Goal: Information Seeking & Learning: Learn about a topic

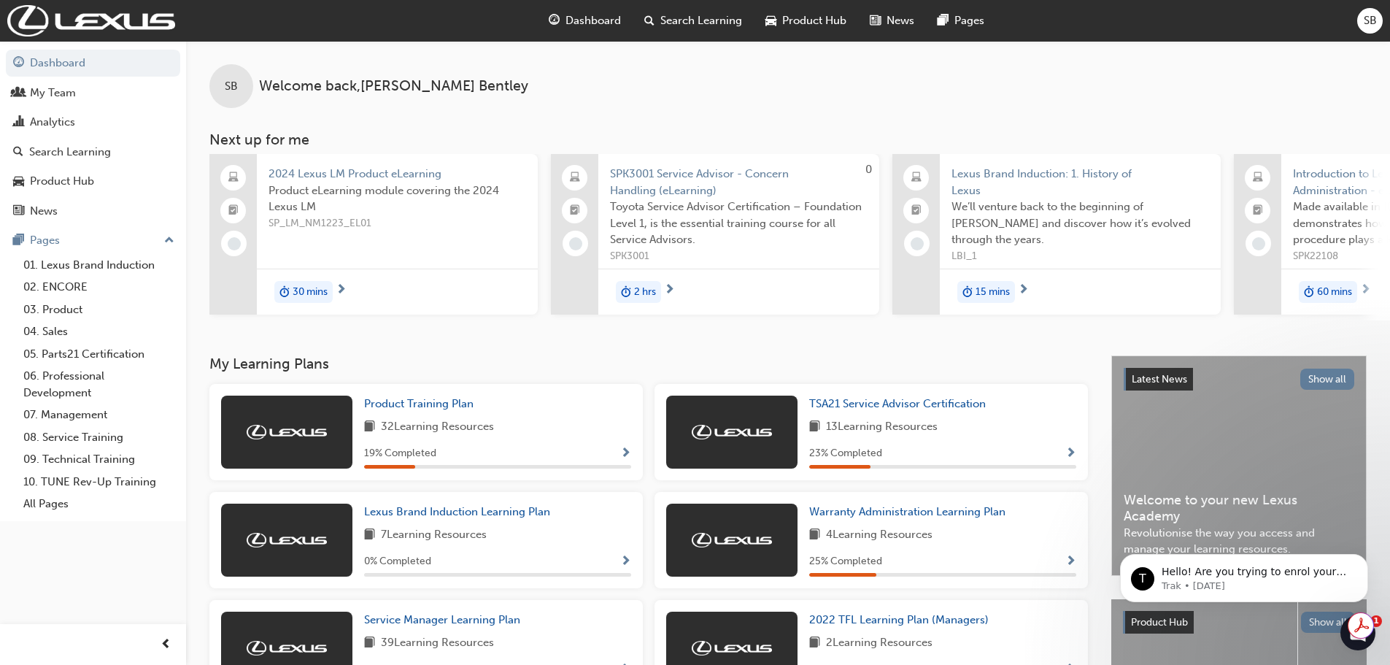
click at [670, 15] on span "Search Learning" at bounding box center [701, 20] width 82 height 17
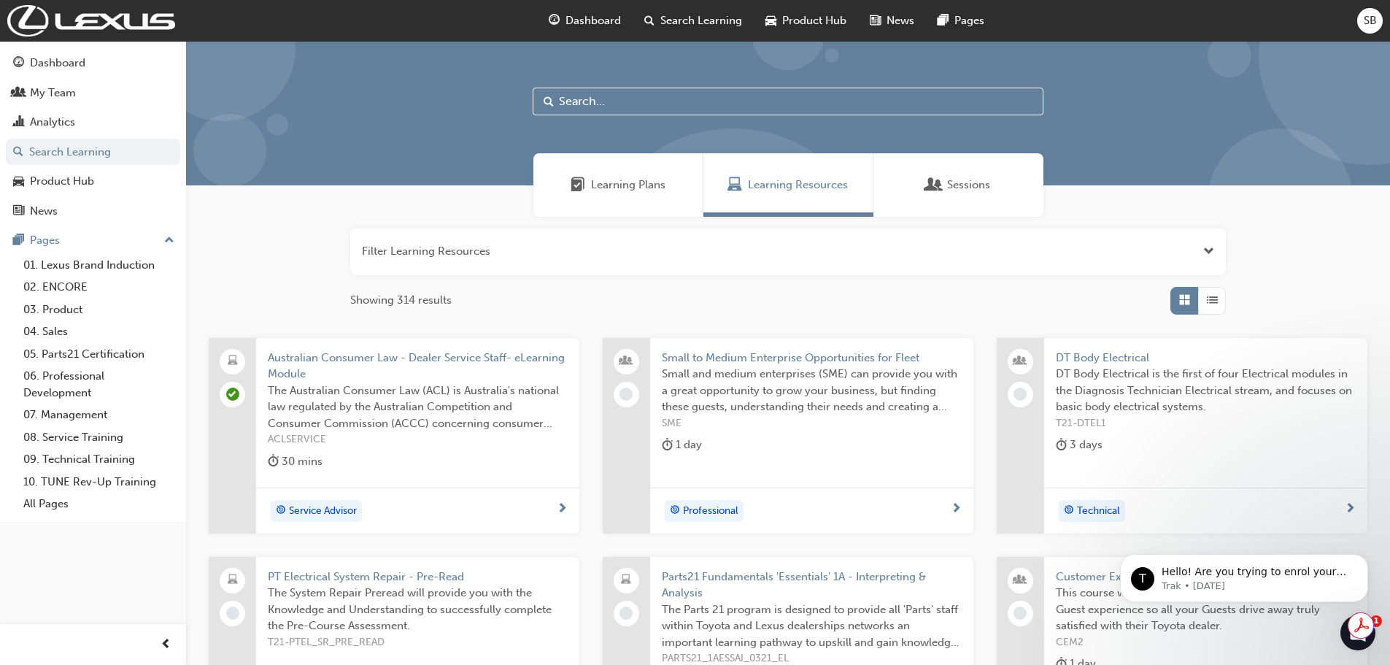
click at [651, 98] on input "text" at bounding box center [788, 102] width 511 height 28
paste input "Lexus 2021 Multimedia System"
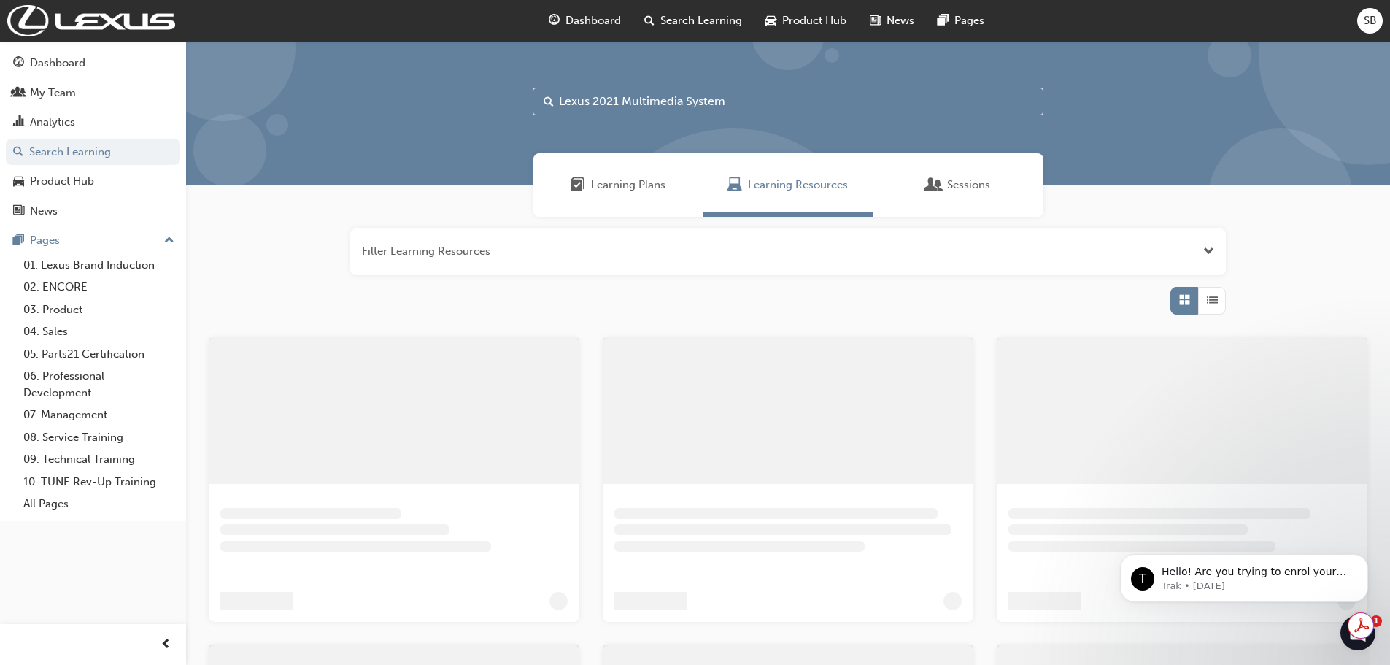
type input "Lexus 2021 Multimedia System"
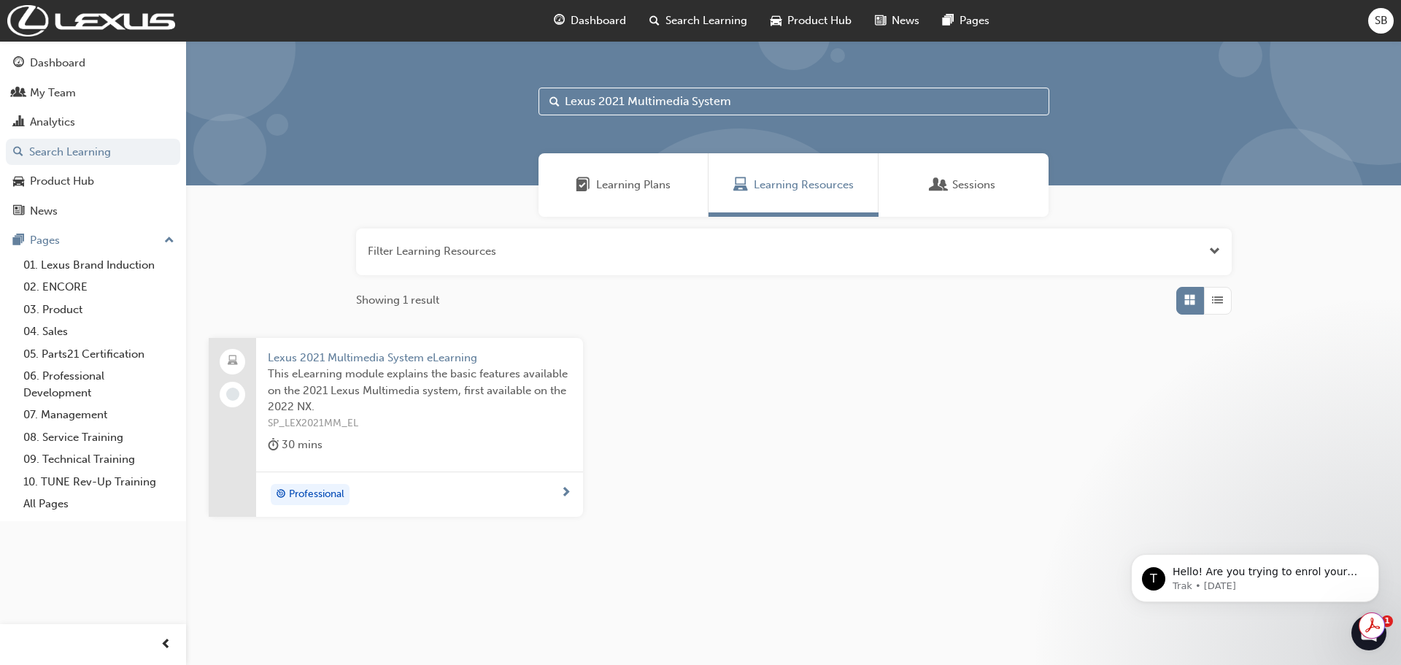
click at [564, 488] on span "next-icon" at bounding box center [565, 493] width 11 height 13
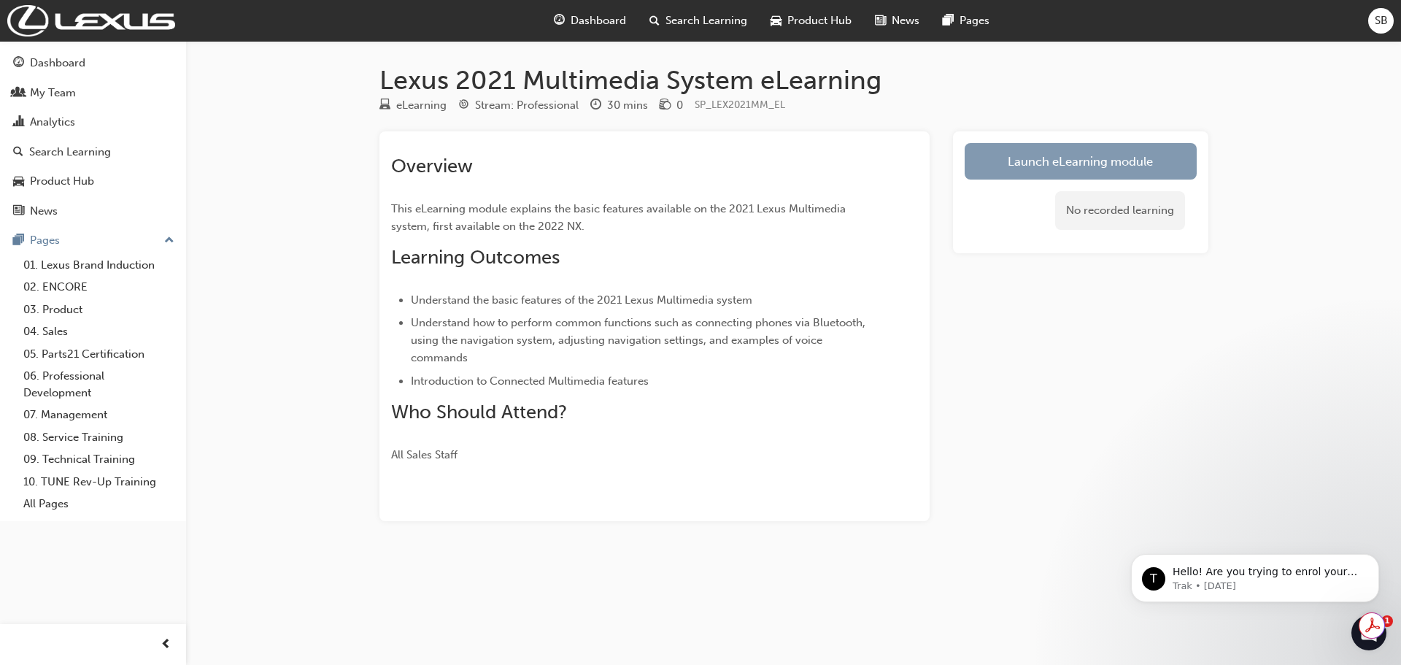
click at [1084, 147] on link "Launch eLearning module" at bounding box center [1080, 161] width 232 height 36
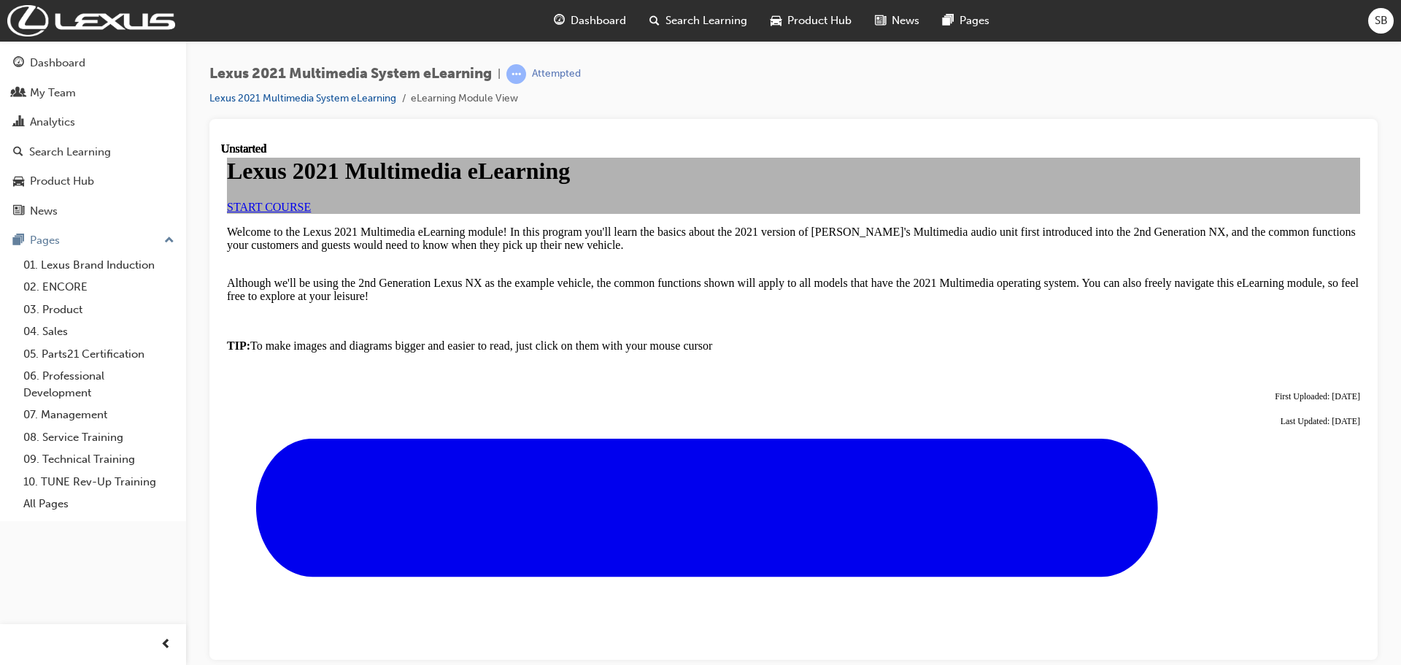
drag, startPoint x: 843, startPoint y: 460, endPoint x: 830, endPoint y: 457, distance: 12.7
click at [843, 212] on div "Lexus 2021 Multimedia eLearning START COURSE" at bounding box center [793, 184] width 1133 height 55
click at [311, 212] on span "START COURSE" at bounding box center [269, 206] width 84 height 12
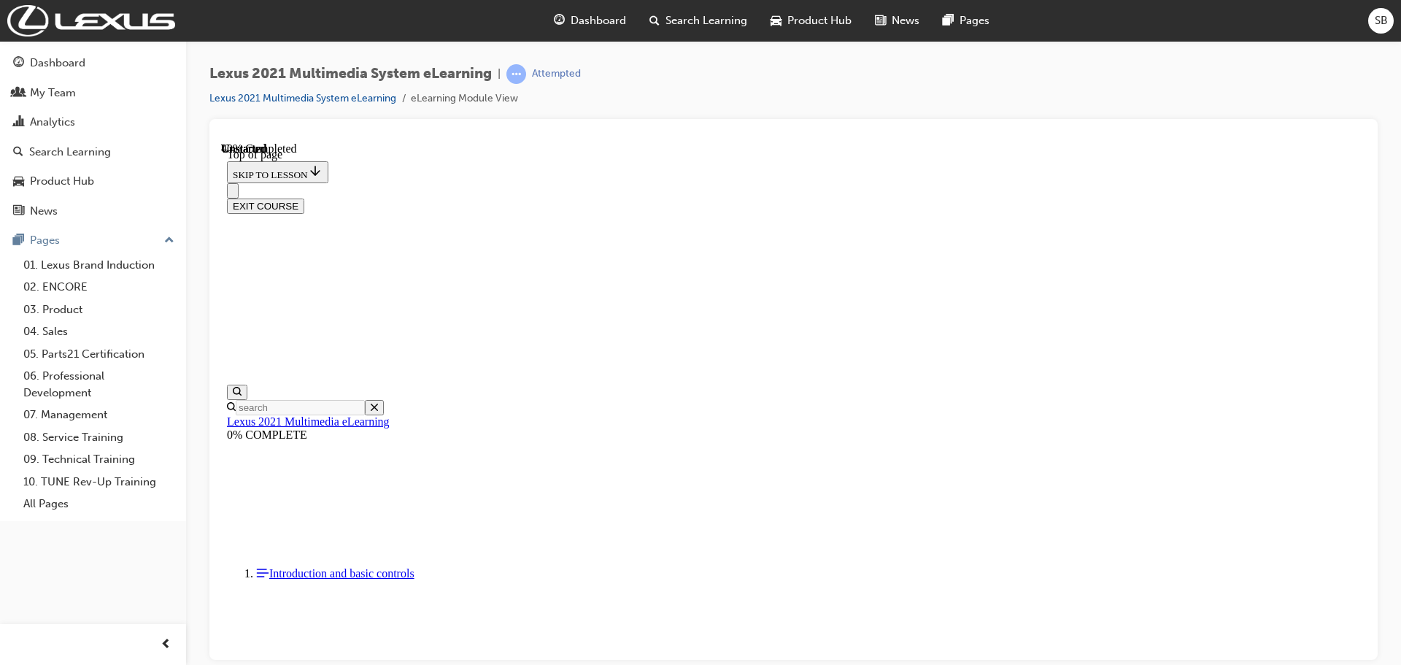
scroll to position [1577, 0]
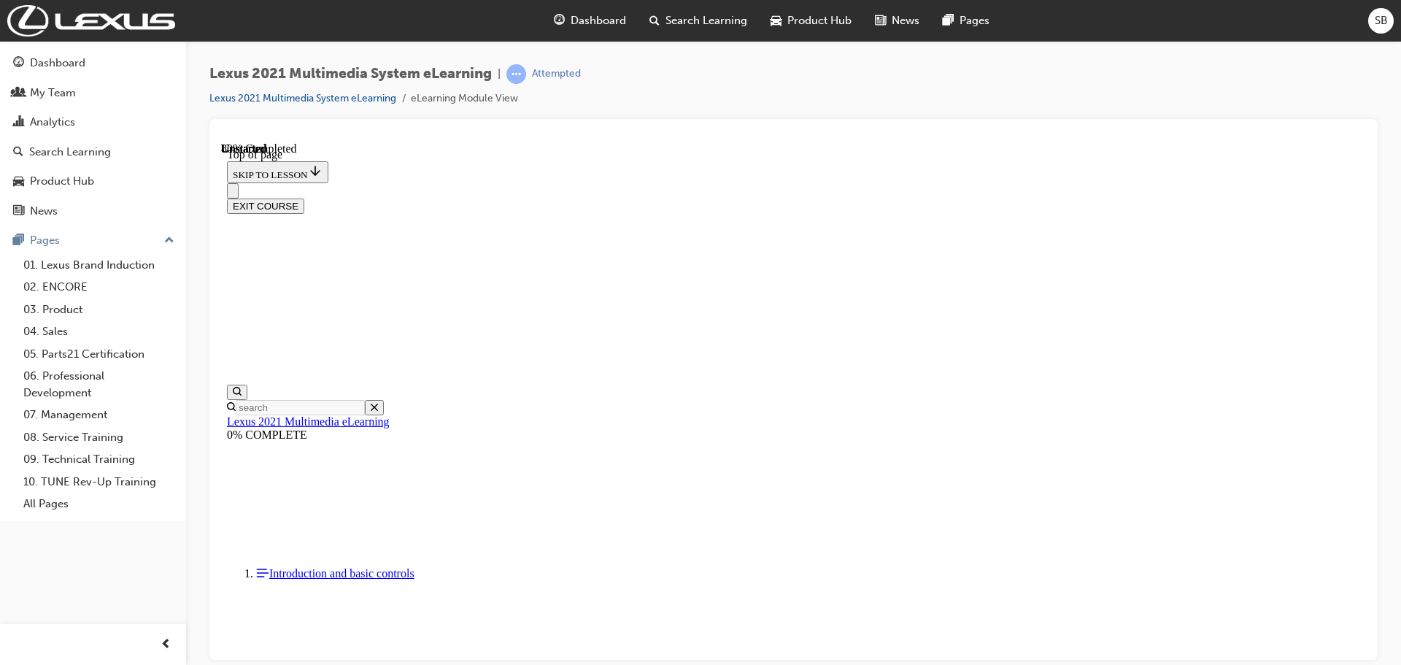
drag, startPoint x: 676, startPoint y: 426, endPoint x: 748, endPoint y: 425, distance: 72.2
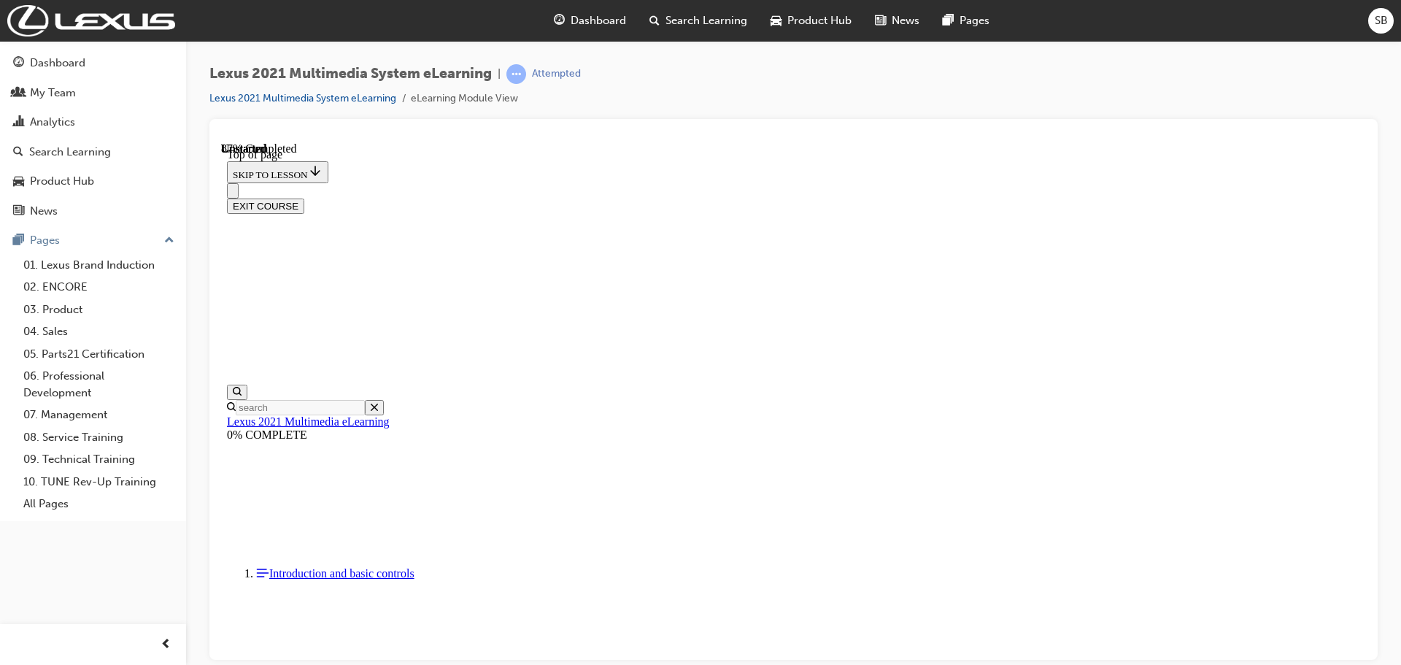
scroll to position [3987, 0]
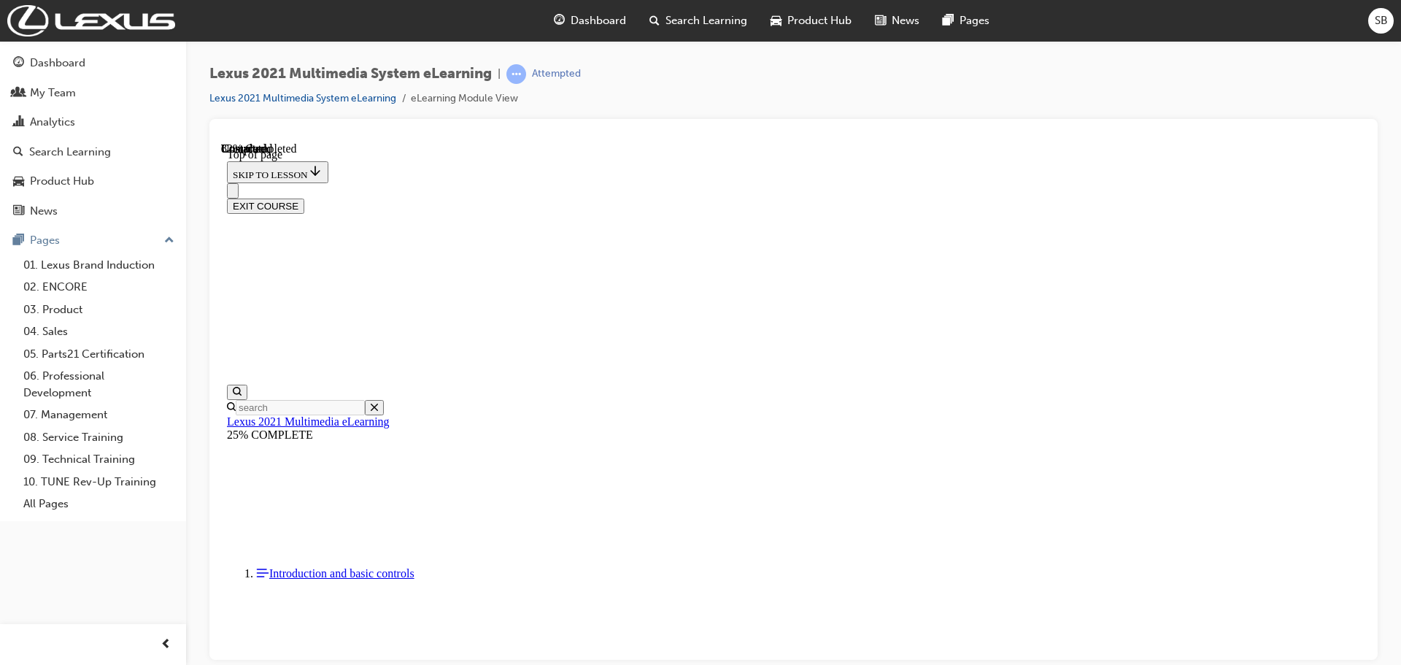
drag, startPoint x: 846, startPoint y: 380, endPoint x: 856, endPoint y: 380, distance: 9.5
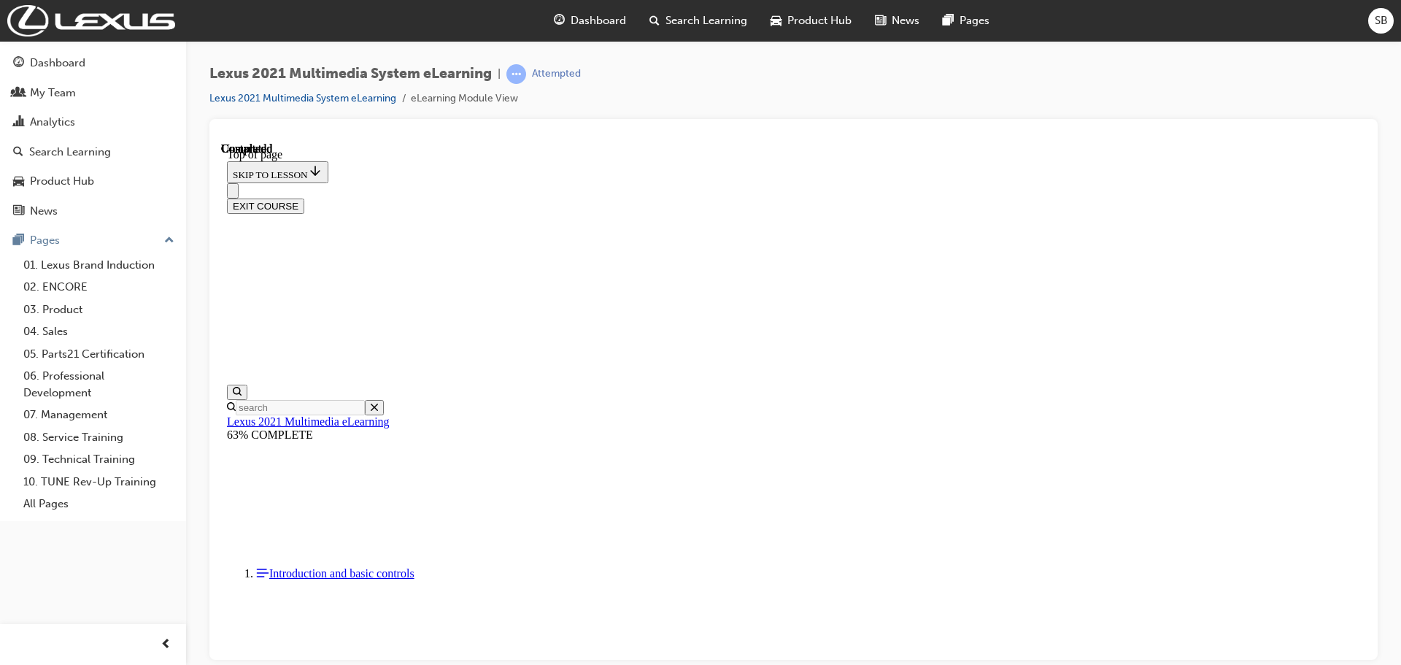
scroll to position [2080, 0]
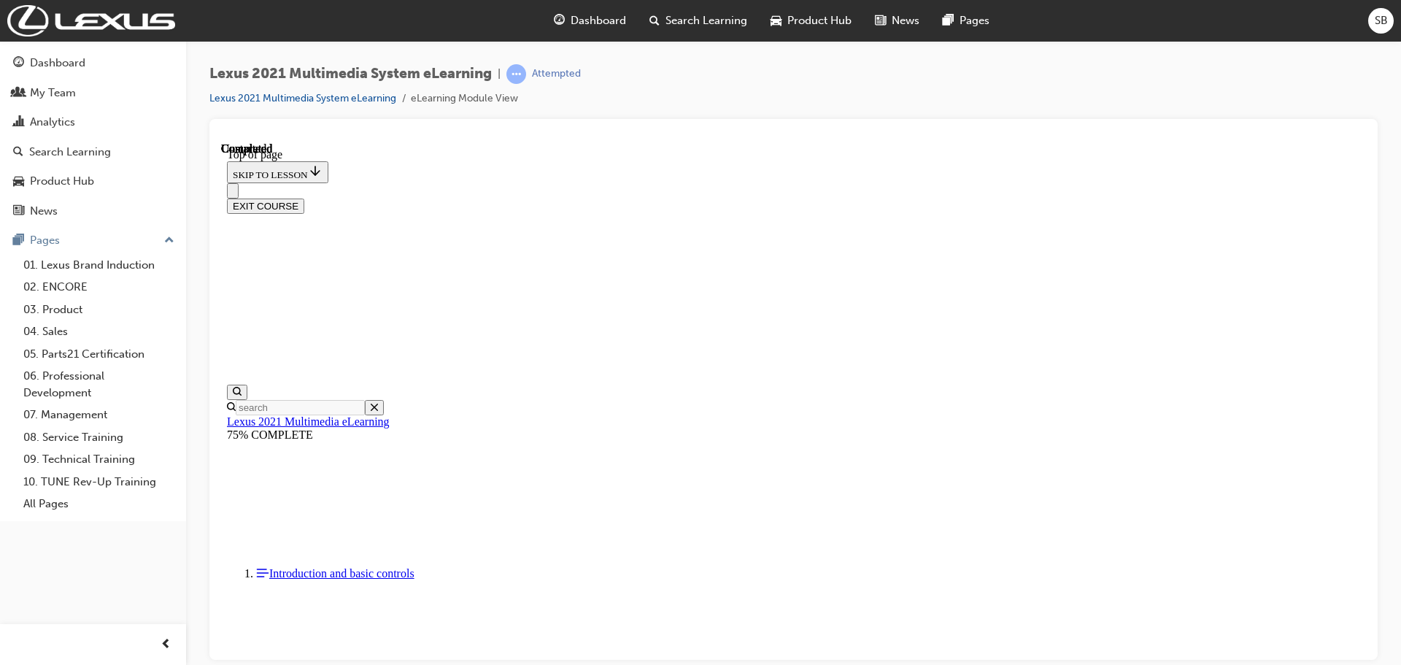
click at [304, 198] on button "EXIT COURSE" at bounding box center [265, 205] width 77 height 15
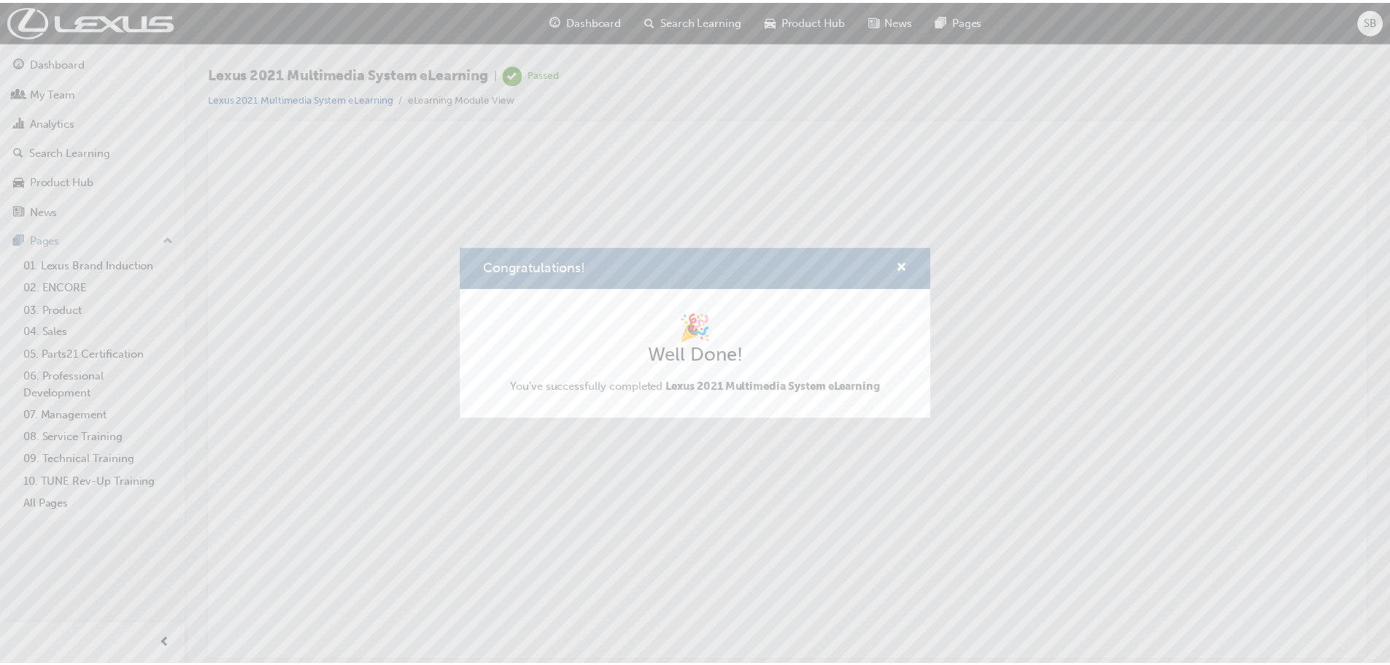
scroll to position [0, 0]
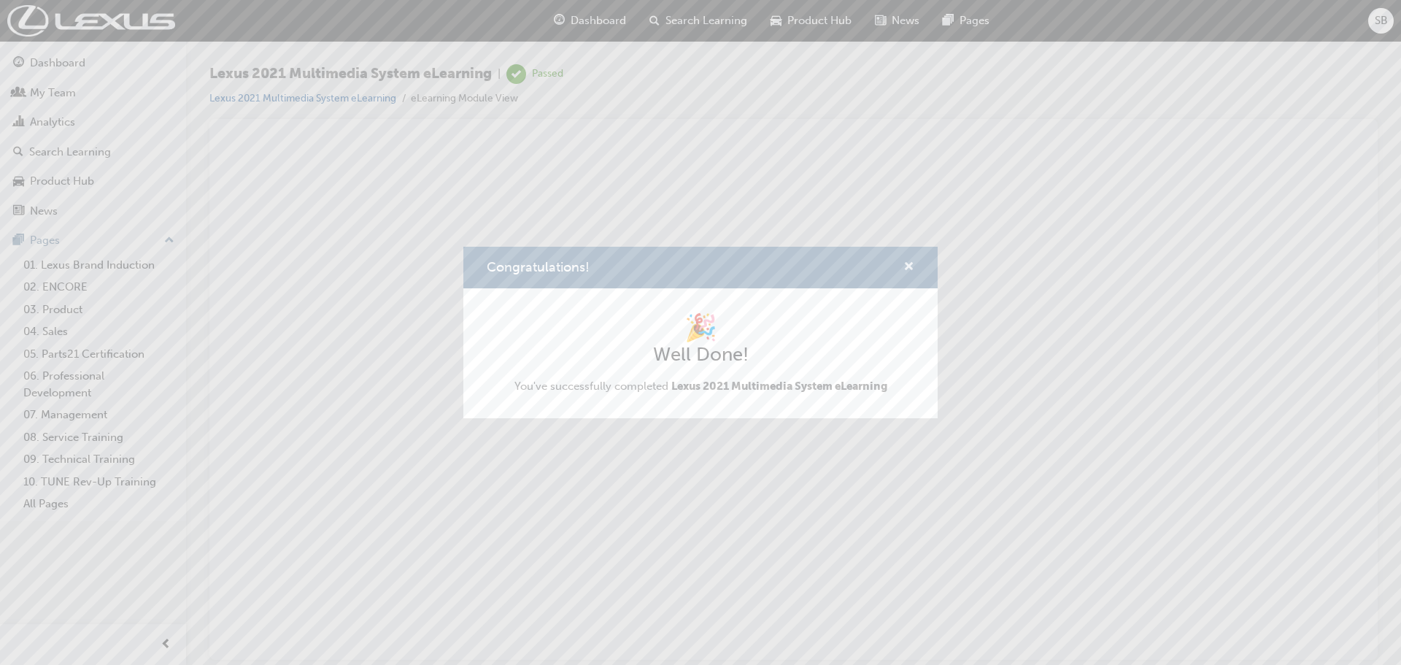
click at [910, 266] on span "cross-icon" at bounding box center [908, 267] width 11 height 13
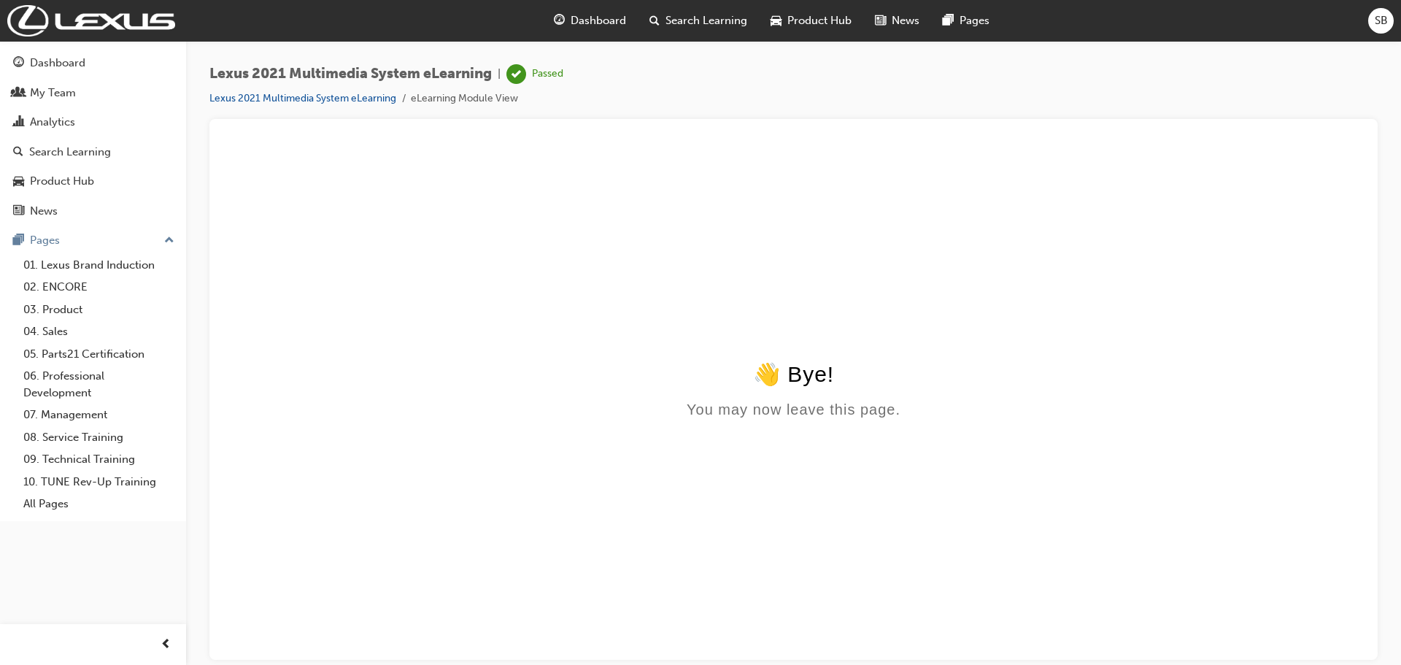
click at [686, 24] on span "Search Learning" at bounding box center [706, 20] width 82 height 17
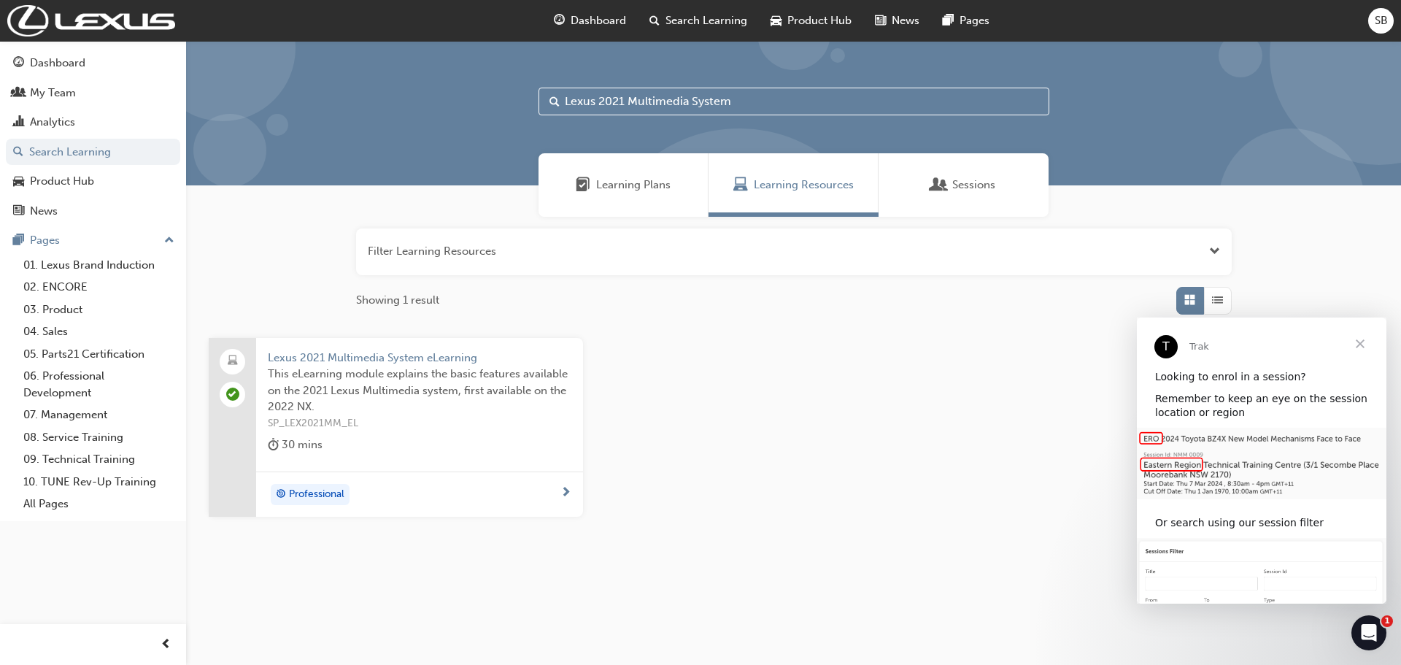
drag, startPoint x: 743, startPoint y: 96, endPoint x: 481, endPoint y: 109, distance: 261.5
click at [481, 109] on div "Lexus 2021 Multimedia System" at bounding box center [793, 113] width 1215 height 144
paste input "Safety Systems"
type input "Lexus Safety Systems"
click at [334, 465] on span "Professional" at bounding box center [316, 471] width 55 height 17
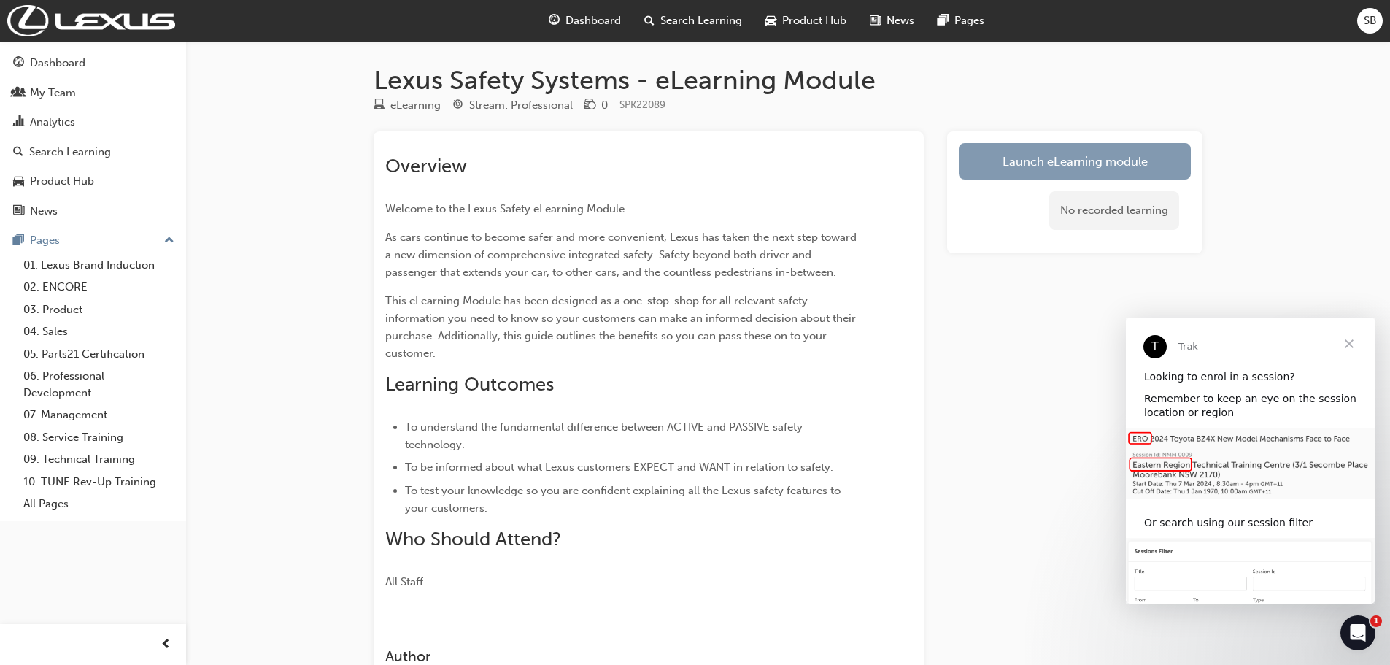
click at [1080, 152] on link "Launch eLearning module" at bounding box center [1075, 161] width 232 height 36
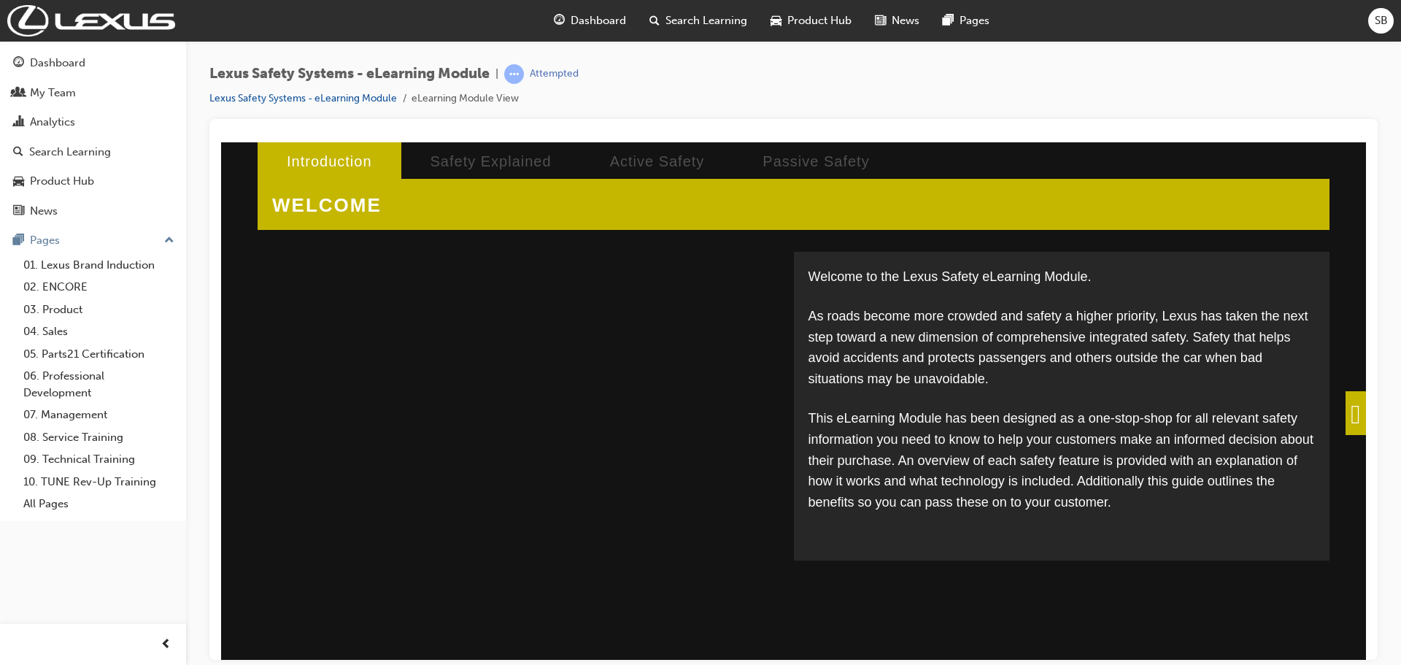
click at [1345, 413] on span at bounding box center [1355, 412] width 20 height 44
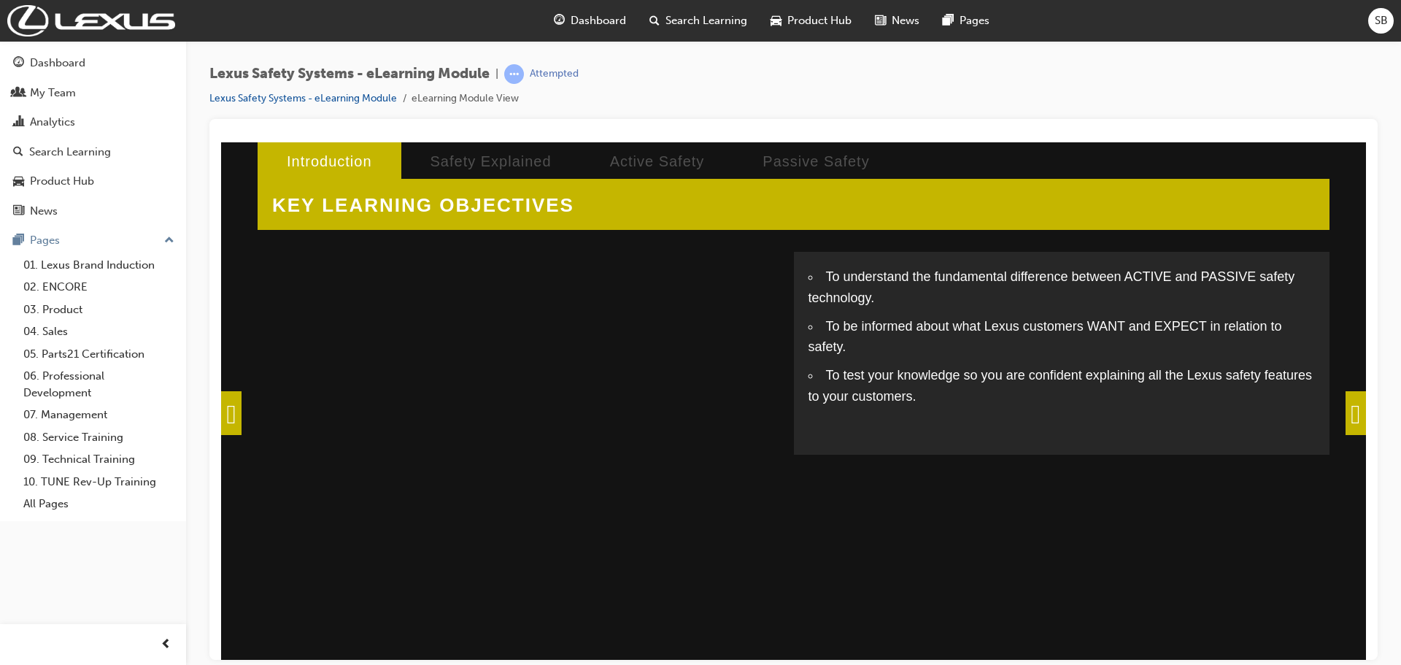
click at [1345, 413] on span at bounding box center [1355, 412] width 20 height 44
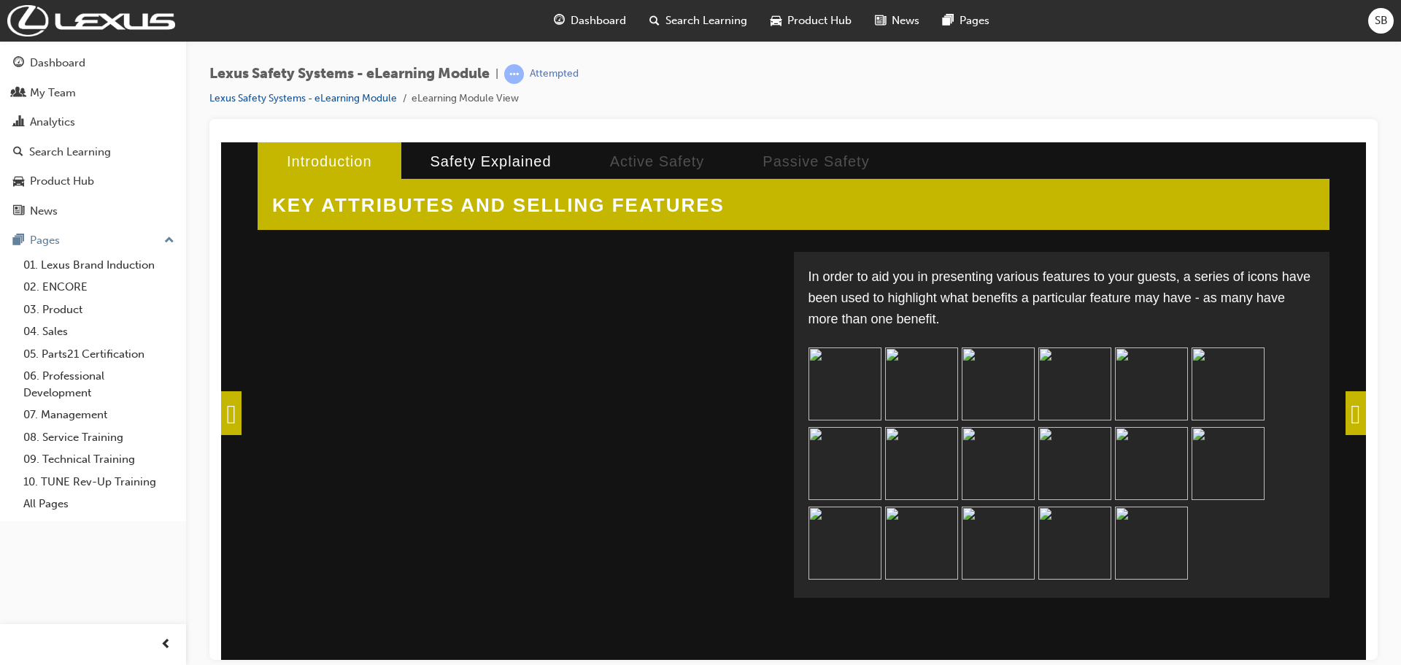
click at [1345, 408] on span at bounding box center [1355, 412] width 20 height 44
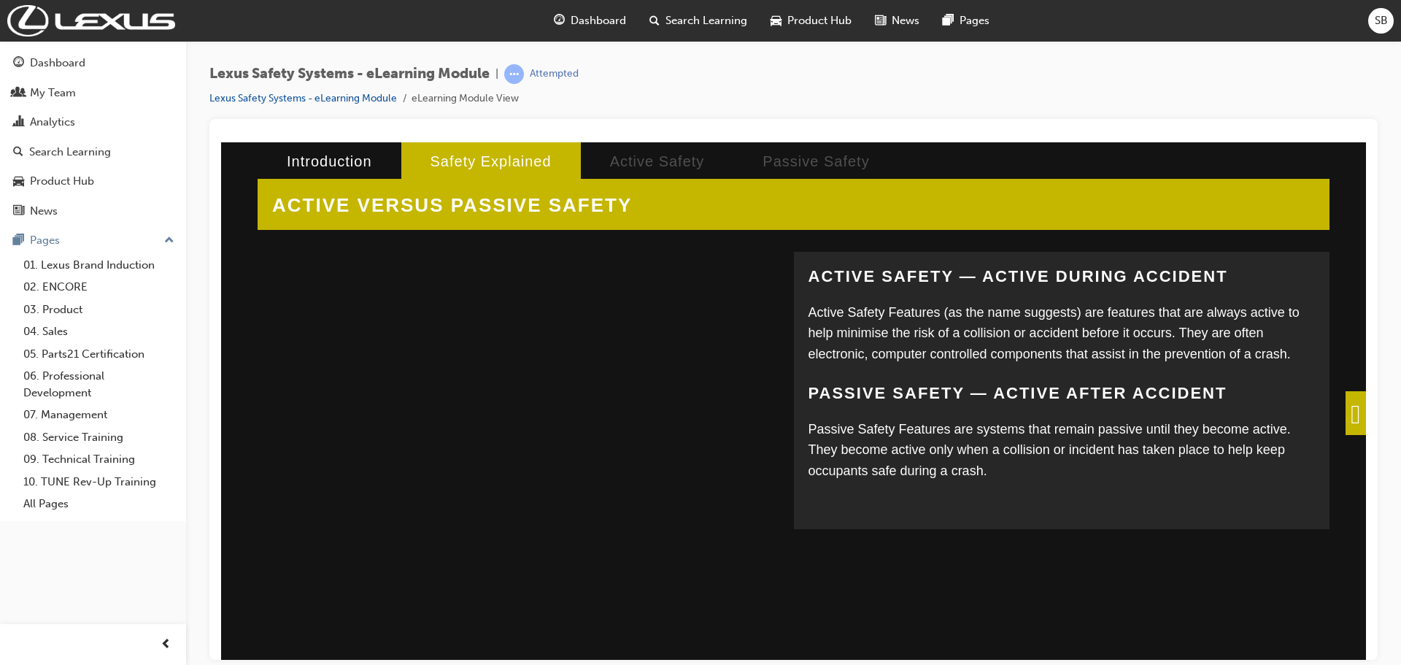
click at [1349, 401] on span at bounding box center [1355, 412] width 20 height 44
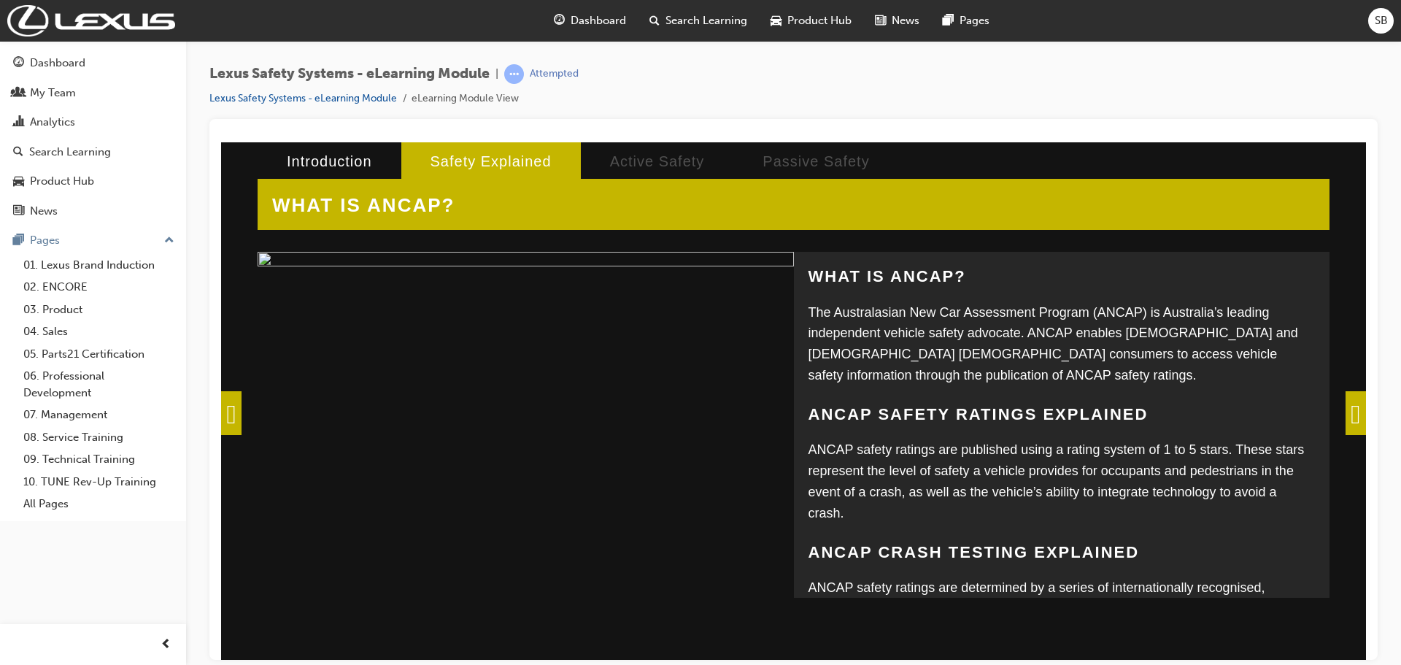
click at [1345, 409] on span at bounding box center [1355, 412] width 20 height 44
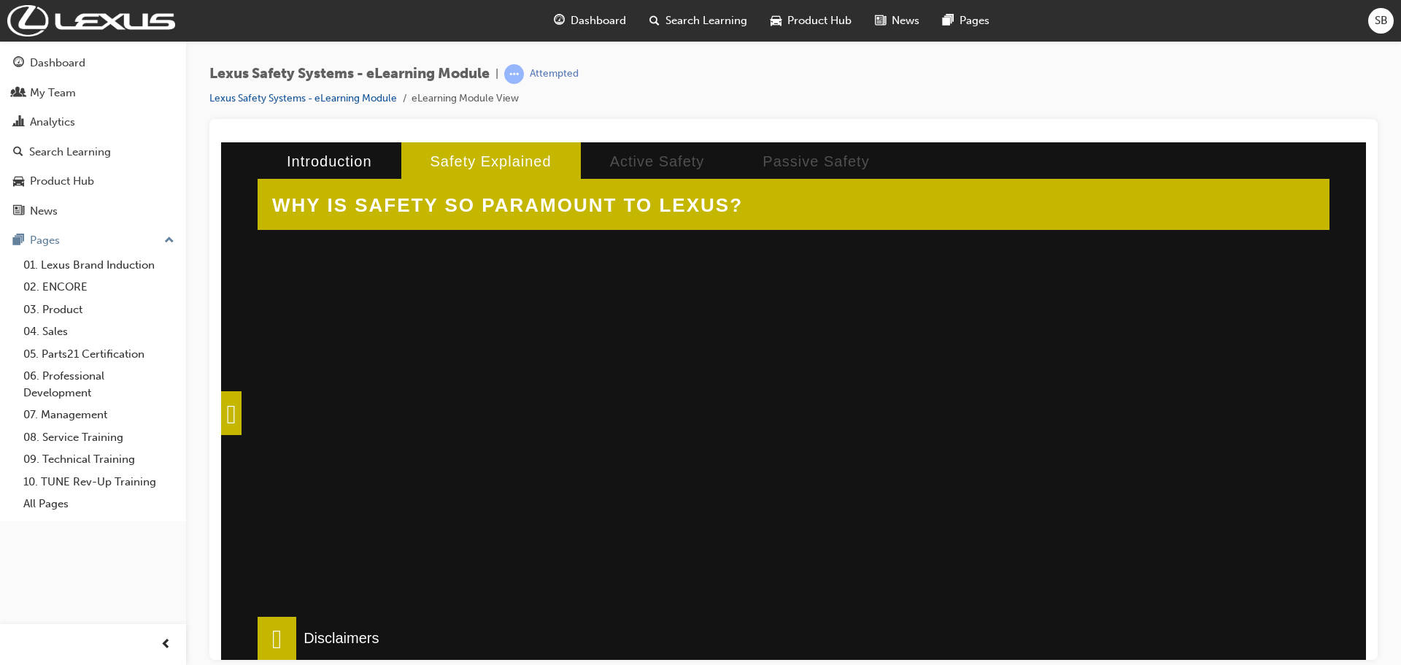
scroll to position [438, 0]
click at [296, 630] on span at bounding box center [277, 638] width 39 height 44
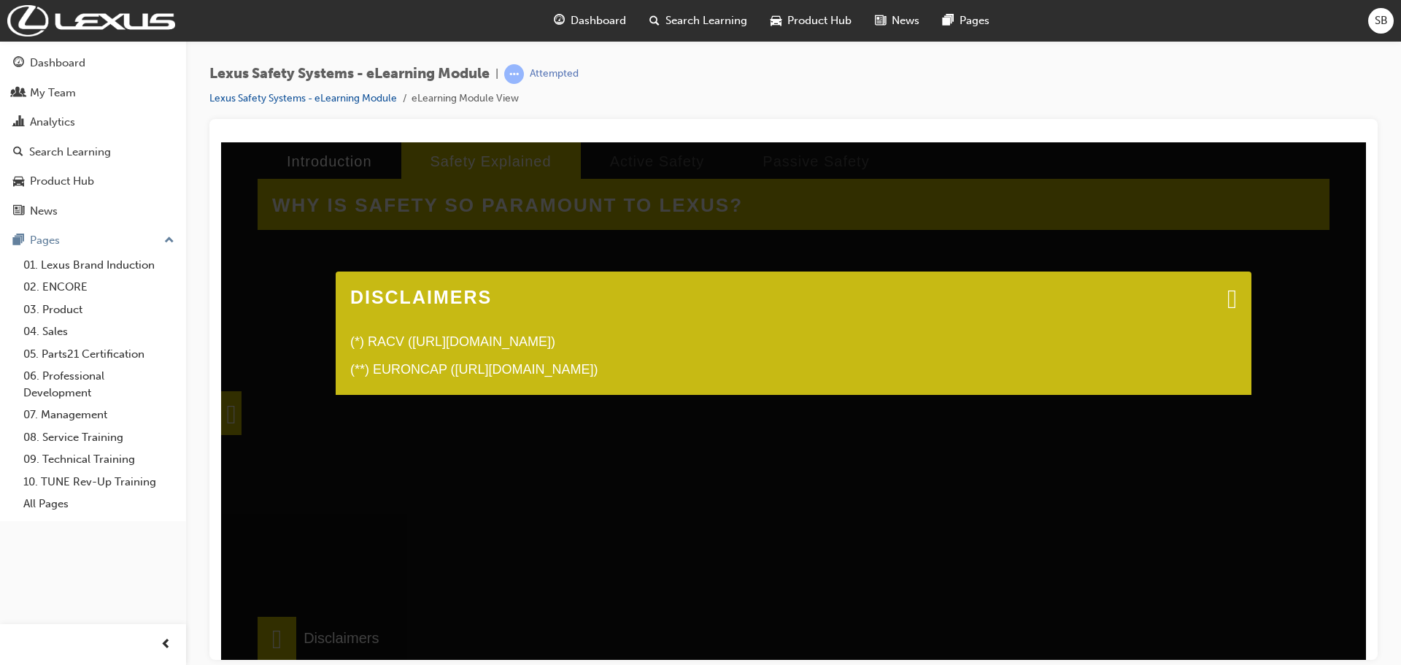
click at [1243, 308] on div "DISCLAIMERS (*) RACV ([URL][DOMAIN_NAME]) (**) EURONCAP ([URL][DOMAIN_NAME])" at bounding box center [794, 332] width 916 height 123
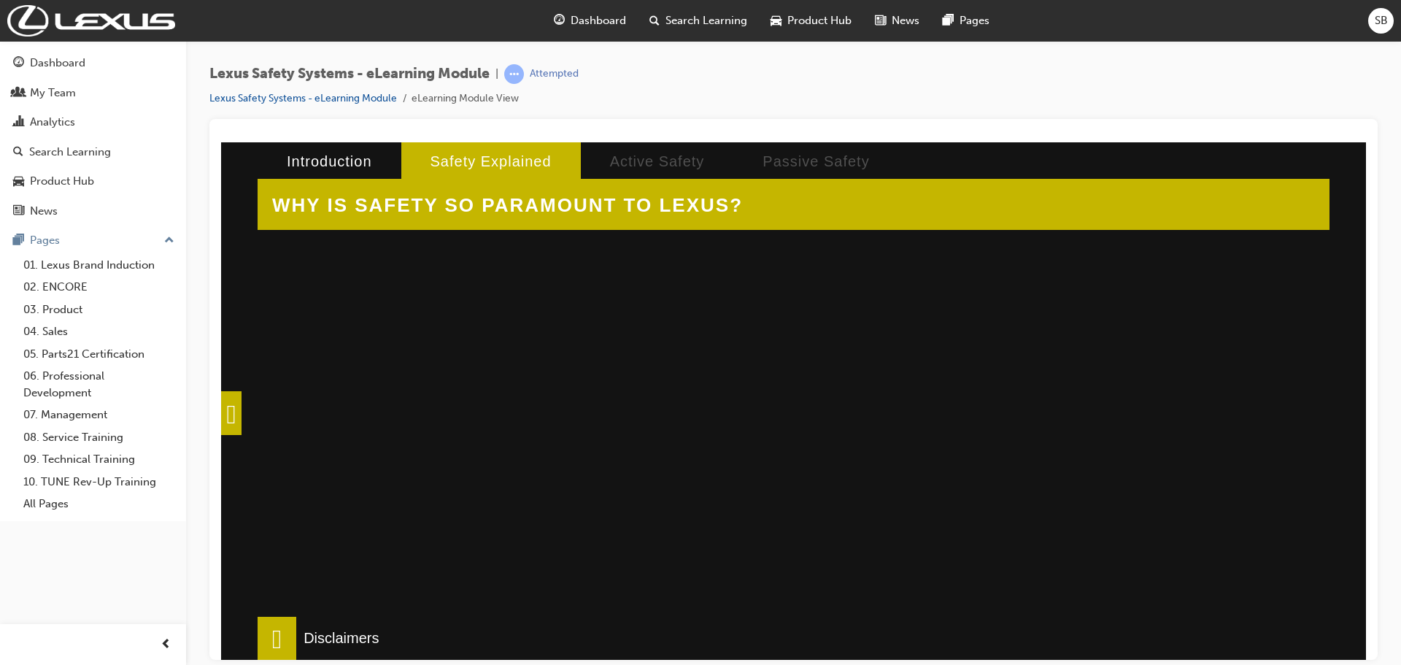
scroll to position [0, 0]
click at [241, 407] on span at bounding box center [231, 412] width 20 height 44
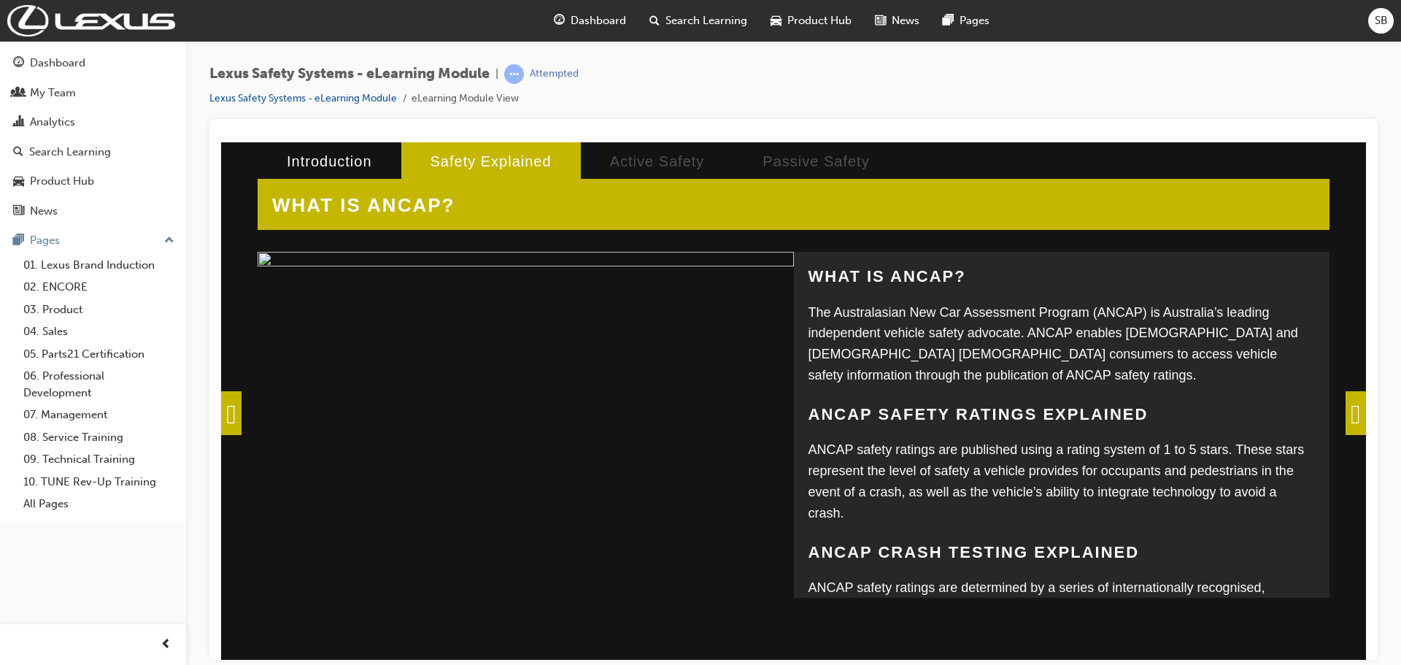
scroll to position [282, 0]
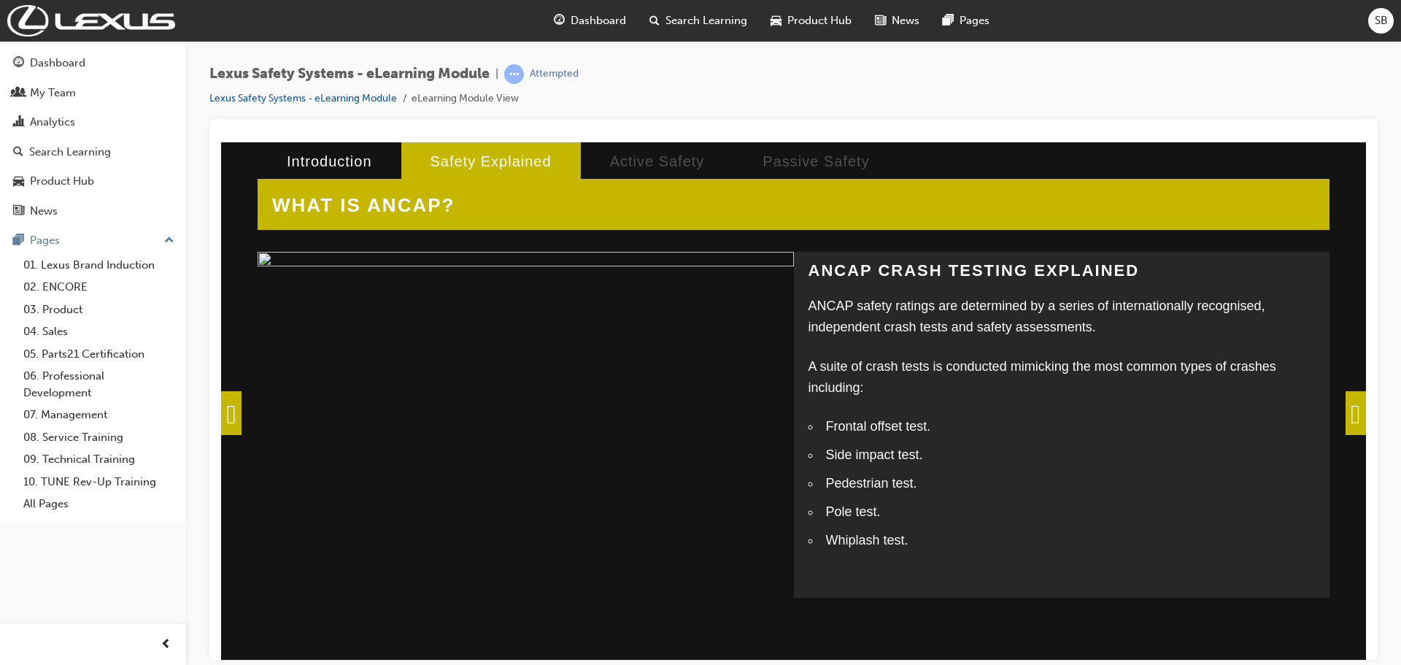
click at [1352, 405] on span at bounding box center [1355, 412] width 20 height 44
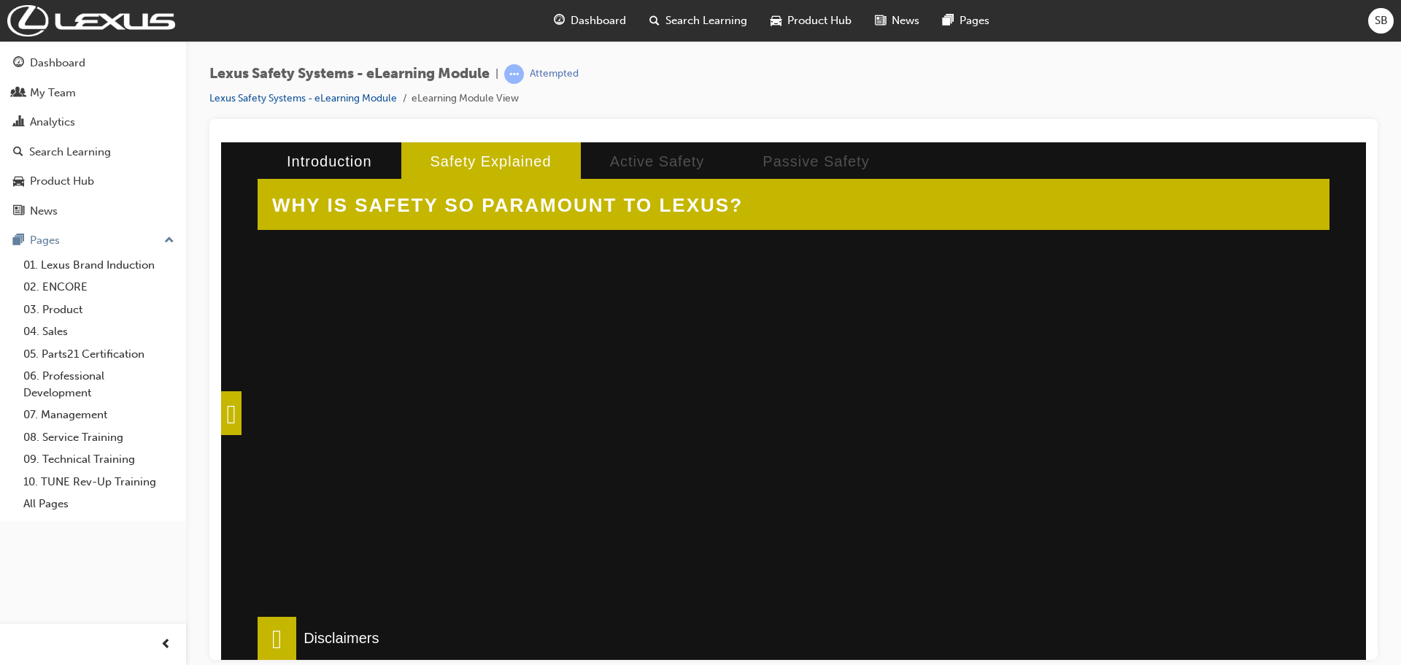
scroll to position [492, 0]
drag, startPoint x: 318, startPoint y: 624, endPoint x: 309, endPoint y: 630, distance: 11.1
click at [311, 142] on div "LOADING Introduction Safety Explained Active Safety Passive Safety ACTIVE VERSU…" at bounding box center [793, 142] width 1145 height 0
click at [296, 632] on span at bounding box center [277, 638] width 39 height 44
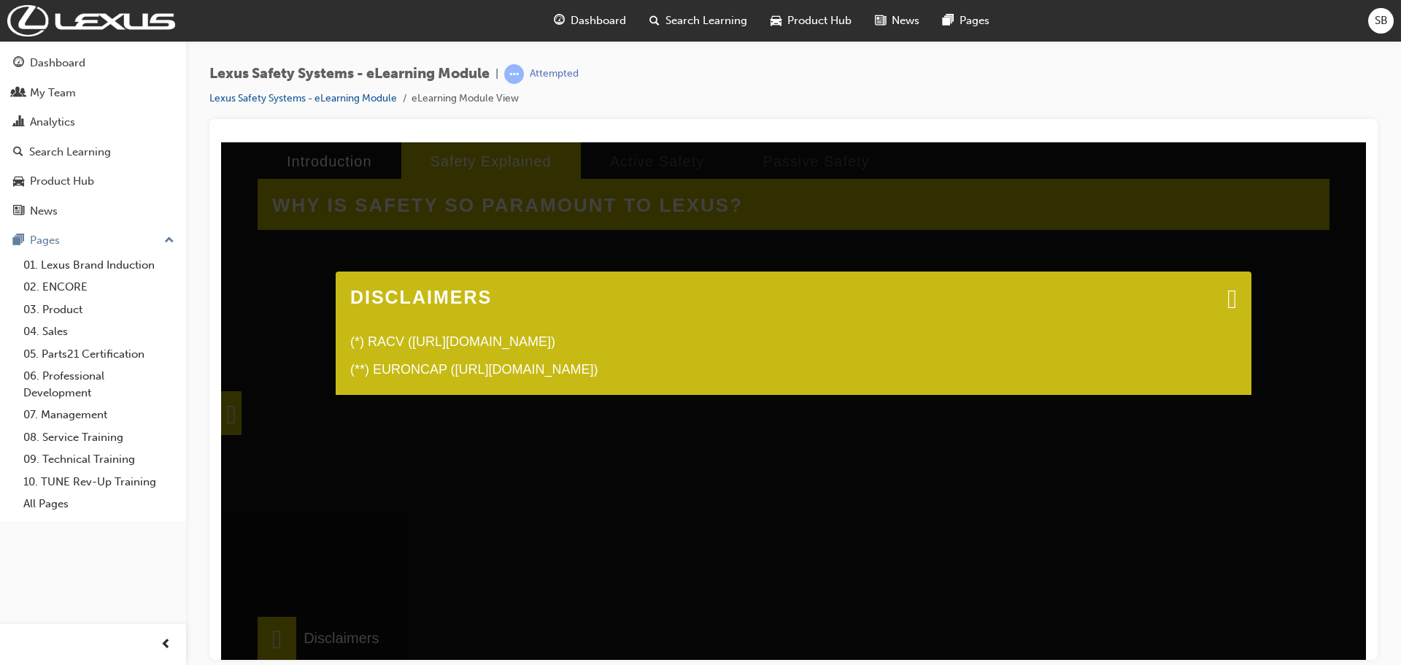
click at [650, 349] on div "(*) RACV ([URL][DOMAIN_NAME])" at bounding box center [793, 337] width 886 height 28
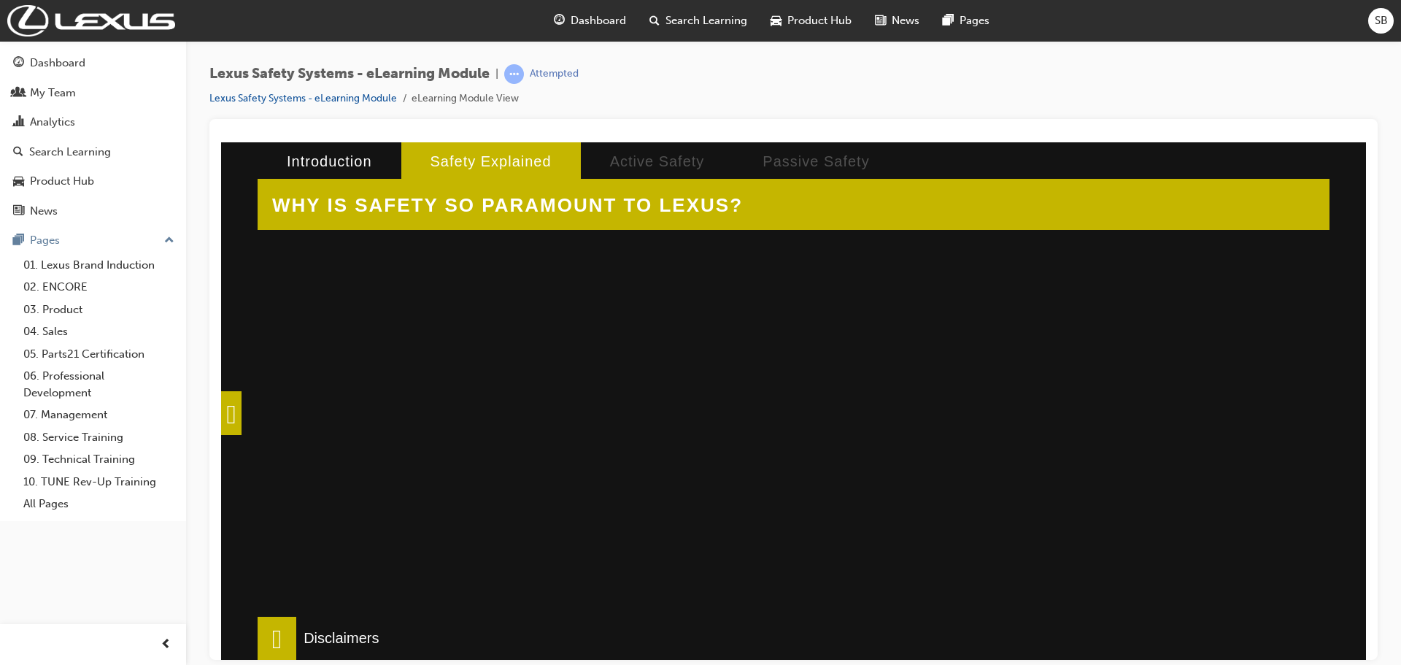
scroll to position [0, 0]
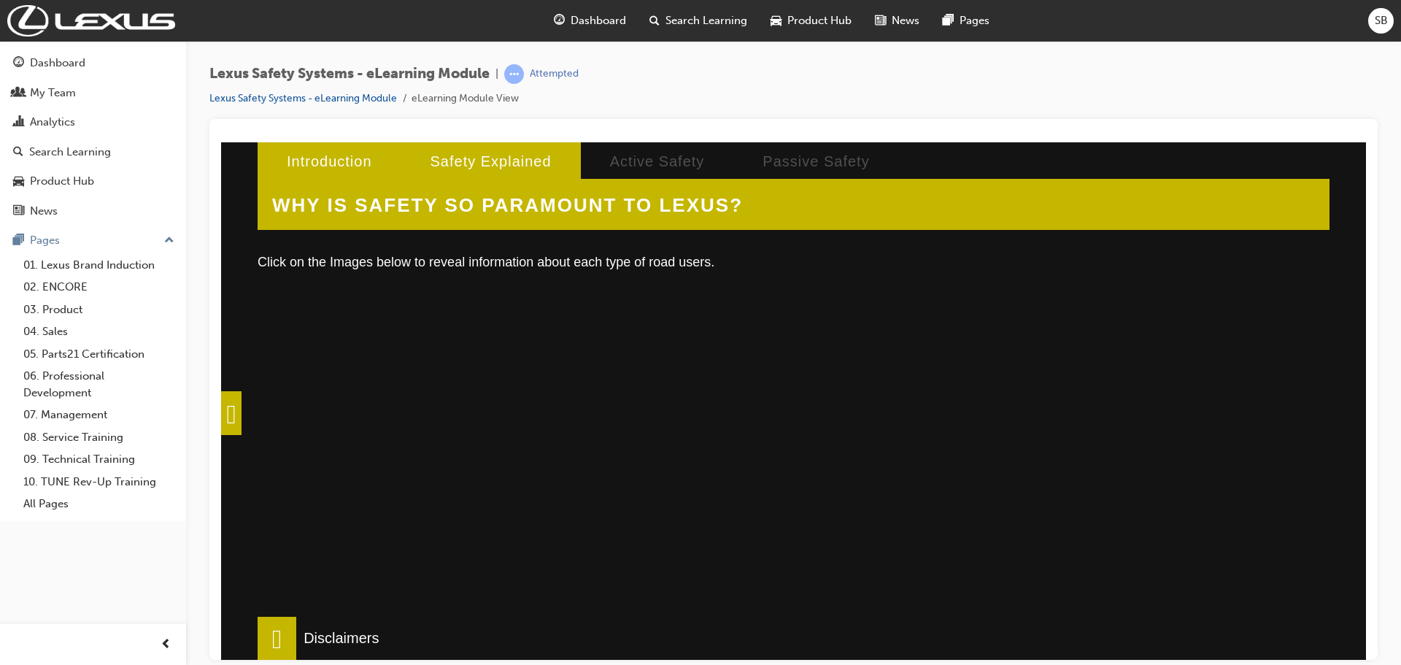
click at [326, 166] on li "Introduction" at bounding box center [330, 161] width 144 height 38
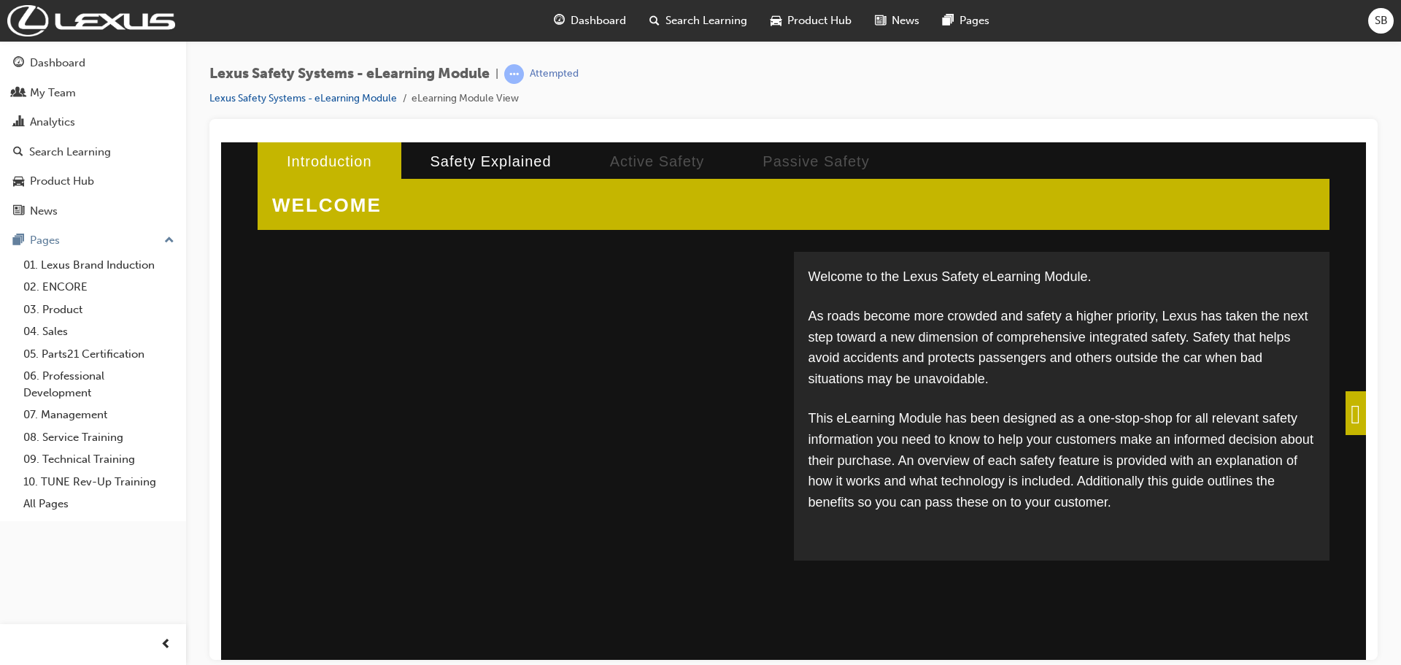
click at [1345, 422] on span at bounding box center [1355, 412] width 20 height 44
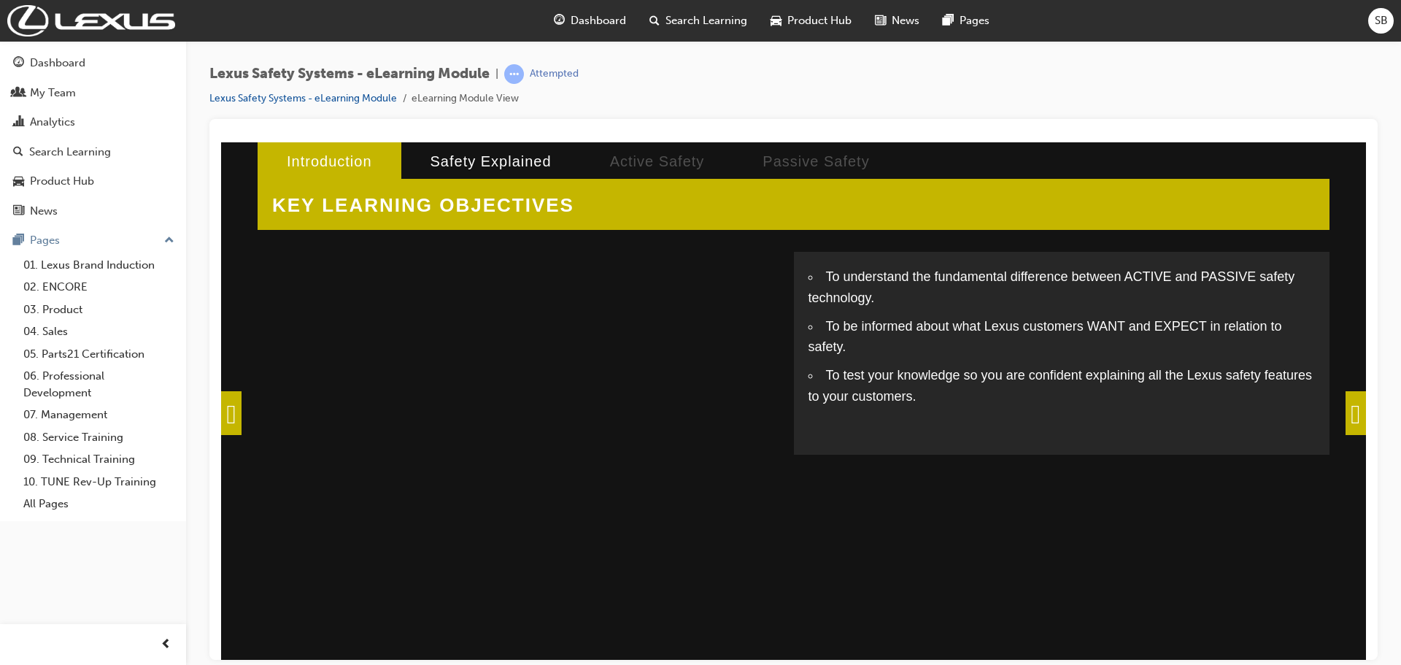
click at [1345, 425] on span at bounding box center [1355, 412] width 20 height 44
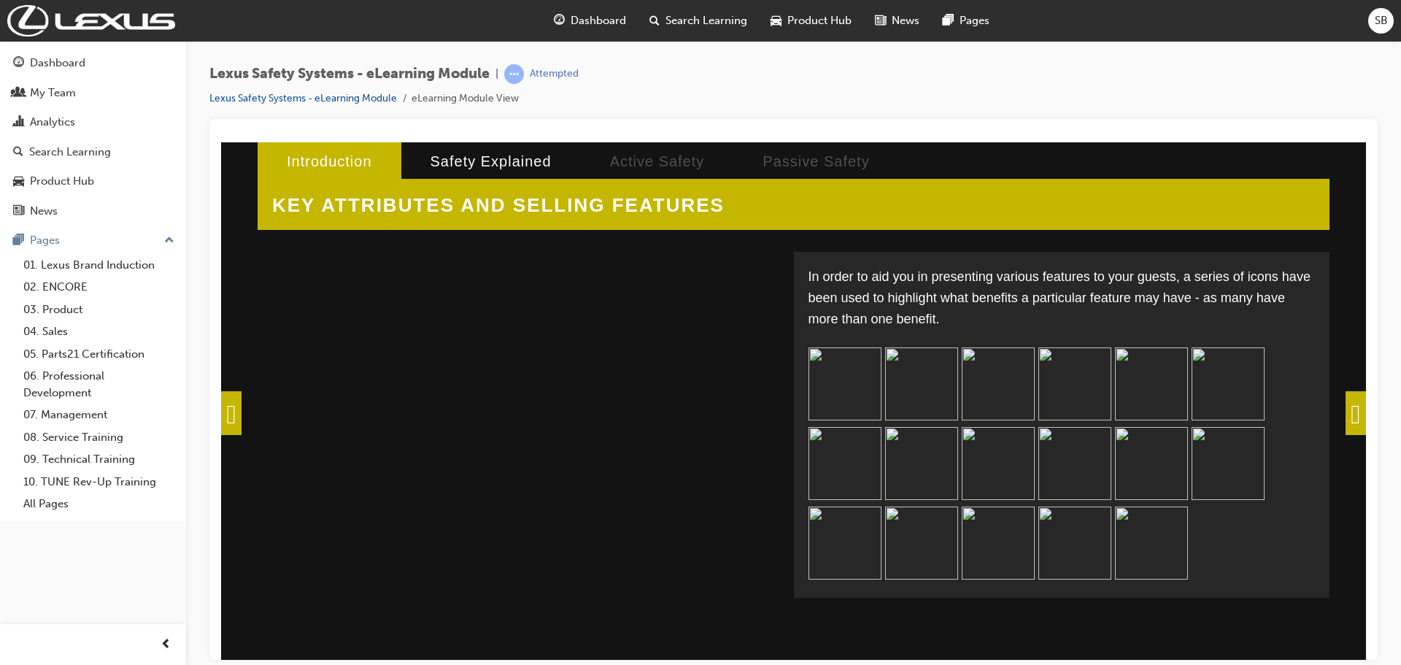
click at [853, 376] on img at bounding box center [844, 383] width 73 height 73
click at [999, 292] on p "In order to aid you in presenting various features to your guests, a series of …" at bounding box center [1061, 297] width 507 height 63
click at [1137, 309] on p "In order to aid you in presenting various features to your guests, a series of …" at bounding box center [1061, 297] width 507 height 63
click at [1145, 370] on img at bounding box center [1151, 383] width 73 height 73
click at [1112, 530] on p at bounding box center [1061, 466] width 507 height 238
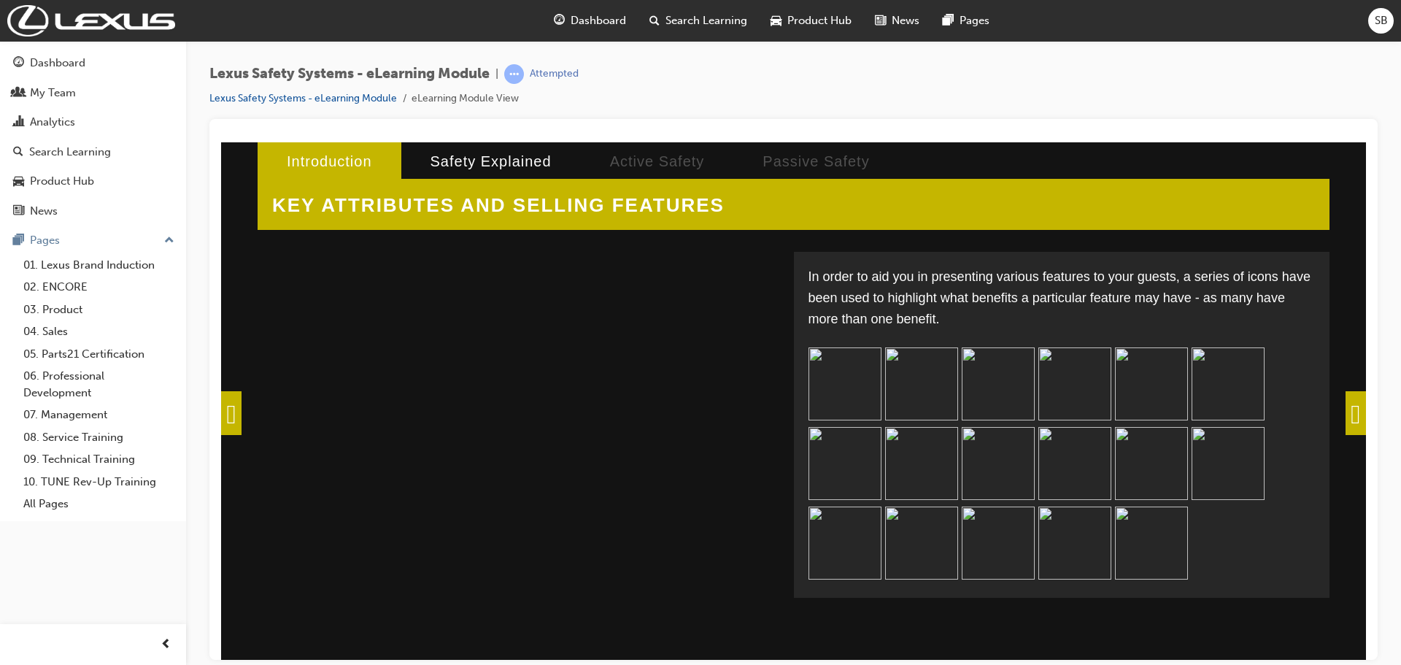
click at [1355, 411] on span at bounding box center [1355, 412] width 20 height 44
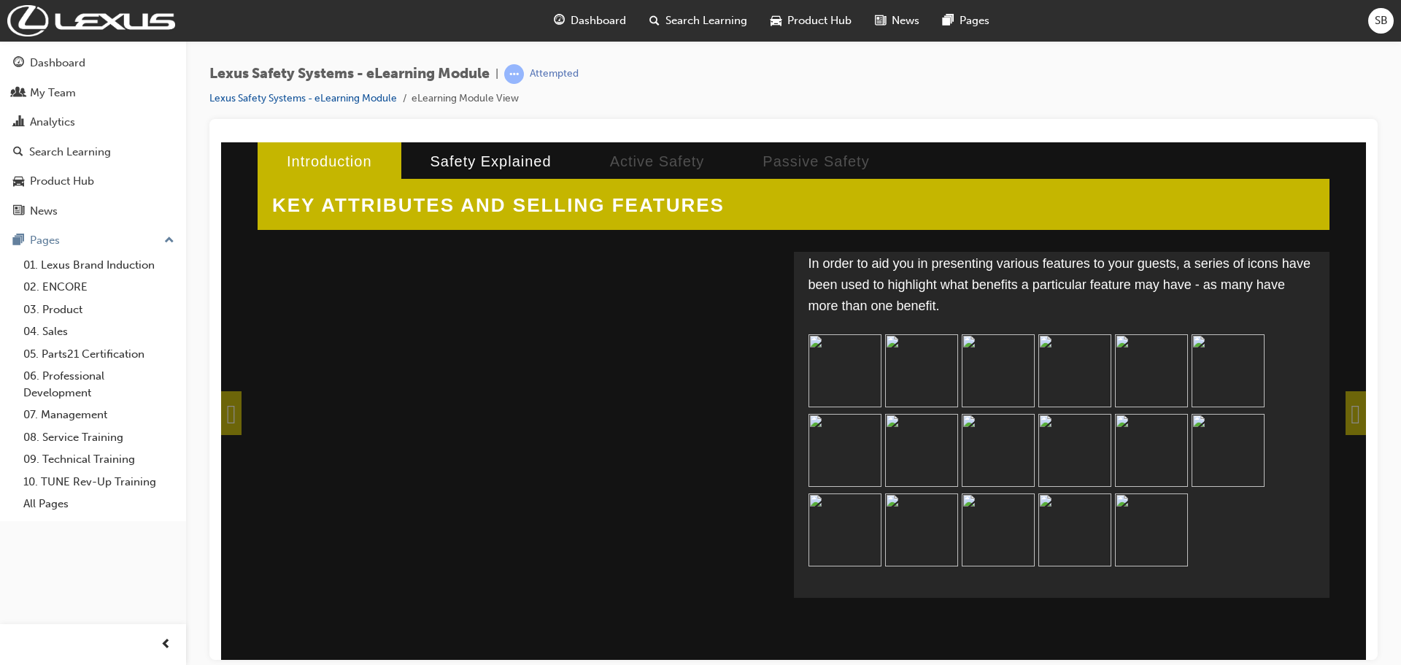
scroll to position [36, 0]
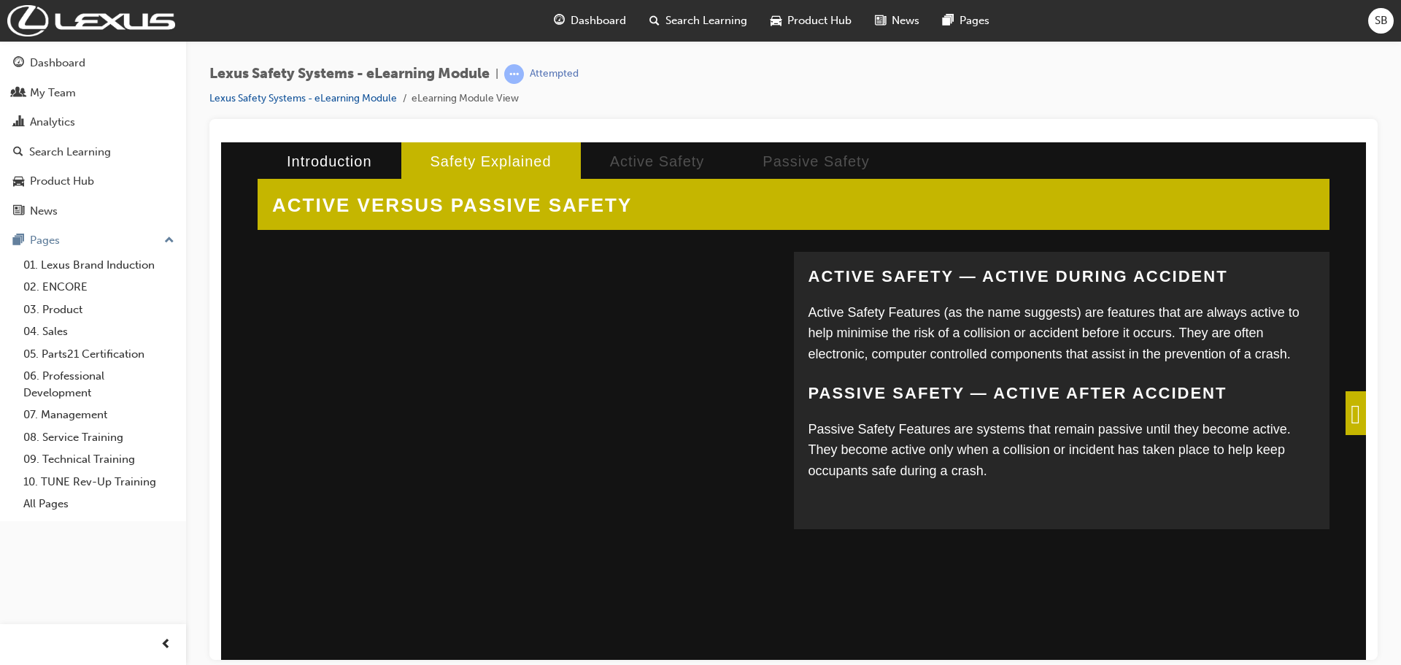
click at [496, 196] on h2 "ACTIVE VERSUS PASSIVE SAFETY" at bounding box center [452, 204] width 389 height 53
click at [492, 212] on h2 "ACTIVE VERSUS PASSIVE SAFETY" at bounding box center [452, 204] width 389 height 53
click at [604, 160] on li "Active Safety" at bounding box center [657, 161] width 153 height 38
click at [1352, 427] on span at bounding box center [1355, 412] width 20 height 44
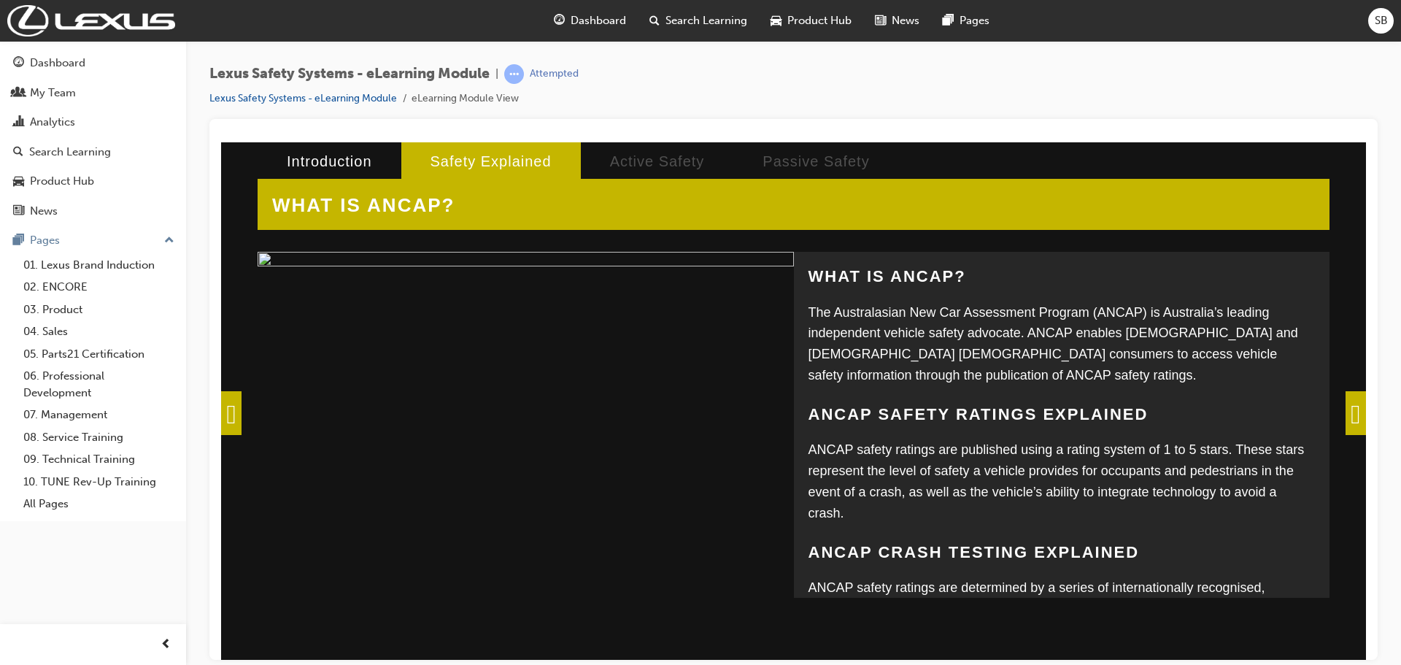
click at [489, 266] on img at bounding box center [526, 258] width 536 height 15
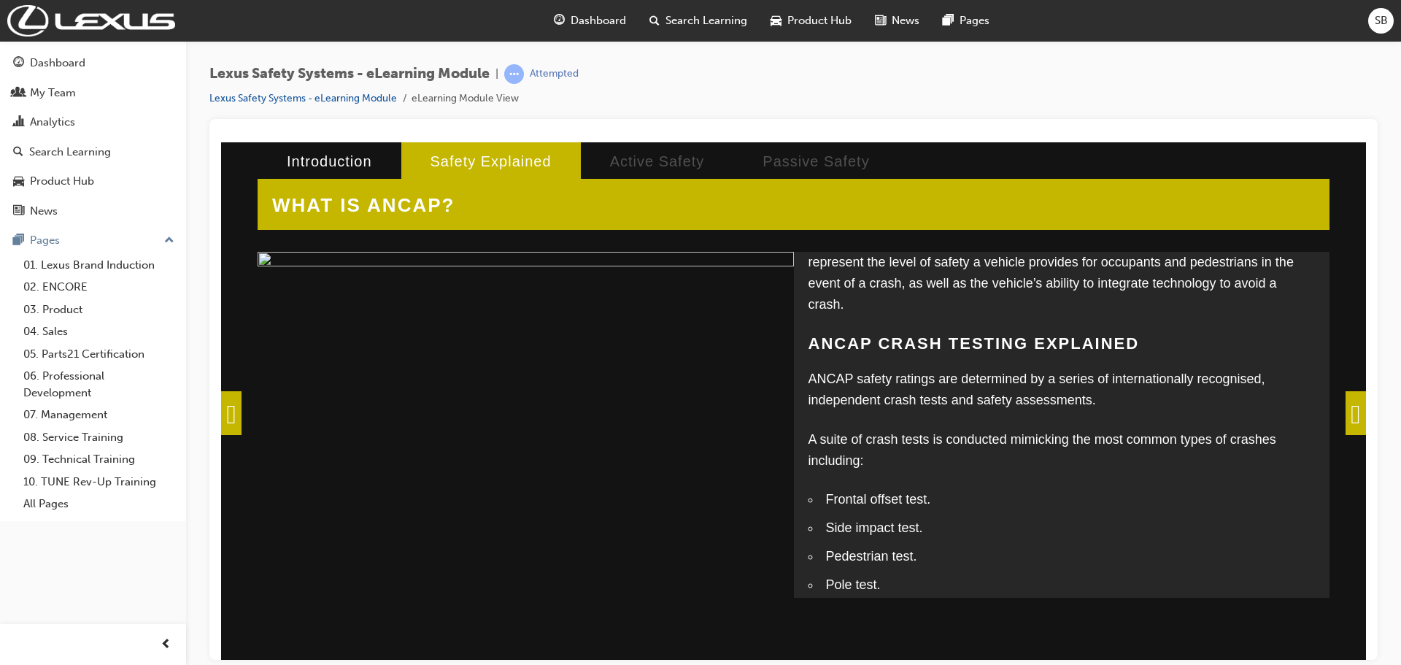
scroll to position [63, 0]
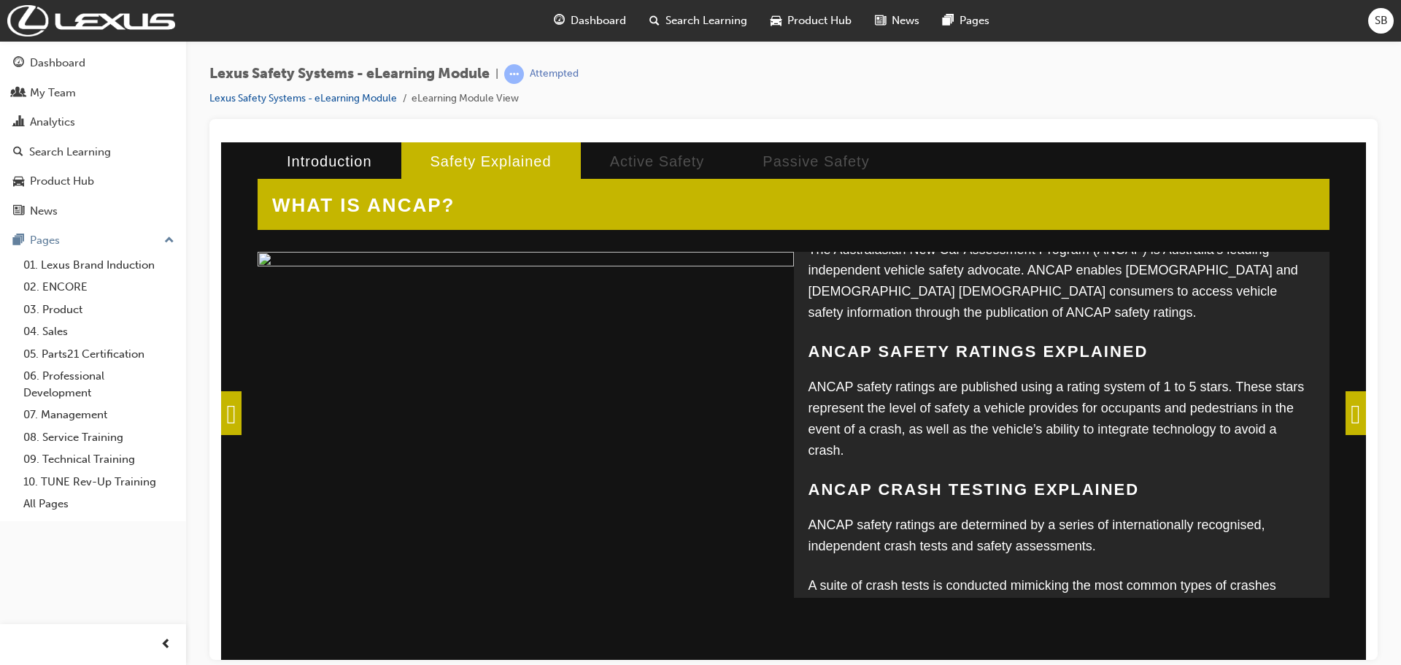
click at [1345, 403] on span at bounding box center [1355, 412] width 20 height 44
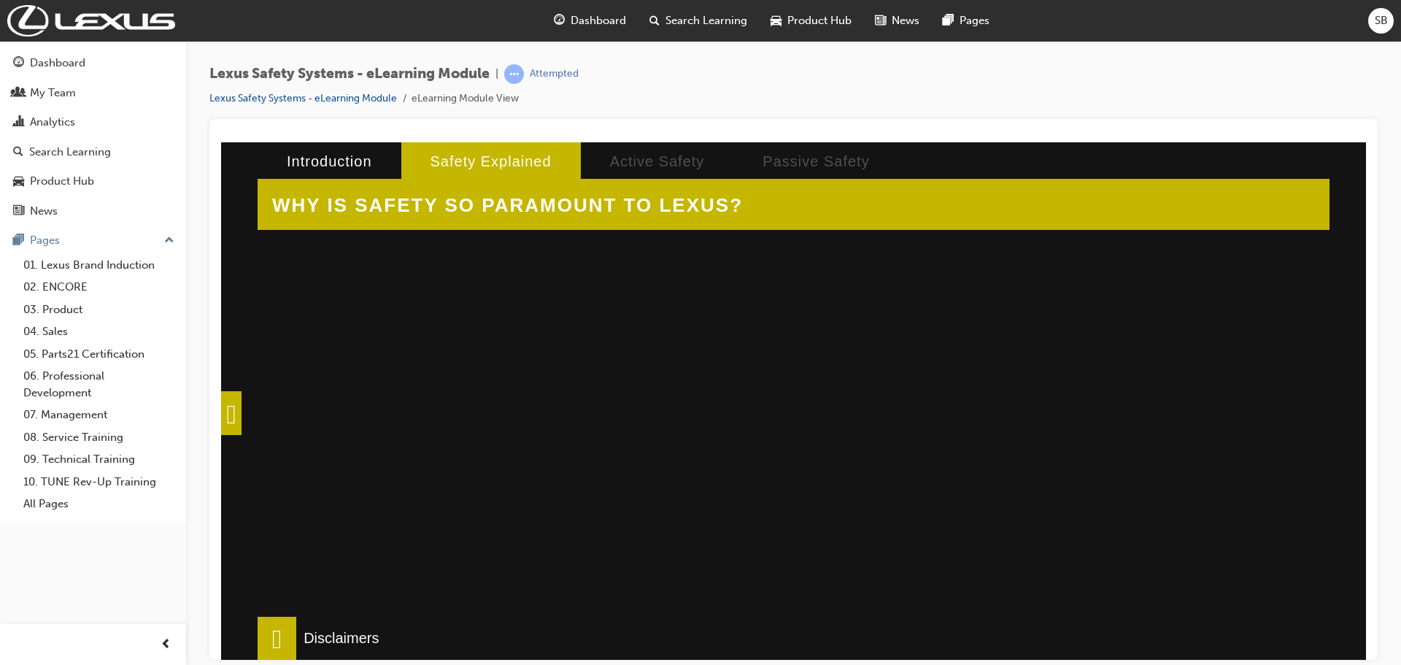
scroll to position [492, 0]
click at [631, 488] on div at bounding box center [512, 367] width 482 height 365
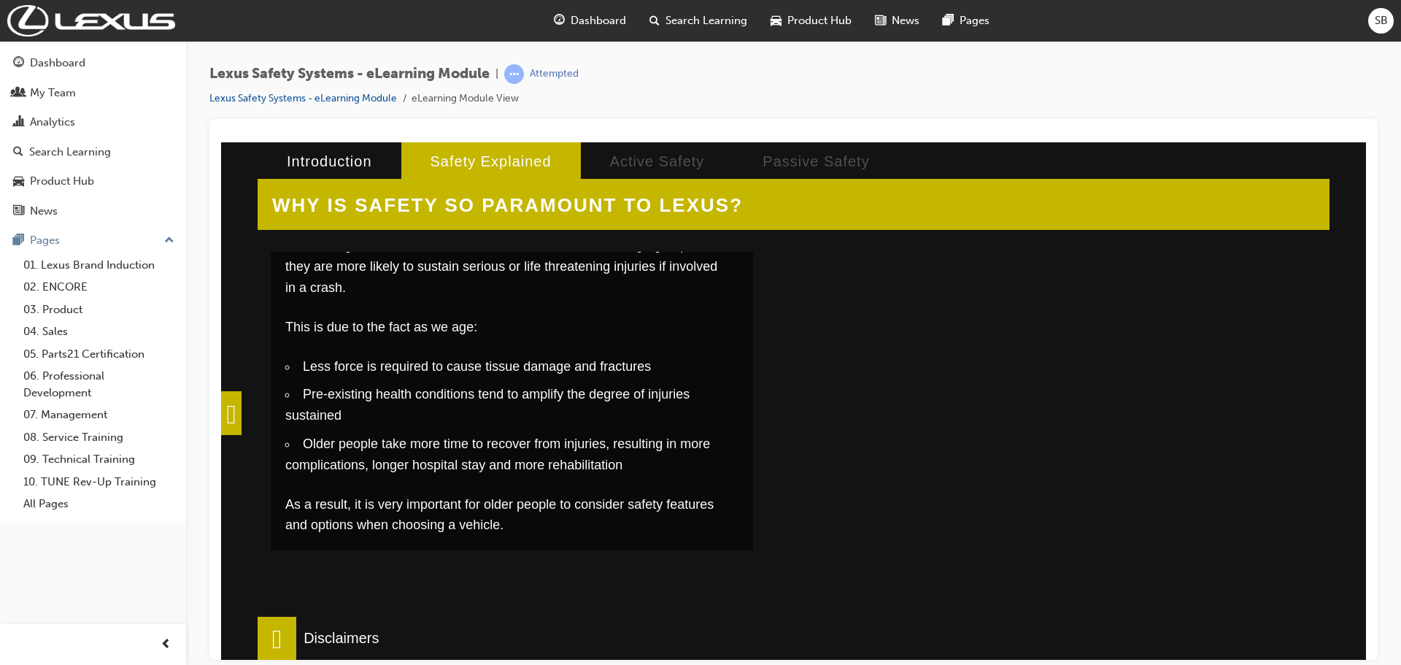
click at [896, 465] on div at bounding box center [1020, 367] width 482 height 365
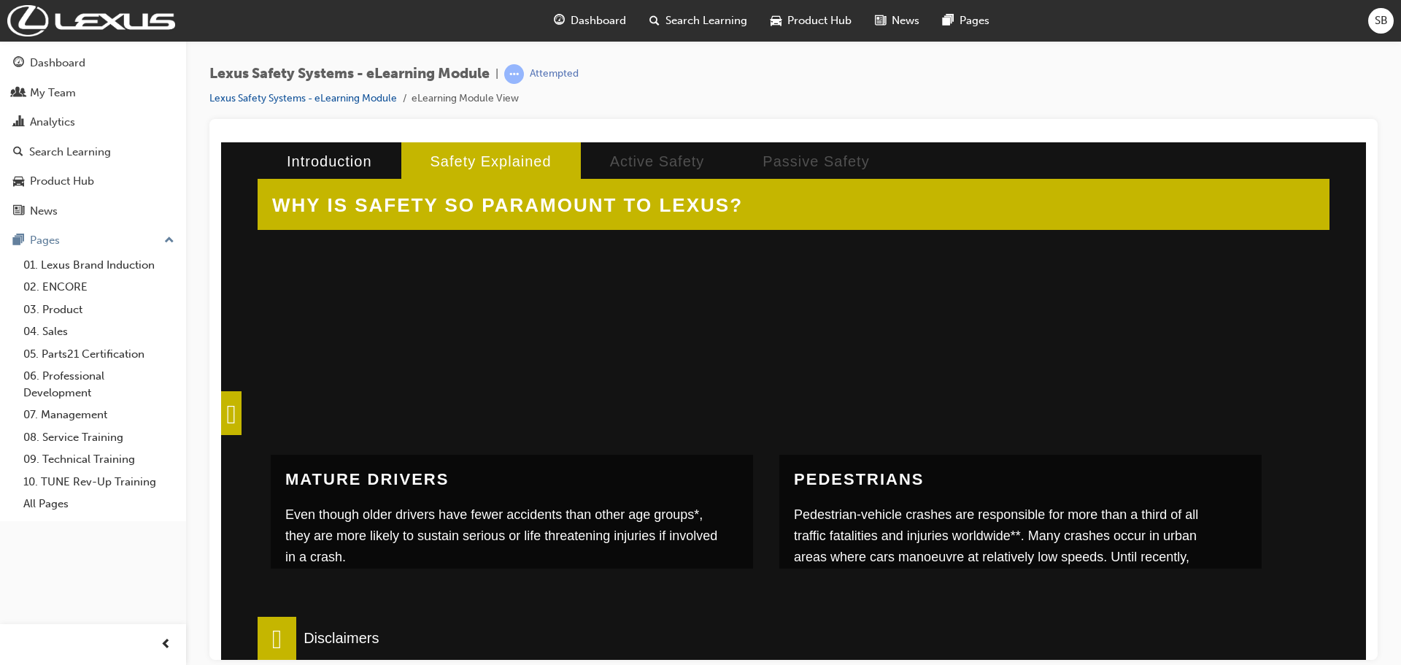
scroll to position [200, 0]
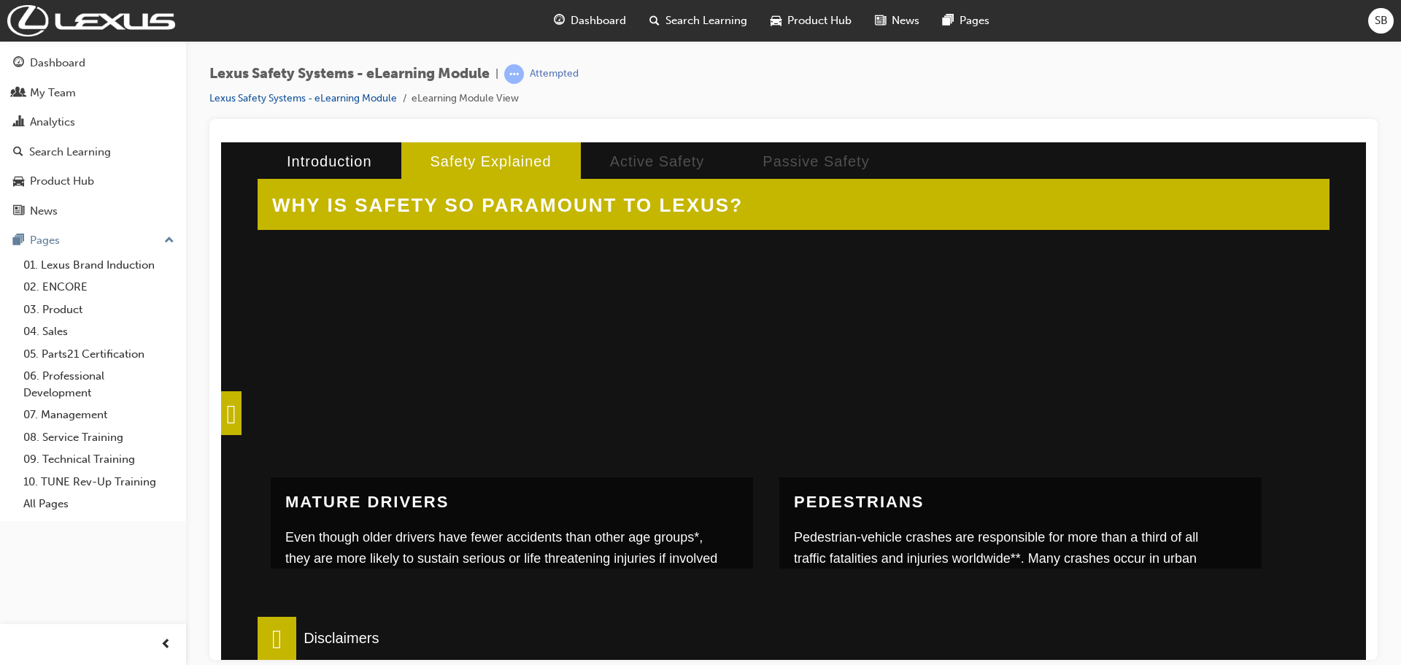
click at [597, 394] on div at bounding box center [512, 267] width 482 height 365
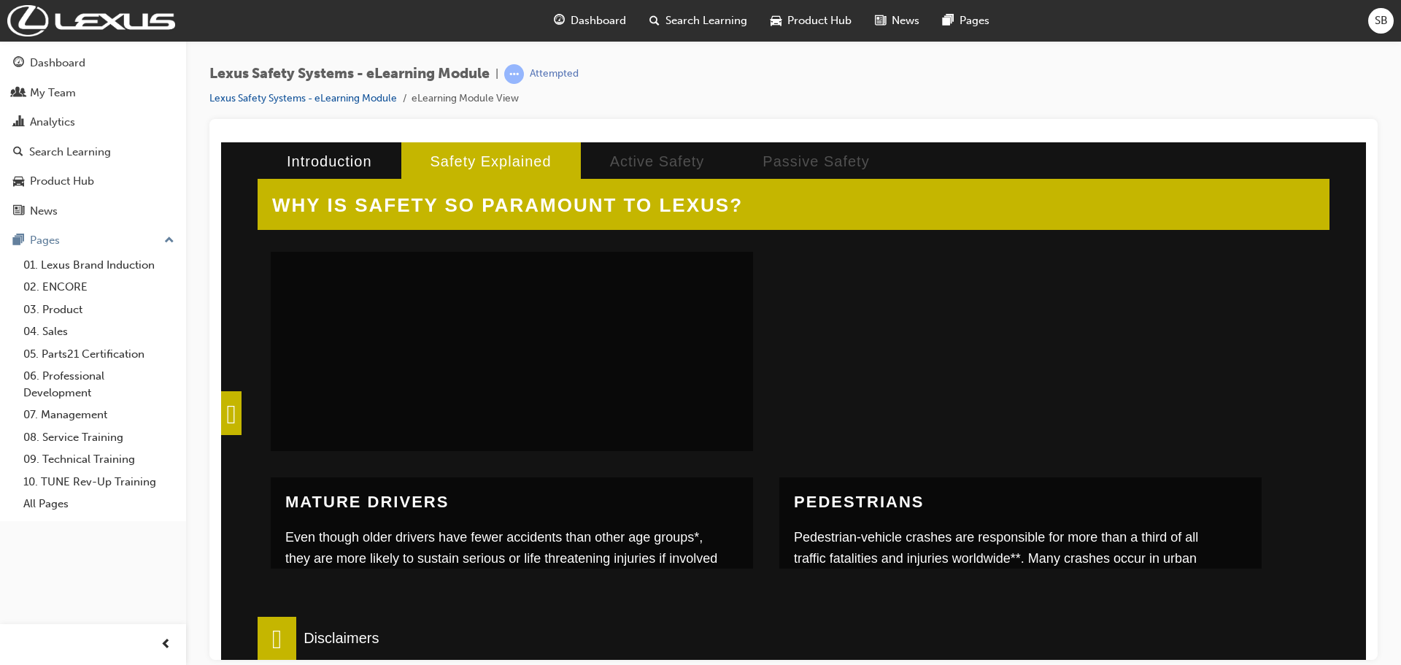
click at [894, 392] on div at bounding box center [1020, 267] width 482 height 365
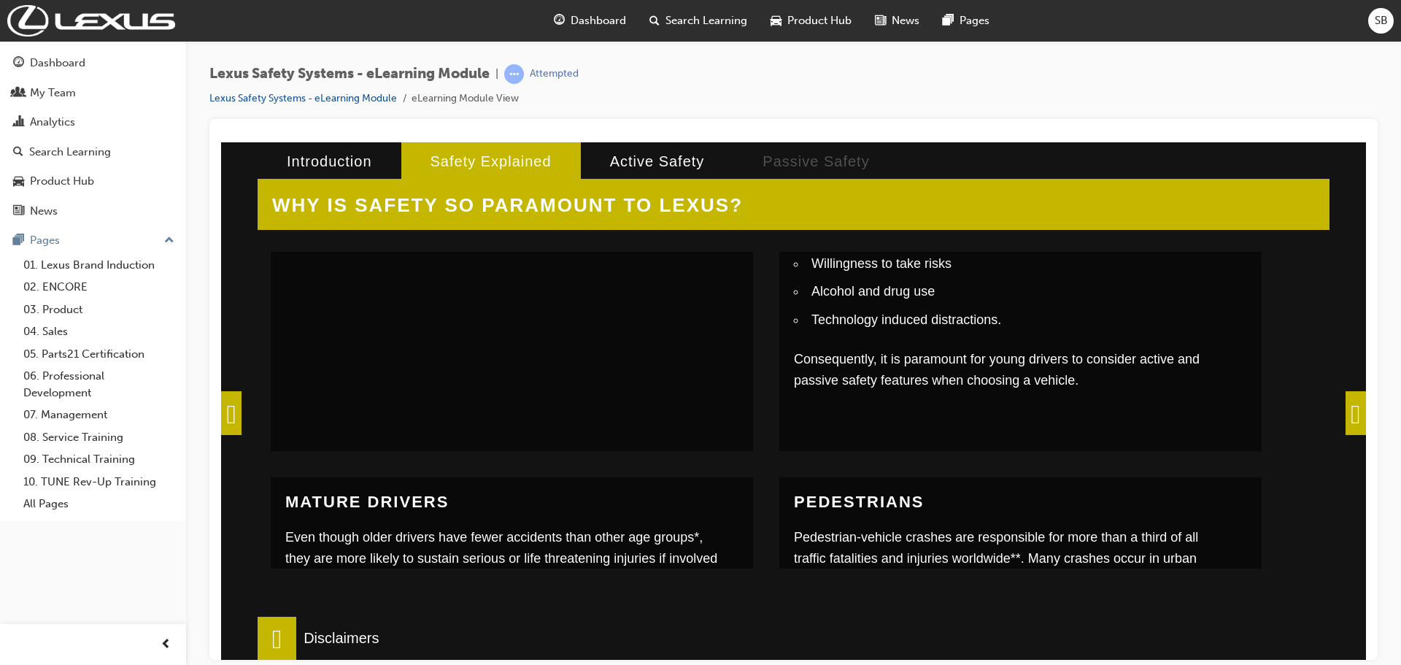
click at [1347, 402] on span at bounding box center [1355, 412] width 20 height 44
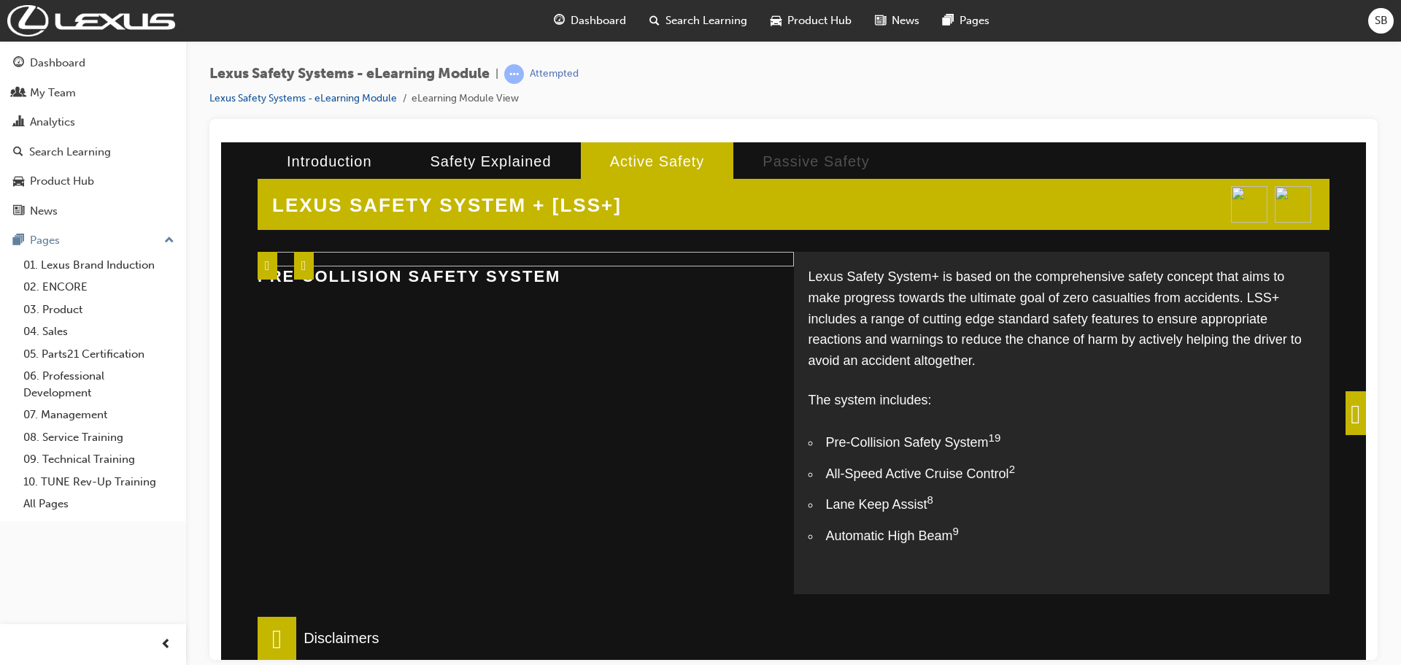
click at [552, 266] on img at bounding box center [526, 258] width 536 height 15
click at [310, 271] on span at bounding box center [304, 265] width 20 height 28
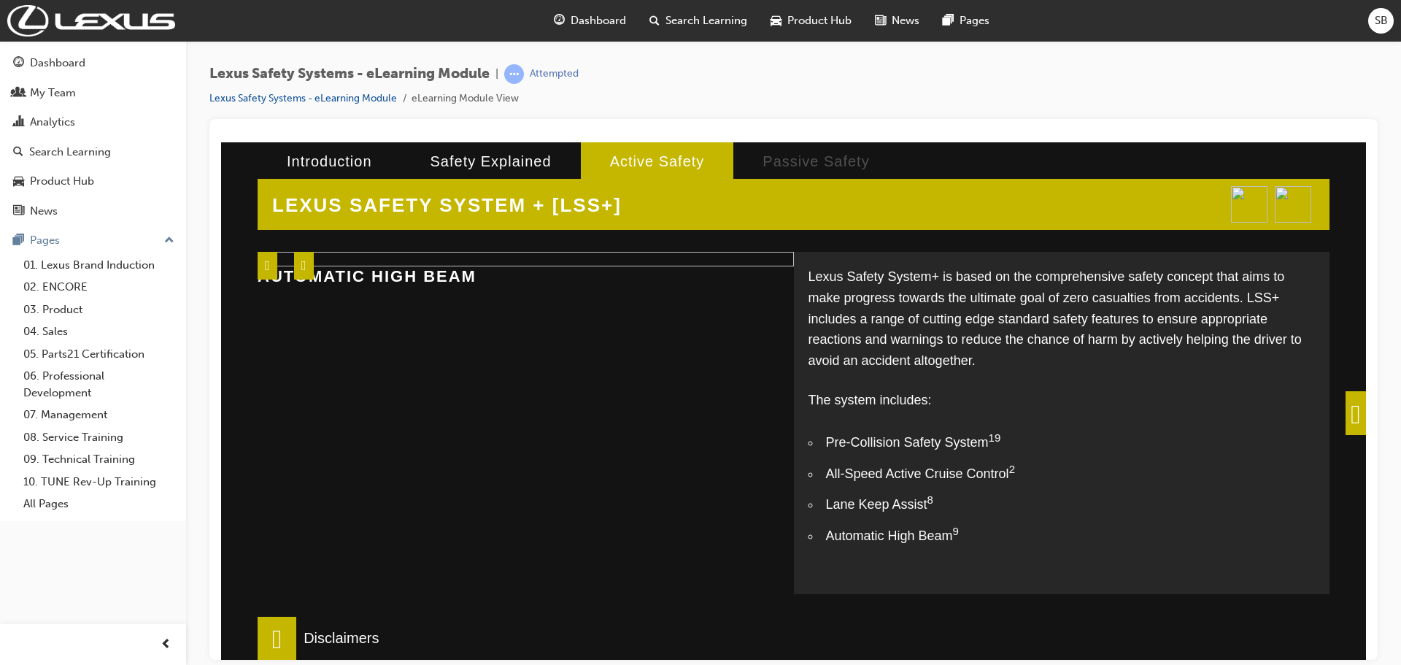
click at [310, 271] on span at bounding box center [304, 265] width 20 height 28
click at [1345, 415] on span at bounding box center [1355, 412] width 20 height 44
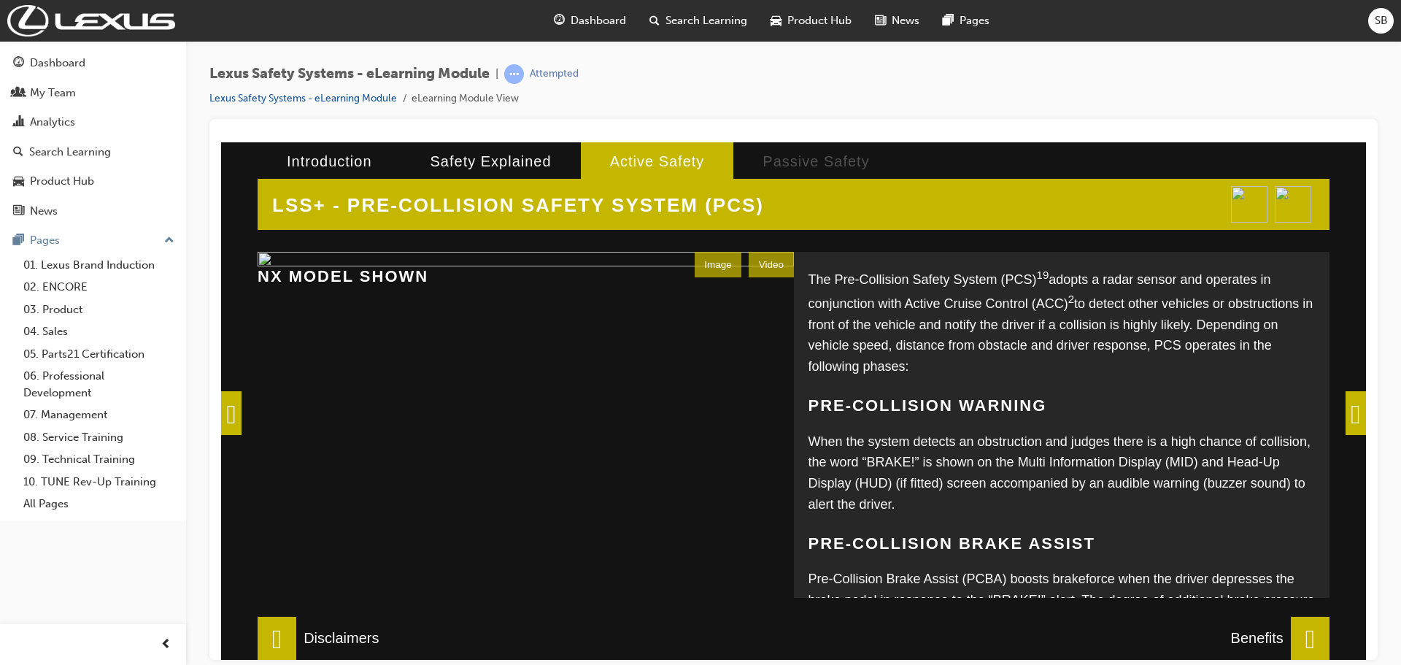
click at [1303, 628] on span at bounding box center [1309, 638] width 39 height 44
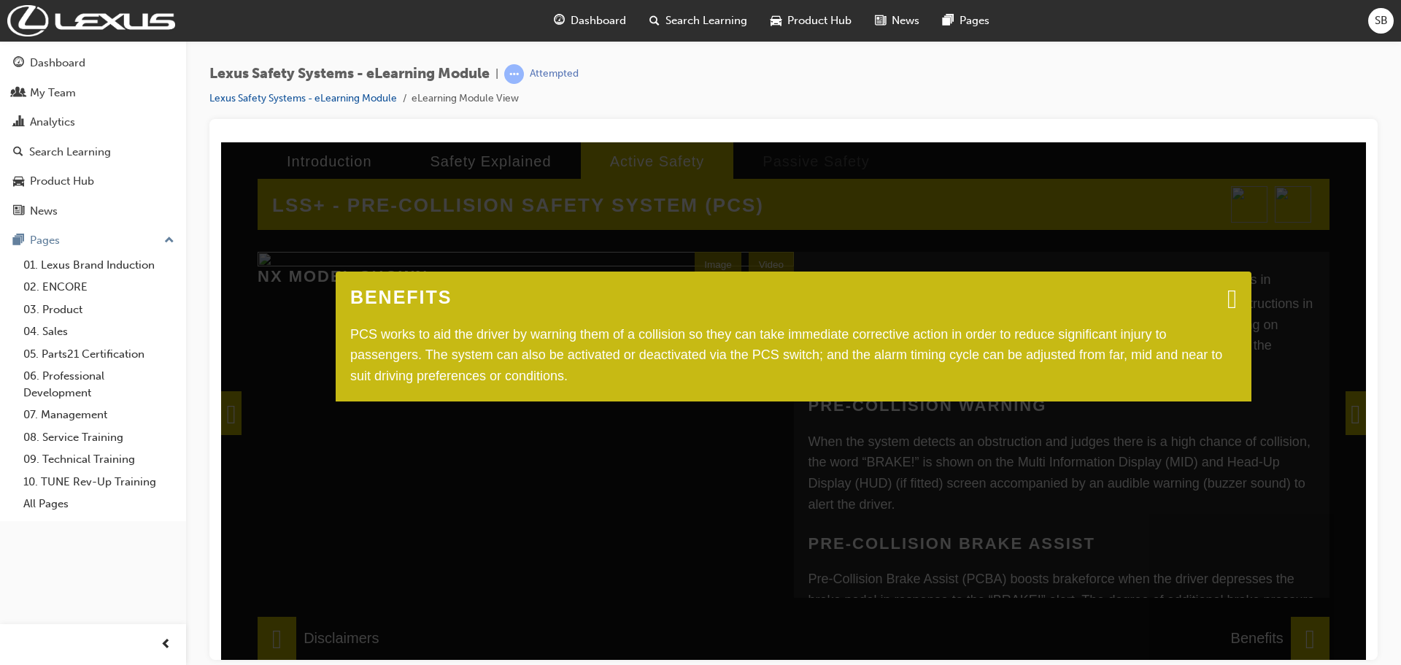
click at [1227, 299] on span at bounding box center [1231, 297] width 9 height 15
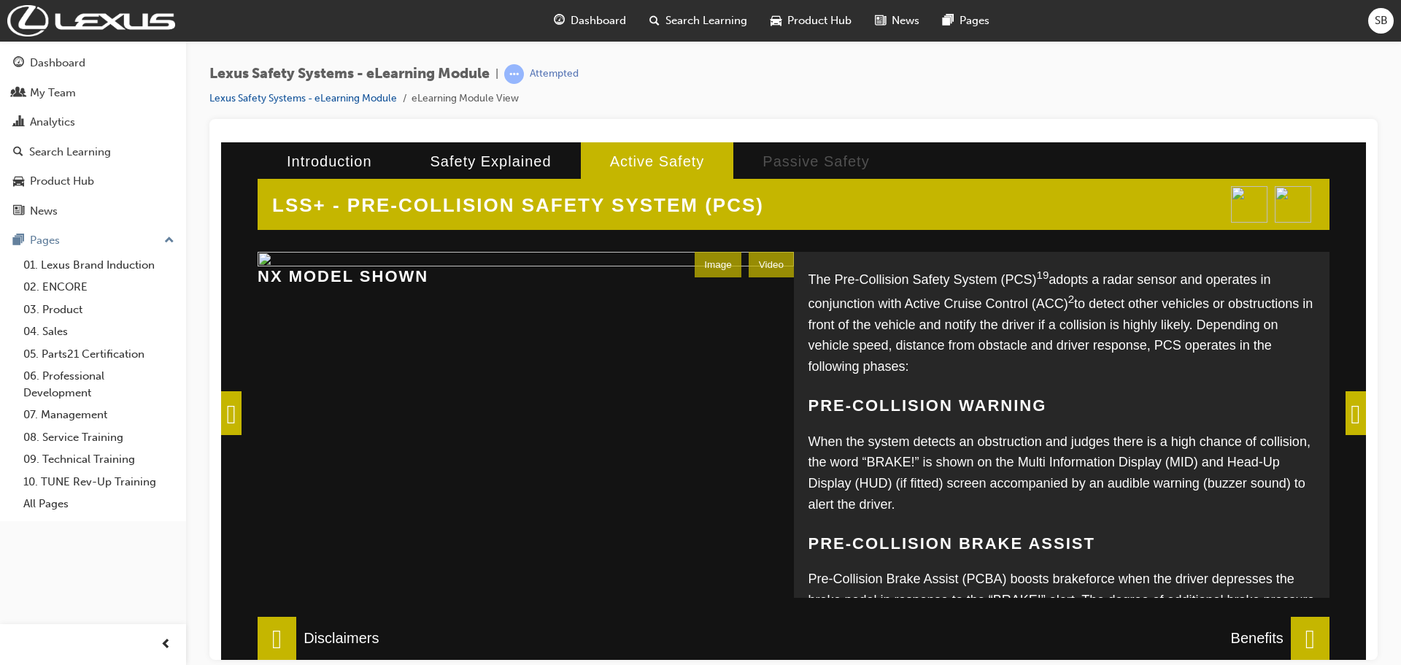
click at [710, 262] on div "Image" at bounding box center [717, 264] width 47 height 26
click at [761, 262] on div "Video" at bounding box center [770, 264] width 44 height 26
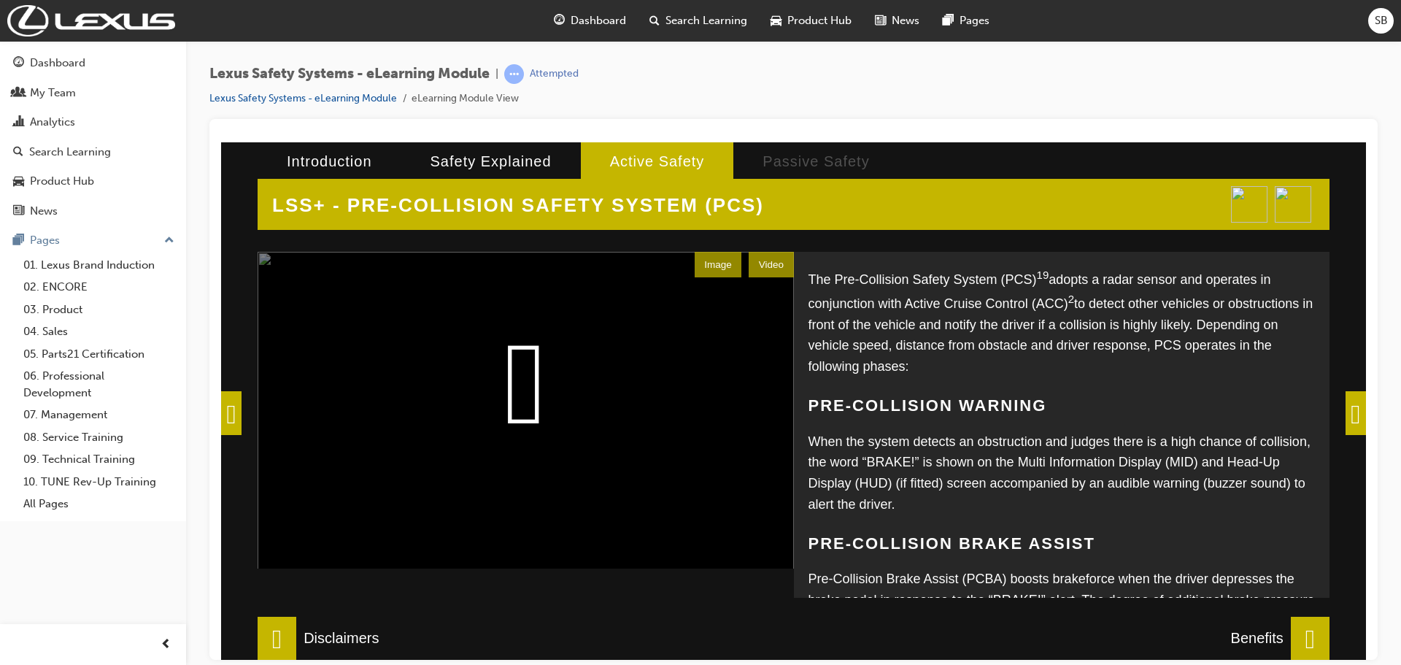
click at [715, 265] on div "Image" at bounding box center [717, 264] width 47 height 26
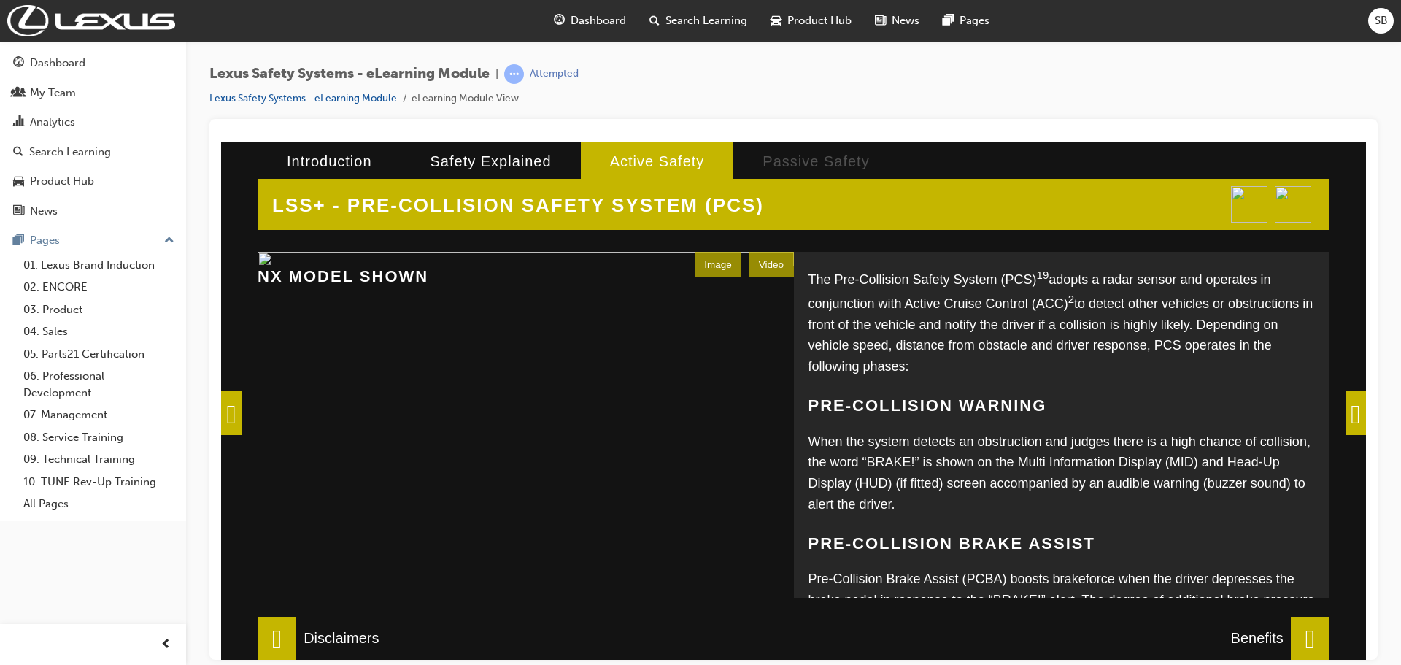
click at [766, 266] on div "Video" at bounding box center [770, 264] width 44 height 26
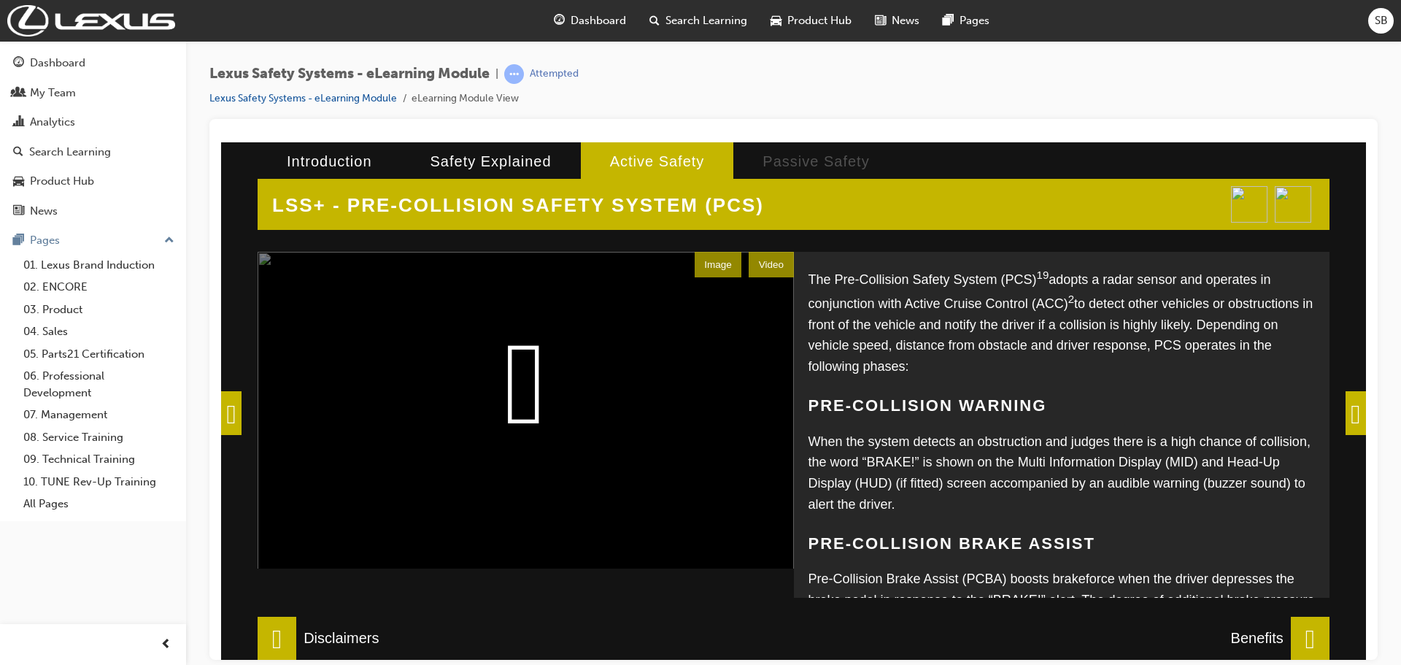
click at [541, 388] on video at bounding box center [526, 433] width 536 height 365
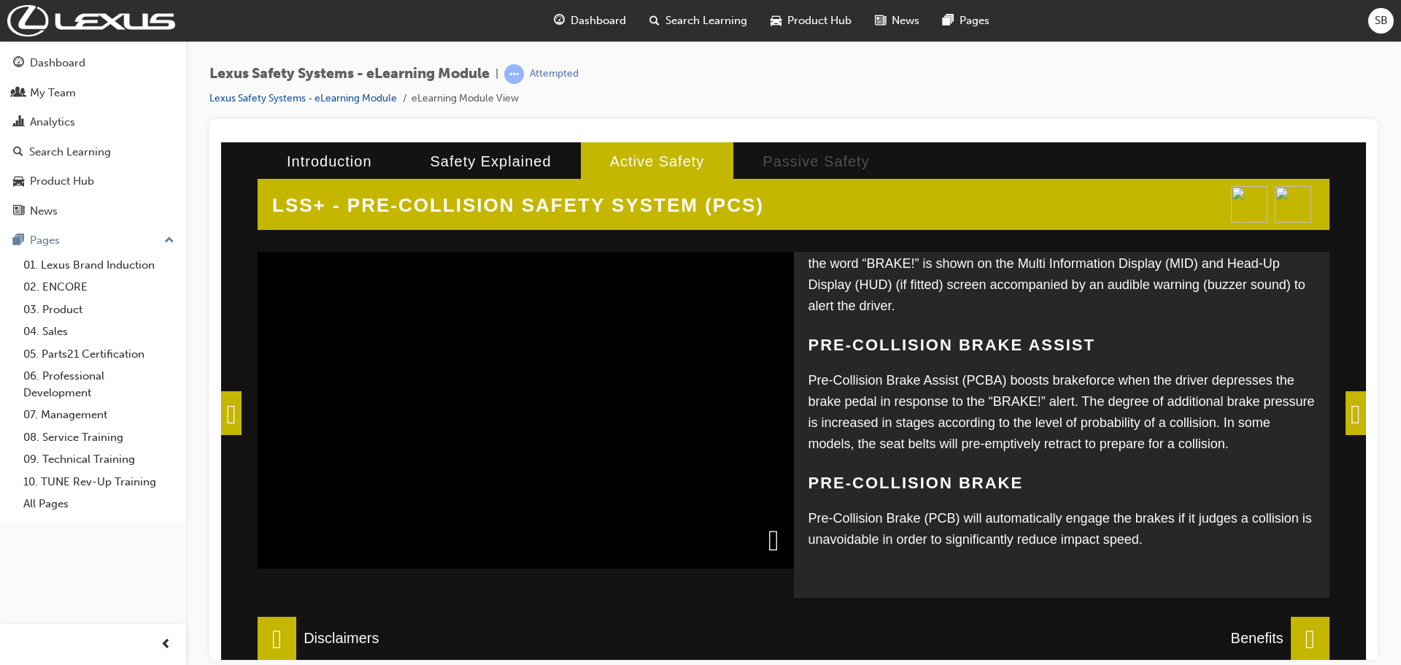
scroll to position [73, 0]
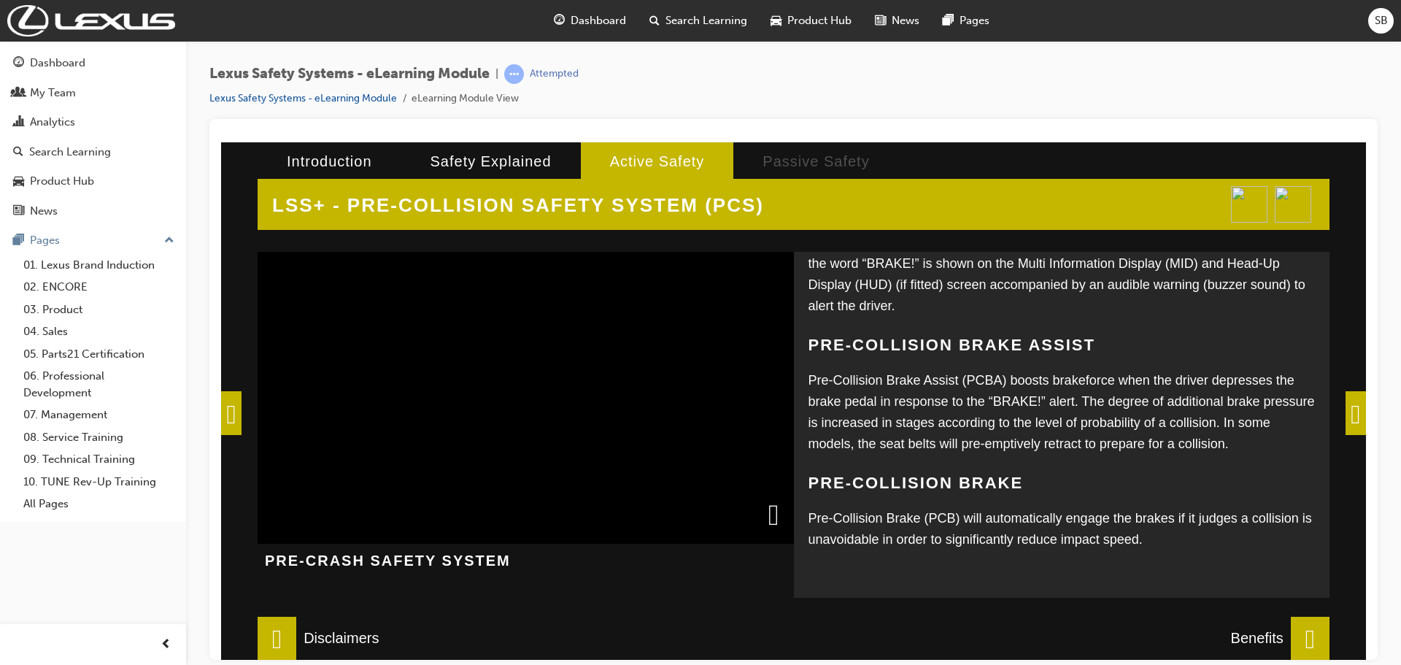
click at [296, 639] on span at bounding box center [277, 638] width 39 height 44
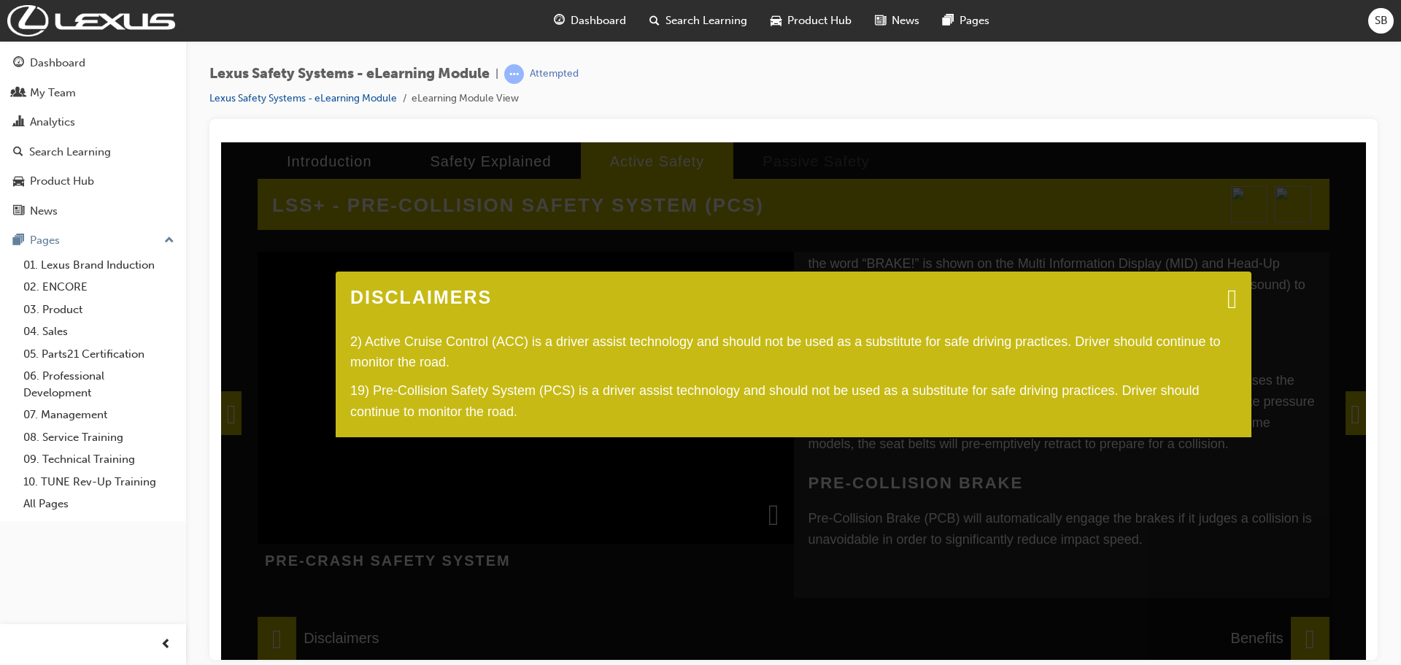
click at [1227, 302] on span at bounding box center [1231, 297] width 9 height 15
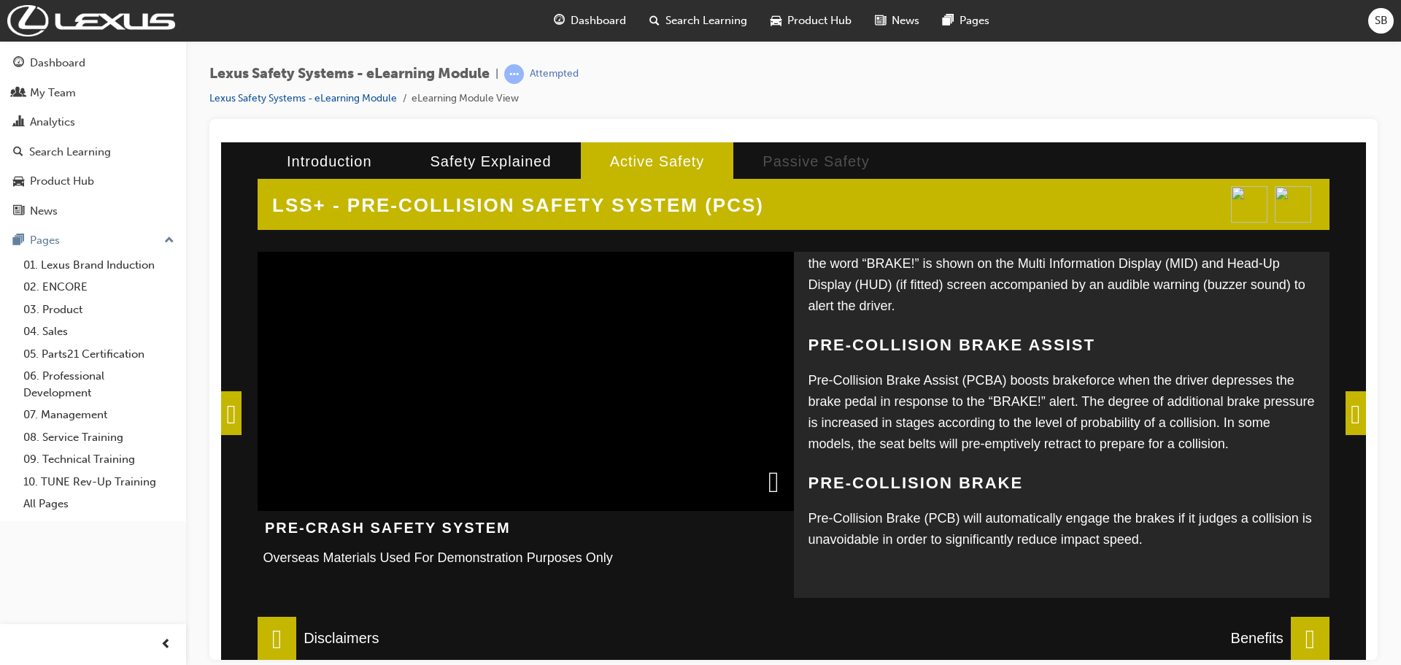
scroll to position [0, 0]
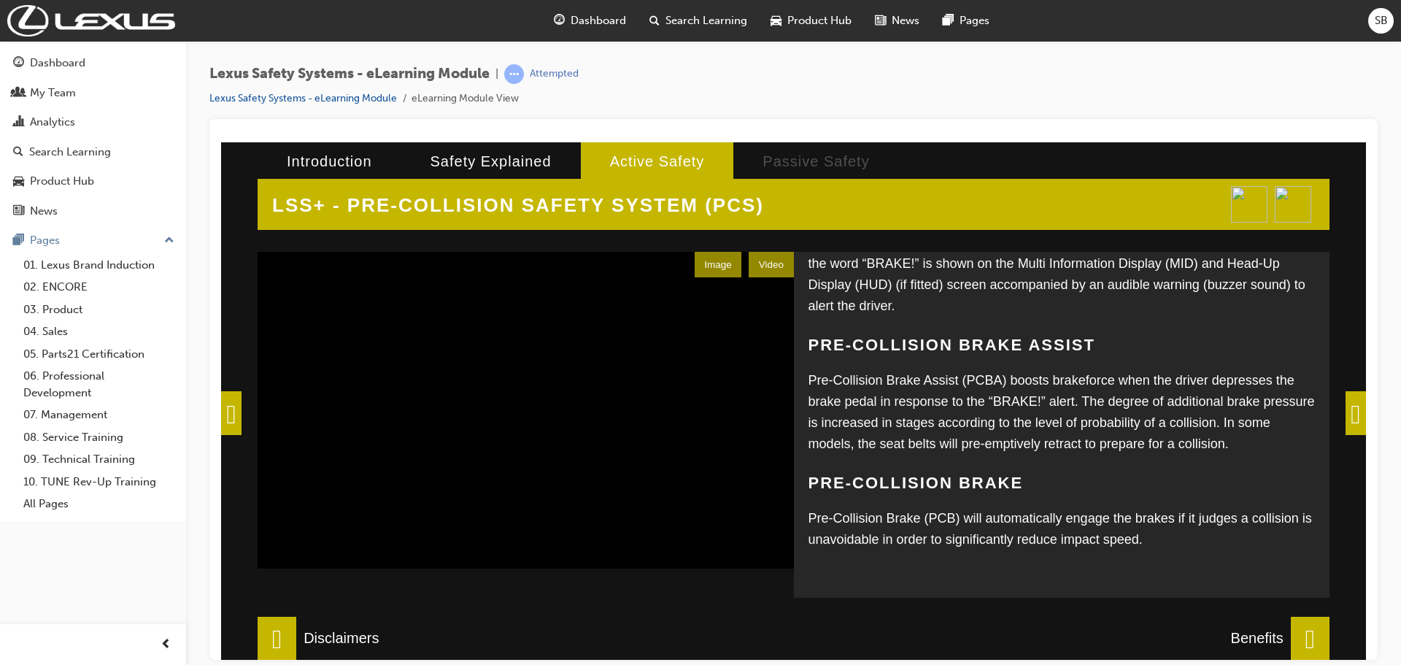
click at [1357, 419] on span at bounding box center [1355, 412] width 20 height 44
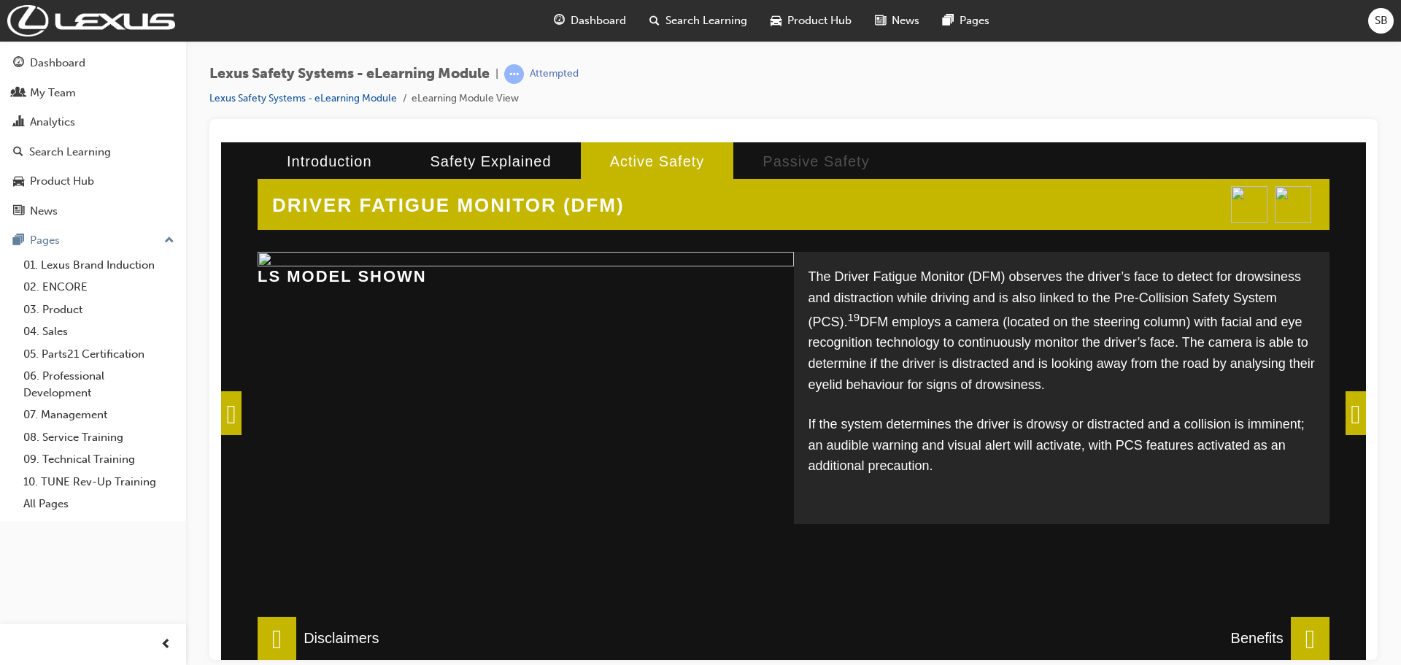
click at [690, 266] on img at bounding box center [526, 258] width 536 height 15
click at [1355, 413] on span at bounding box center [1355, 412] width 20 height 44
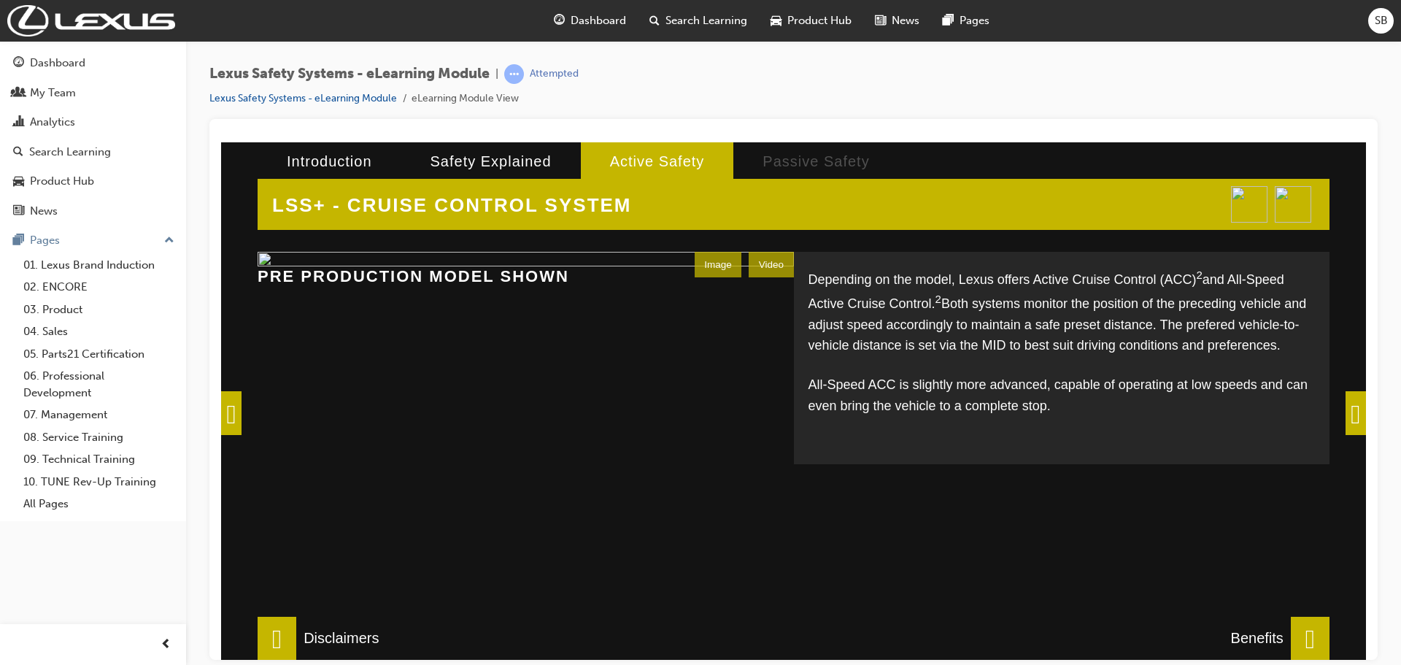
click at [721, 274] on div "Image" at bounding box center [717, 264] width 47 height 26
click at [761, 266] on div "Video" at bounding box center [770, 264] width 44 height 26
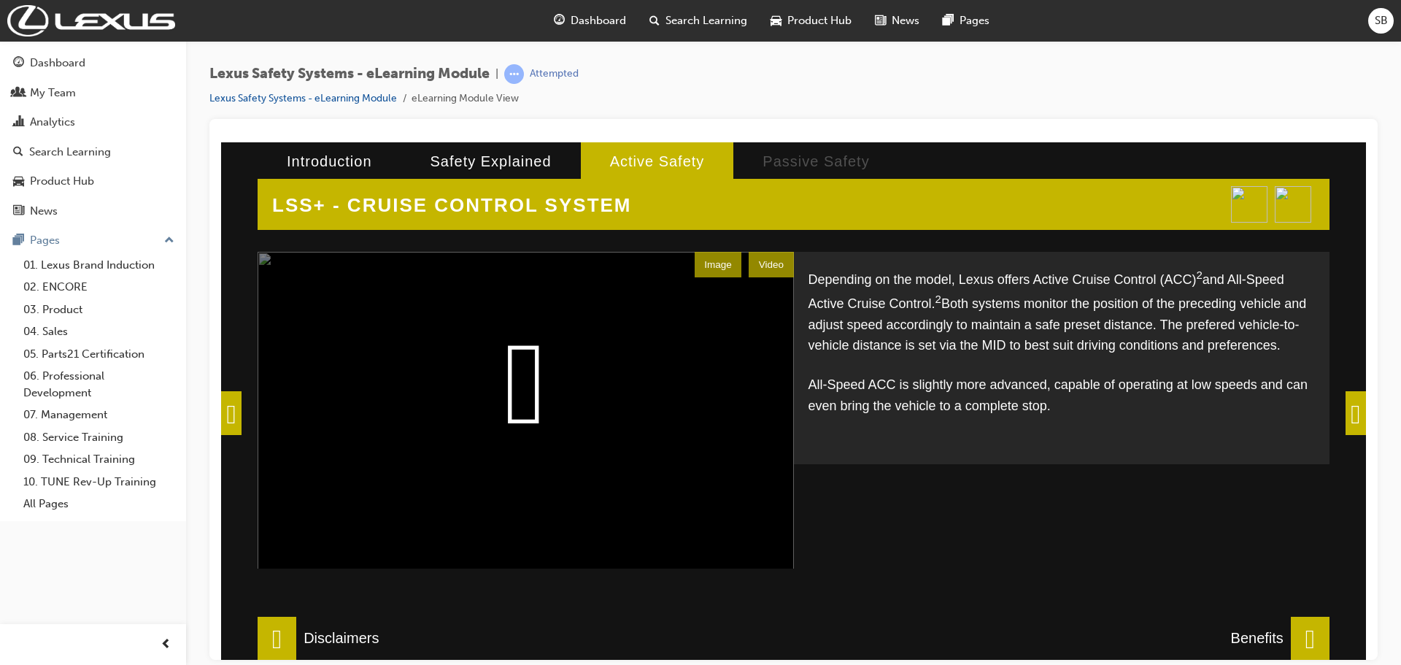
click at [521, 366] on video at bounding box center [526, 433] width 536 height 365
click at [1345, 396] on span at bounding box center [1355, 412] width 20 height 44
click at [1333, 396] on div "LSS+ - CRUISE CONTROL SYSTEM Depending on the model, Lexus offers Active Cruise…" at bounding box center [793, 400] width 1145 height 517
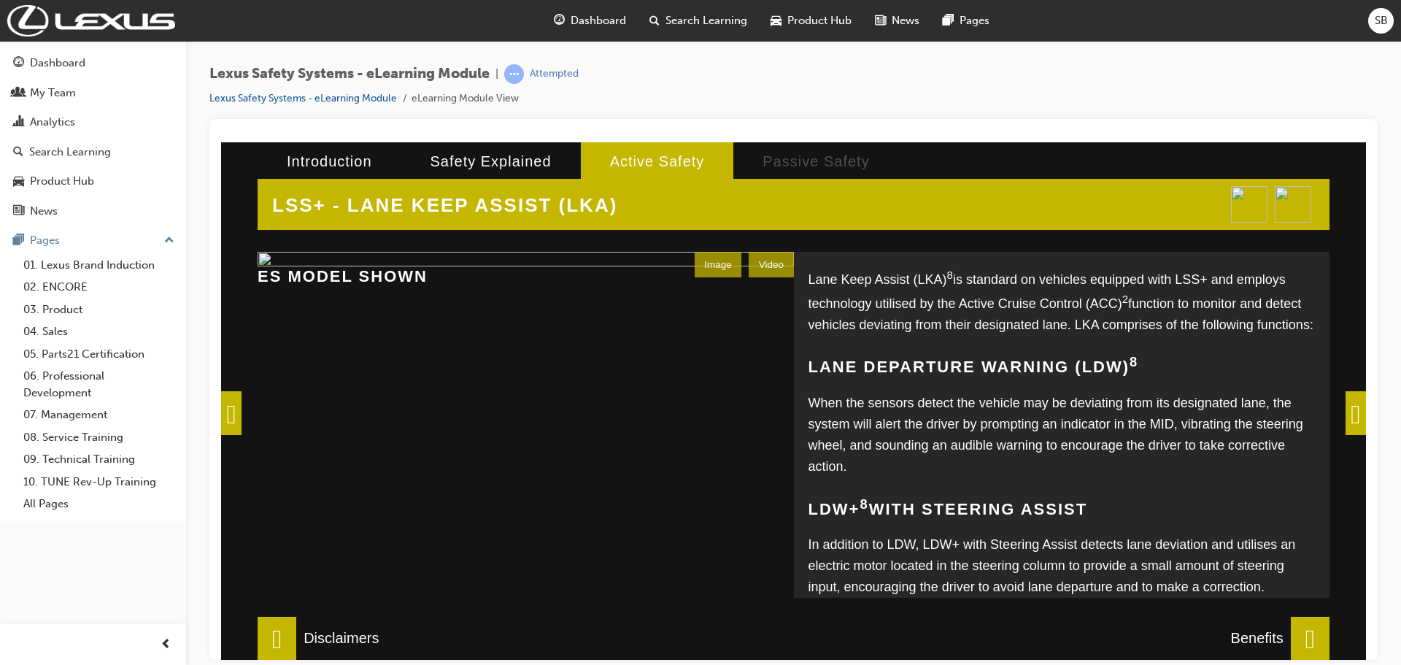
click at [748, 265] on div "Video" at bounding box center [770, 264] width 44 height 26
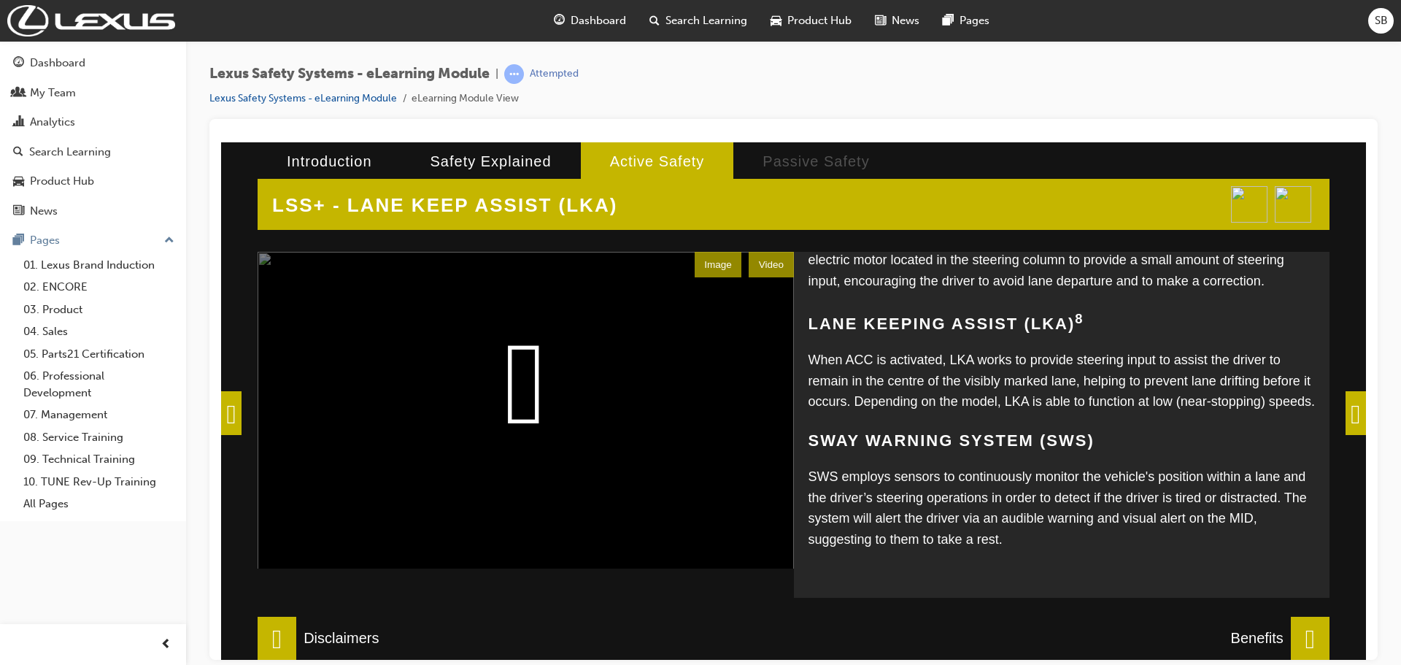
scroll to position [56, 0]
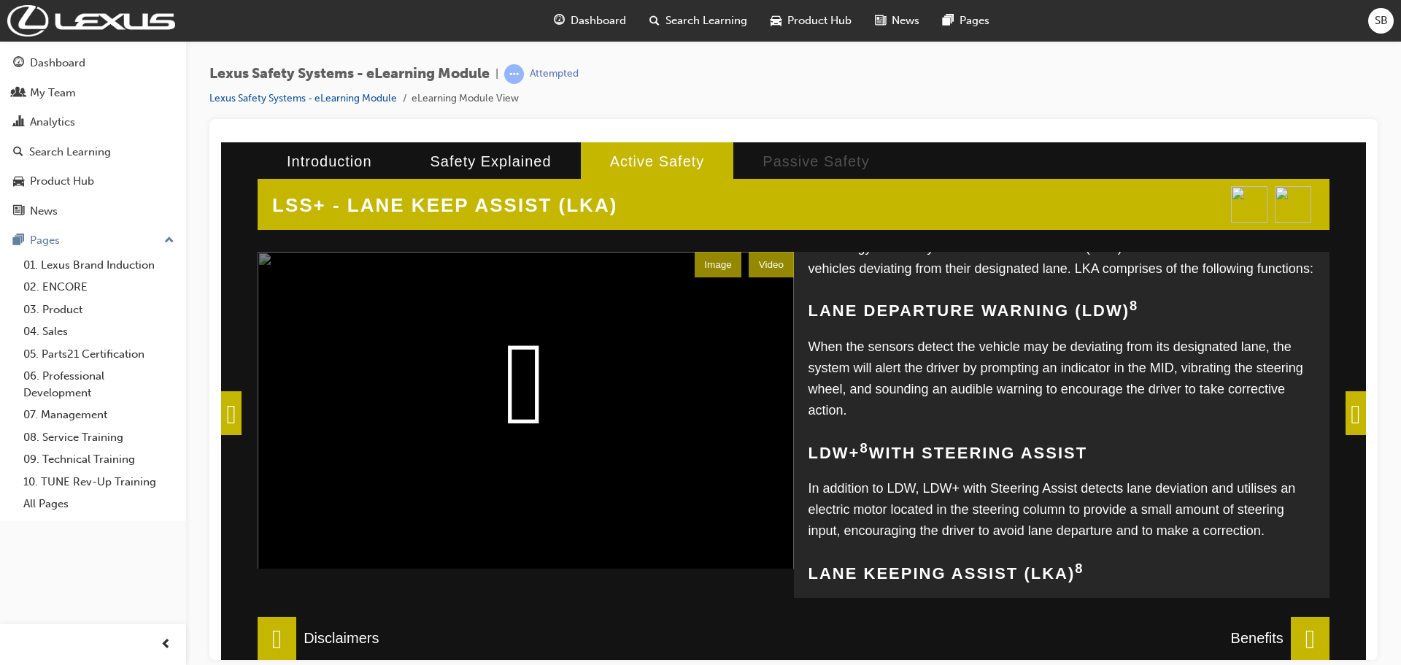
click at [1345, 412] on span at bounding box center [1355, 412] width 20 height 44
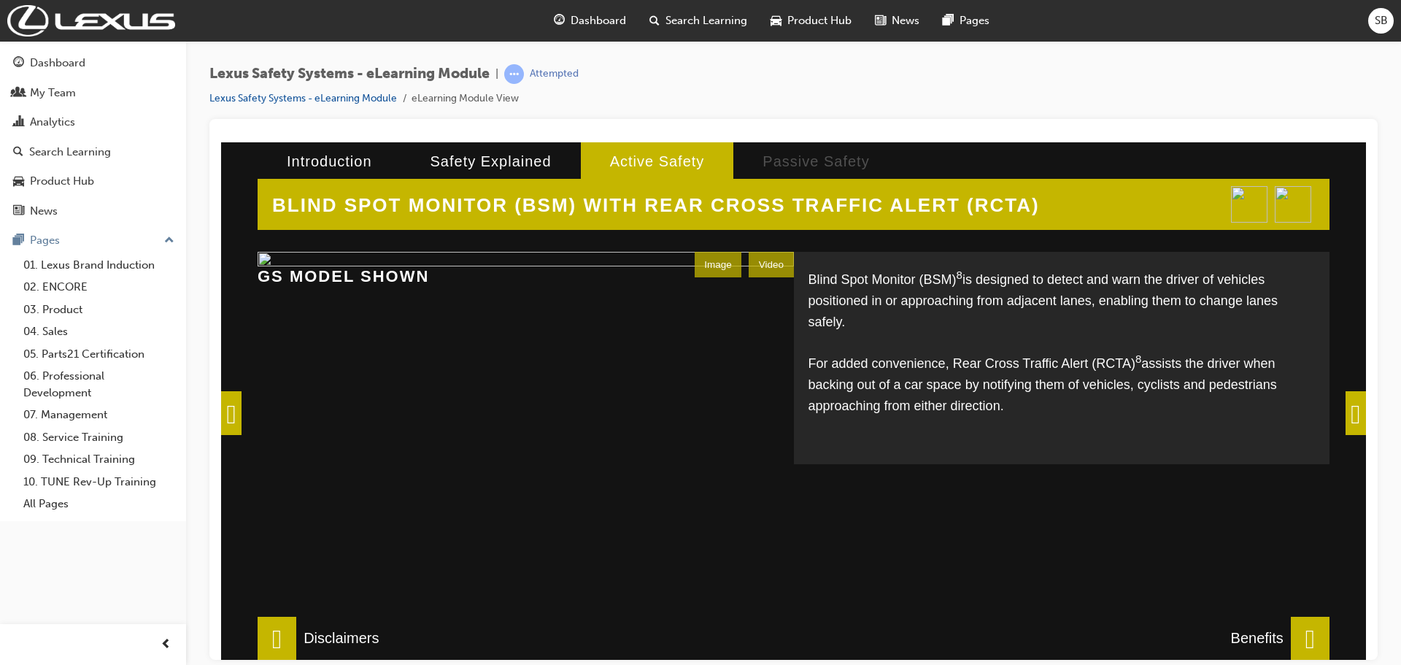
click at [758, 268] on div "Video" at bounding box center [770, 264] width 44 height 26
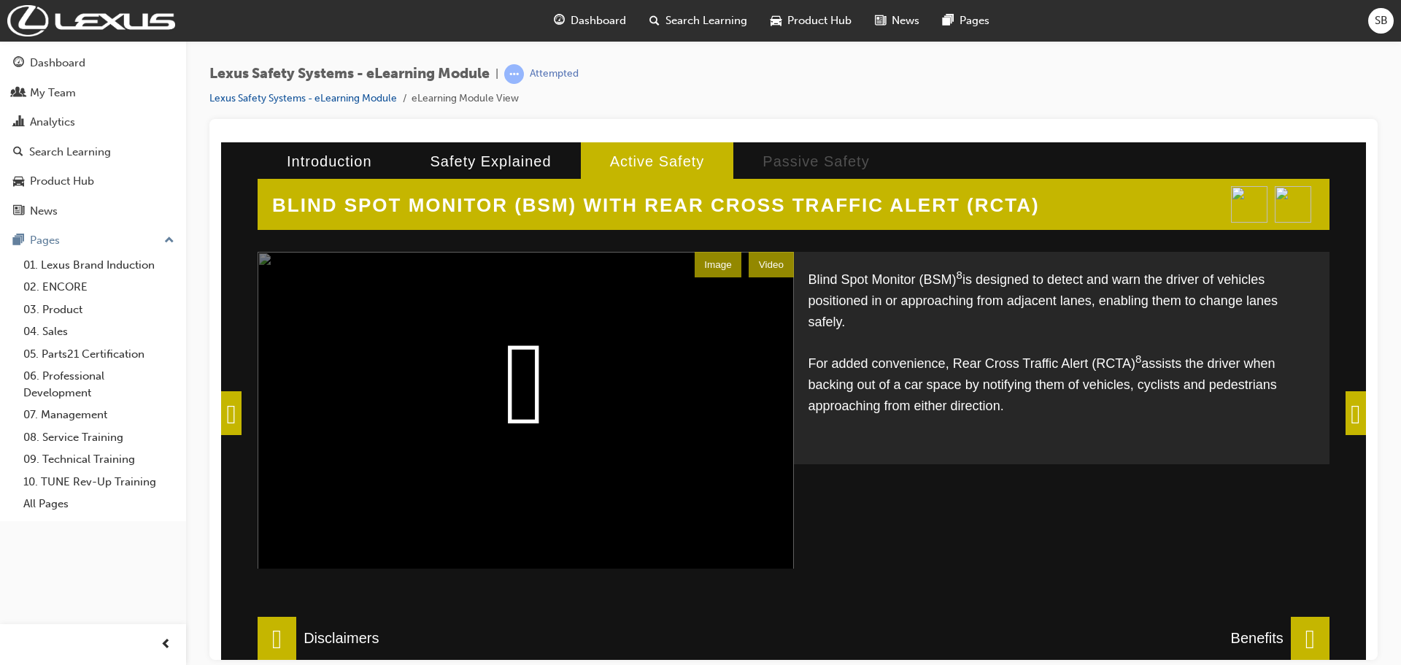
click at [1345, 406] on span at bounding box center [1355, 412] width 20 height 44
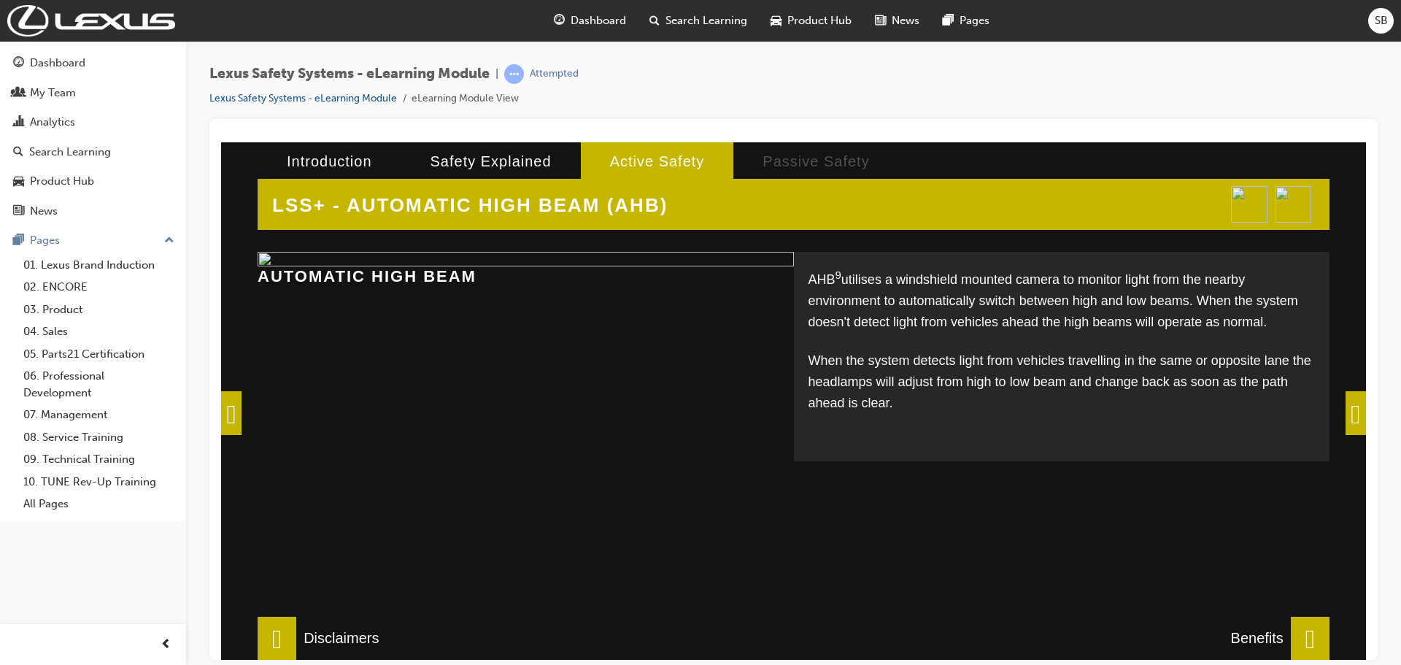
click at [1354, 416] on span at bounding box center [1355, 412] width 20 height 44
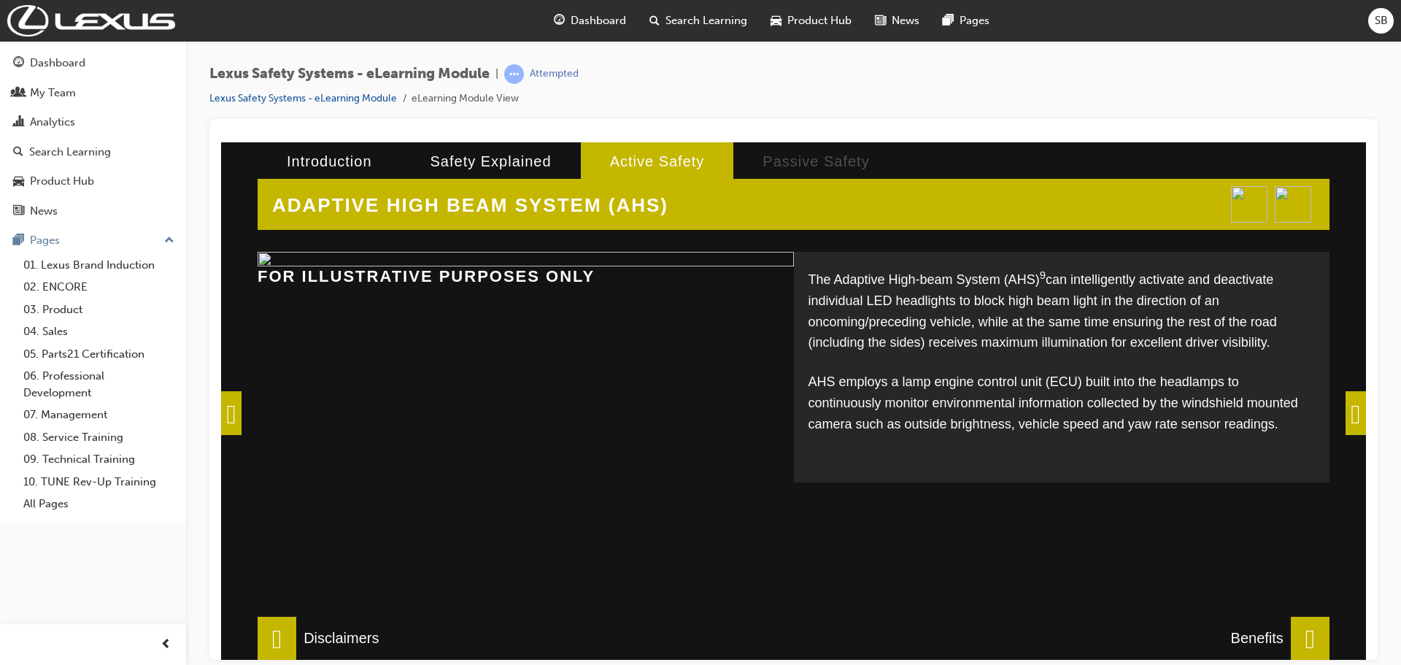
click at [677, 266] on img at bounding box center [526, 258] width 536 height 15
click at [1345, 414] on span at bounding box center [1355, 412] width 20 height 44
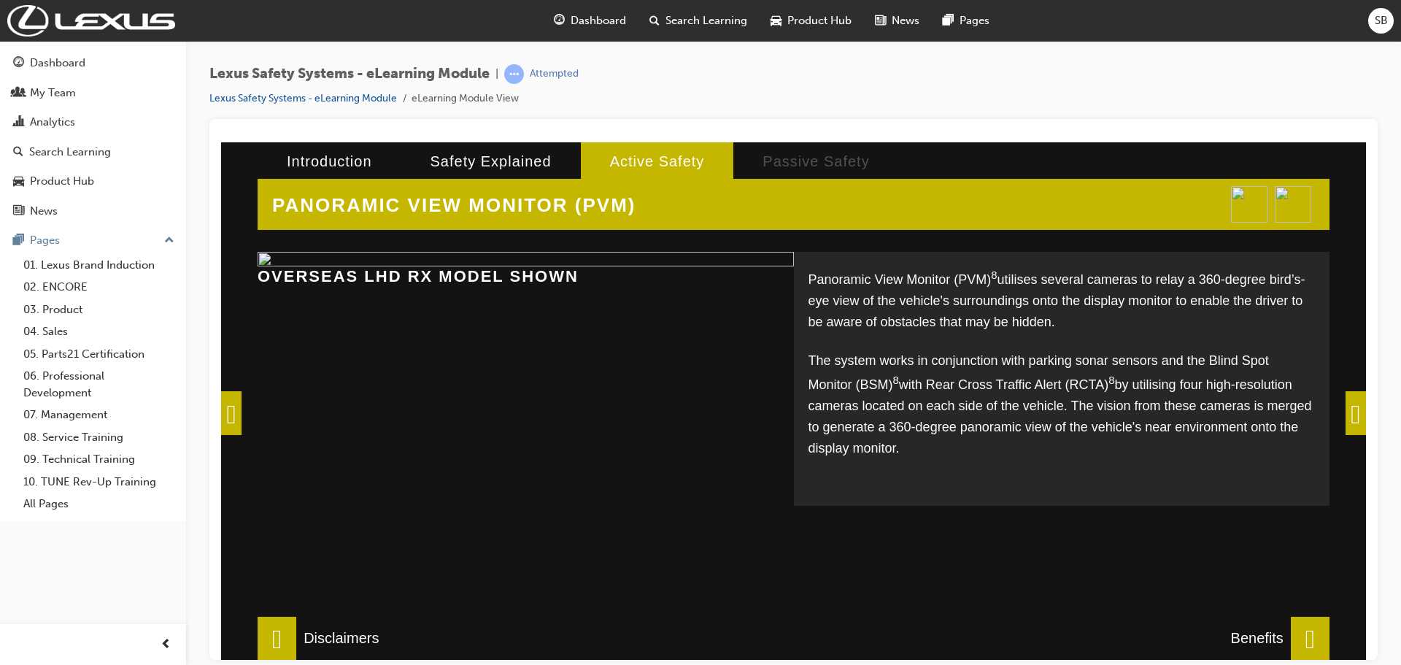
click at [1345, 412] on span at bounding box center [1355, 412] width 20 height 44
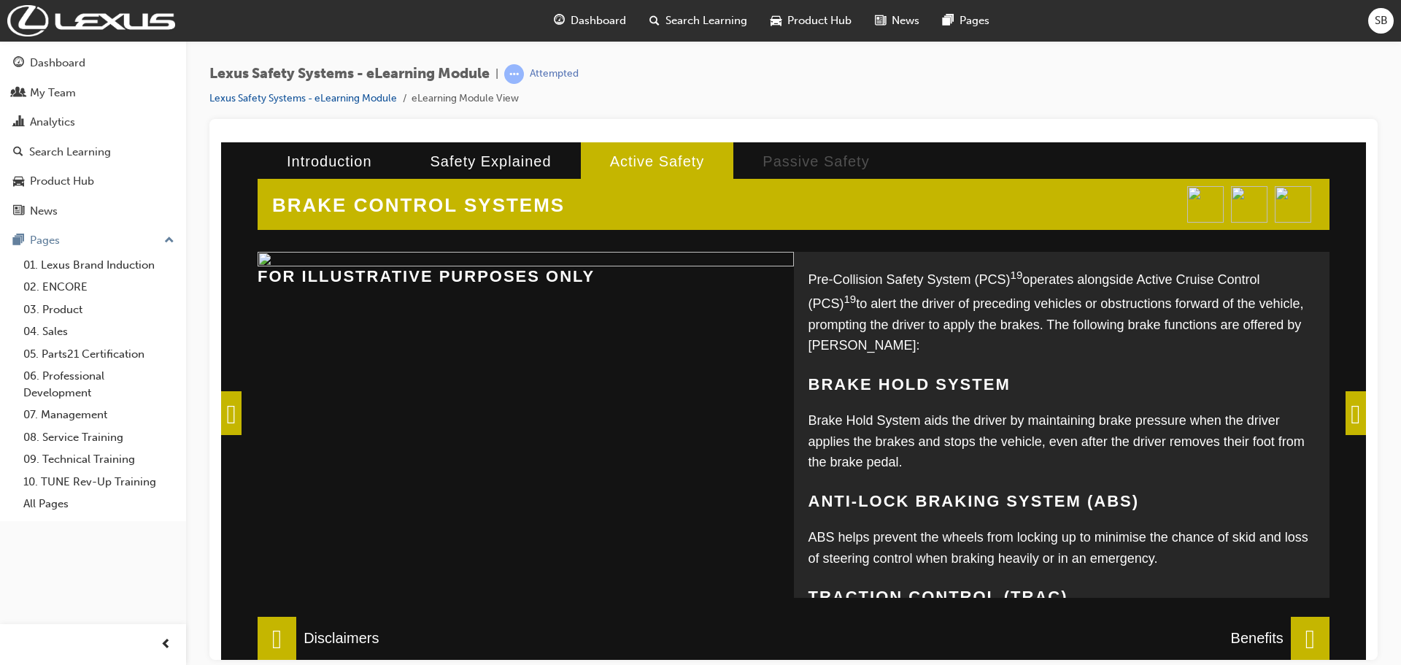
click at [1346, 411] on span at bounding box center [1355, 412] width 20 height 44
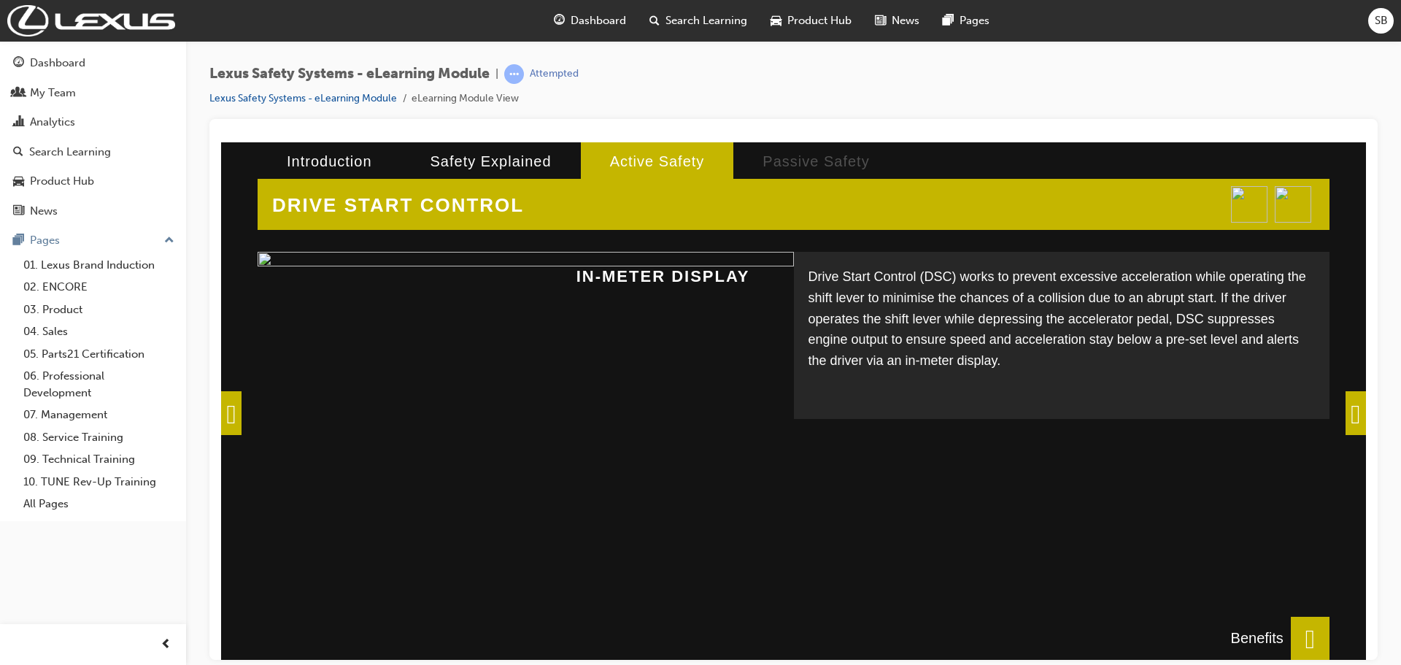
scroll to position [291, 0]
click at [1345, 407] on span at bounding box center [1355, 412] width 20 height 44
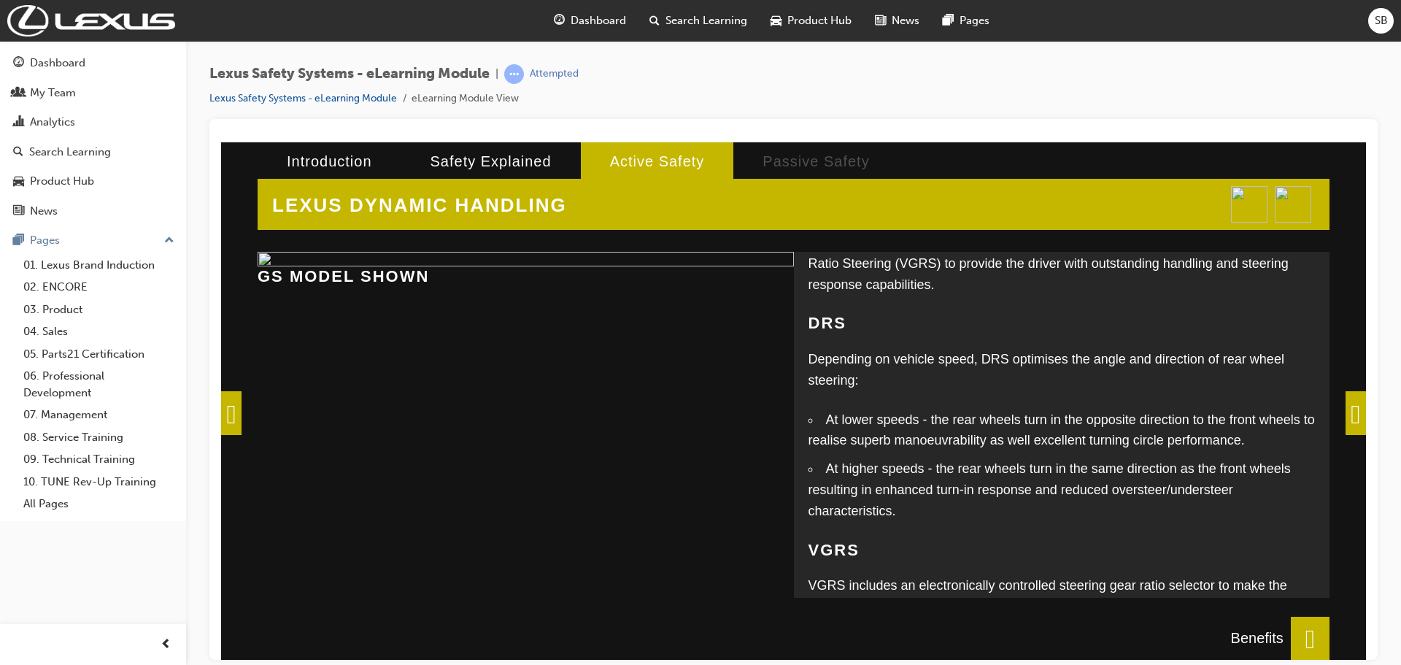
scroll to position [0, 0]
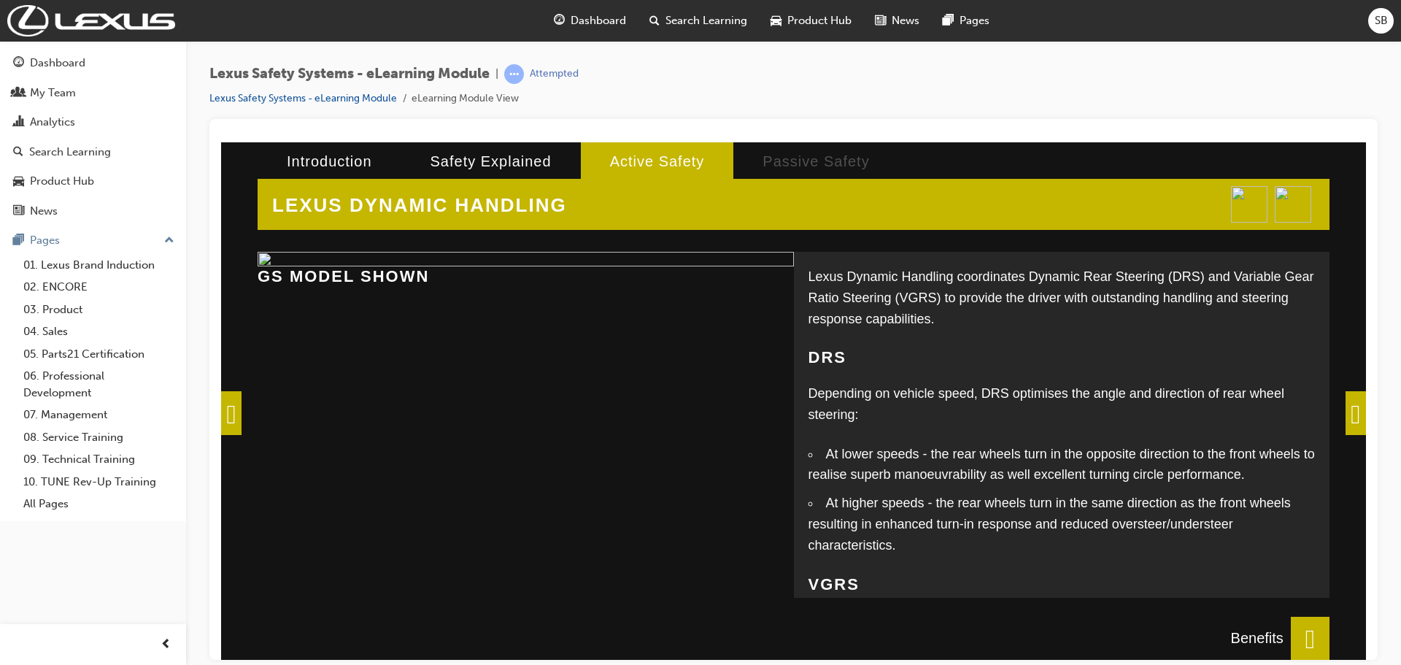
click at [1345, 412] on span at bounding box center [1355, 412] width 20 height 44
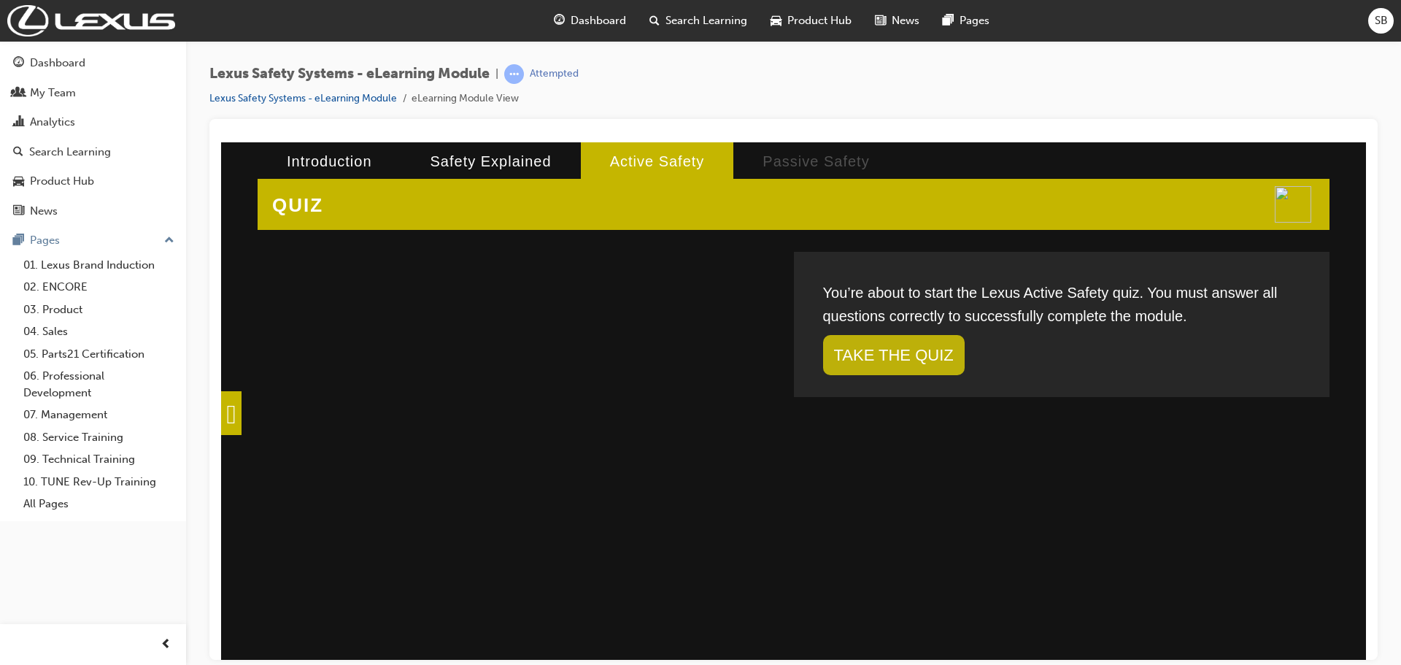
click at [907, 361] on link "TAKE THE QUIZ" at bounding box center [894, 354] width 142 height 40
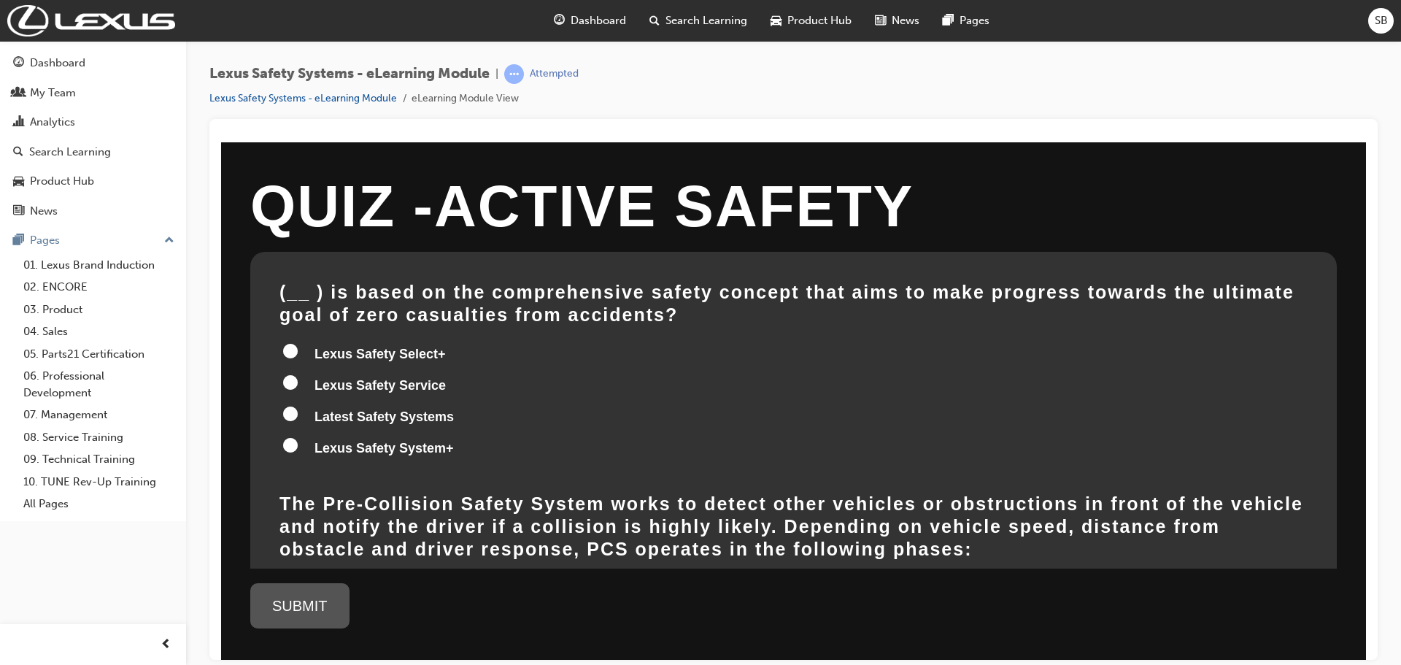
click at [294, 416] on input "Latest Safety Systems" at bounding box center [290, 413] width 15 height 15
radio input "true"
click at [307, 592] on div "SUBMIT" at bounding box center [299, 604] width 99 height 45
click at [309, 597] on div "SUBMIT" at bounding box center [299, 604] width 99 height 45
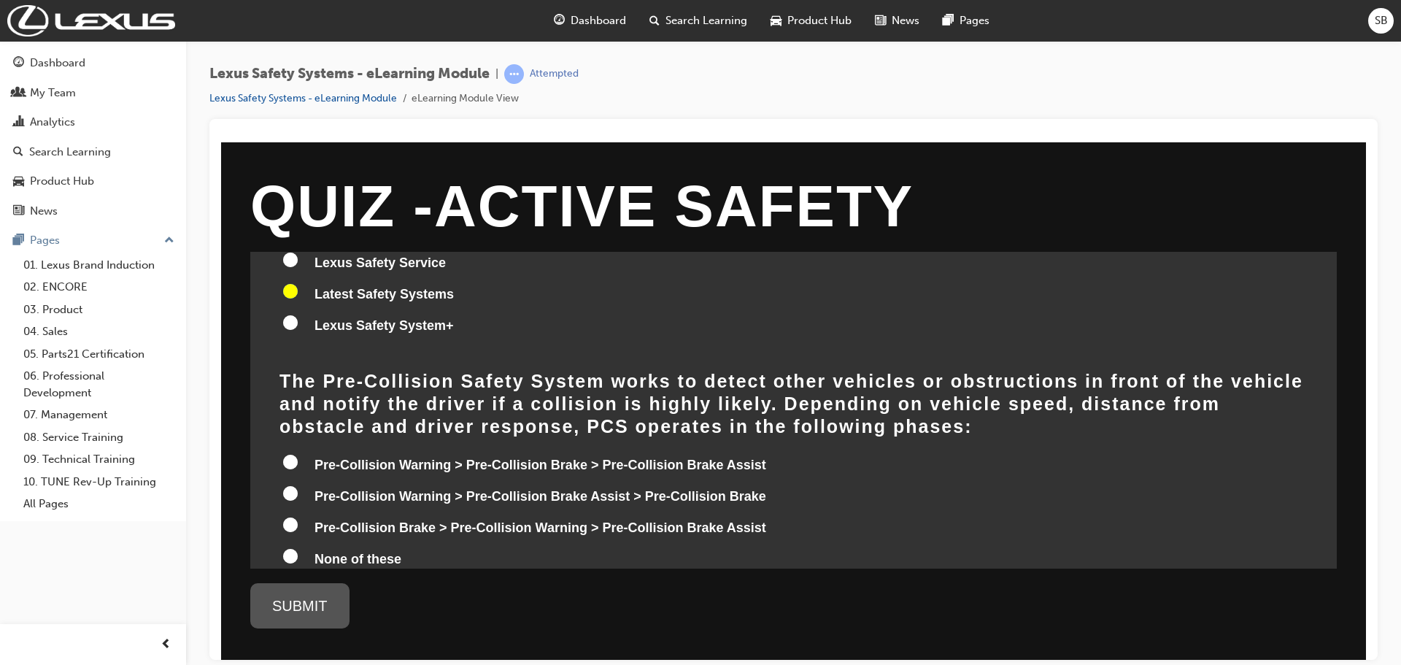
scroll to position [146, 0]
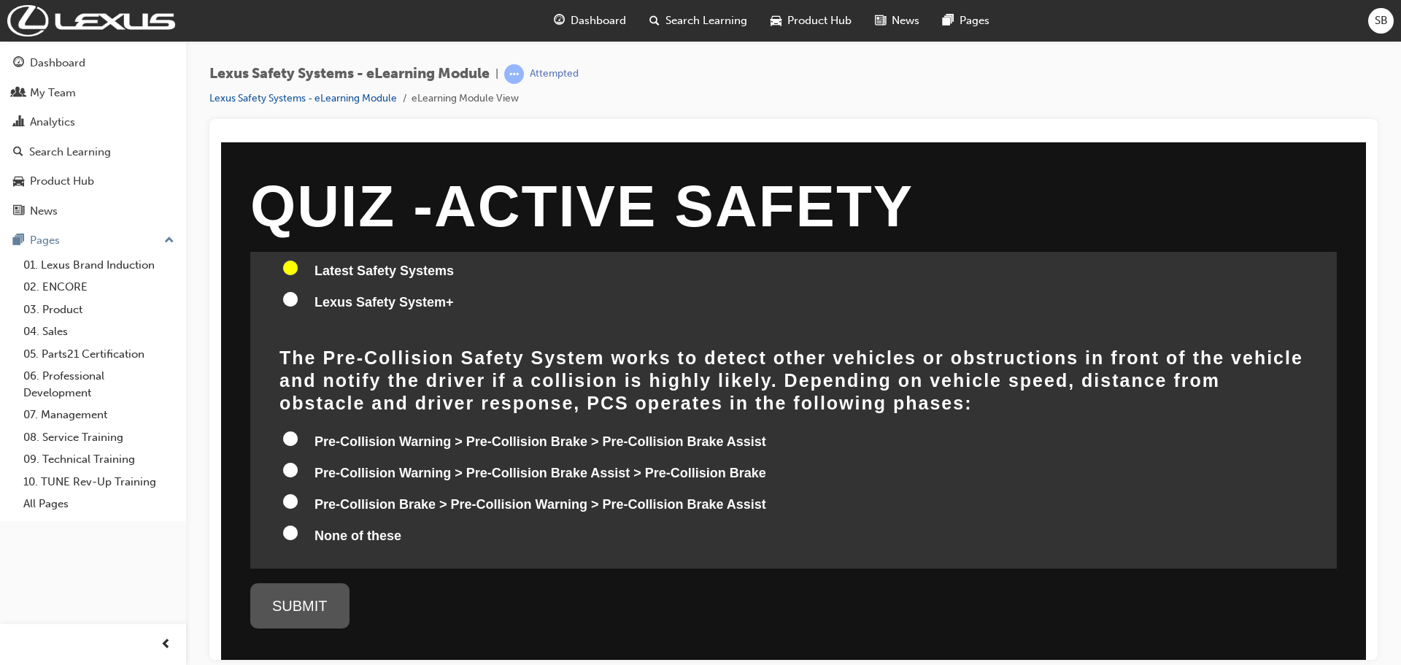
click at [289, 438] on input "Pre-Collision Warning > Pre-Collision Brake > Pre-Collision Brake Assist" at bounding box center [290, 437] width 15 height 15
radio input "true"
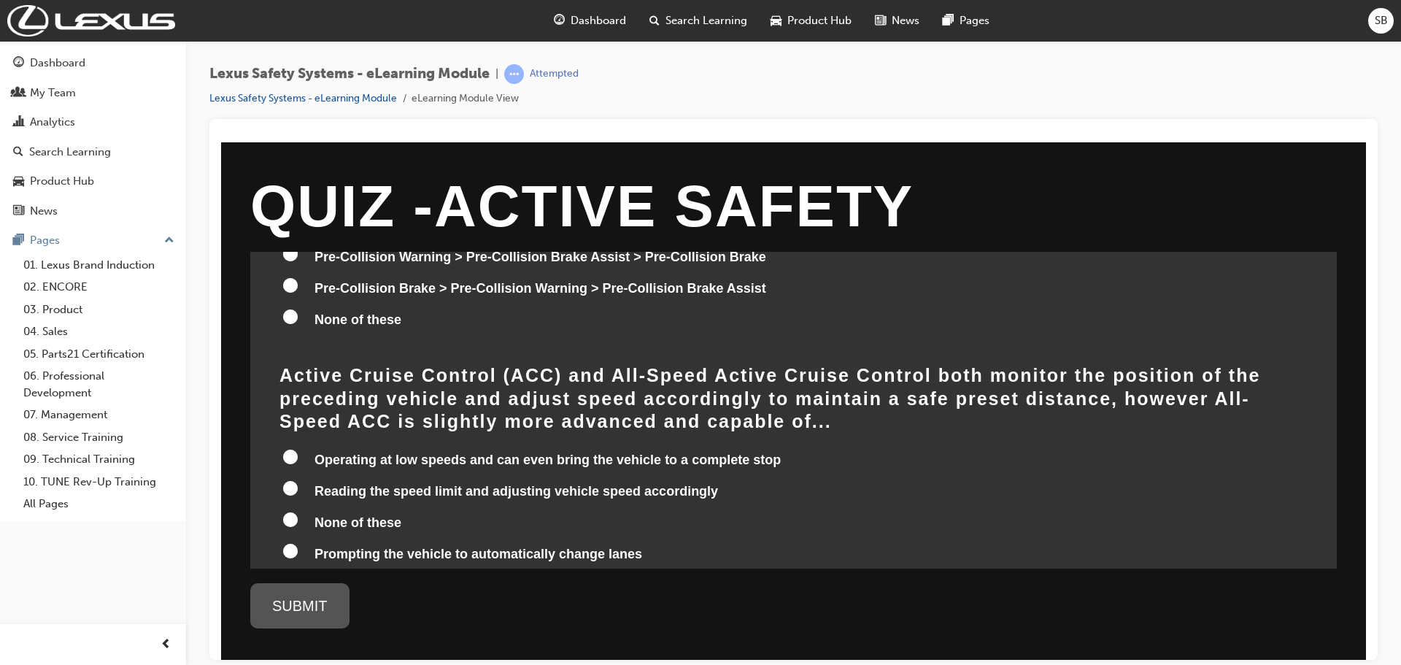
scroll to position [365, 0]
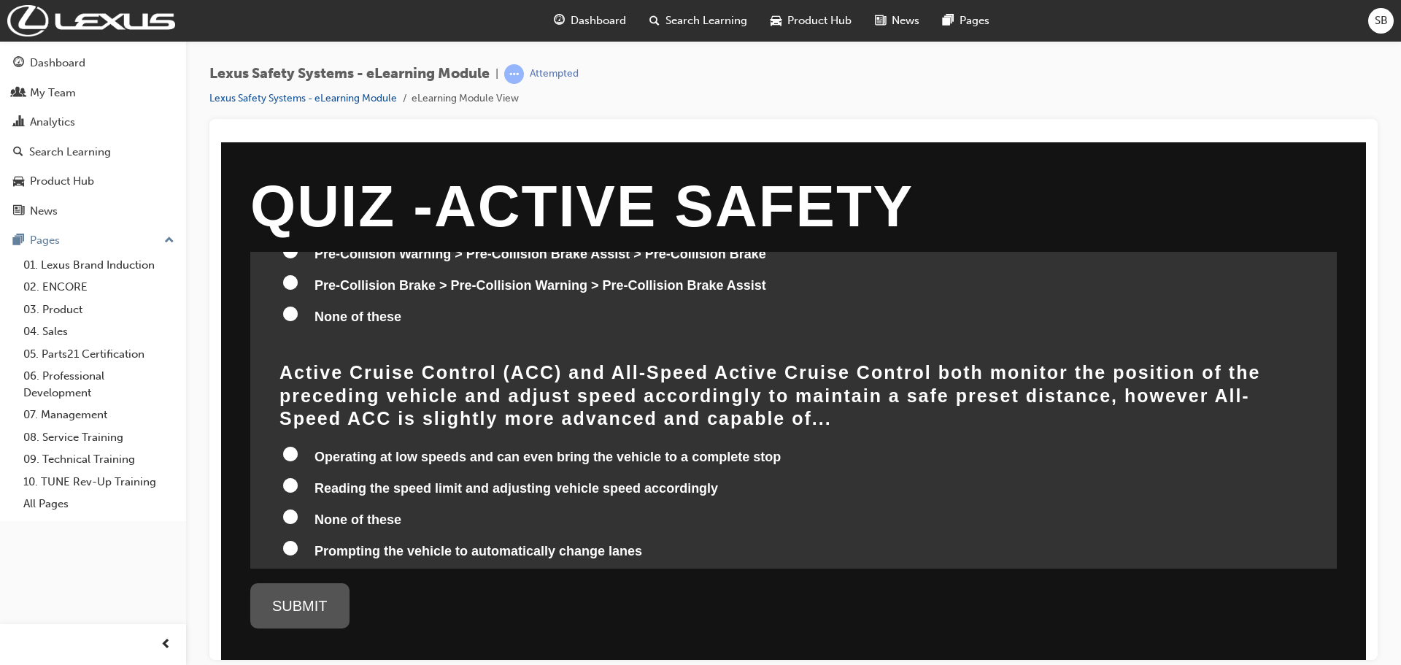
click at [293, 446] on input "Operating at low speeds and can even bring the vehicle to a complete stop" at bounding box center [290, 453] width 15 height 15
radio input "true"
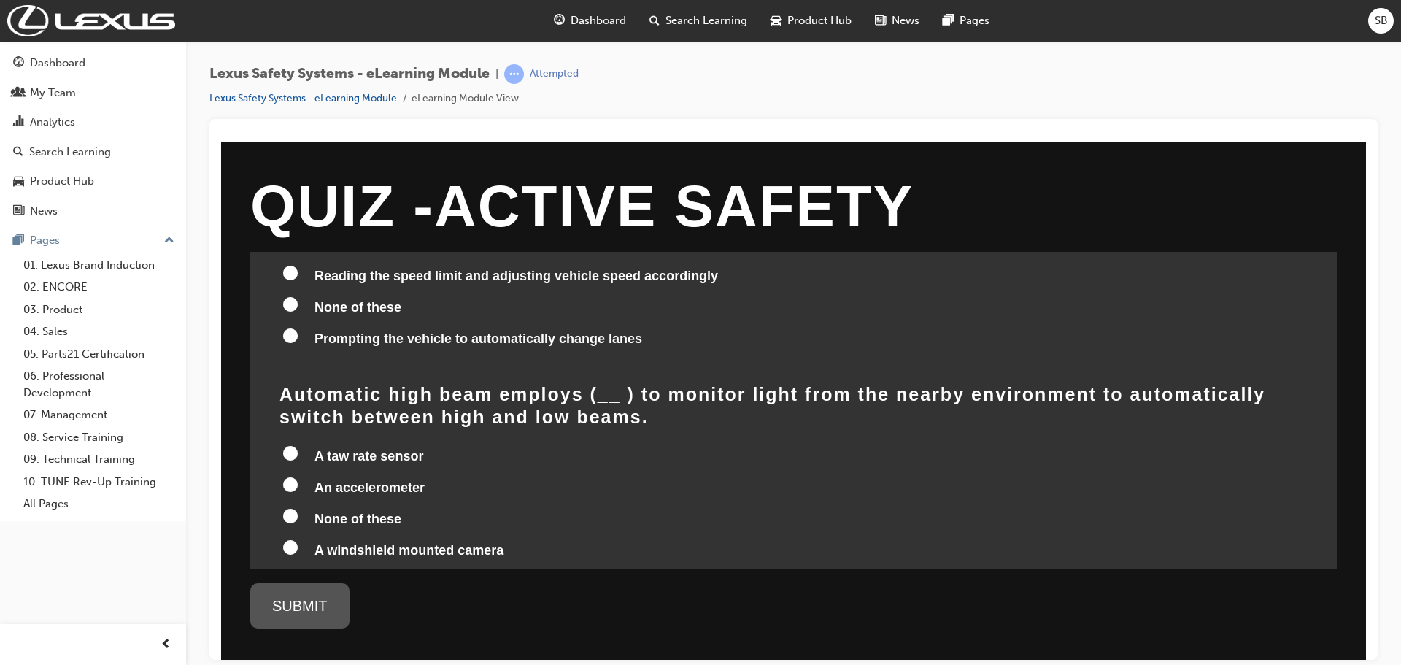
scroll to position [584, 0]
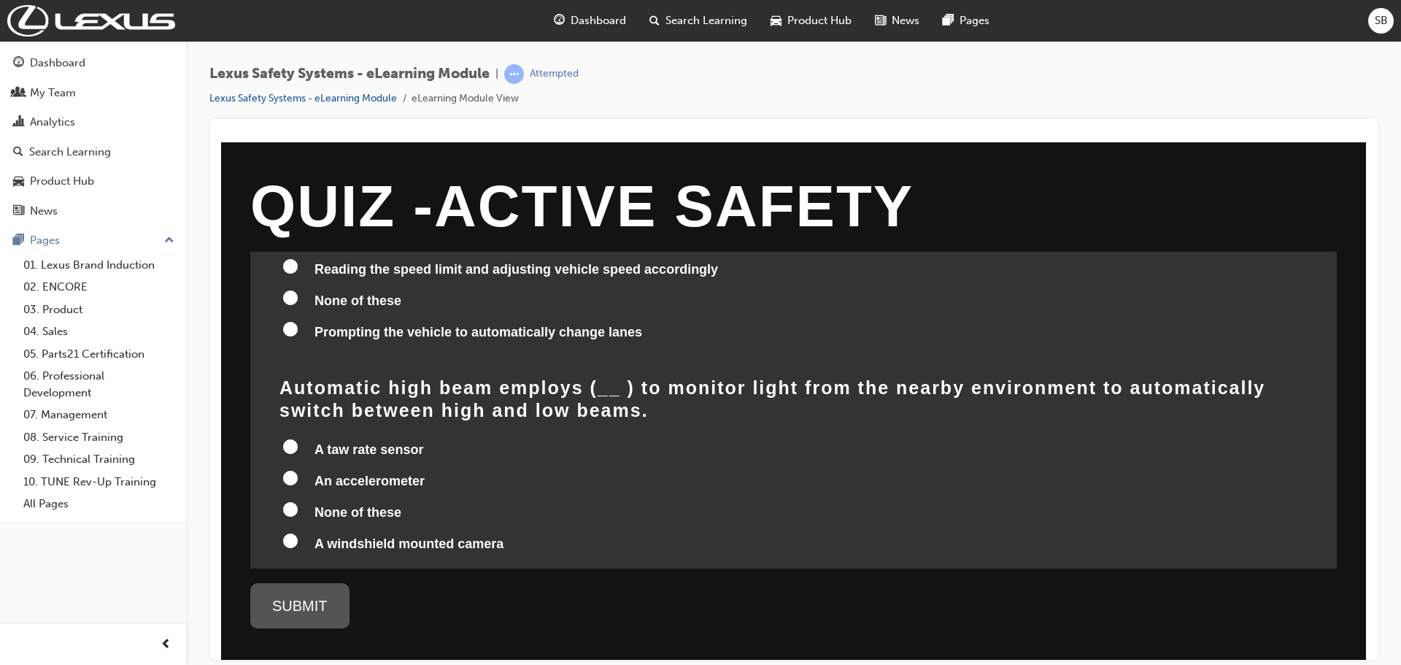
click at [295, 533] on input "A windshield mounted camera" at bounding box center [290, 540] width 15 height 15
radio input "true"
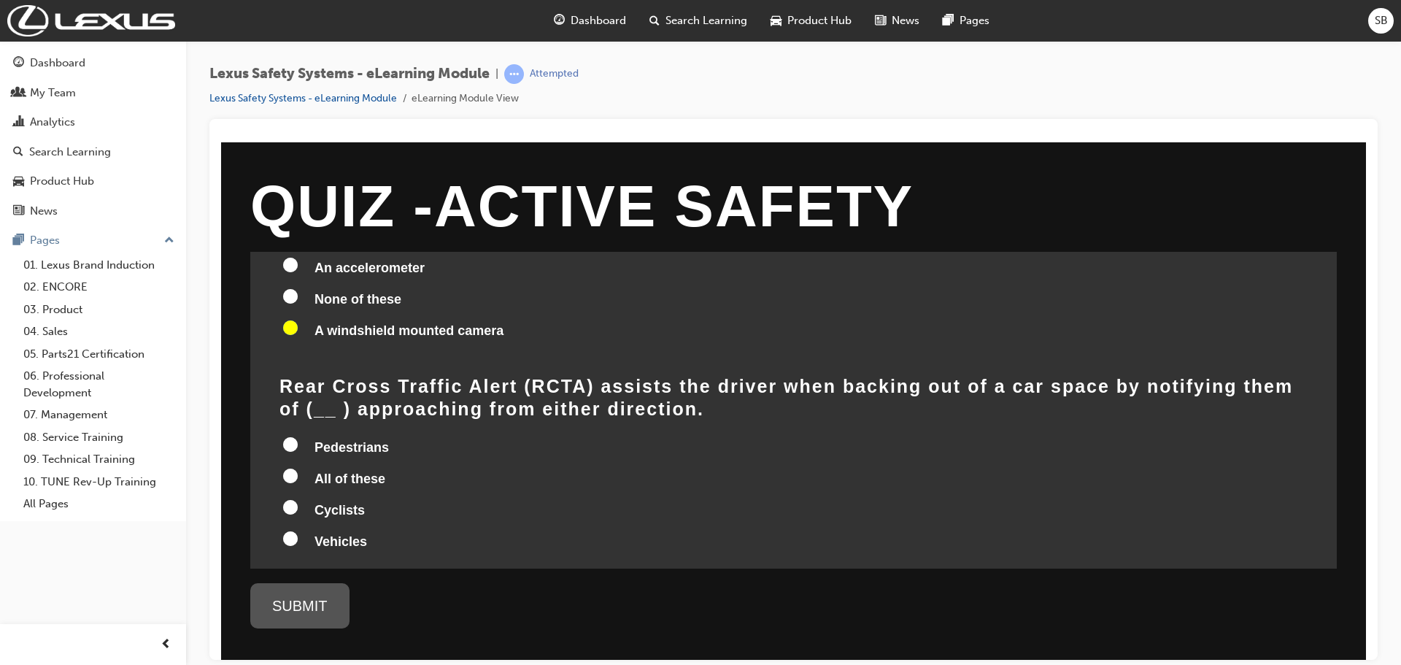
scroll to position [802, 0]
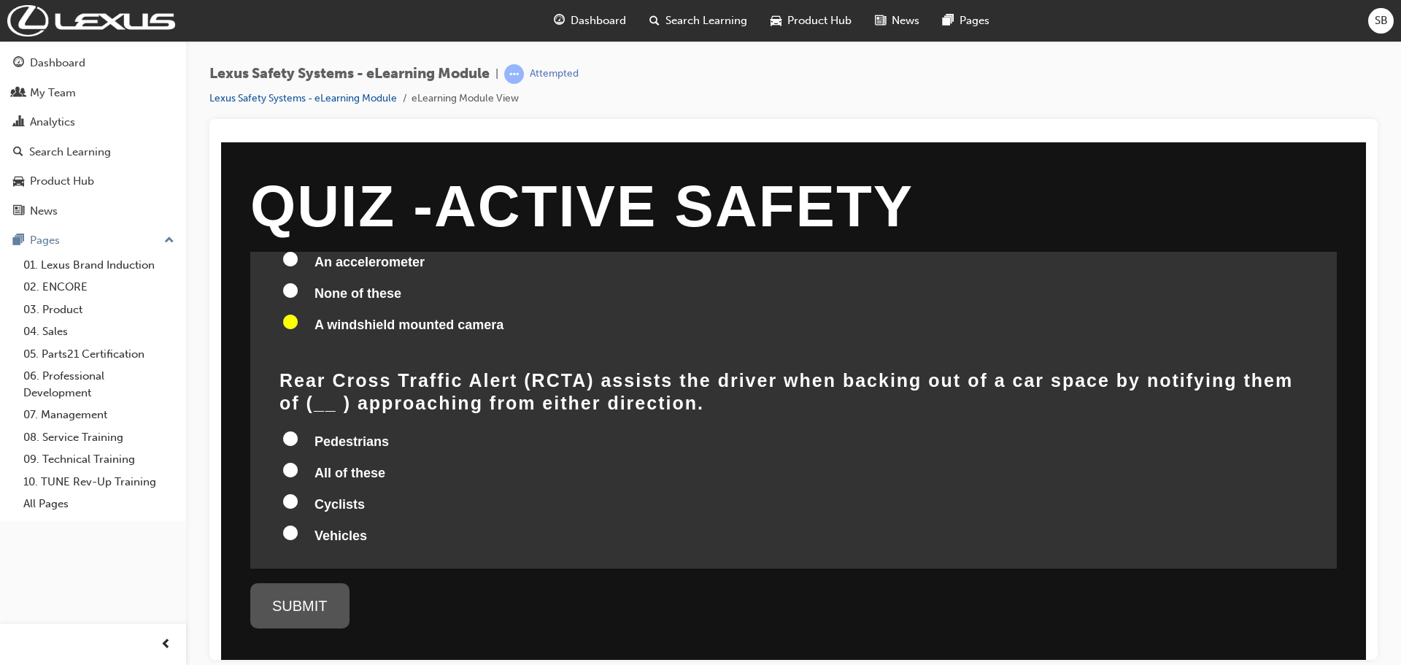
click at [283, 462] on input "All of these" at bounding box center [290, 469] width 15 height 15
radio input "true"
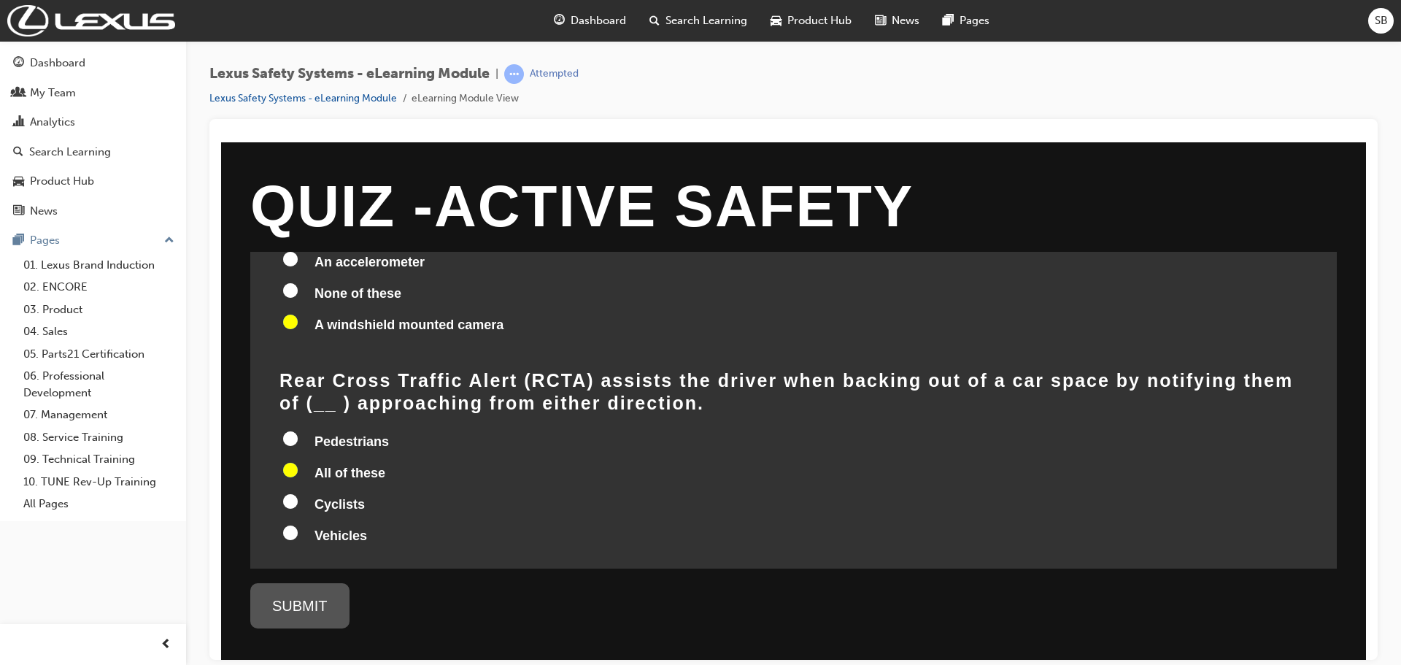
radio input "true"
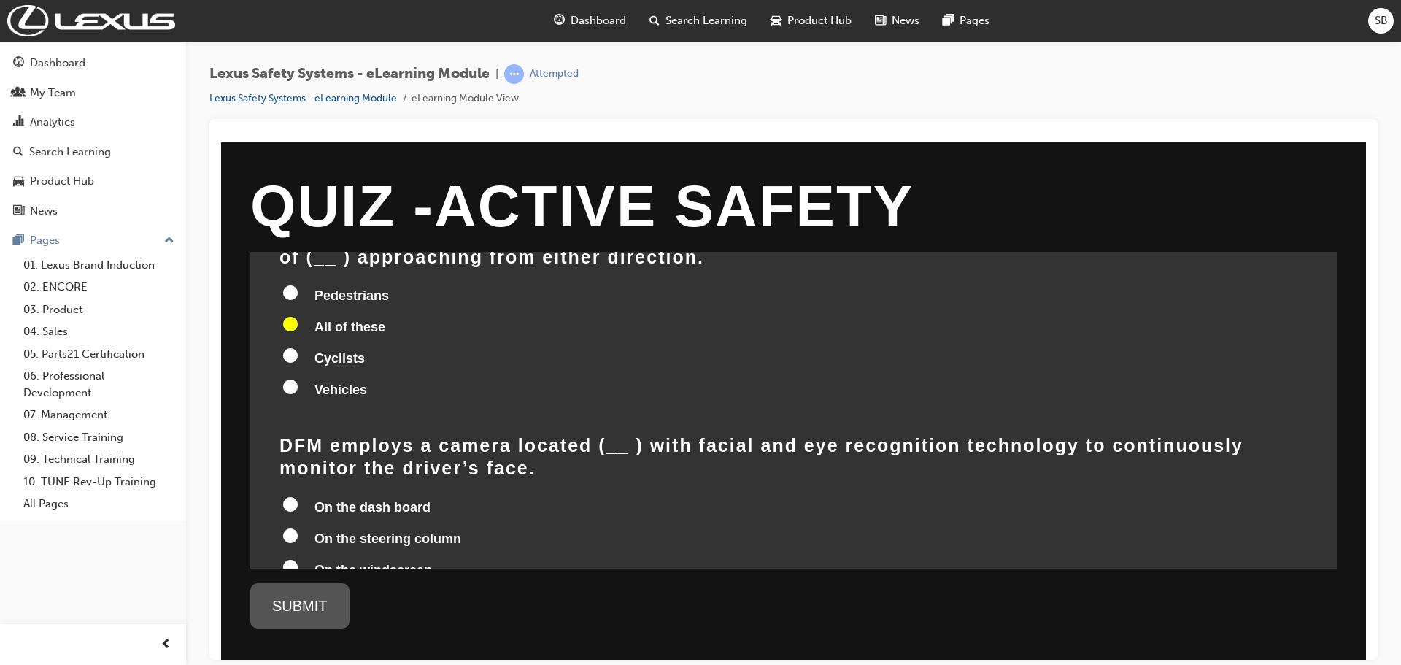
scroll to position [1021, 0]
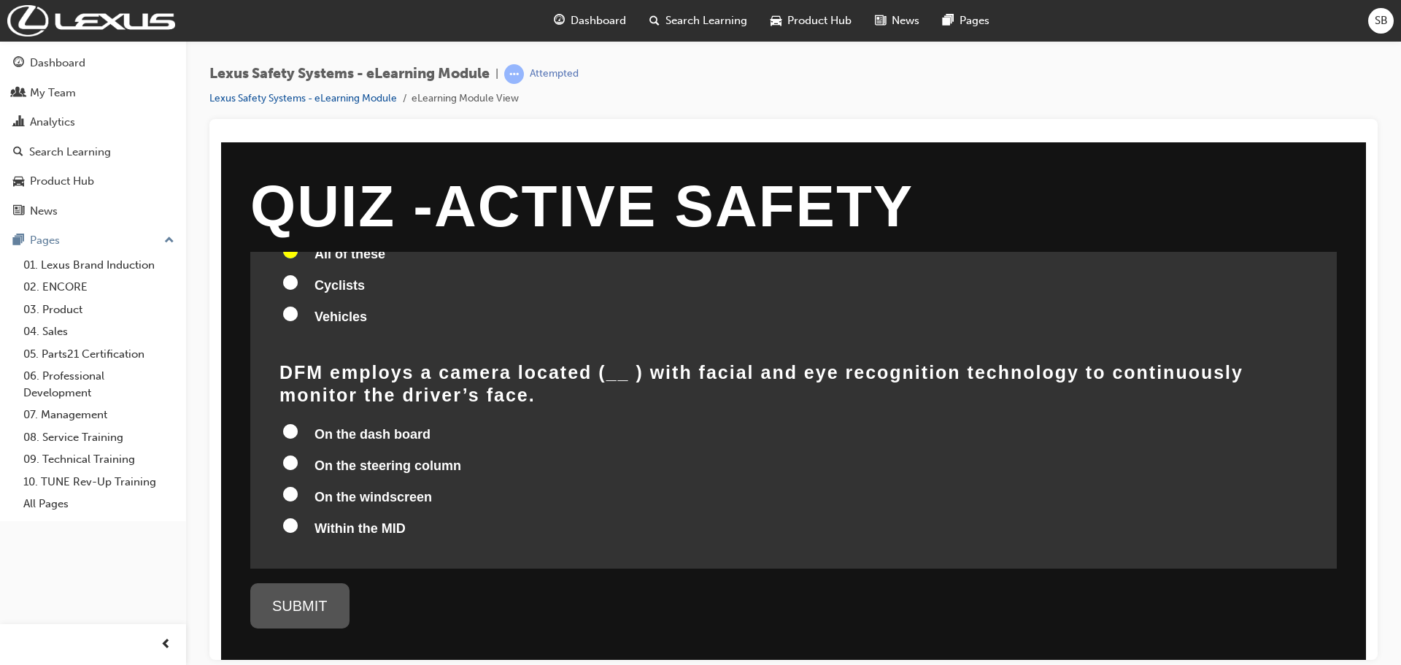
click at [293, 454] on input "On the steering column" at bounding box center [290, 461] width 15 height 15
radio input "true"
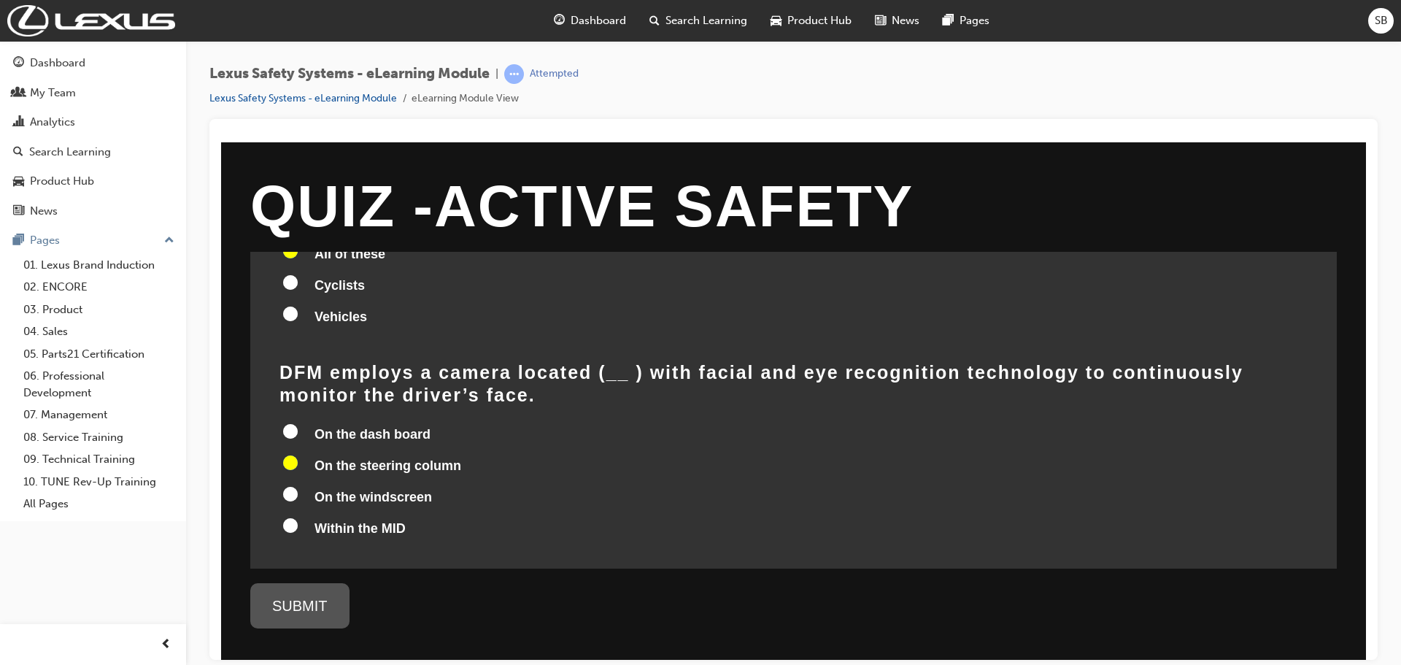
radio input "true"
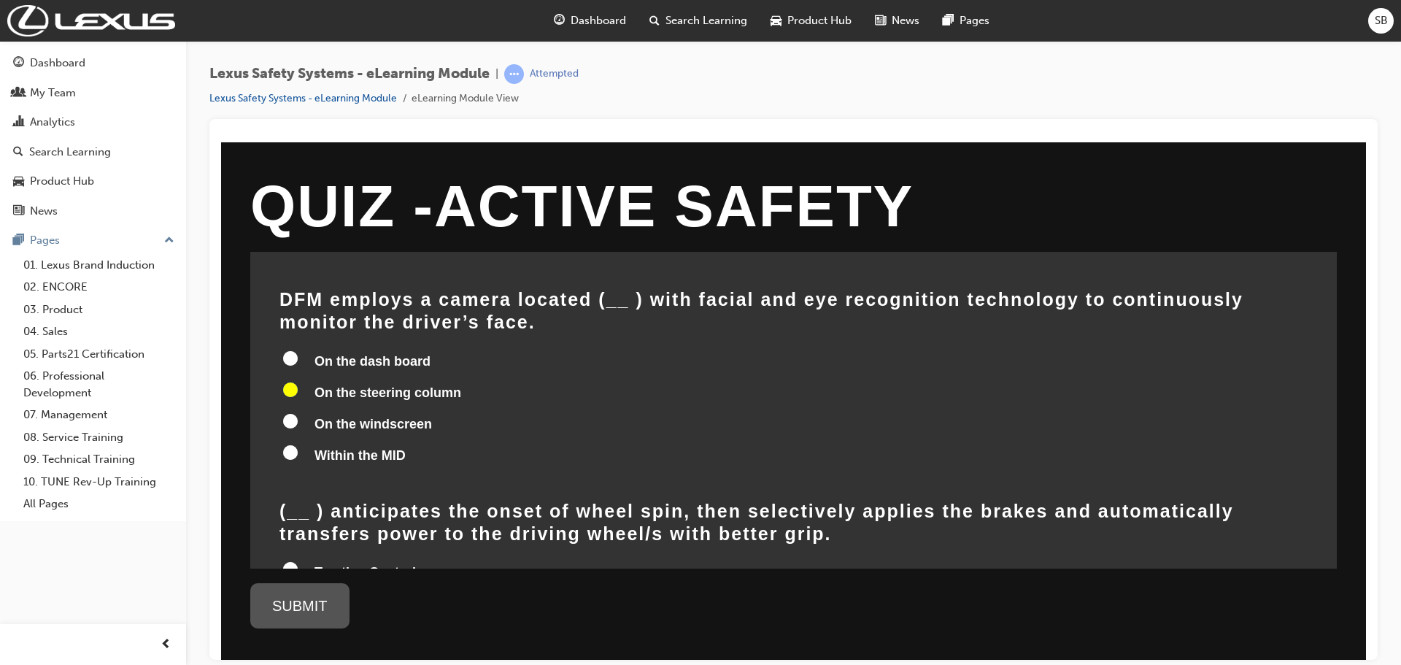
scroll to position [1167, 0]
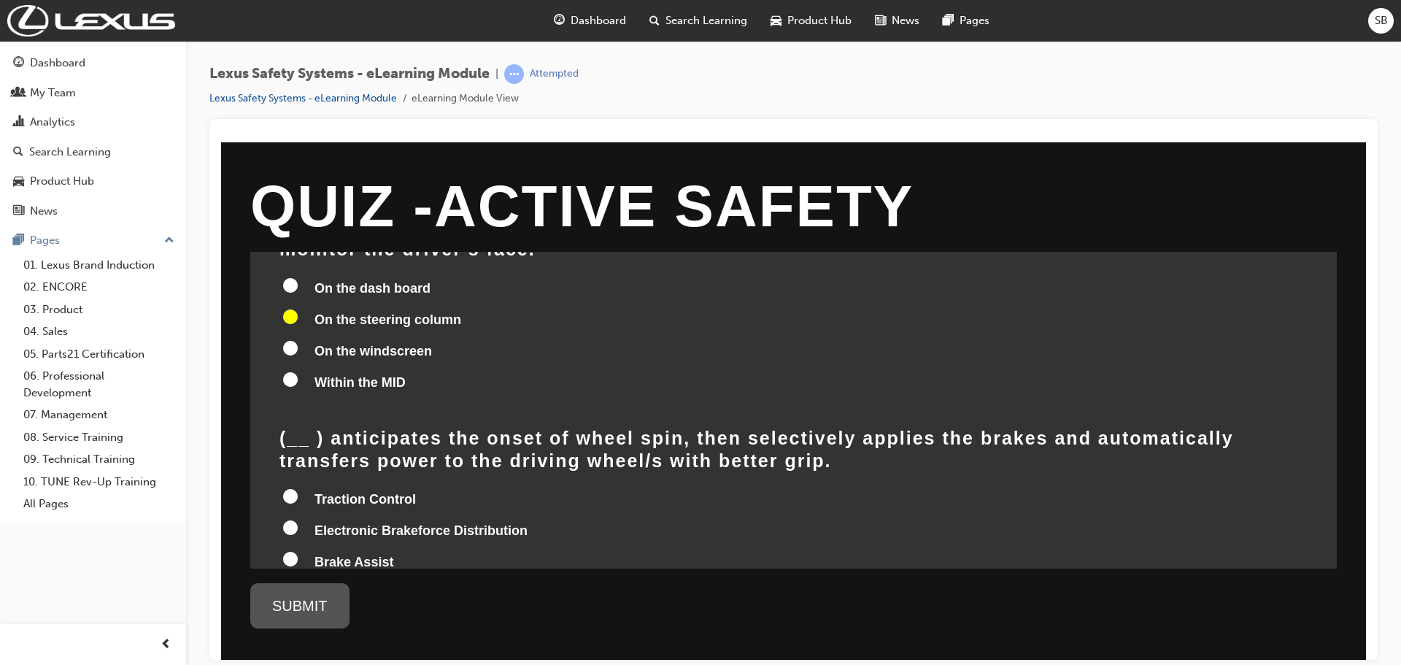
click at [299, 486] on label "Traction Control" at bounding box center [793, 500] width 1028 height 28
click at [298, 488] on input "Traction Control" at bounding box center [290, 495] width 15 height 15
radio input "true"
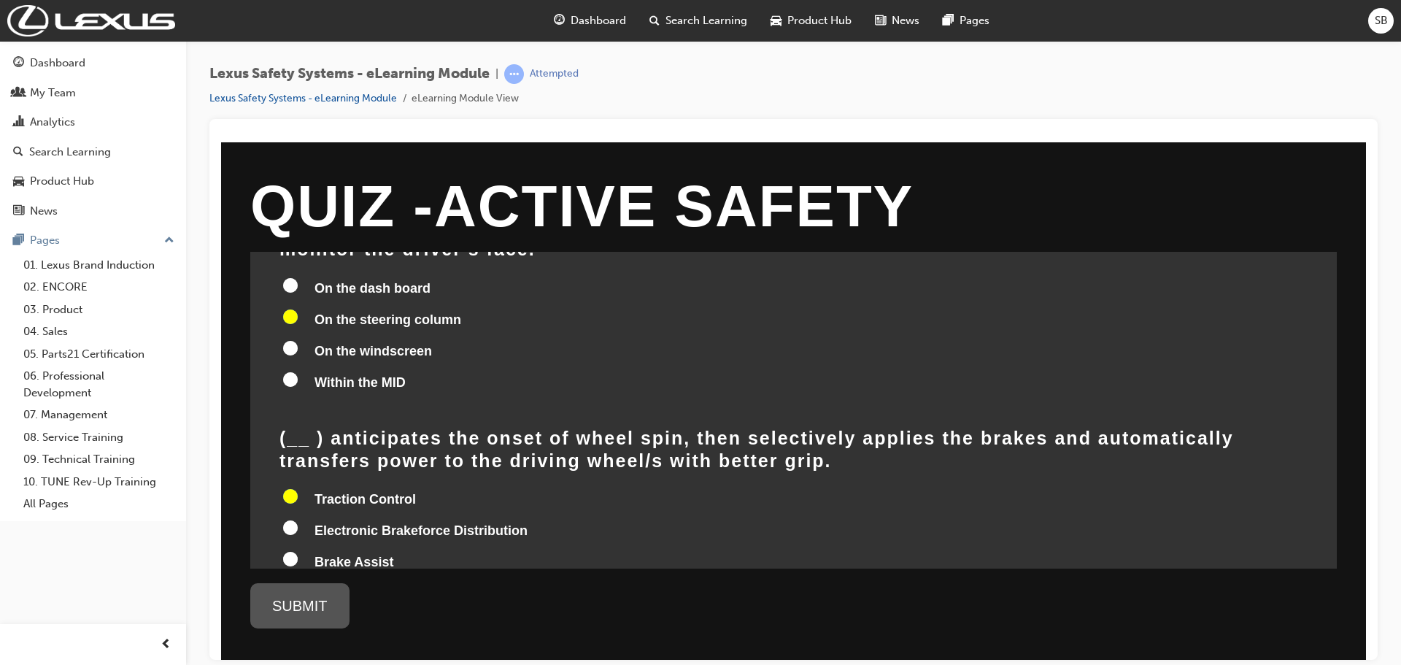
radio input "true"
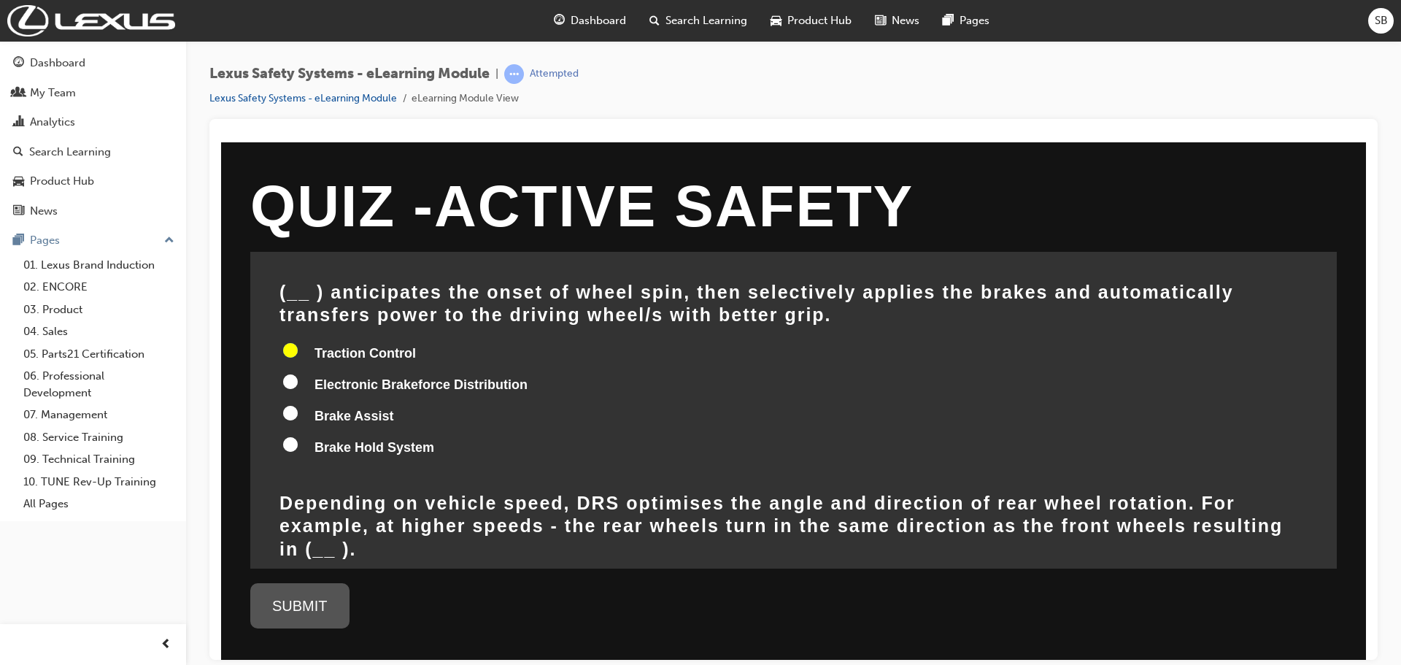
scroll to position [1386, 0]
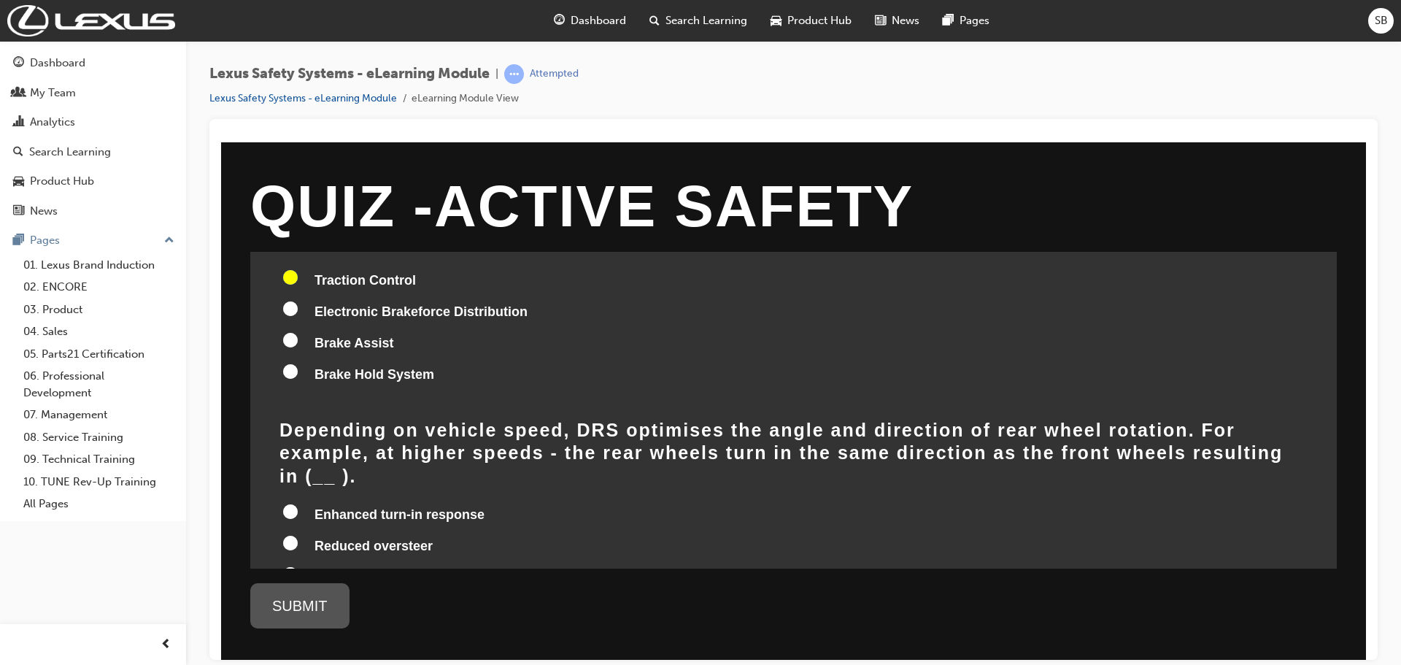
click at [288, 597] on input "All of these" at bounding box center [290, 604] width 15 height 15
radio input "true"
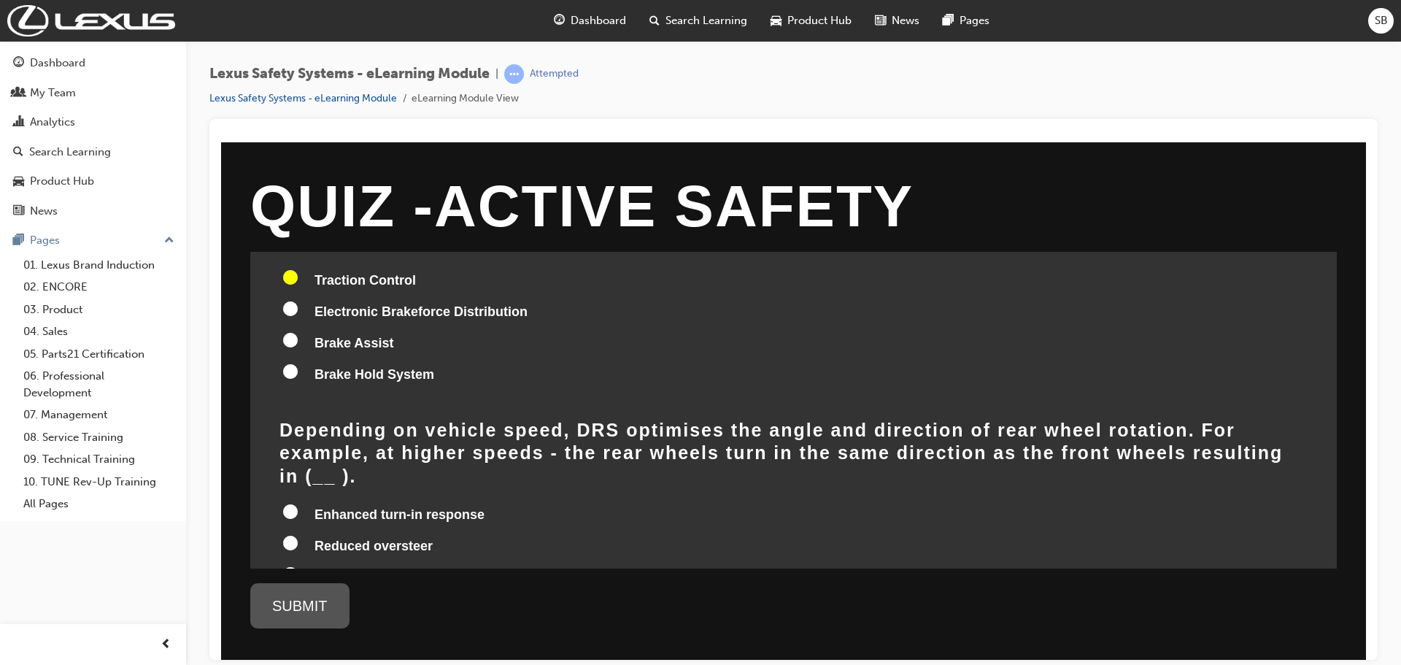
radio input "true"
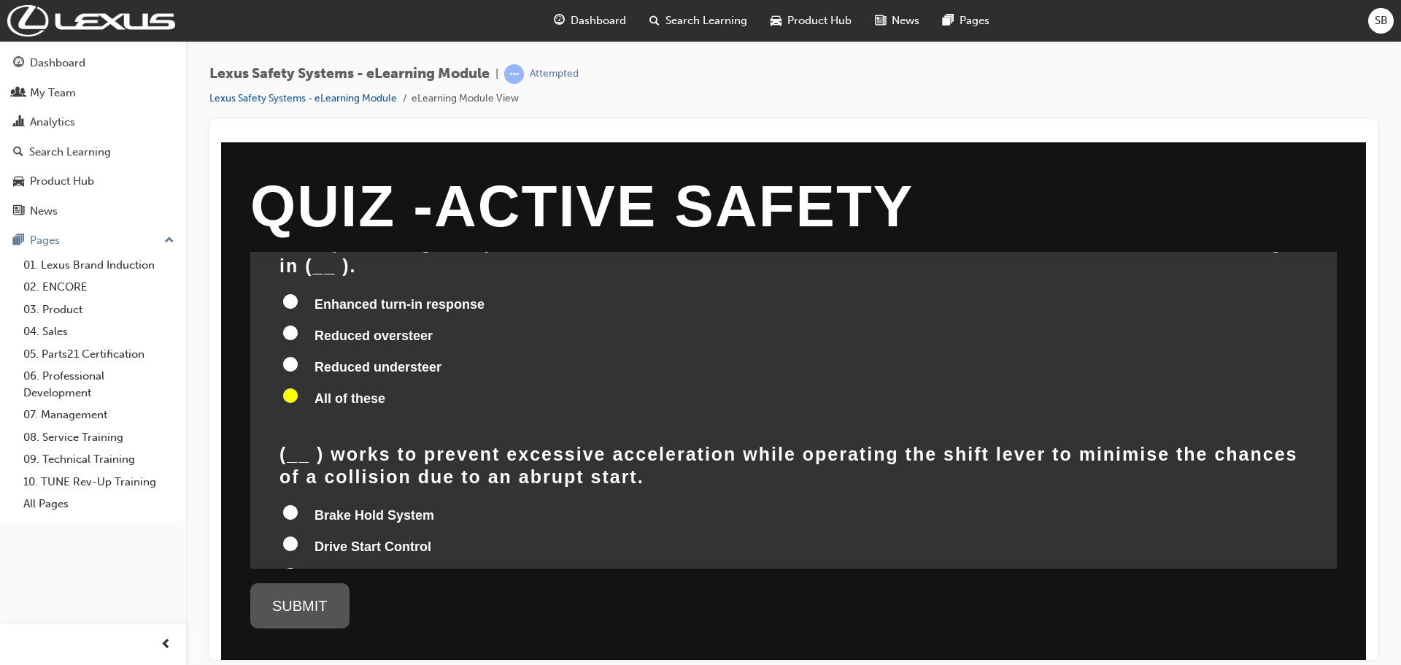
scroll to position [1605, 0]
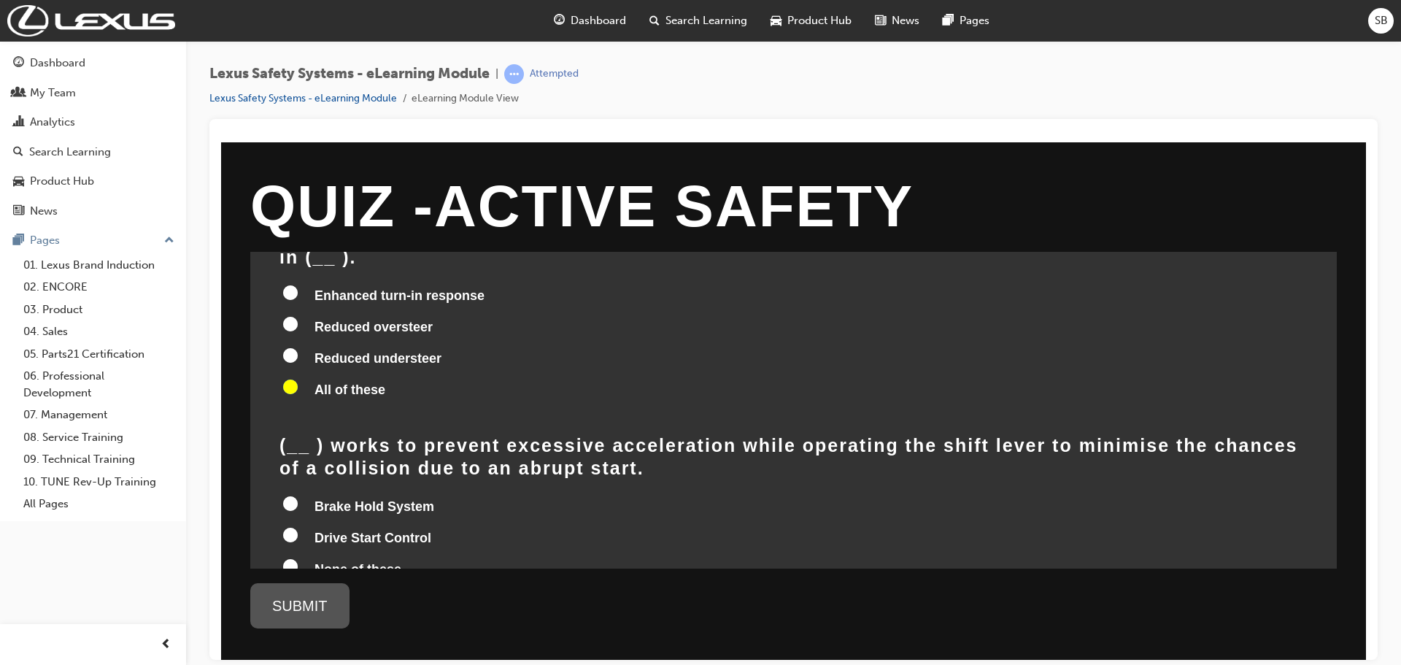
click at [292, 558] on input "None of these" at bounding box center [290, 565] width 15 height 15
radio input "true"
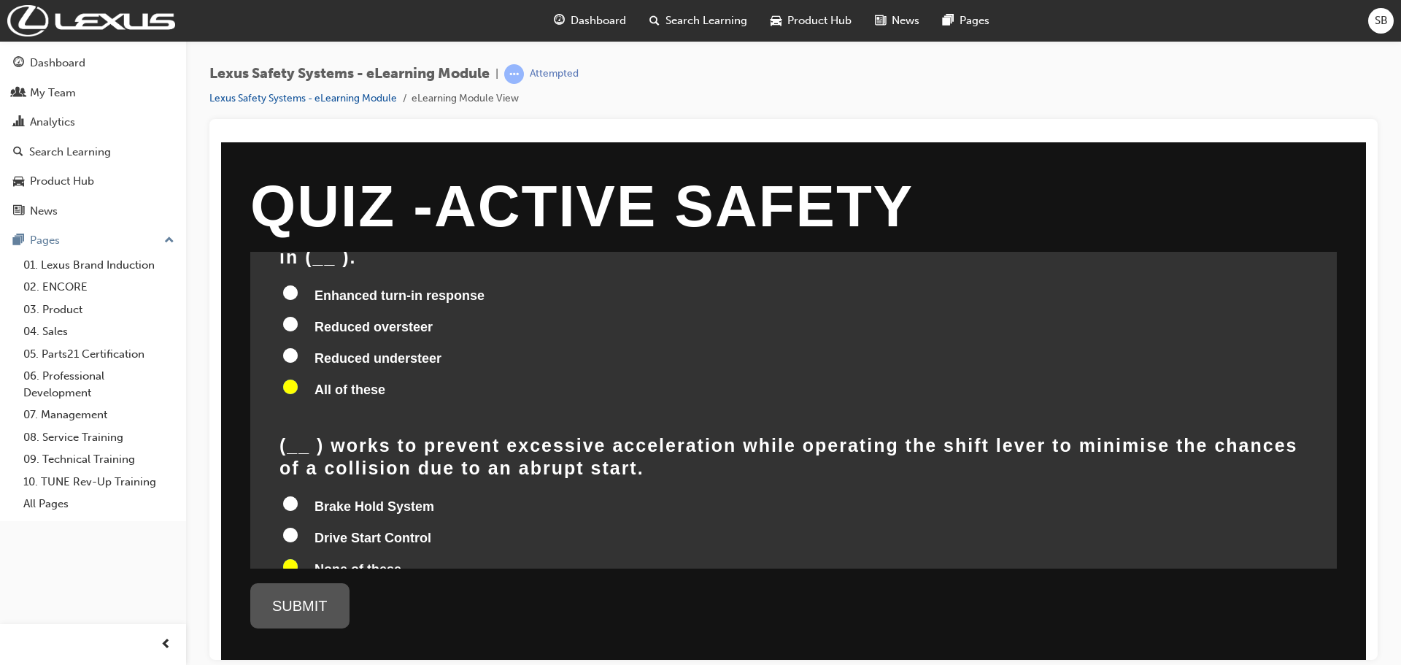
radio input "true"
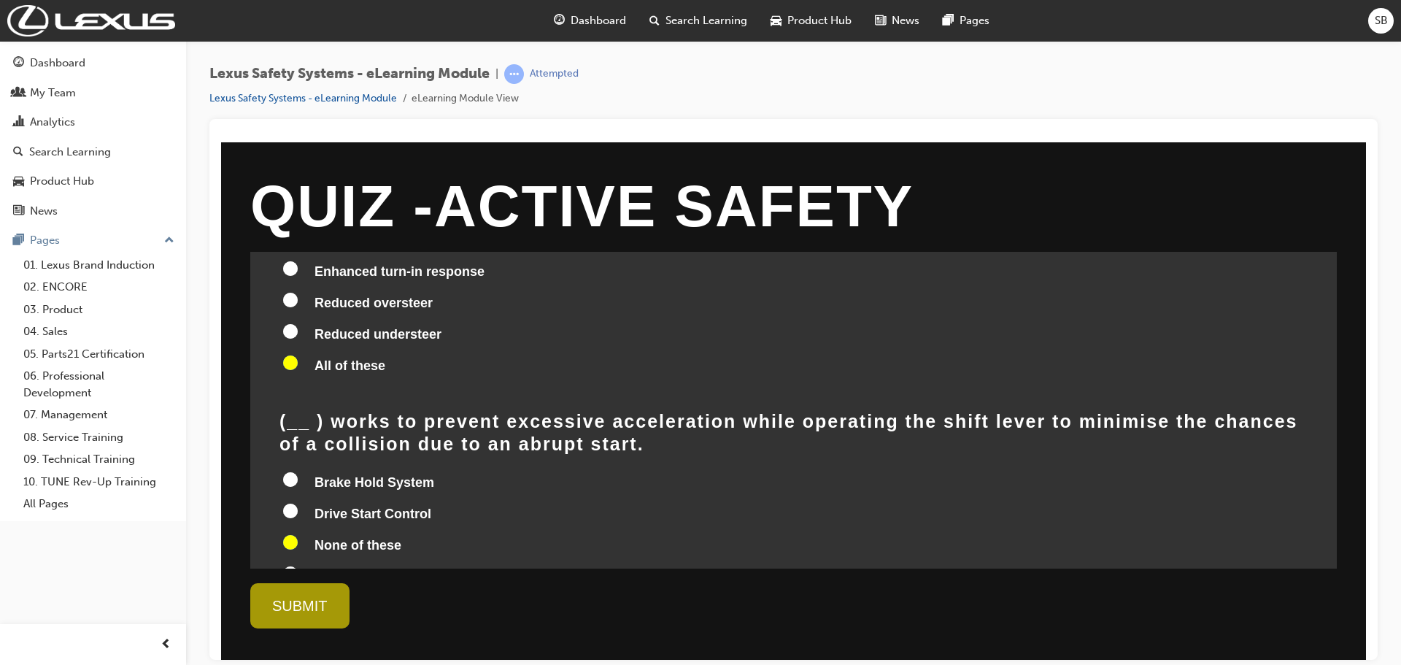
scroll to position [1643, 0]
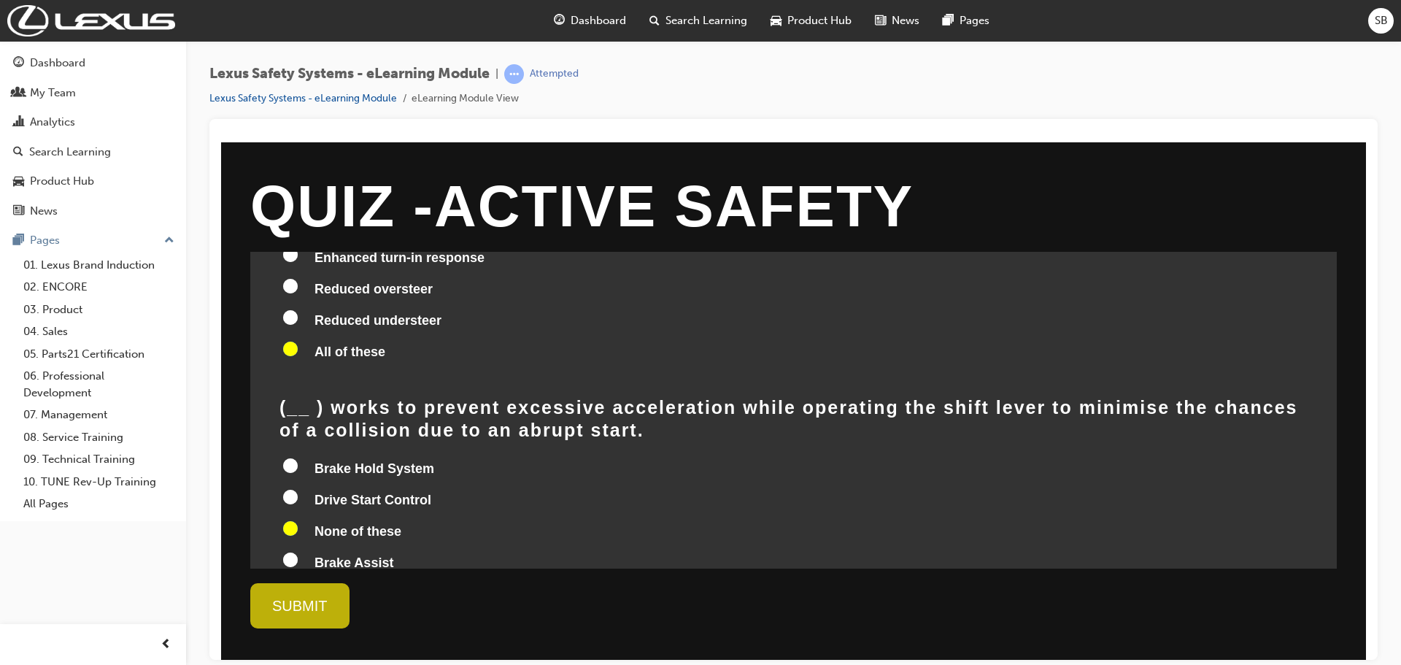
click at [316, 610] on div "SUBMIT" at bounding box center [299, 604] width 99 height 45
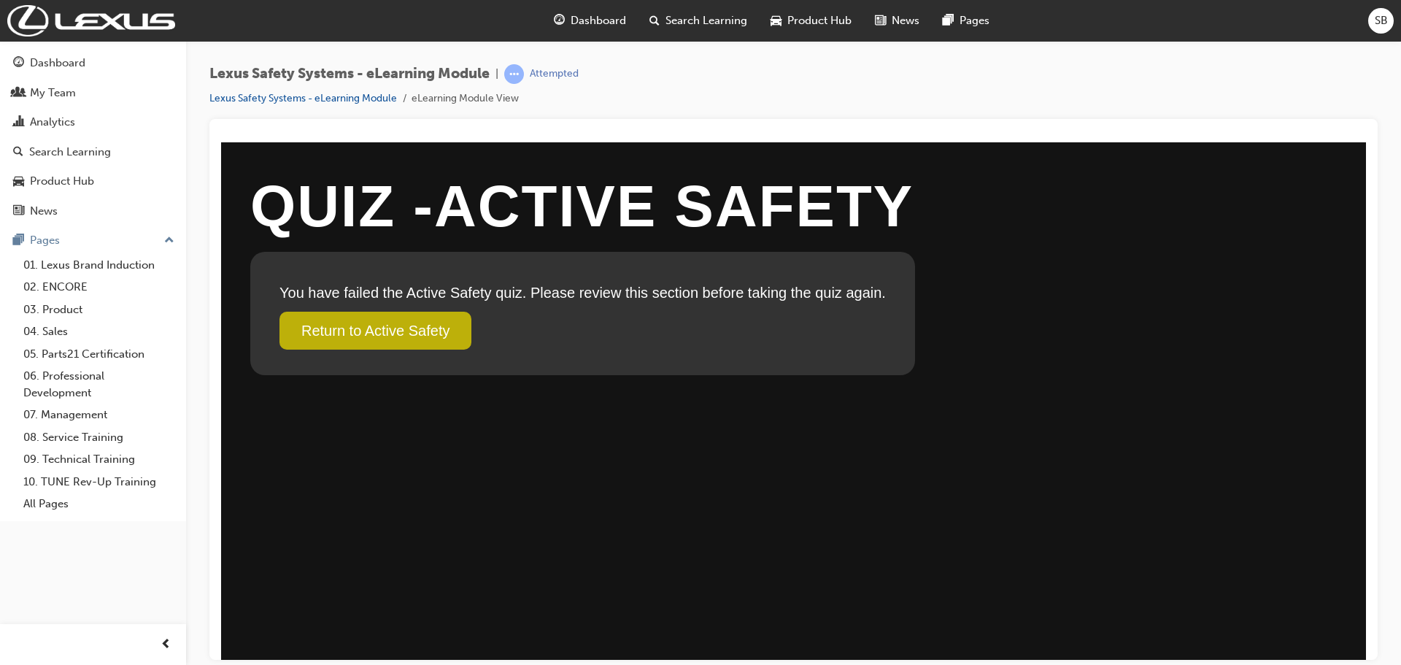
click at [427, 328] on link "Return to Active Safety" at bounding box center [375, 330] width 192 height 38
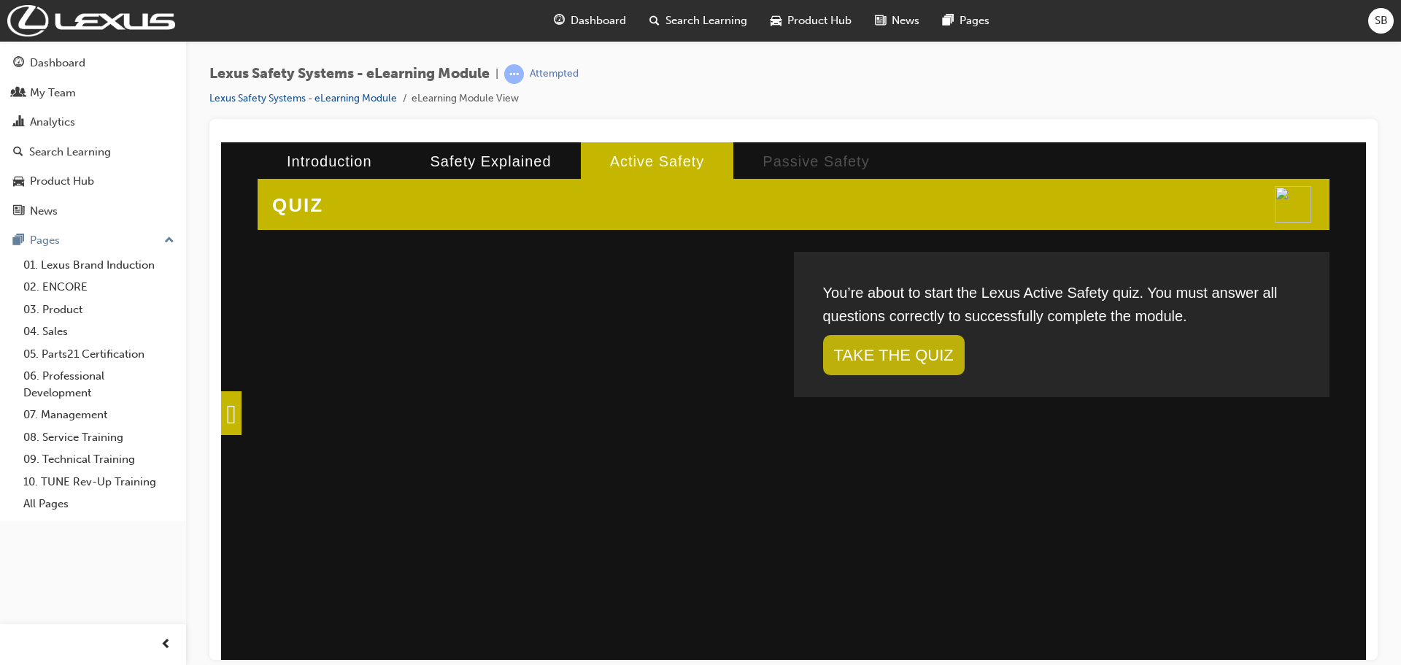
click at [881, 354] on link "TAKE THE QUIZ" at bounding box center [894, 354] width 142 height 40
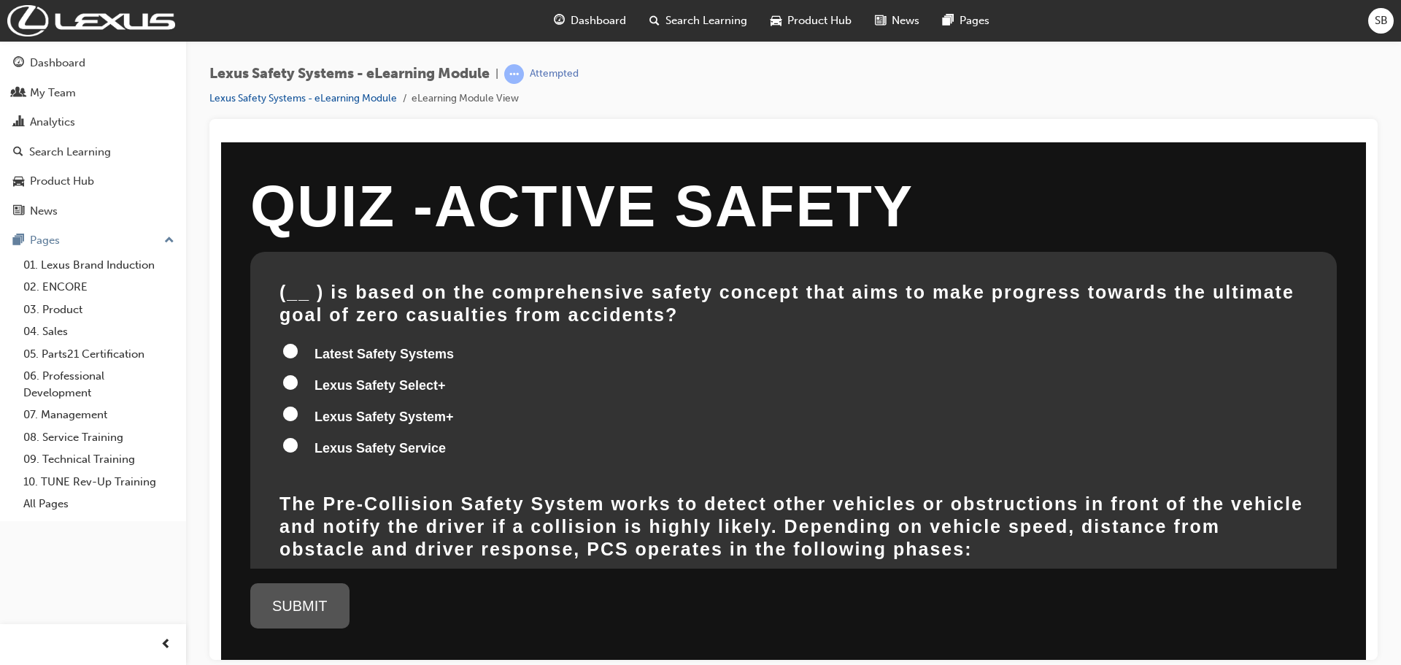
click at [293, 411] on input "Lexus Safety System+" at bounding box center [290, 413] width 15 height 15
radio input "true"
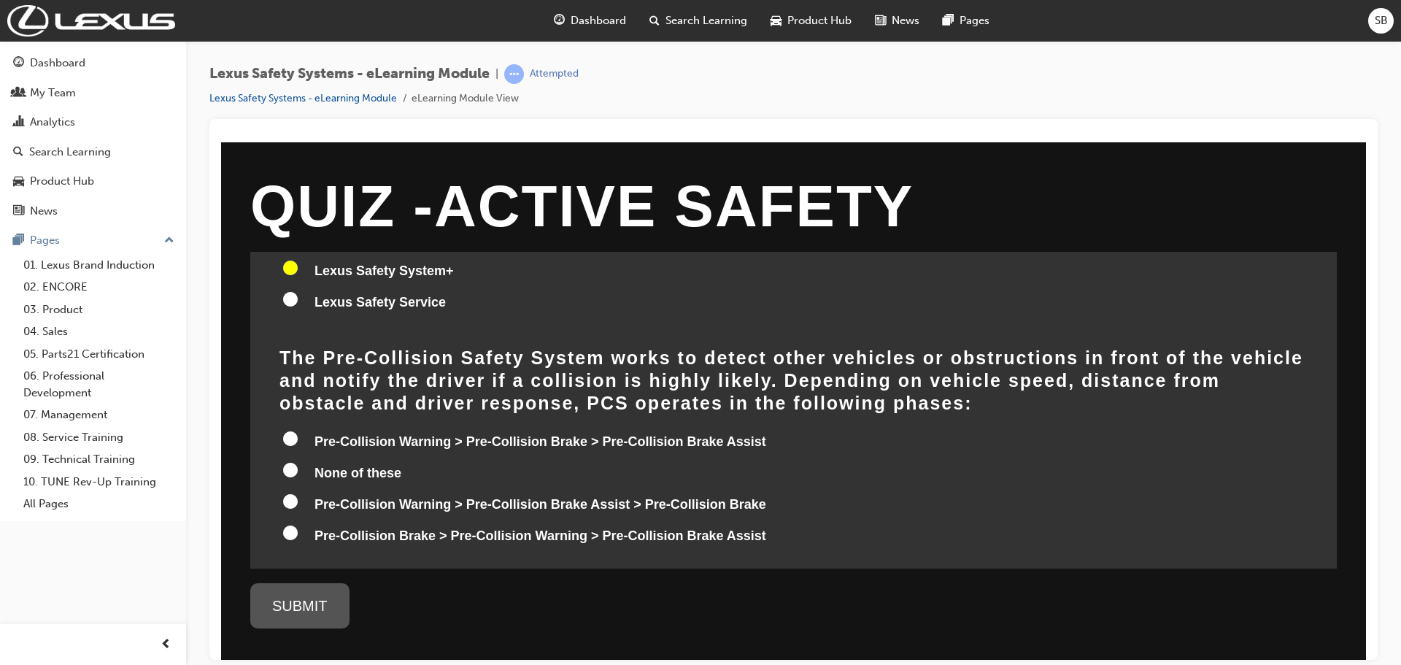
scroll to position [219, 0]
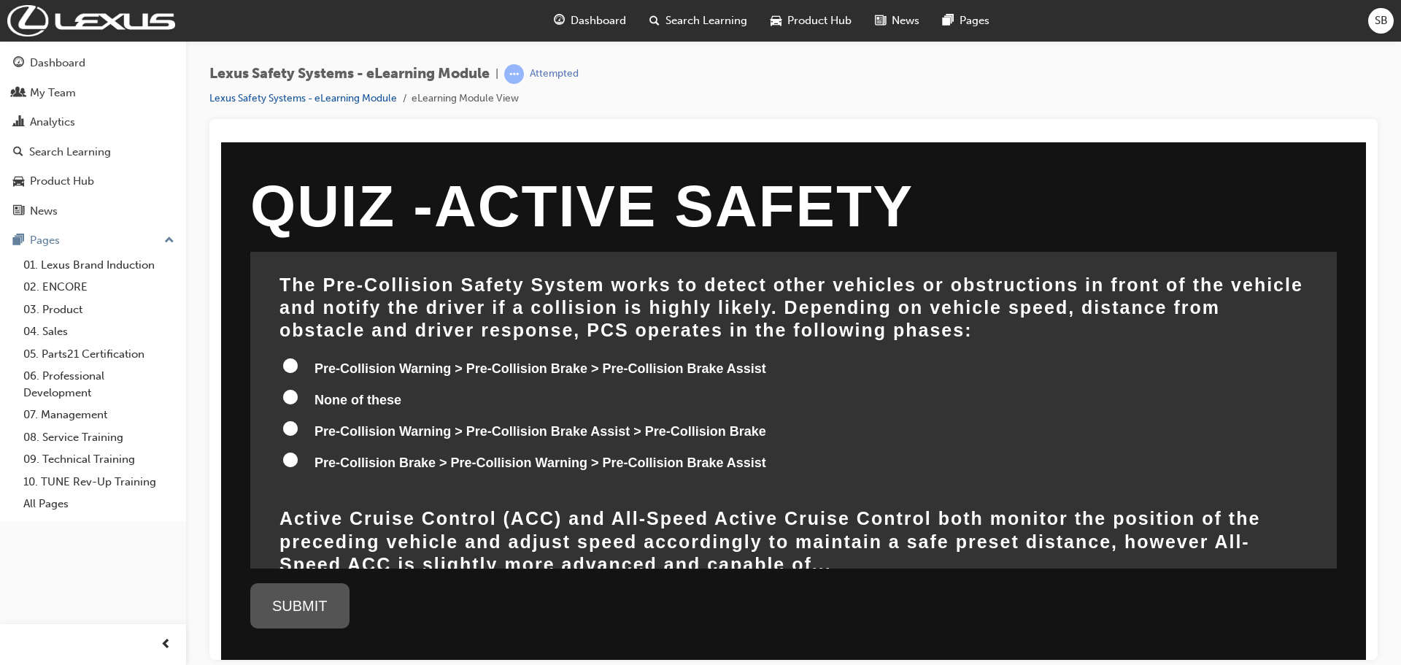
click at [292, 431] on input "Pre-Collision Warning > Pre-Collision Brake Assist > Pre-Collision Brake" at bounding box center [290, 427] width 15 height 15
radio input "true"
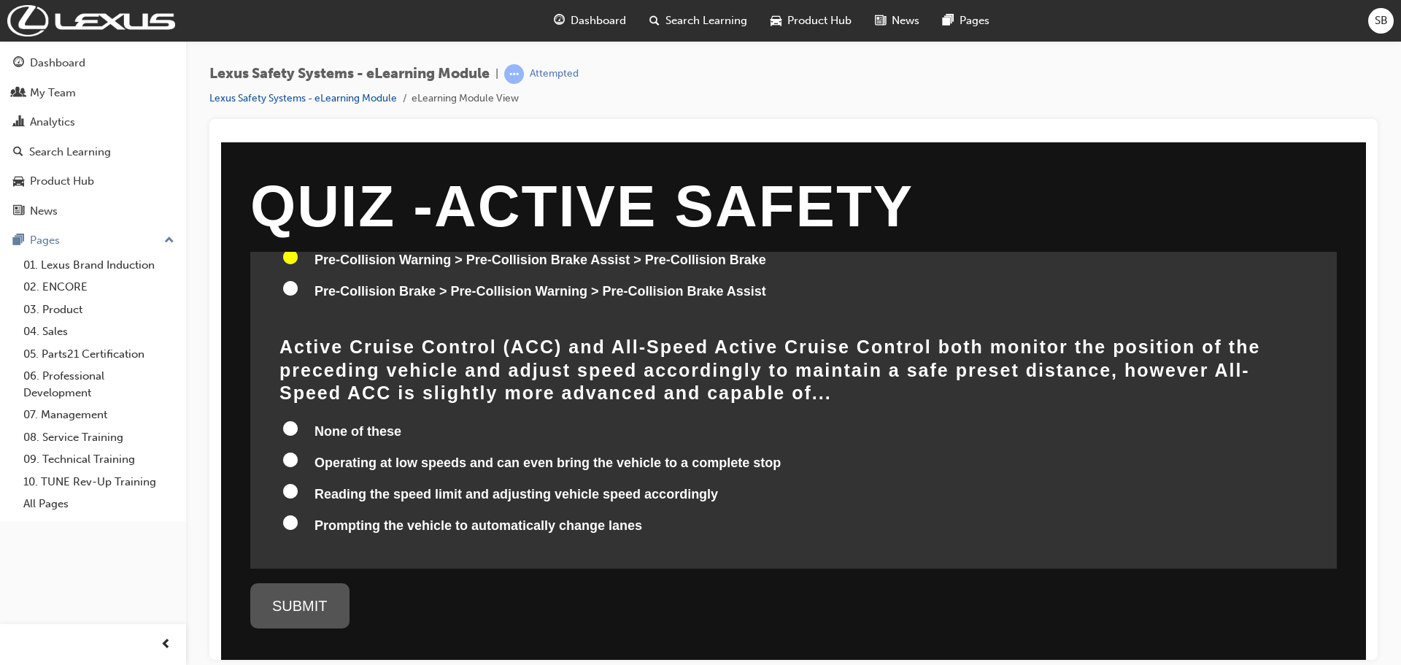
scroll to position [438, 0]
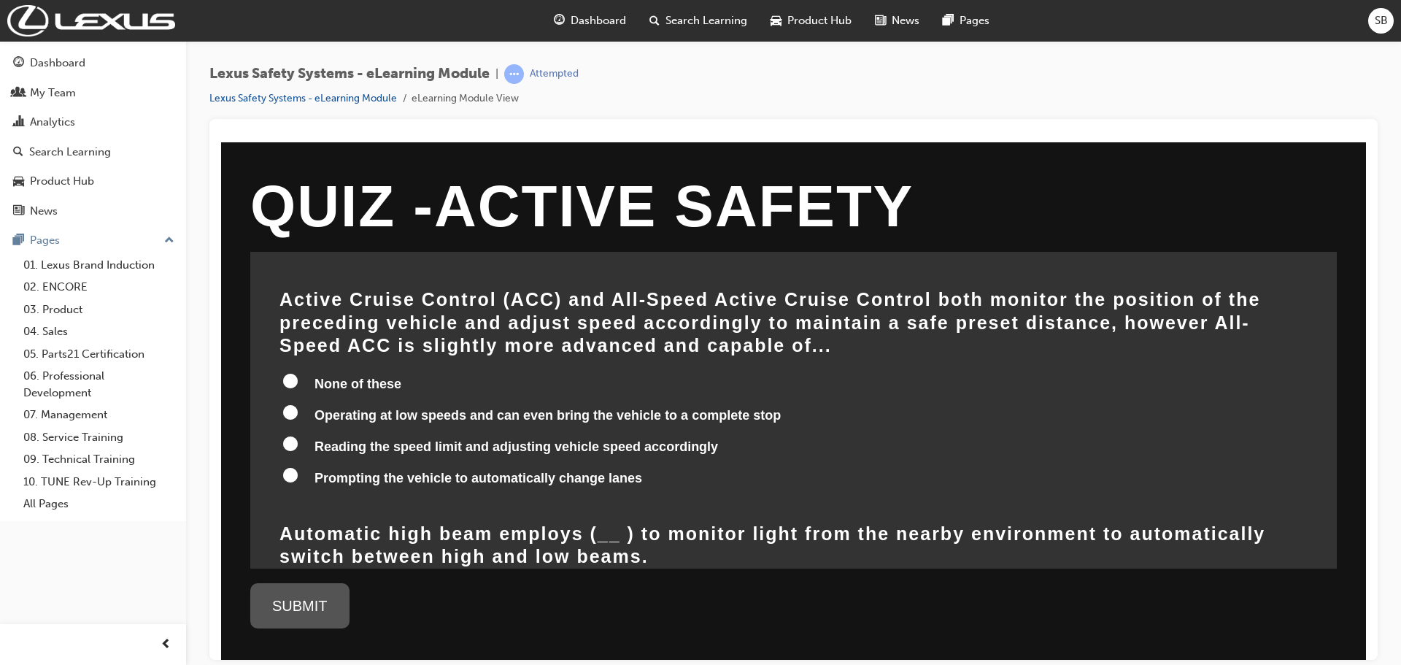
click at [291, 404] on input "Operating at low speeds and can even bring the vehicle to a complete stop" at bounding box center [290, 411] width 15 height 15
radio input "true"
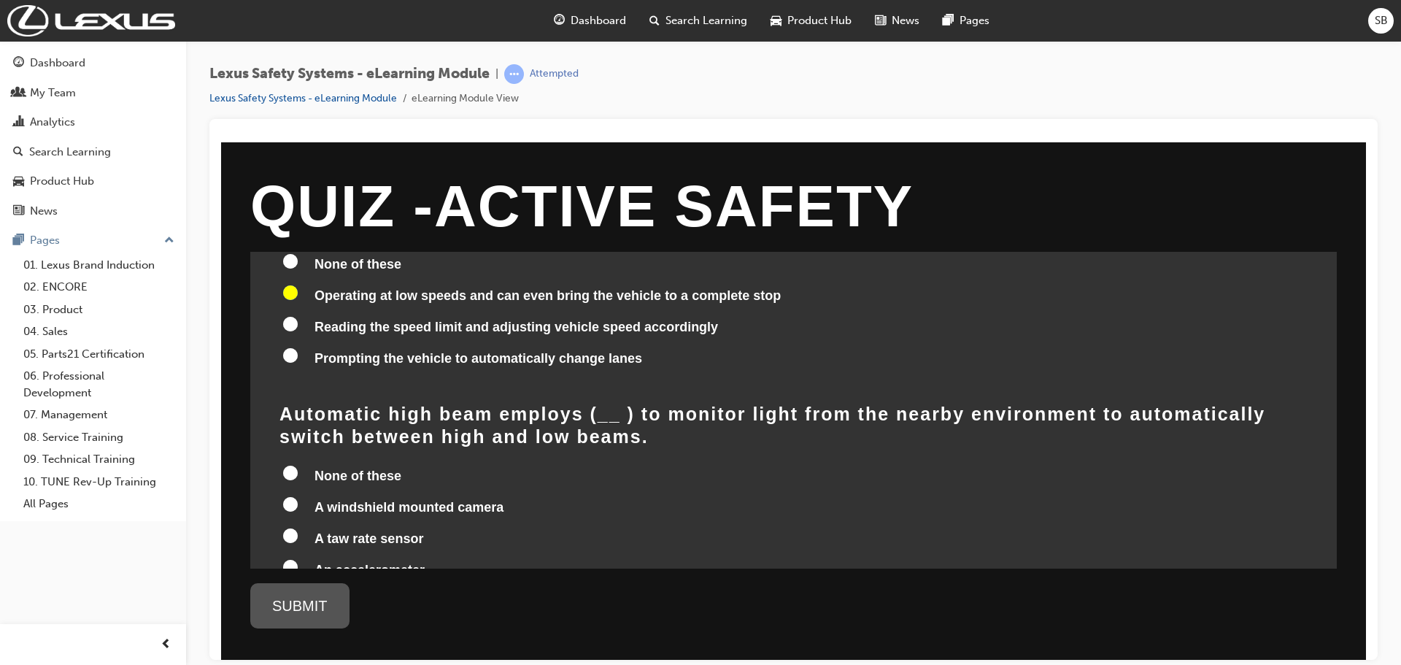
scroll to position [584, 0]
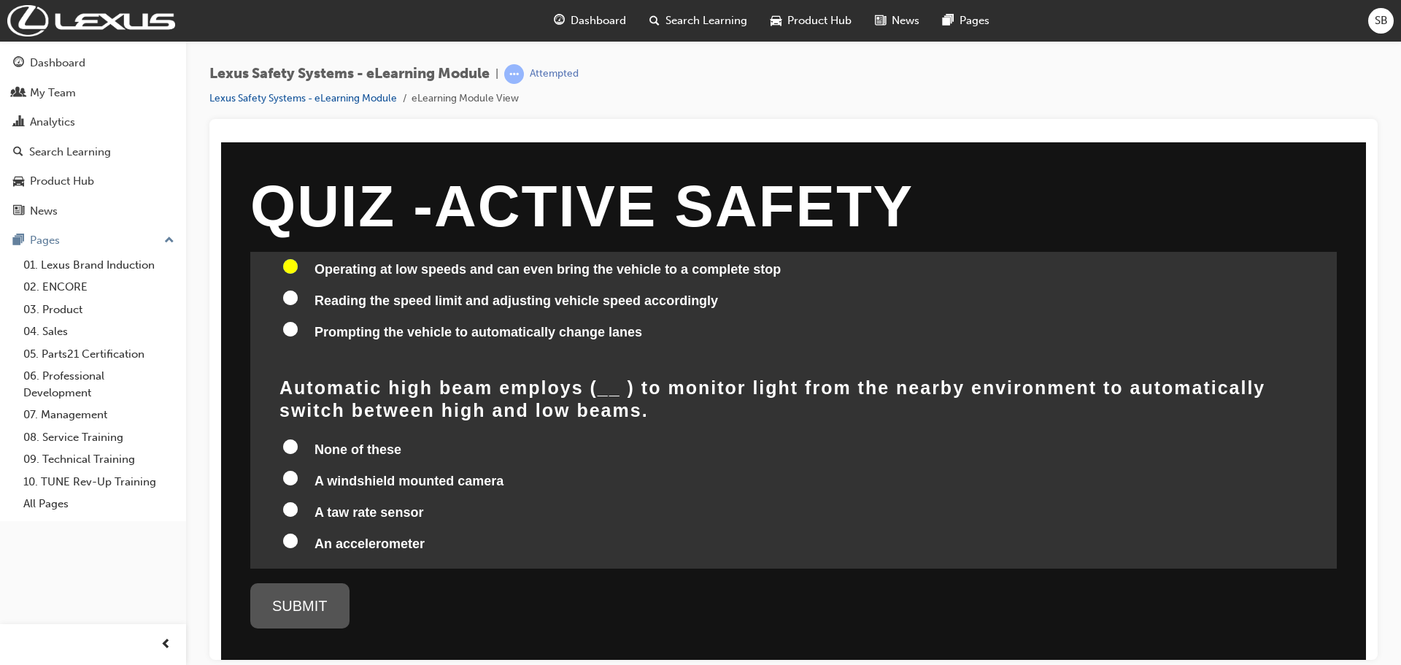
click at [293, 470] on input "A windshield mounted camera" at bounding box center [290, 477] width 15 height 15
radio input "true"
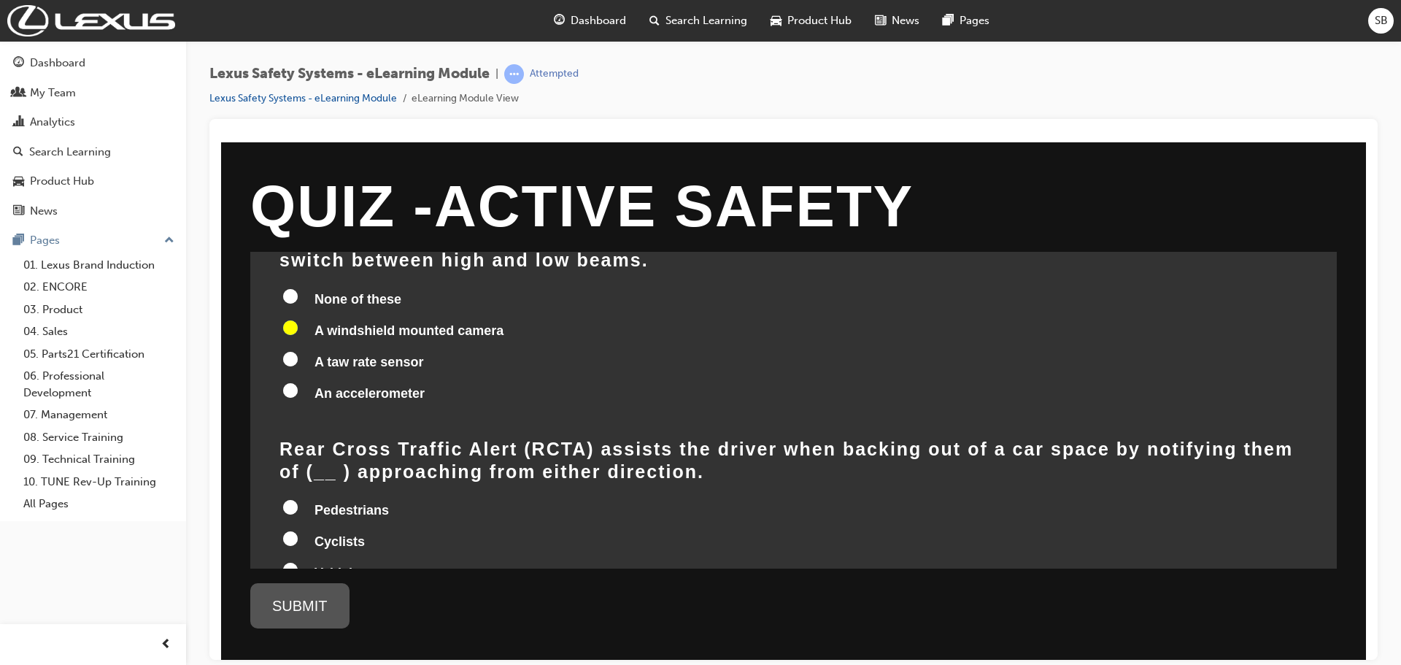
scroll to position [802, 0]
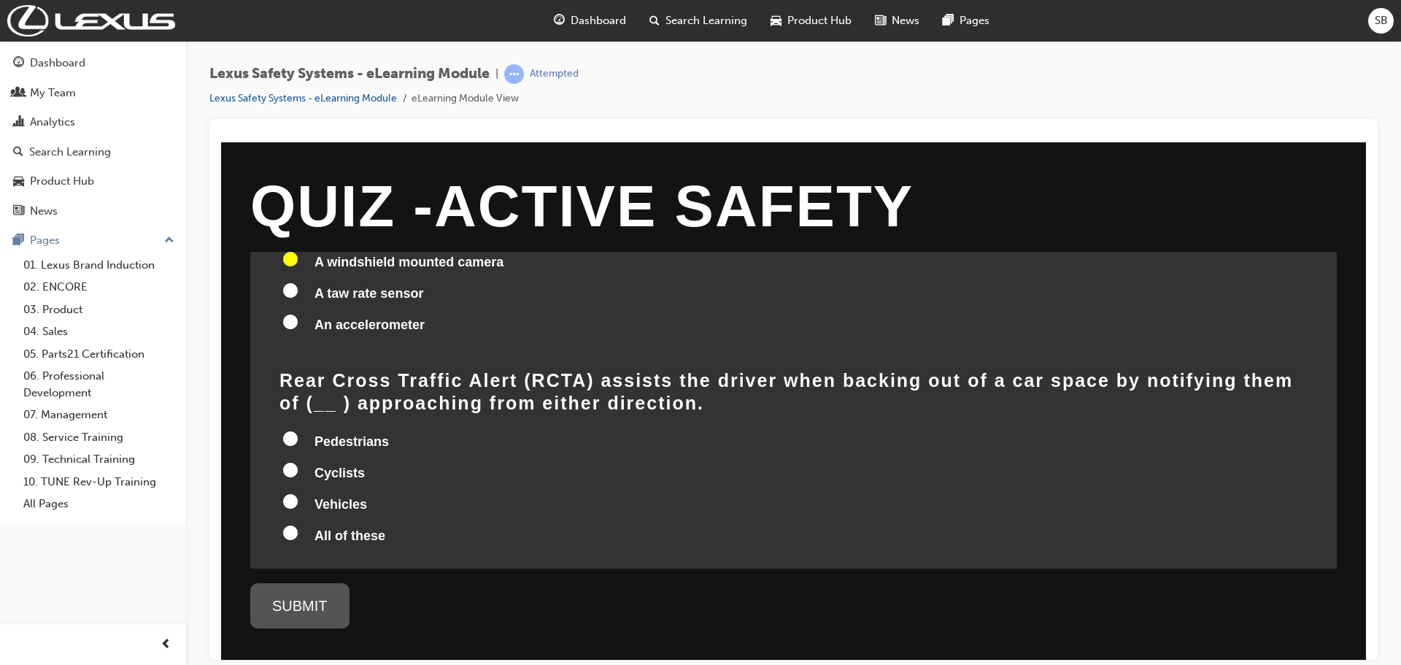
click at [293, 525] on input "All of these" at bounding box center [290, 532] width 15 height 15
radio input "true"
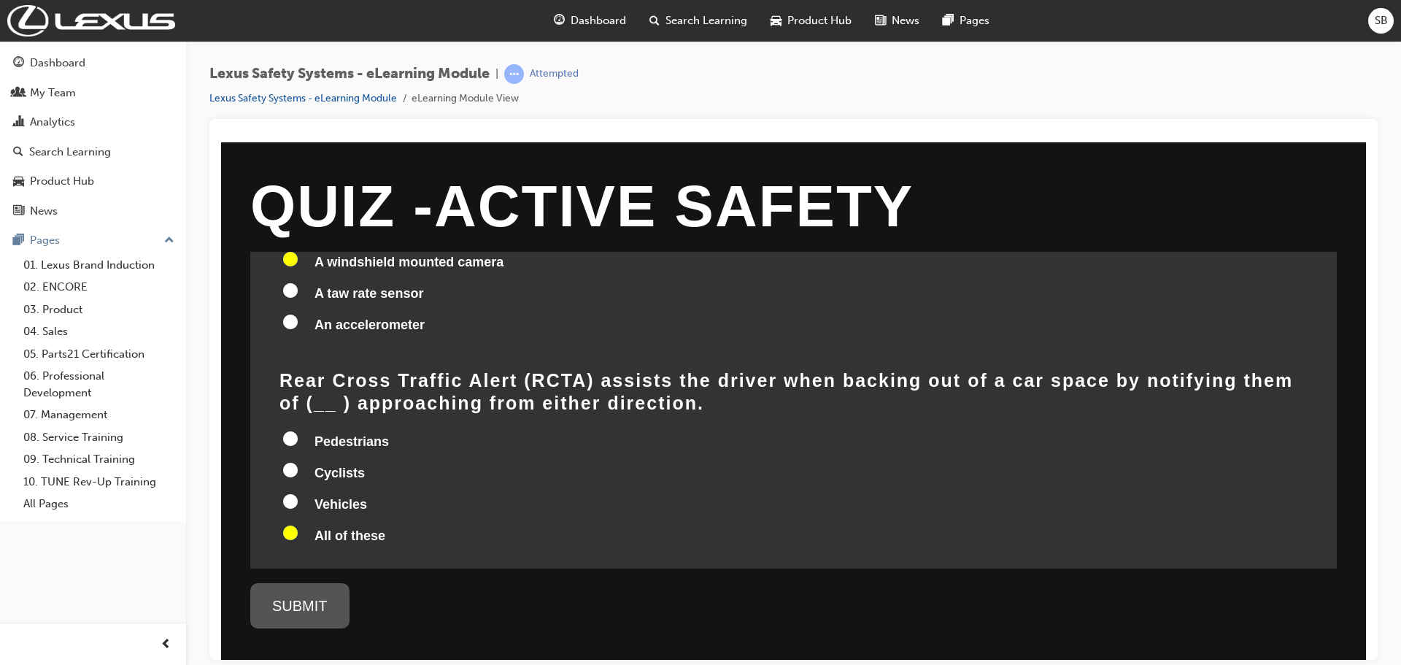
radio input "true"
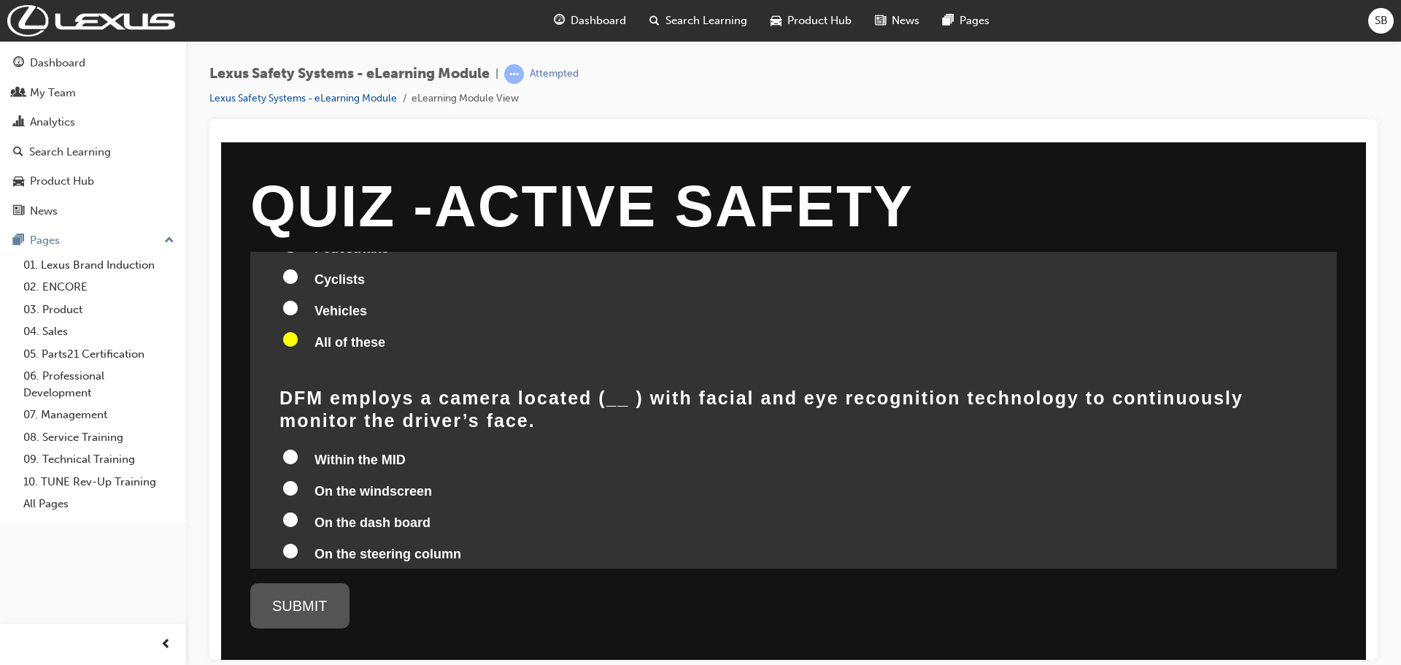
scroll to position [1021, 0]
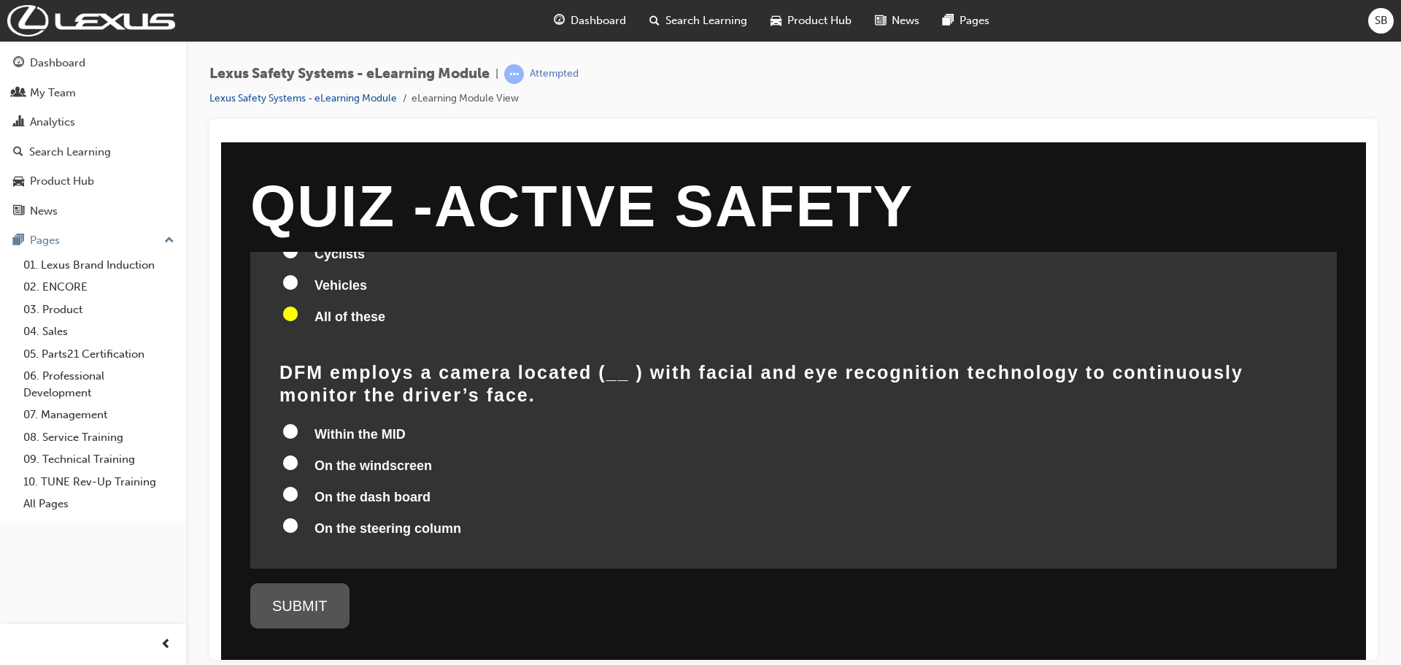
click at [297, 517] on input "On the steering column" at bounding box center [290, 524] width 15 height 15
radio input "true"
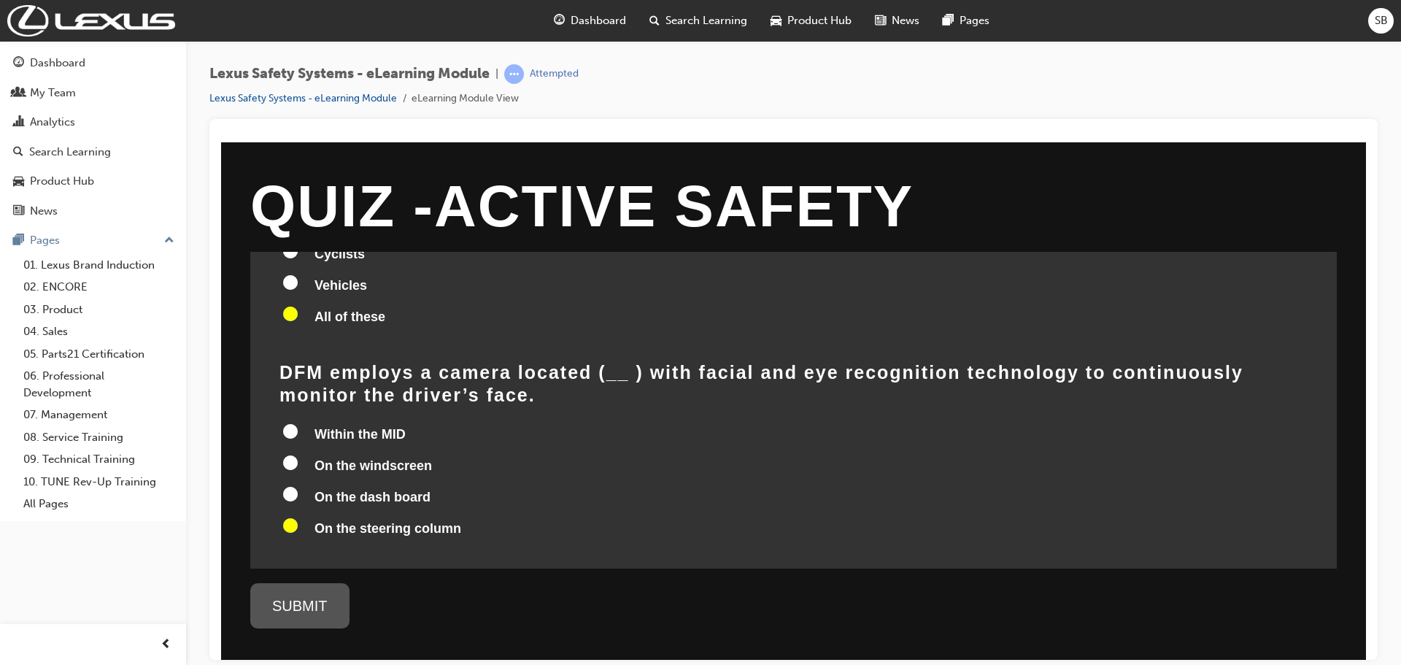
radio input "true"
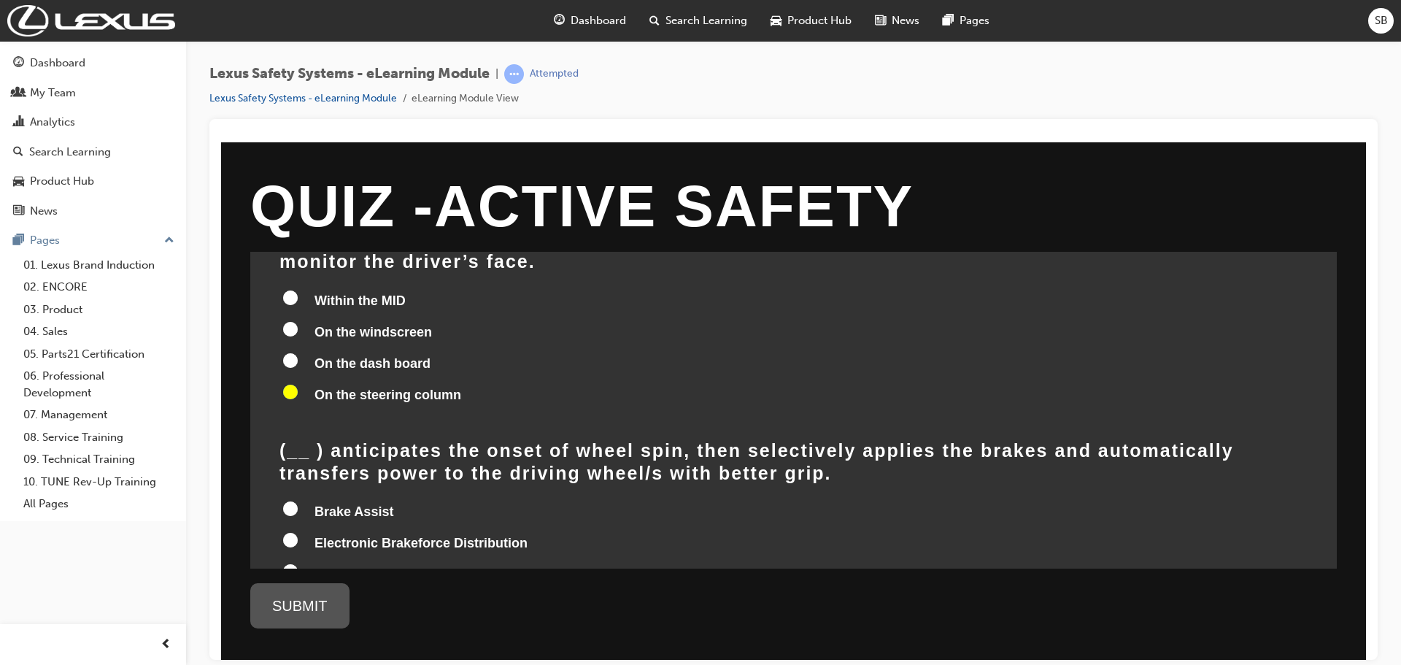
scroll to position [1167, 0]
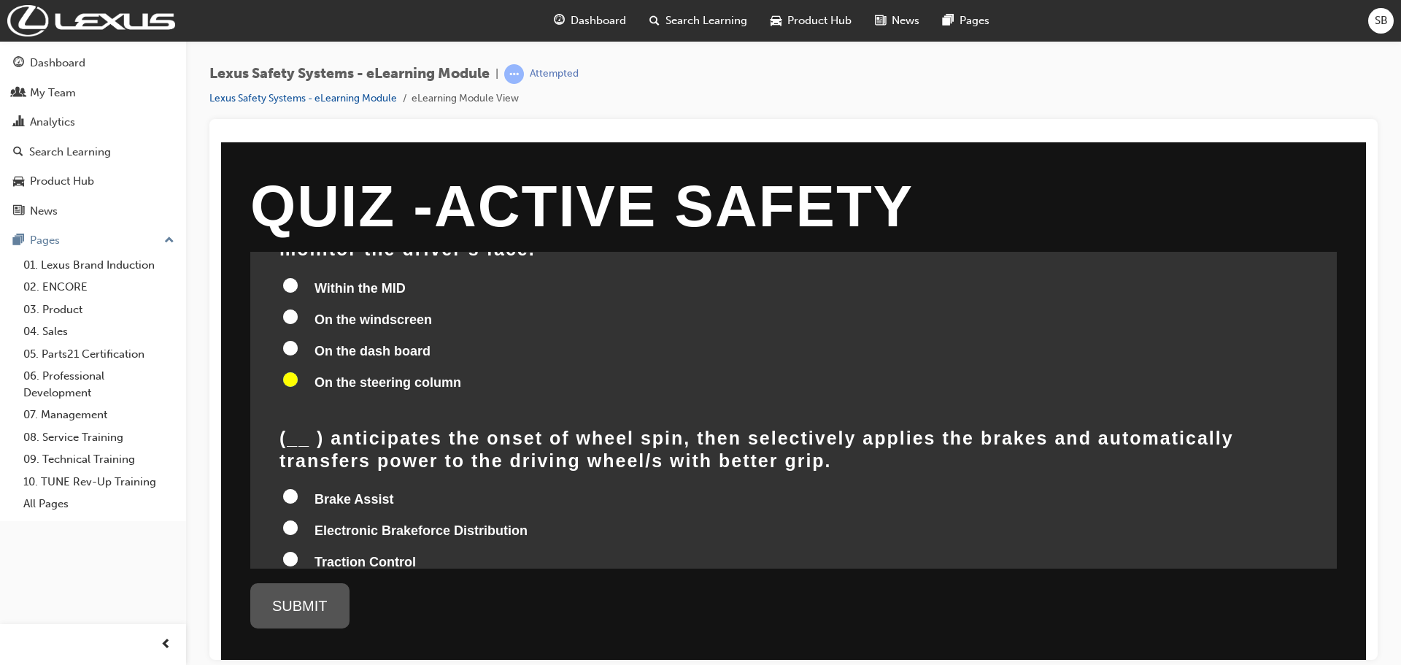
click at [292, 551] on input "Traction Control" at bounding box center [290, 558] width 15 height 15
radio input "true"
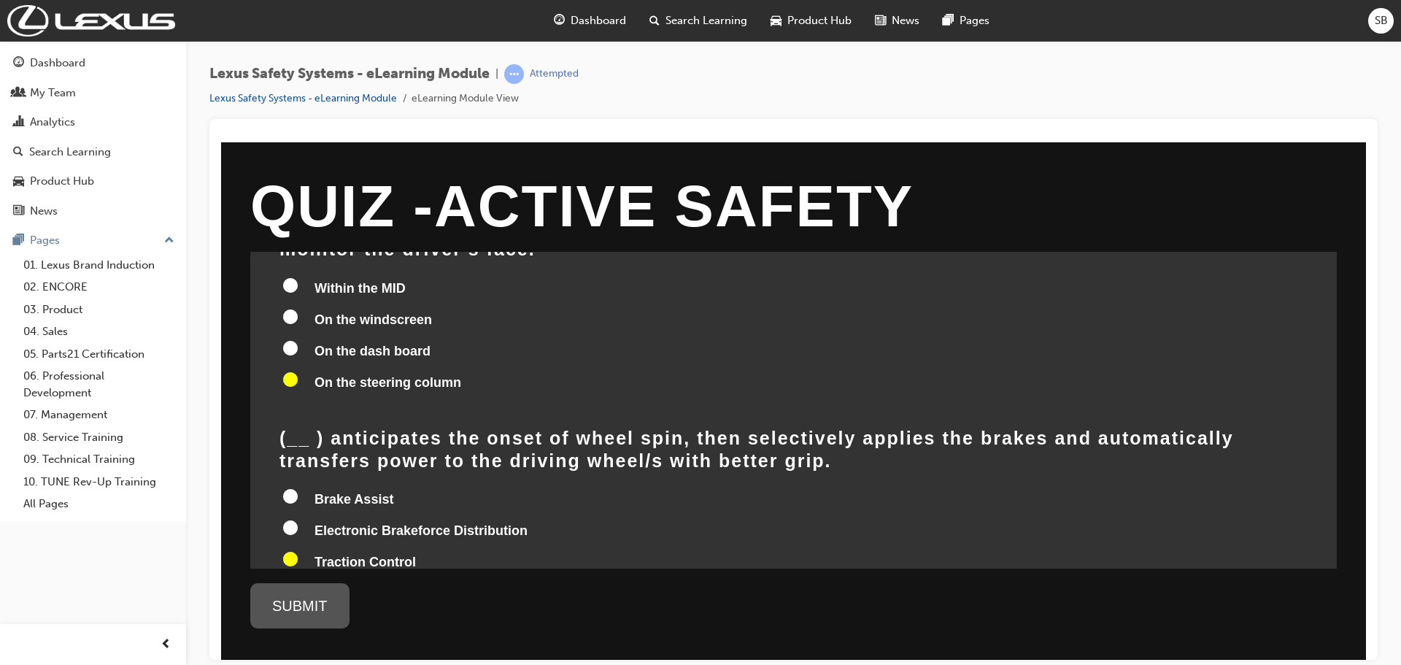
radio input "true"
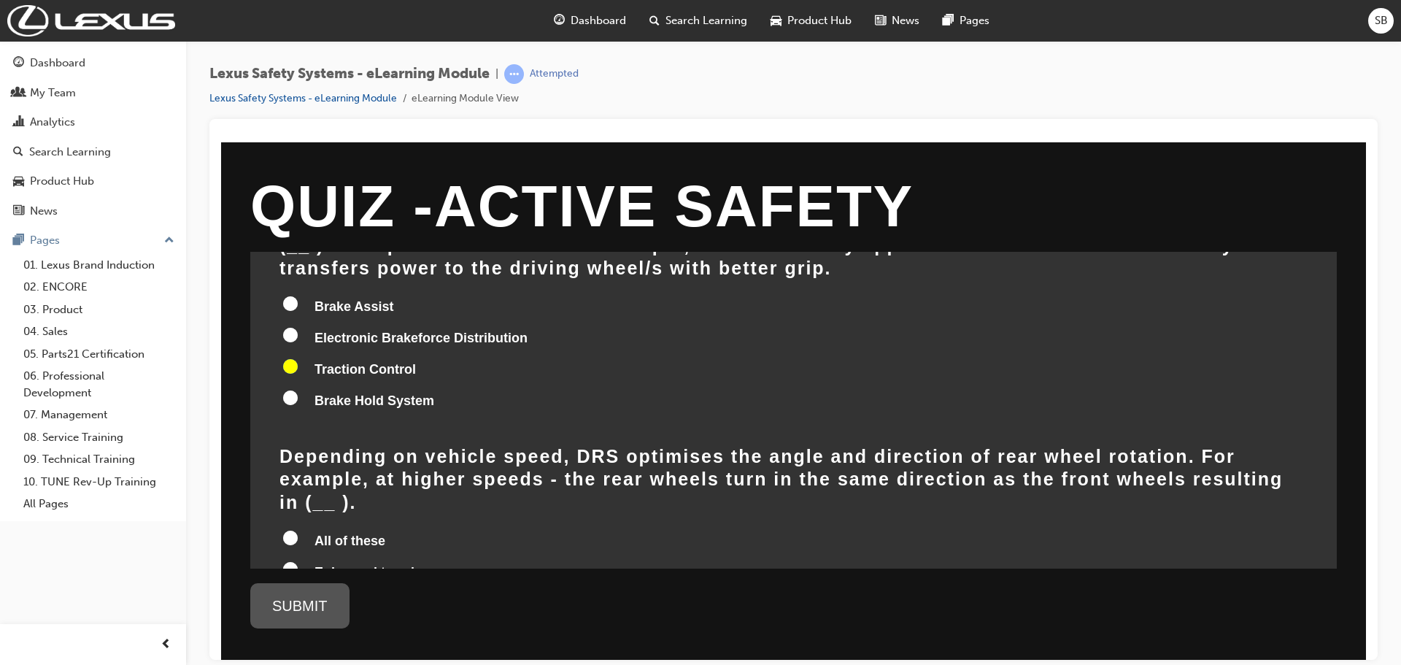
scroll to position [1386, 0]
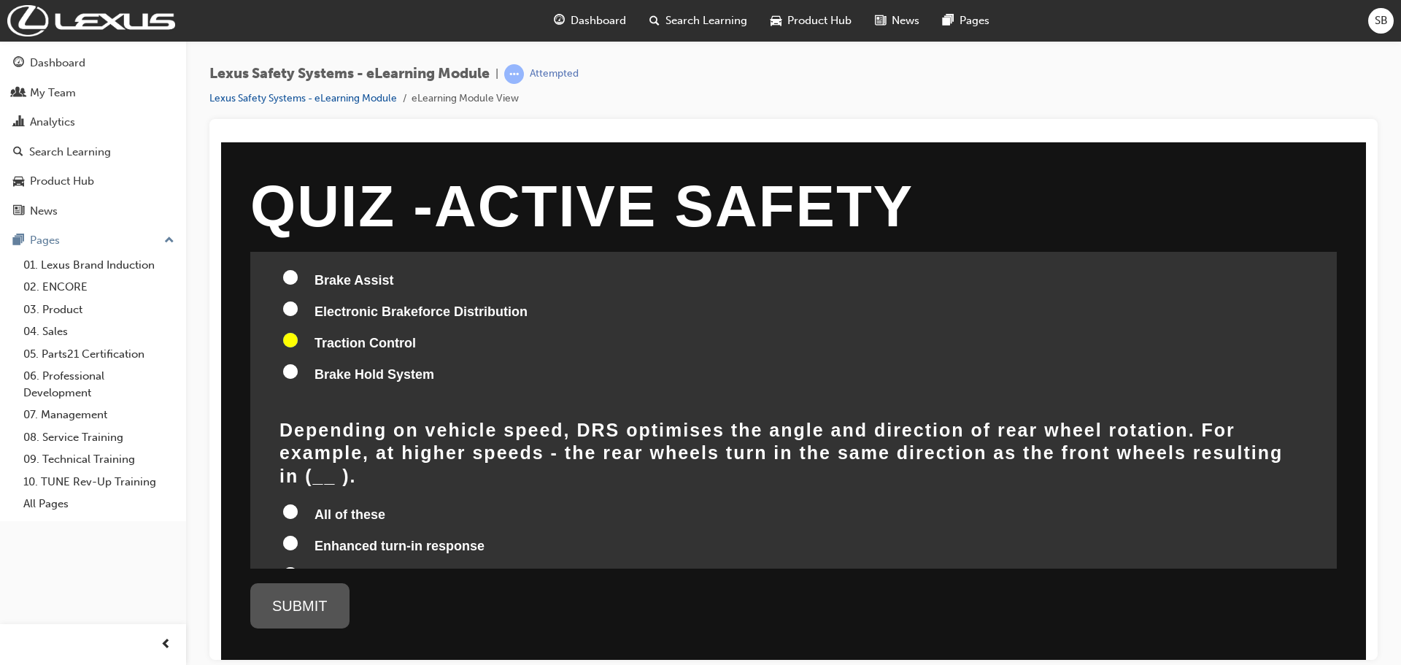
click at [295, 535] on input "Enhanced turn-in response" at bounding box center [290, 542] width 15 height 15
radio input "true"
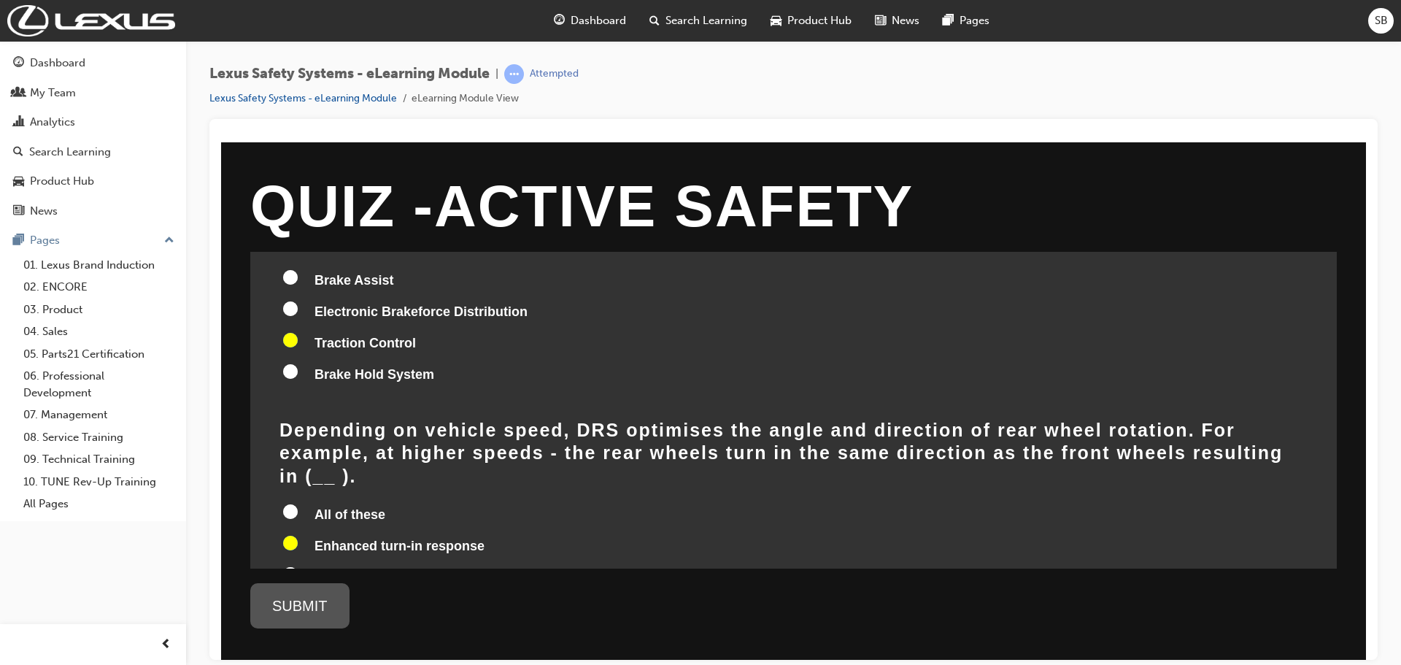
radio input "true"
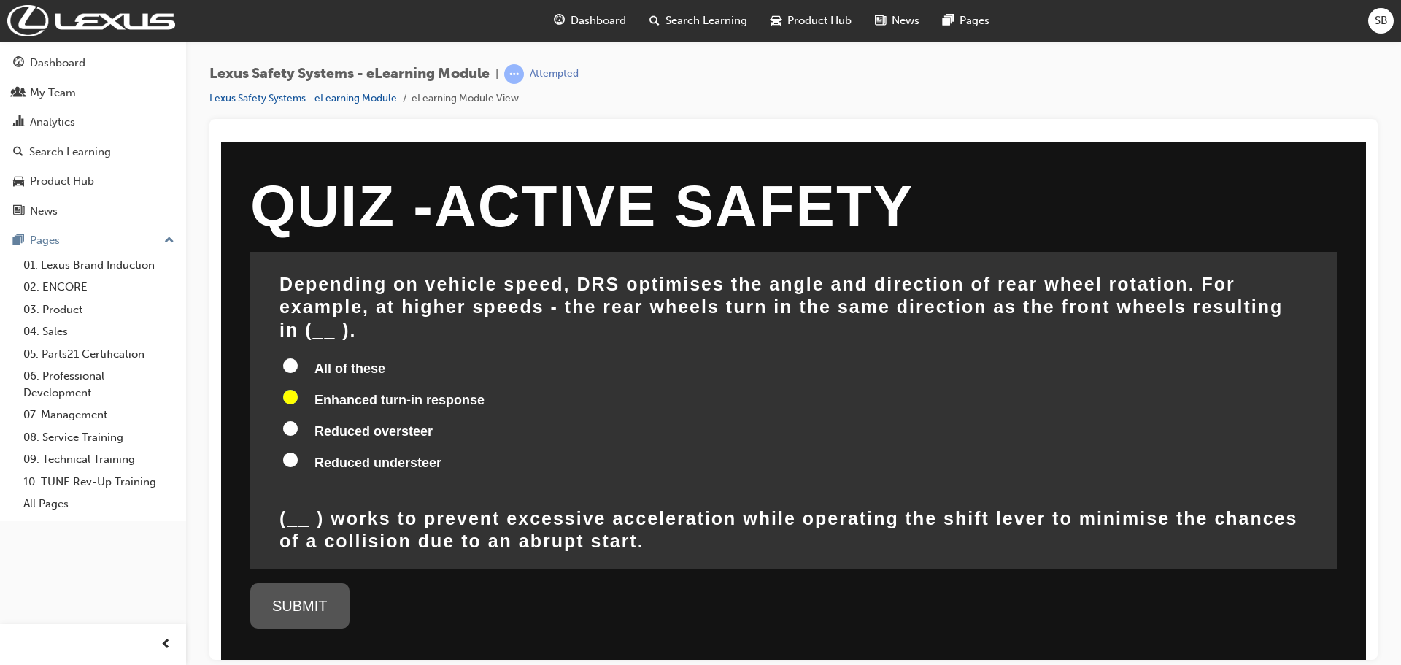
scroll to position [1605, 0]
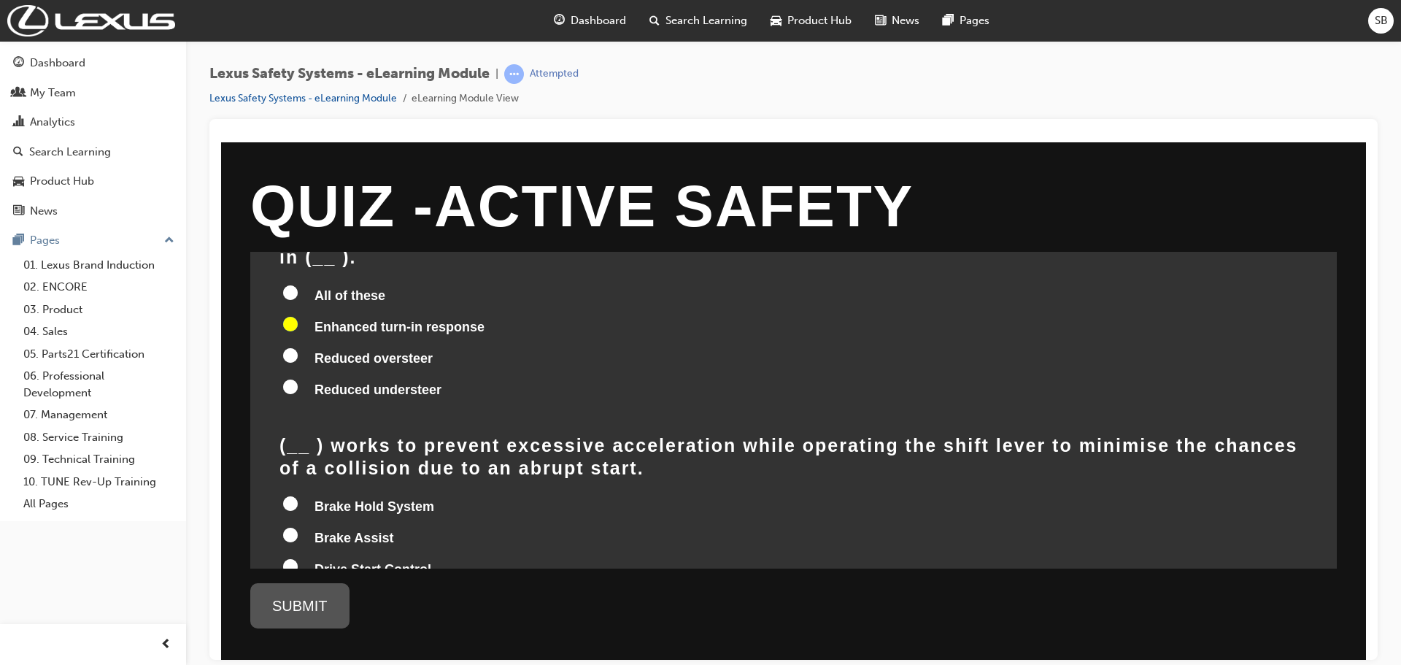
click at [295, 495] on input "Brake Hold System" at bounding box center [290, 502] width 15 height 15
radio input "true"
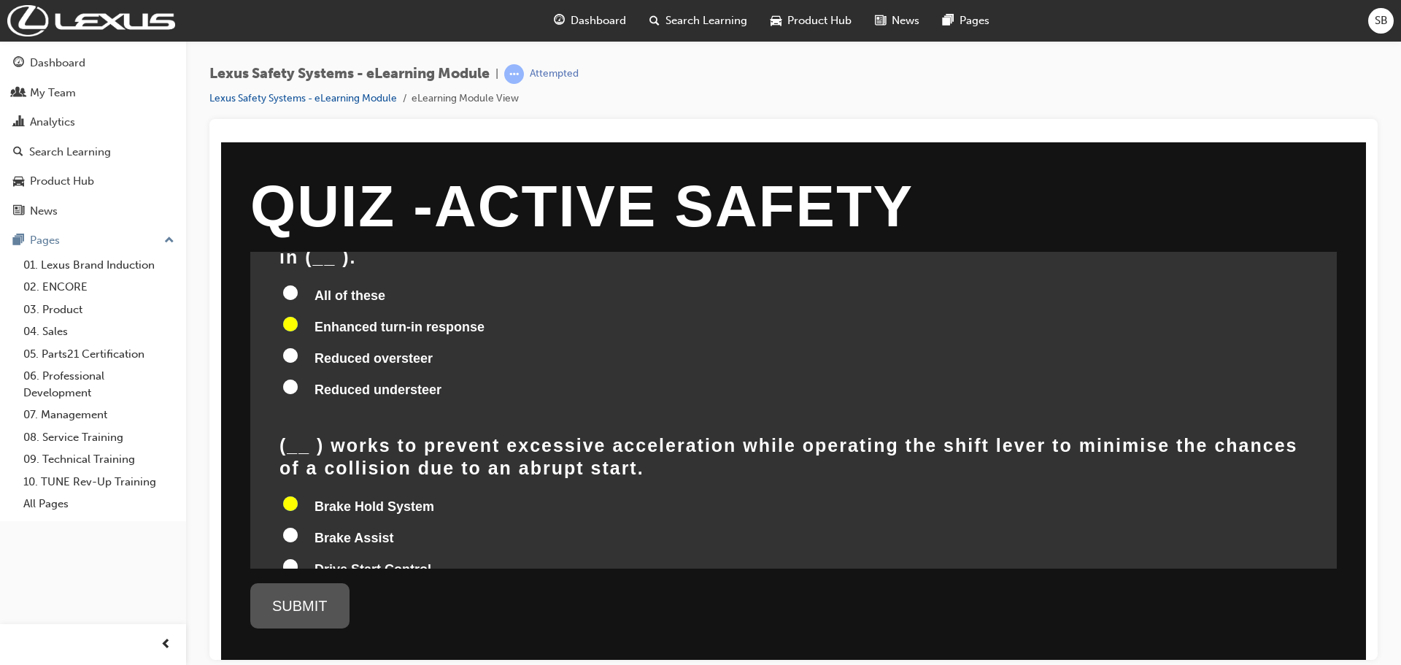
radio input "true"
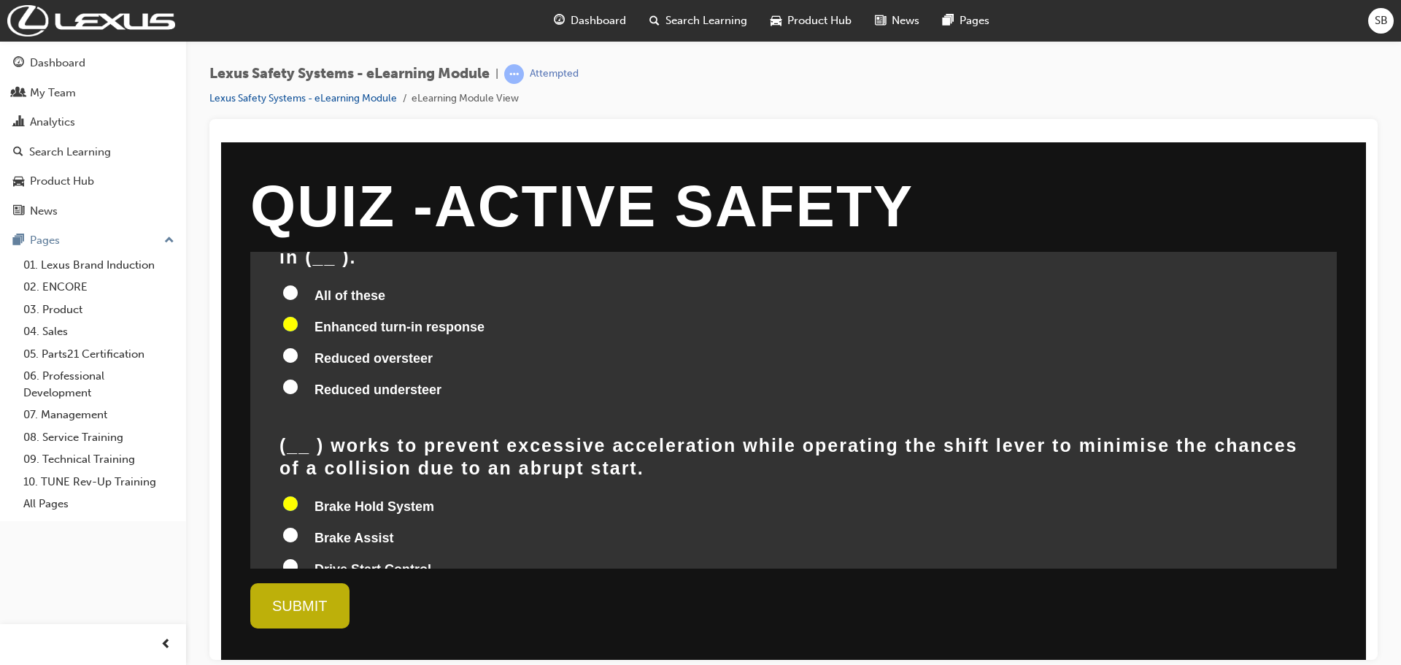
click at [323, 609] on div "SUBMIT" at bounding box center [299, 604] width 99 height 45
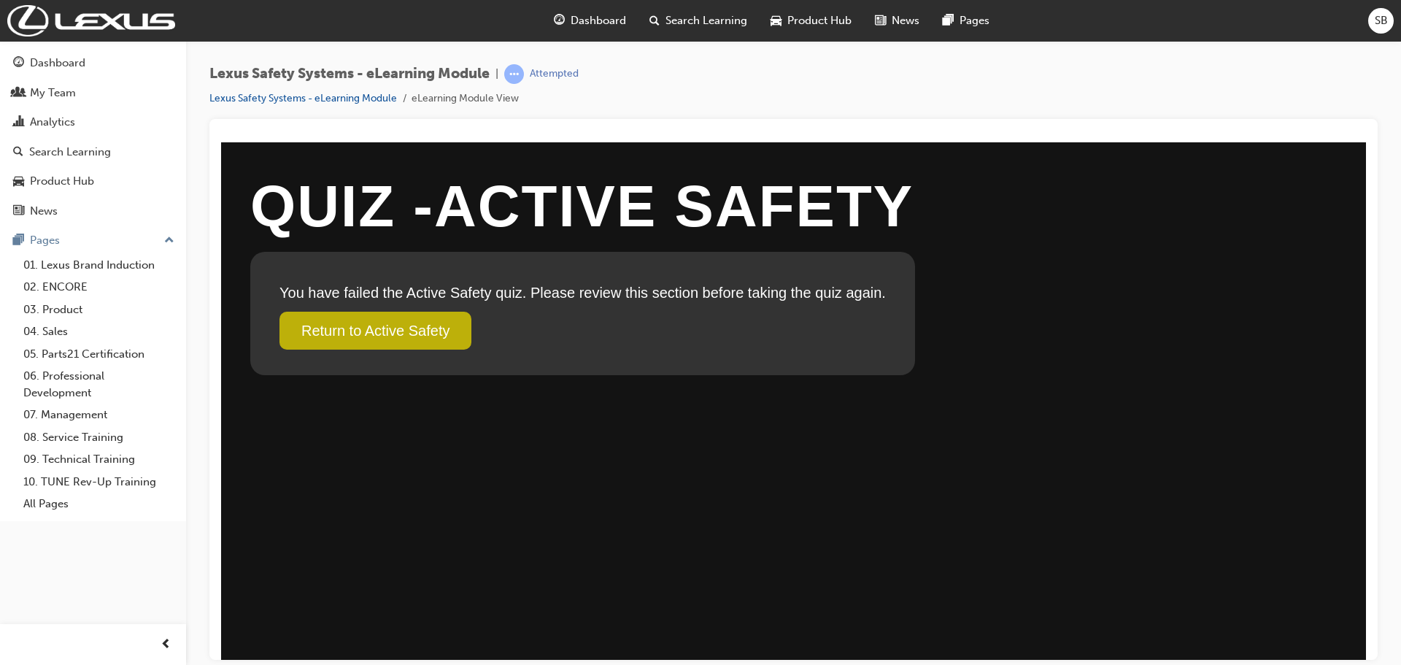
click at [419, 325] on link "Return to Active Safety" at bounding box center [375, 330] width 192 height 38
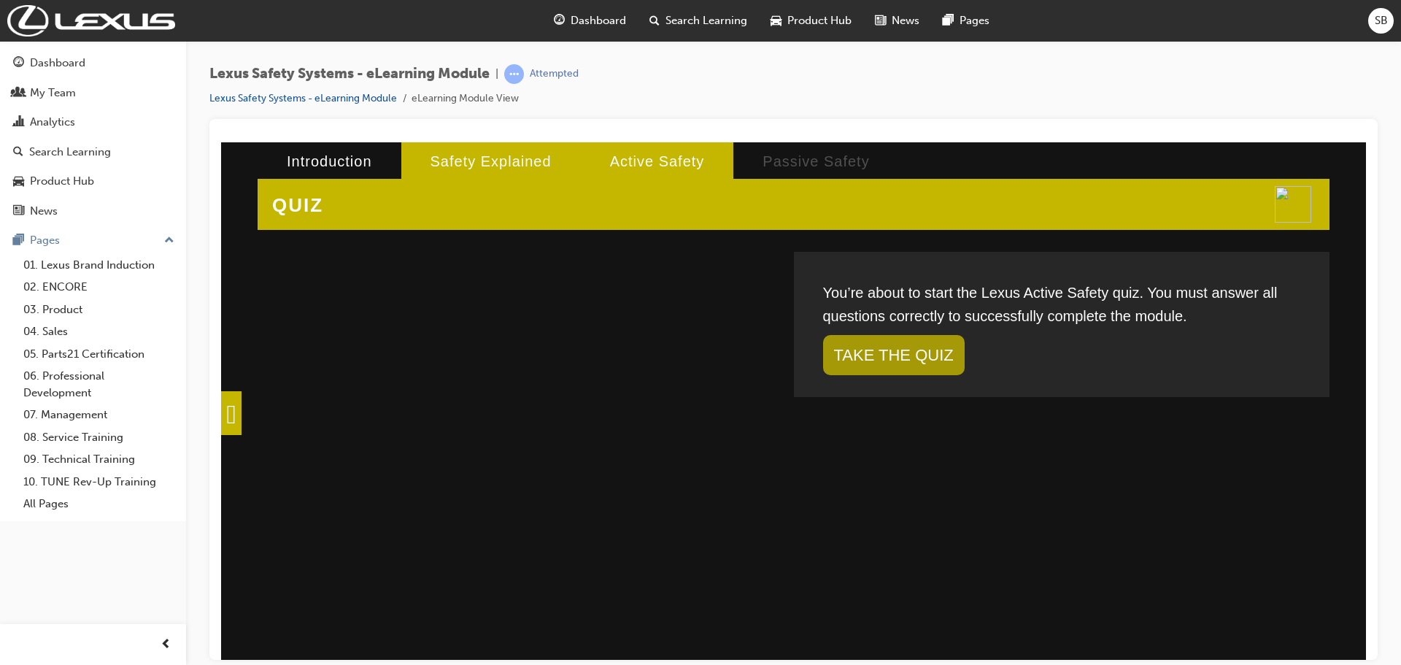
click at [461, 163] on li "Safety Explained" at bounding box center [490, 161] width 179 height 38
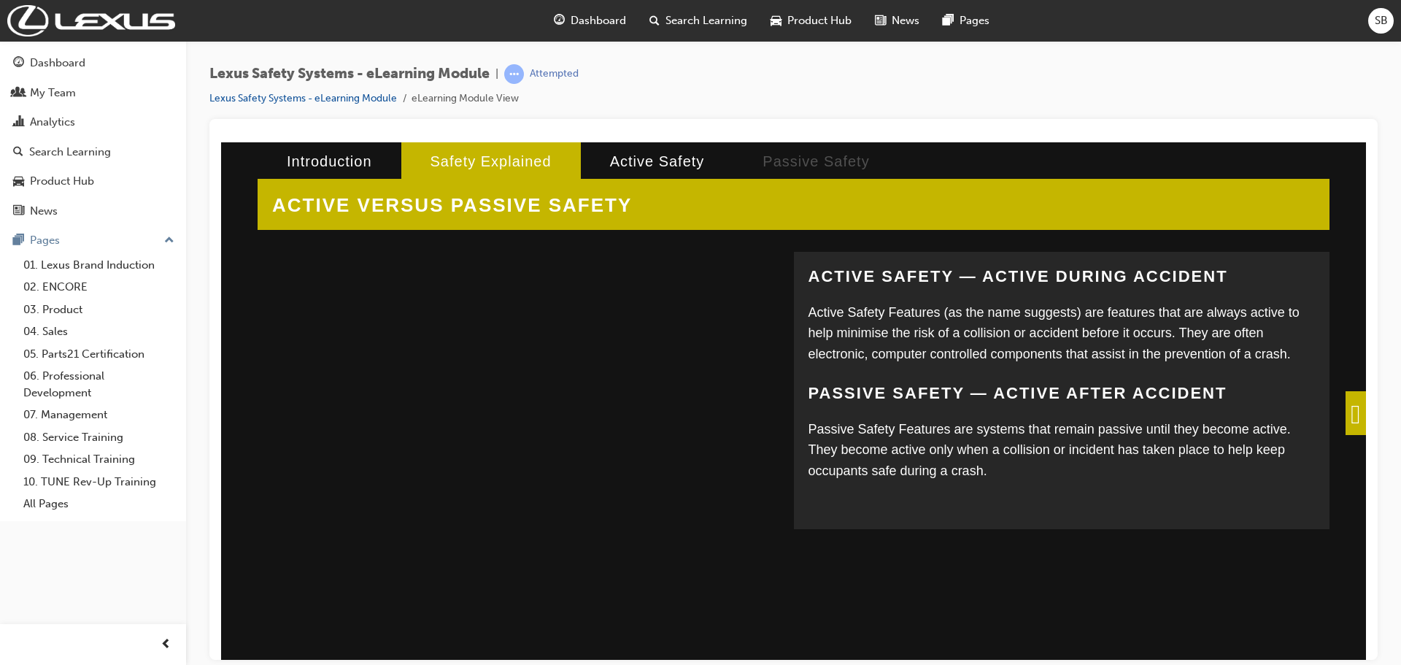
click at [1351, 403] on span at bounding box center [1355, 412] width 20 height 44
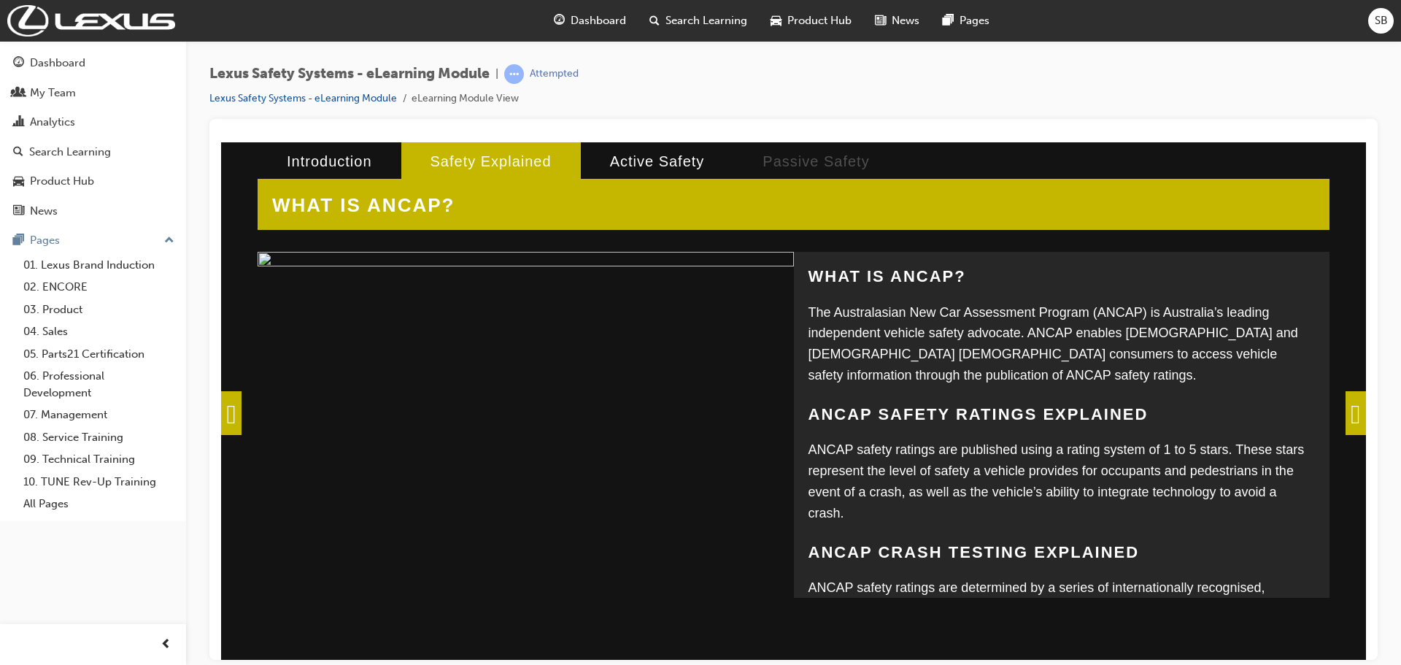
click at [1349, 407] on span at bounding box center [1355, 412] width 20 height 44
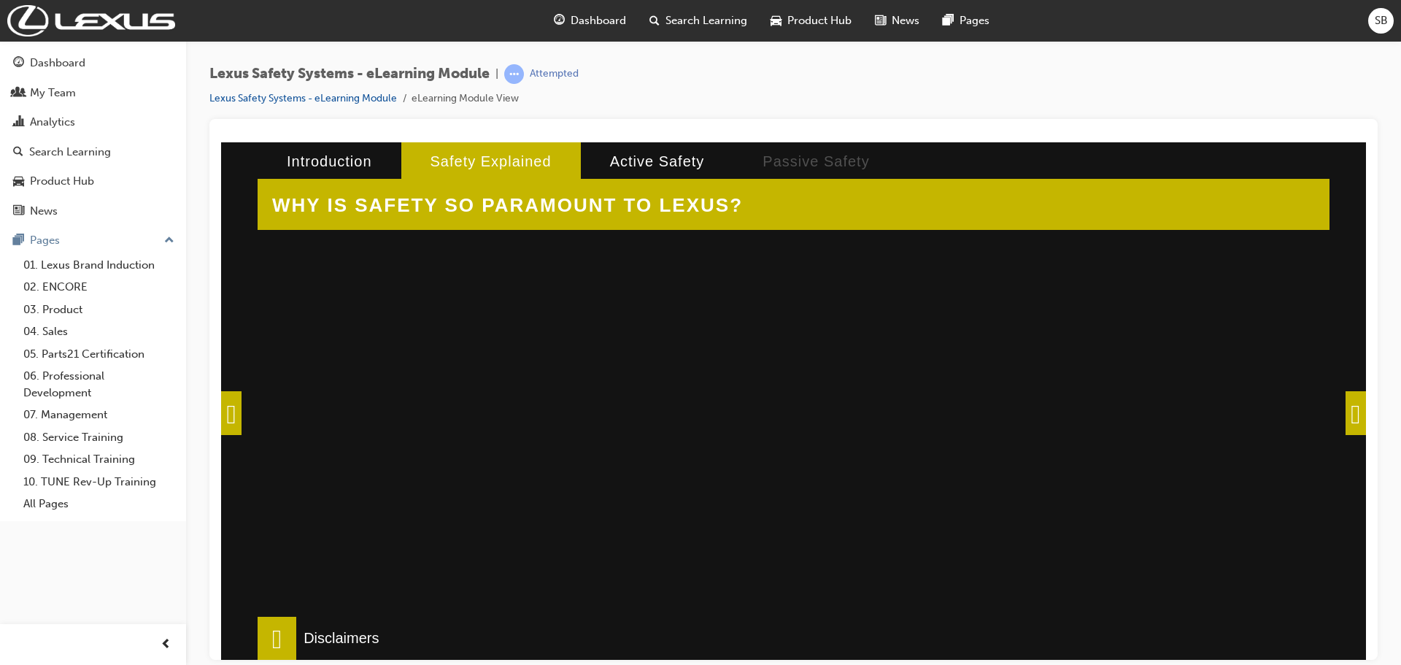
scroll to position [73, 0]
click at [665, 396] on div at bounding box center [512, 394] width 482 height 365
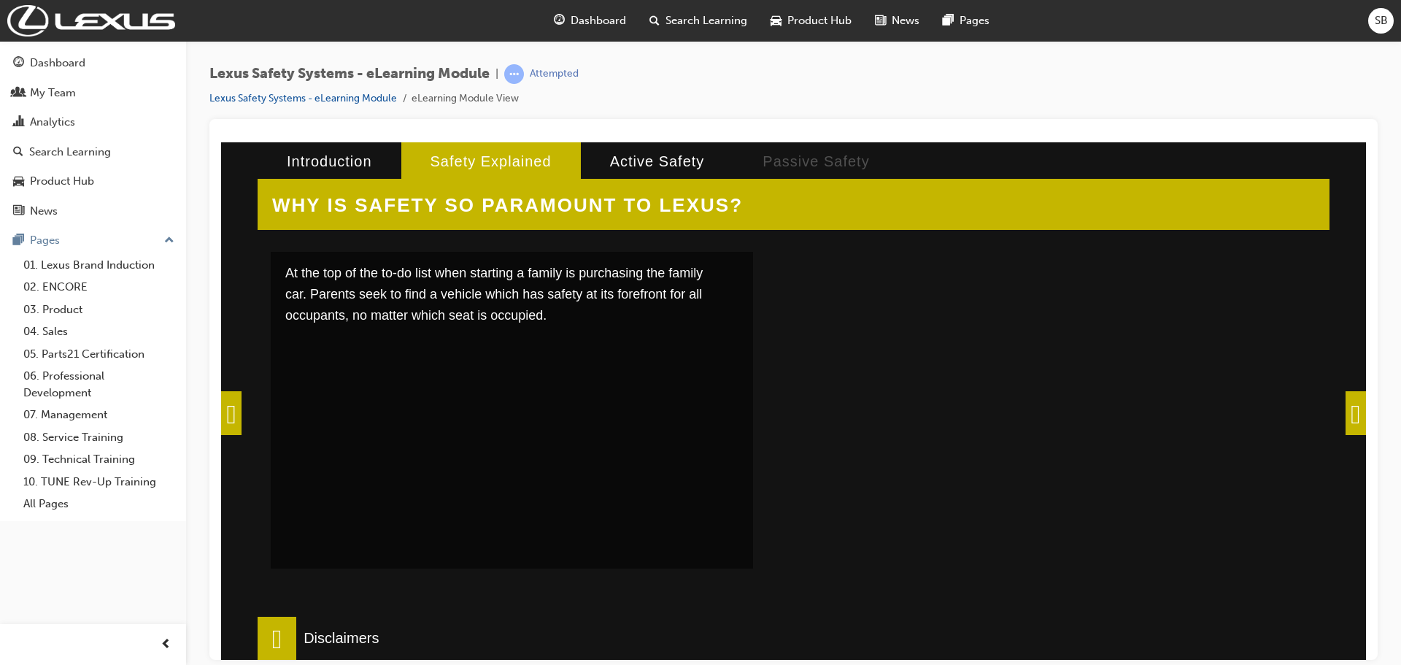
click at [979, 396] on div at bounding box center [1020, 394] width 482 height 365
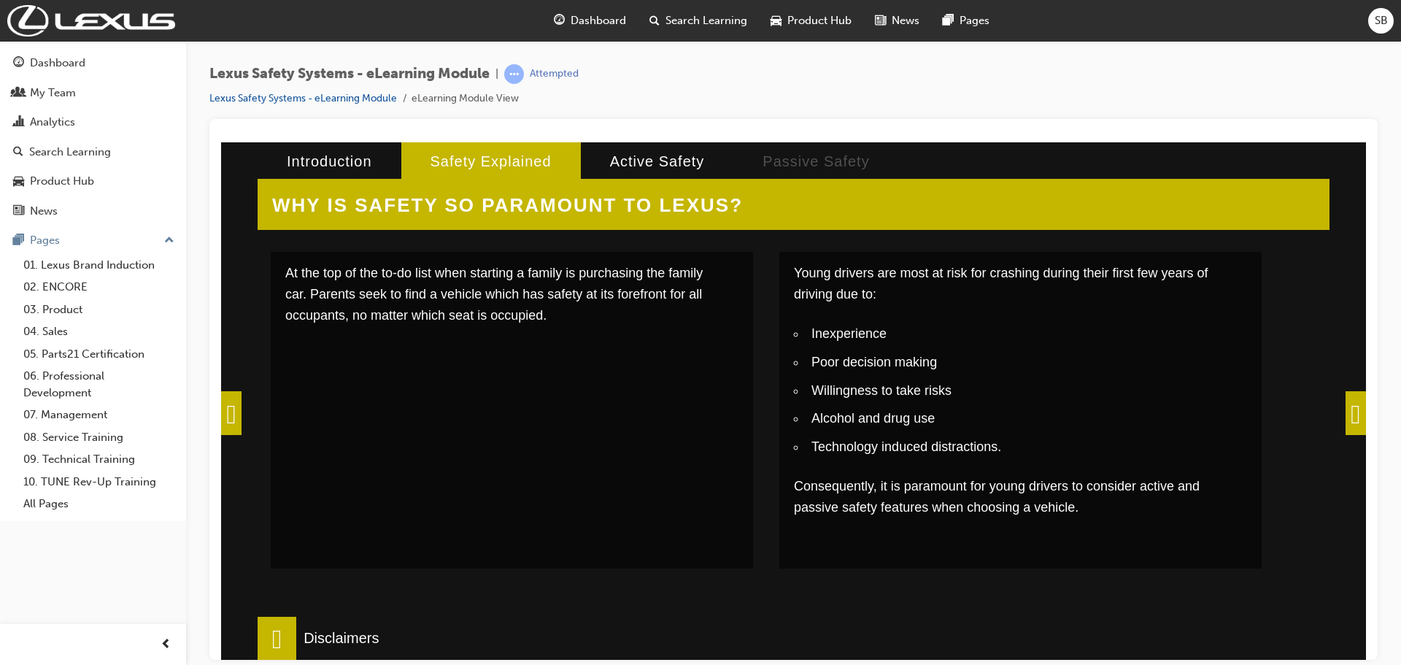
scroll to position [219, 0]
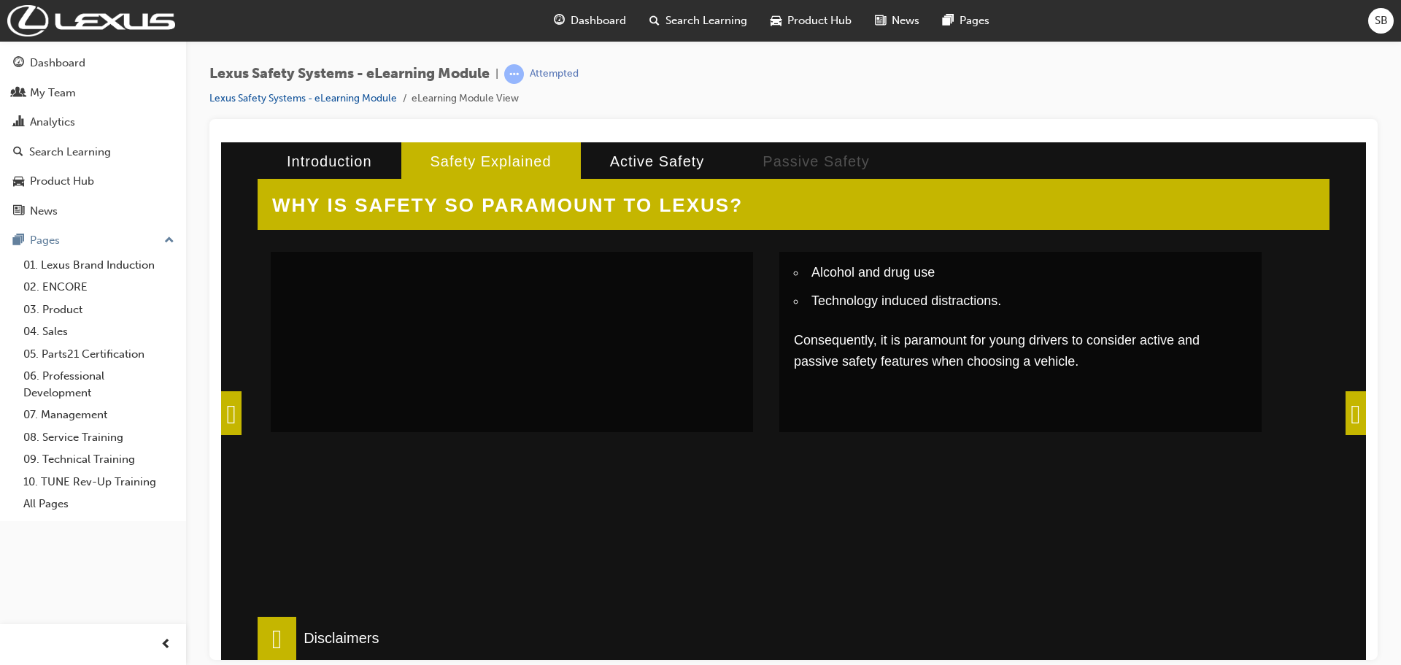
click at [637, 516] on div at bounding box center [512, 639] width 482 height 365
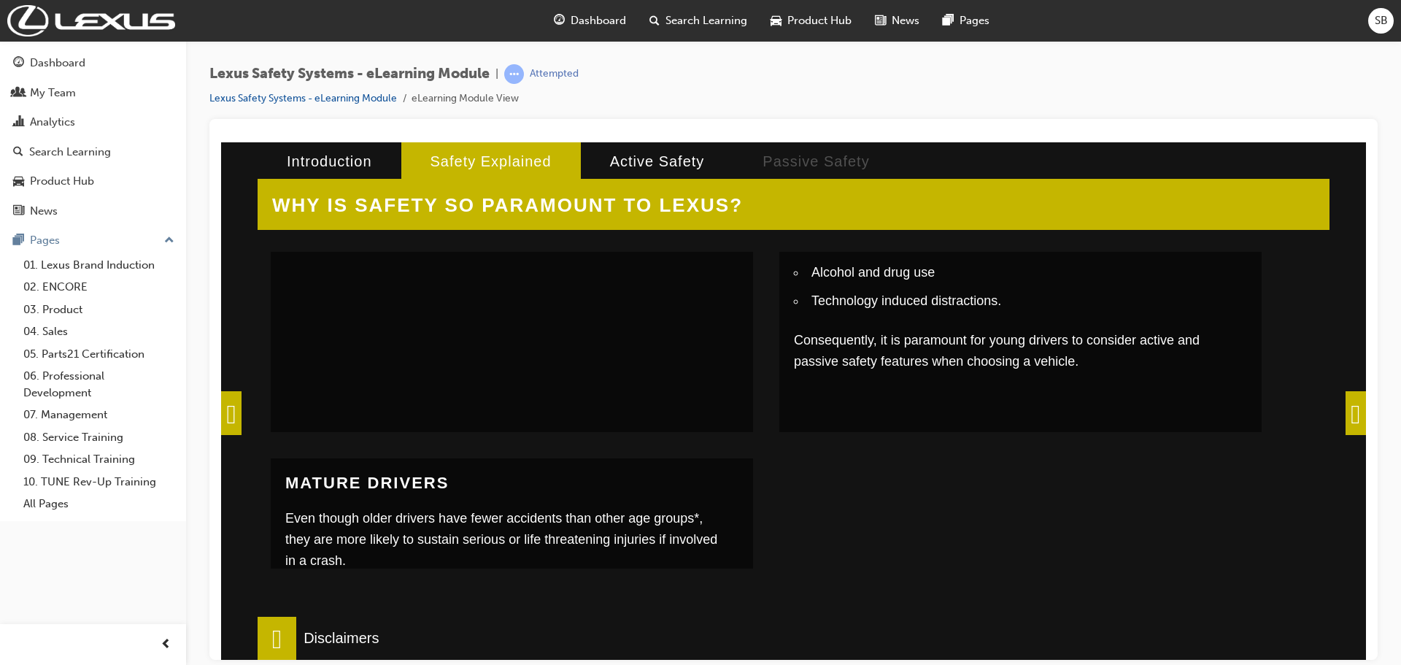
scroll to position [292, 0]
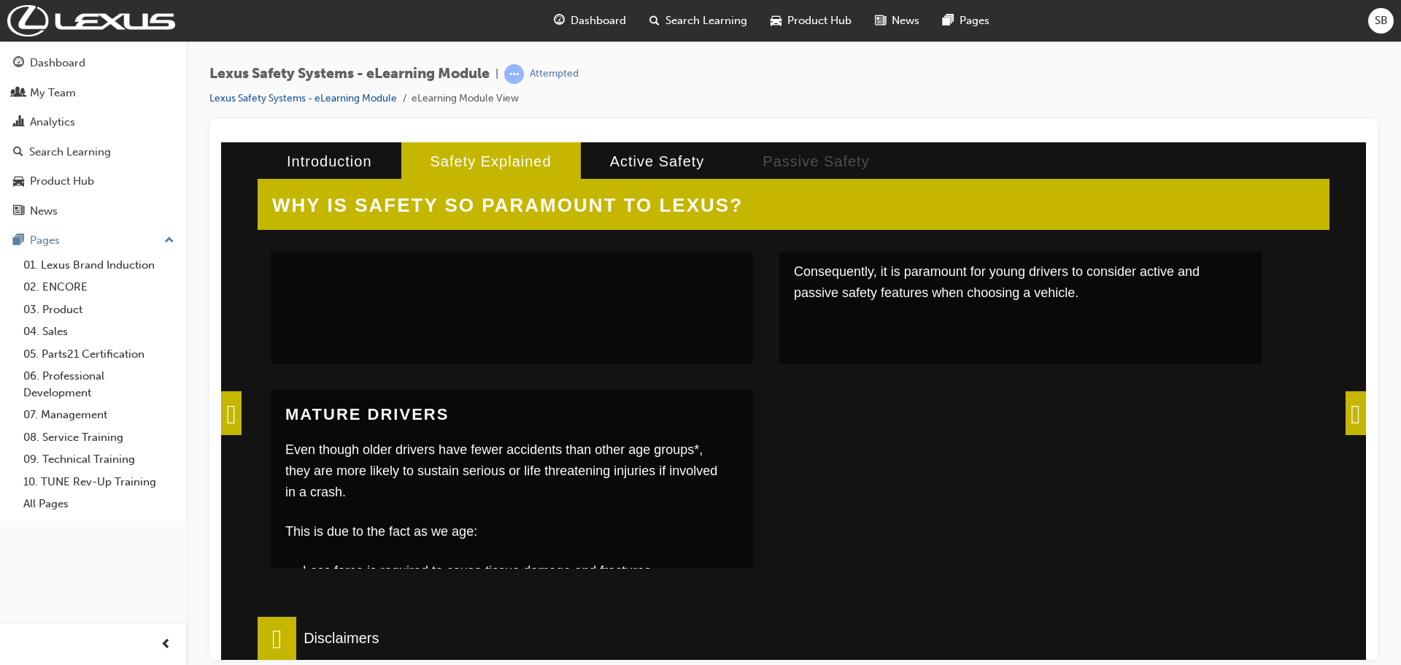
click at [997, 508] on div at bounding box center [1020, 571] width 482 height 365
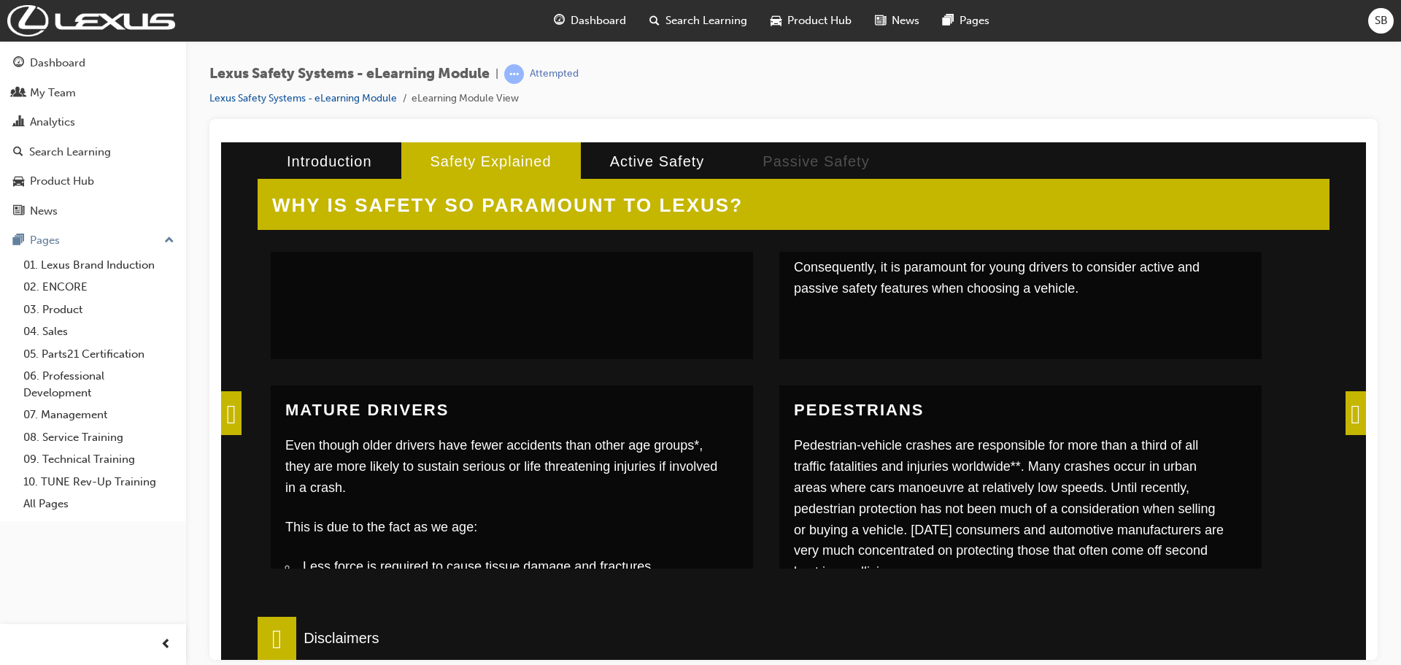
click at [1352, 405] on span at bounding box center [1355, 412] width 20 height 44
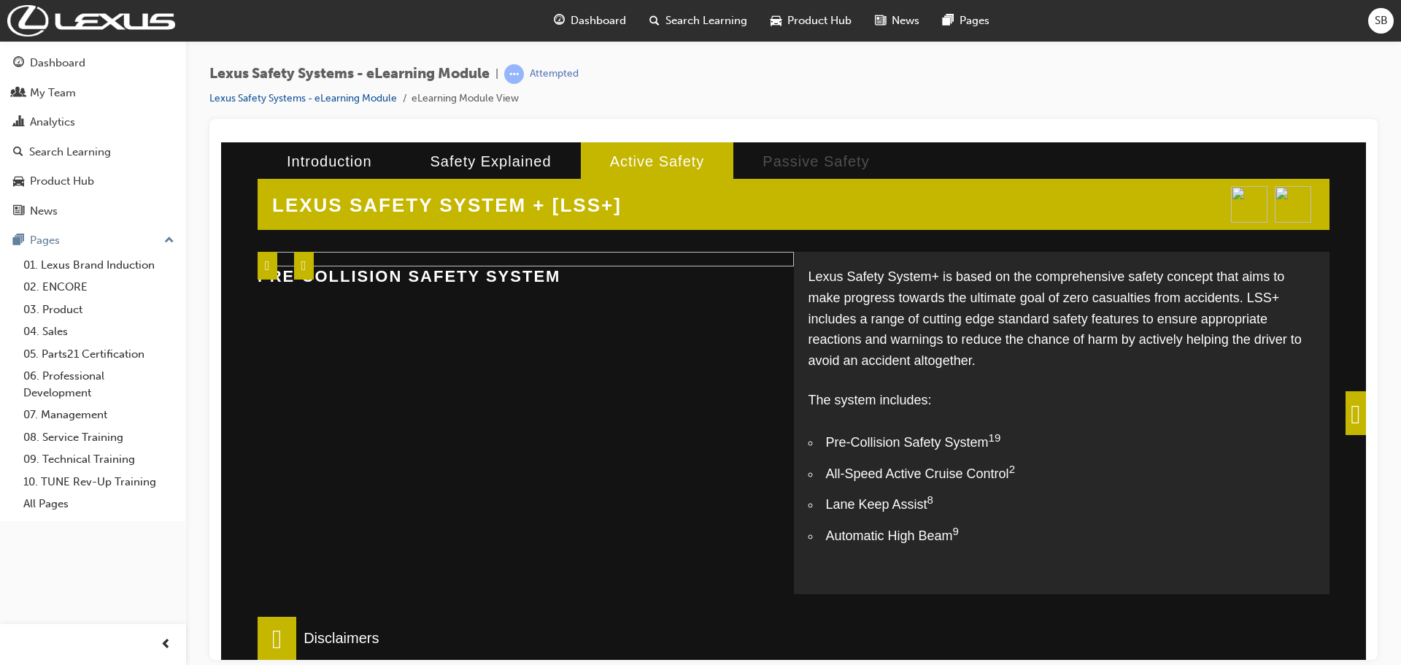
click at [1345, 411] on span at bounding box center [1355, 412] width 20 height 44
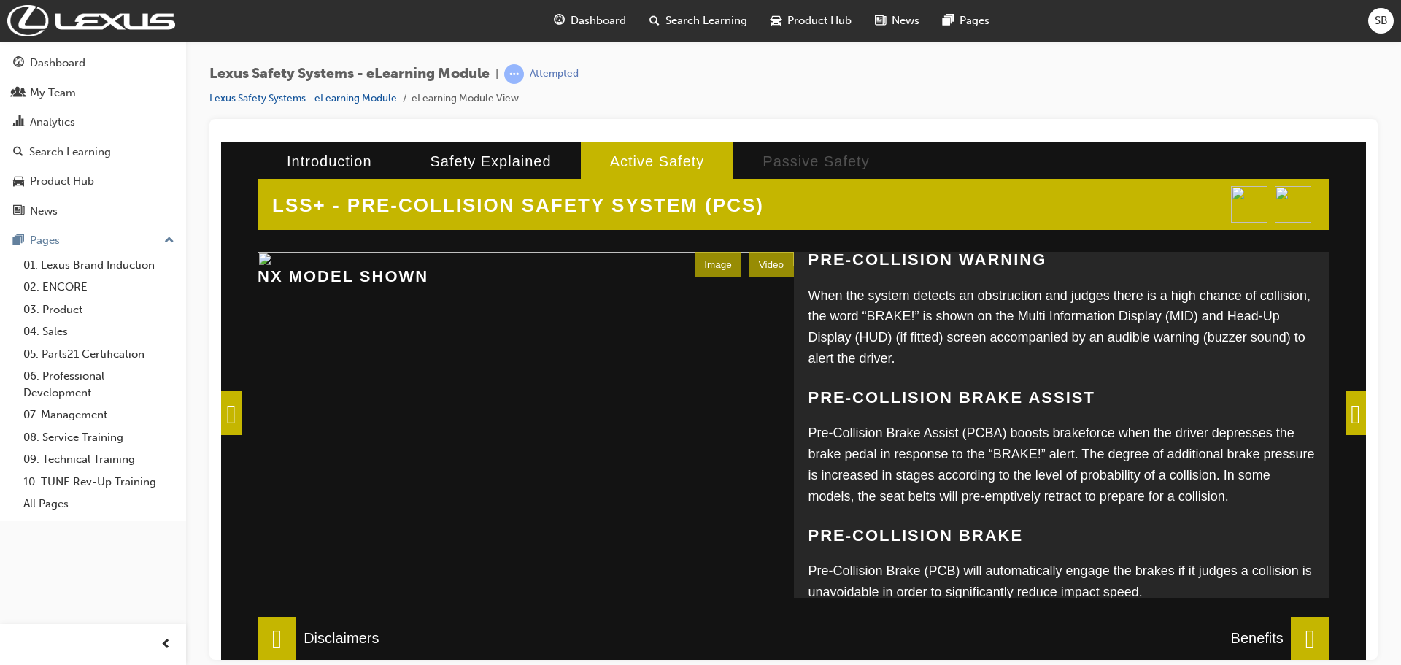
scroll to position [198, 0]
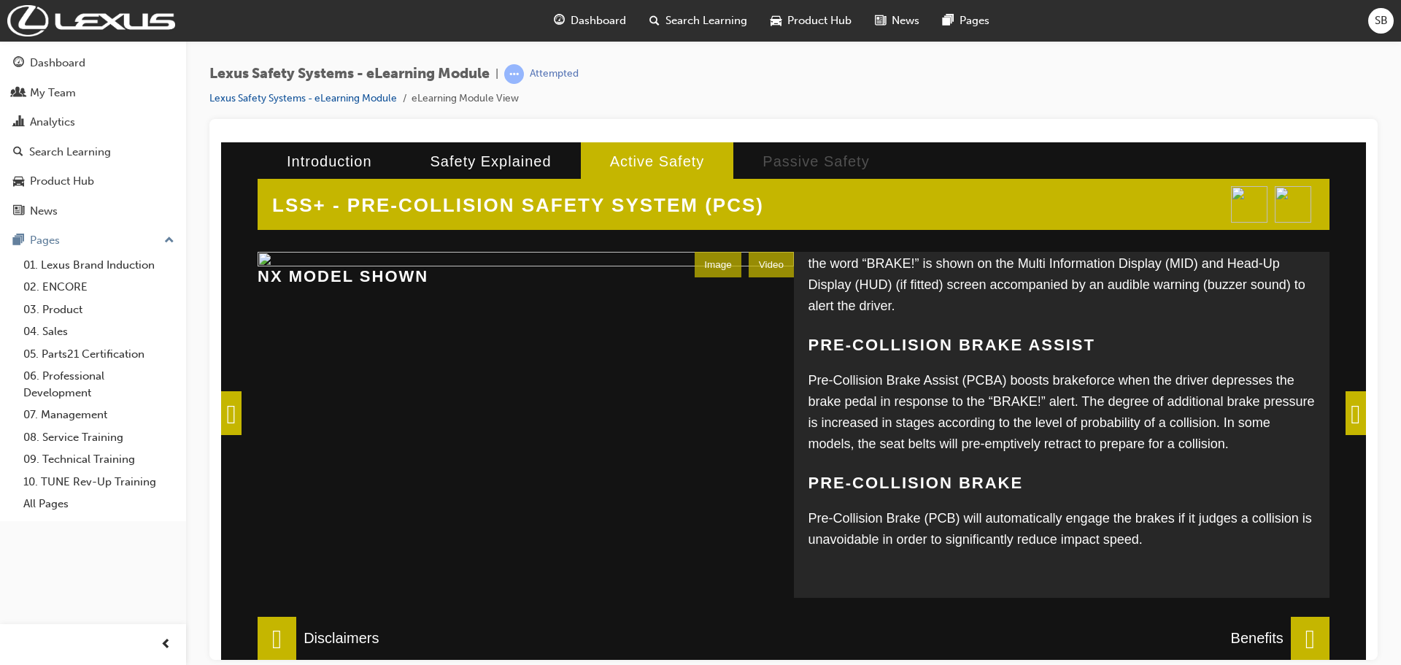
click at [1345, 417] on span at bounding box center [1355, 412] width 20 height 44
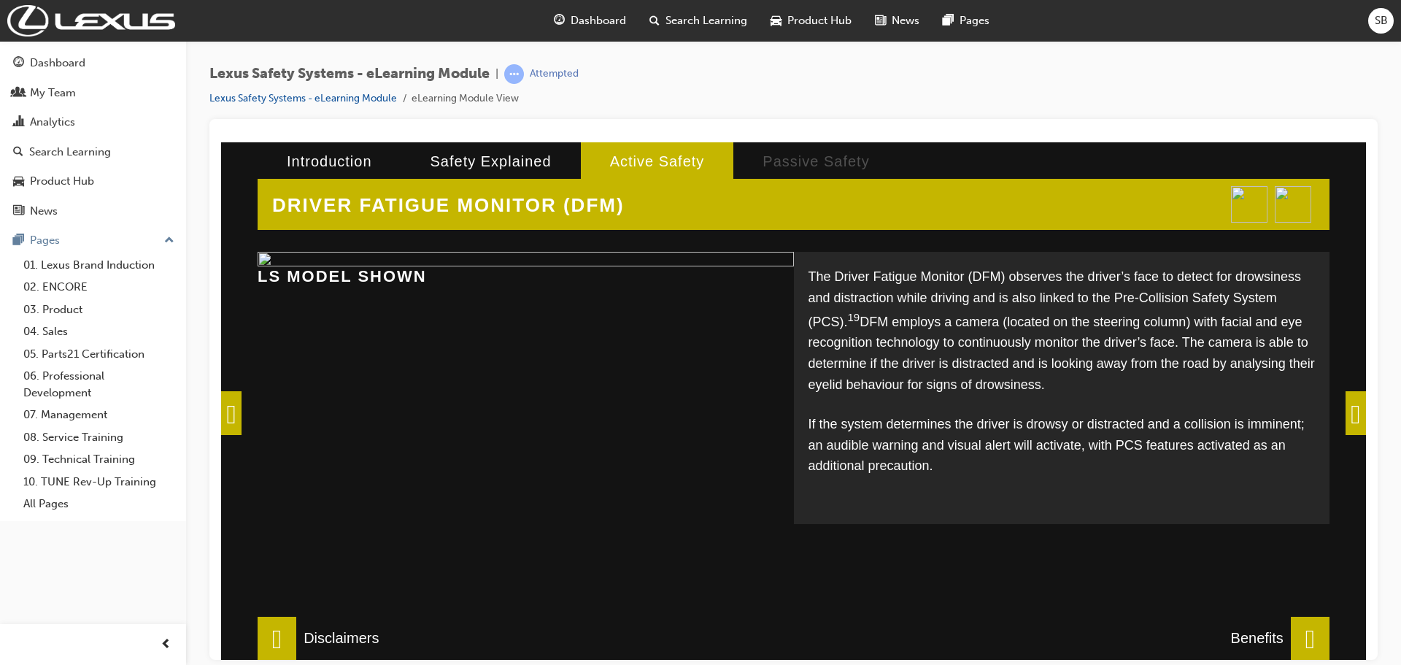
click at [1345, 412] on span at bounding box center [1355, 412] width 20 height 44
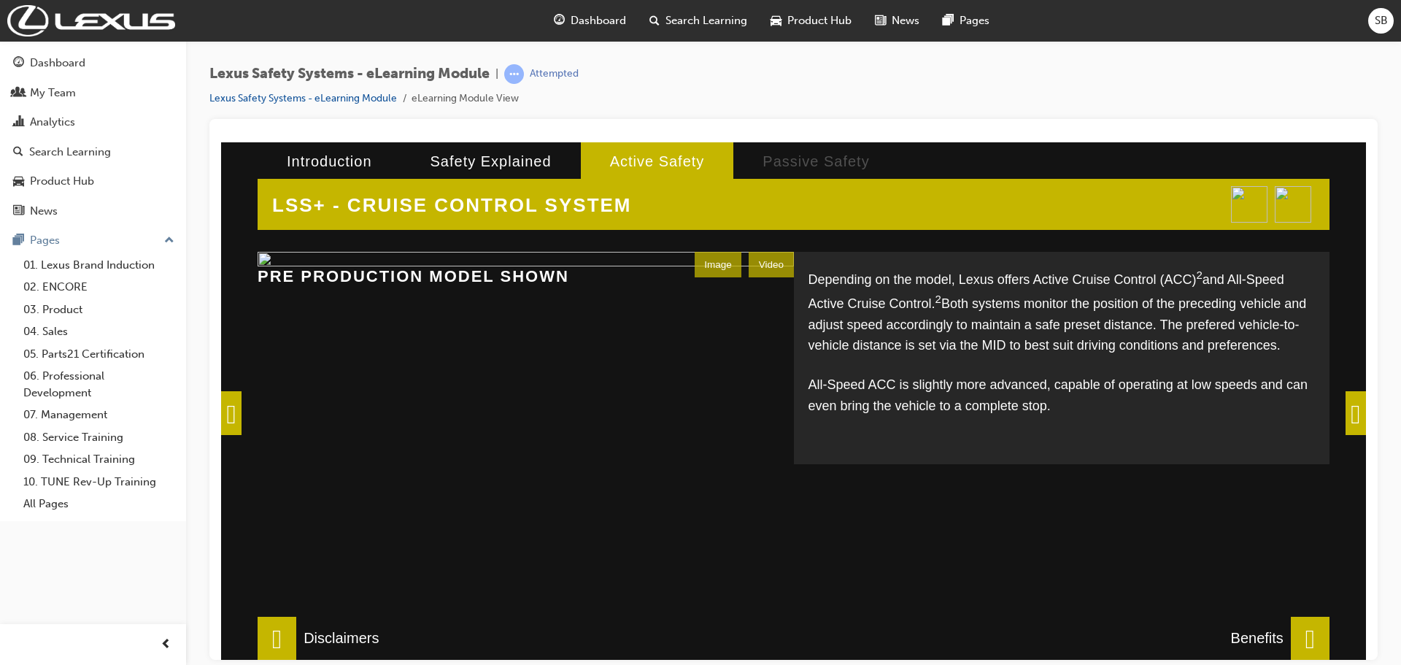
click at [1345, 395] on span at bounding box center [1355, 412] width 20 height 44
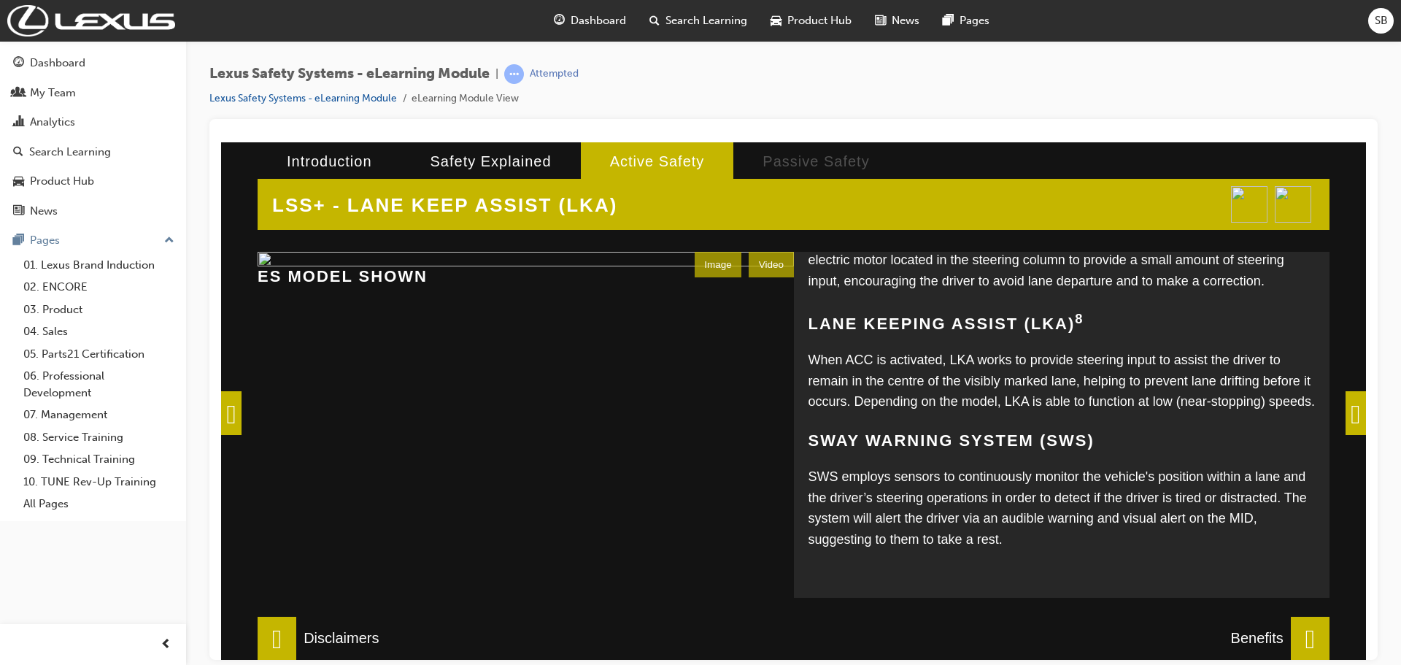
scroll to position [348, 0]
click at [1347, 402] on span at bounding box center [1355, 412] width 20 height 44
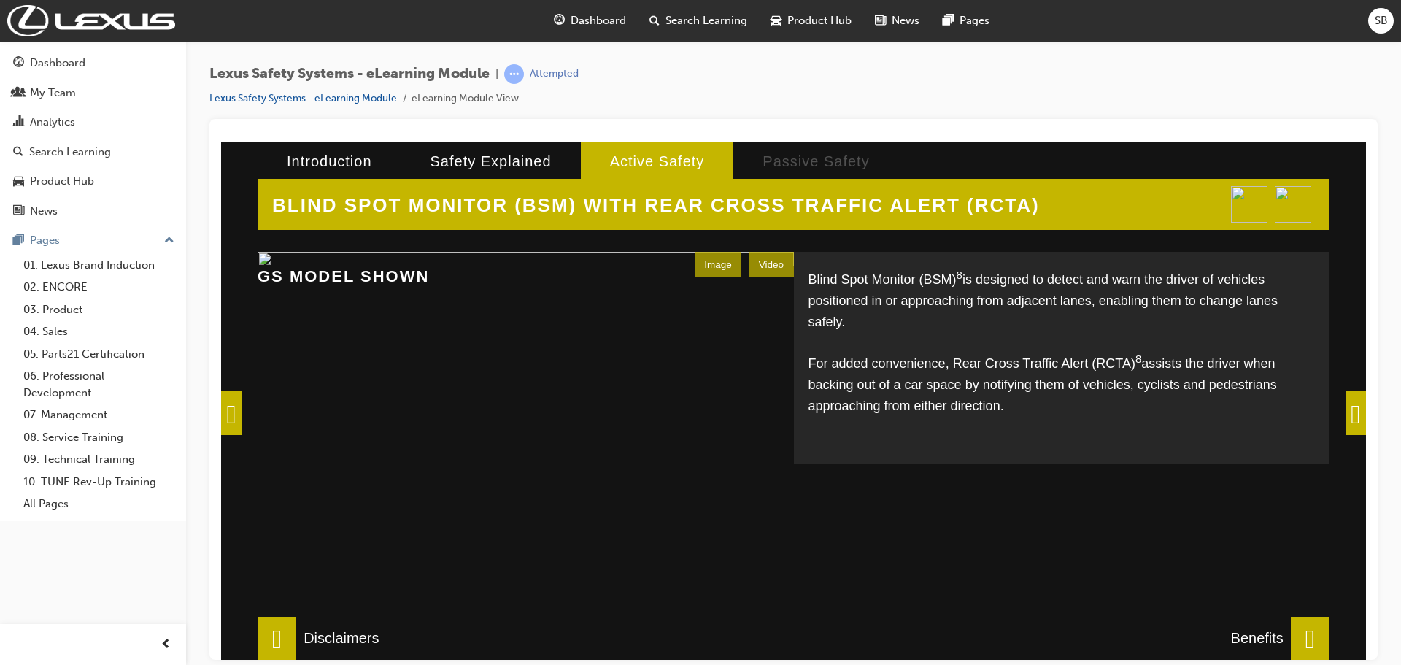
click at [1345, 400] on span at bounding box center [1355, 412] width 20 height 44
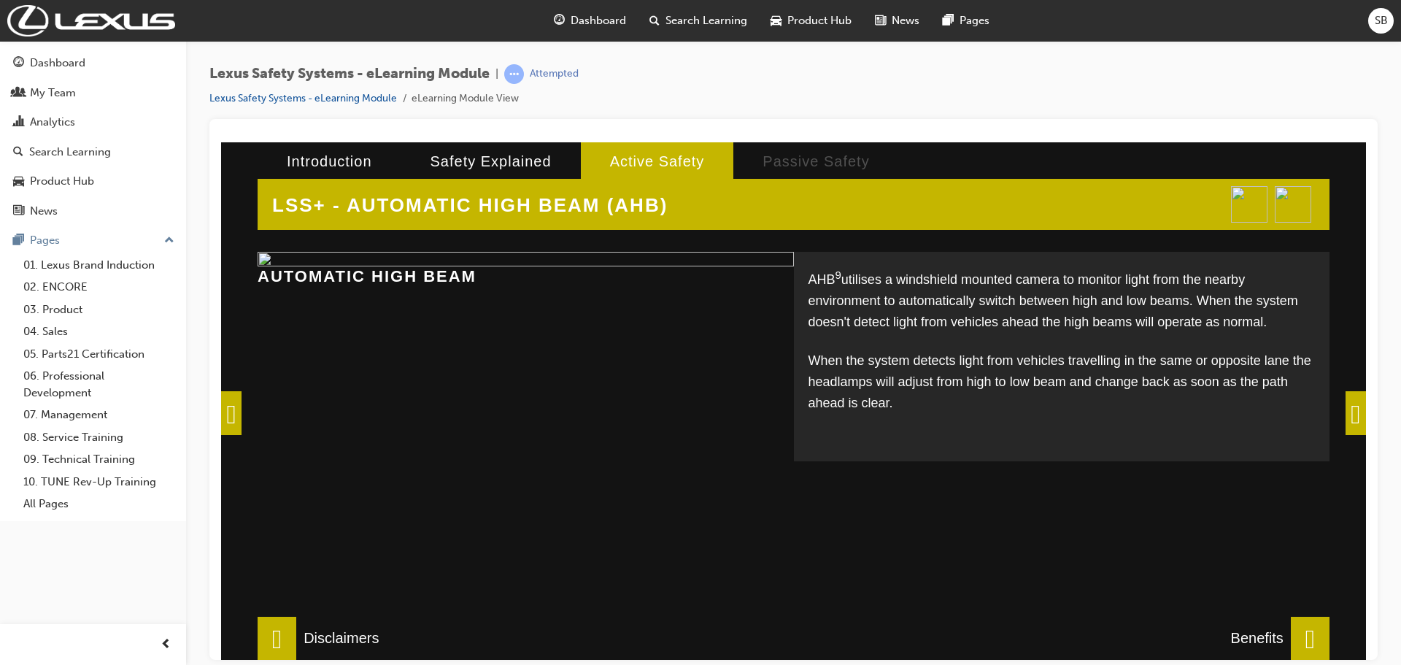
click at [1345, 405] on span at bounding box center [1355, 412] width 20 height 44
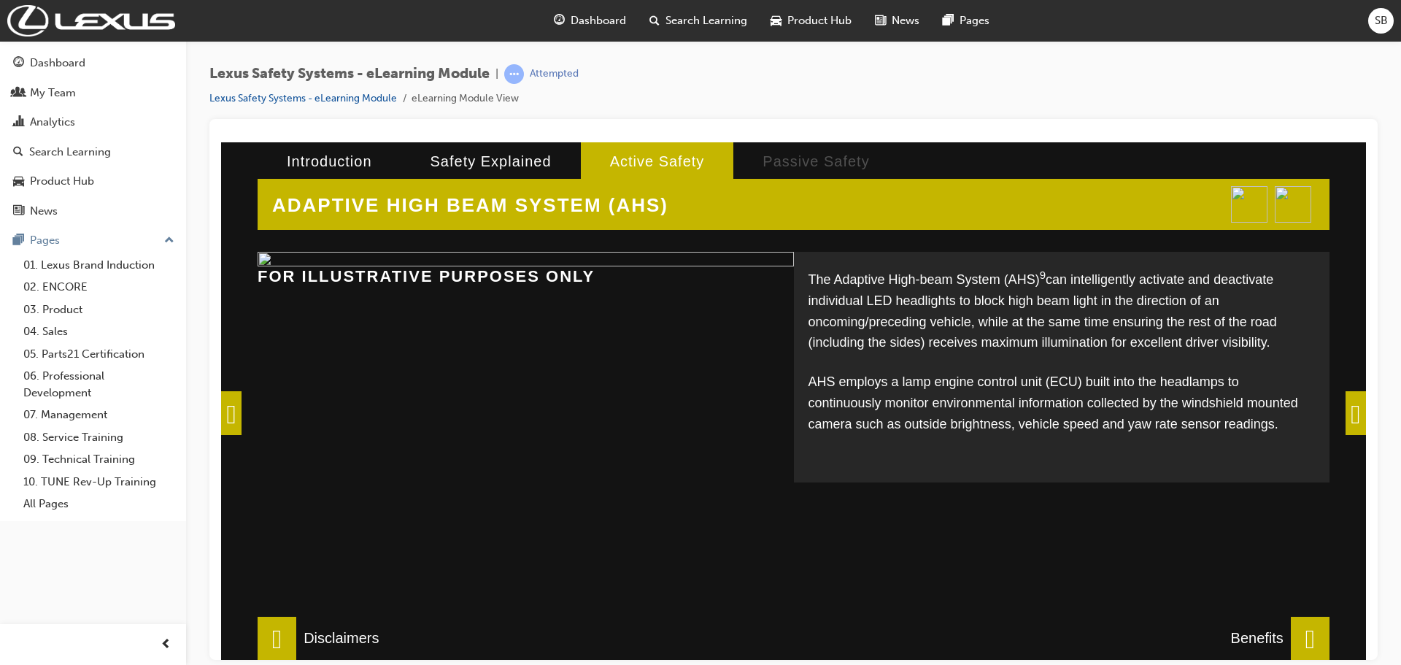
click at [1355, 405] on span at bounding box center [1355, 412] width 20 height 44
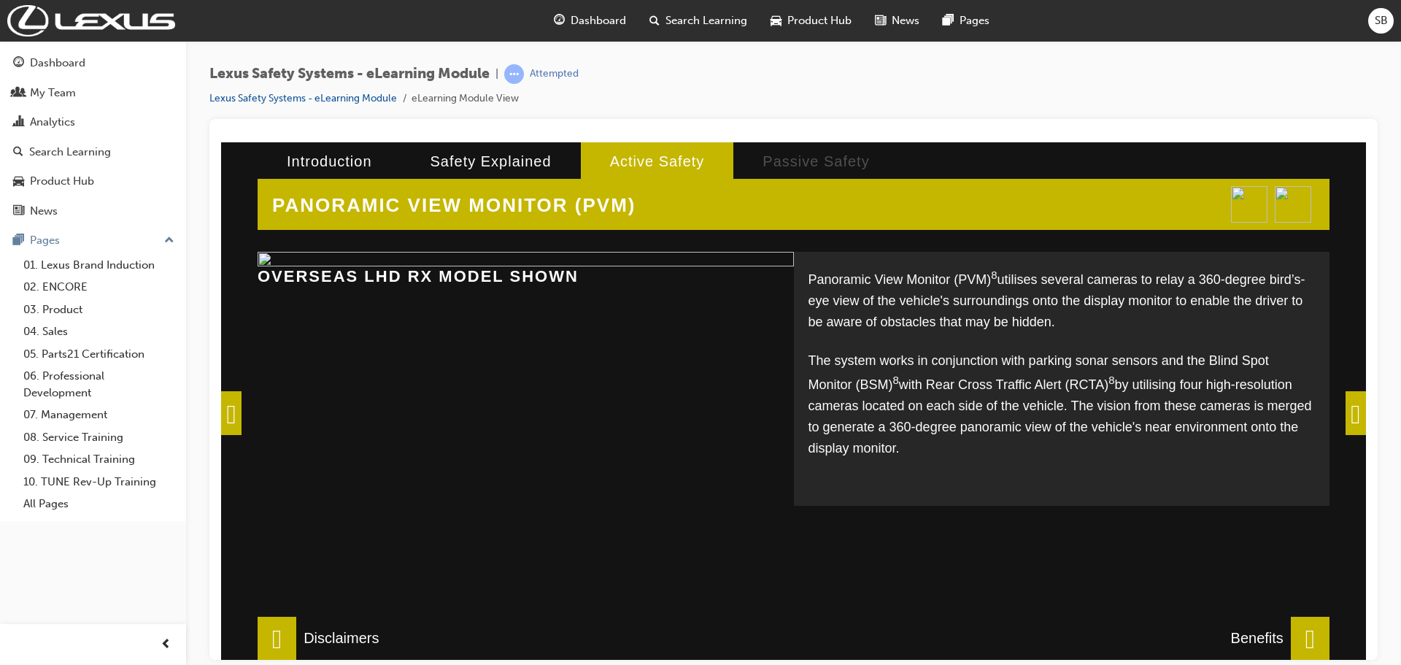
click at [1352, 424] on span at bounding box center [1355, 412] width 20 height 44
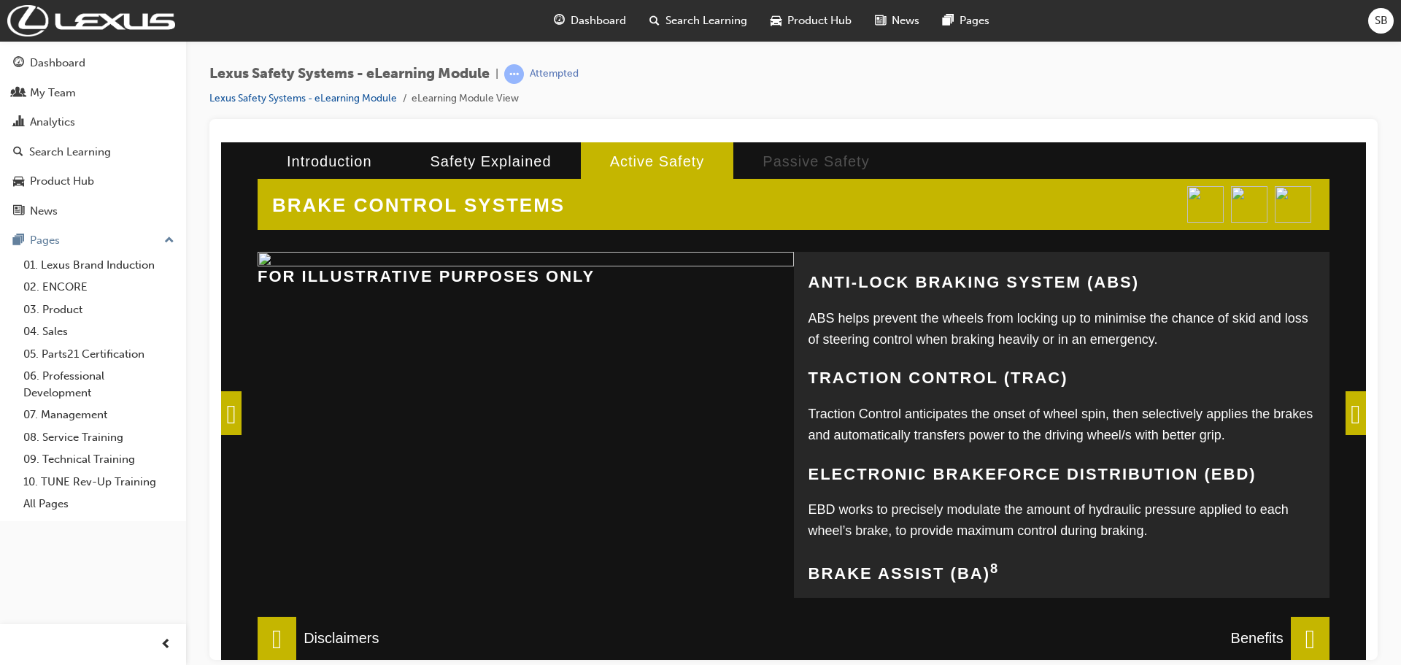
scroll to position [291, 0]
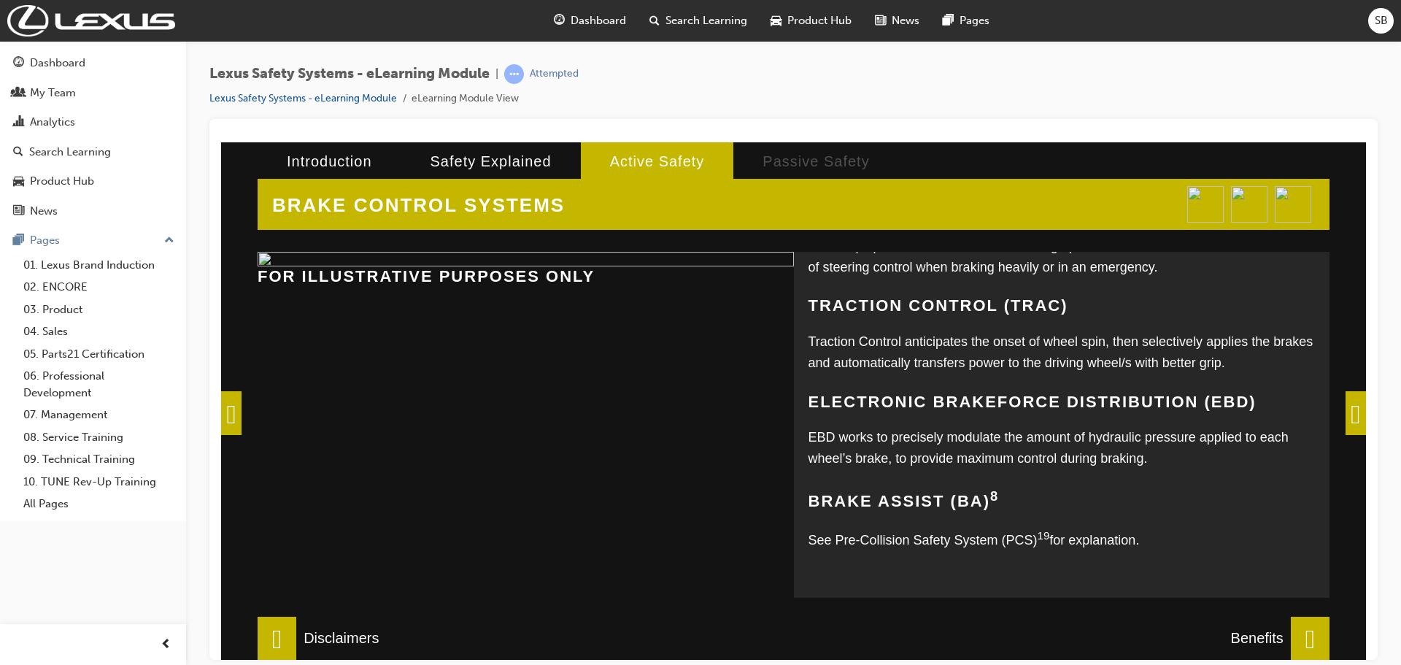
click at [1345, 419] on span at bounding box center [1355, 412] width 20 height 44
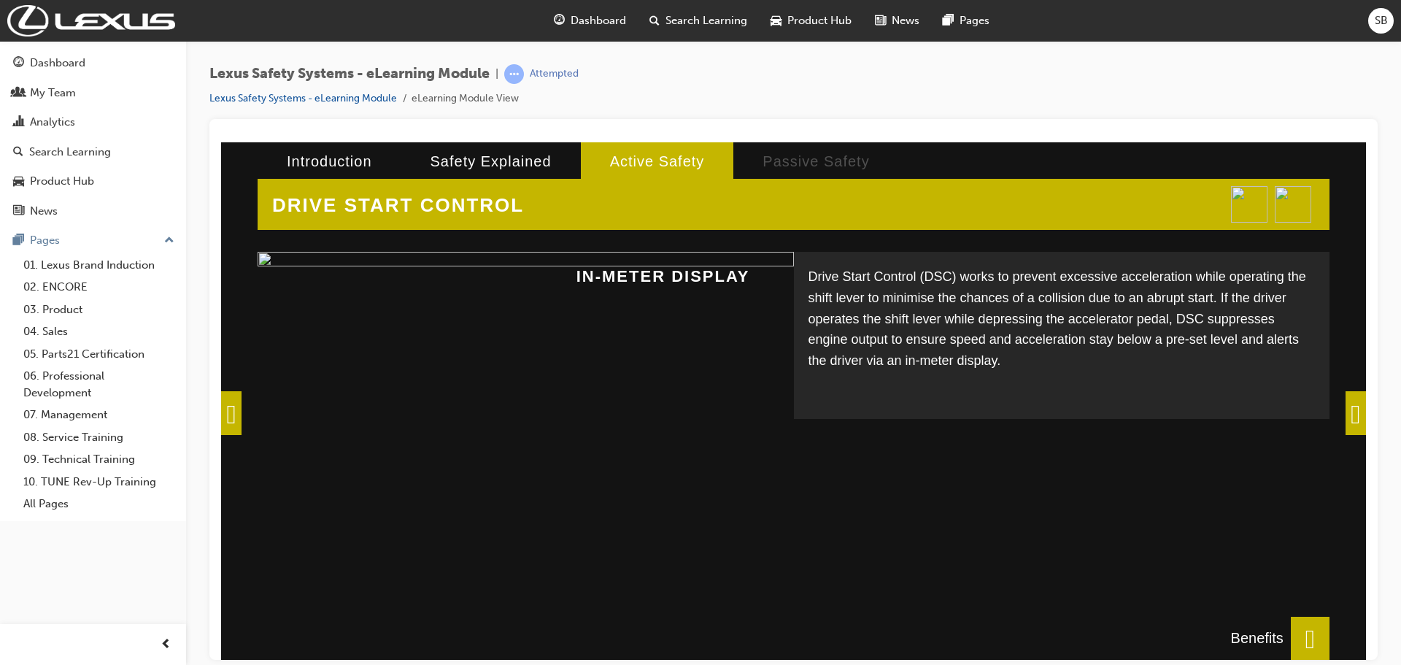
click at [1345, 403] on span at bounding box center [1355, 412] width 20 height 44
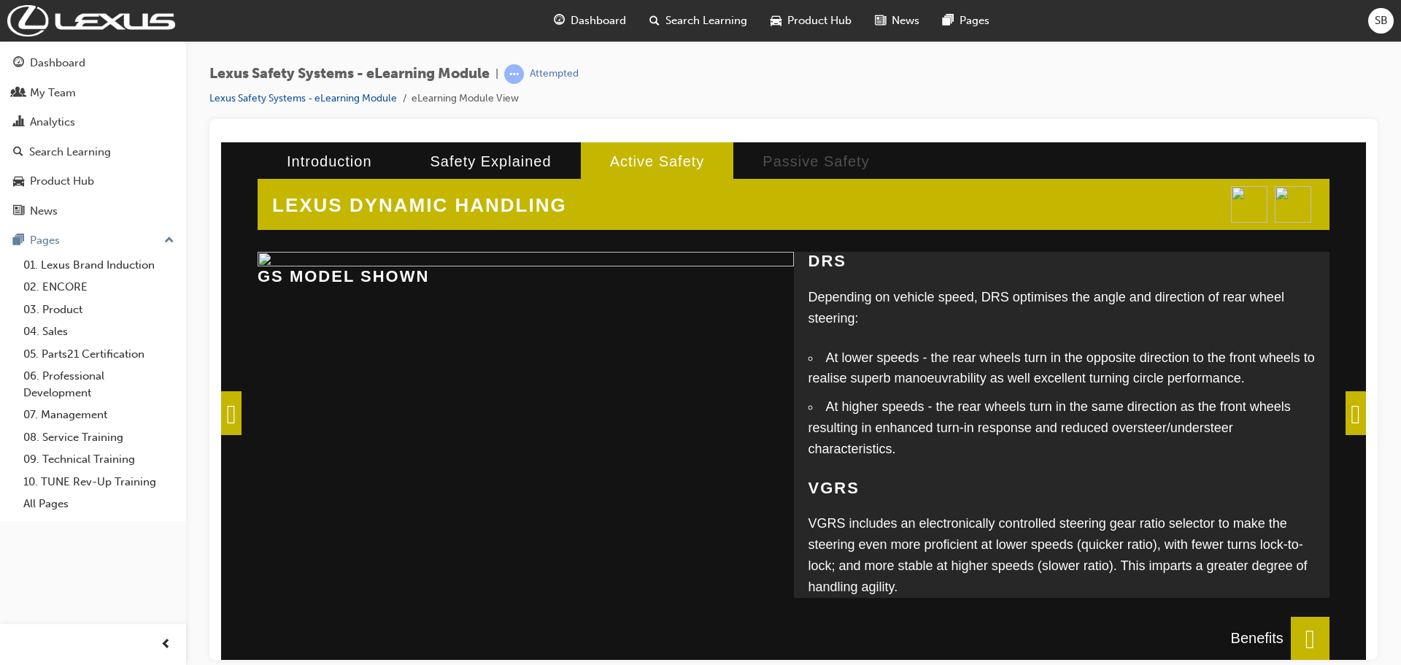
scroll to position [143, 0]
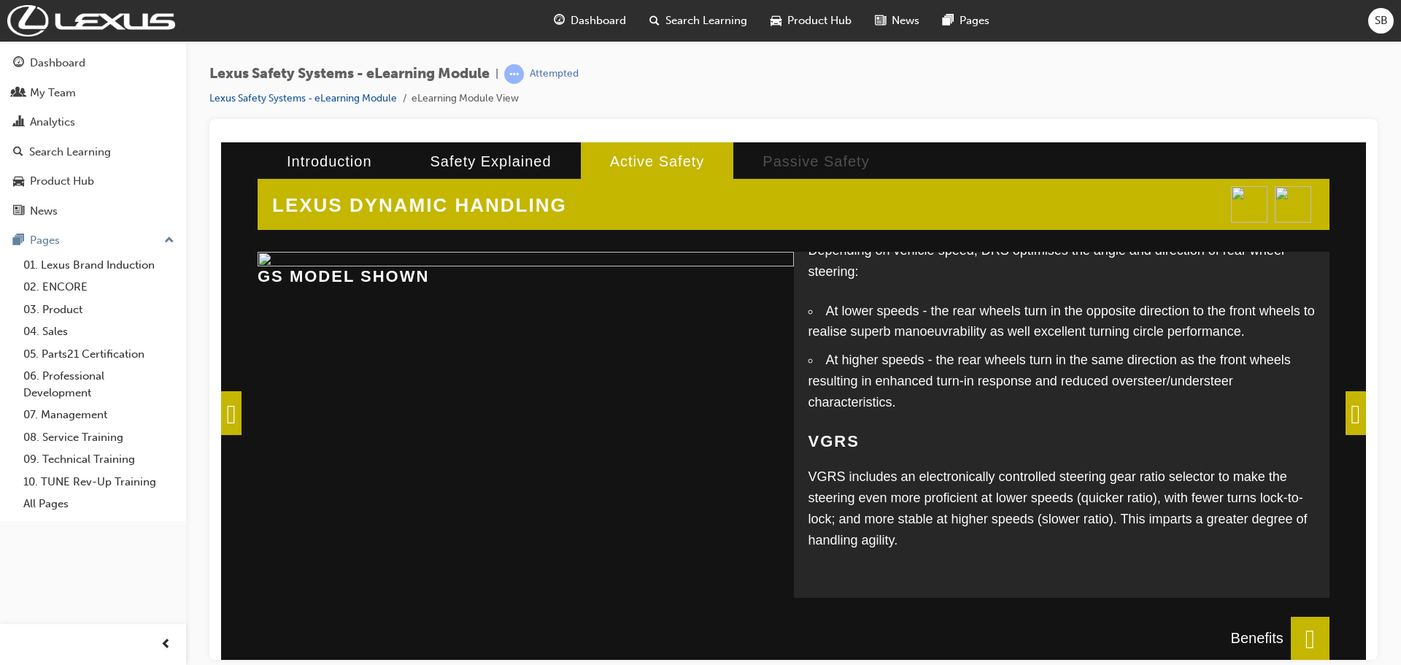
click at [1345, 417] on span at bounding box center [1355, 412] width 20 height 44
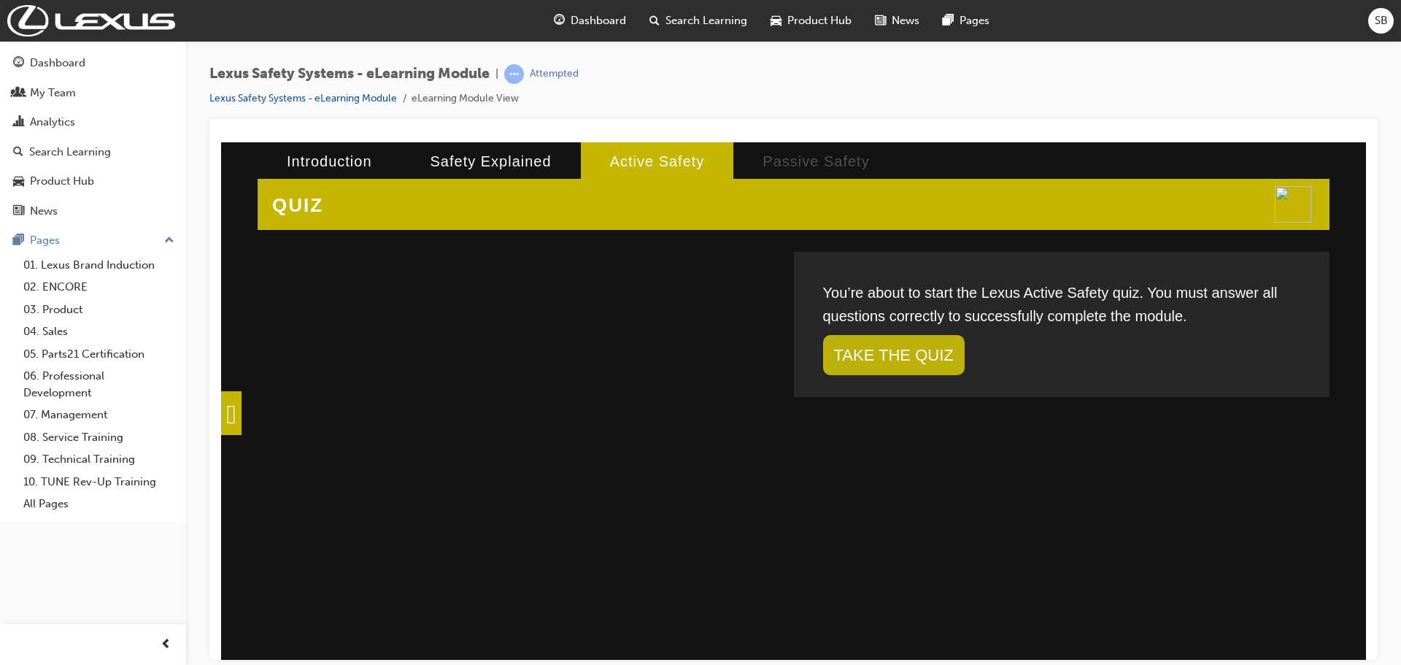
click at [918, 364] on link "TAKE THE QUIZ" at bounding box center [894, 354] width 142 height 40
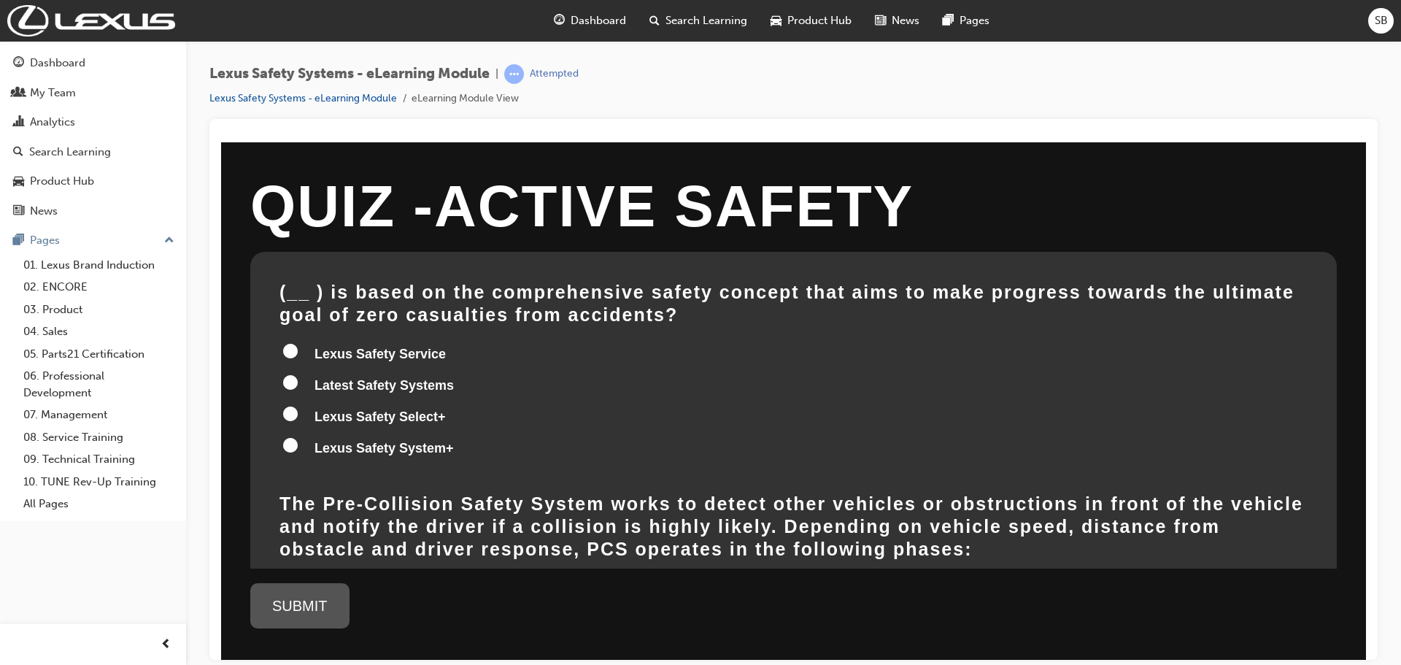
click at [293, 446] on input "Lexus Safety System+" at bounding box center [290, 444] width 15 height 15
radio input "true"
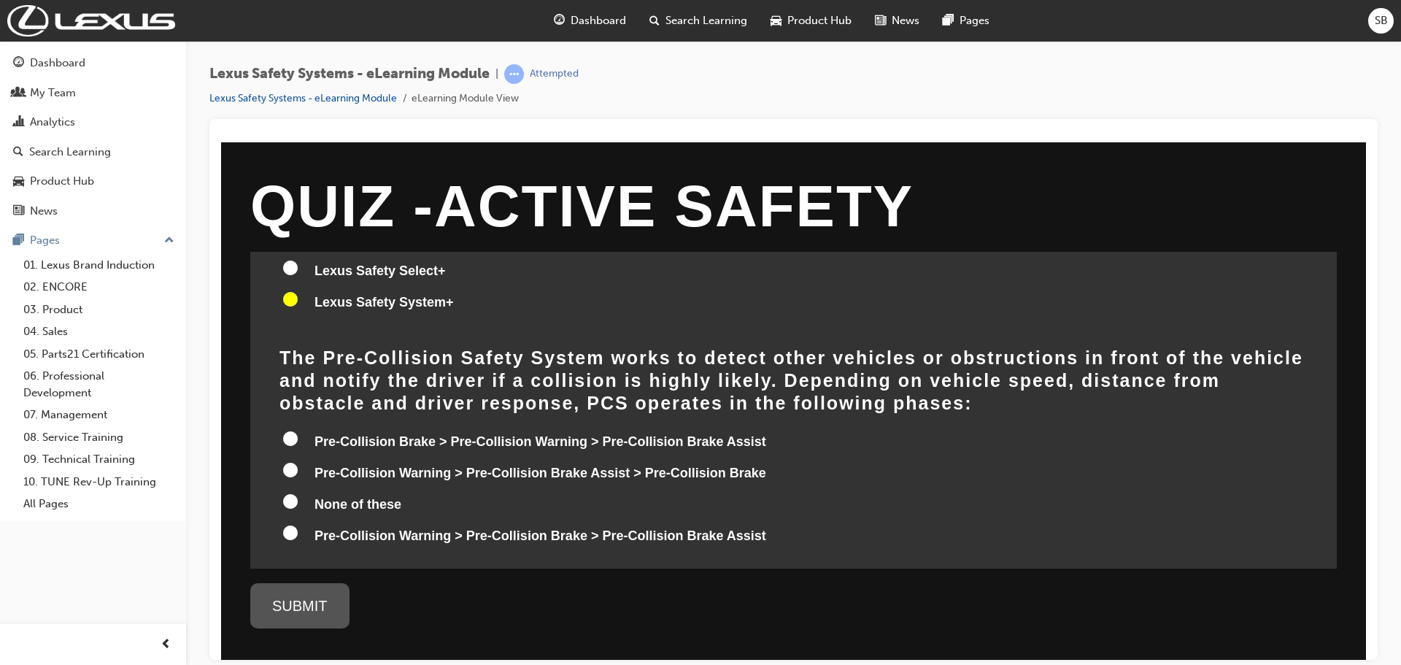
click at [291, 469] on input "Pre-Collision Warning > Pre-Collision Brake Assist > Pre-Collision Brake" at bounding box center [290, 469] width 15 height 15
radio input "true"
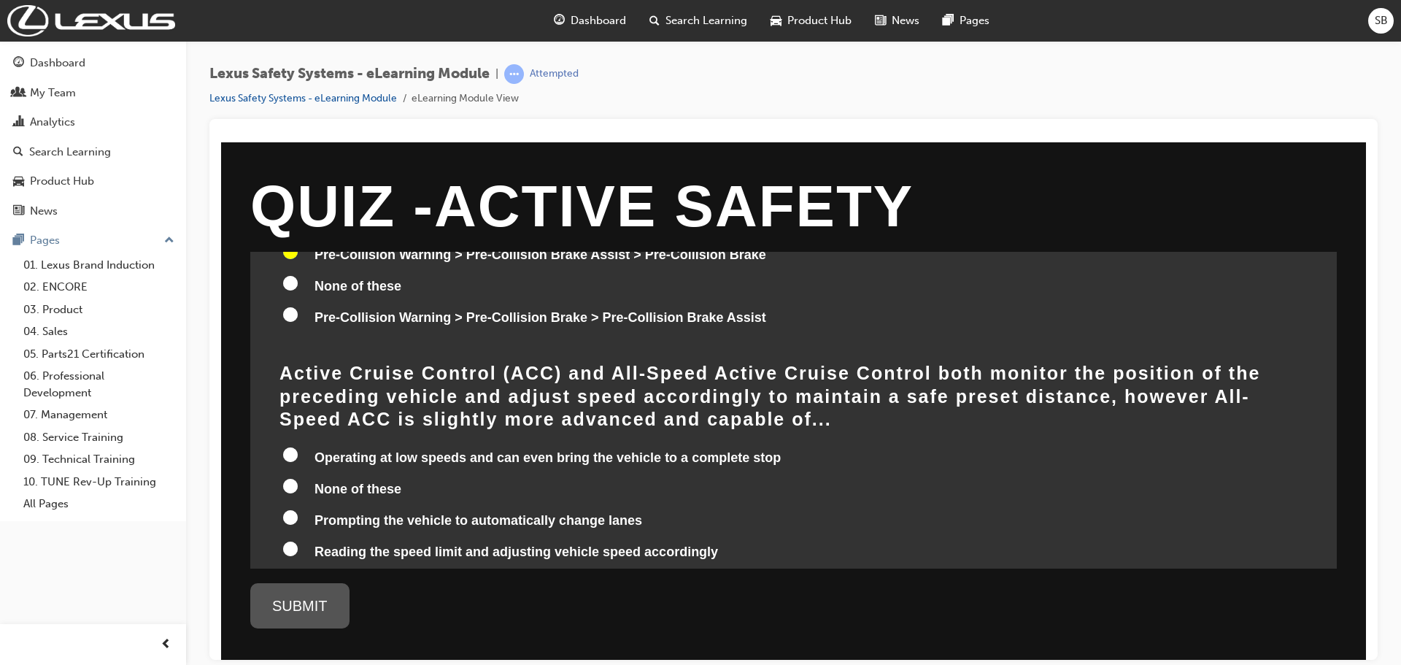
scroll to position [365, 0]
click at [290, 446] on input "Operating at low speeds and can even bring the vehicle to a complete stop" at bounding box center [290, 453] width 15 height 15
radio input "true"
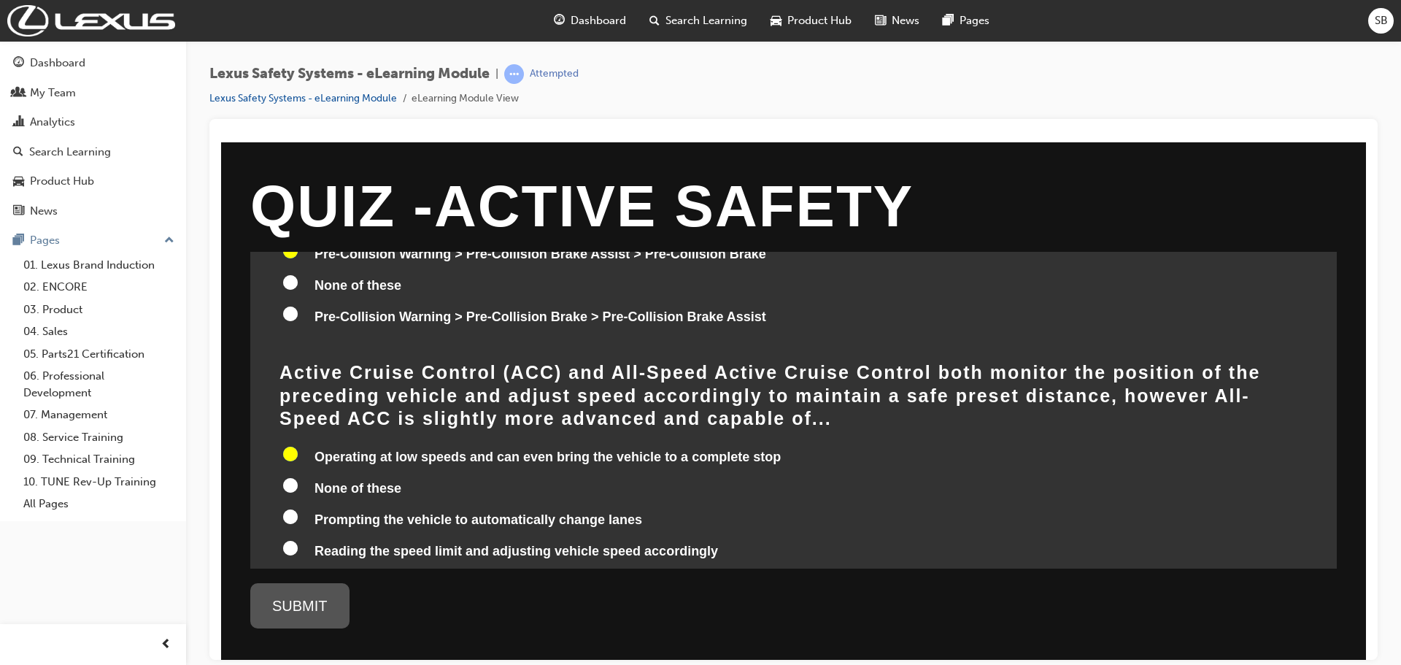
click at [294, 508] on input "Prompting the vehicle to automatically change lanes" at bounding box center [290, 515] width 15 height 15
radio input "true"
click at [294, 446] on input "Operating at low speeds and can even bring the vehicle to a complete stop" at bounding box center [290, 453] width 15 height 15
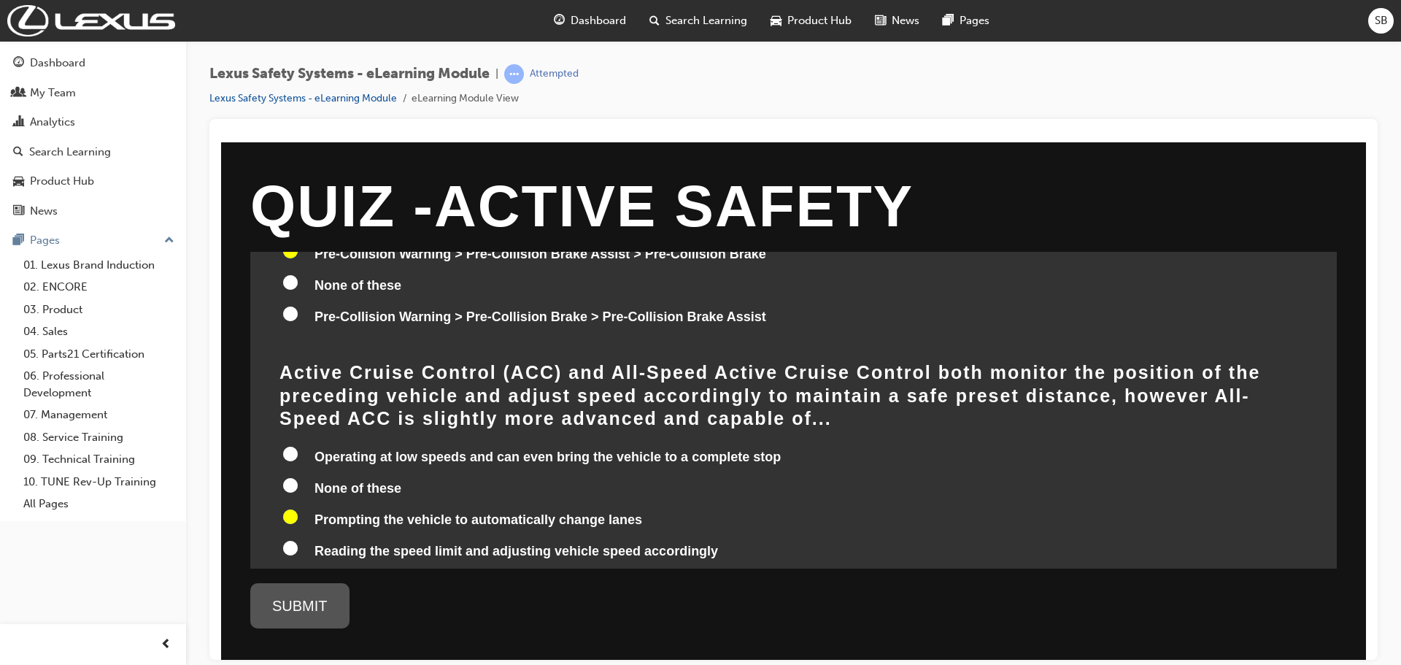
radio input "true"
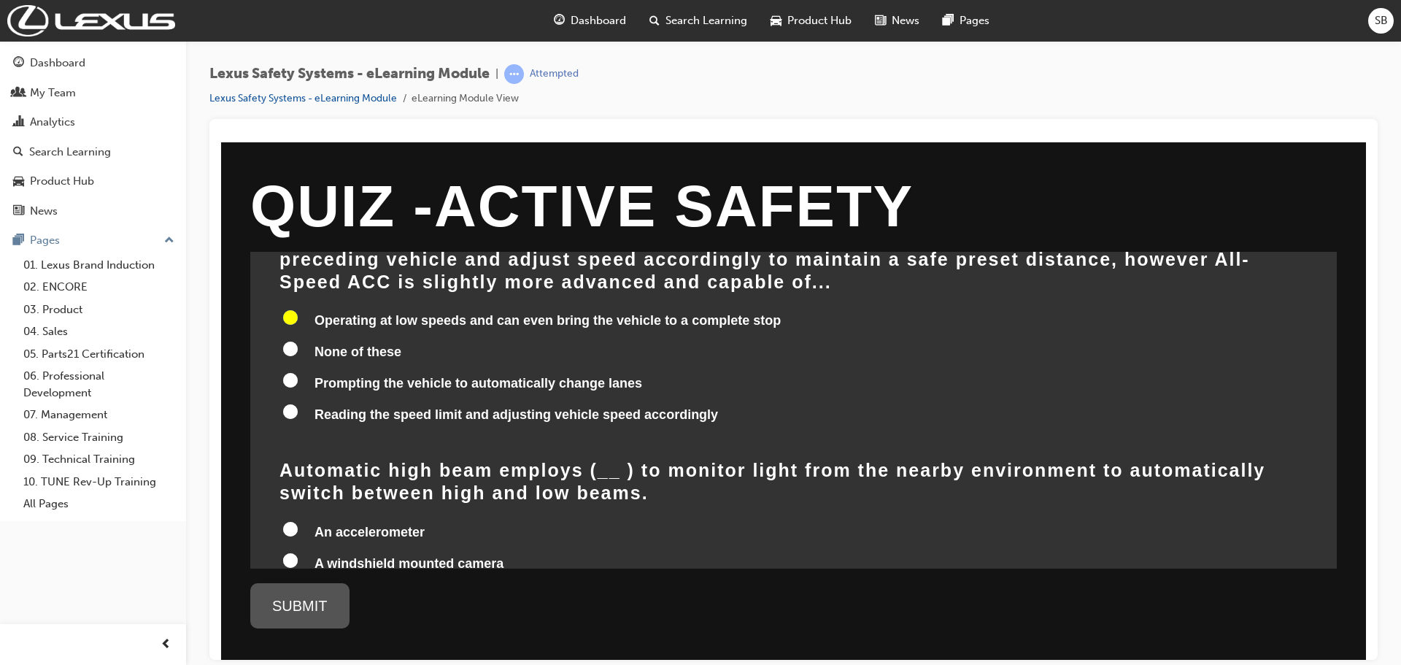
scroll to position [584, 0]
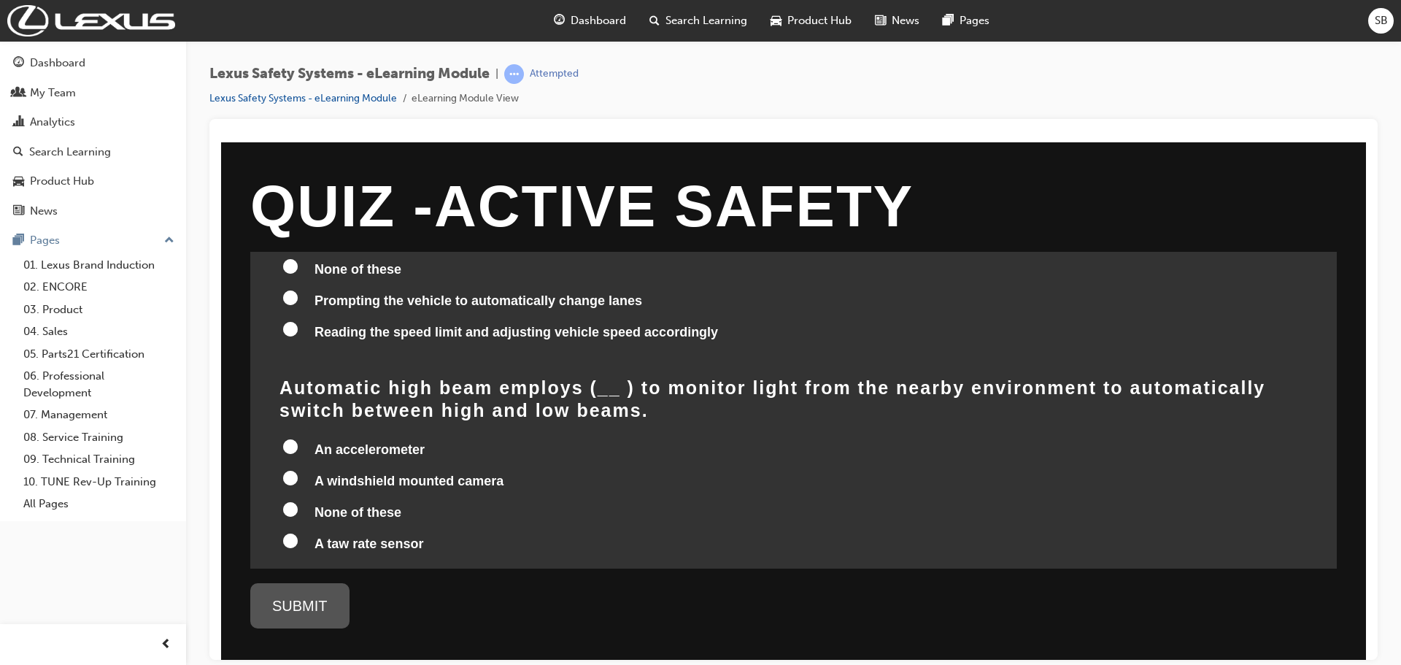
click at [295, 470] on input "A windshield mounted camera" at bounding box center [290, 477] width 15 height 15
radio input "true"
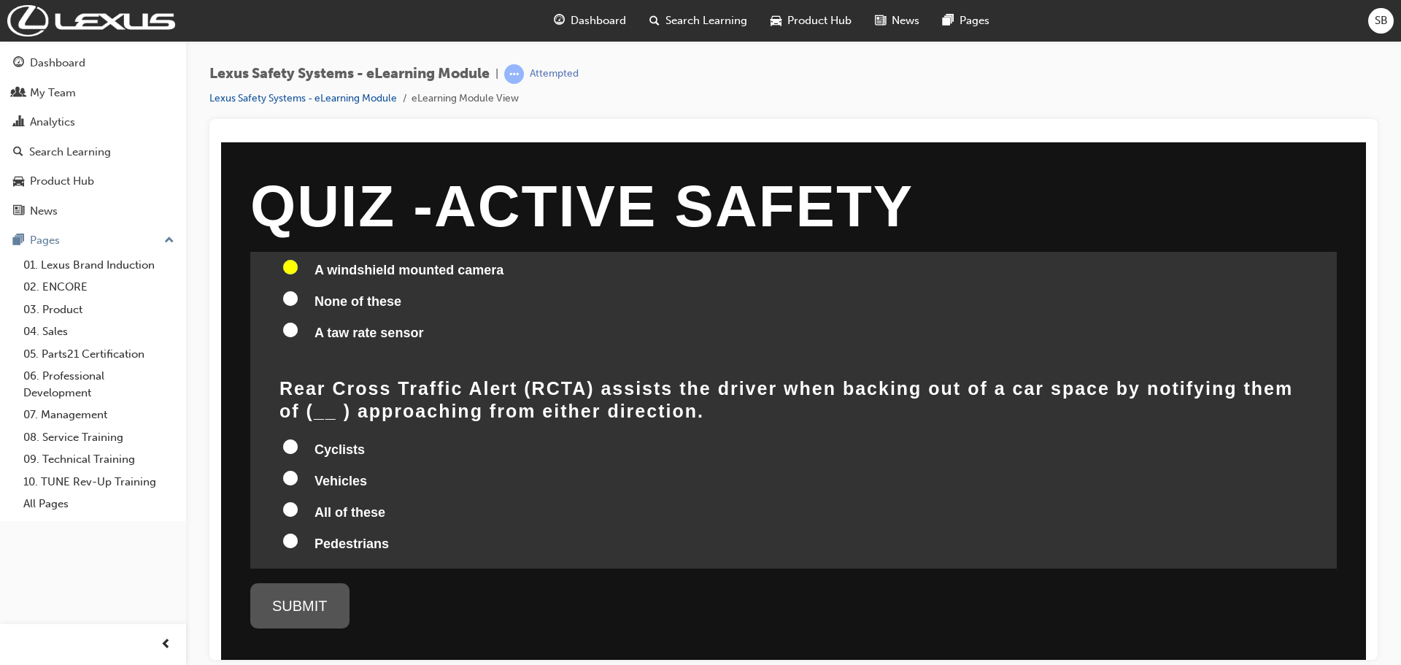
scroll to position [802, 0]
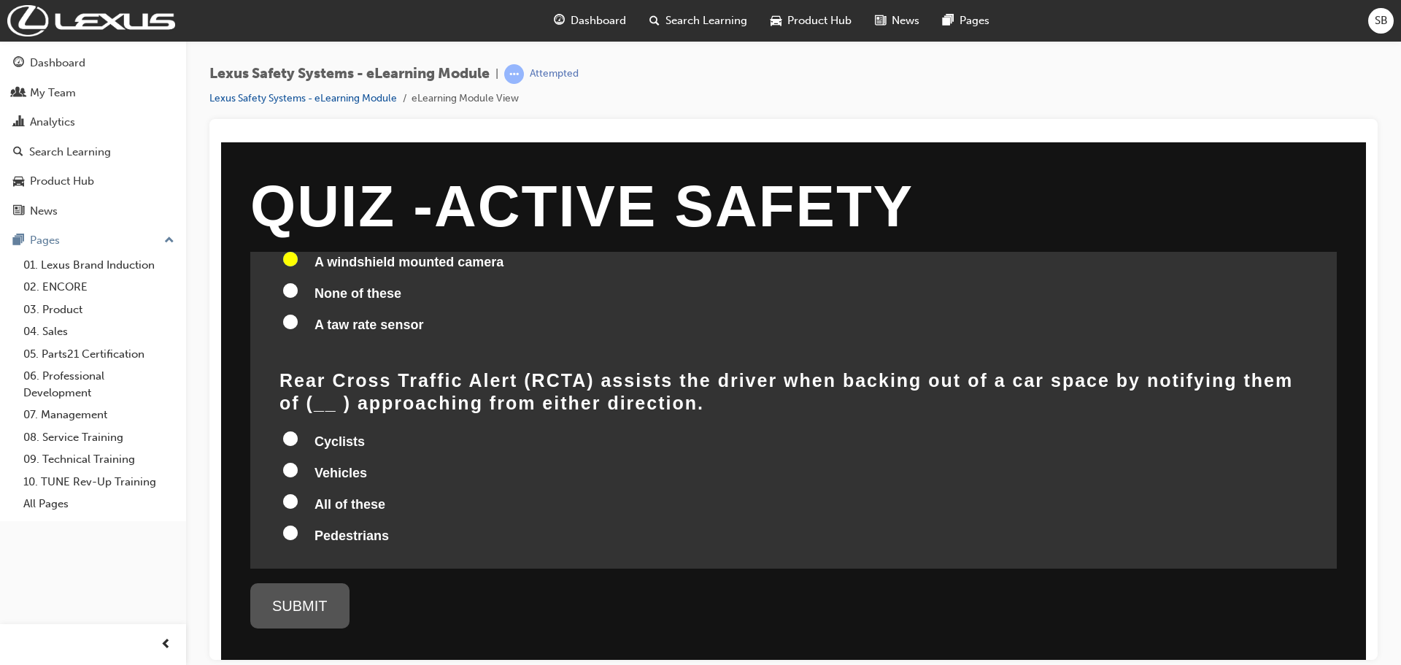
click at [290, 493] on input "All of these" at bounding box center [290, 500] width 15 height 15
radio input "true"
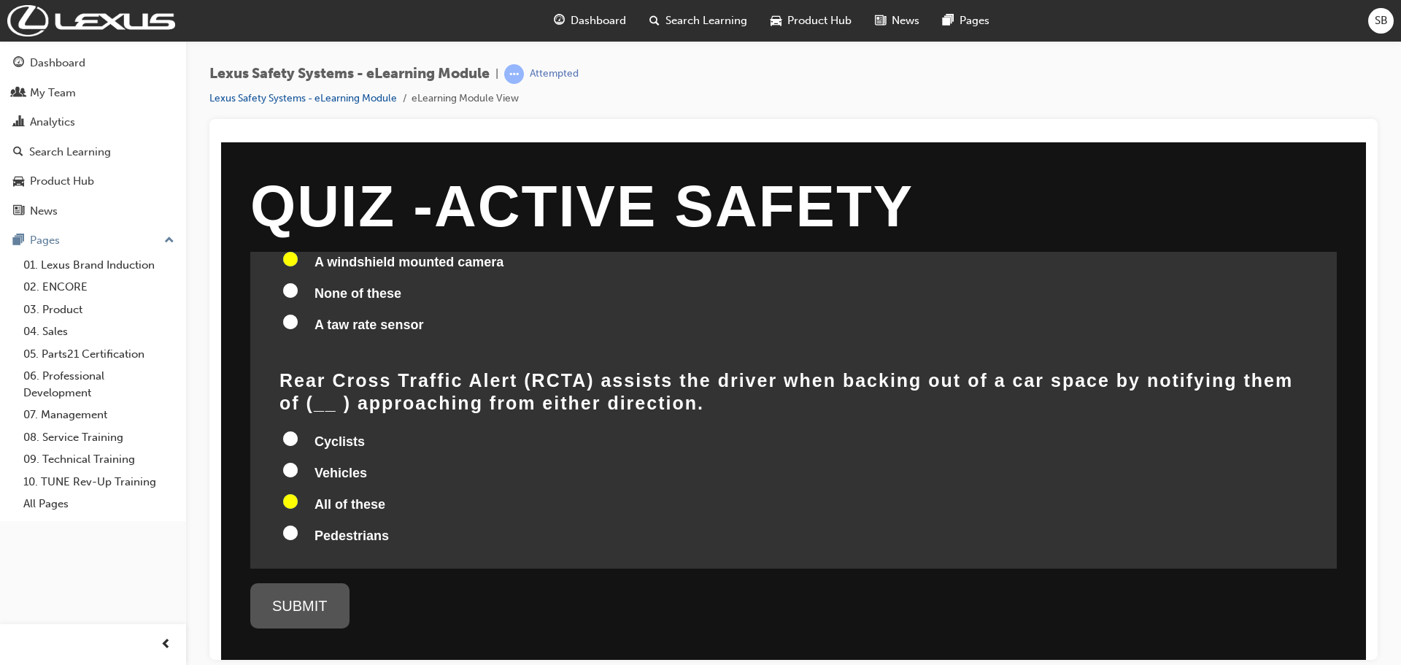
radio input "true"
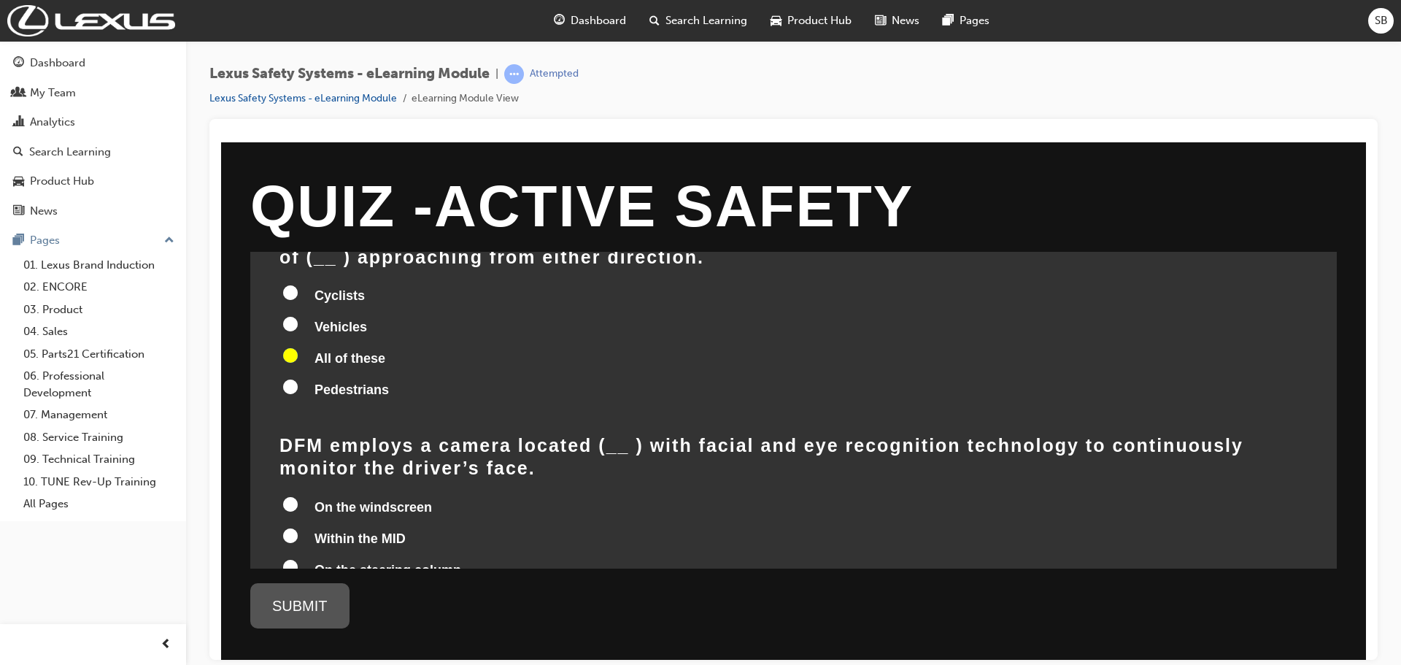
scroll to position [1021, 0]
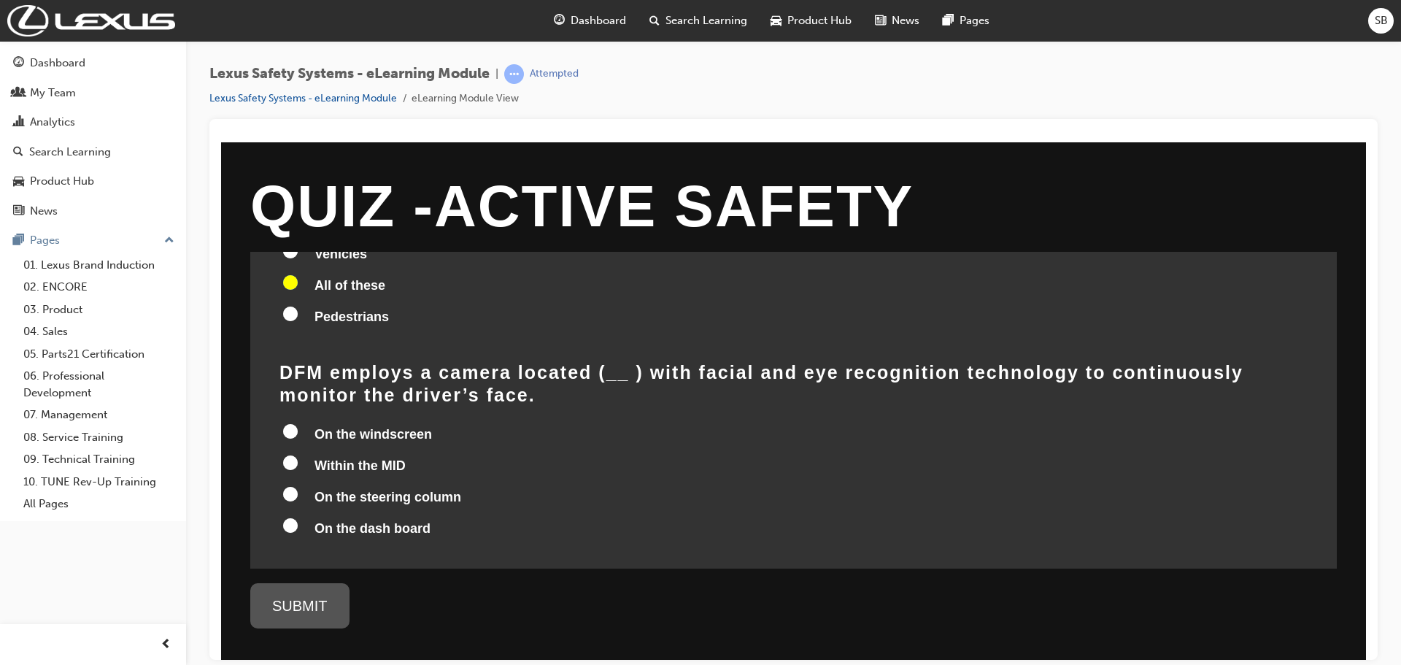
click at [289, 486] on input "On the steering column" at bounding box center [290, 493] width 15 height 15
radio input "true"
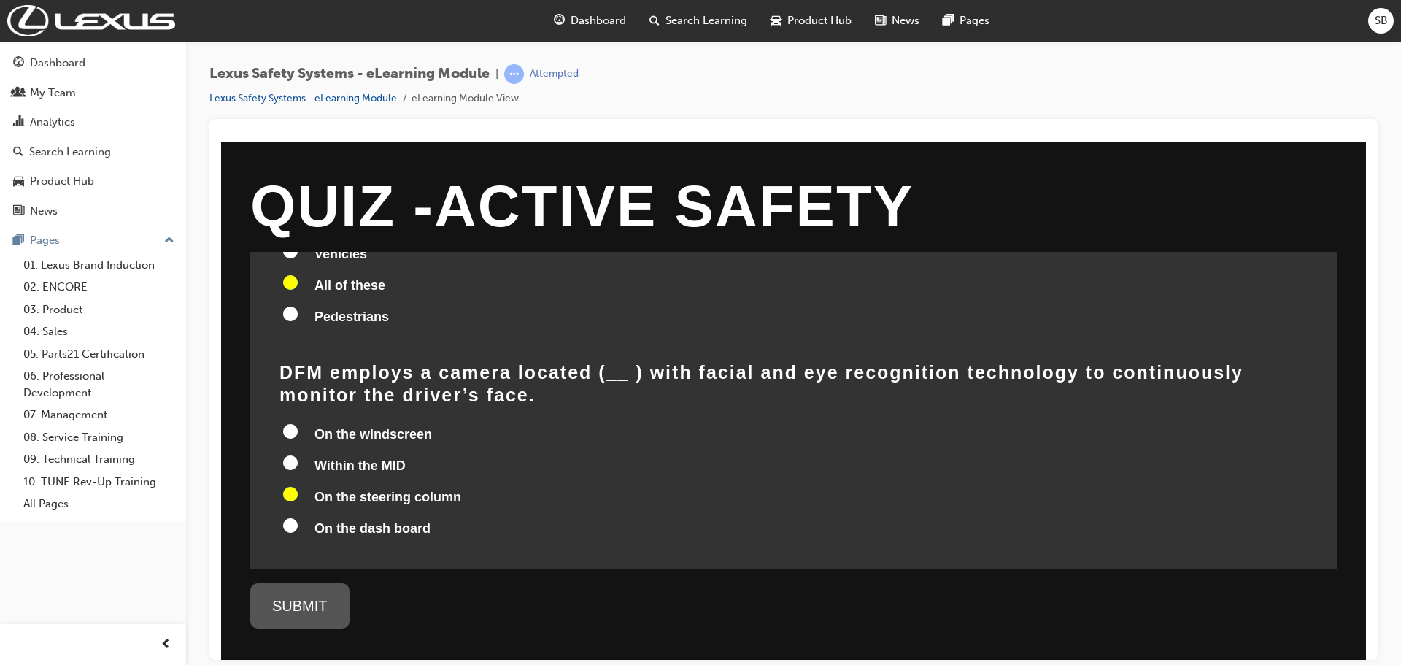
radio input "true"
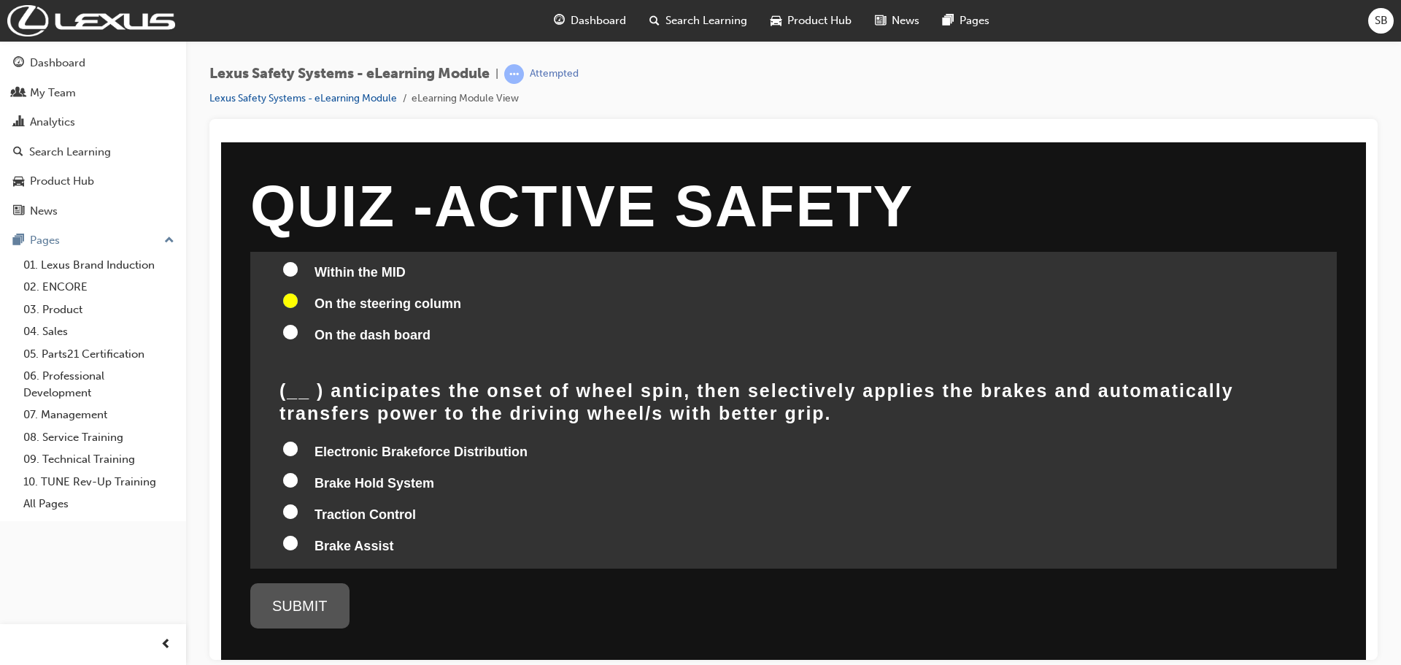
scroll to position [1240, 0]
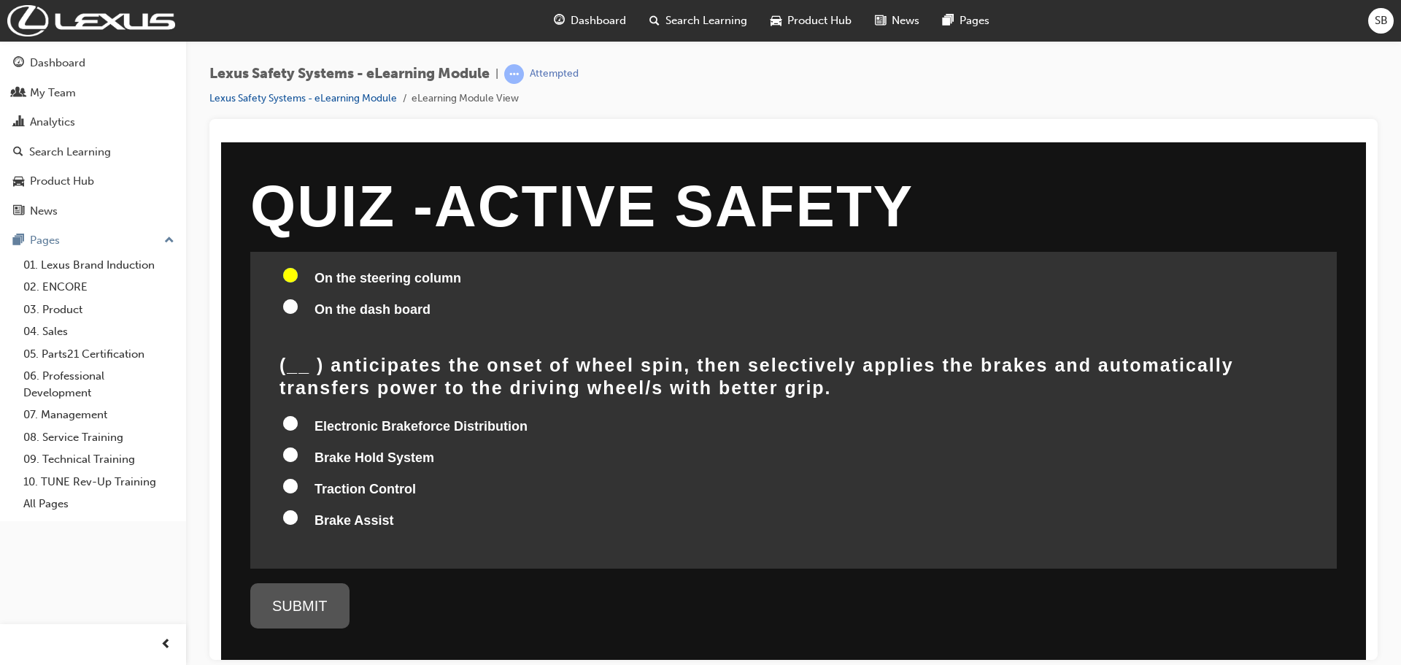
click at [289, 478] on input "Traction Control" at bounding box center [290, 485] width 15 height 15
radio input "true"
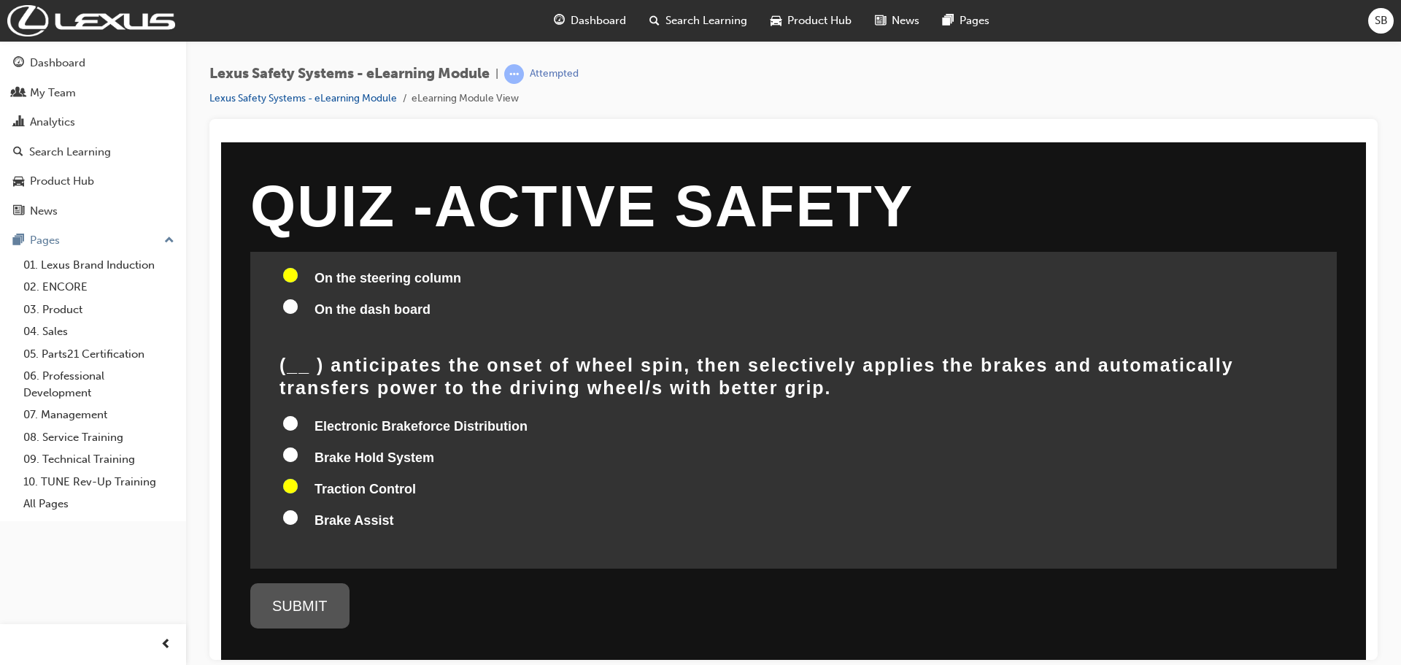
radio input "true"
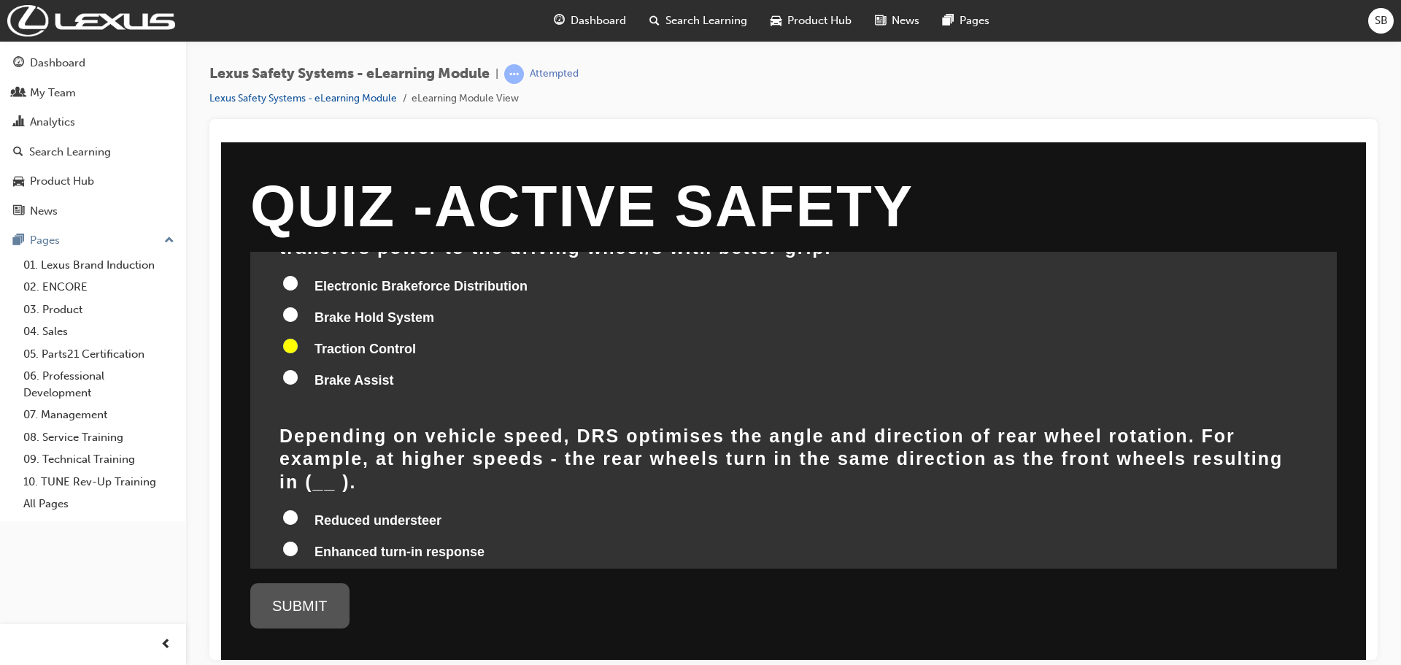
scroll to position [1386, 0]
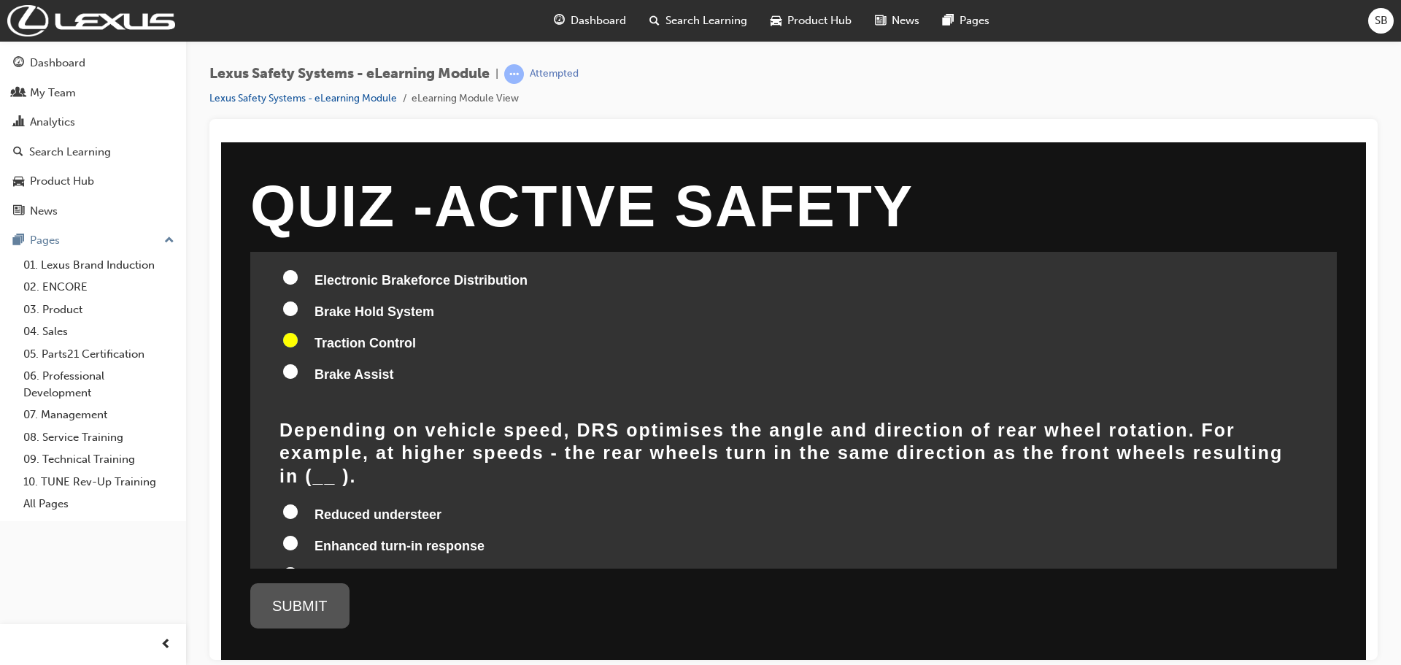
click at [290, 597] on input "Reduced oversteer" at bounding box center [290, 604] width 15 height 15
radio input "true"
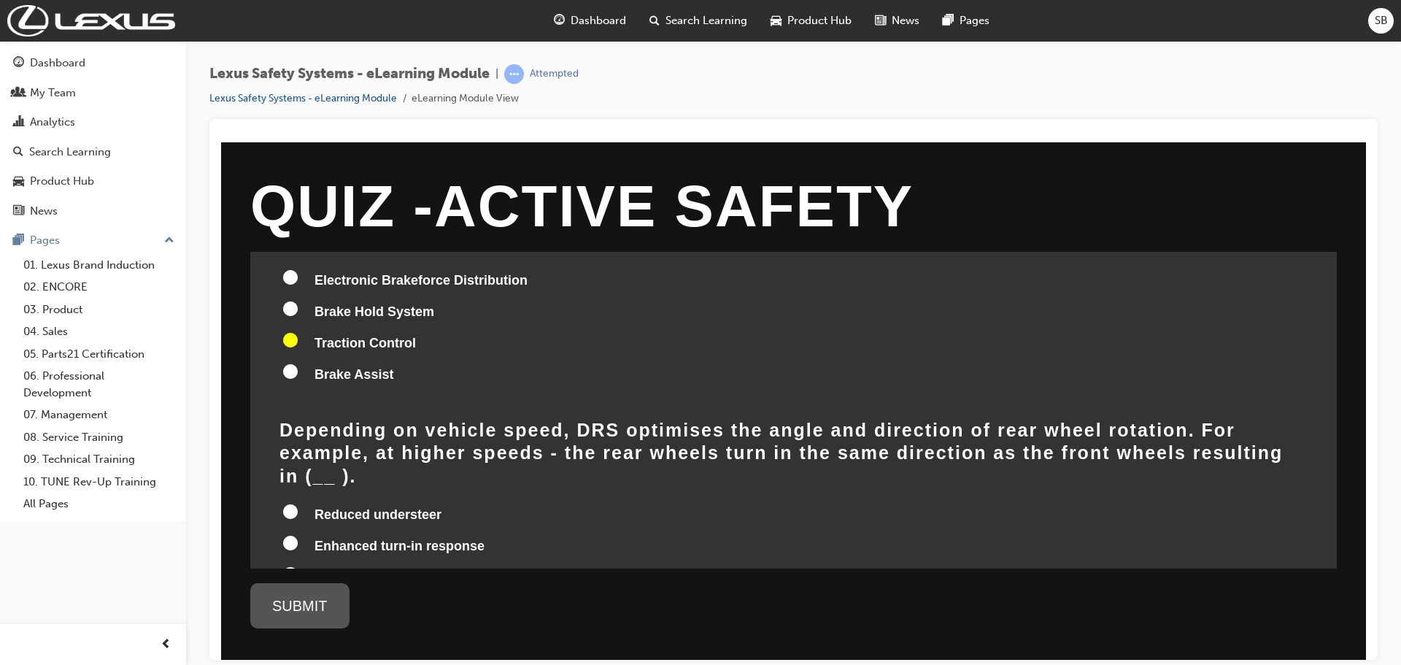
radio input "true"
click at [293, 503] on input "Reduced understeer" at bounding box center [290, 510] width 15 height 15
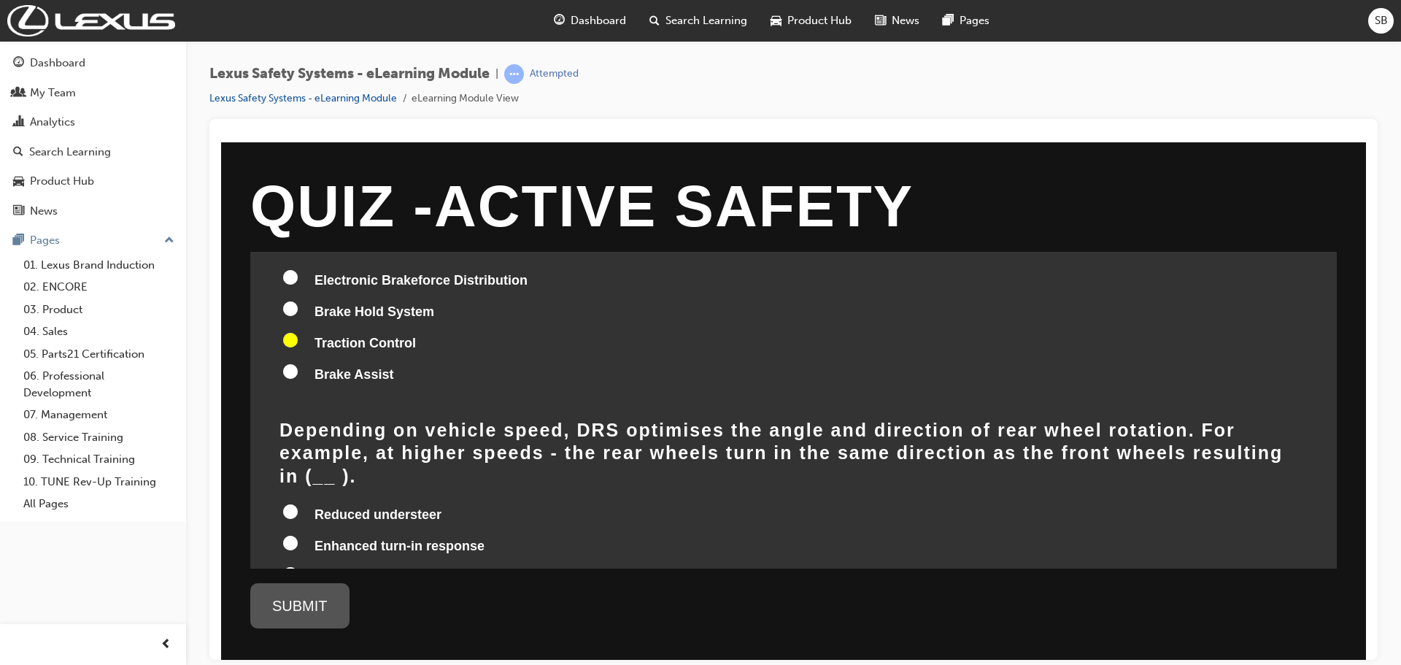
radio input "true"
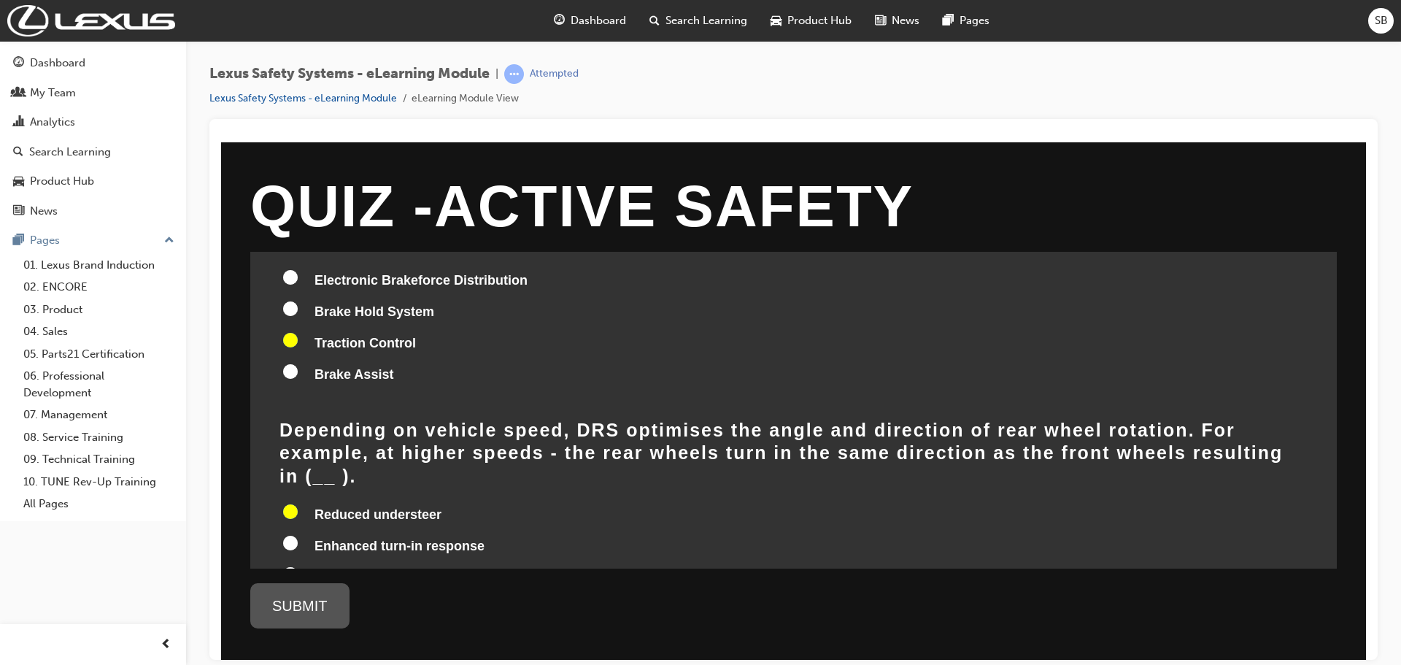
radio input "true"
click at [290, 566] on input "All of these" at bounding box center [290, 573] width 15 height 15
radio input "true"
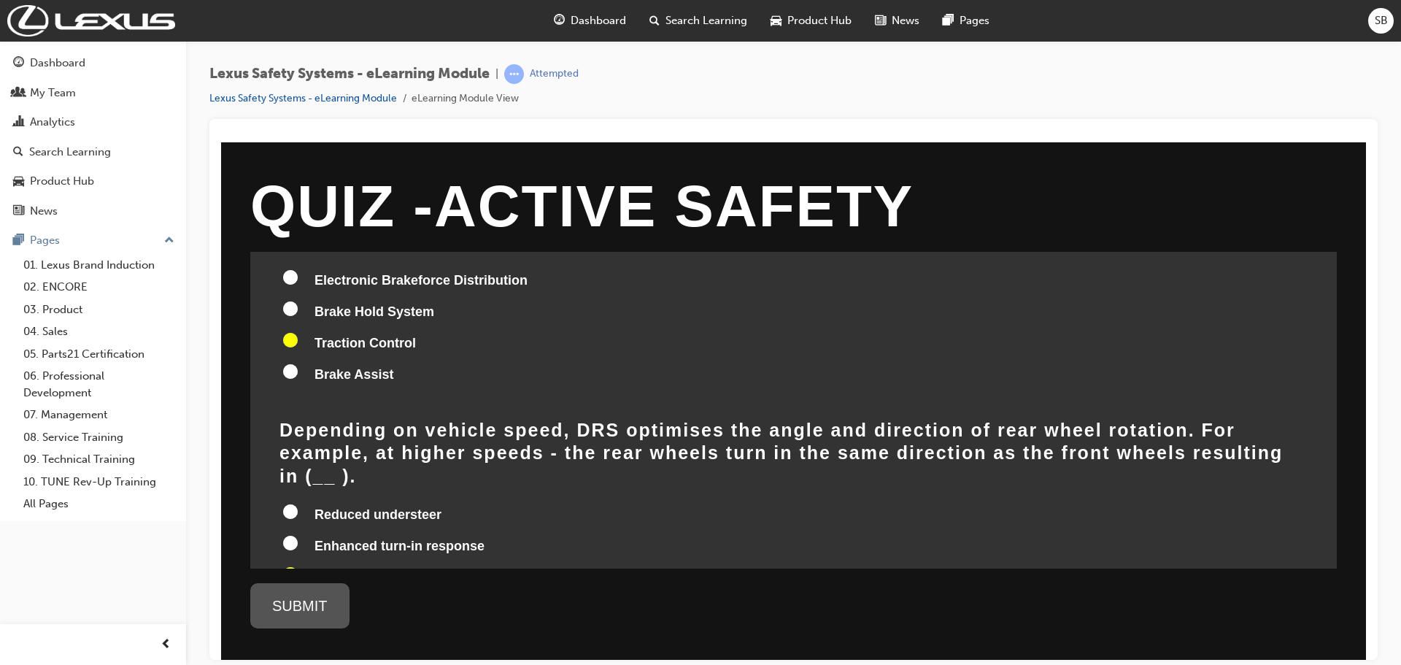
radio input "true"
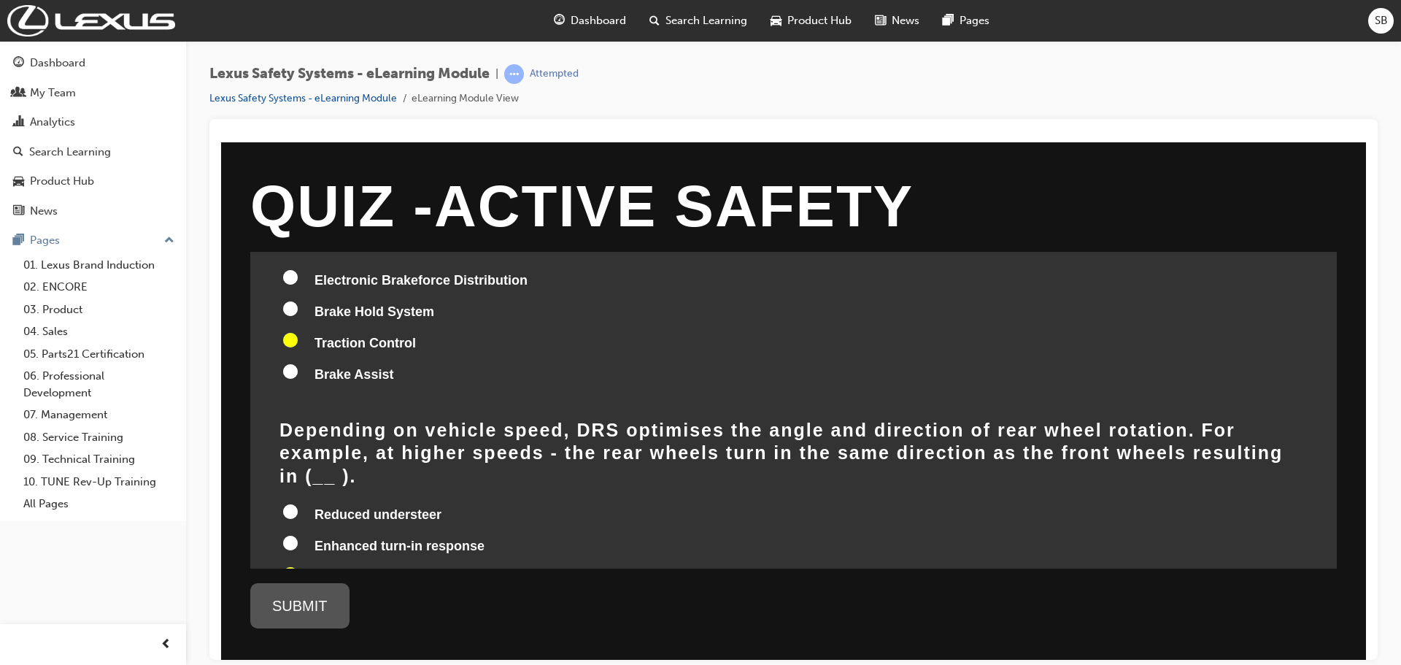
radio input "true"
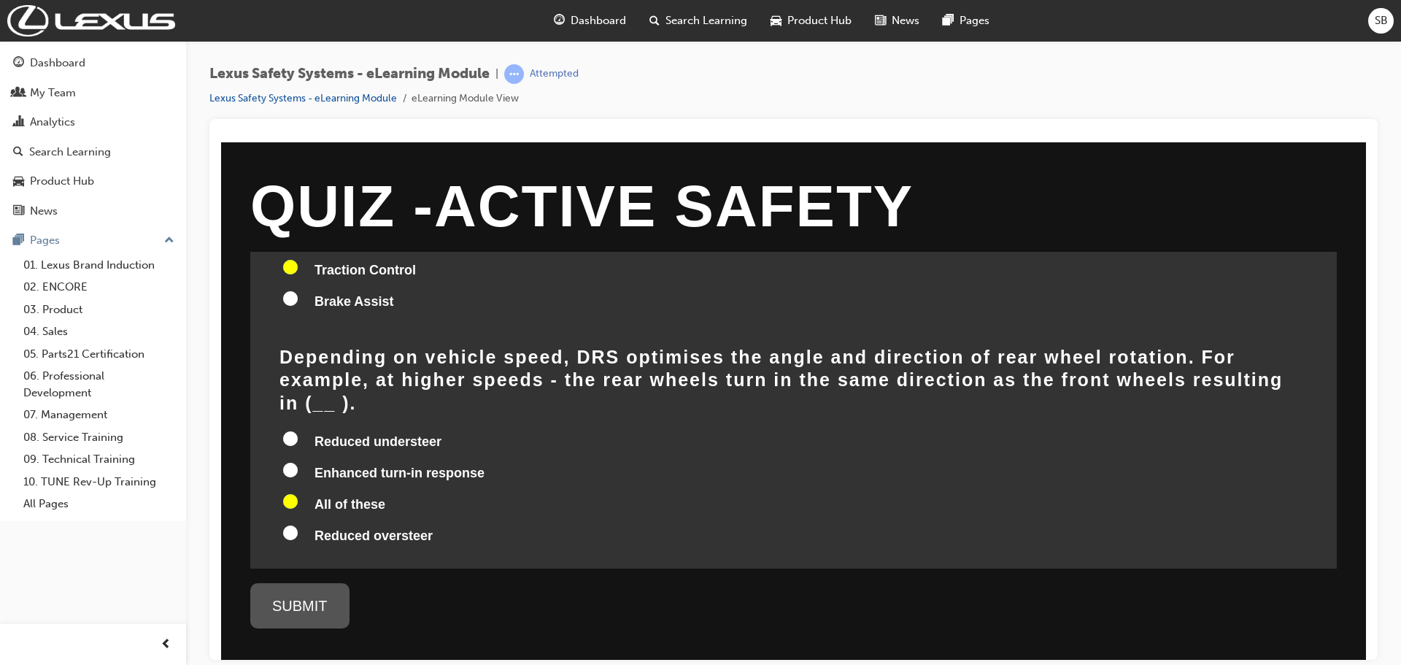
scroll to position [1605, 0]
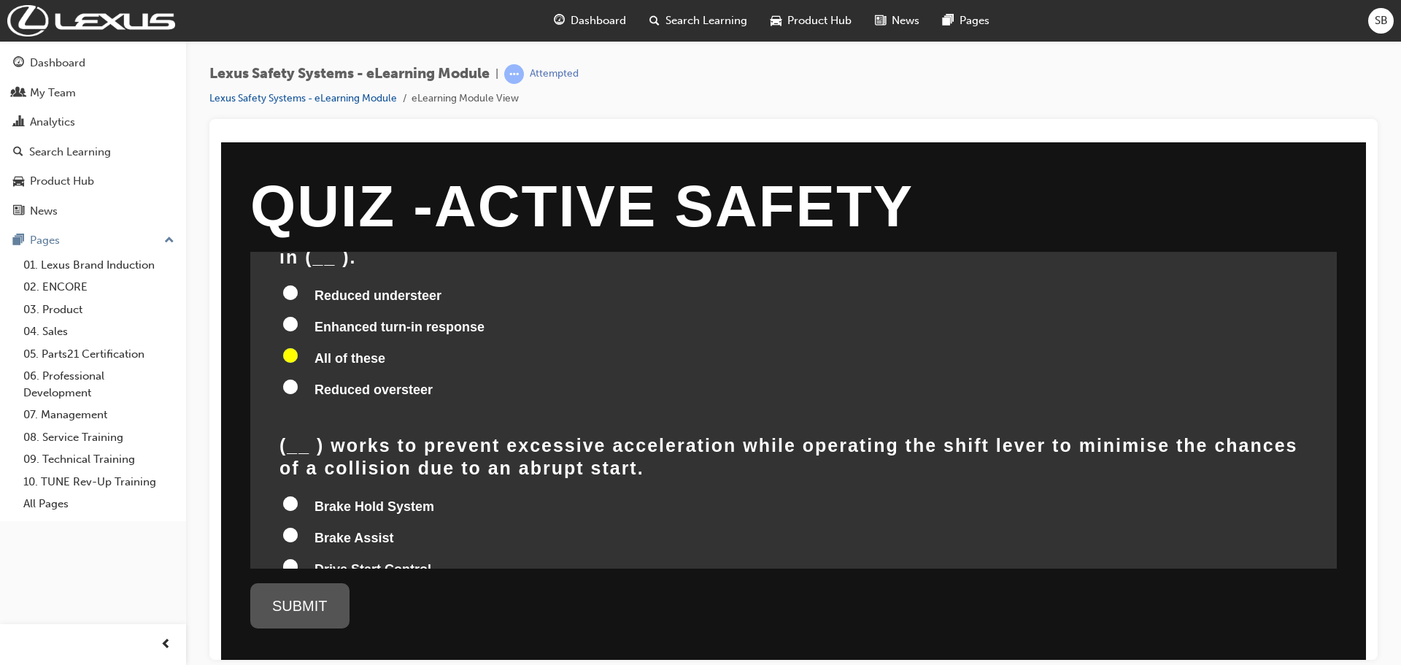
click at [290, 558] on input "Drive Start Control" at bounding box center [290, 565] width 15 height 15
radio input "true"
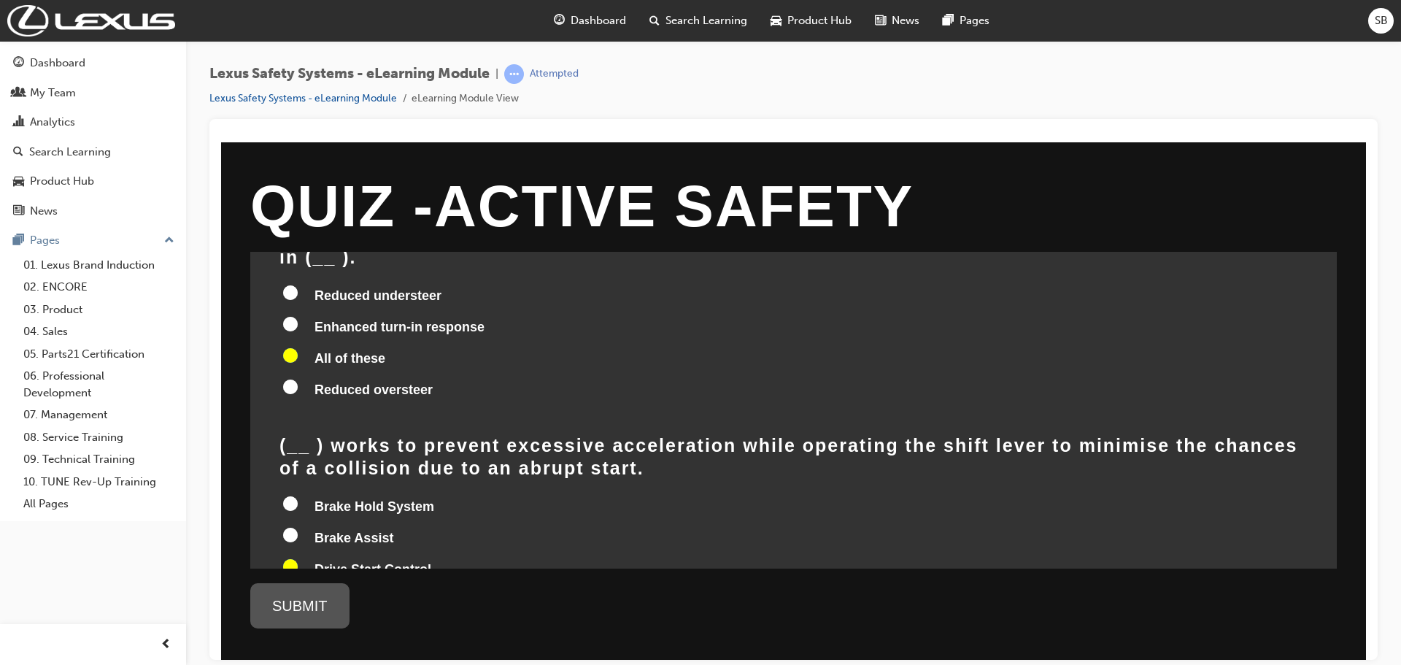
radio input "true"
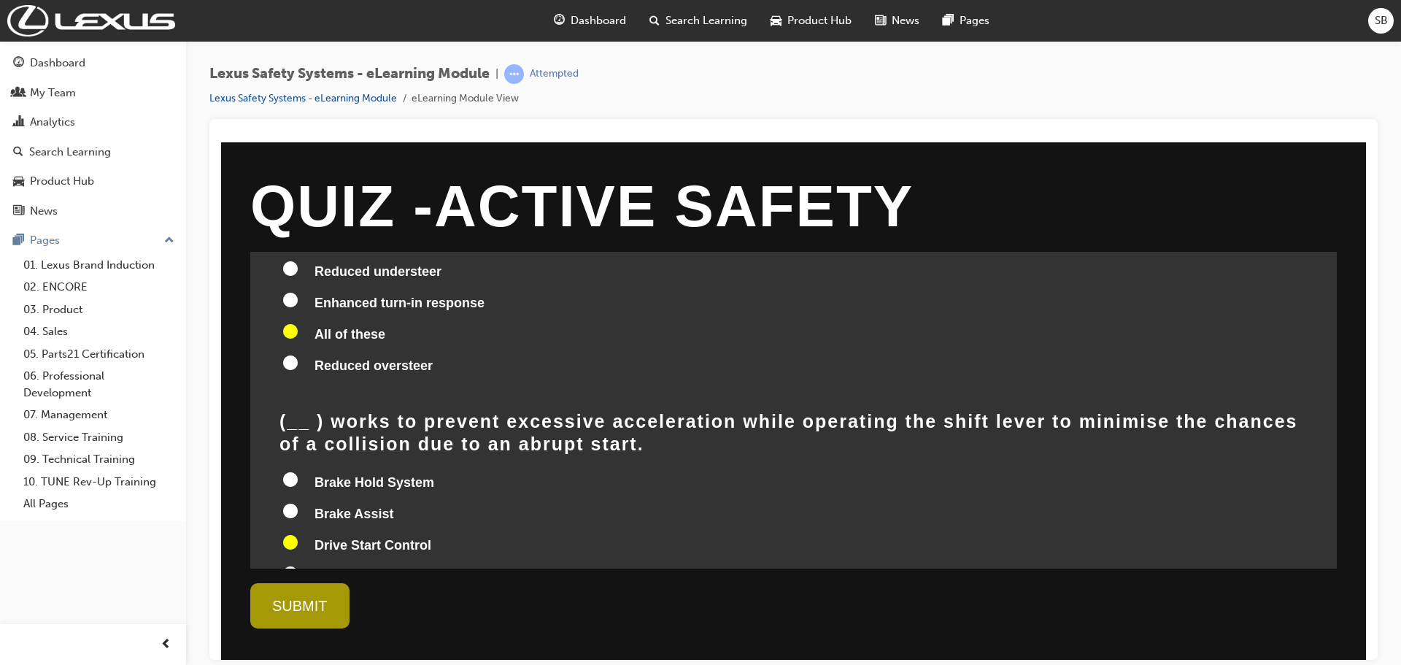
scroll to position [1643, 0]
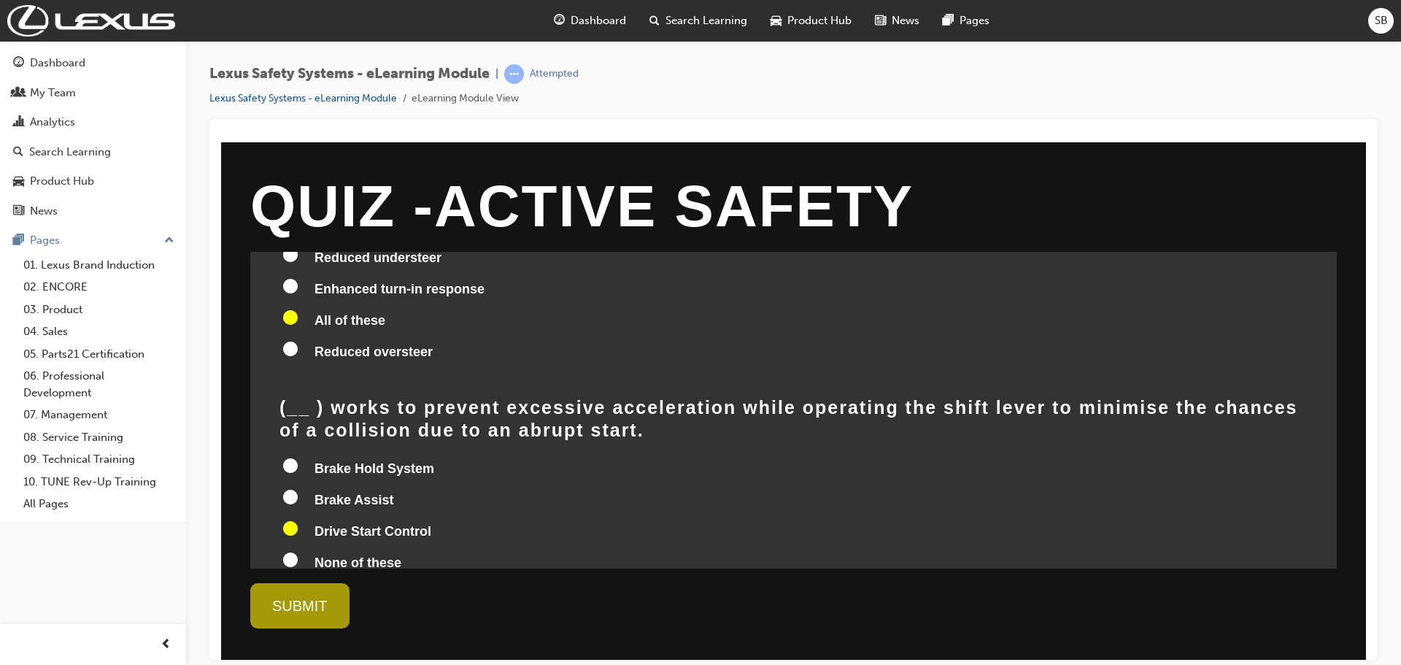
drag, startPoint x: 323, startPoint y: 624, endPoint x: 318, endPoint y: 611, distance: 13.4
click at [319, 613] on div "SUBMIT" at bounding box center [299, 604] width 99 height 45
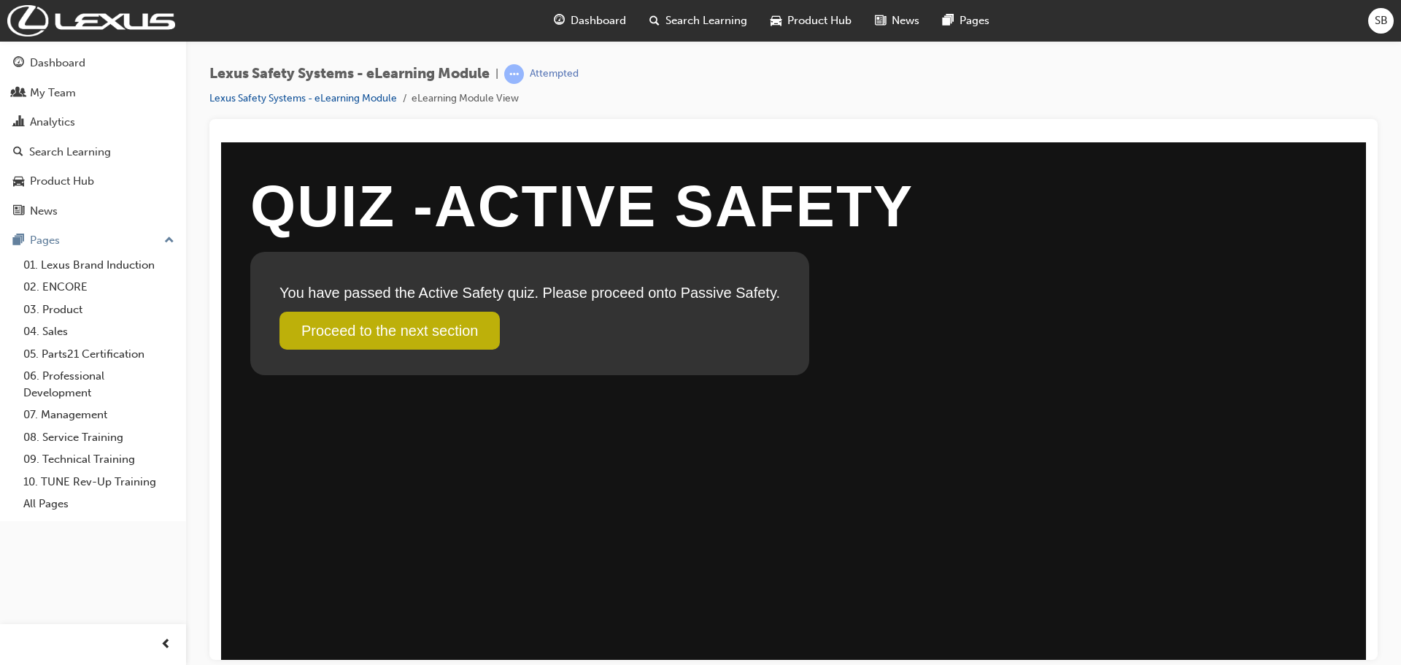
click at [431, 322] on link "Proceed to the next section" at bounding box center [389, 330] width 220 height 38
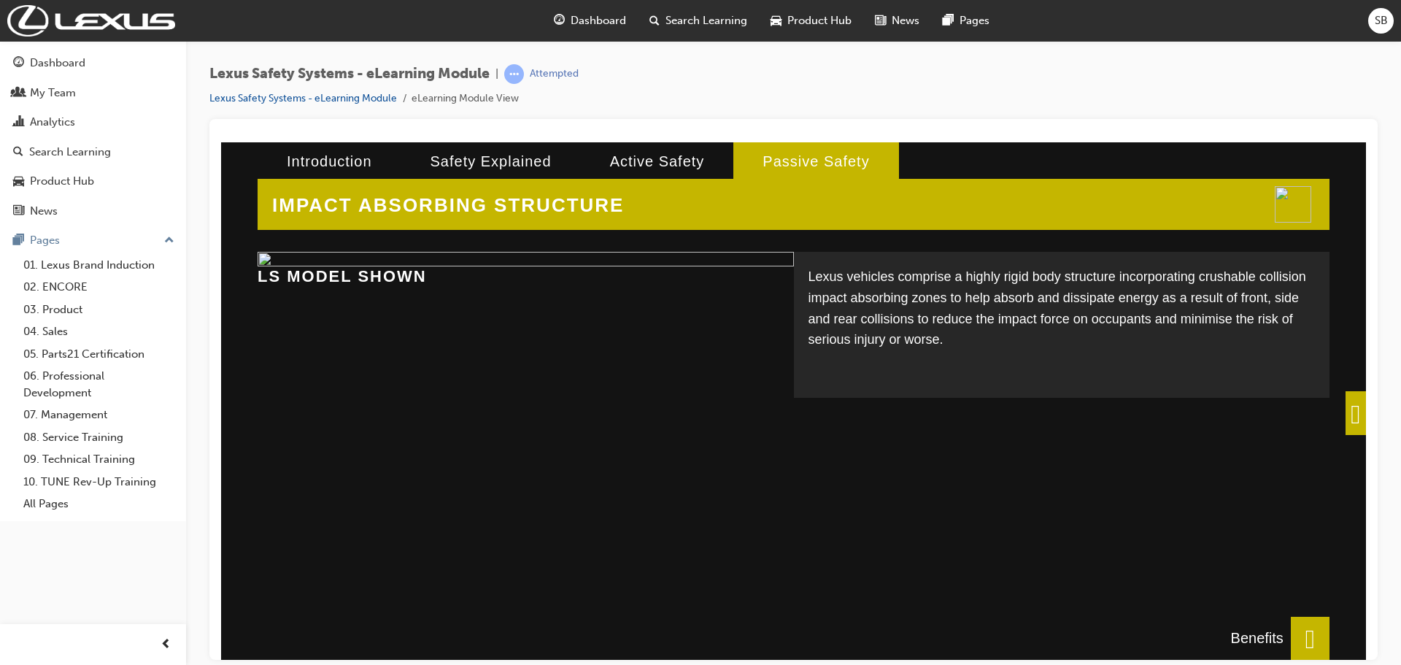
scroll to position [14, 0]
click at [1345, 413] on span at bounding box center [1355, 412] width 20 height 44
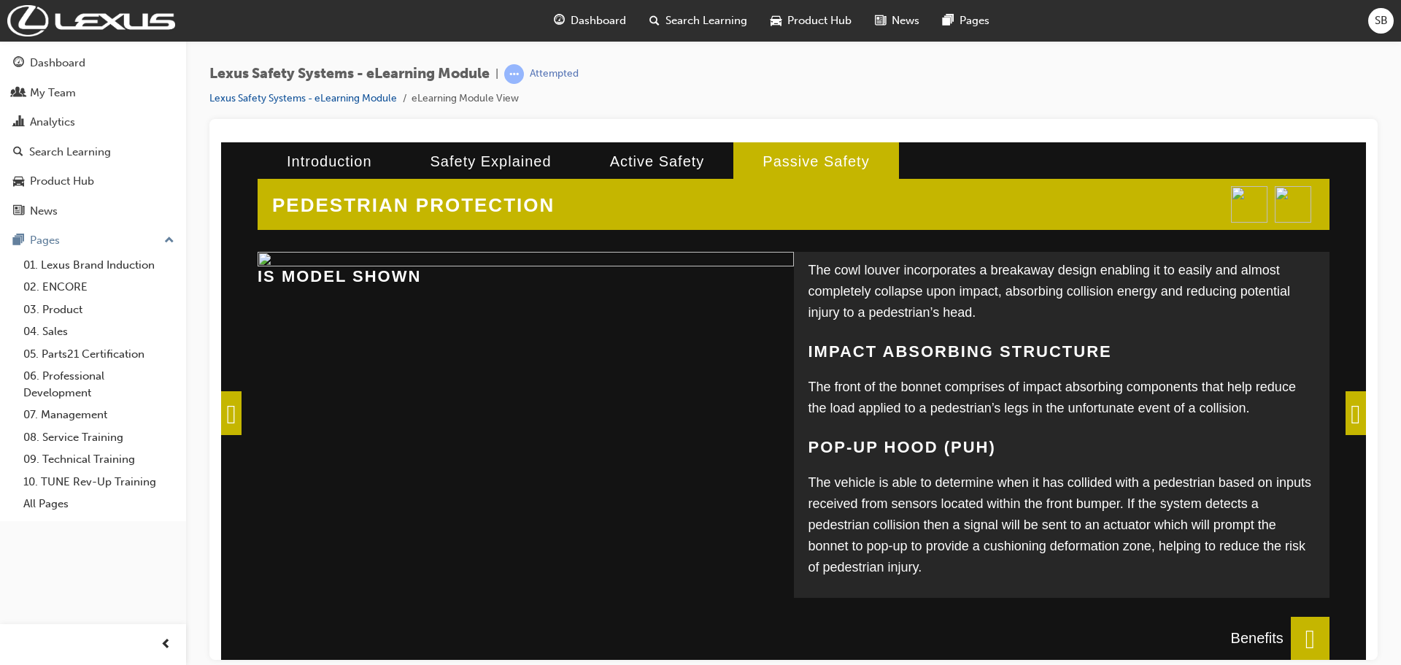
scroll to position [246, 0]
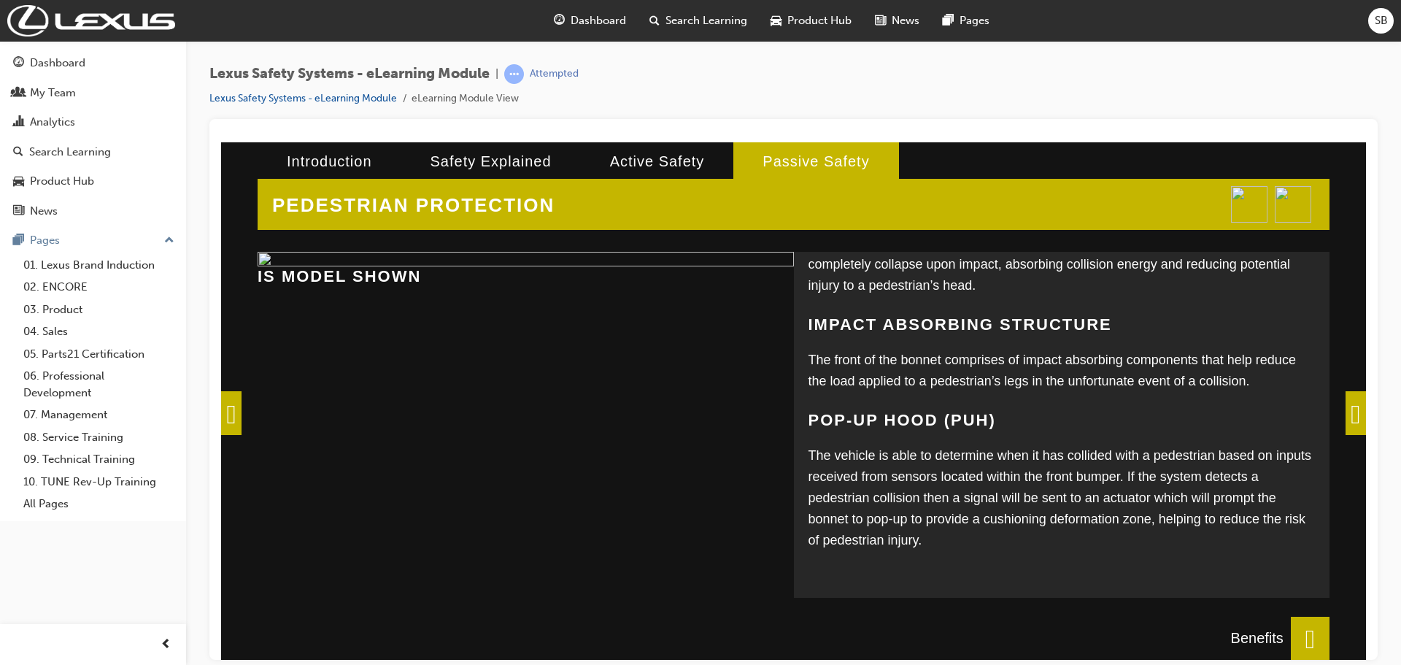
click at [1357, 410] on span at bounding box center [1355, 412] width 20 height 44
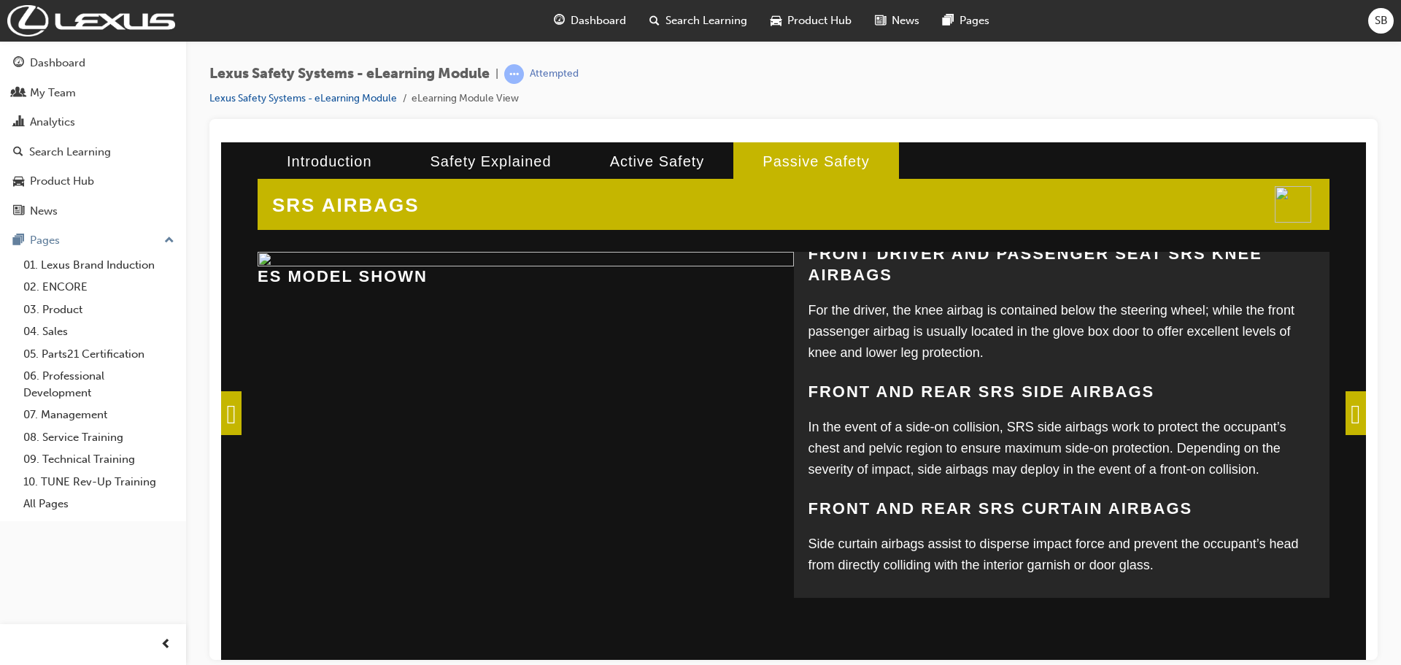
scroll to position [387, 0]
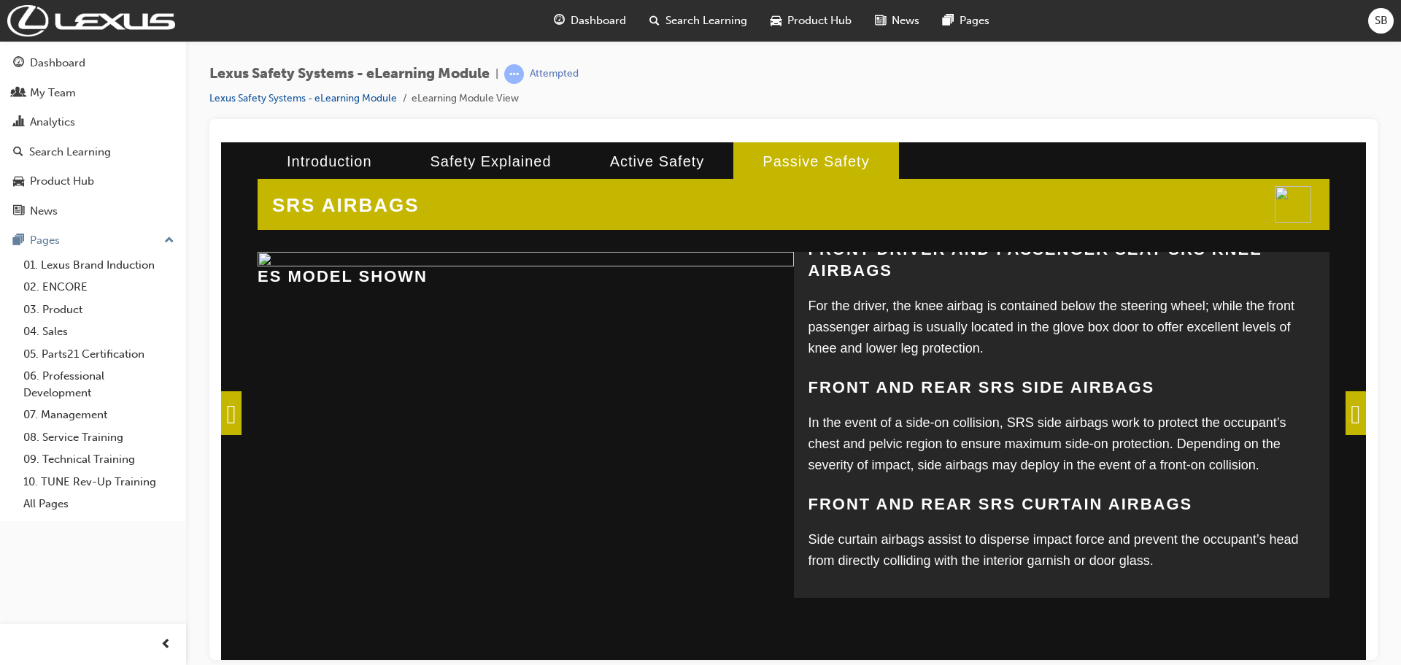
click at [1345, 407] on span at bounding box center [1355, 412] width 20 height 44
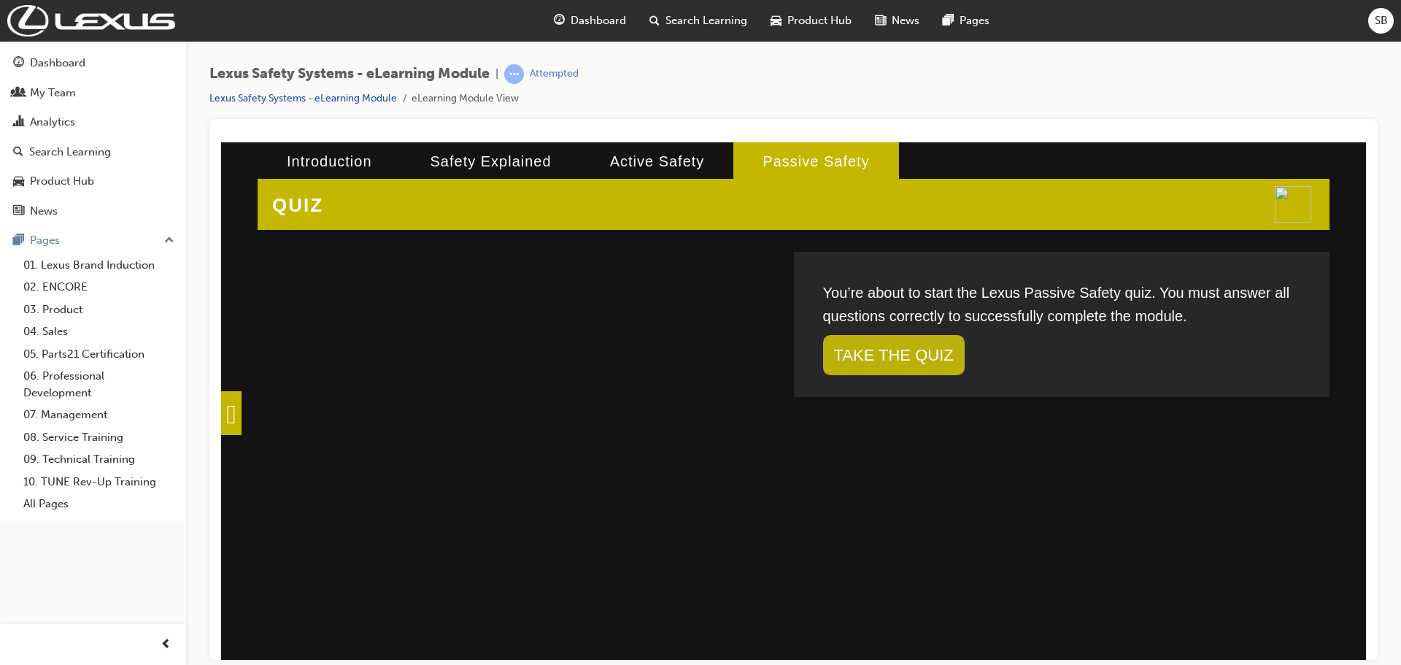
click at [923, 346] on link "TAKE THE QUIZ" at bounding box center [894, 354] width 142 height 40
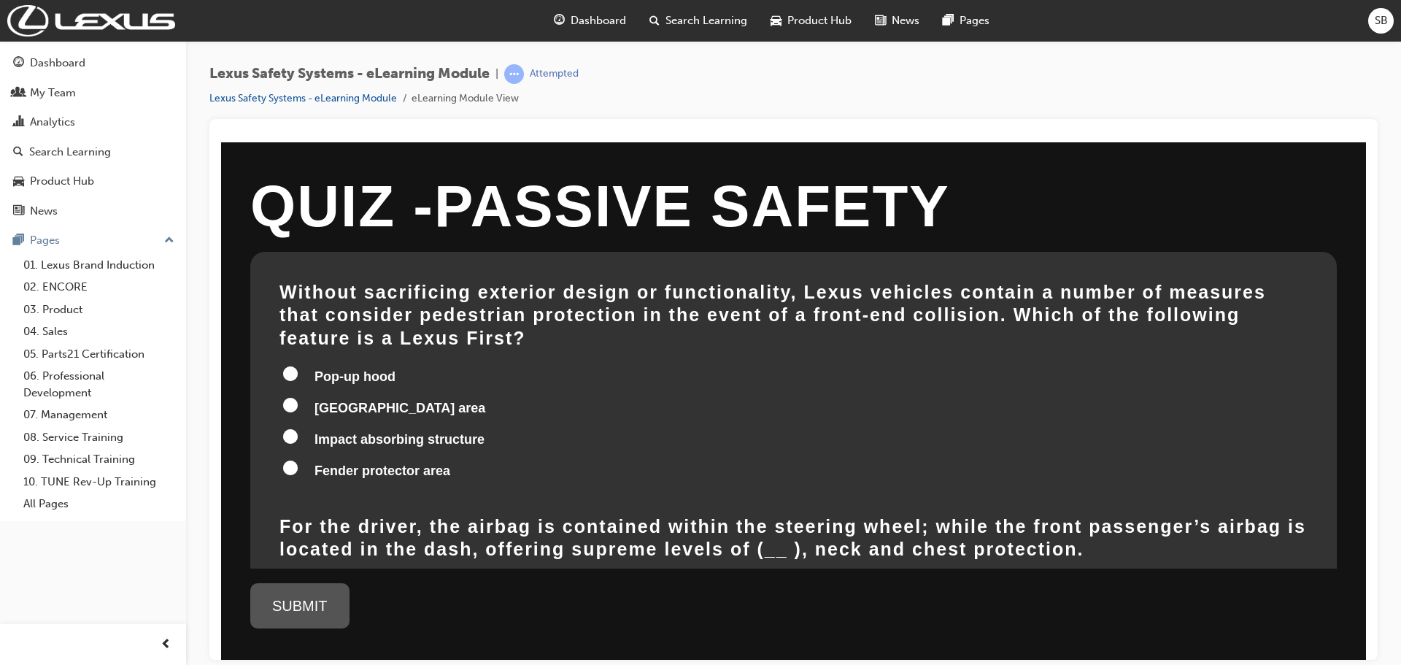
click at [292, 397] on input "[GEOGRAPHIC_DATA] area" at bounding box center [290, 404] width 15 height 15
radio input "true"
click at [297, 428] on input "Impact absorbing structure" at bounding box center [290, 435] width 15 height 15
radio input "true"
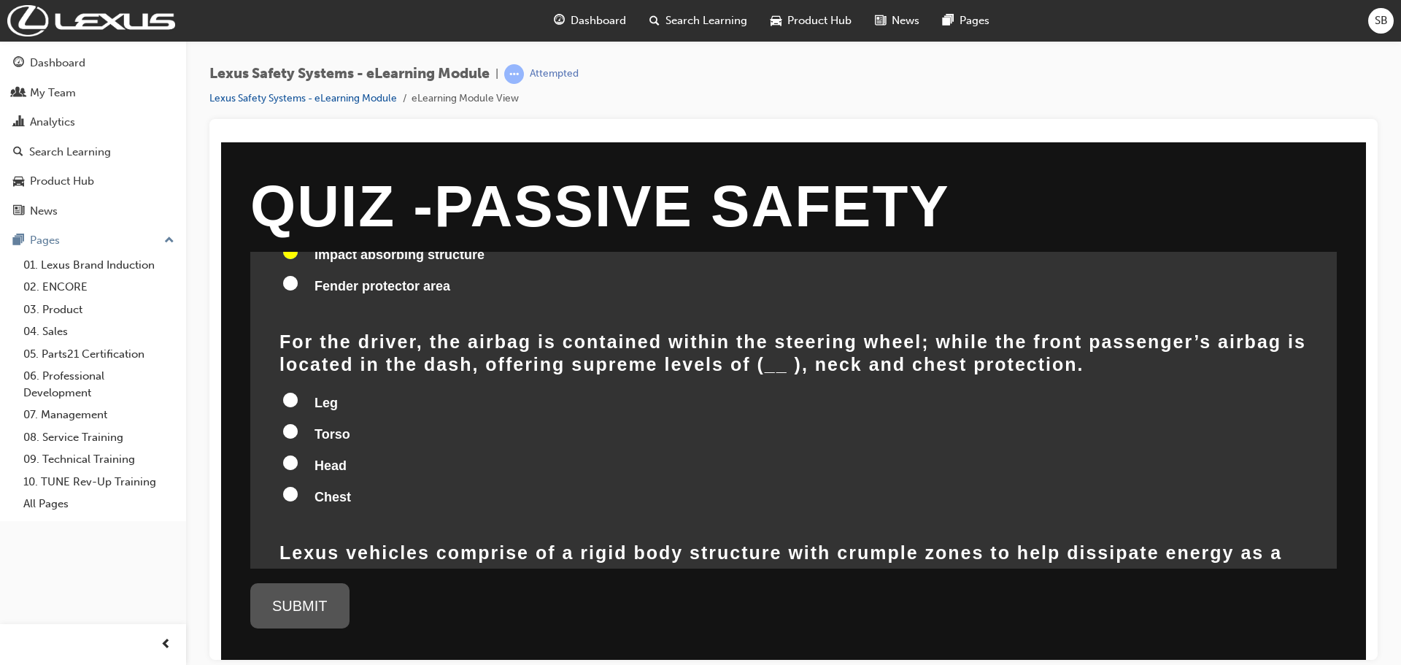
scroll to position [219, 0]
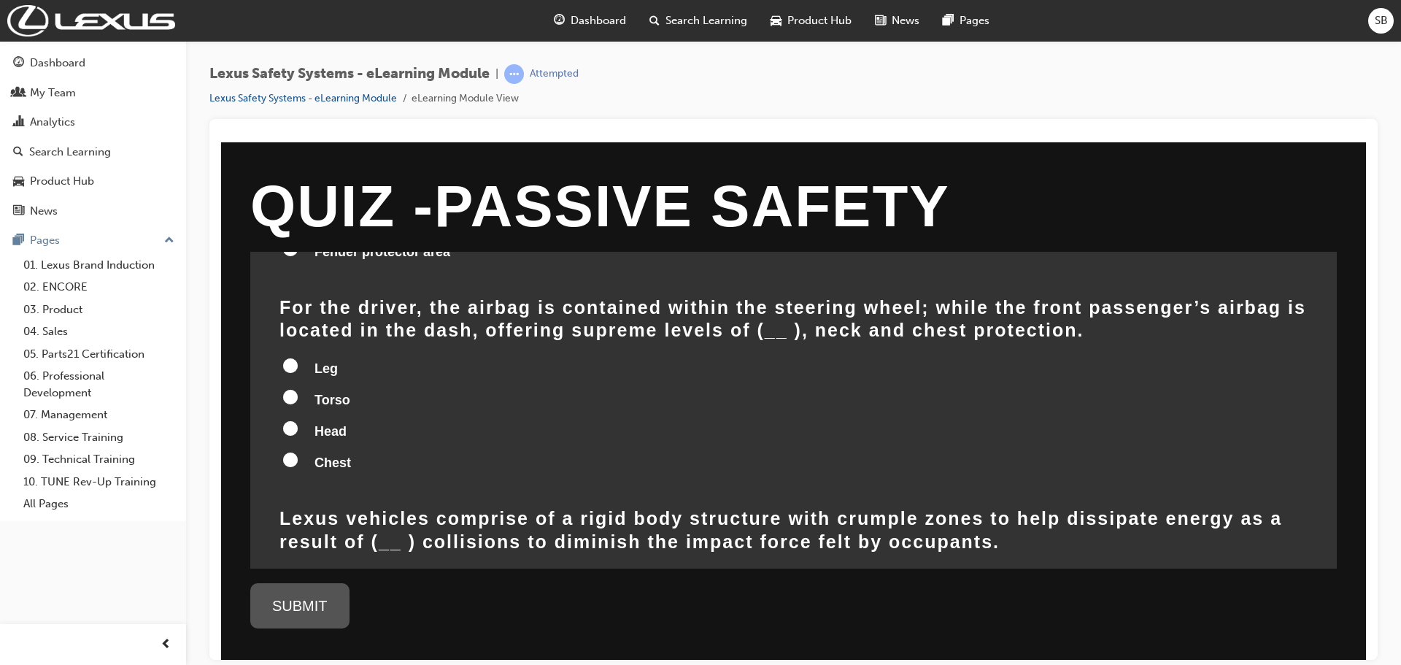
click at [289, 420] on input "Head" at bounding box center [290, 427] width 15 height 15
radio input "true"
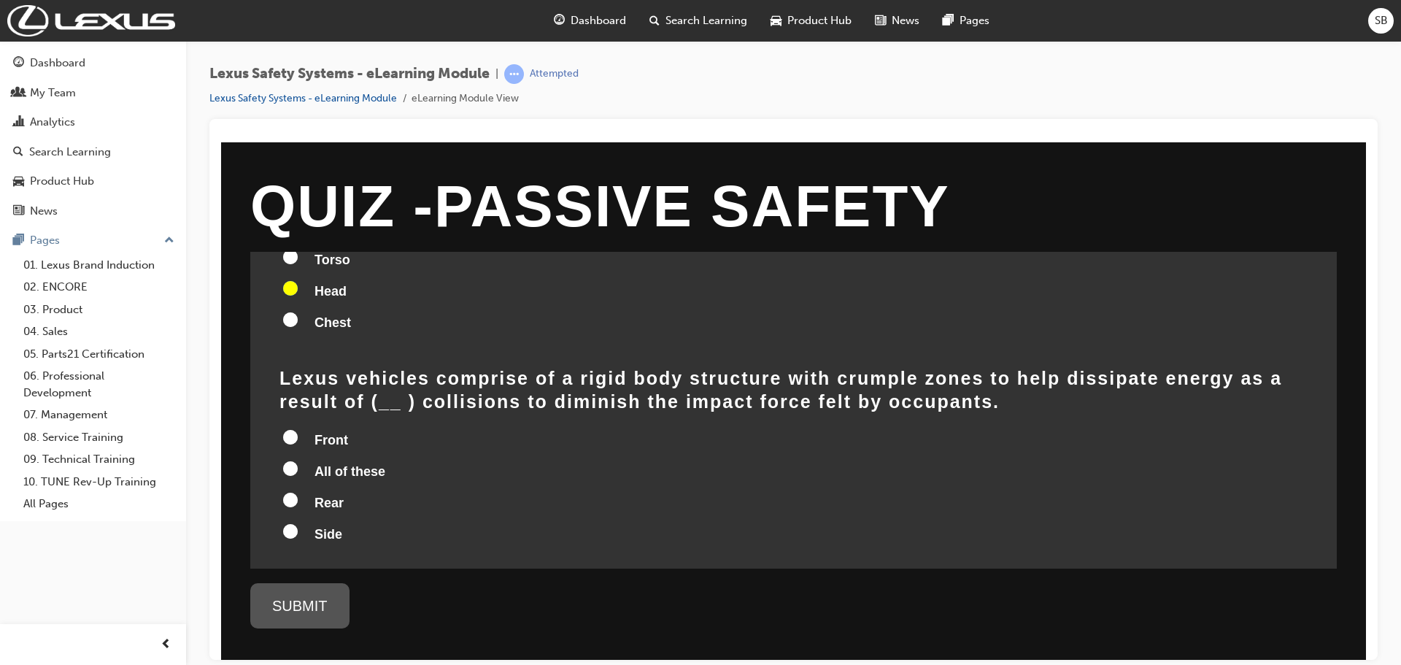
scroll to position [365, 0]
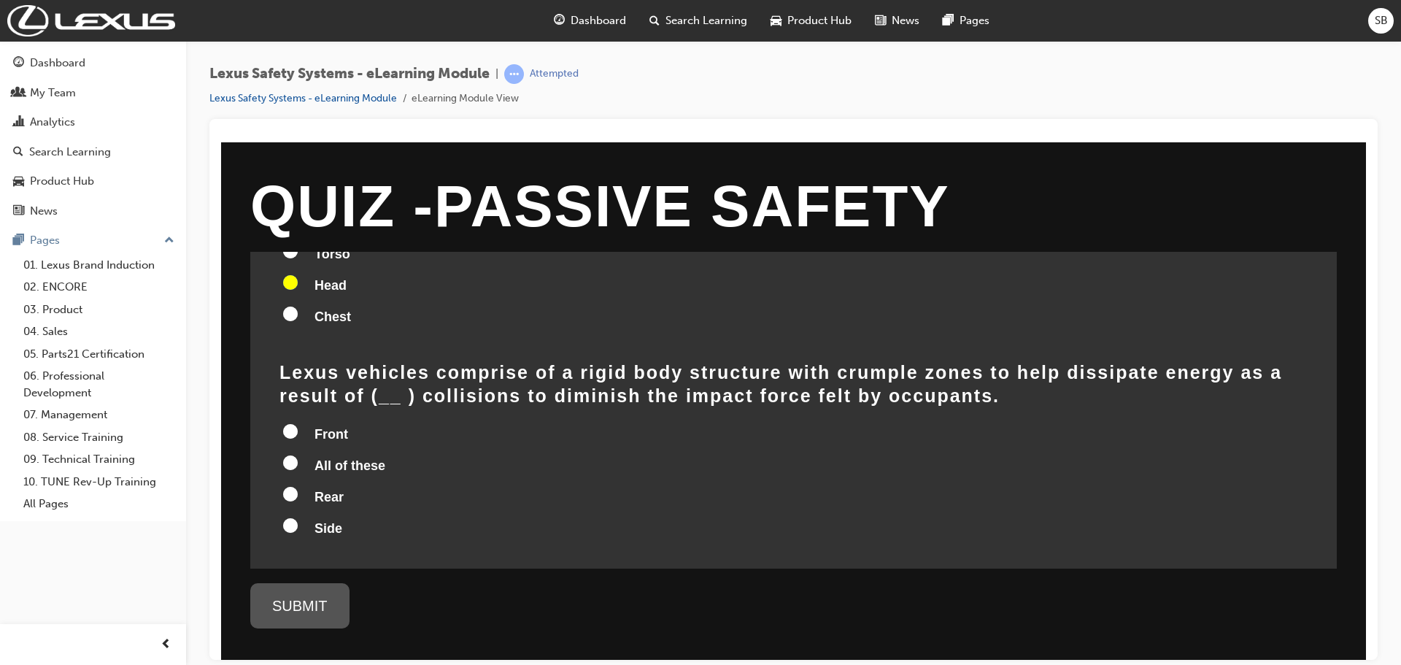
click at [295, 454] on input "All of these" at bounding box center [290, 461] width 15 height 15
radio input "true"
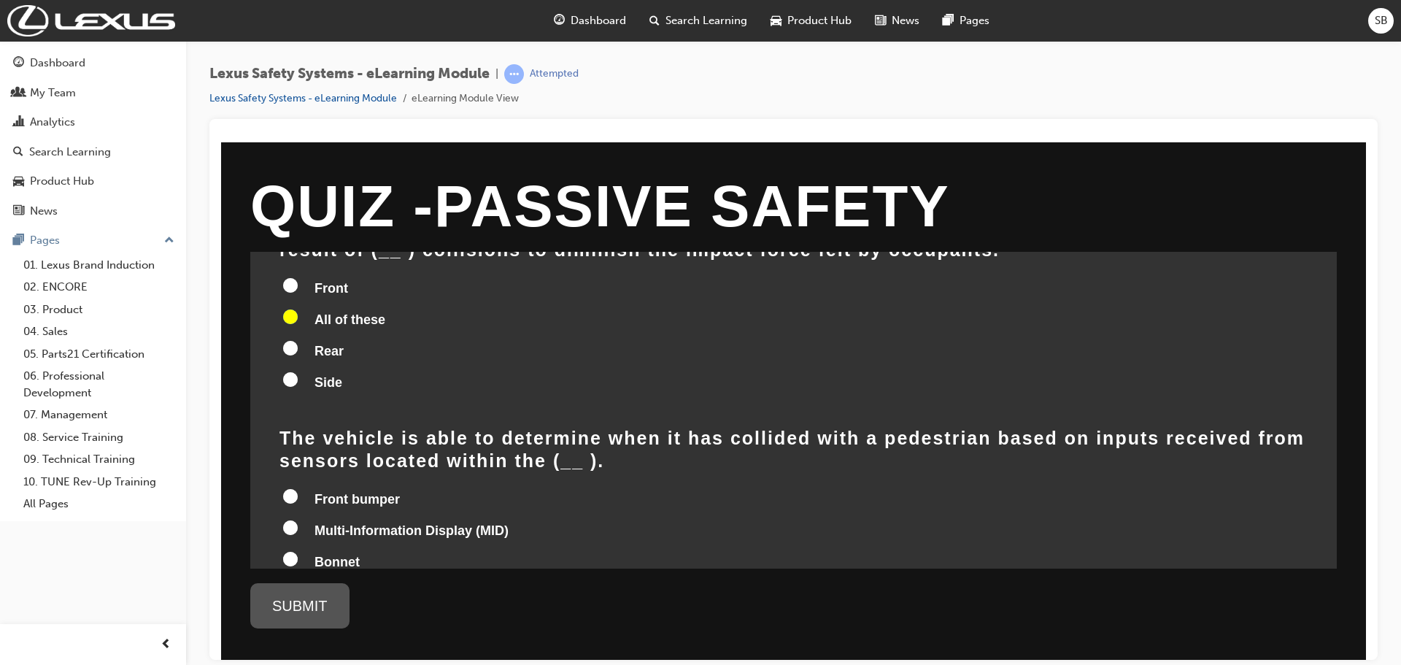
scroll to position [584, 0]
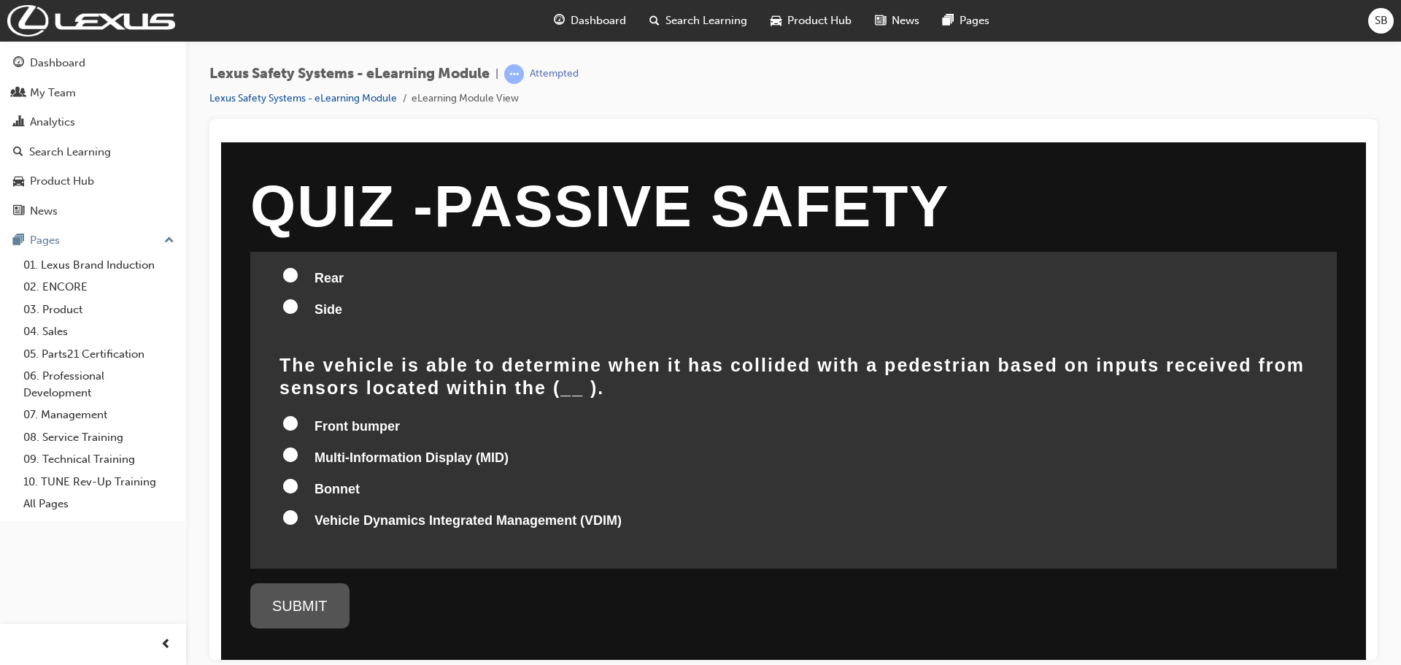
click at [292, 509] on input "Vehicle Dynamics Integrated Management (VDIM)" at bounding box center [290, 516] width 15 height 15
radio input "true"
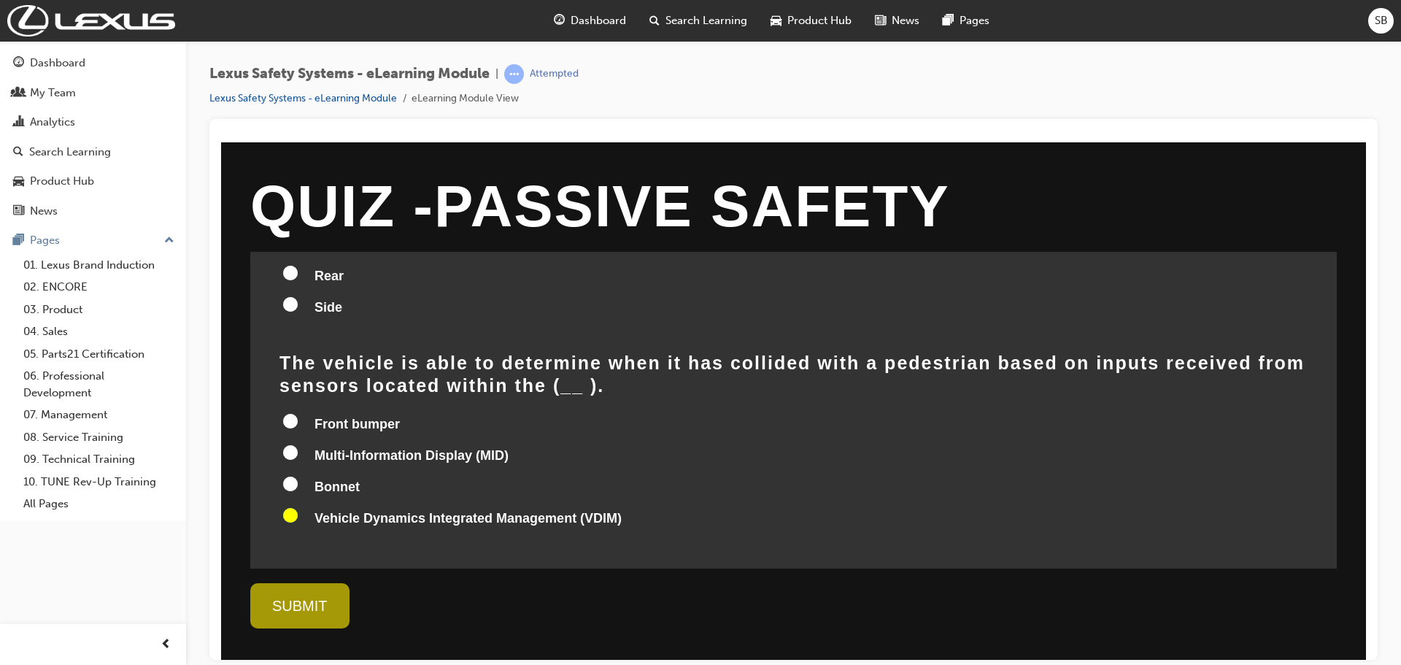
scroll to position [587, 0]
click at [305, 603] on div "SUBMIT" at bounding box center [299, 604] width 99 height 45
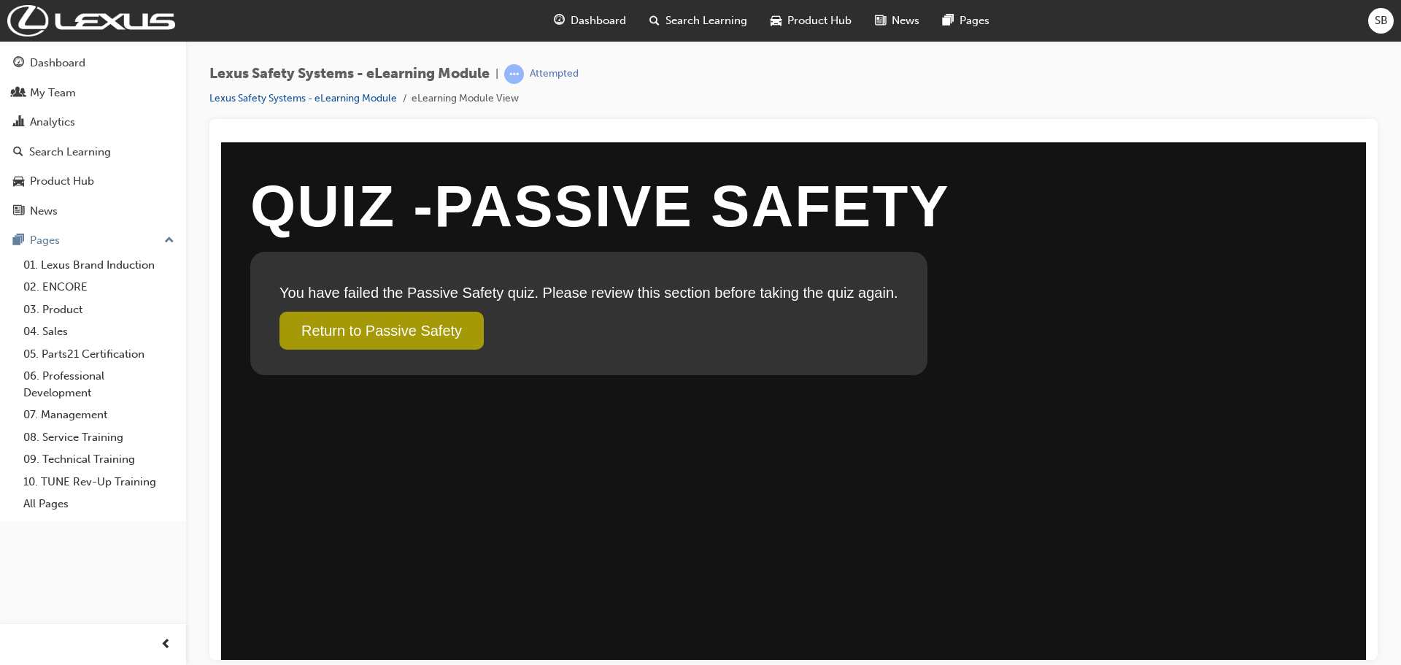
scroll to position [0, 0]
click at [399, 313] on link "Return to Passive Safety" at bounding box center [381, 330] width 204 height 38
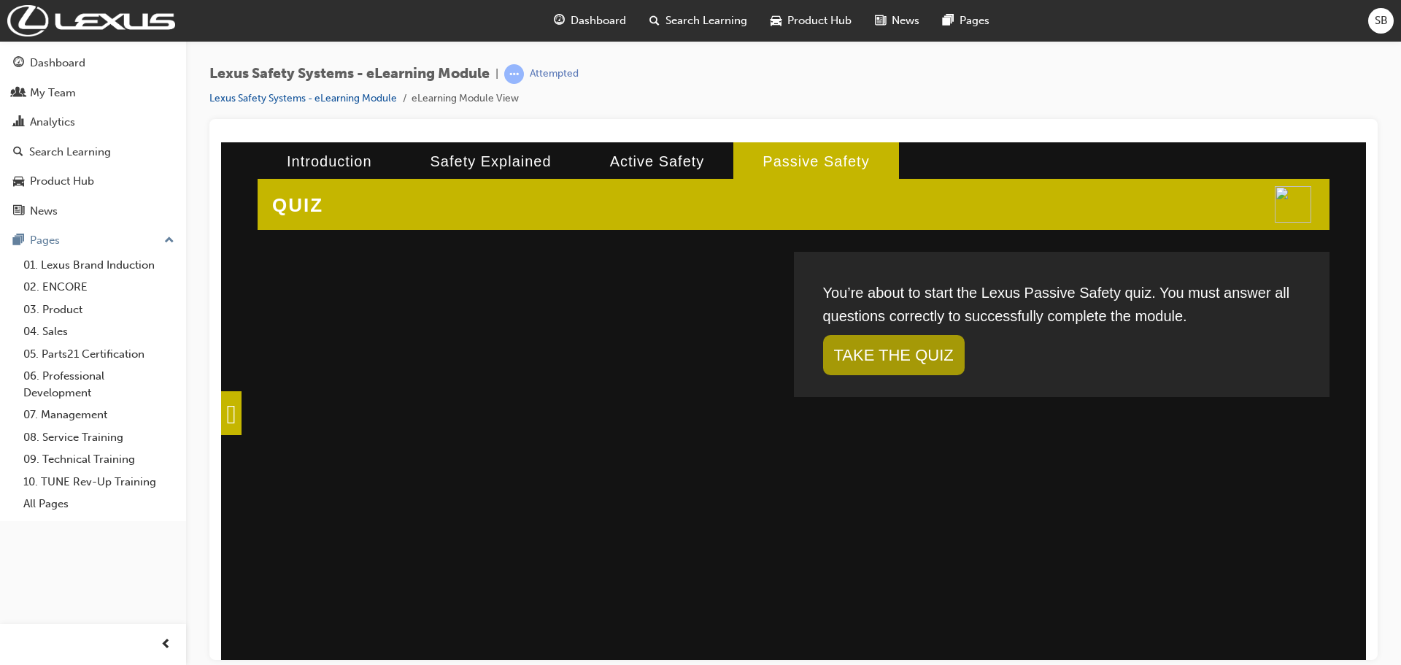
click at [228, 417] on span at bounding box center [231, 412] width 20 height 44
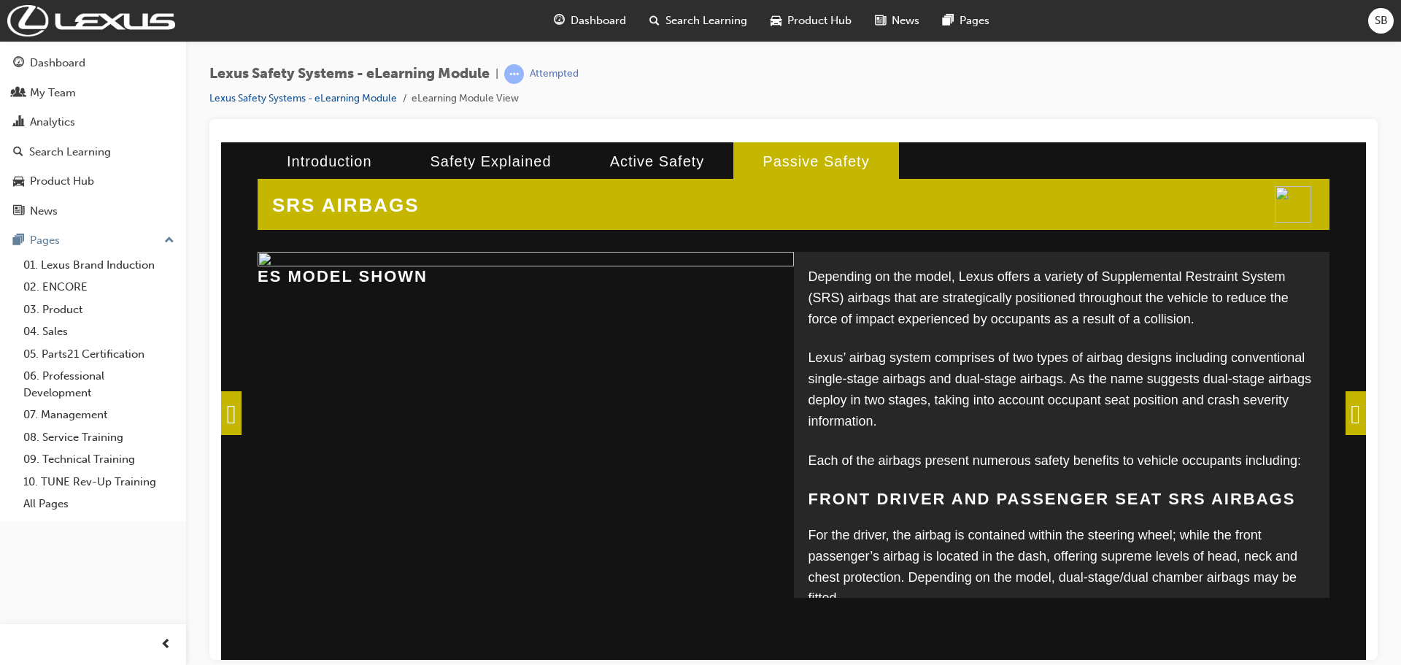
click at [231, 406] on span at bounding box center [231, 412] width 20 height 44
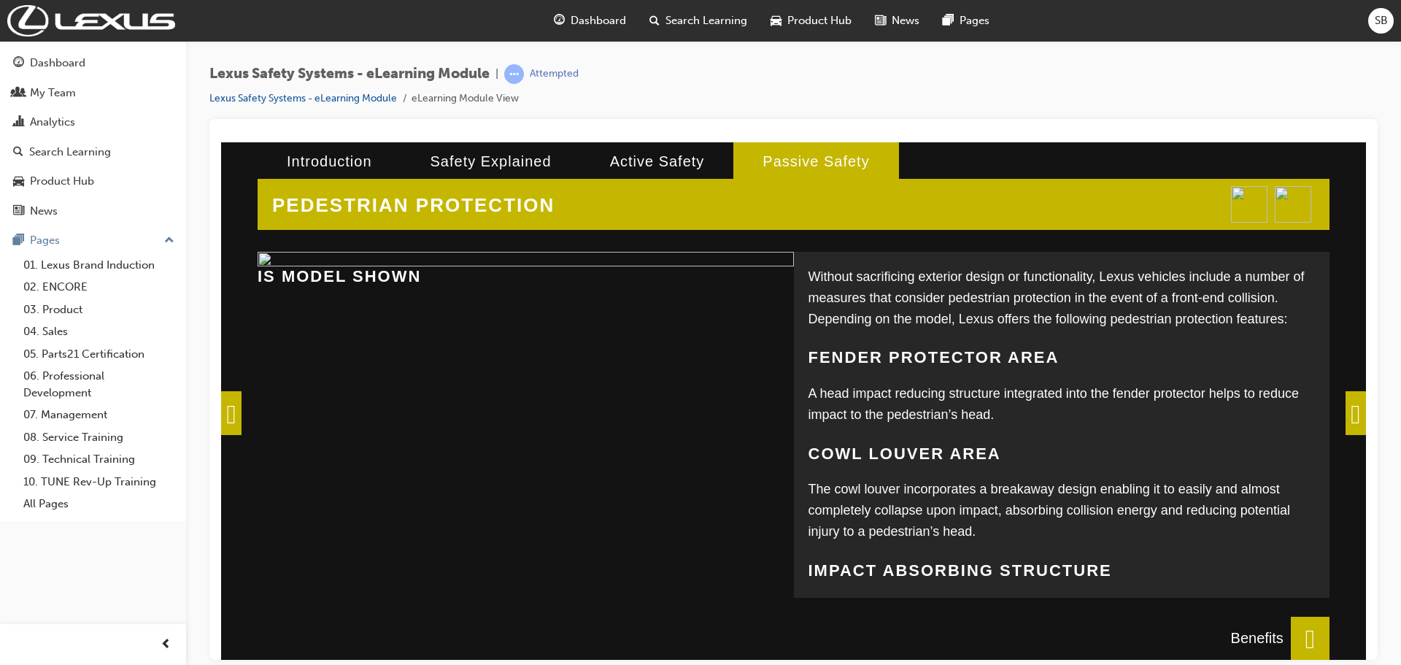
click at [233, 409] on span at bounding box center [231, 412] width 20 height 44
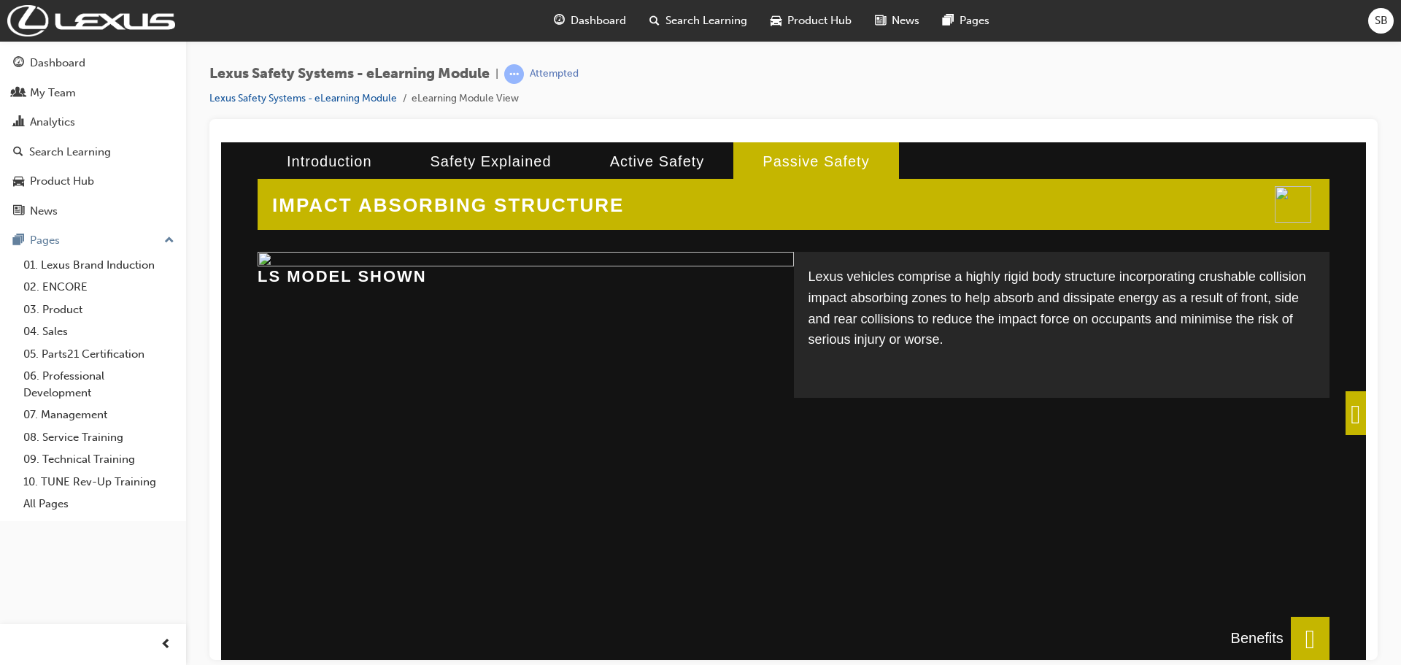
click at [234, 409] on div "IMPACT ABSORBING STRUCTURE Lexus vehicles comprise a highly rigid body structur…" at bounding box center [793, 400] width 1145 height 517
drag, startPoint x: 1320, startPoint y: 414, endPoint x: 1333, endPoint y: 413, distance: 12.4
click at [1323, 414] on div "Lexus vehicles comprise a highly rigid body structure incorporating crushable c…" at bounding box center [1062, 409] width 536 height 317
click at [1345, 413] on span at bounding box center [1355, 412] width 20 height 44
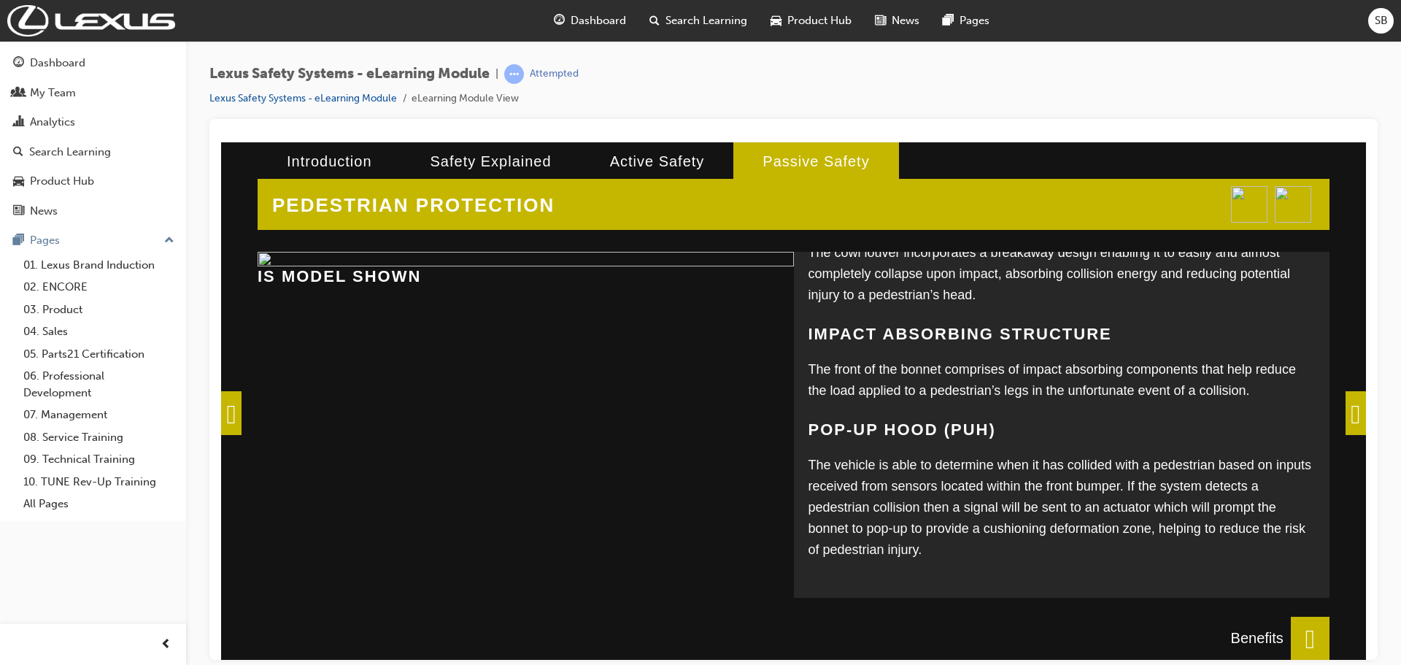
scroll to position [246, 0]
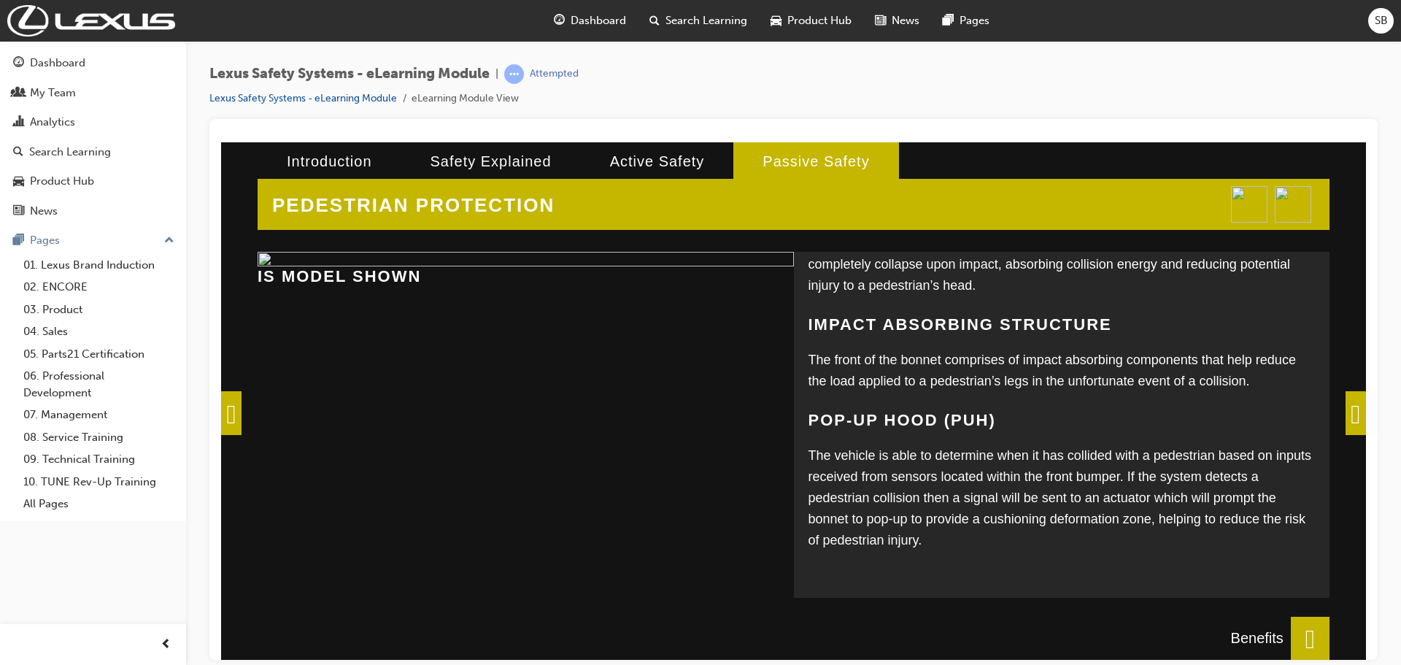
click at [1345, 417] on span at bounding box center [1355, 412] width 20 height 44
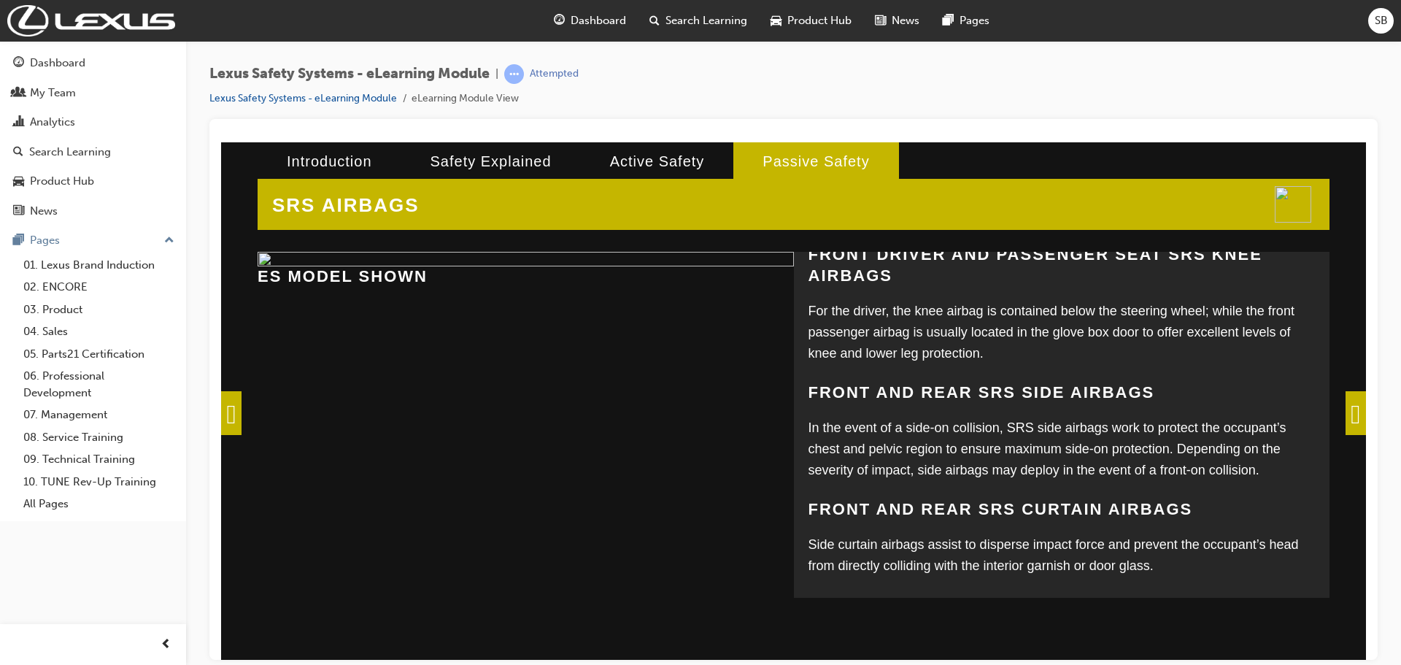
scroll to position [387, 0]
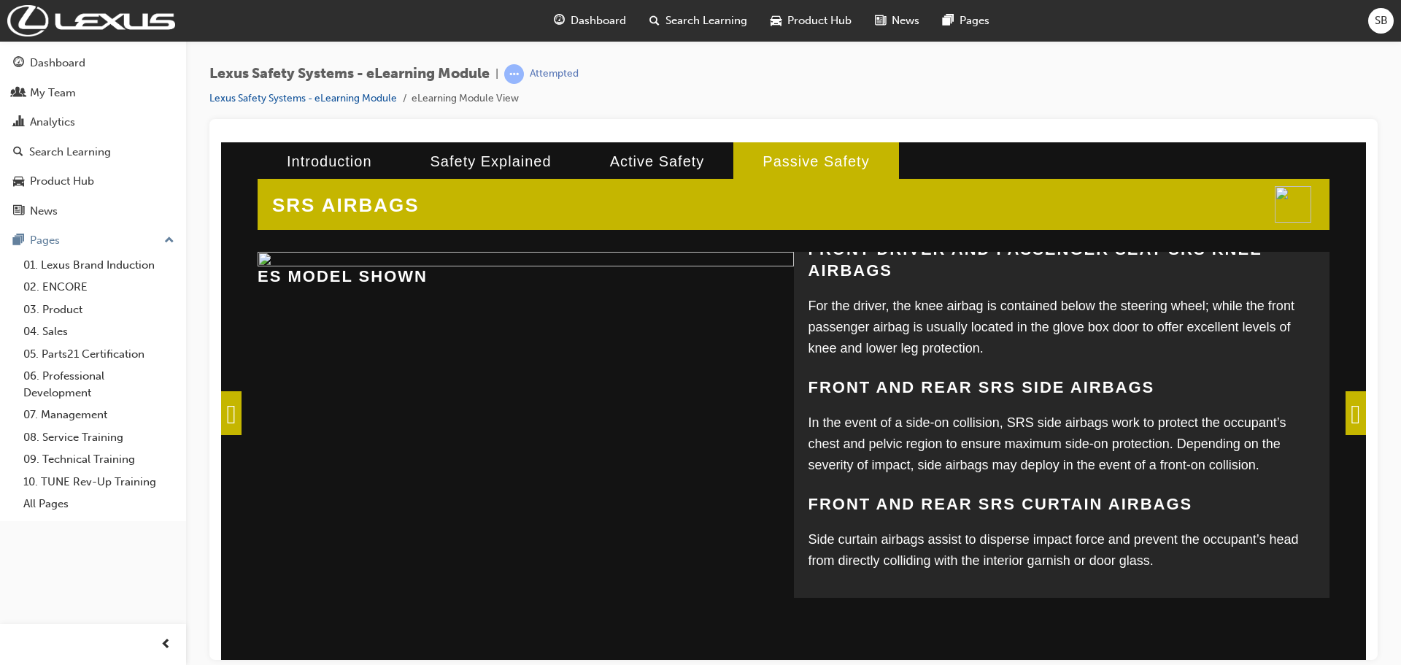
click at [1345, 407] on span at bounding box center [1355, 412] width 20 height 44
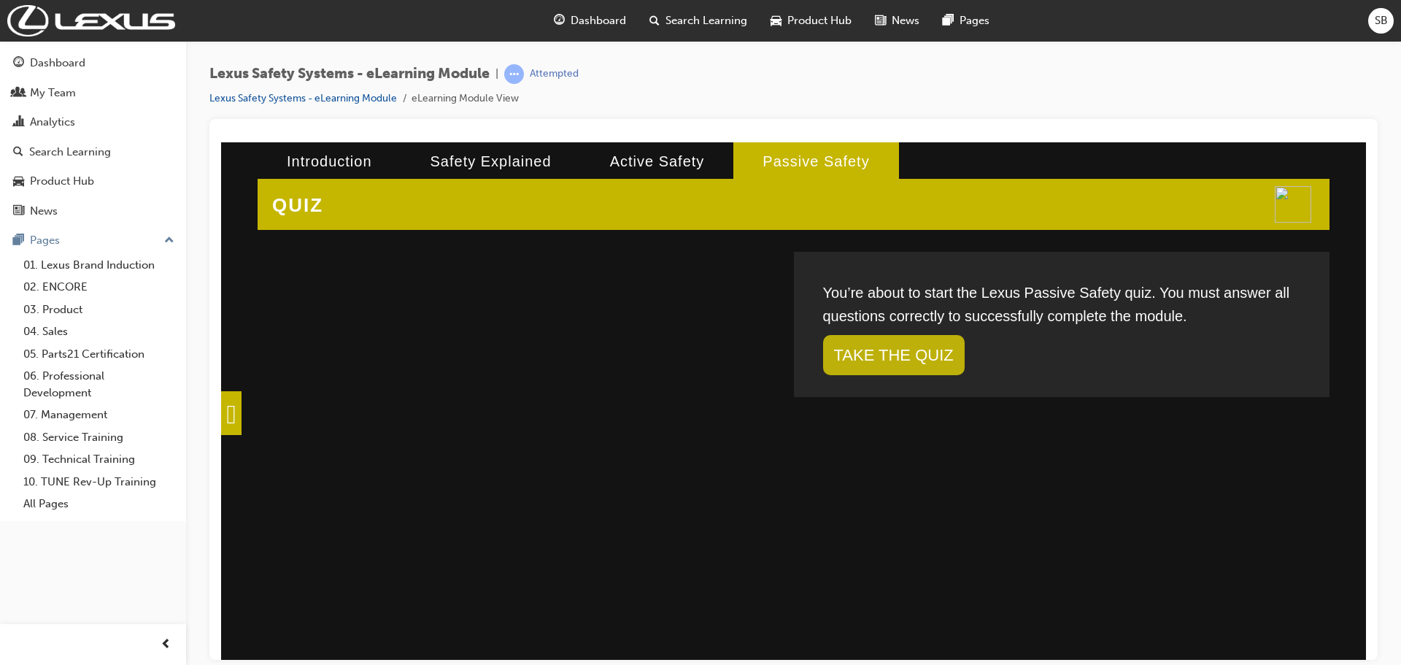
click at [927, 352] on link "TAKE THE QUIZ" at bounding box center [894, 354] width 142 height 40
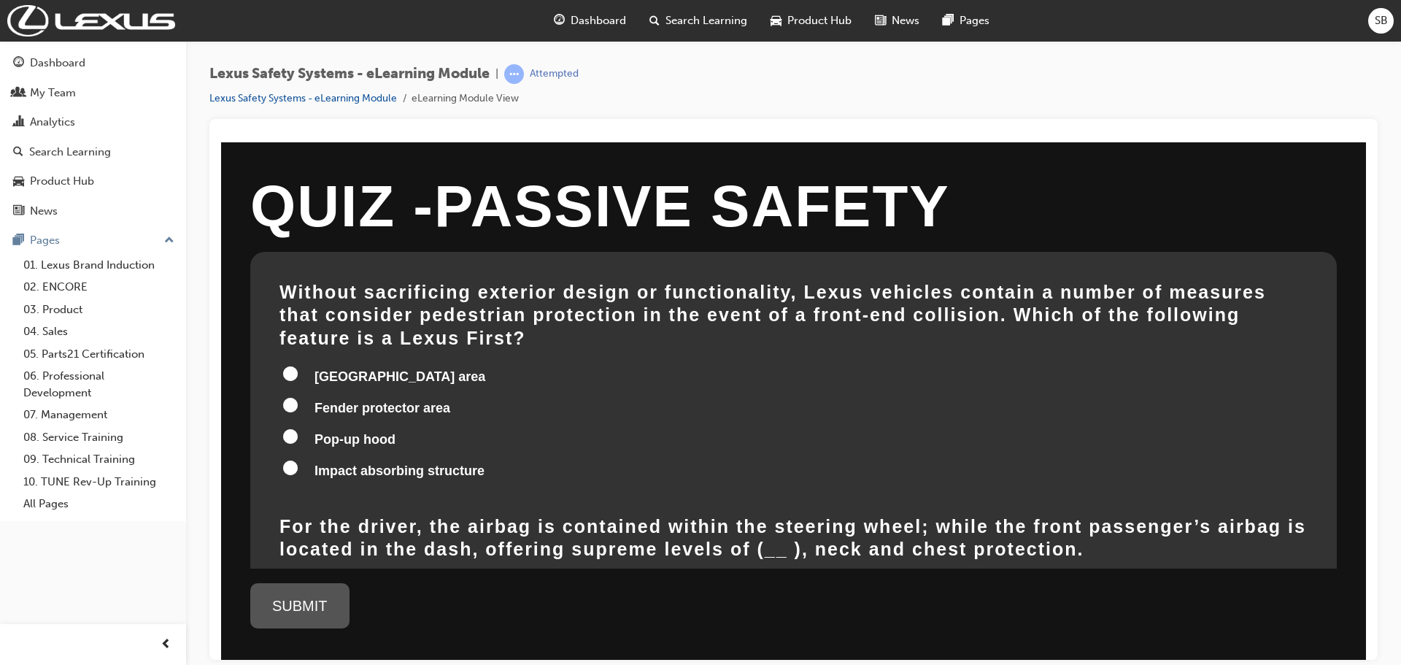
click at [292, 428] on input "Pop-up hood" at bounding box center [290, 435] width 15 height 15
radio input "true"
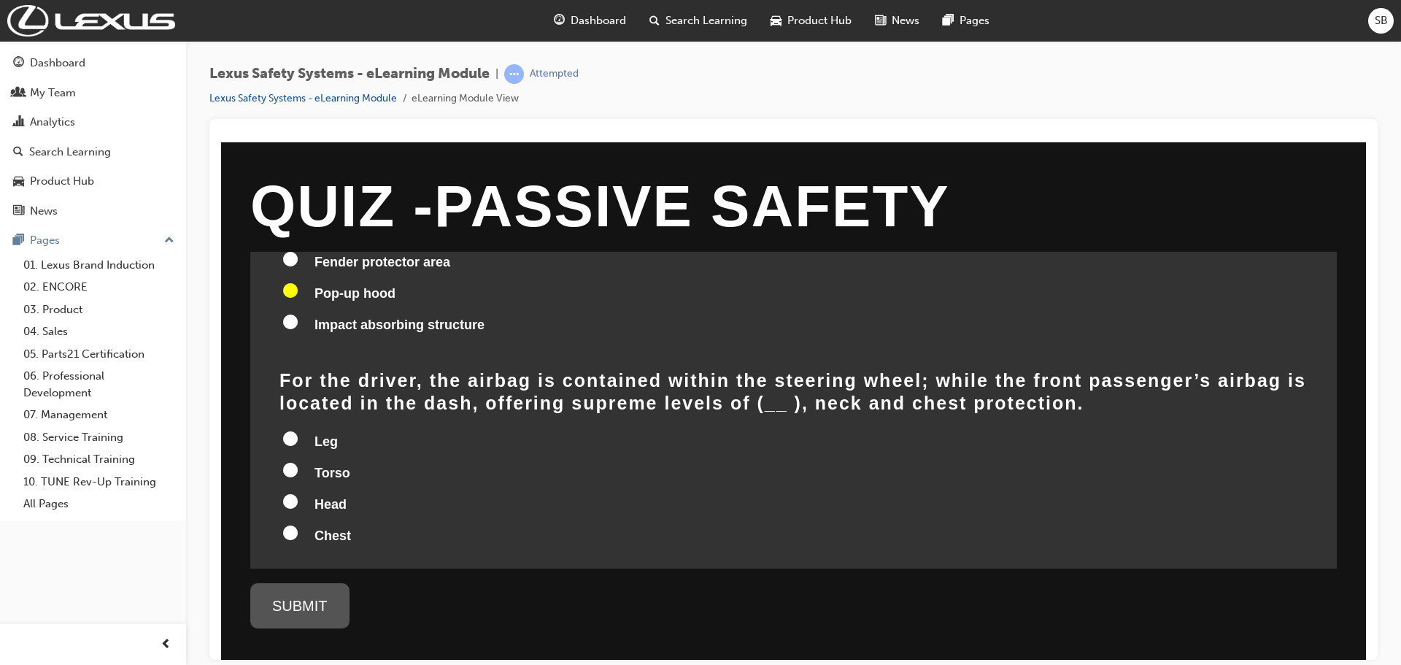
click at [292, 493] on input "Head" at bounding box center [290, 500] width 15 height 15
radio input "true"
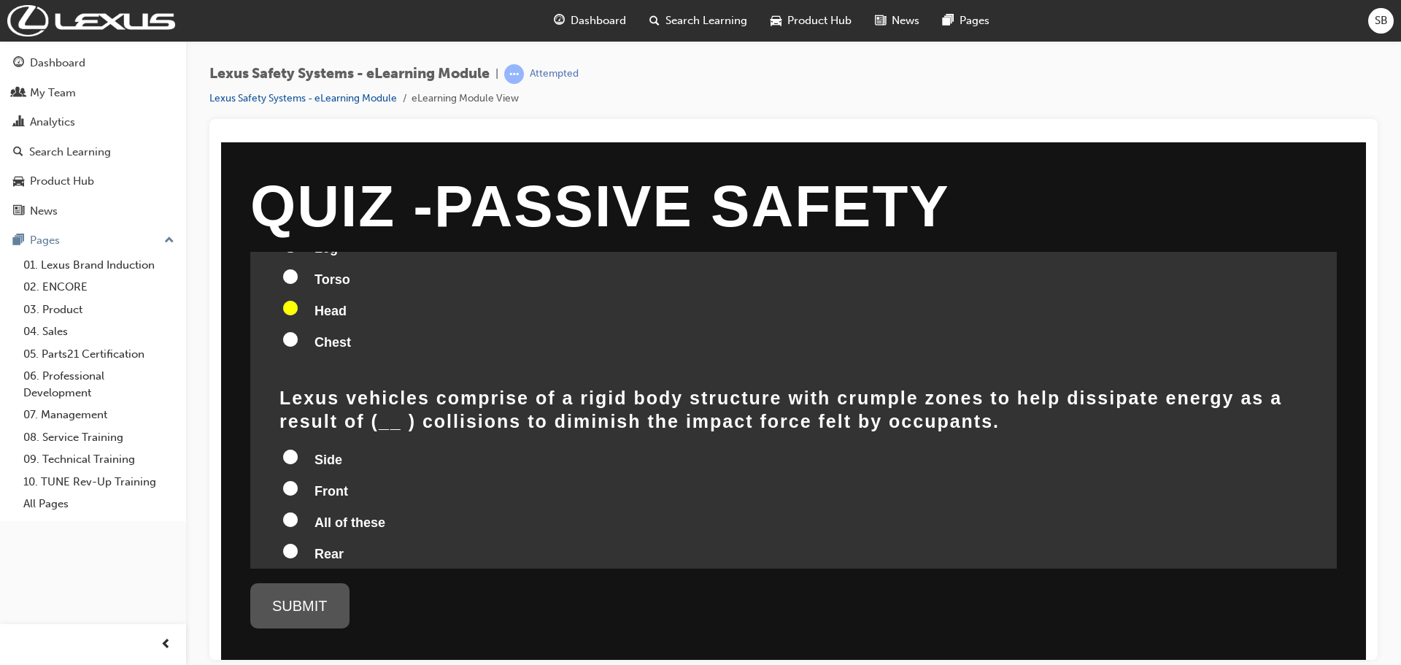
scroll to position [365, 0]
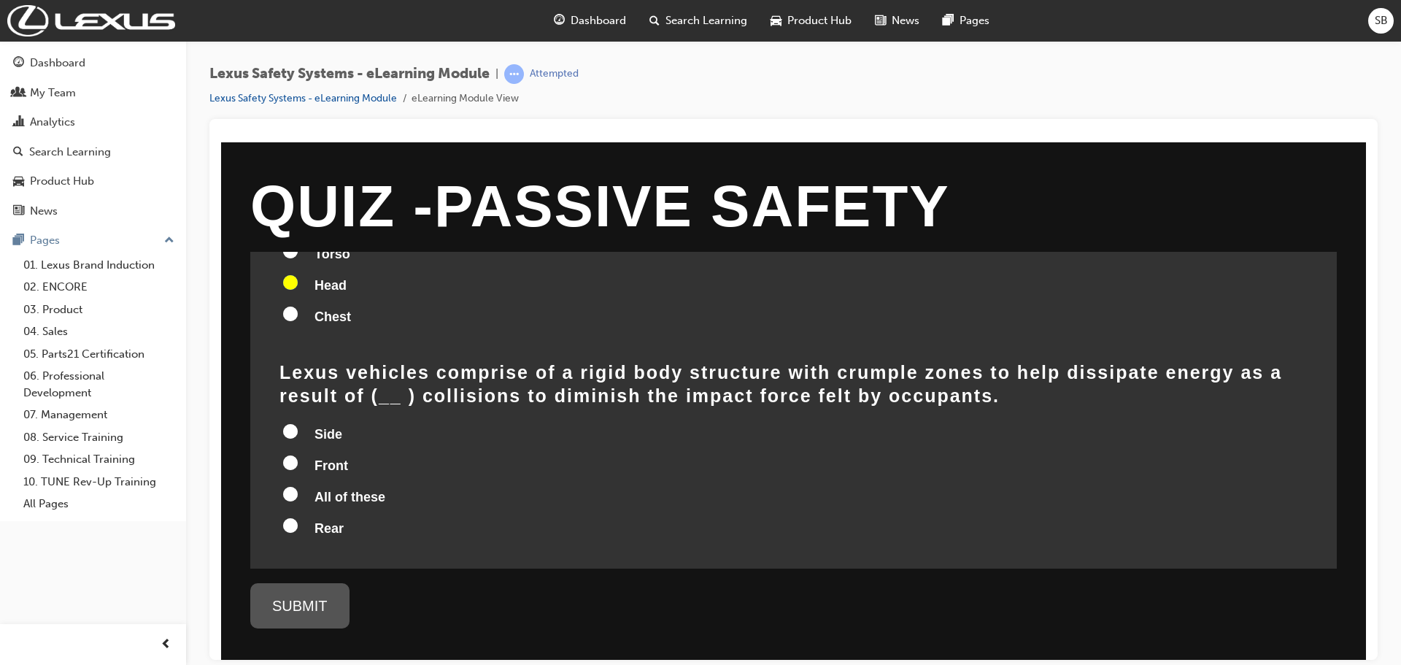
click at [285, 486] on input "All of these" at bounding box center [290, 493] width 15 height 15
radio input "true"
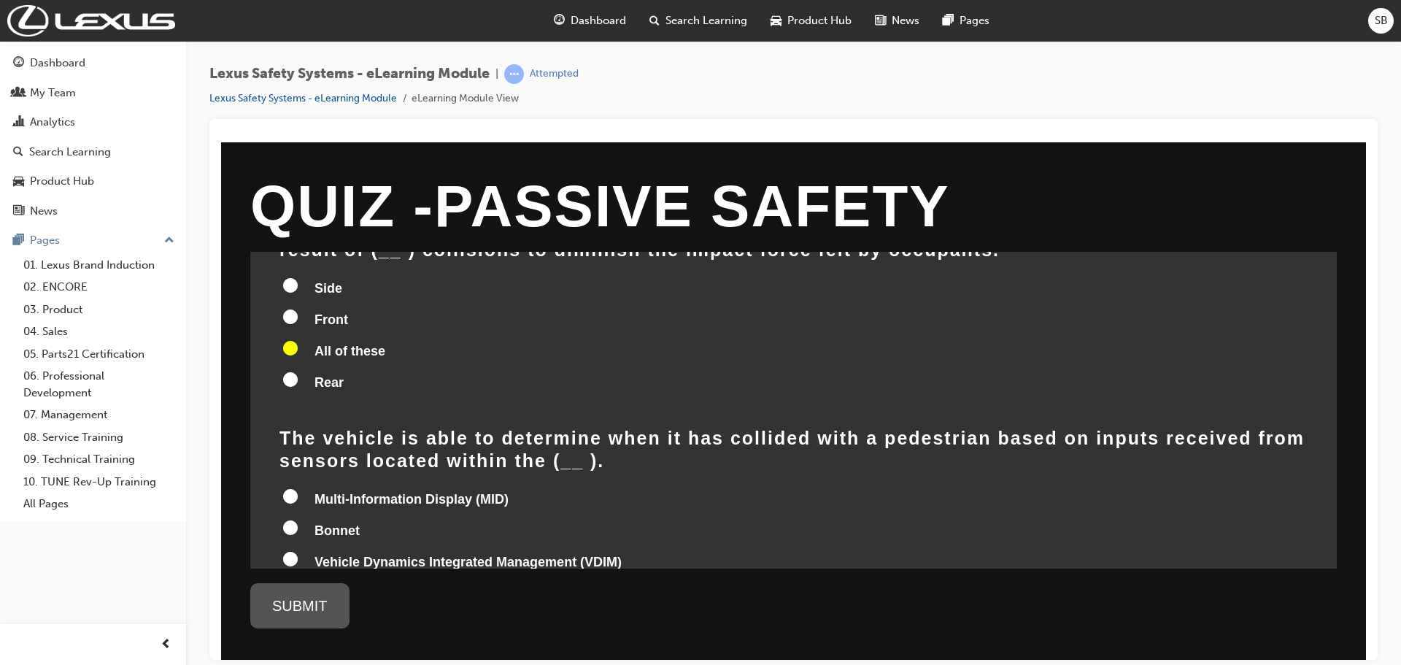
scroll to position [584, 0]
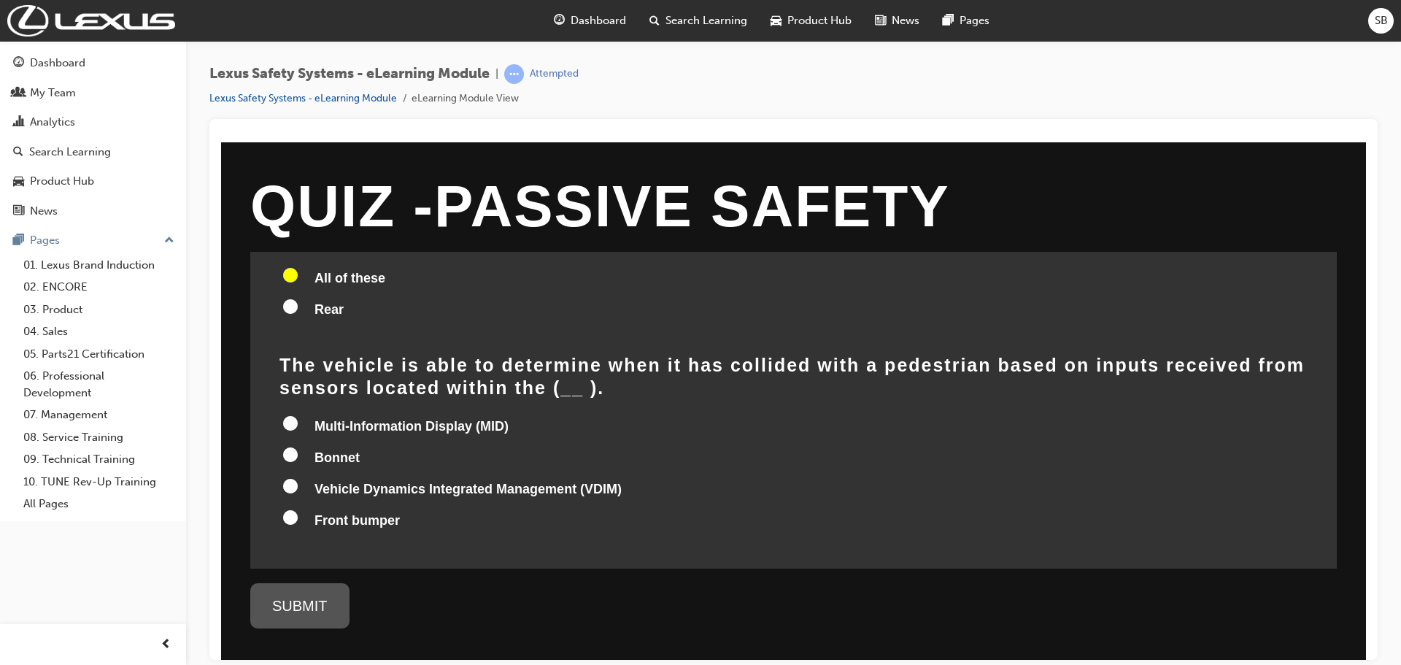
click at [289, 446] on input "Bonnet" at bounding box center [290, 453] width 15 height 15
radio input "true"
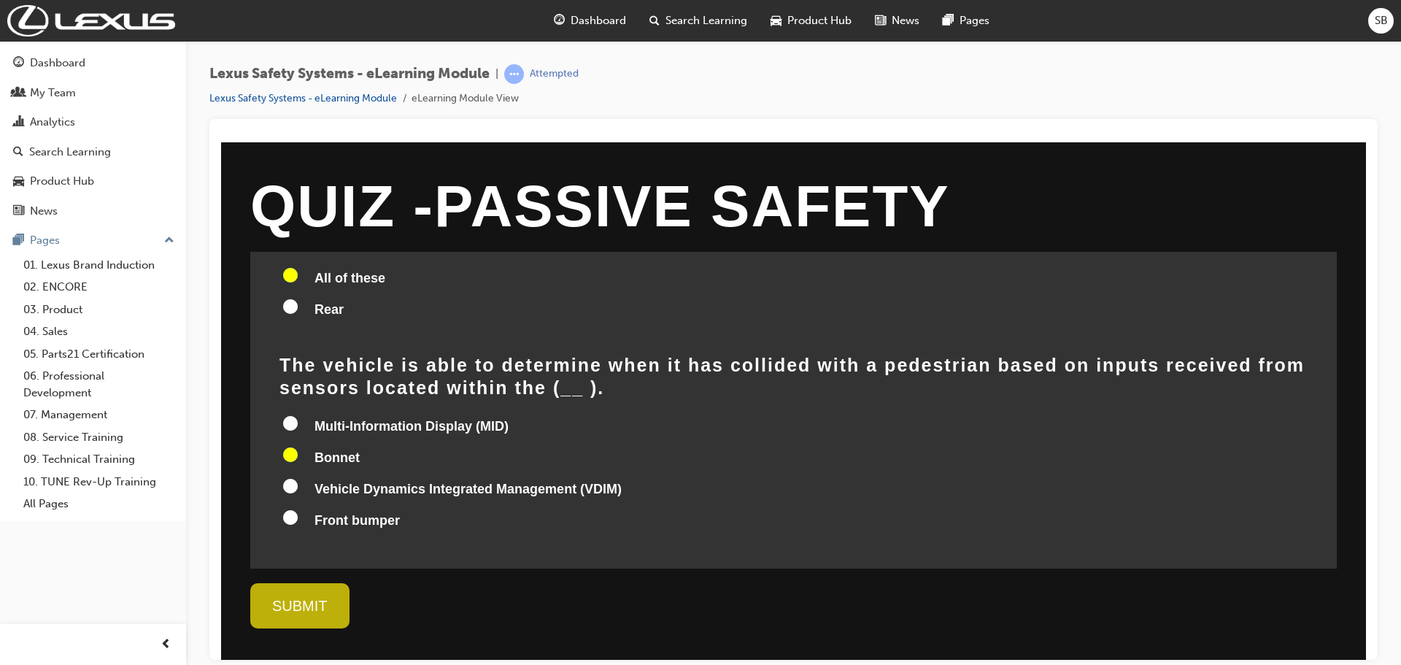
click at [305, 601] on div "SUBMIT" at bounding box center [299, 604] width 99 height 45
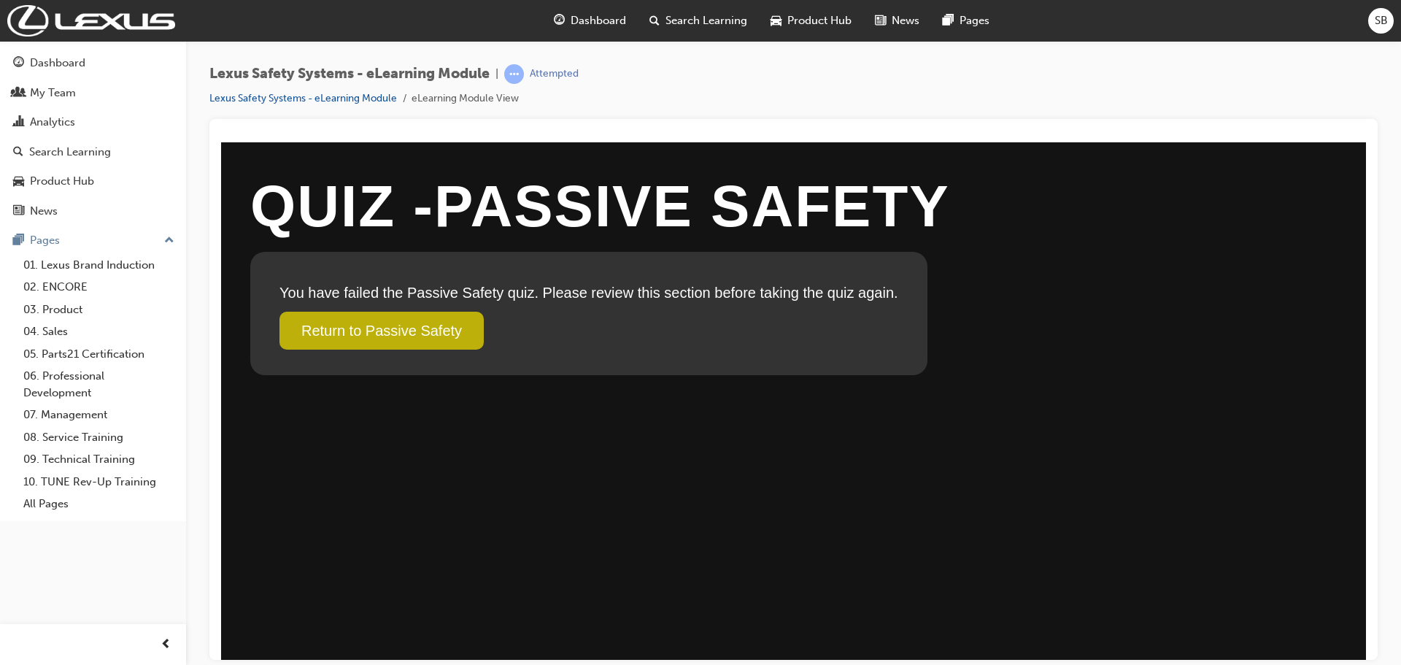
click at [400, 330] on link "Return to Passive Safety" at bounding box center [381, 330] width 204 height 38
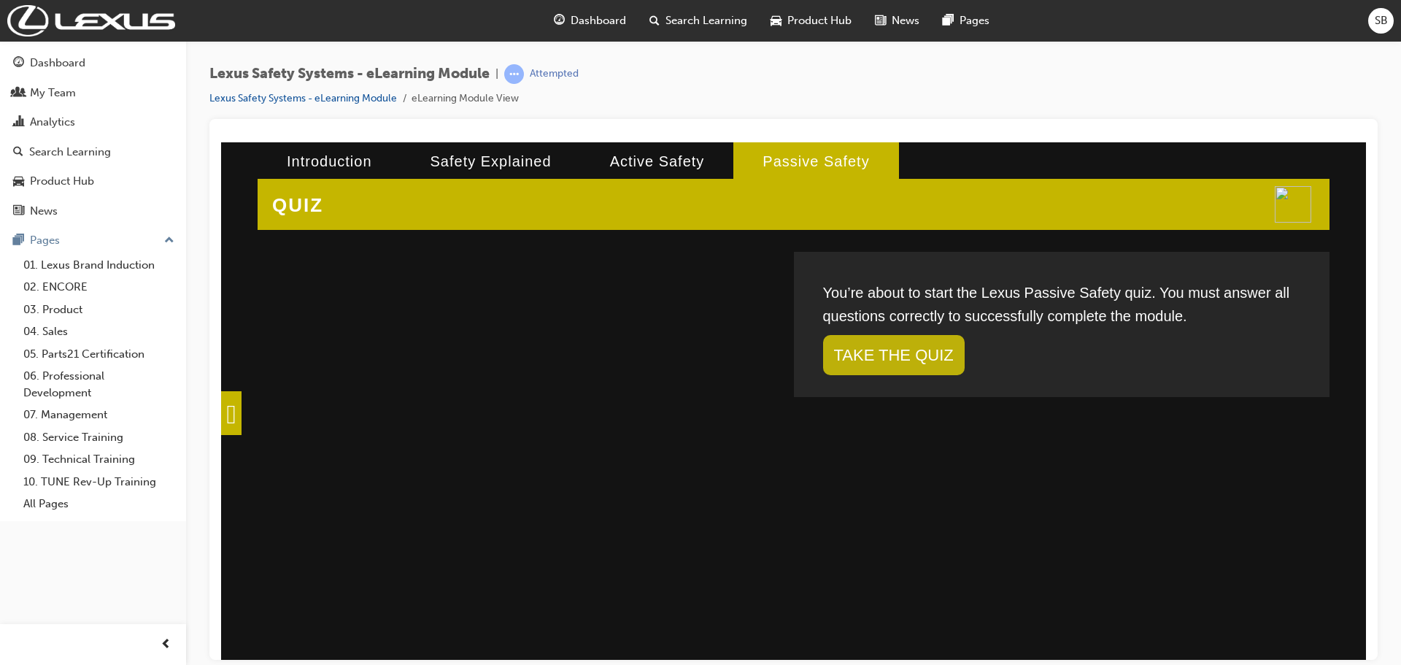
click at [908, 341] on link "TAKE THE QUIZ" at bounding box center [894, 354] width 142 height 40
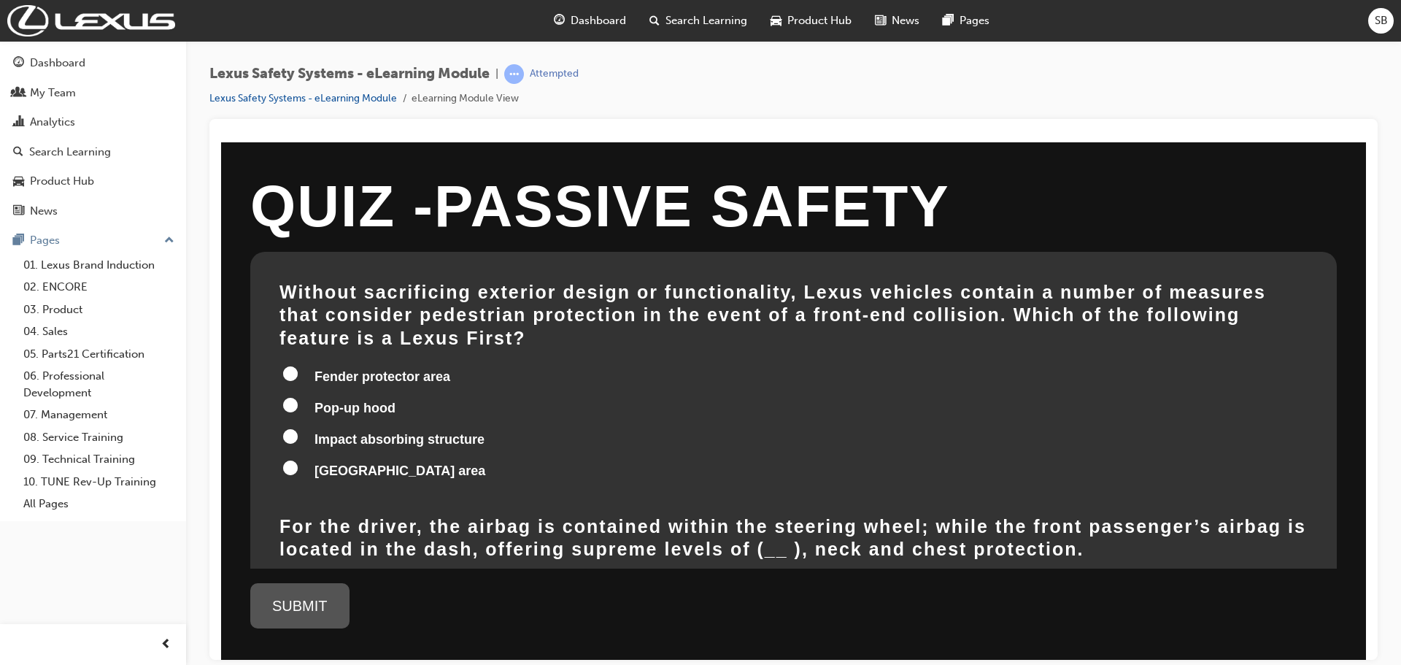
click at [287, 428] on input "Impact absorbing structure" at bounding box center [290, 435] width 15 height 15
radio input "true"
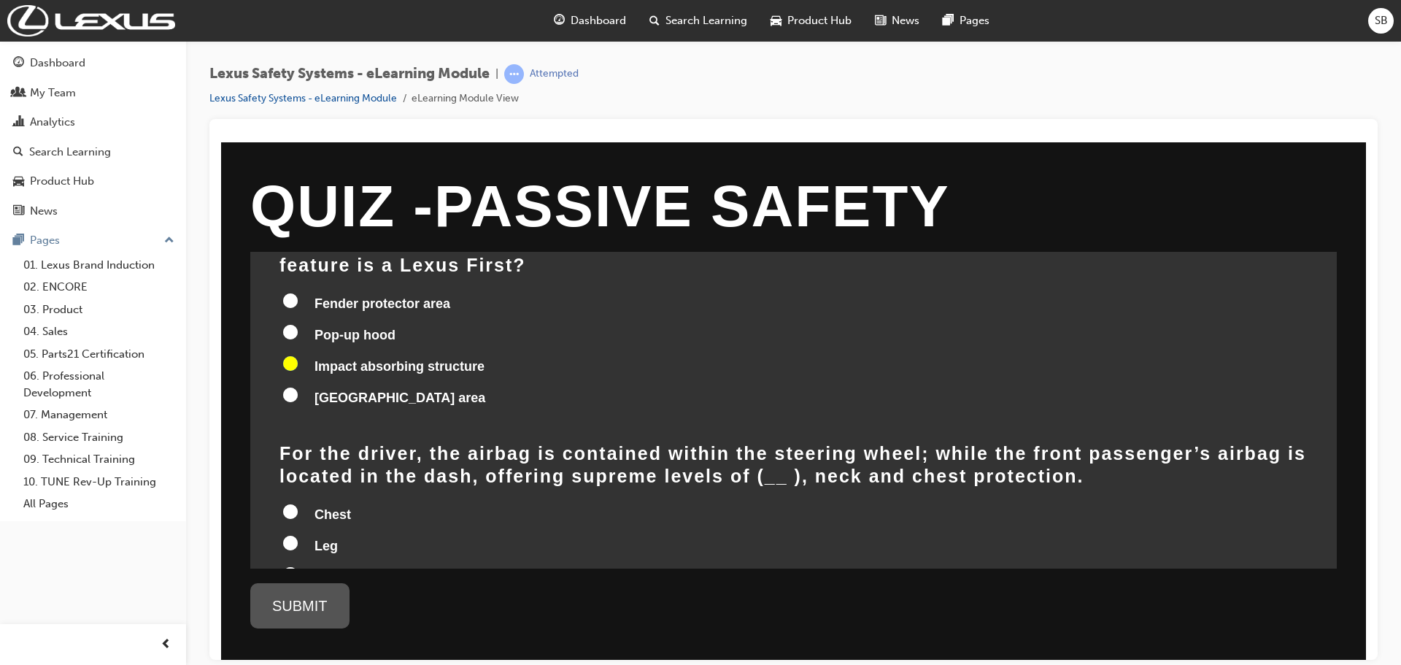
scroll to position [146, 0]
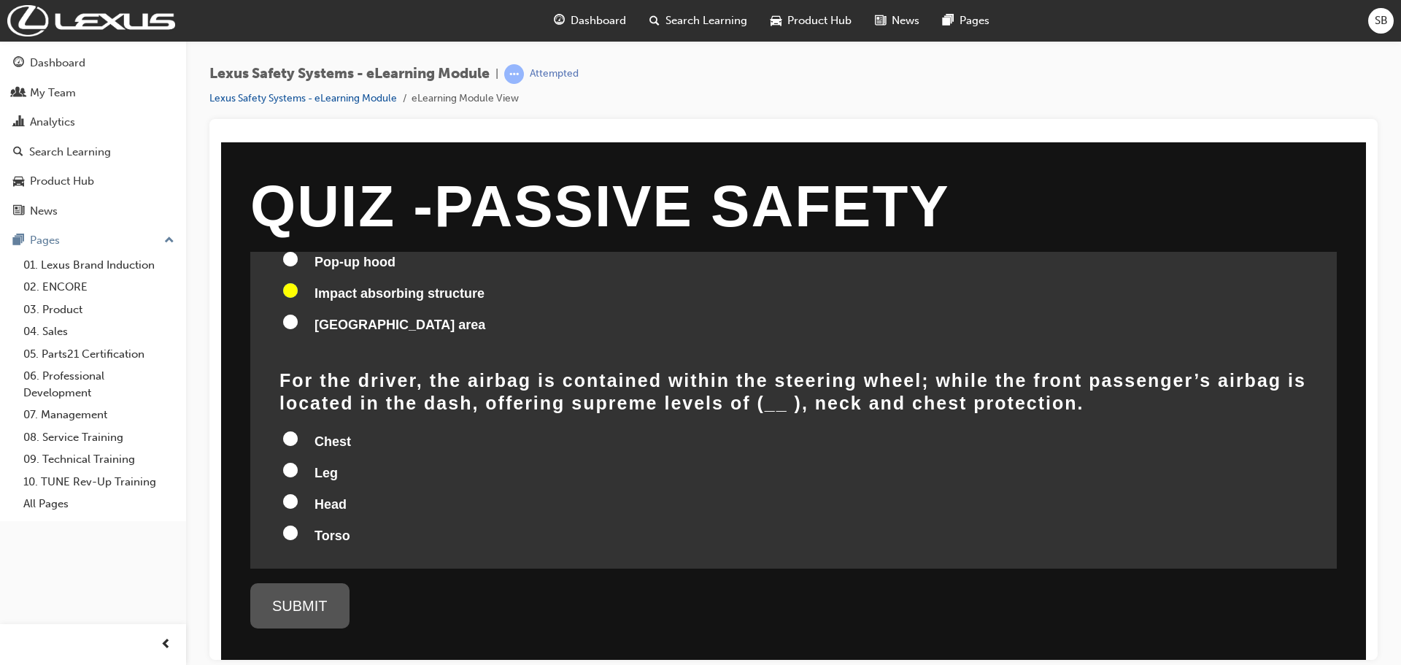
click at [290, 493] on input "Head" at bounding box center [290, 500] width 15 height 15
radio input "true"
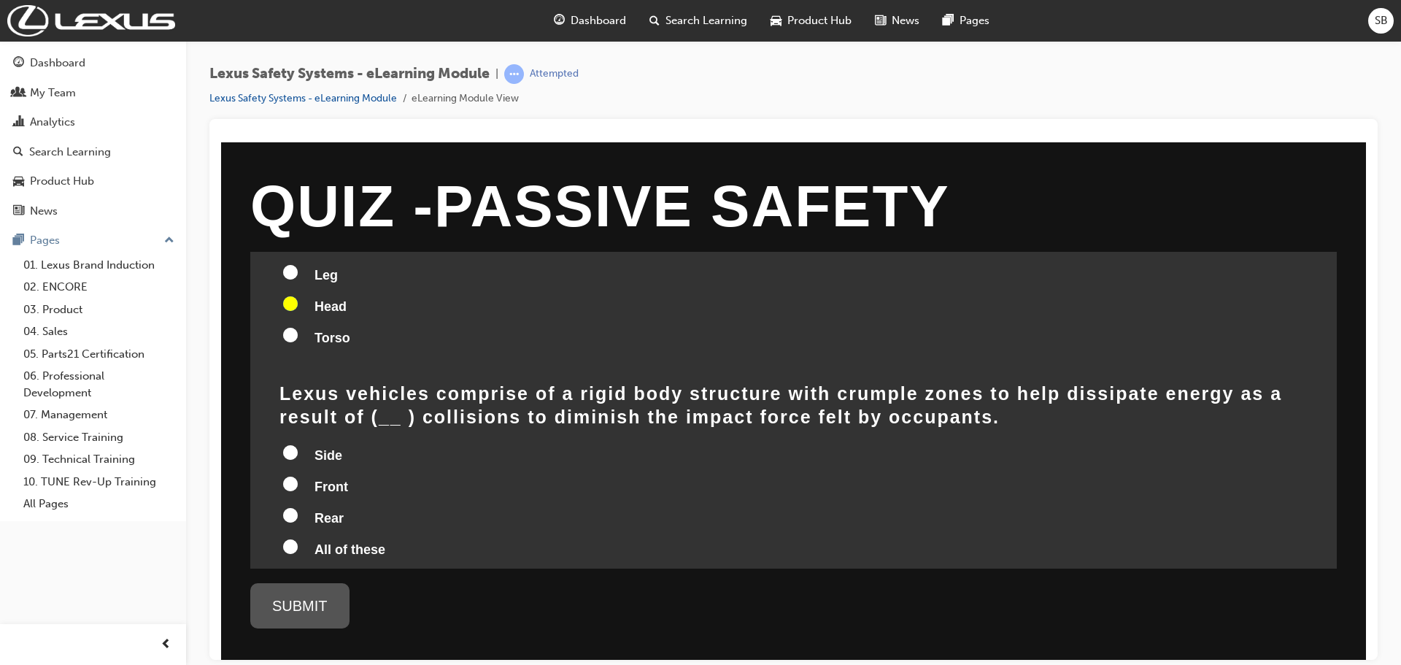
scroll to position [365, 0]
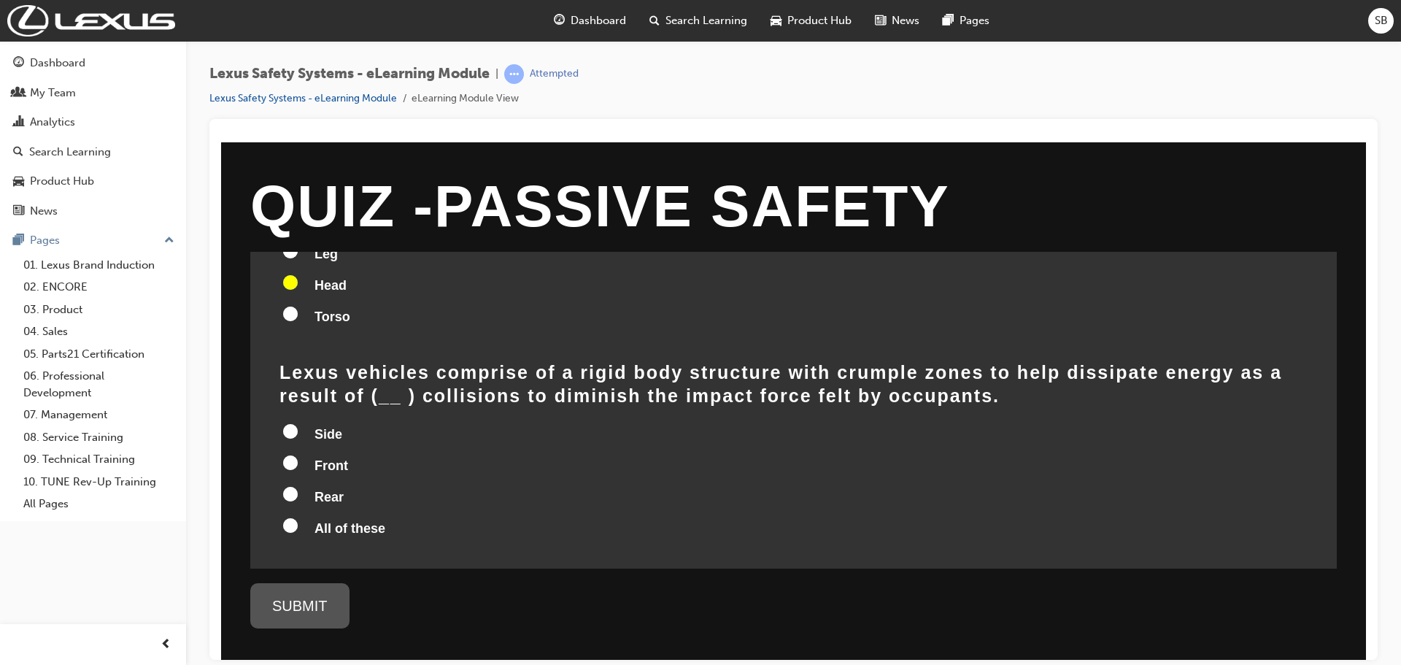
click at [295, 517] on input "All of these" at bounding box center [290, 524] width 15 height 15
radio input "true"
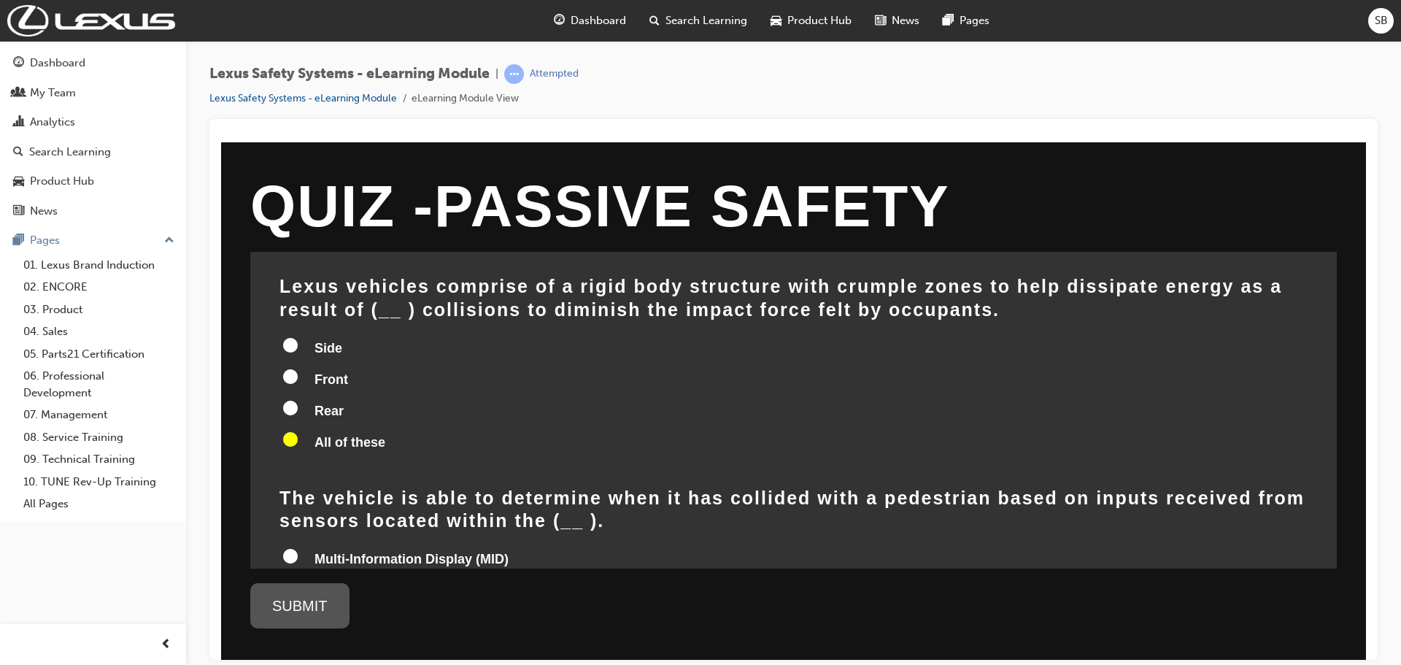
scroll to position [584, 0]
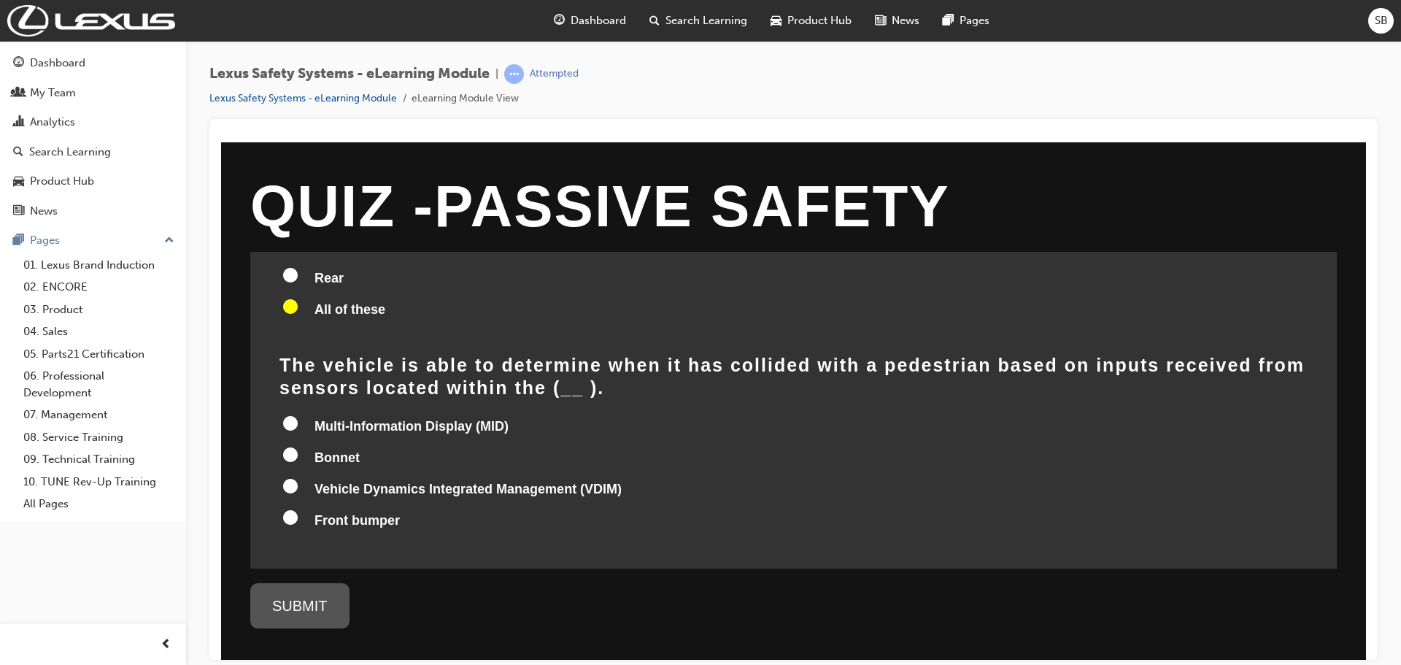
click at [295, 509] on input "Front bumper" at bounding box center [290, 516] width 15 height 15
radio input "true"
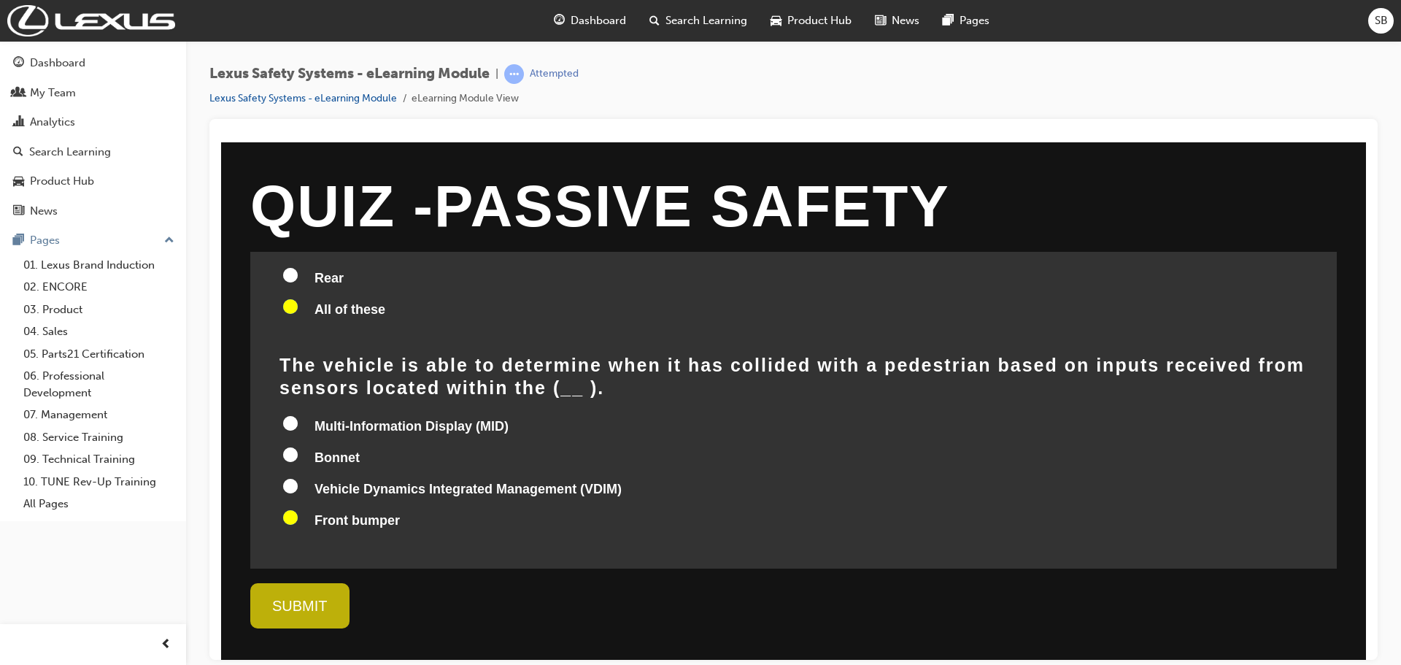
click at [308, 605] on div "SUBMIT" at bounding box center [299, 604] width 99 height 45
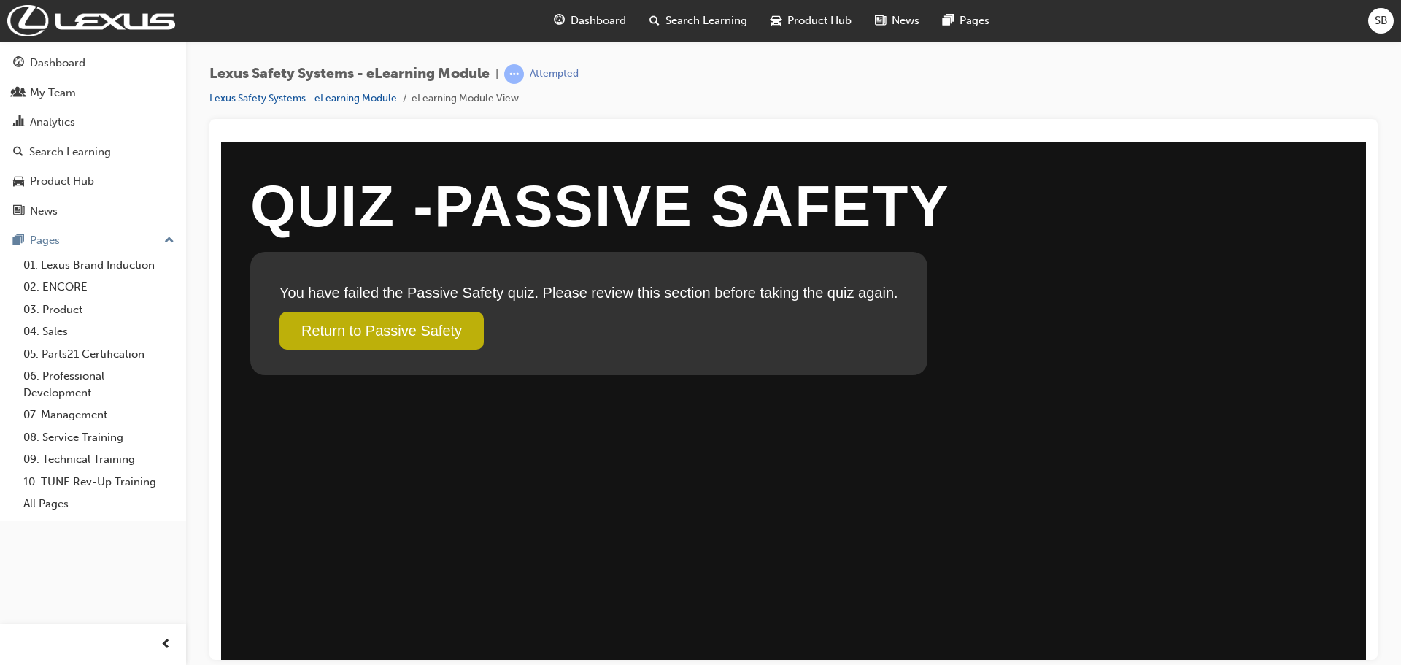
click at [426, 341] on link "Return to Passive Safety" at bounding box center [381, 330] width 204 height 38
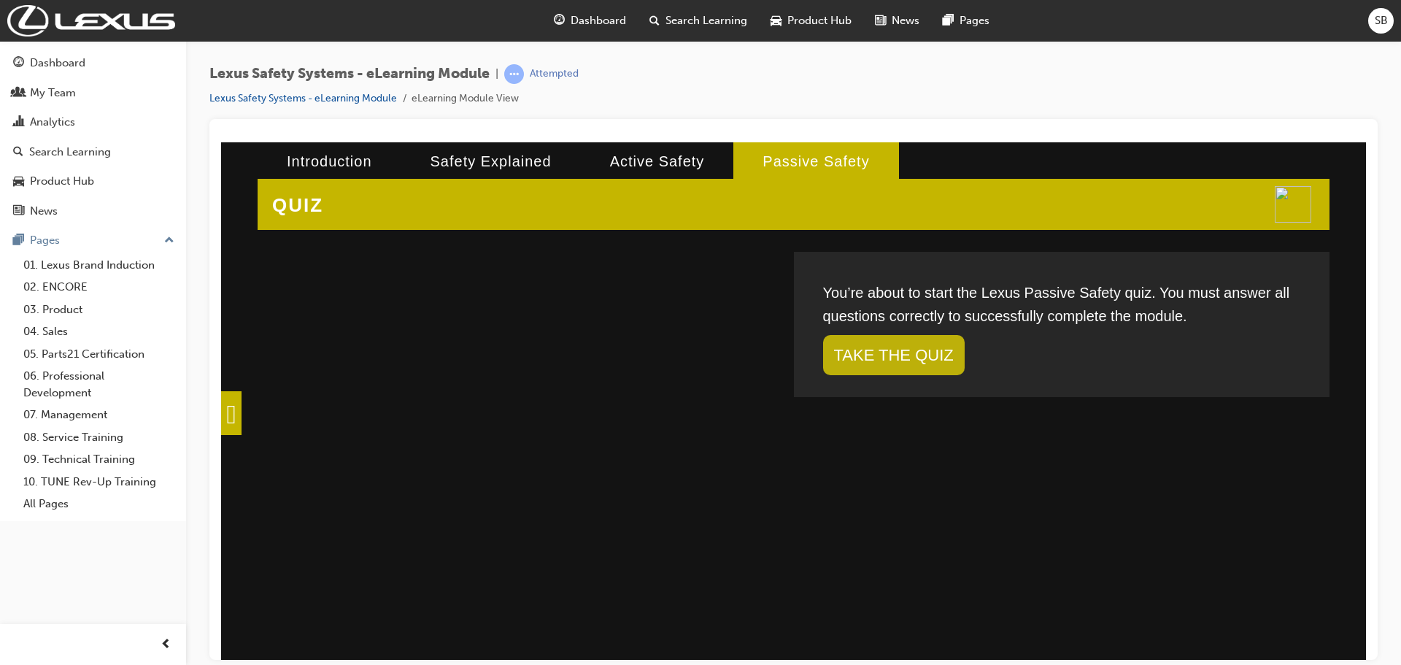
click at [844, 361] on link "TAKE THE QUIZ" at bounding box center [894, 354] width 142 height 40
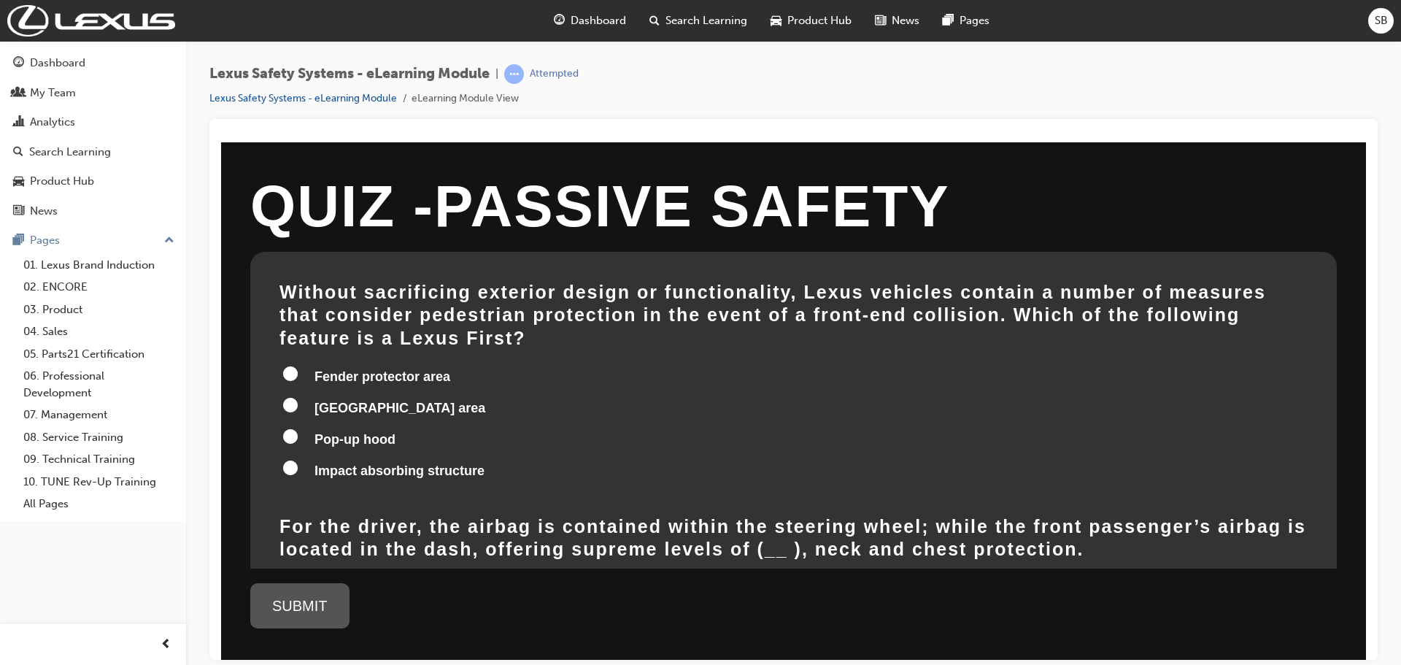
click at [292, 365] on input "Fender protector area" at bounding box center [290, 372] width 15 height 15
radio input "true"
click at [294, 397] on input "[GEOGRAPHIC_DATA] area" at bounding box center [290, 404] width 15 height 15
radio input "true"
click at [293, 428] on input "Pop-up hood" at bounding box center [290, 435] width 15 height 15
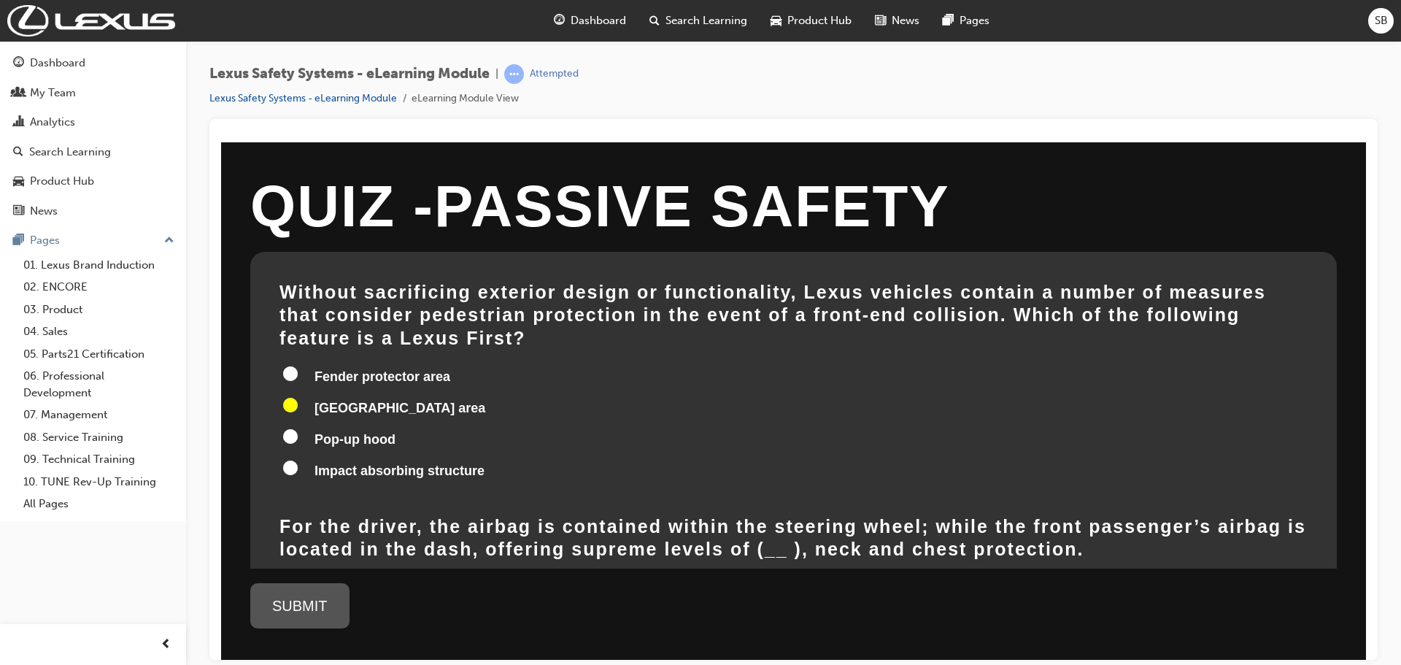
radio input "true"
click at [291, 460] on input "Impact absorbing structure" at bounding box center [290, 467] width 15 height 15
radio input "true"
click at [287, 365] on input "Fender protector area" at bounding box center [290, 372] width 15 height 15
radio input "true"
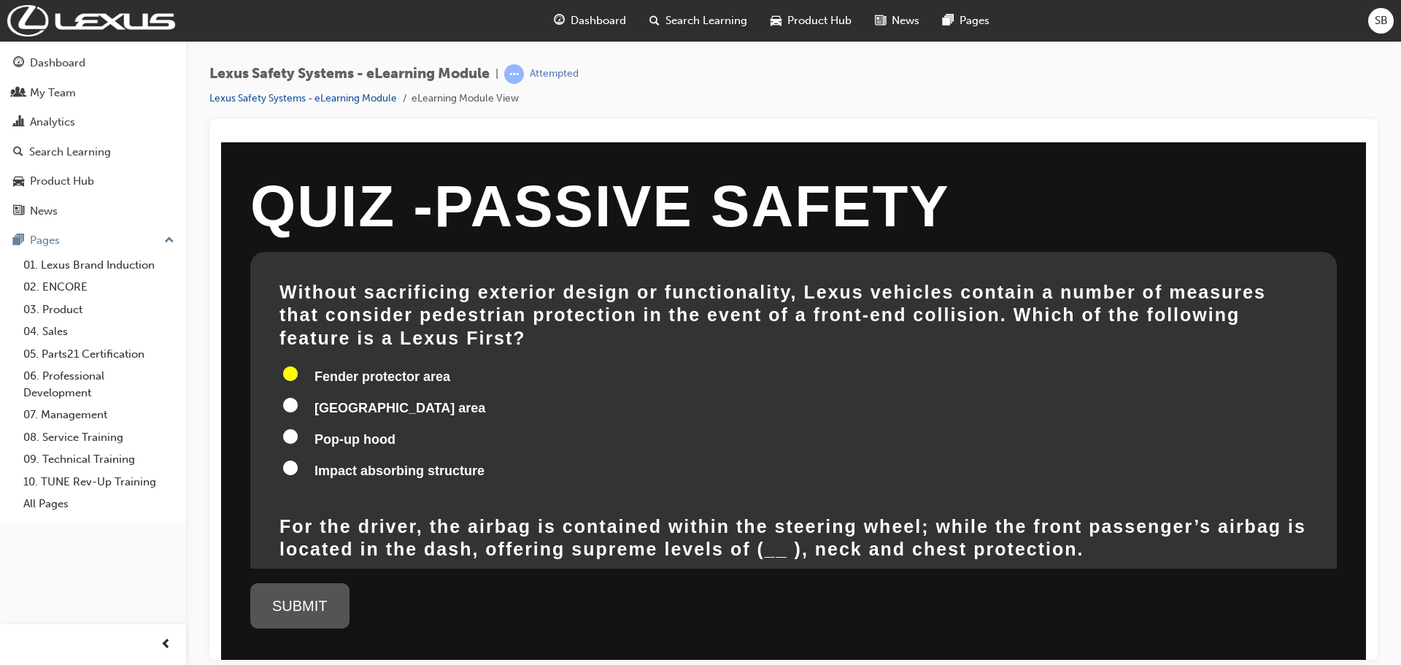
scroll to position [73, 0]
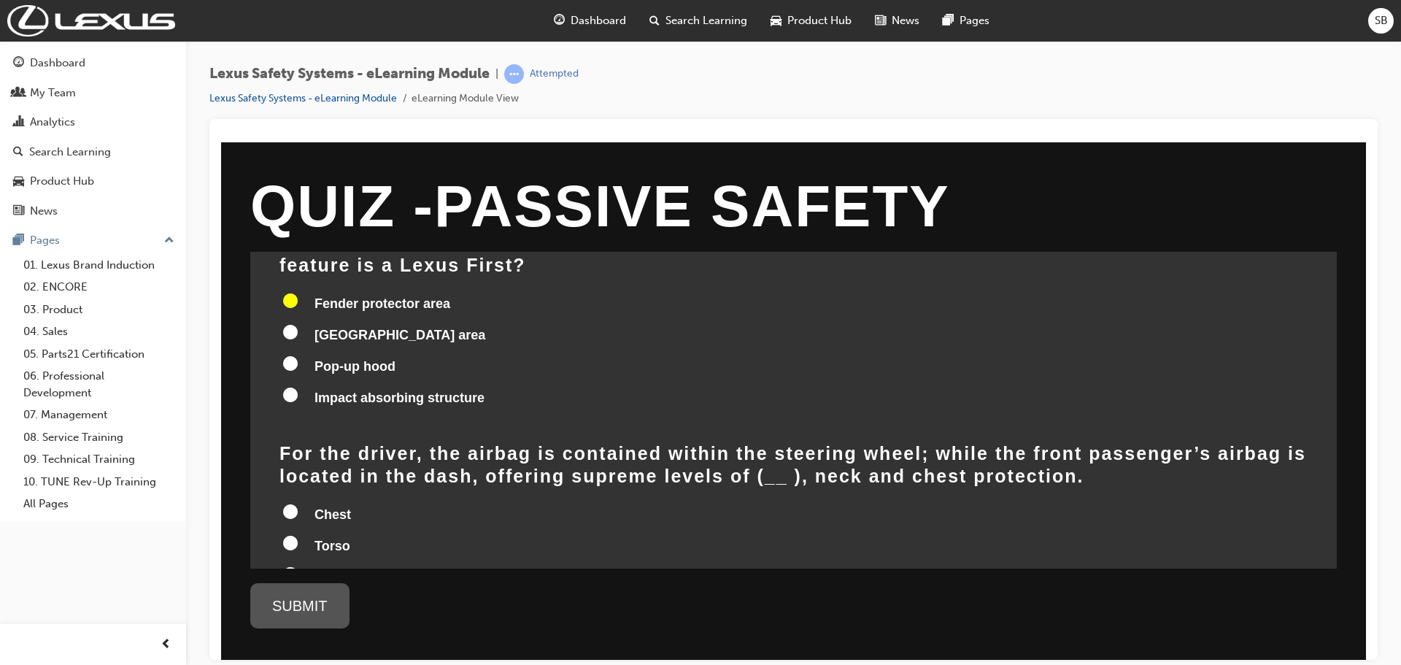
click at [289, 355] on input "Pop-up hood" at bounding box center [290, 362] width 15 height 15
radio input "true"
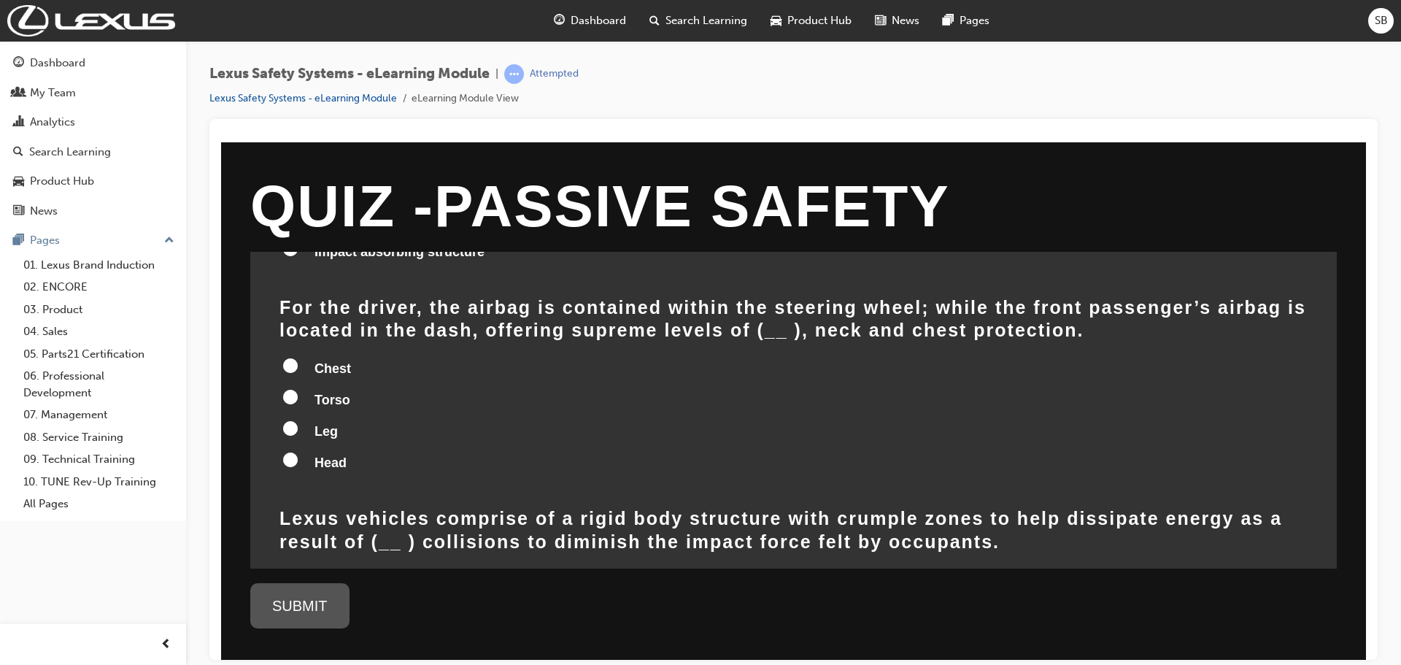
click at [294, 452] on input "Head" at bounding box center [290, 459] width 15 height 15
radio input "true"
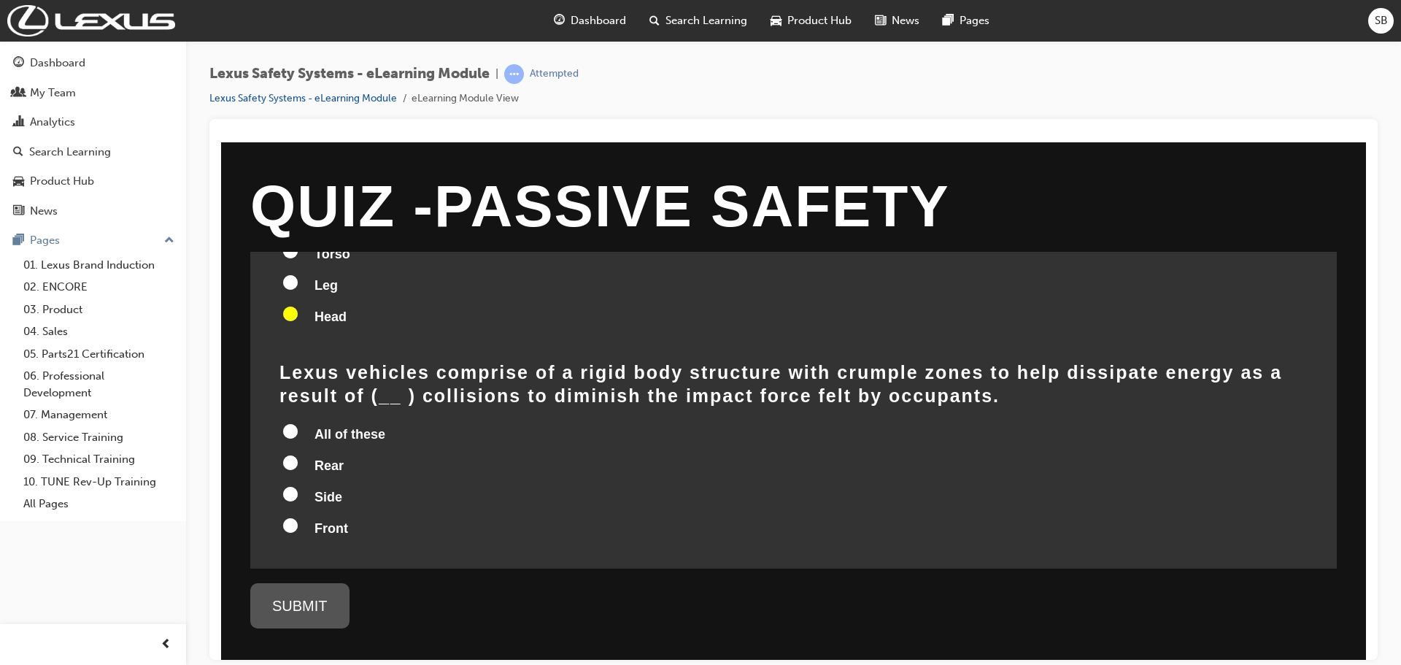
click at [291, 421] on label "All of these" at bounding box center [793, 435] width 1028 height 28
click at [291, 423] on input "All of these" at bounding box center [290, 430] width 15 height 15
radio input "true"
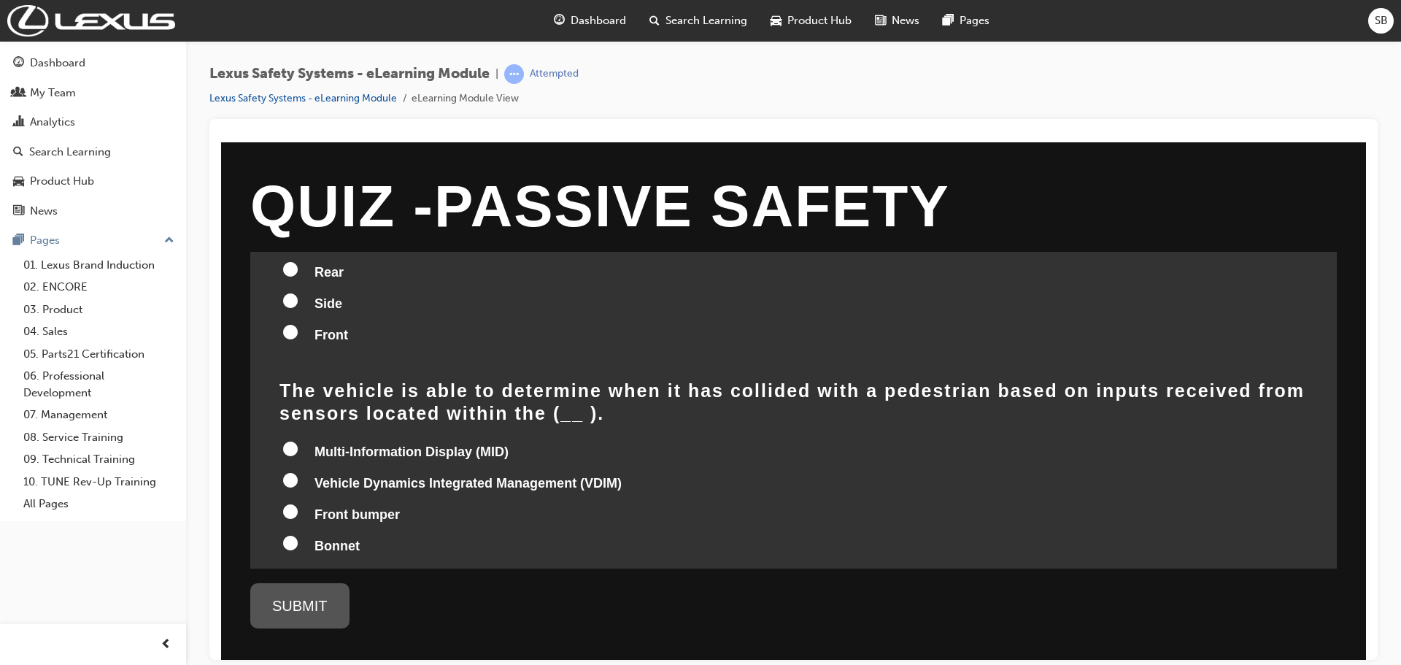
scroll to position [584, 0]
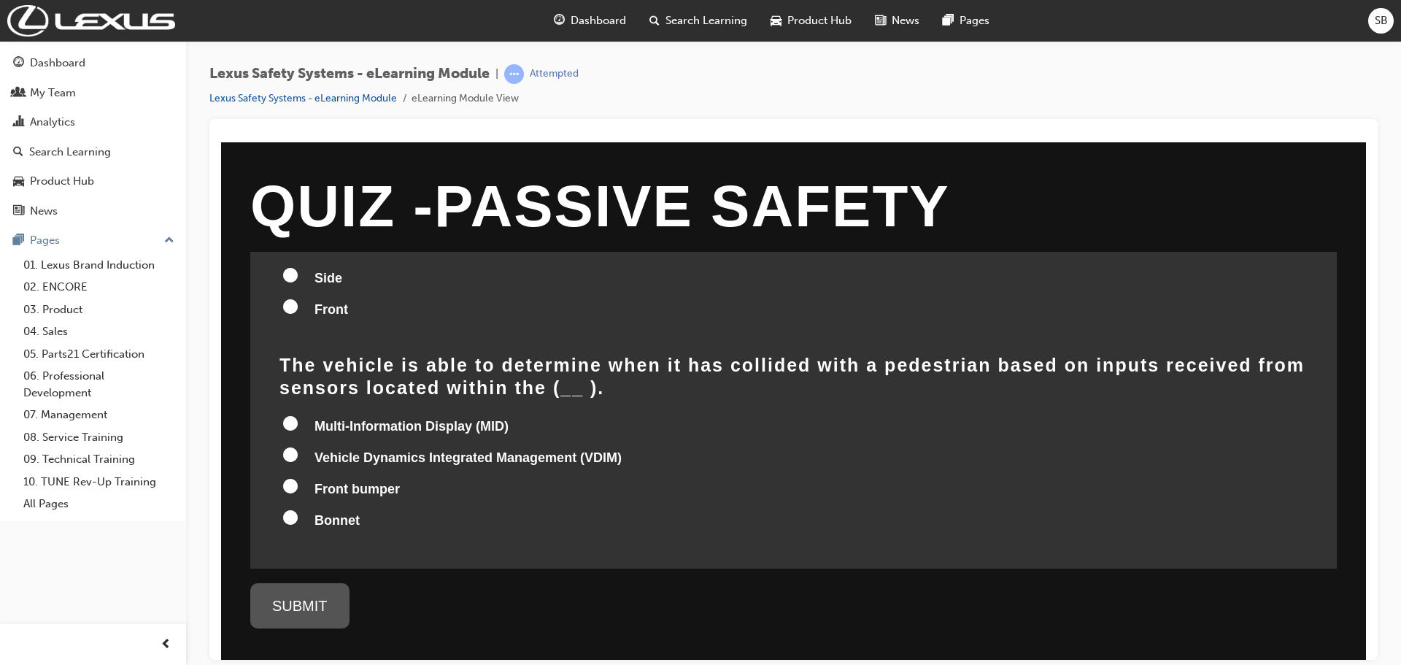
click at [293, 446] on input "Vehicle Dynamics Integrated Management (VDIM)" at bounding box center [290, 453] width 15 height 15
click at [334, 600] on div "SUBMIT" at bounding box center [299, 604] width 99 height 45
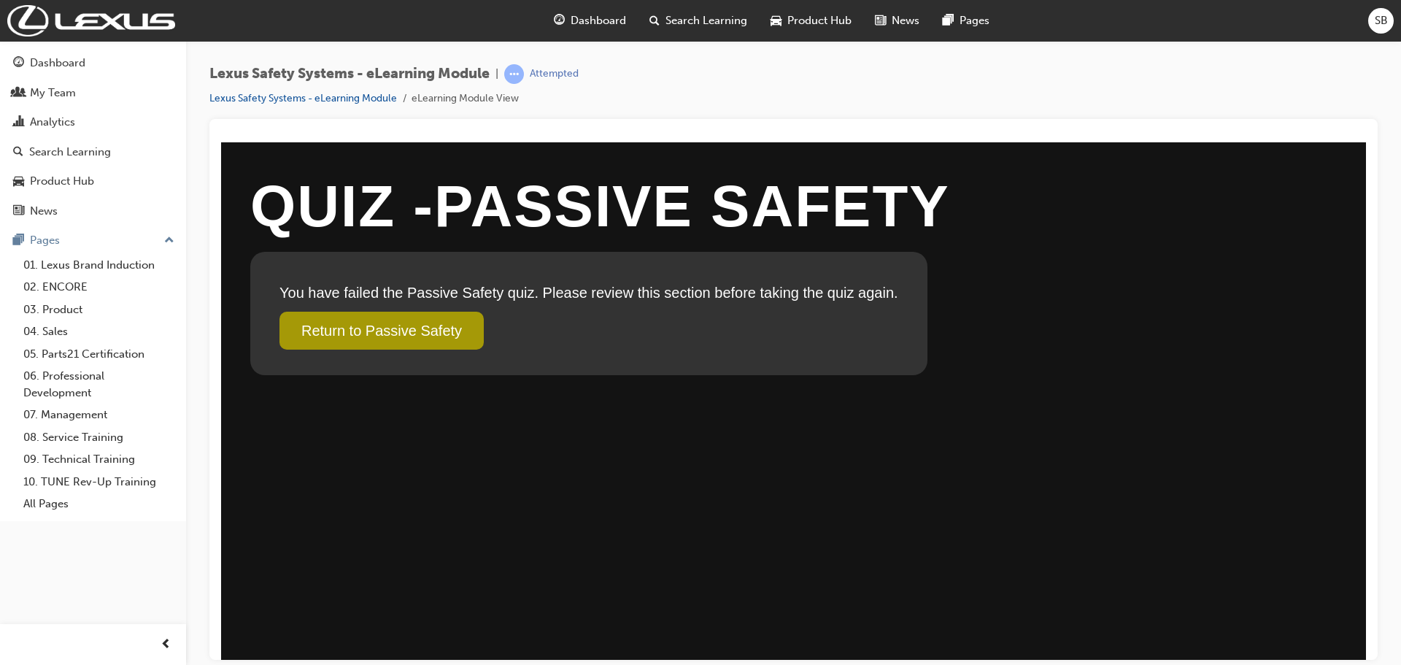
scroll to position [0, 0]
click at [403, 333] on link "Return to Passive Safety" at bounding box center [381, 330] width 204 height 38
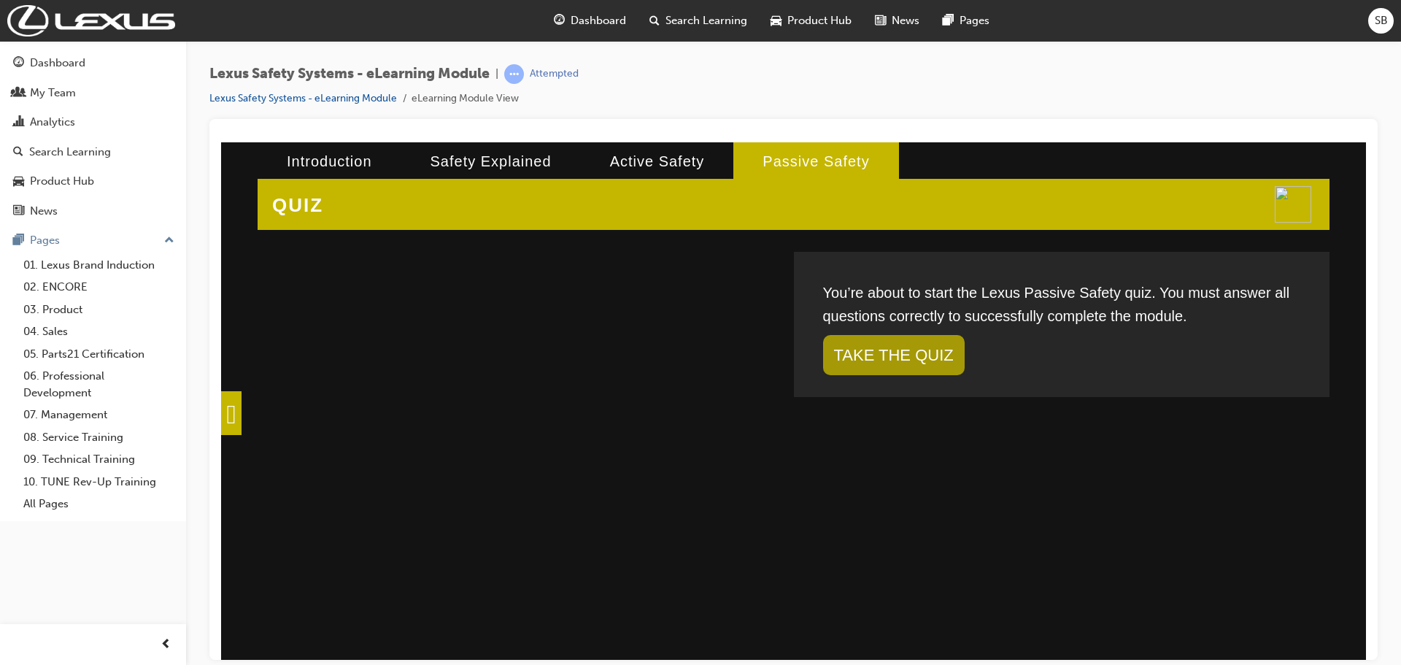
click at [241, 405] on span at bounding box center [231, 412] width 20 height 44
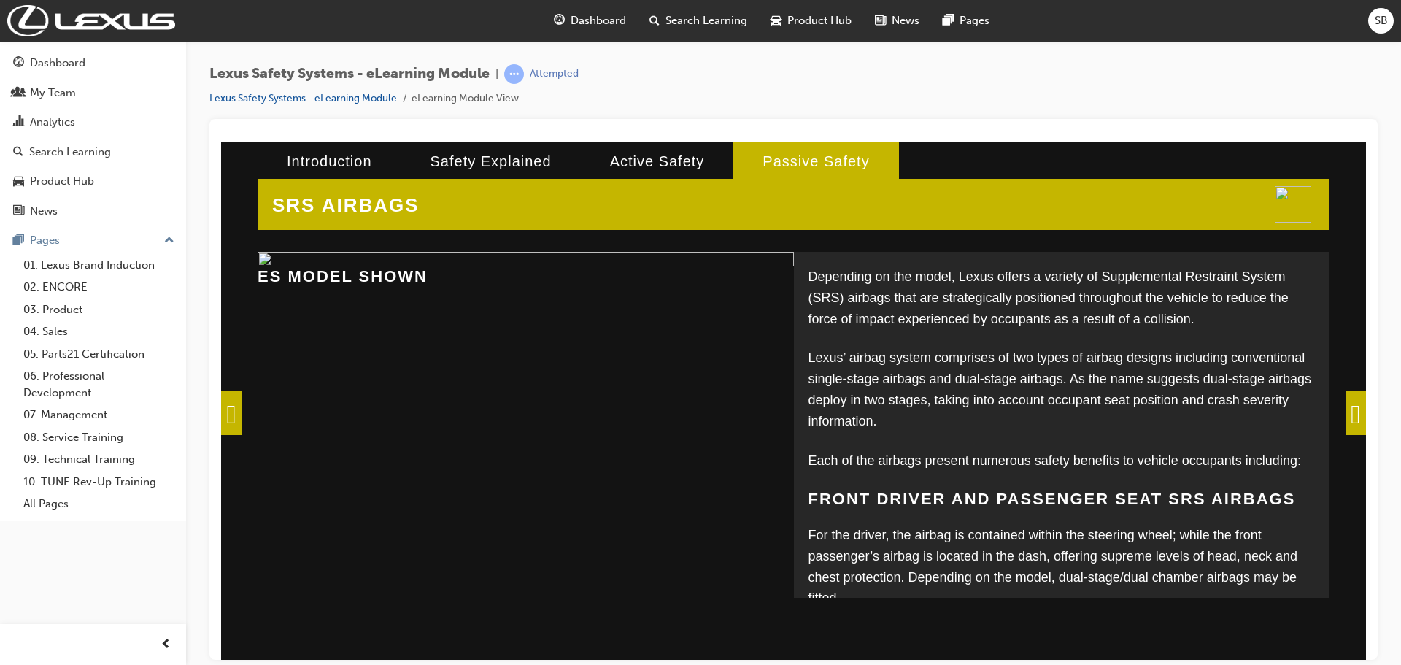
click at [236, 413] on span at bounding box center [231, 412] width 20 height 44
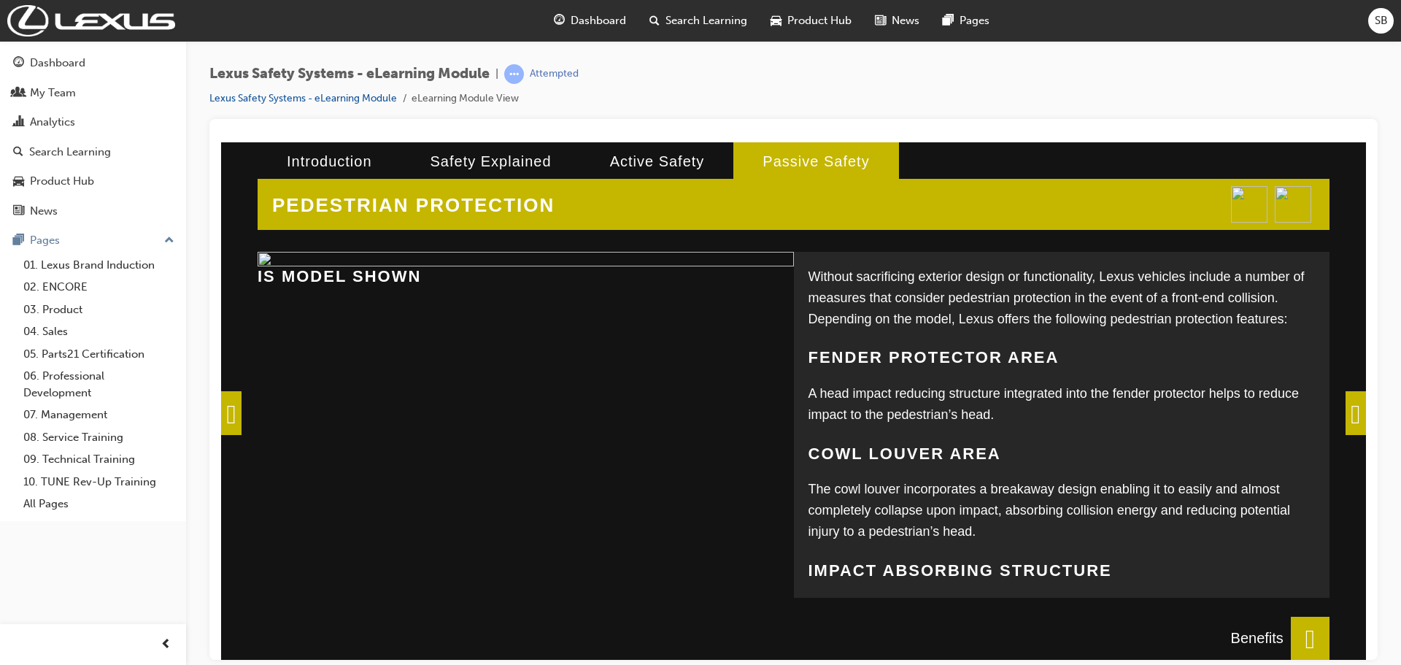
click at [1345, 419] on span at bounding box center [1355, 412] width 20 height 44
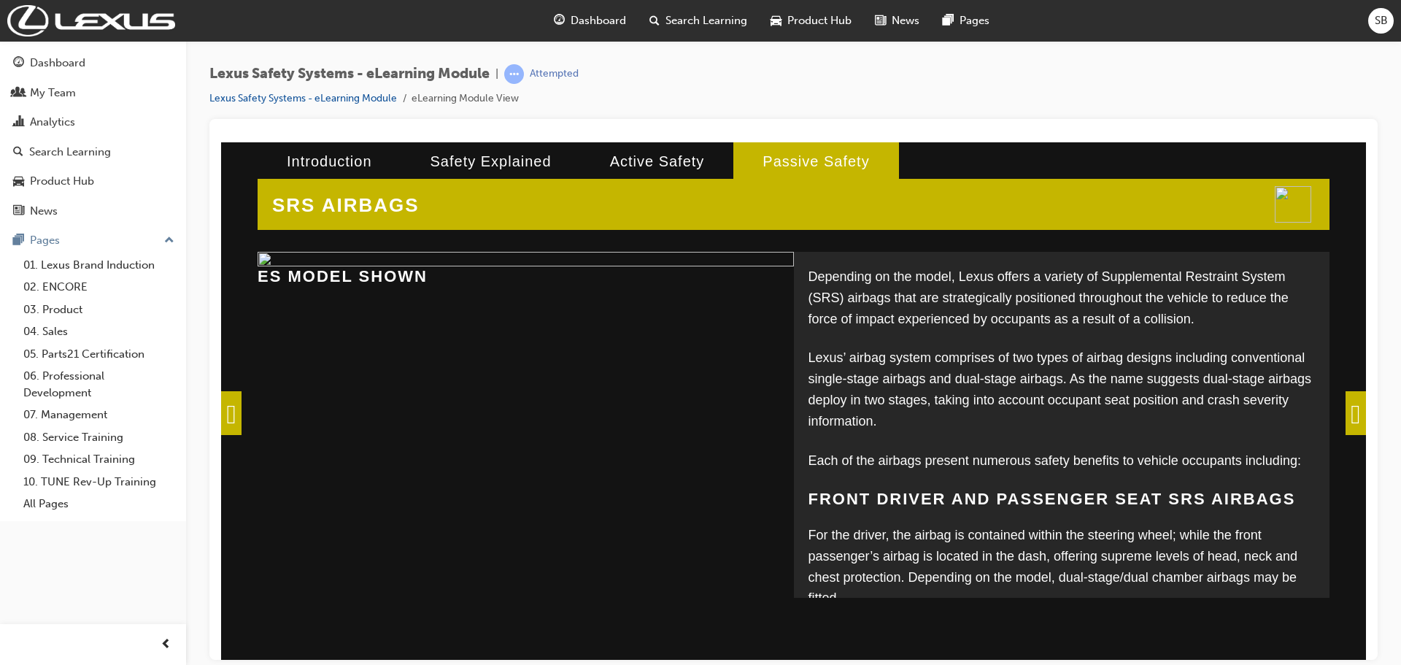
click at [1345, 419] on span at bounding box center [1355, 412] width 20 height 44
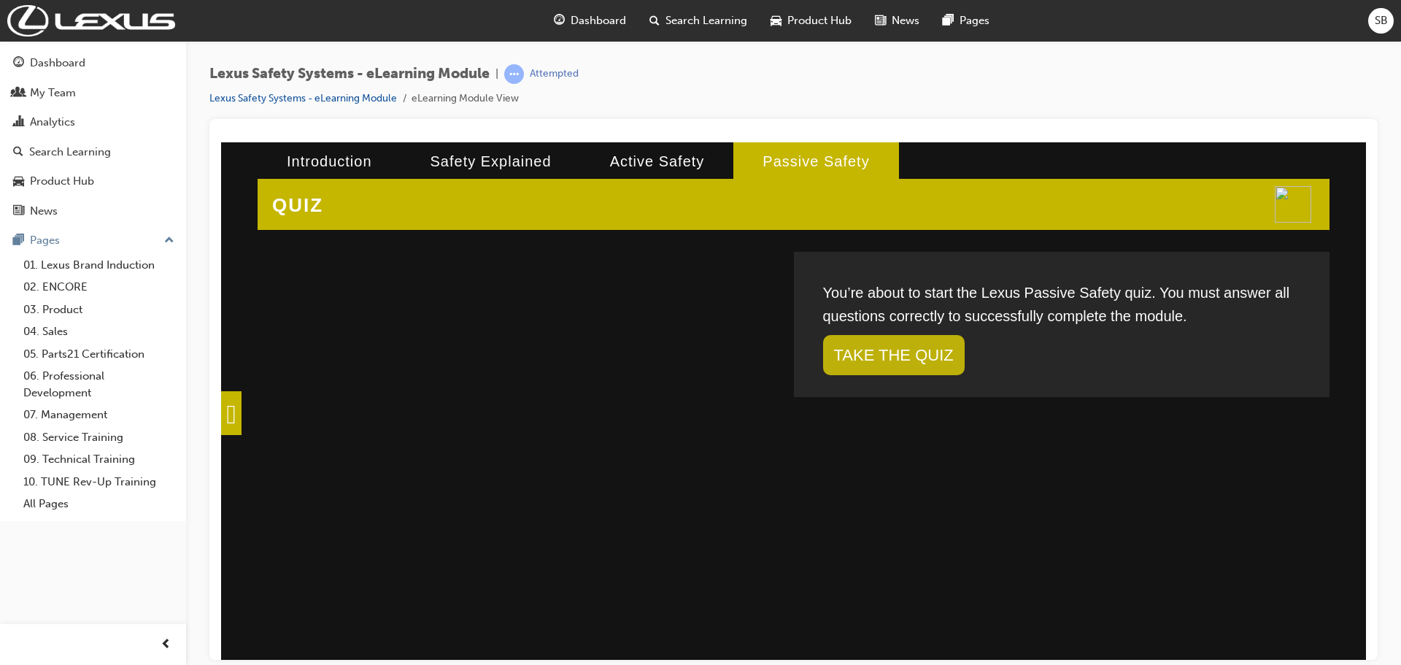
click at [899, 344] on link "TAKE THE QUIZ" at bounding box center [894, 354] width 142 height 40
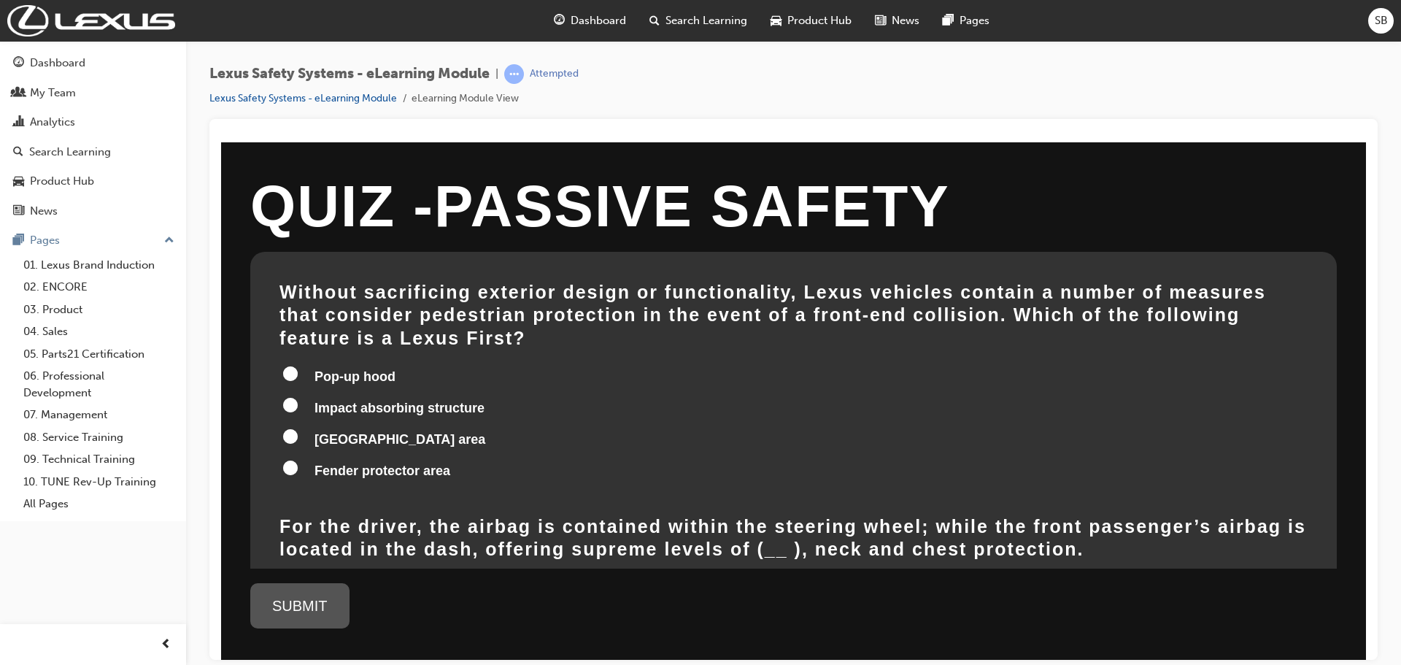
click at [291, 460] on input "Fender protector area" at bounding box center [290, 467] width 15 height 15
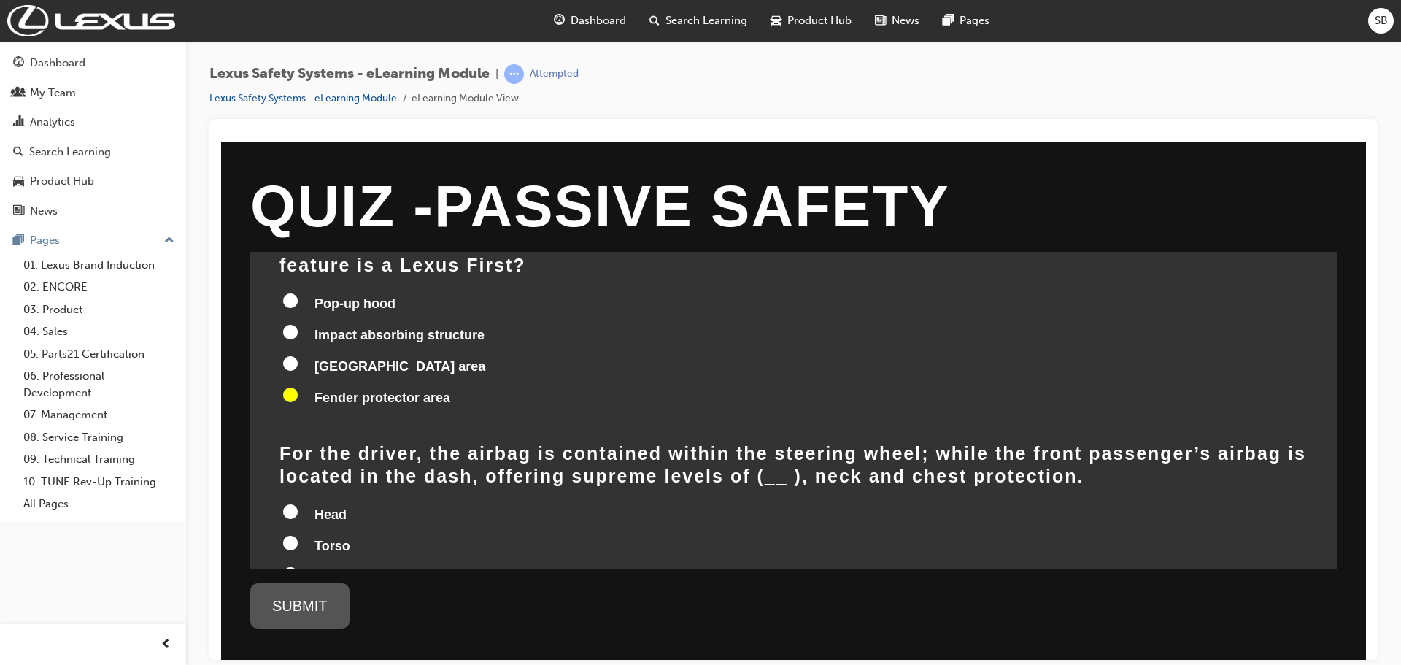
click at [293, 501] on label "Head" at bounding box center [793, 515] width 1028 height 28
click at [293, 503] on input "Head" at bounding box center [290, 510] width 15 height 15
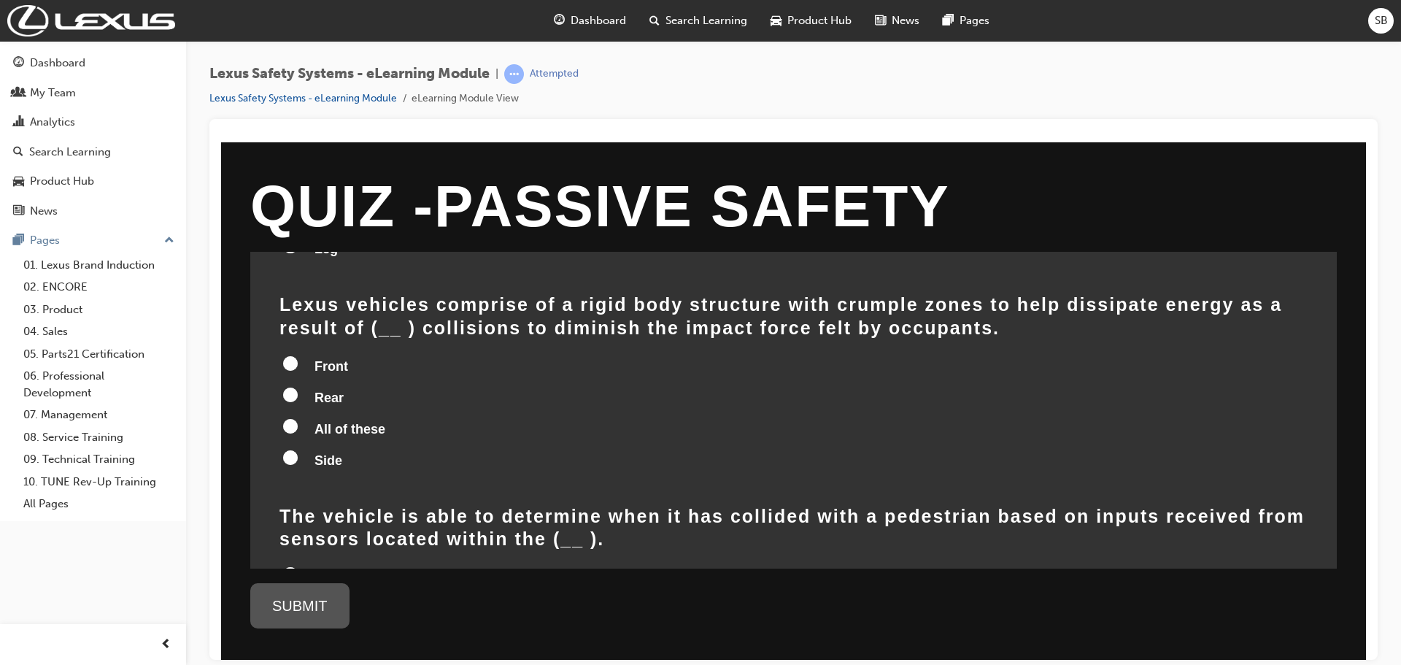
scroll to position [438, 0]
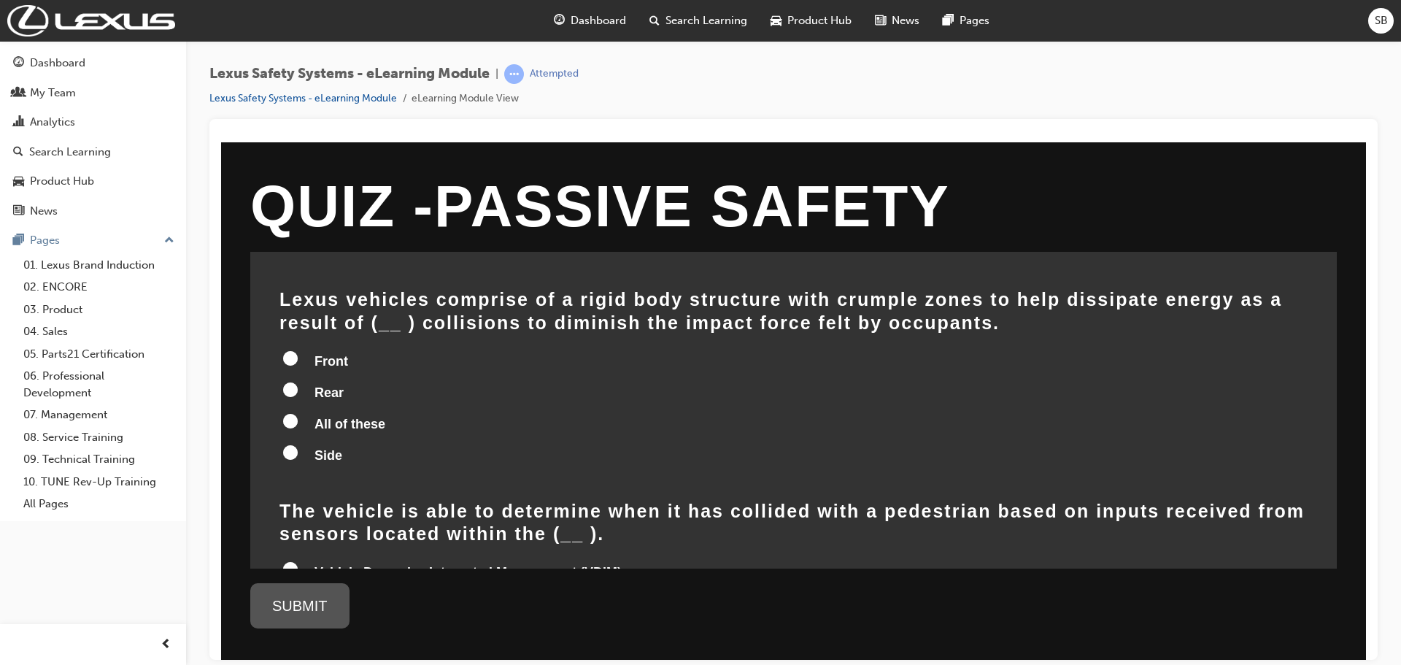
click at [295, 413] on input "All of these" at bounding box center [290, 420] width 15 height 15
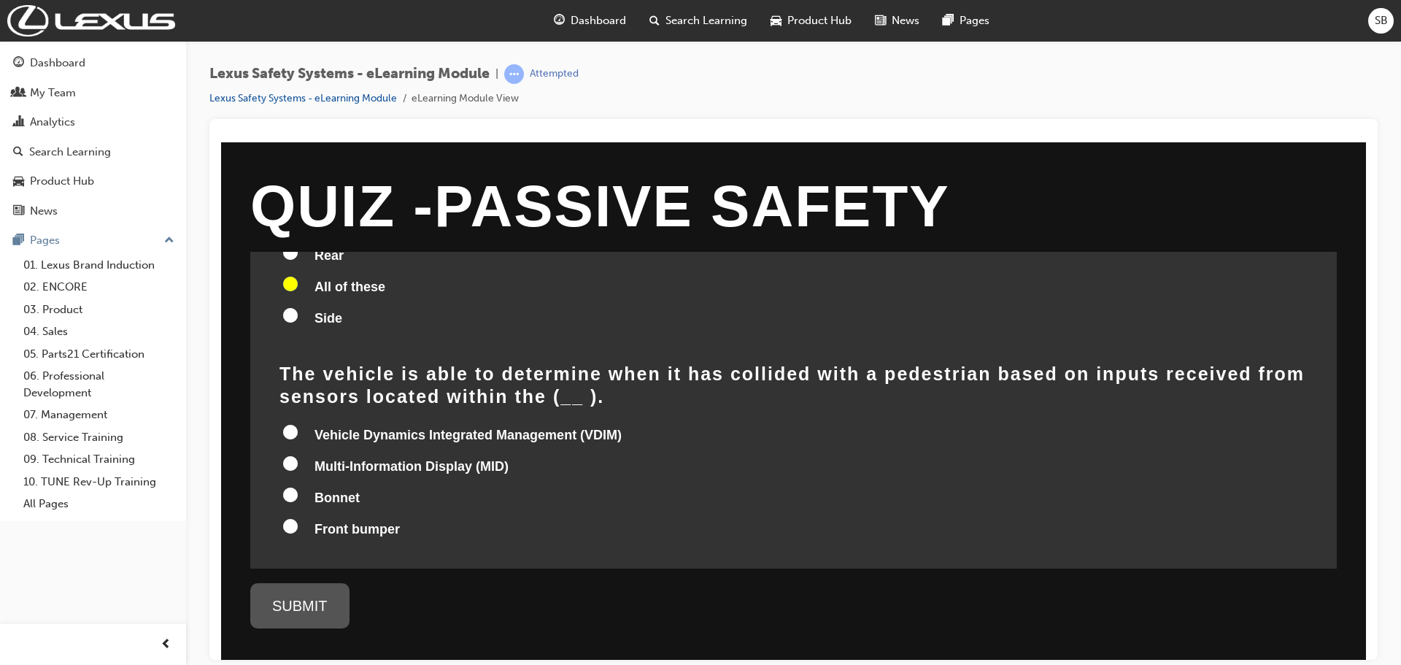
scroll to position [587, 0]
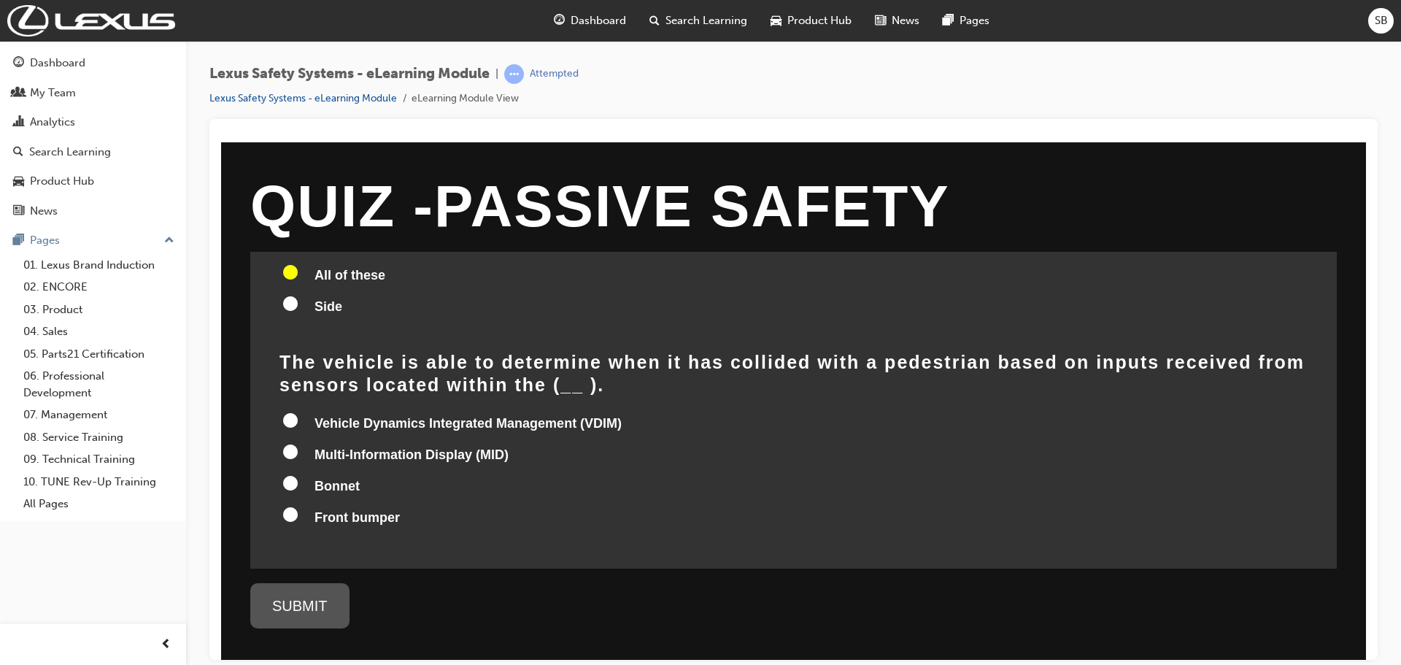
click at [291, 506] on input "Front bumper" at bounding box center [290, 513] width 15 height 15
click at [311, 595] on div "SUBMIT" at bounding box center [299, 604] width 99 height 45
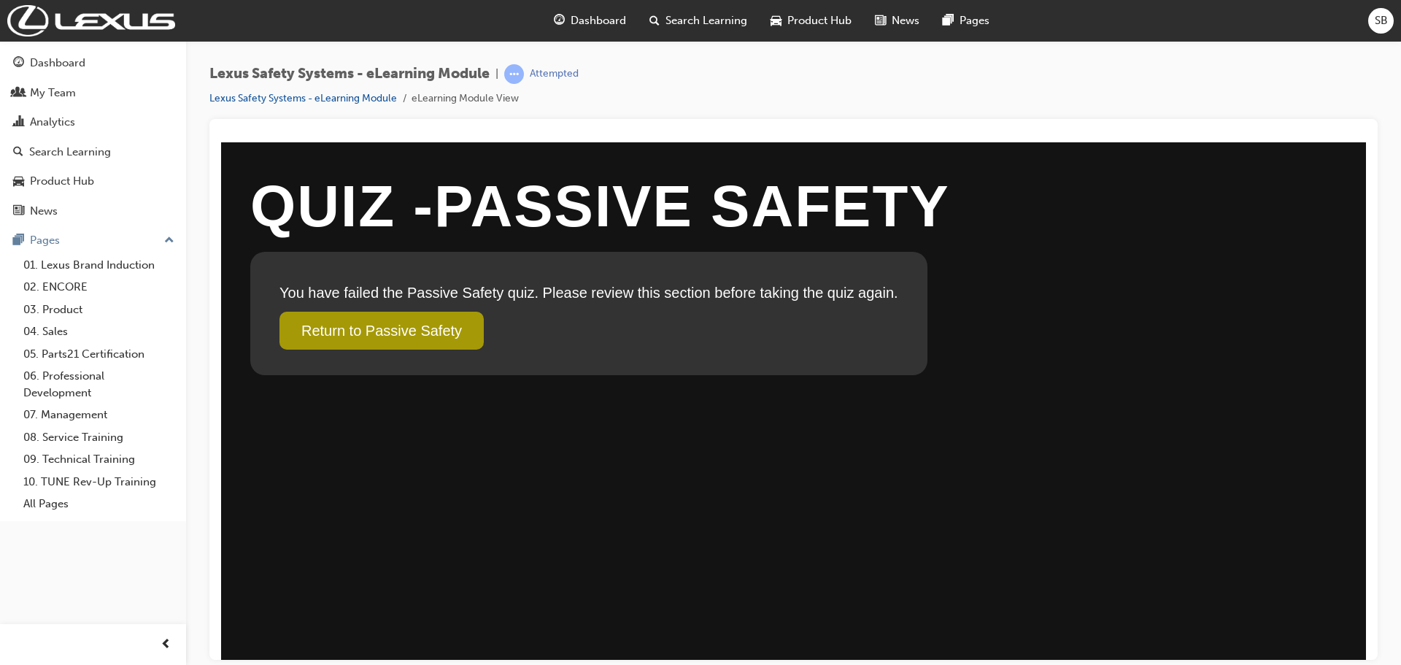
scroll to position [0, 0]
click at [414, 336] on link "Return to Passive Safety" at bounding box center [381, 330] width 204 height 38
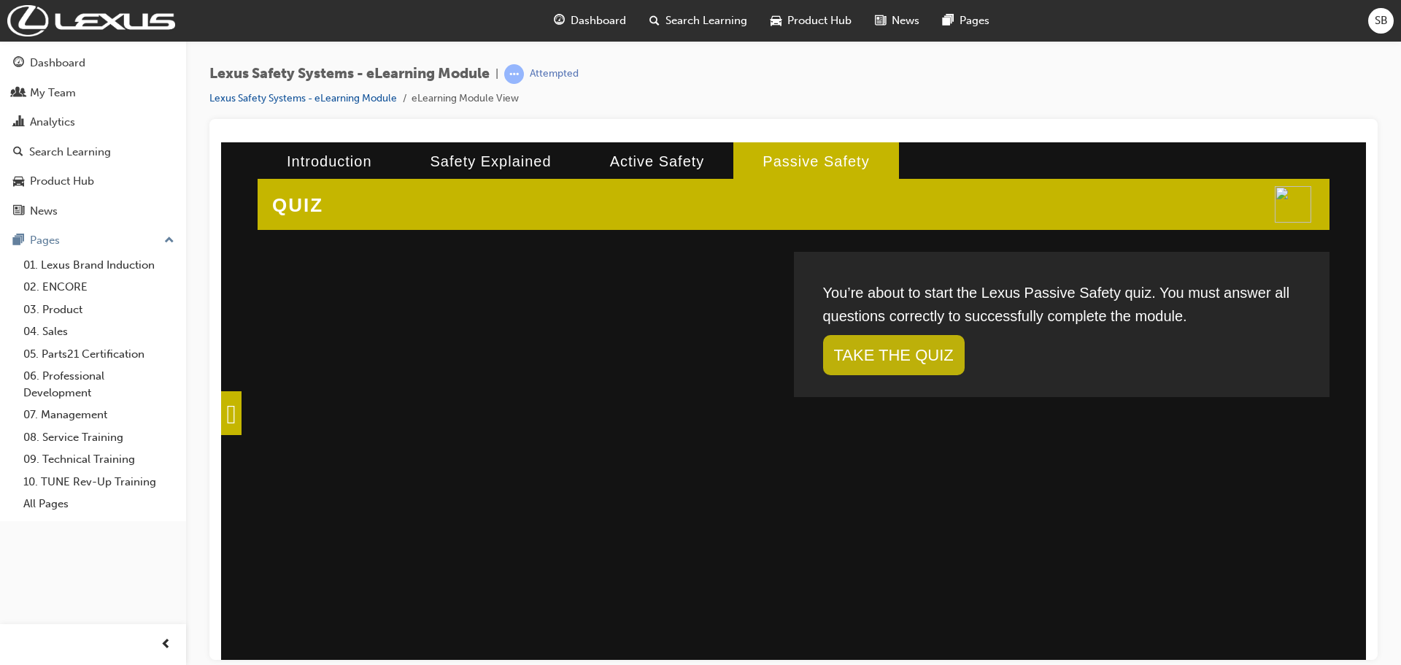
click at [909, 352] on link "TAKE THE QUIZ" at bounding box center [894, 354] width 142 height 40
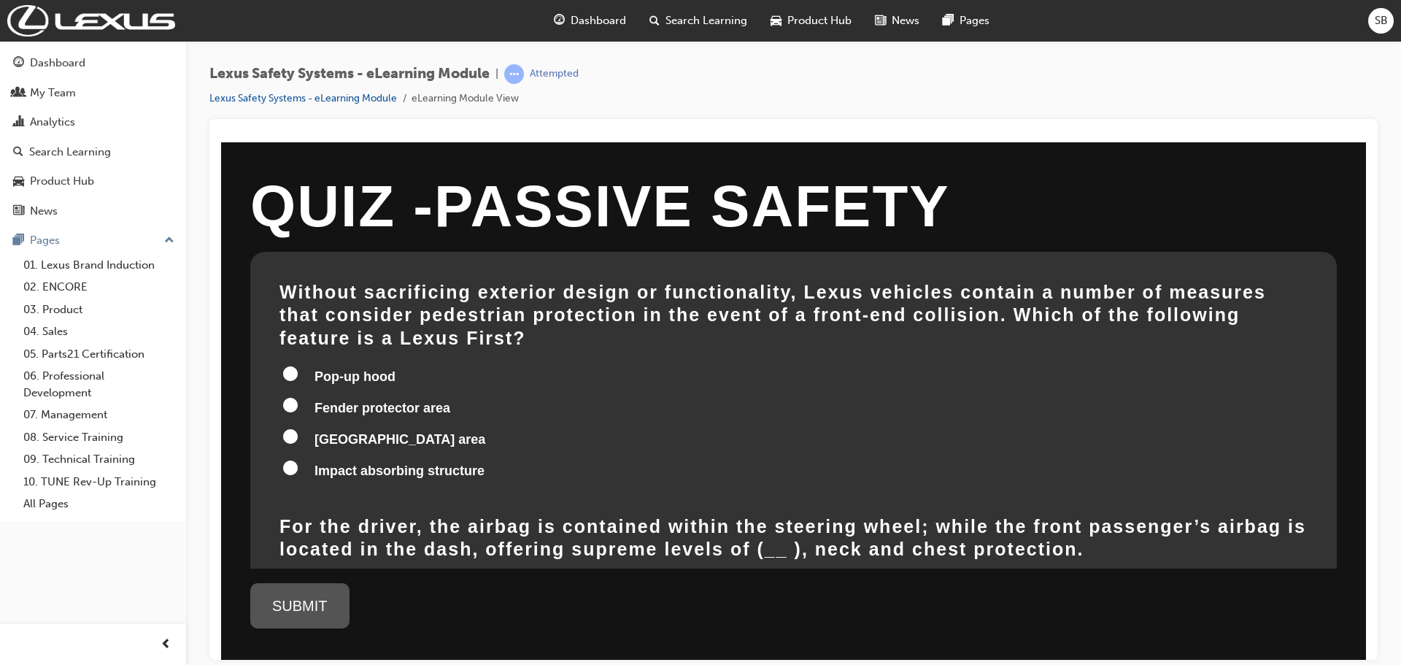
click at [301, 395] on label "Fender protector area" at bounding box center [793, 409] width 1028 height 28
click at [298, 397] on input "Fender protector area" at bounding box center [290, 404] width 15 height 15
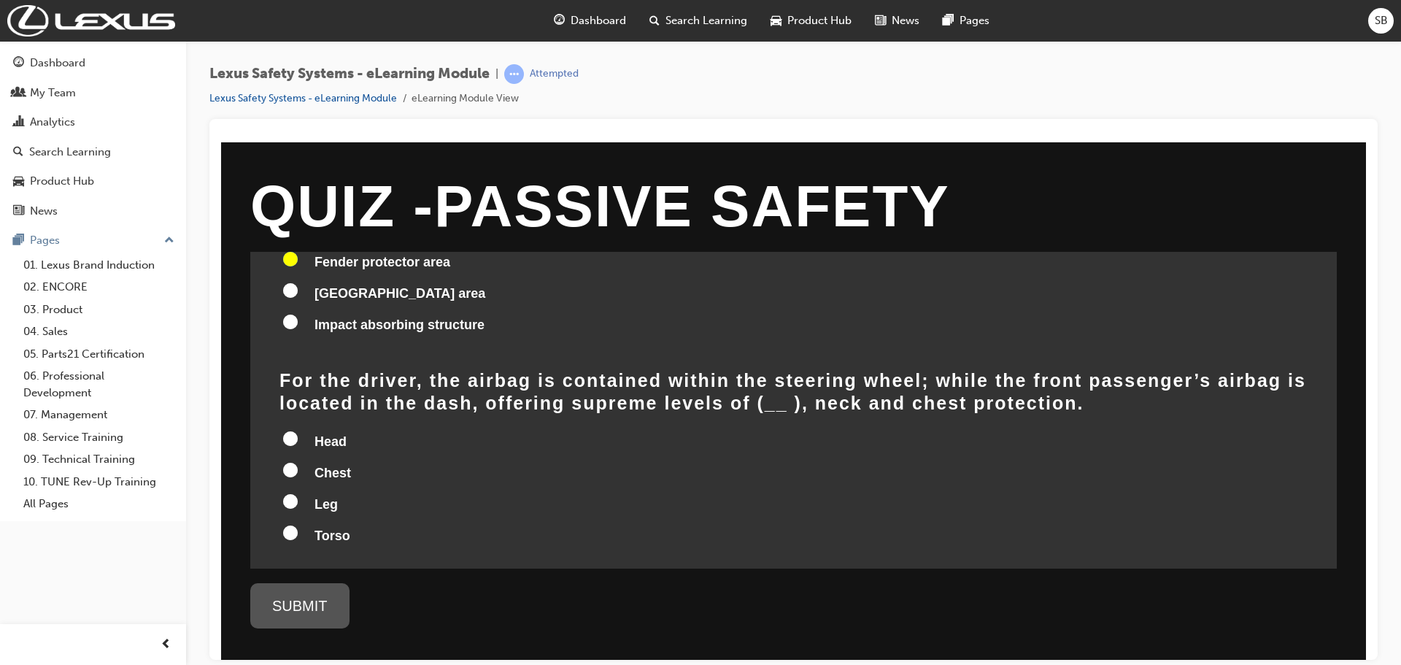
click at [293, 430] on input "Head" at bounding box center [290, 437] width 15 height 15
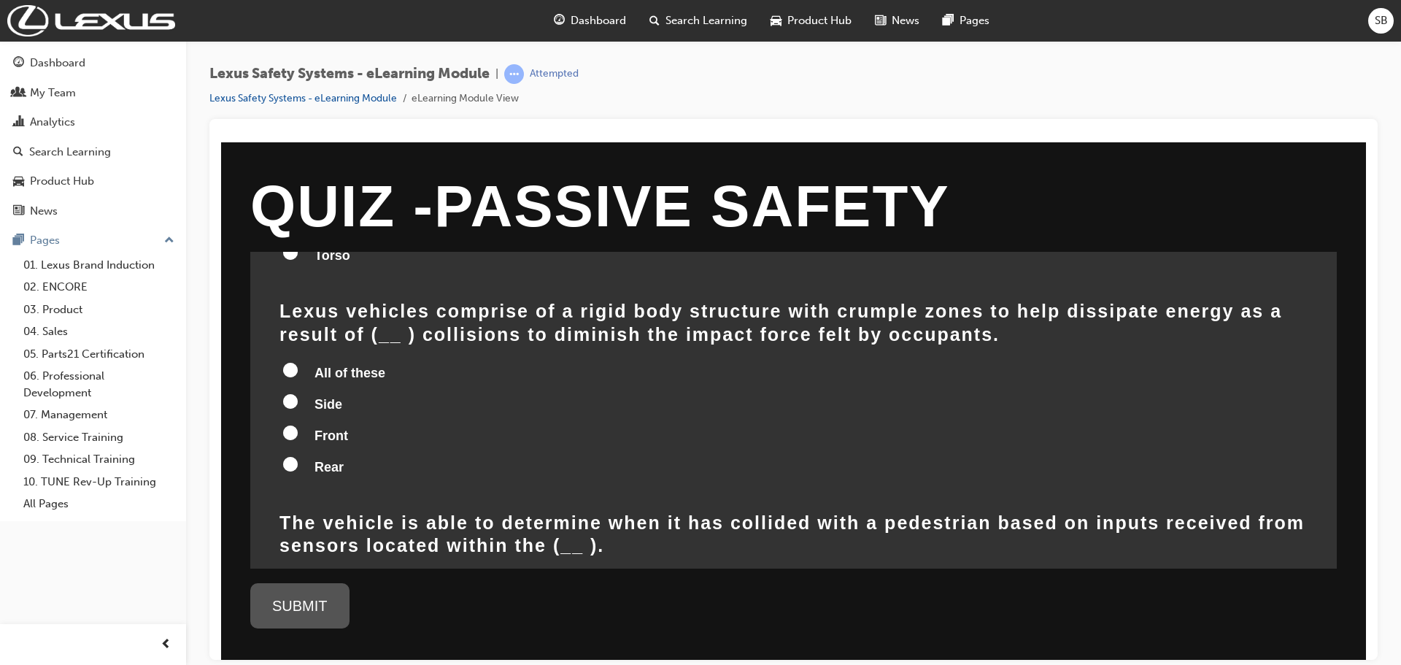
scroll to position [438, 0]
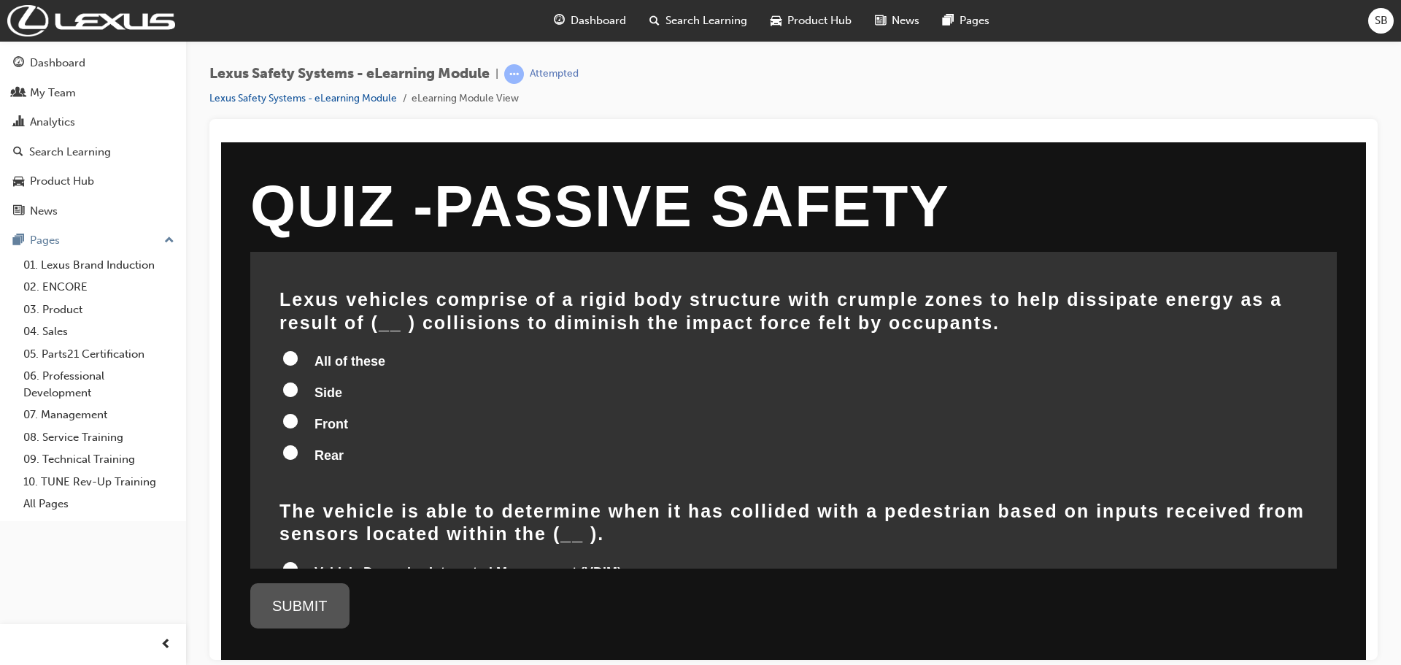
click at [291, 350] on input "All of these" at bounding box center [290, 357] width 15 height 15
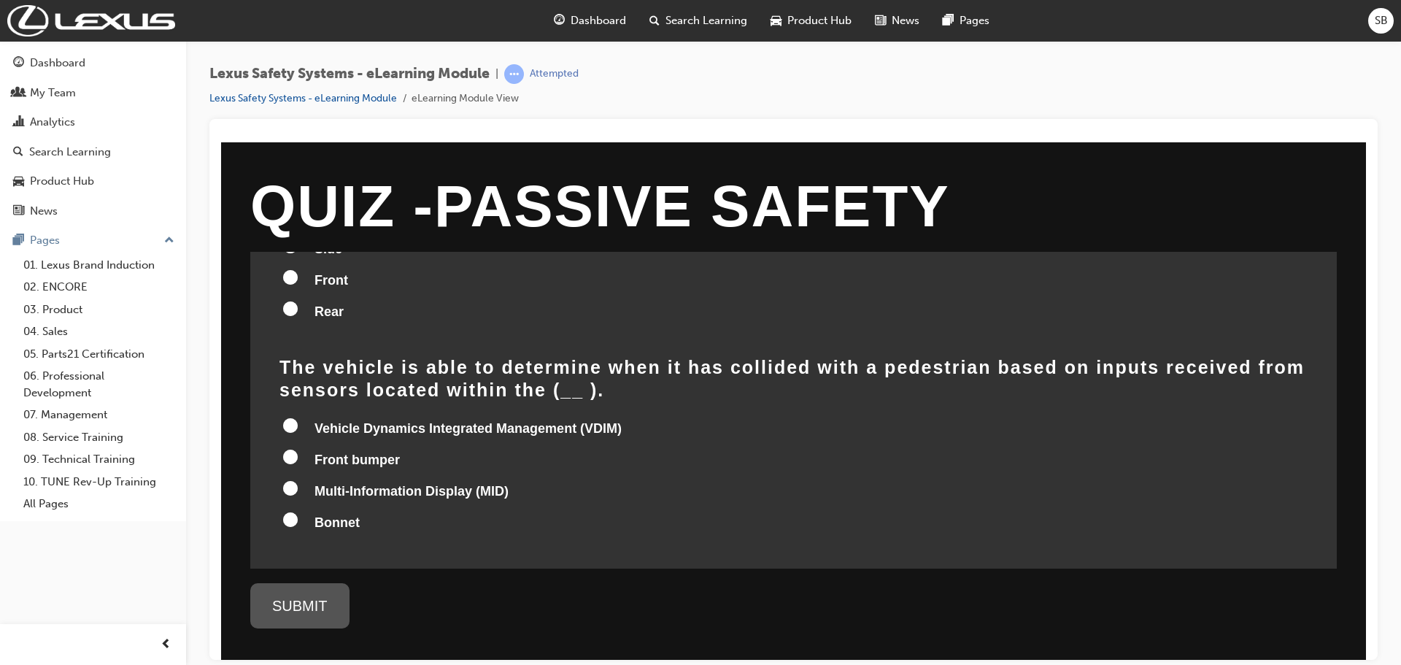
scroll to position [587, 0]
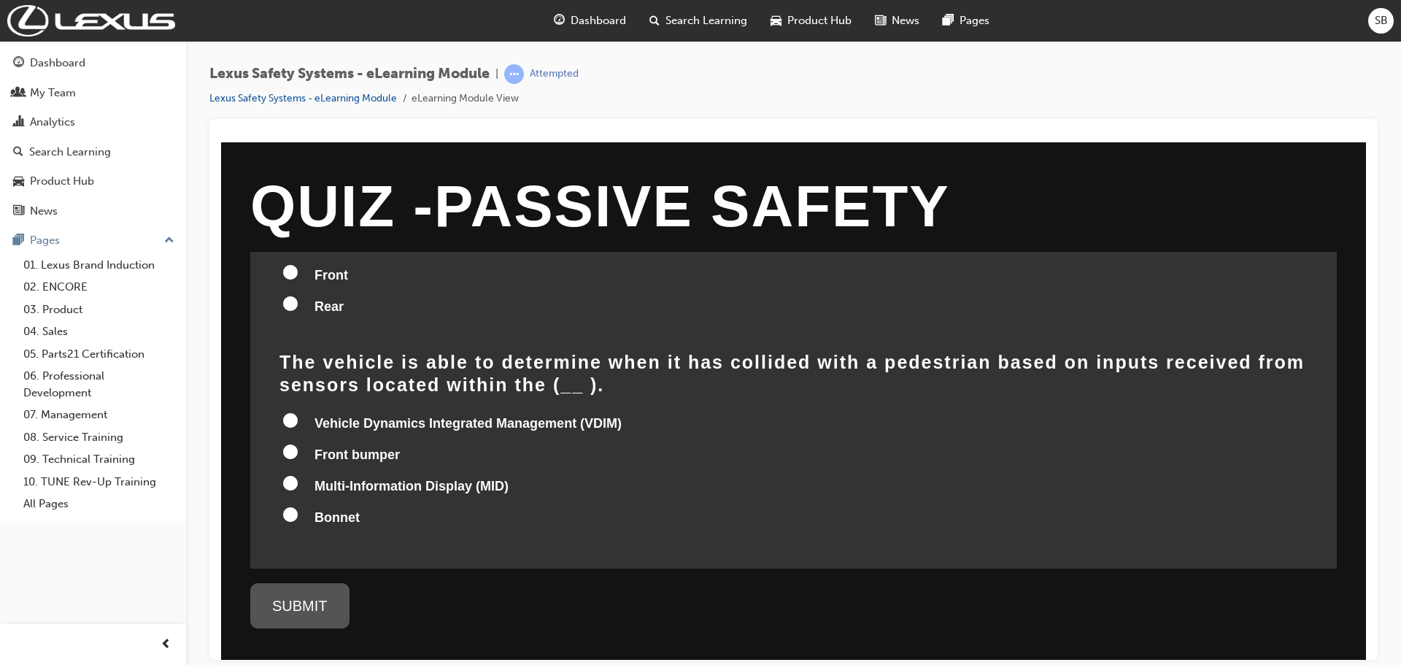
click at [288, 506] on input "Bonnet" at bounding box center [290, 513] width 15 height 15
click at [287, 597] on div "SUBMIT" at bounding box center [299, 604] width 99 height 45
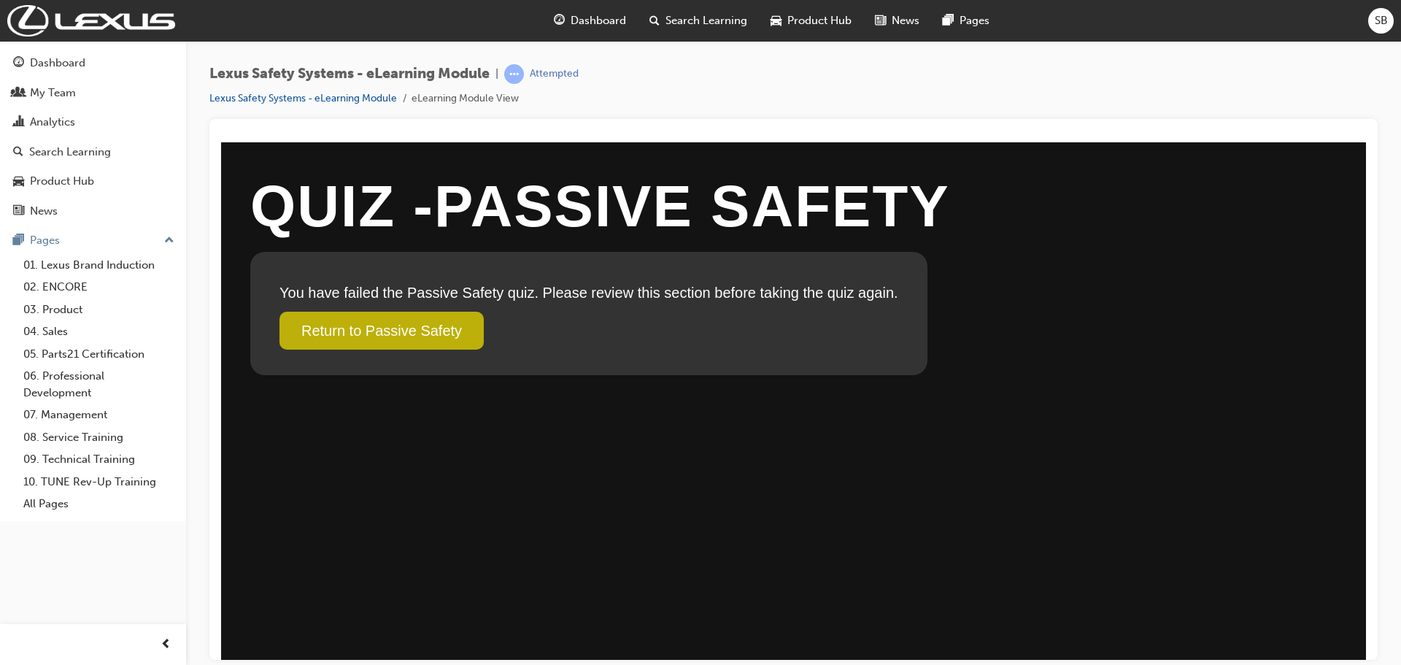
click at [410, 312] on link "Return to Passive Safety" at bounding box center [381, 330] width 204 height 38
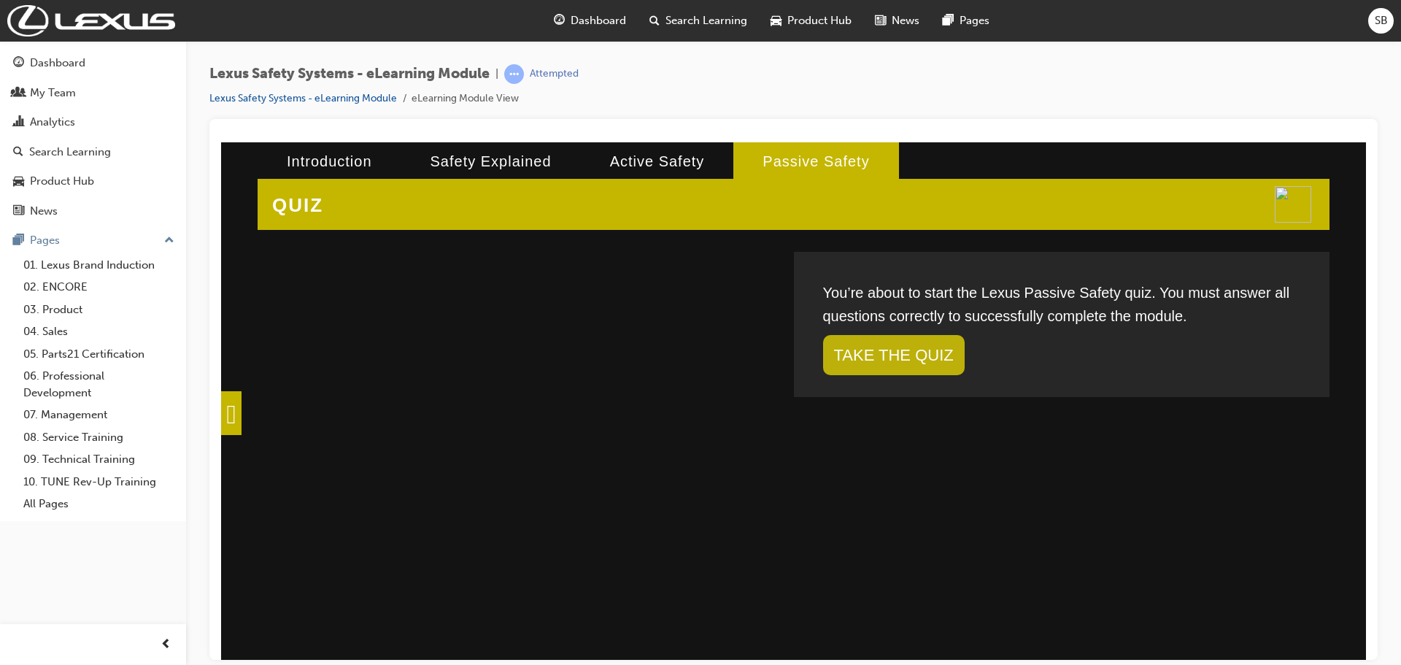
click at [888, 359] on link "TAKE THE QUIZ" at bounding box center [894, 354] width 142 height 40
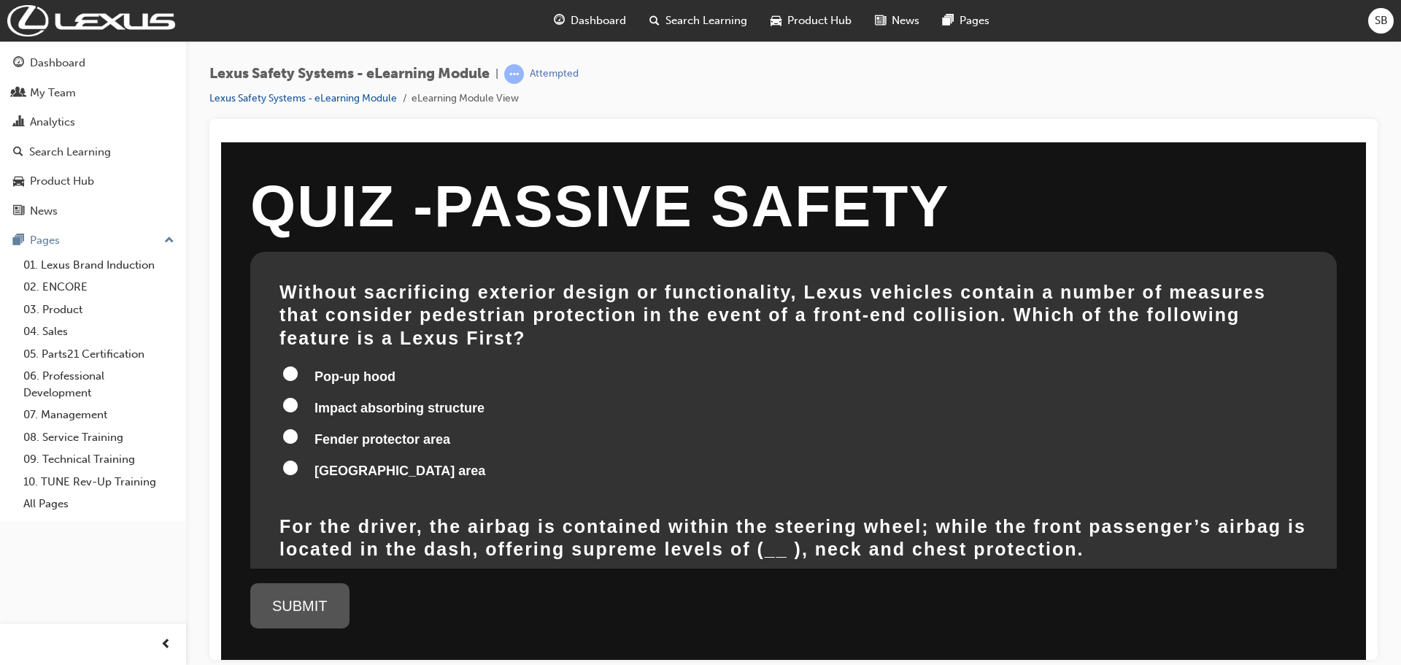
click at [293, 426] on label "Fender protector area" at bounding box center [793, 440] width 1028 height 28
click at [293, 428] on input "Fender protector area" at bounding box center [290, 435] width 15 height 15
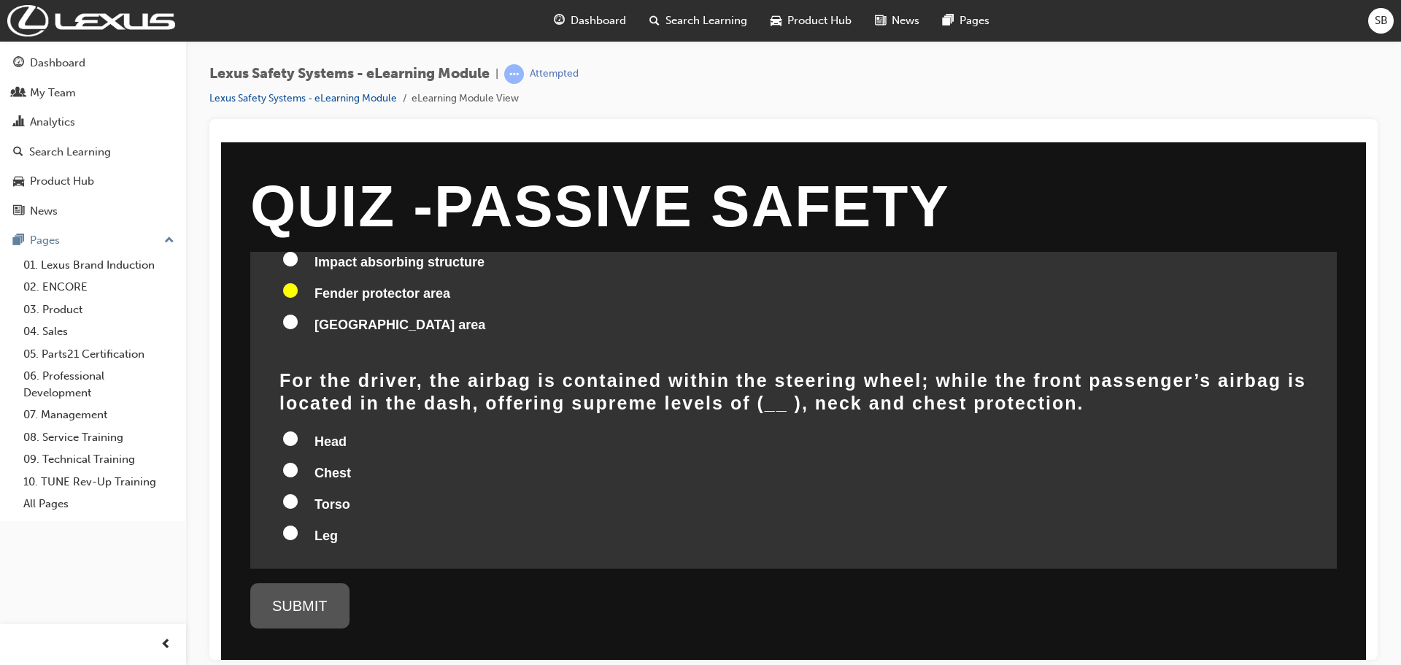
click at [289, 430] on input "Head" at bounding box center [290, 437] width 15 height 15
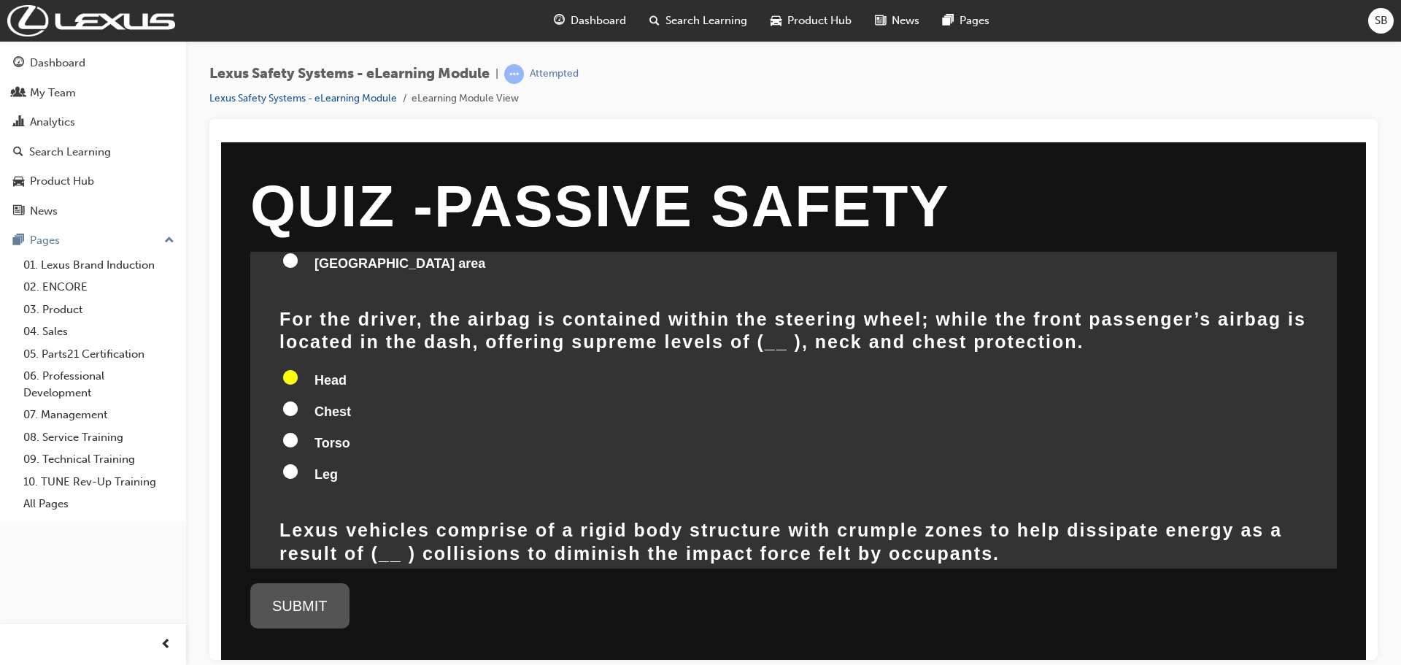
scroll to position [365, 0]
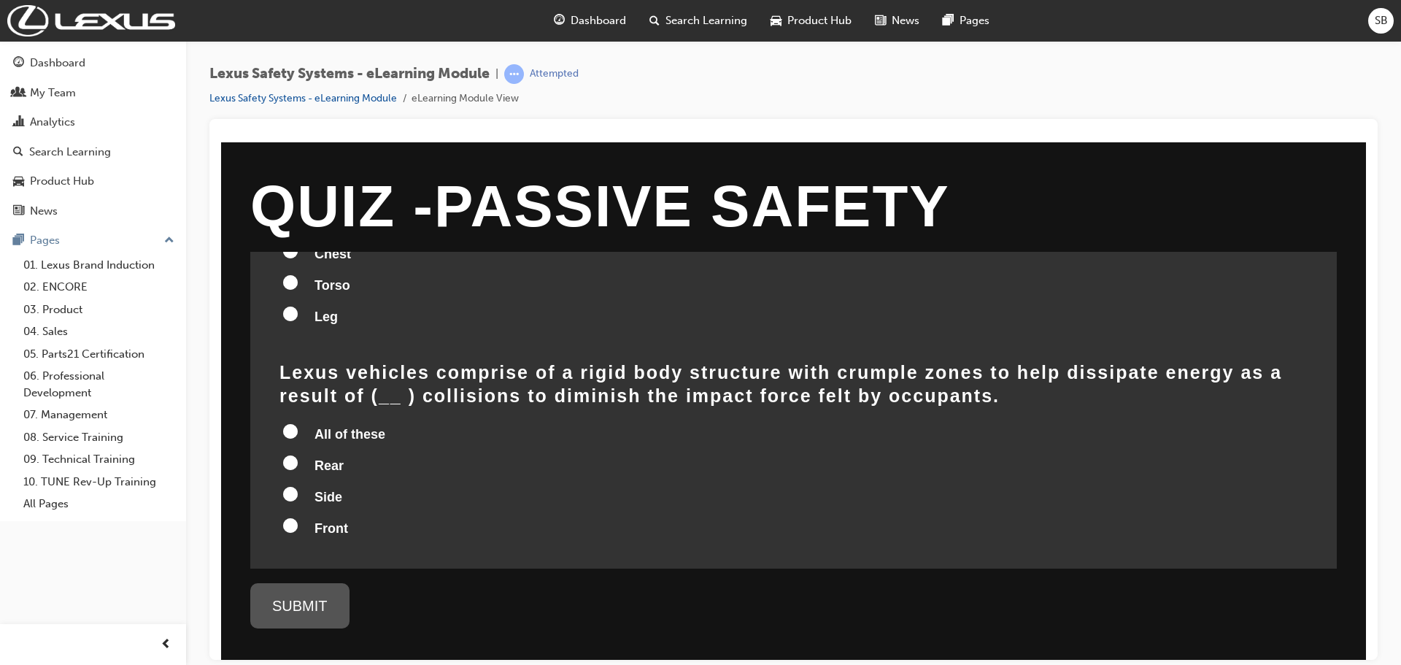
click at [297, 423] on input "All of these" at bounding box center [290, 430] width 15 height 15
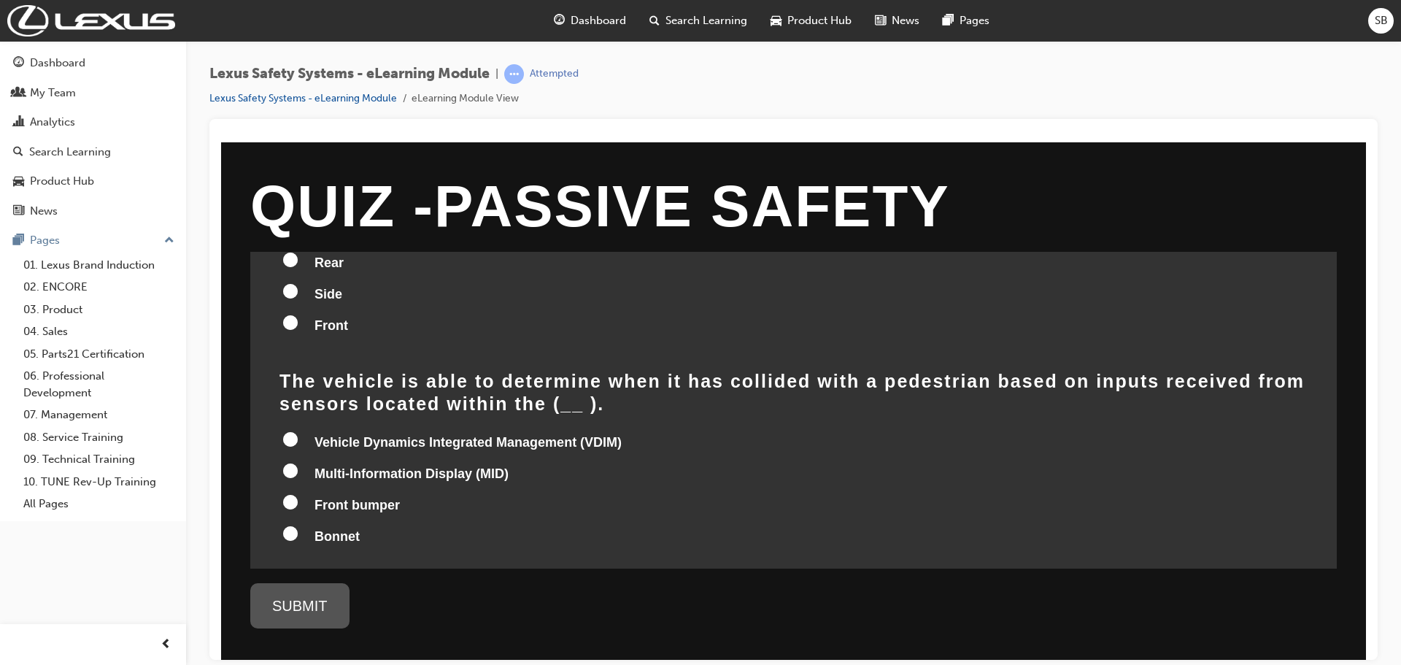
scroll to position [587, 0]
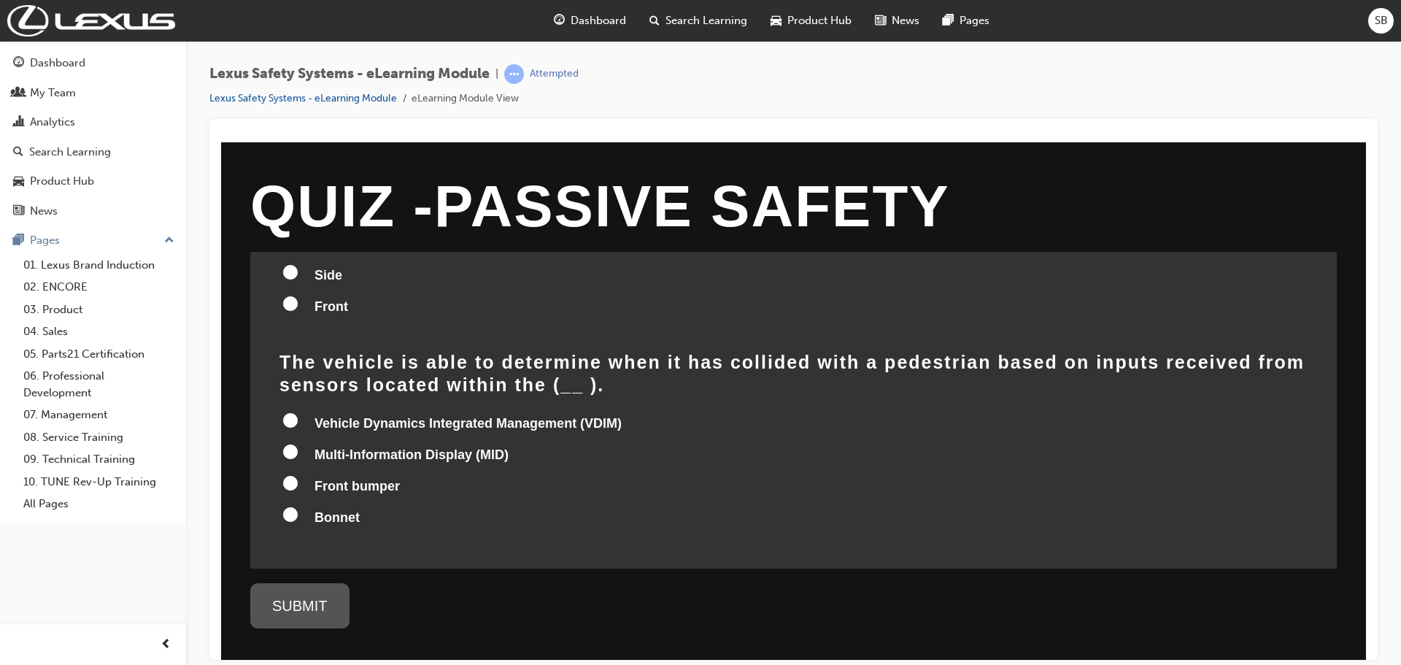
click at [295, 412] on input "Vehicle Dynamics Integrated Management (VDIM)" at bounding box center [290, 419] width 15 height 15
click at [324, 602] on div "SUBMIT" at bounding box center [299, 604] width 99 height 45
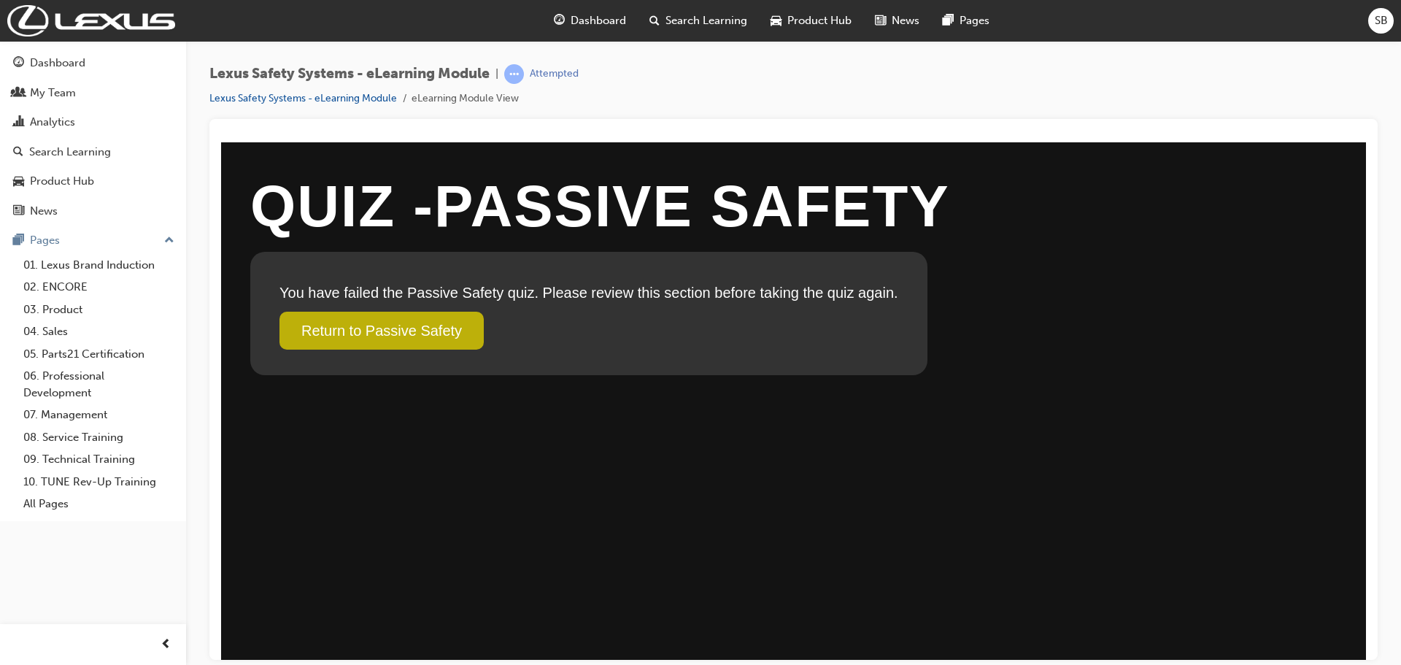
click at [394, 341] on link "Return to Passive Safety" at bounding box center [381, 330] width 204 height 38
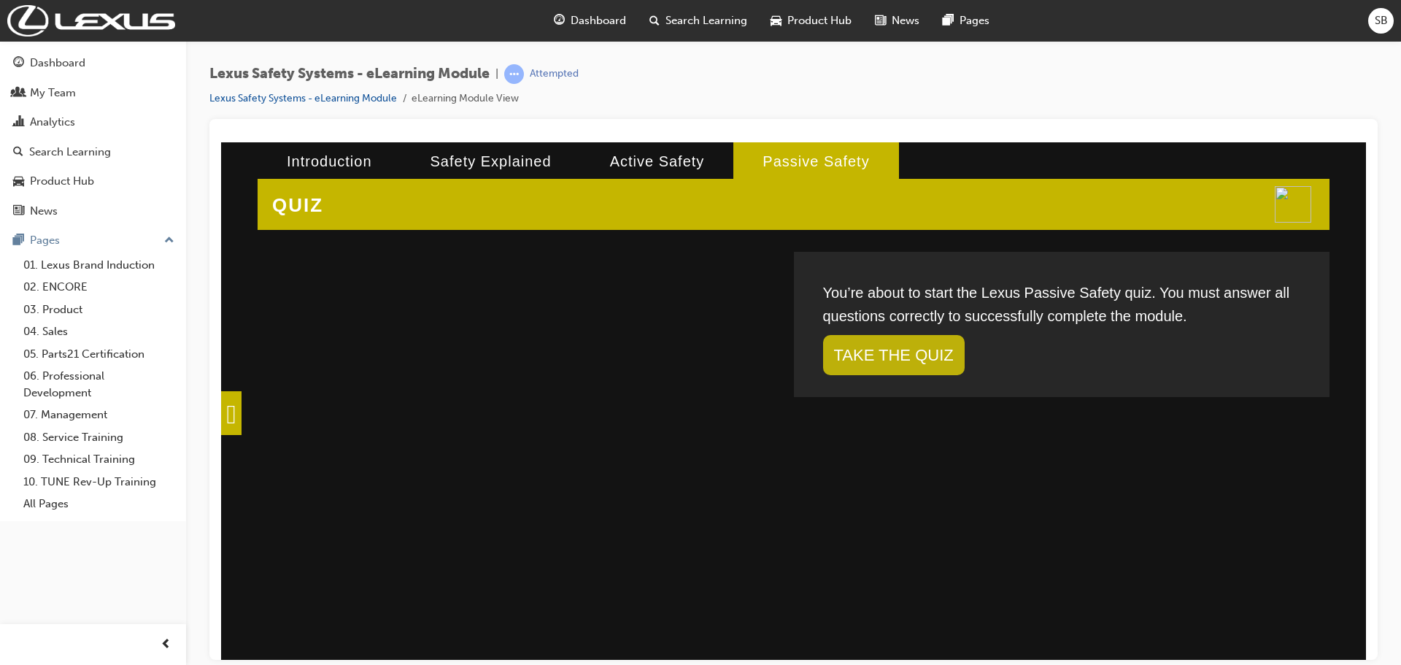
click at [869, 346] on link "TAKE THE QUIZ" at bounding box center [894, 354] width 142 height 40
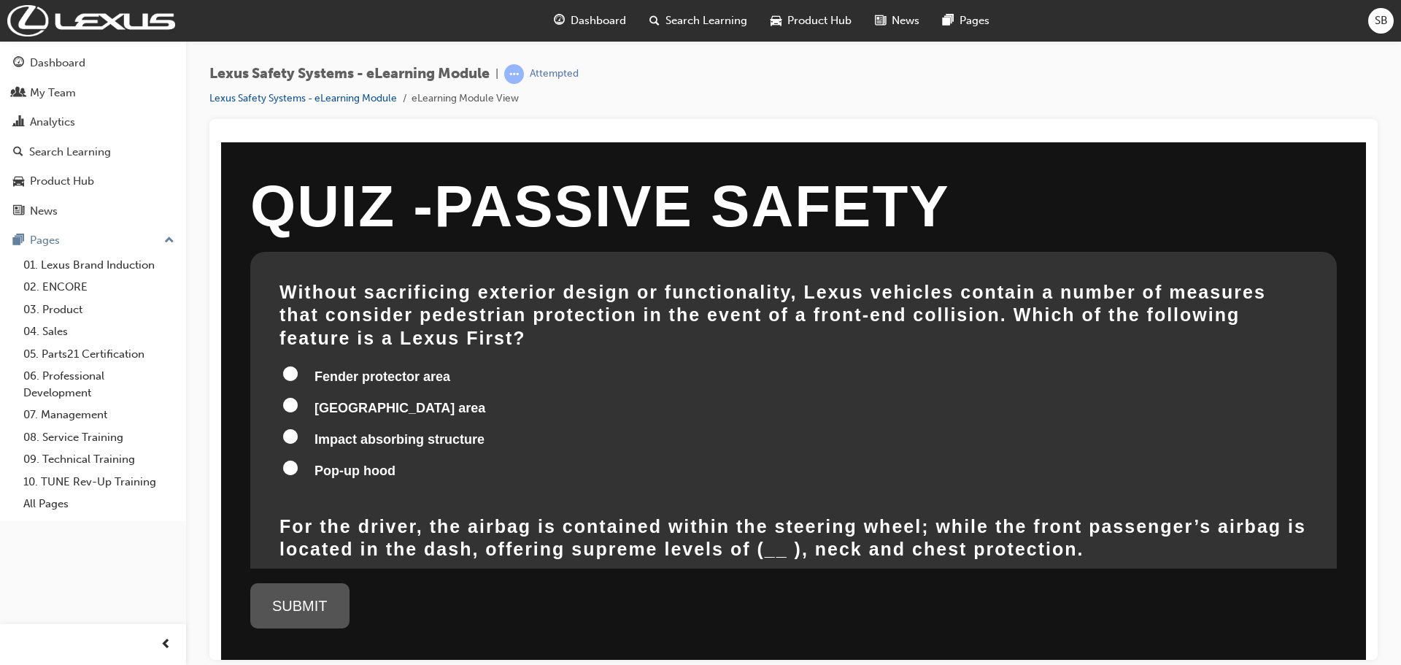
click at [290, 365] on input "Fender protector area" at bounding box center [290, 372] width 15 height 15
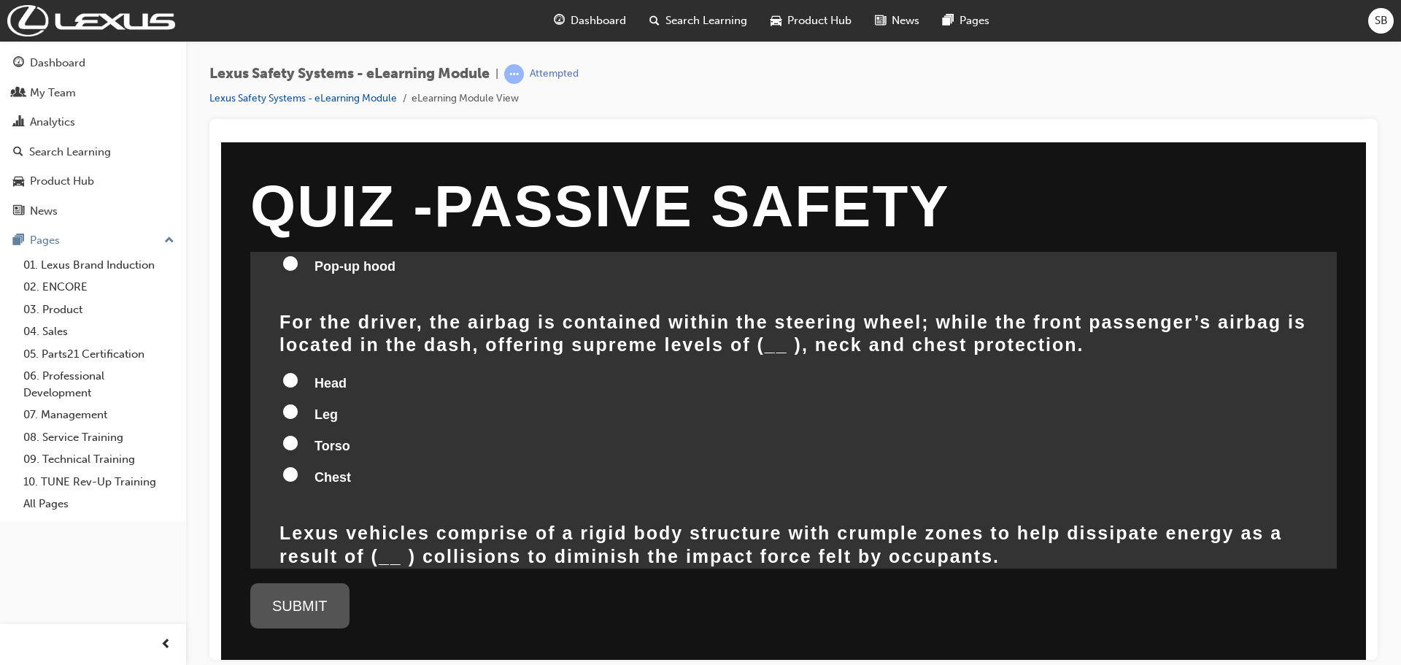
scroll to position [219, 0]
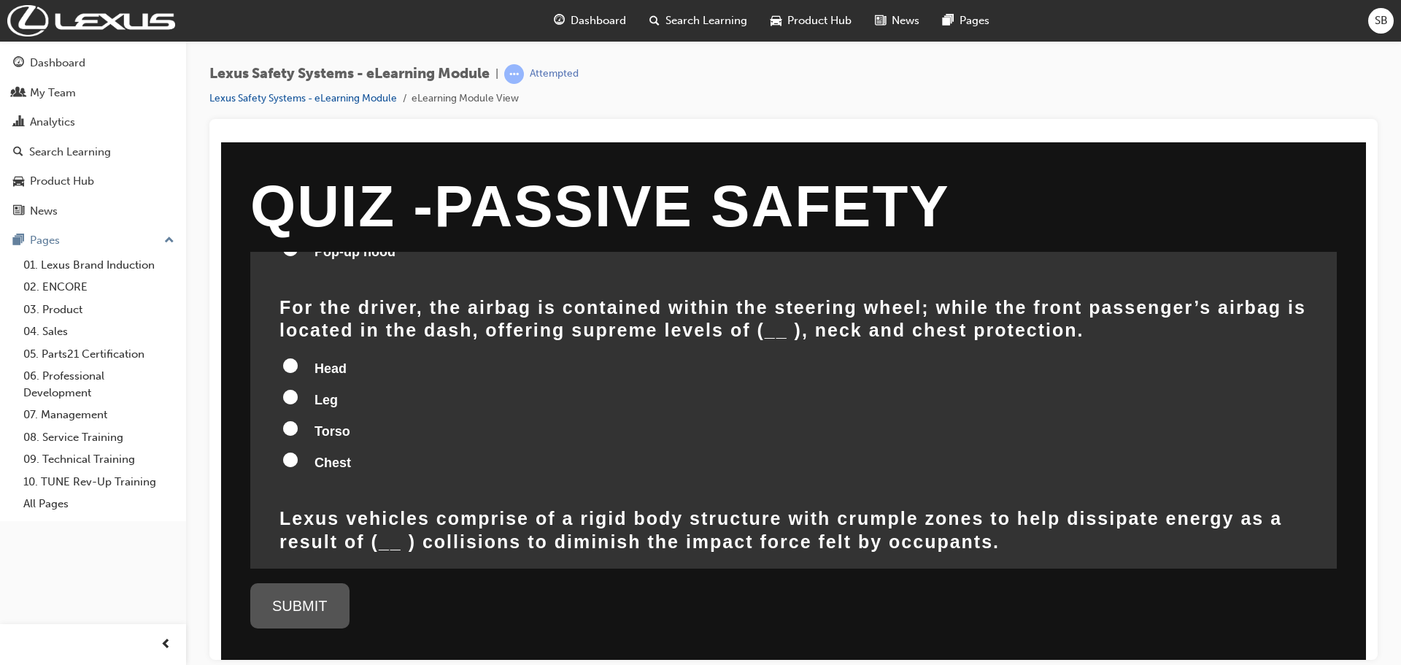
click at [289, 357] on input "Head" at bounding box center [290, 364] width 15 height 15
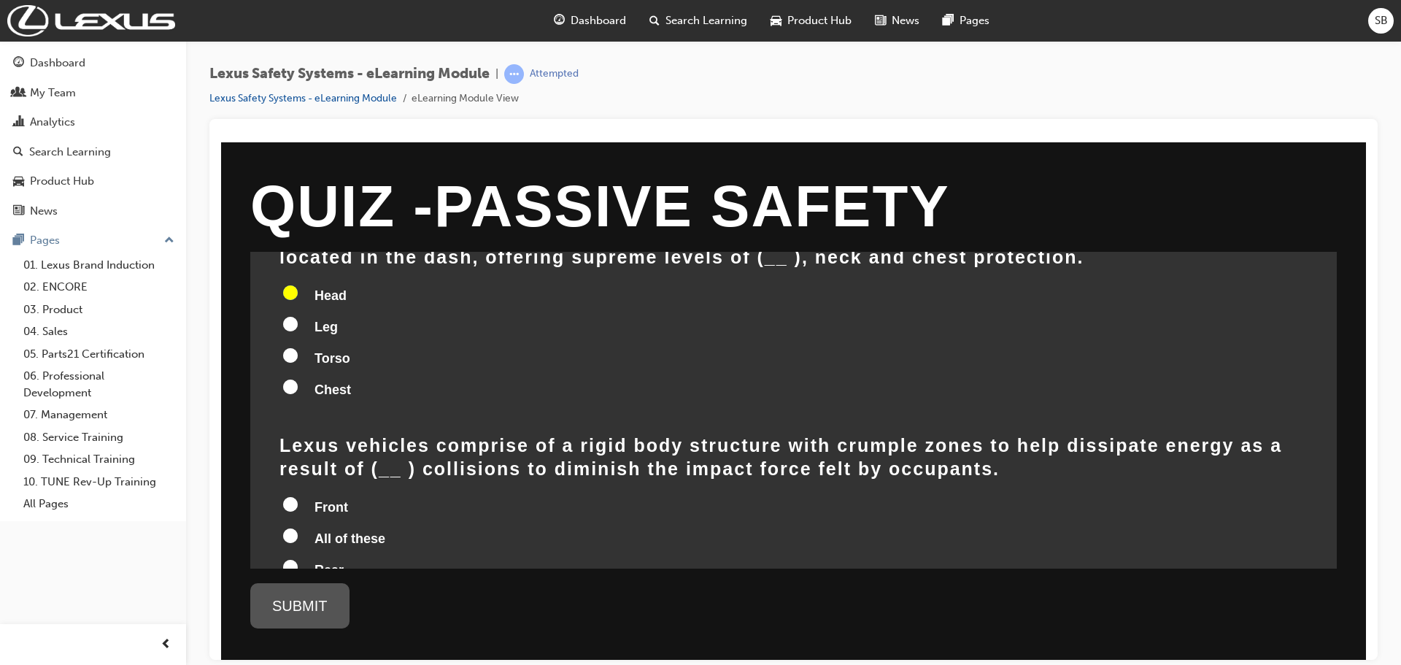
scroll to position [365, 0]
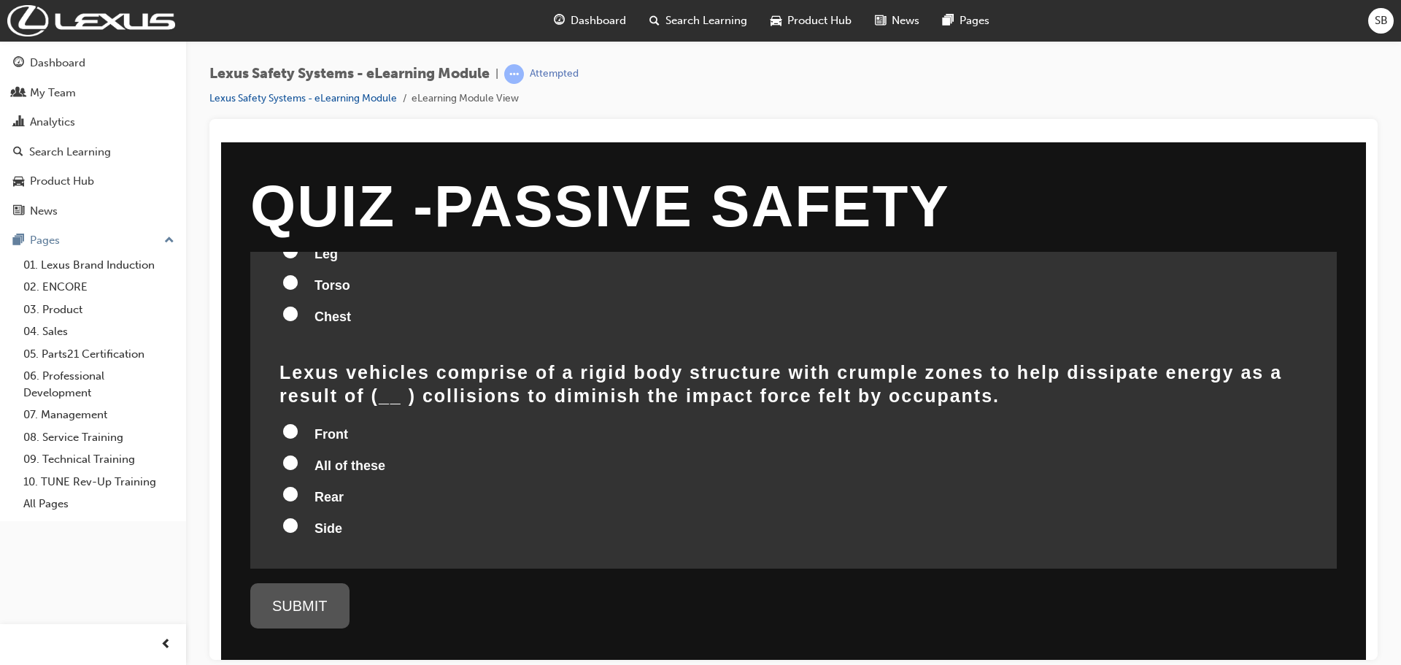
click at [289, 454] on input "All of these" at bounding box center [290, 461] width 15 height 15
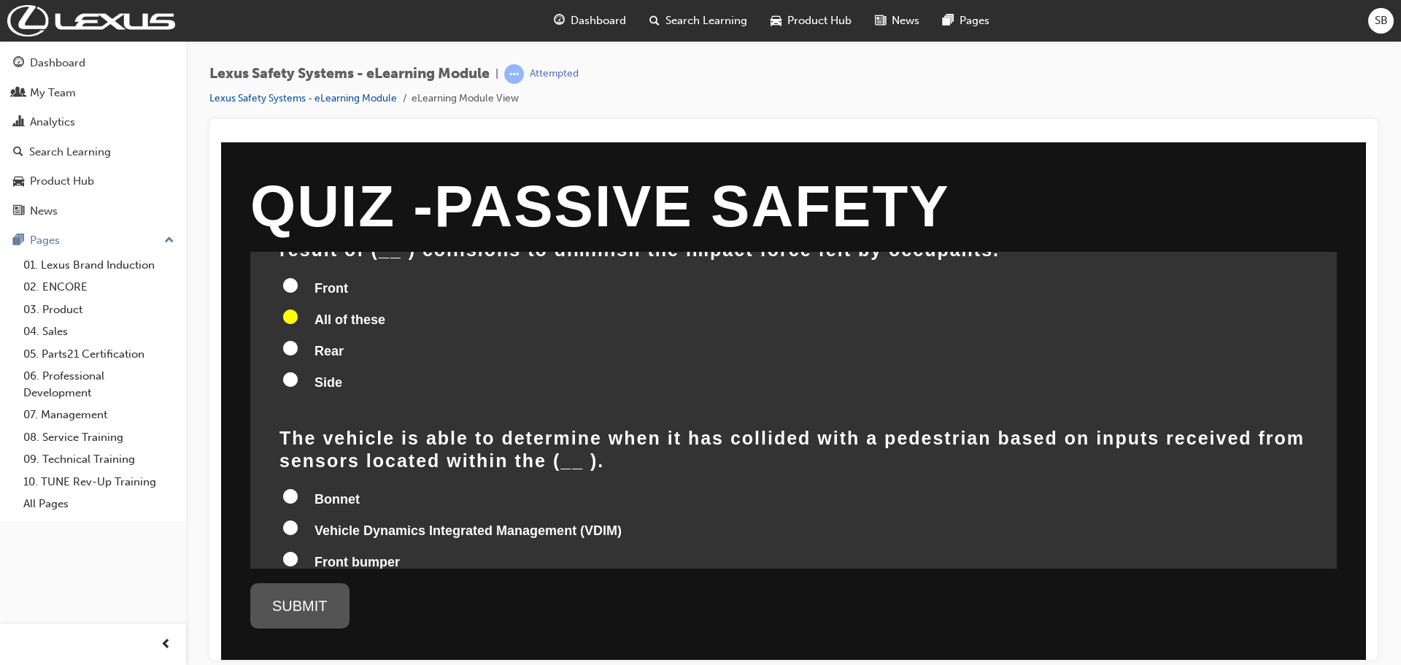
scroll to position [584, 0]
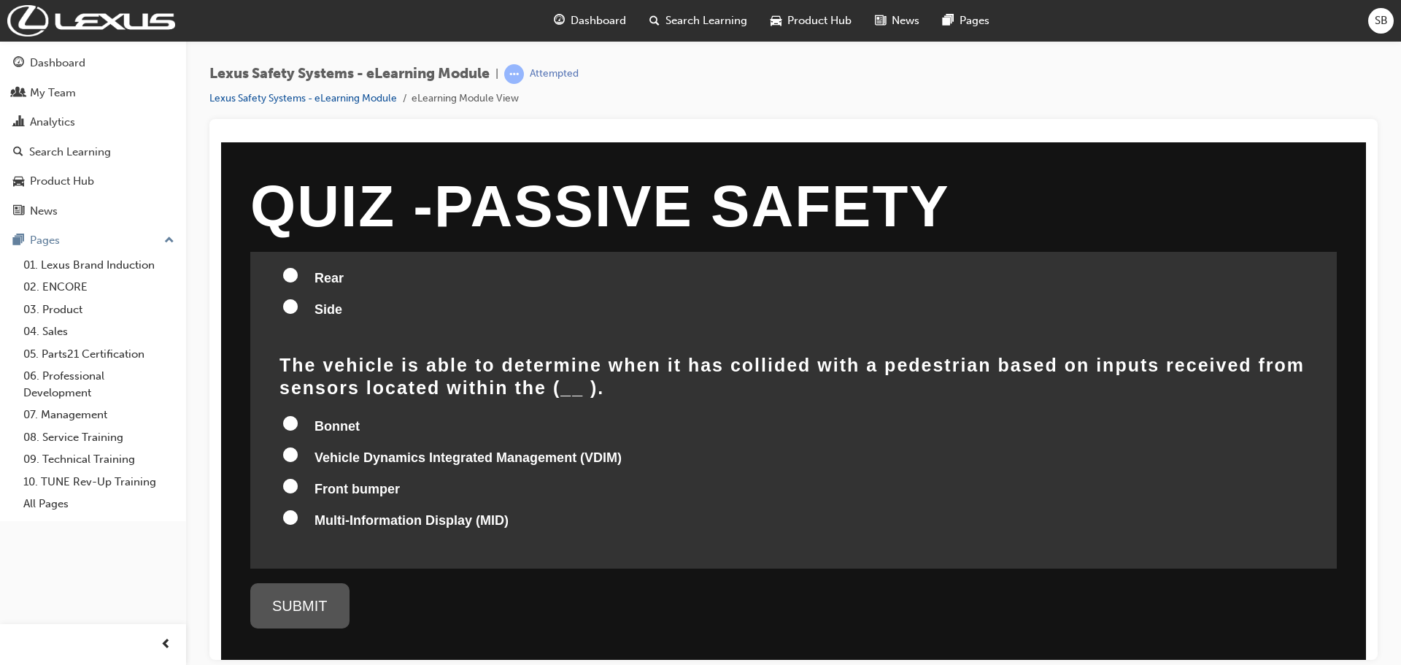
click at [288, 481] on div "Bonnet Vehicle Dynamics Integrated Management (VDIM) Front bumper Multi-Informa…" at bounding box center [793, 474] width 1028 height 122
click at [289, 509] on input "Multi-Information Display (MID)" at bounding box center [290, 516] width 15 height 15
click at [275, 600] on div "SUBMIT" at bounding box center [299, 604] width 99 height 45
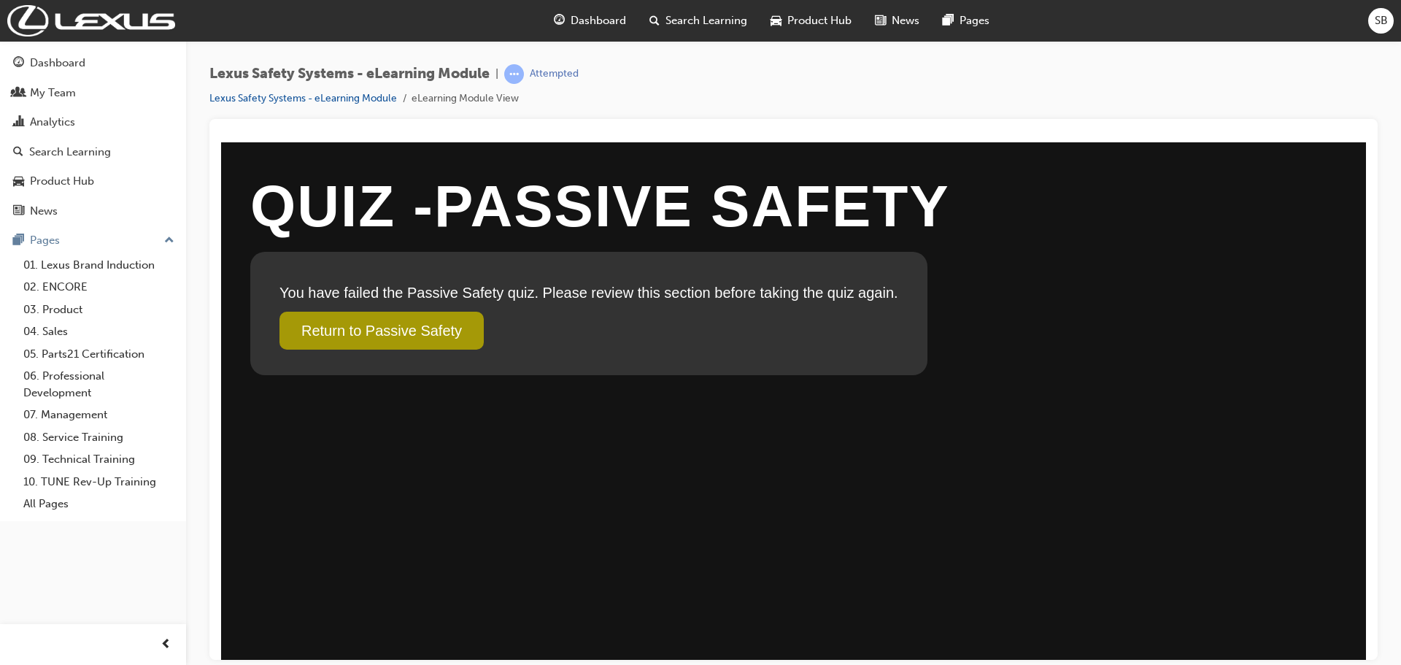
scroll to position [0, 0]
click at [399, 333] on link "Return to Passive Safety" at bounding box center [381, 330] width 204 height 38
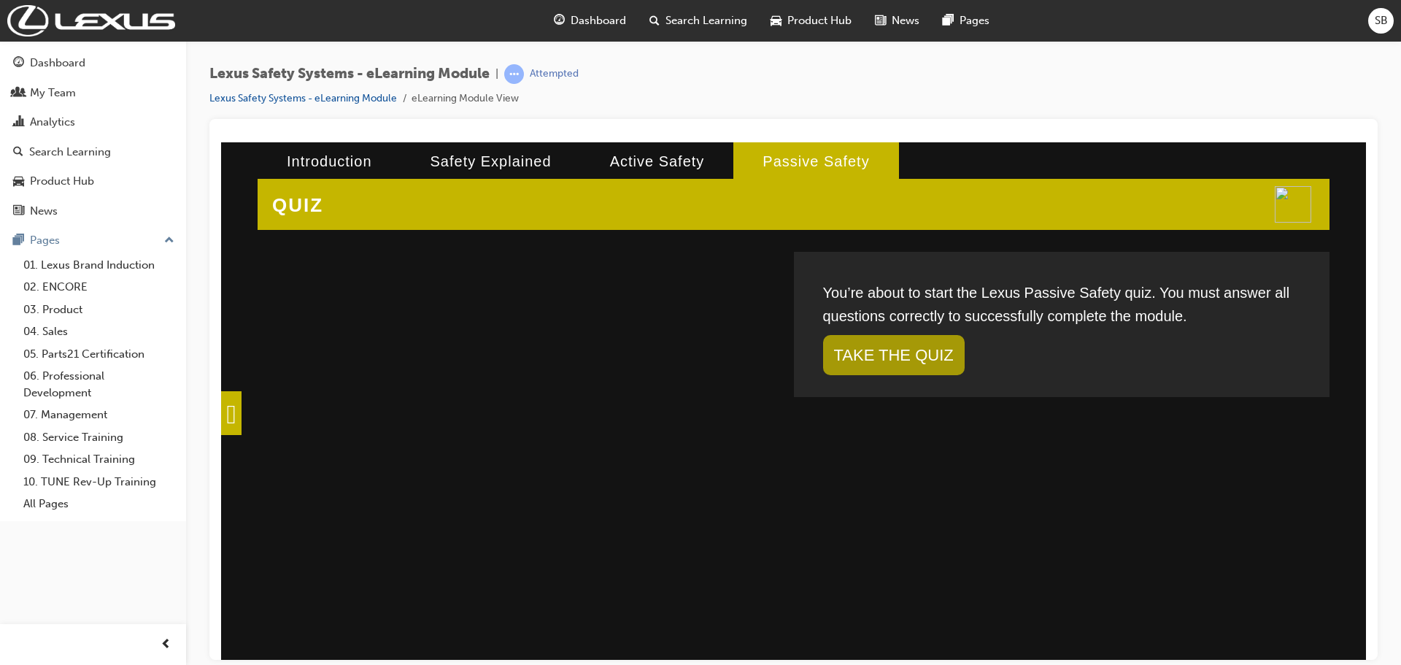
click at [241, 404] on span at bounding box center [231, 412] width 20 height 44
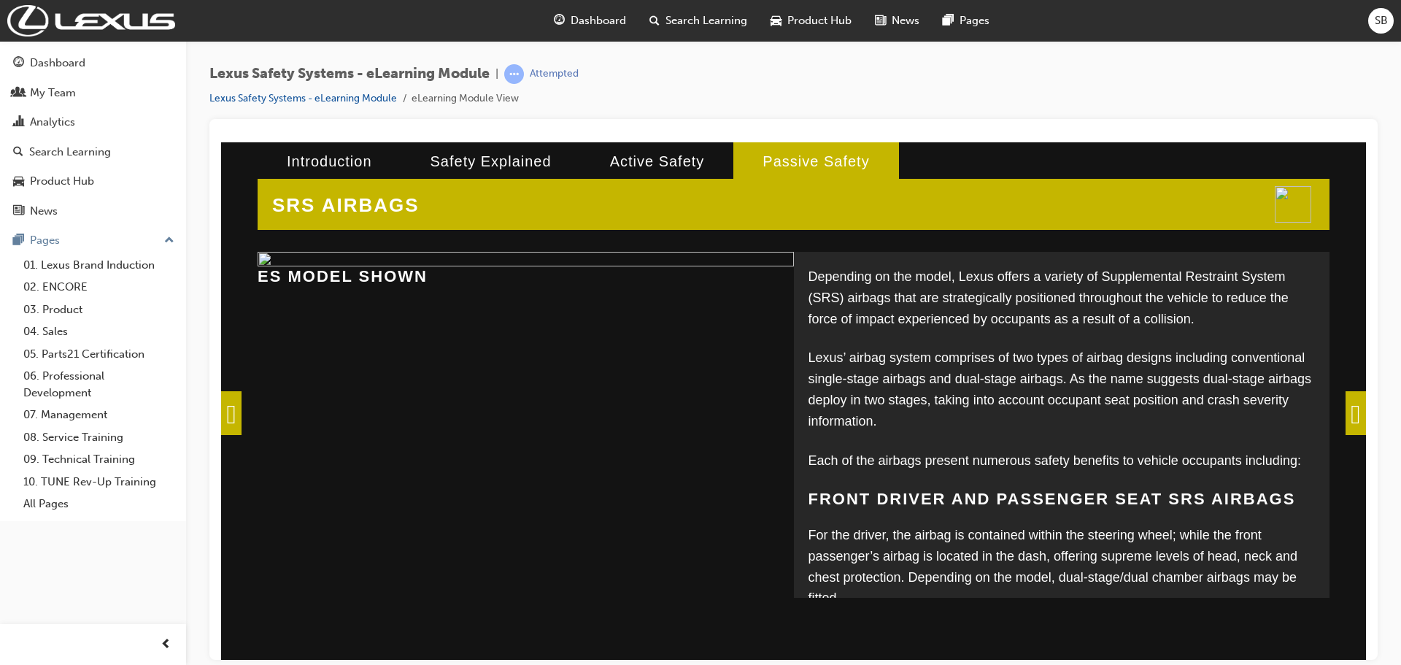
click at [241, 411] on span at bounding box center [231, 412] width 20 height 44
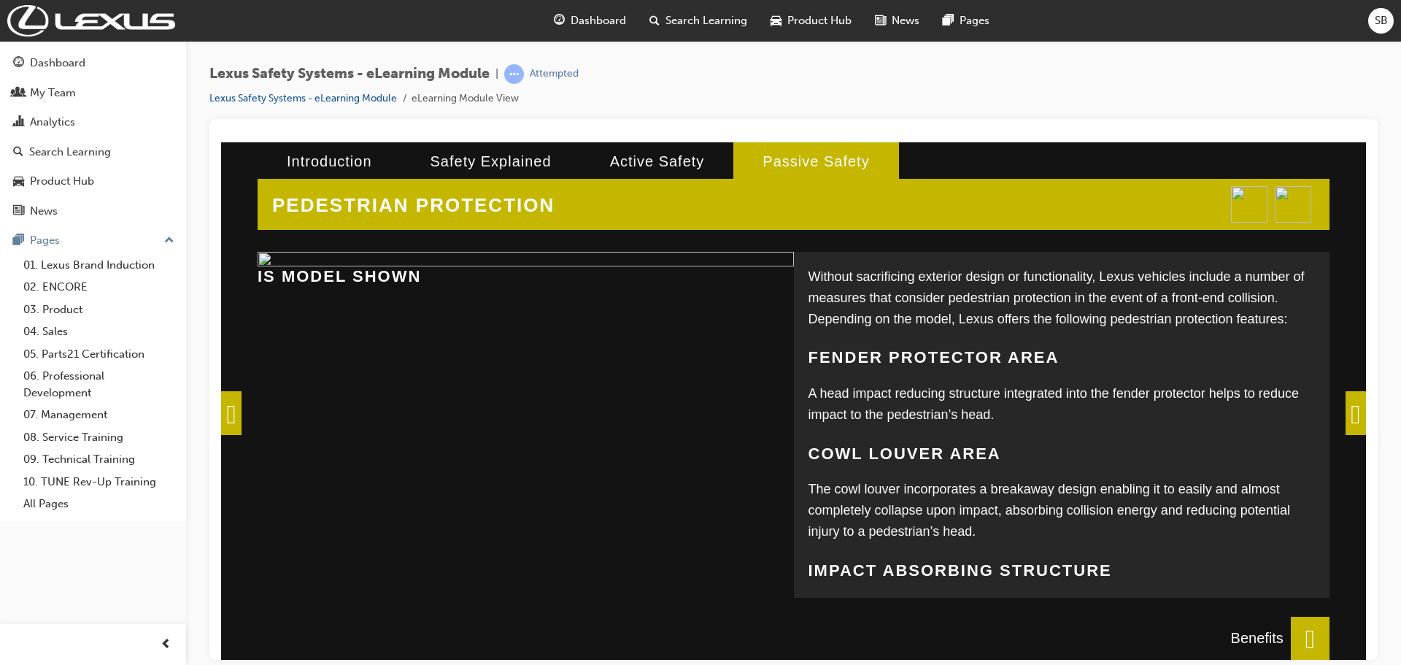
click at [241, 411] on span at bounding box center [231, 412] width 20 height 44
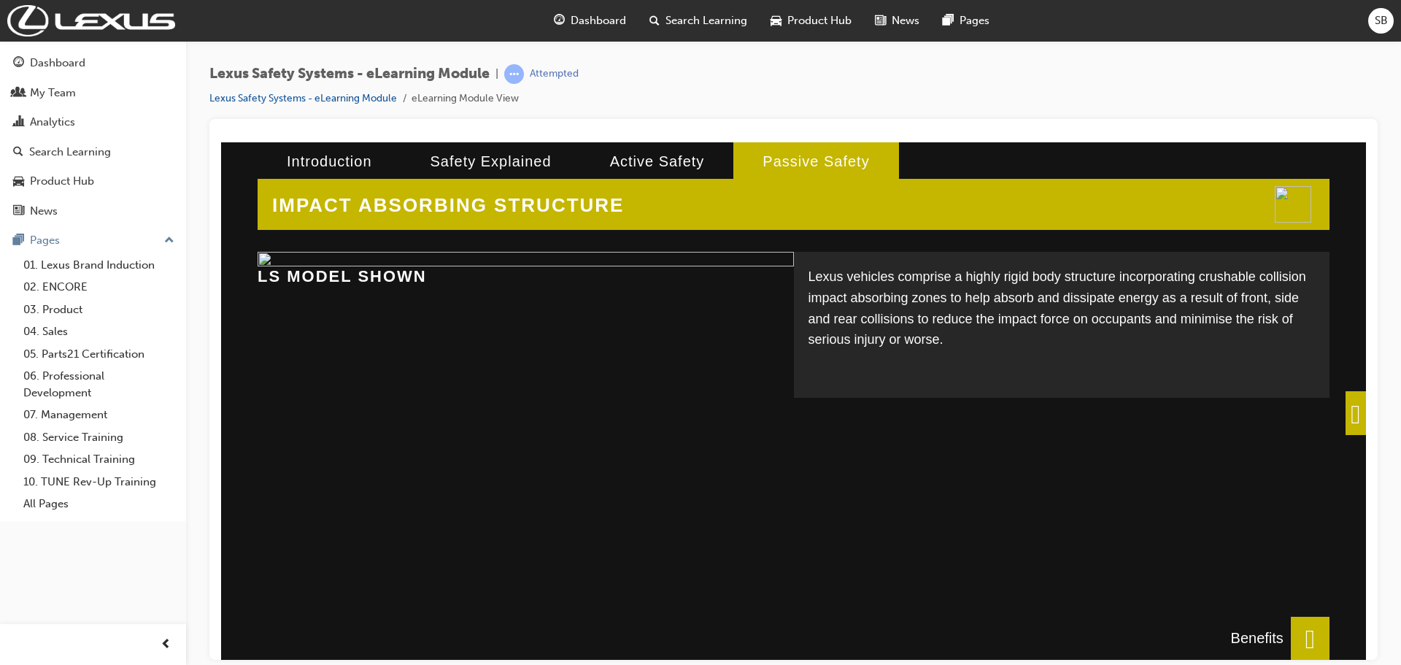
click at [1290, 638] on span at bounding box center [1309, 638] width 39 height 44
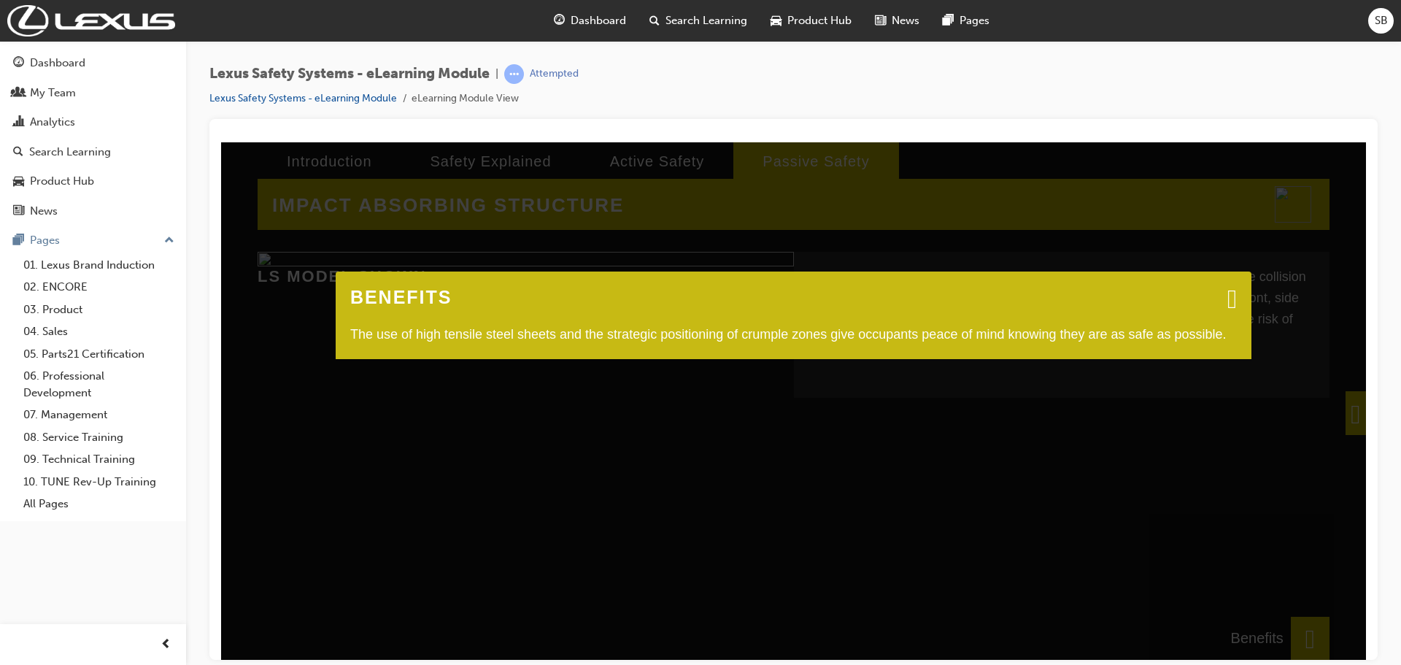
click at [1236, 295] on span at bounding box center [1231, 297] width 9 height 15
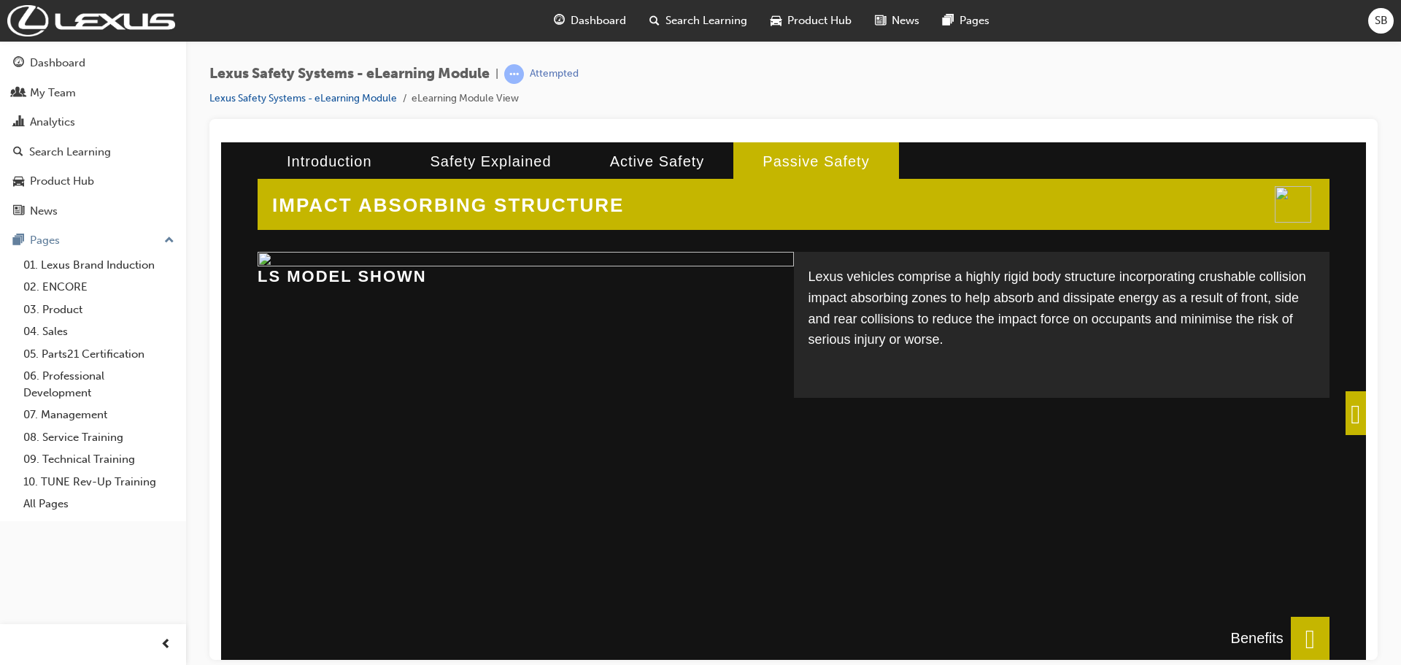
click at [1345, 399] on span at bounding box center [1355, 412] width 20 height 44
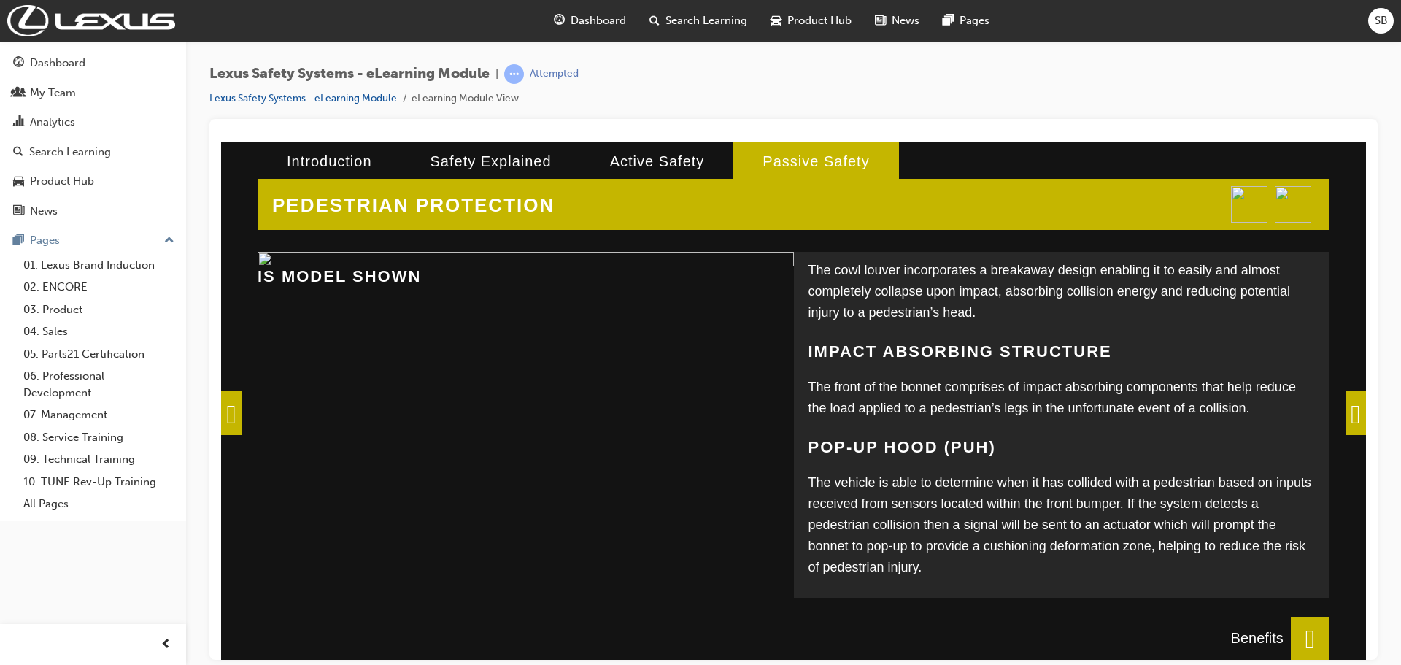
click at [1347, 409] on span at bounding box center [1355, 412] width 20 height 44
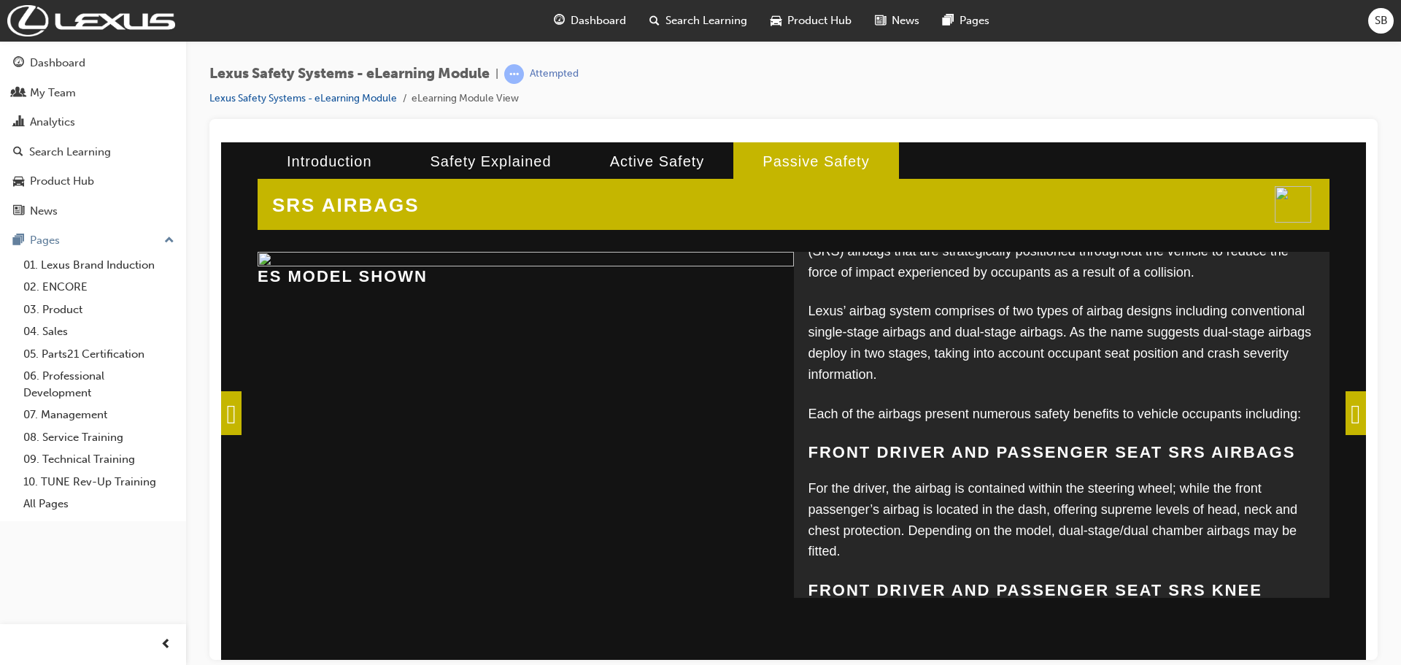
scroll to position [73, 0]
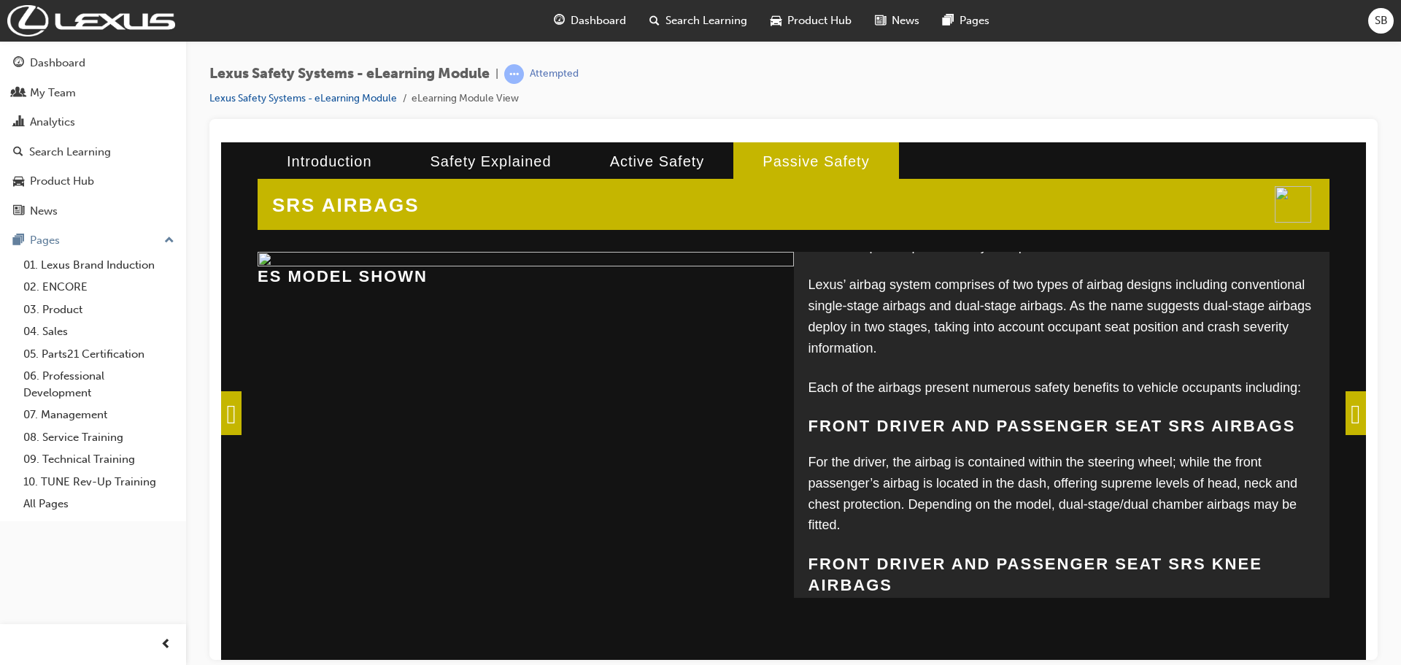
click at [1361, 410] on span at bounding box center [1355, 412] width 20 height 44
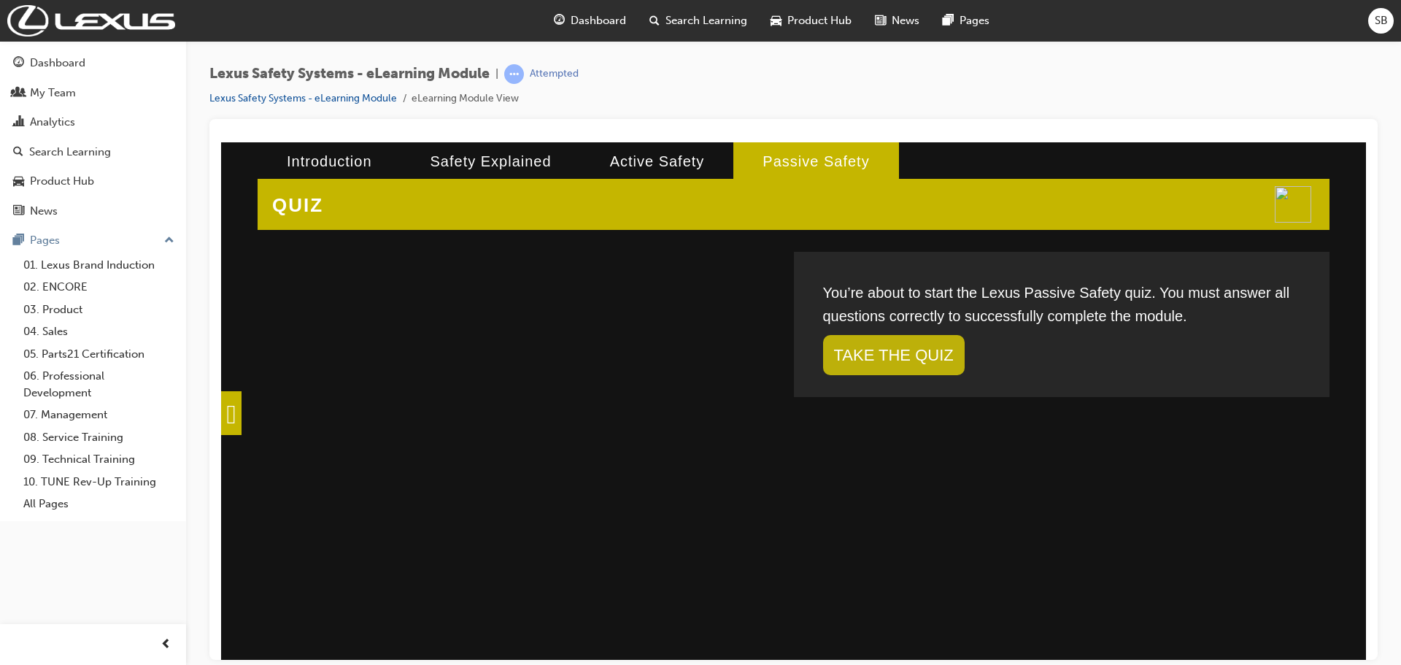
click at [926, 340] on link "TAKE THE QUIZ" at bounding box center [894, 354] width 142 height 40
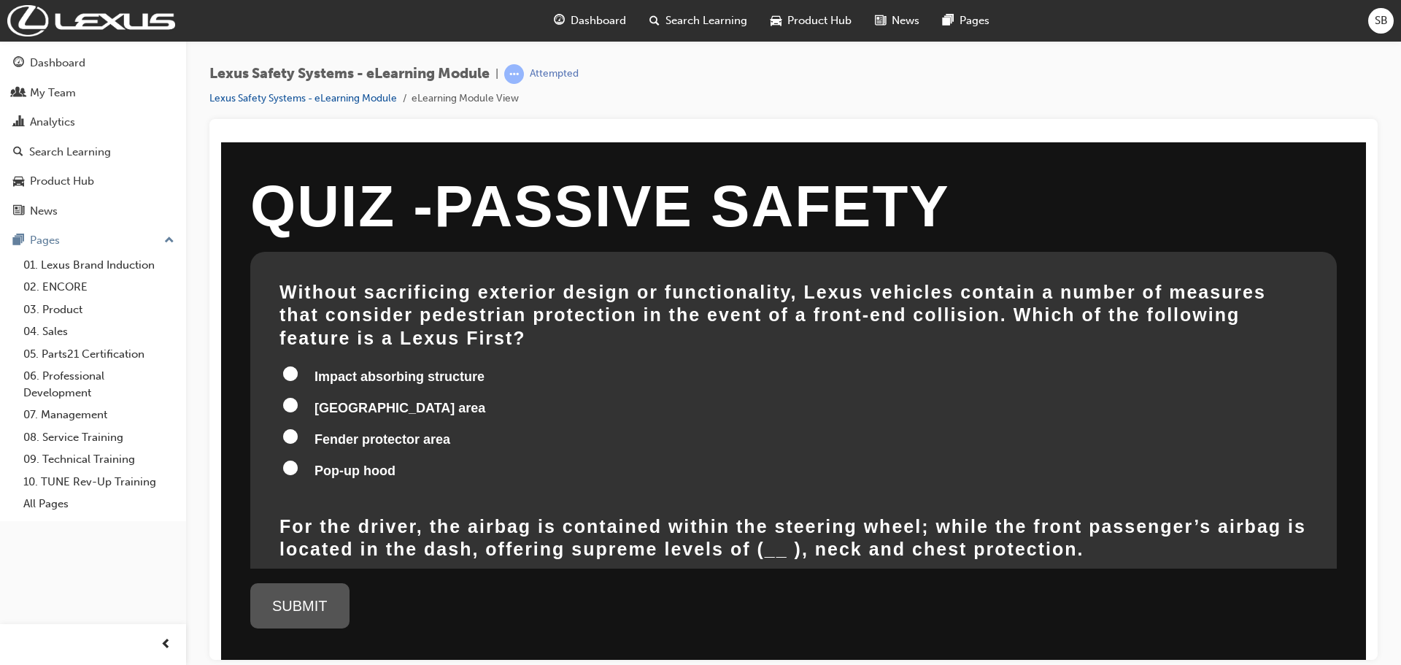
click at [285, 460] on input "Pop-up hood" at bounding box center [290, 467] width 15 height 15
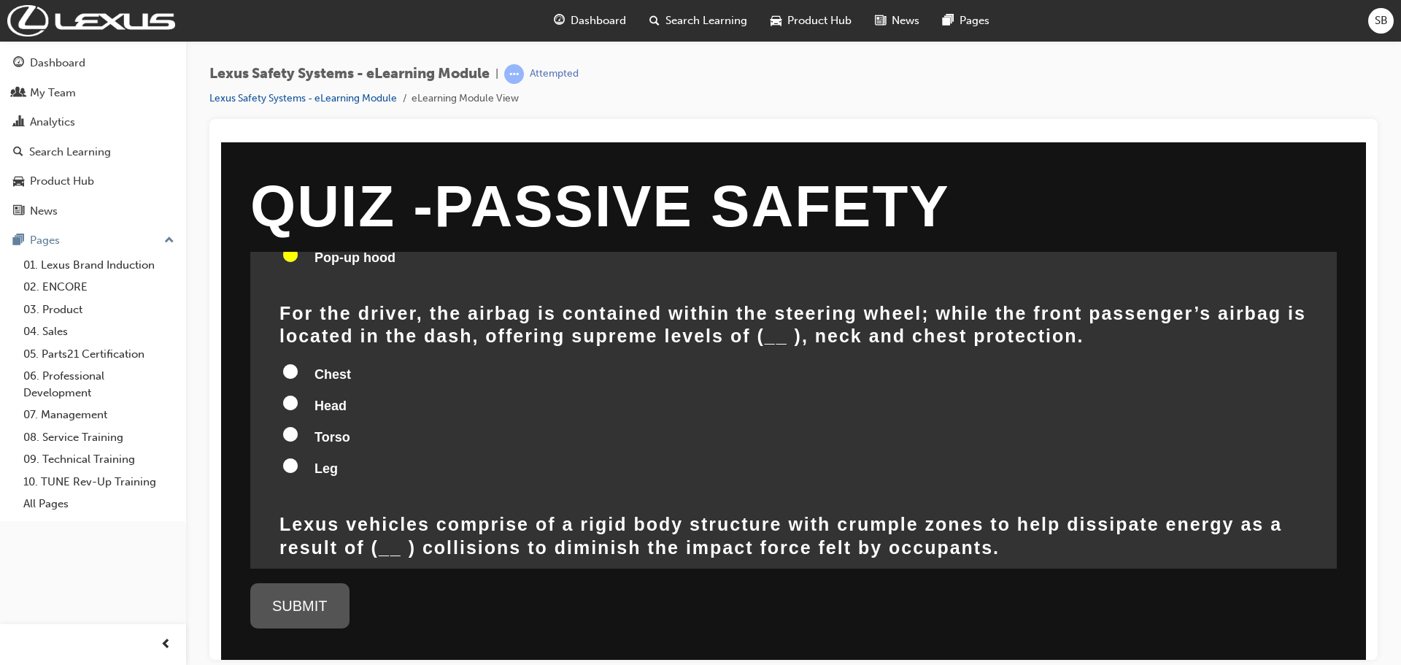
scroll to position [219, 0]
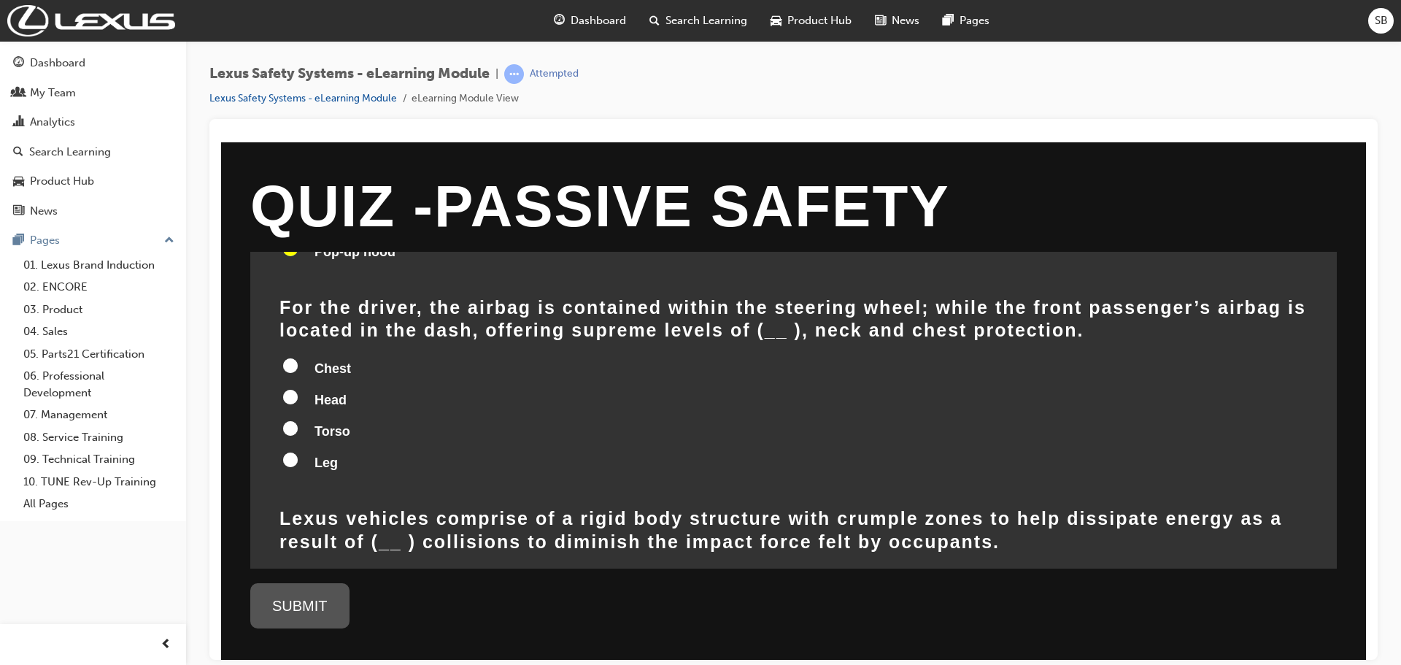
click at [292, 389] on input "Head" at bounding box center [290, 396] width 15 height 15
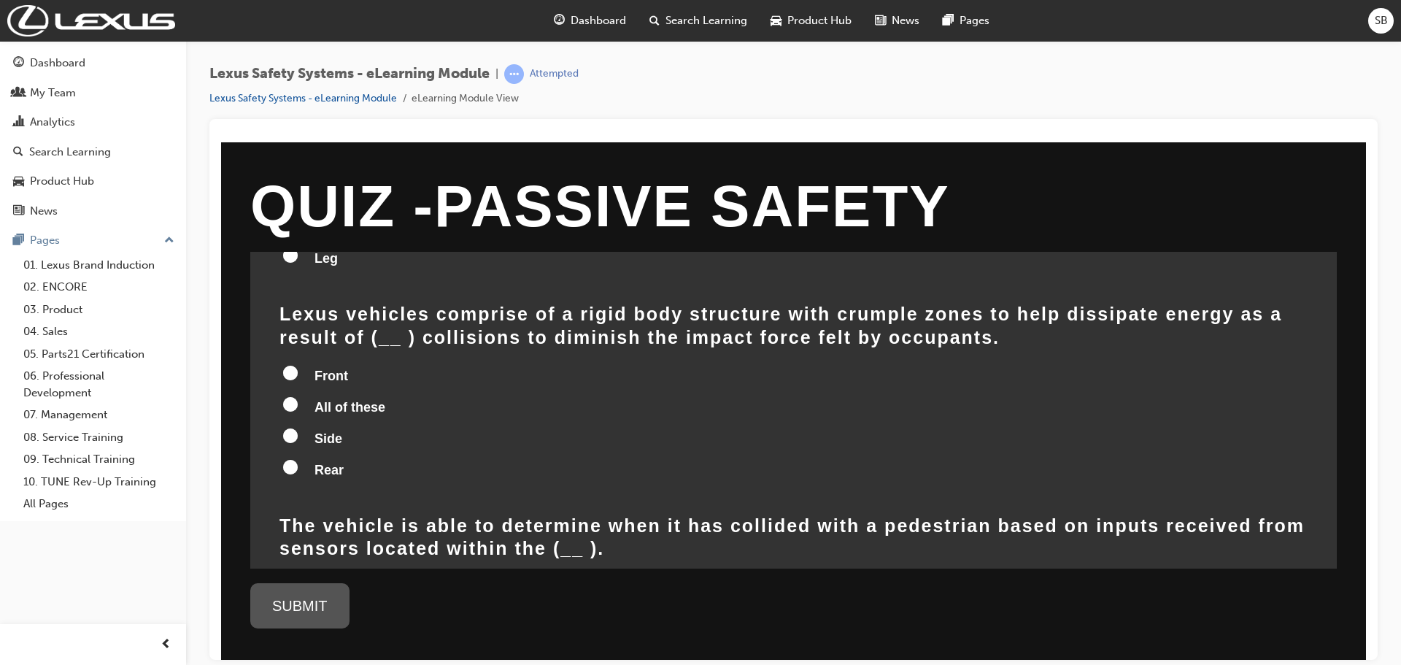
scroll to position [438, 0]
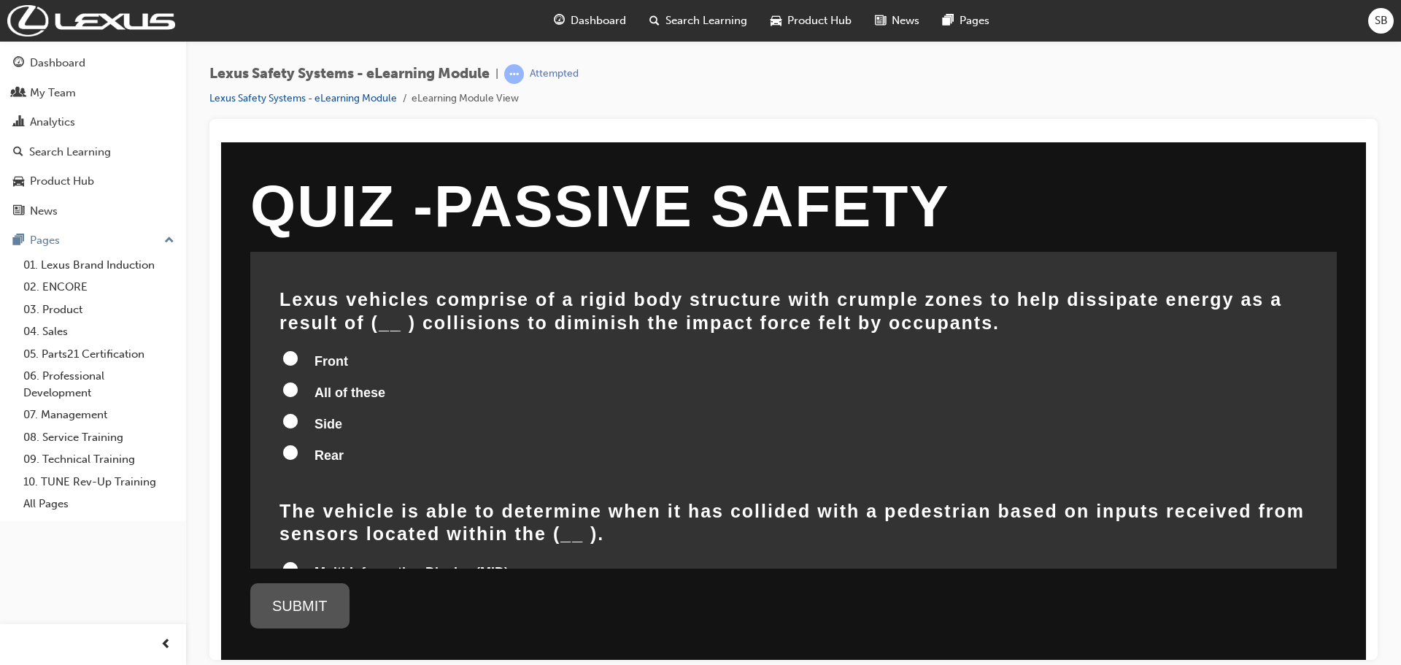
click at [293, 382] on input "All of these" at bounding box center [290, 389] width 15 height 15
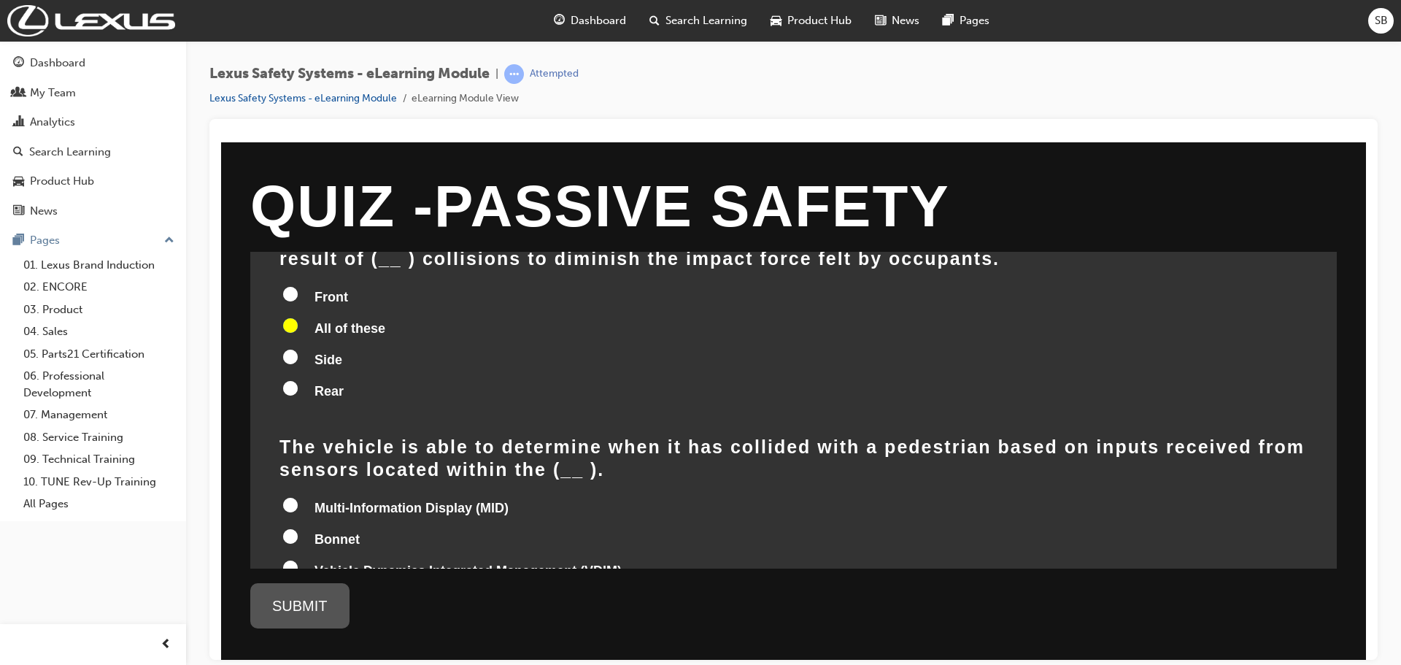
scroll to position [584, 0]
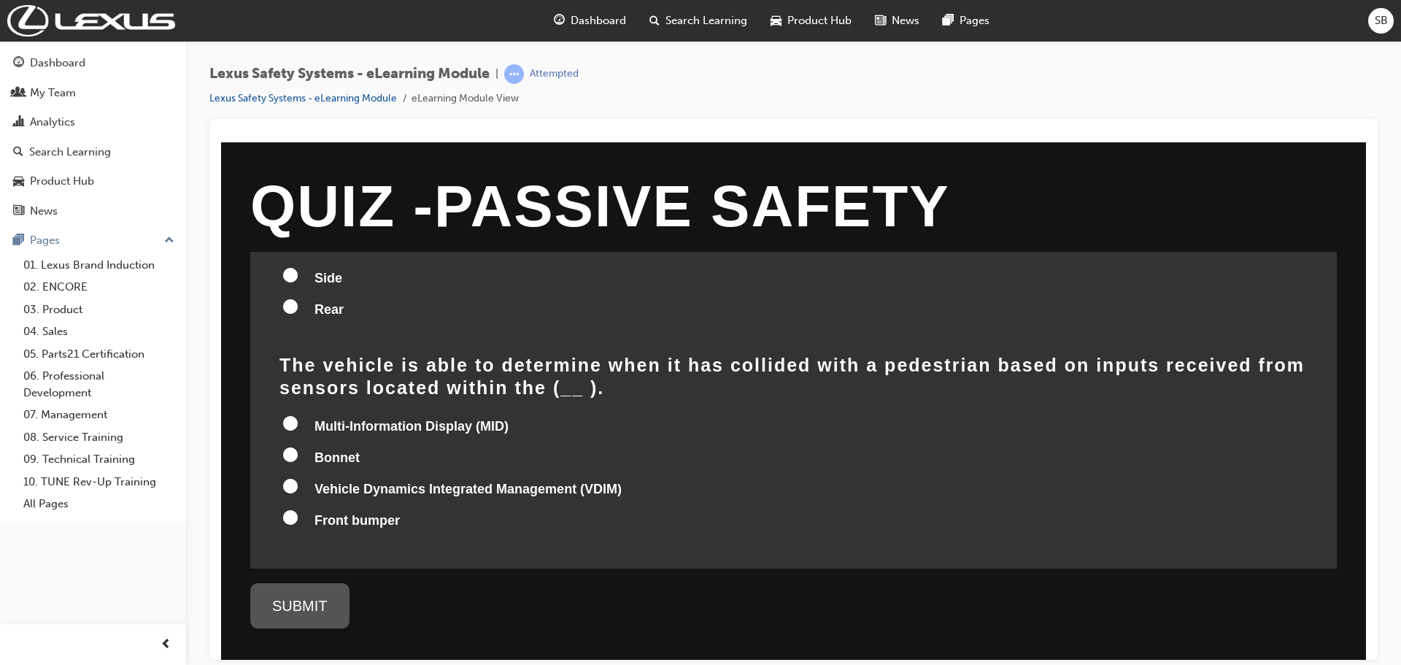
click at [289, 446] on input "Bonnet" at bounding box center [290, 453] width 15 height 15
click at [307, 593] on div "SUBMIT" at bounding box center [299, 604] width 99 height 45
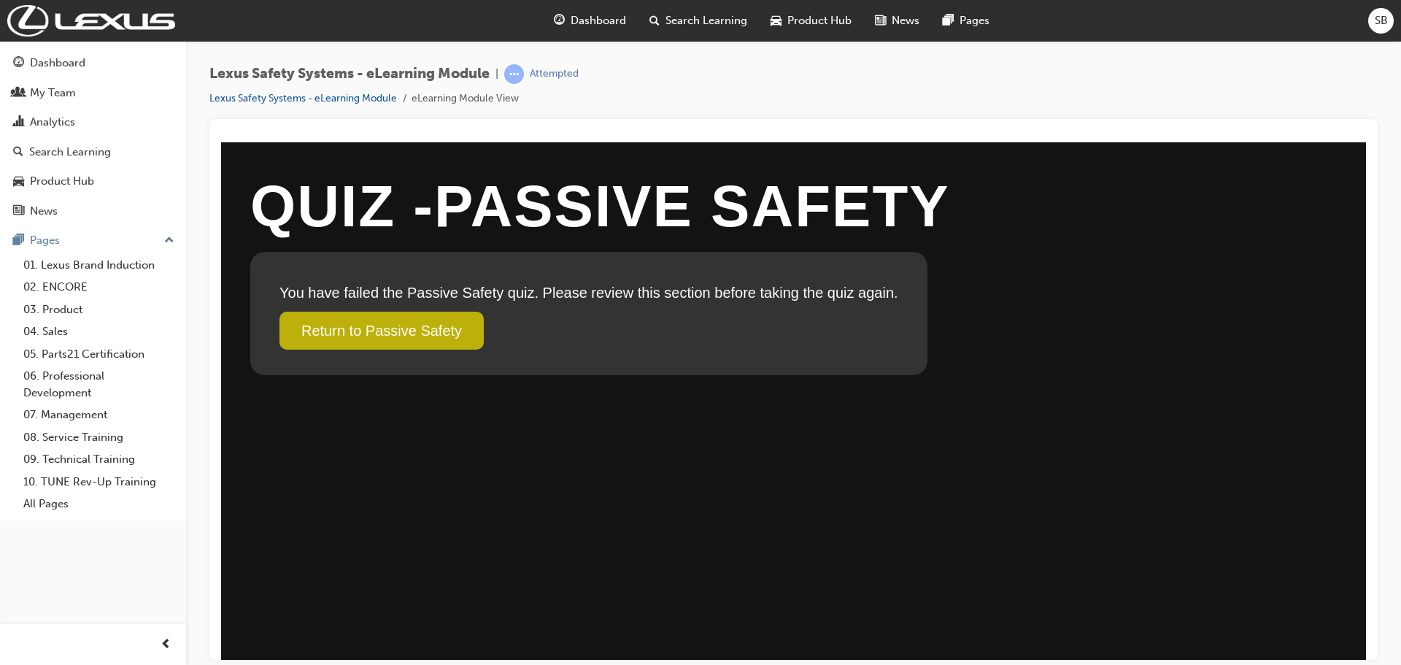
click at [440, 326] on link "Return to Passive Safety" at bounding box center [381, 330] width 204 height 38
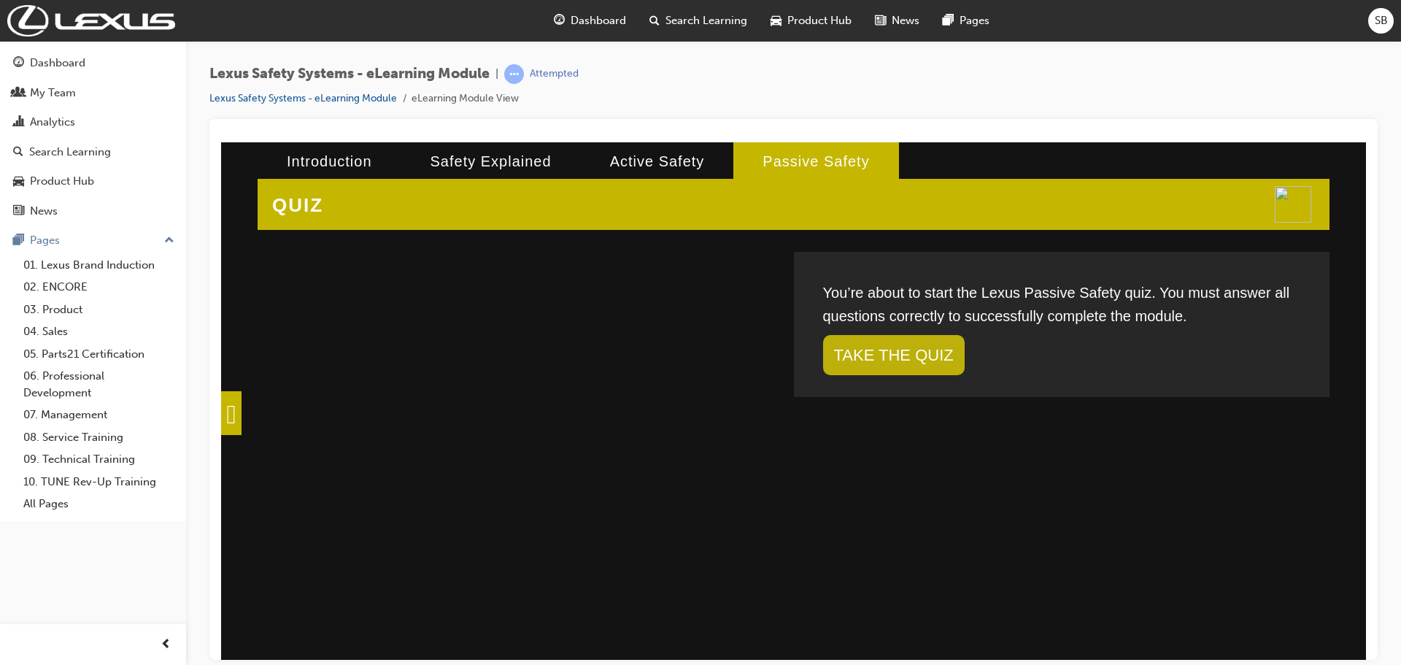
click at [866, 359] on link "TAKE THE QUIZ" at bounding box center [894, 354] width 142 height 40
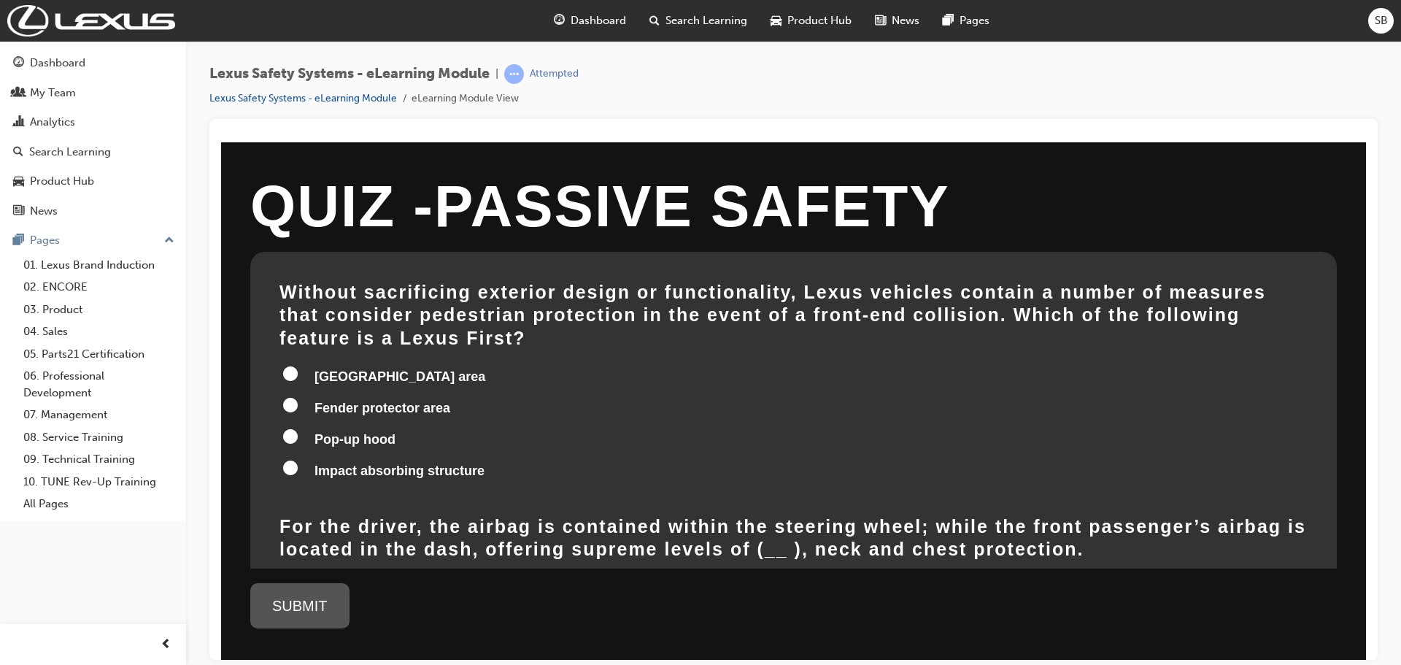
click at [287, 365] on input "[GEOGRAPHIC_DATA] area" at bounding box center [290, 372] width 15 height 15
click at [290, 371] on div "[GEOGRAPHIC_DATA] area Fender protector area Pop-up hood Impact absorbing struc…" at bounding box center [793, 424] width 1028 height 122
click at [290, 397] on input "Fender protector area" at bounding box center [290, 404] width 15 height 15
click at [290, 428] on input "Pop-up hood" at bounding box center [290, 435] width 15 height 15
click at [290, 436] on div "[GEOGRAPHIC_DATA] area Fender protector area Pop-up hood Impact absorbing struc…" at bounding box center [793, 424] width 1028 height 122
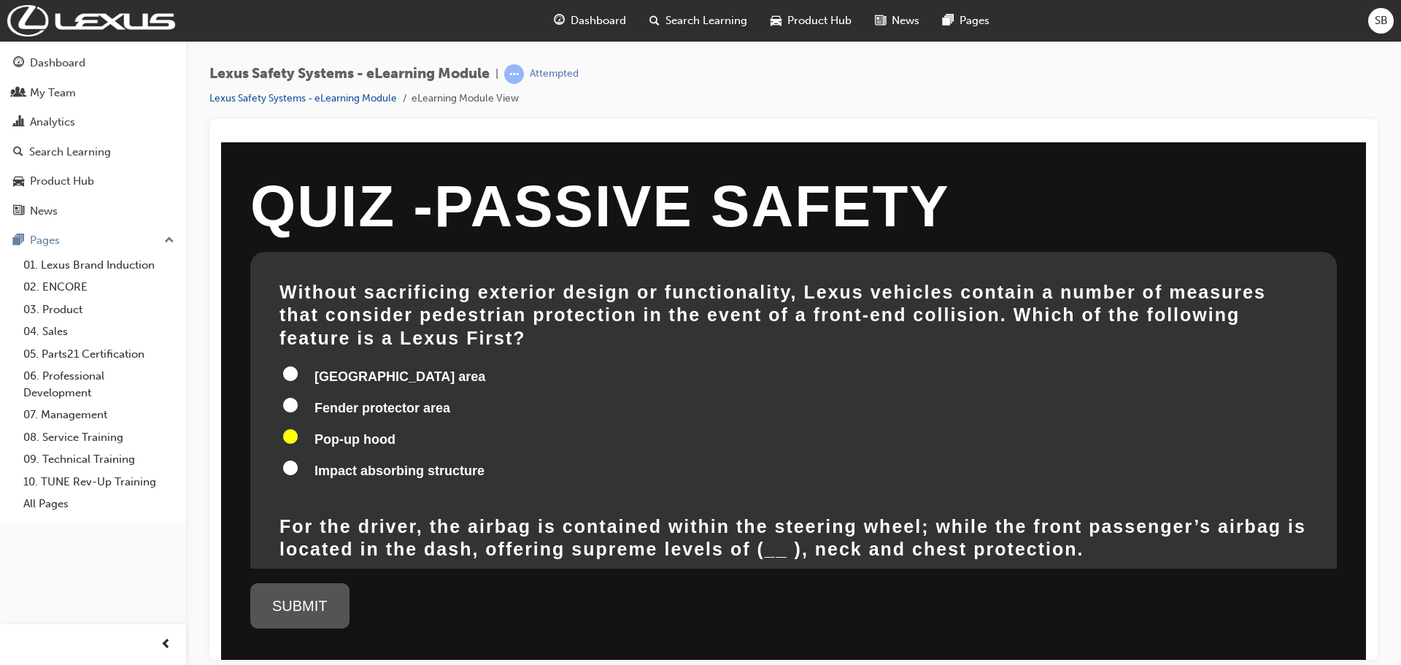
click at [290, 457] on label "Impact absorbing structure" at bounding box center [793, 471] width 1028 height 28
click at [290, 460] on input "Impact absorbing structure" at bounding box center [290, 467] width 15 height 15
click at [292, 428] on input "Pop-up hood" at bounding box center [290, 435] width 15 height 15
click at [294, 365] on input "[GEOGRAPHIC_DATA] area" at bounding box center [290, 372] width 15 height 15
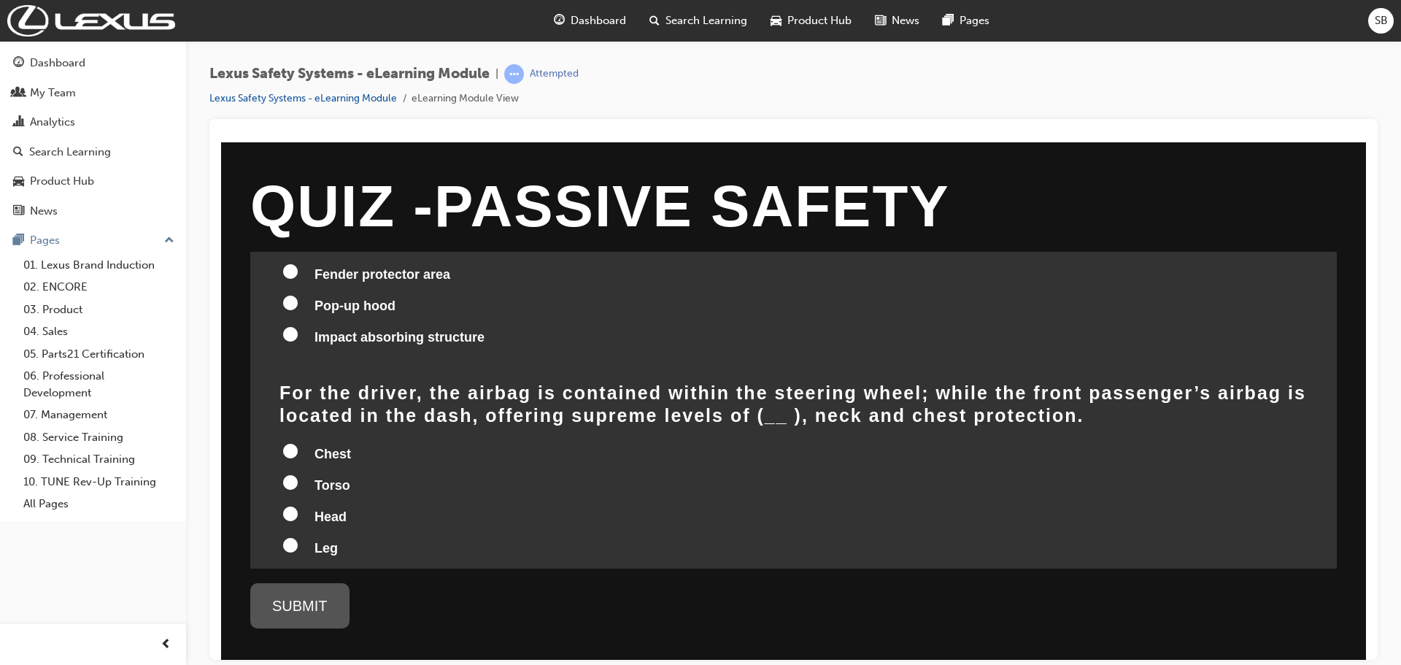
scroll to position [146, 0]
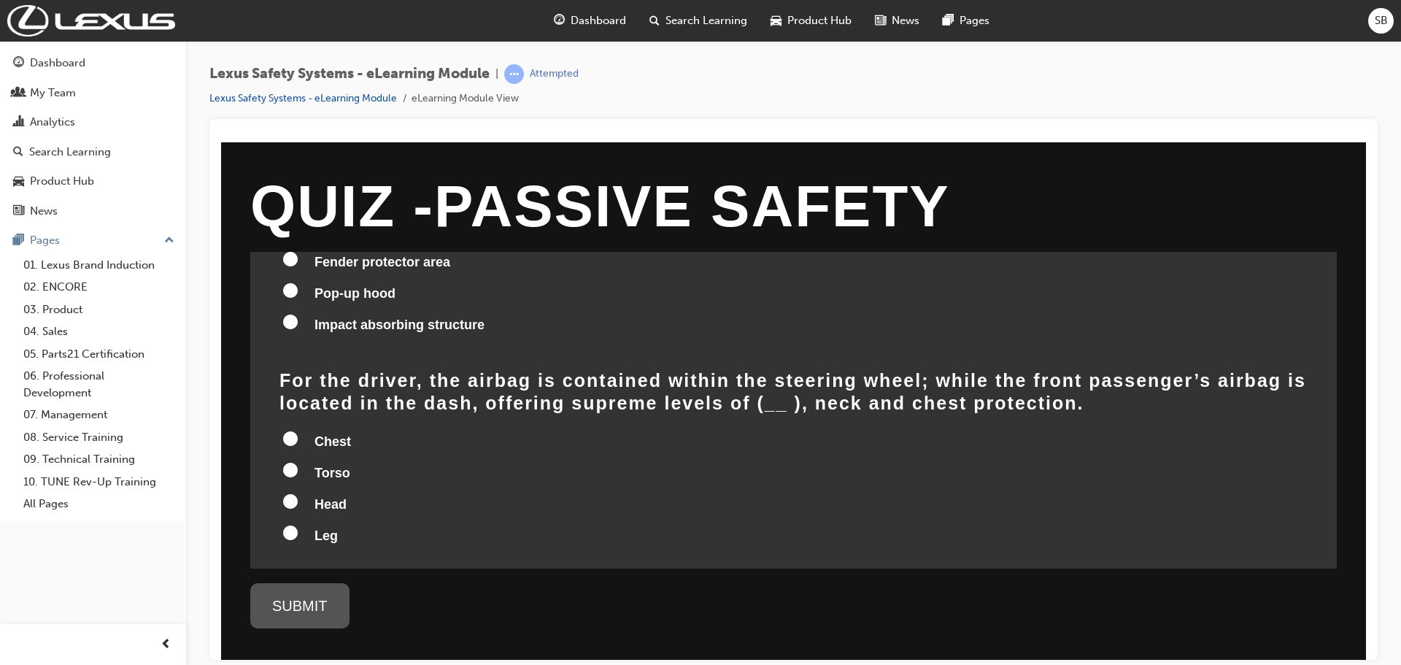
click at [285, 493] on input "Head" at bounding box center [290, 500] width 15 height 15
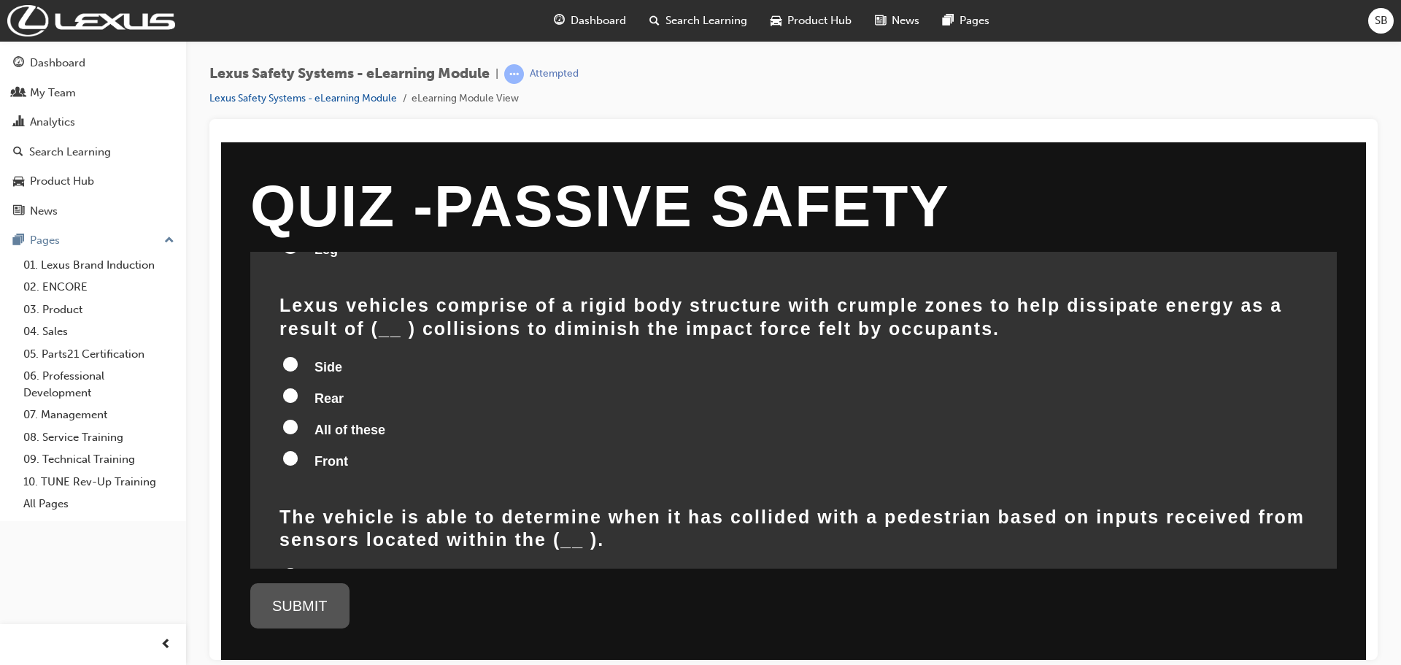
scroll to position [438, 0]
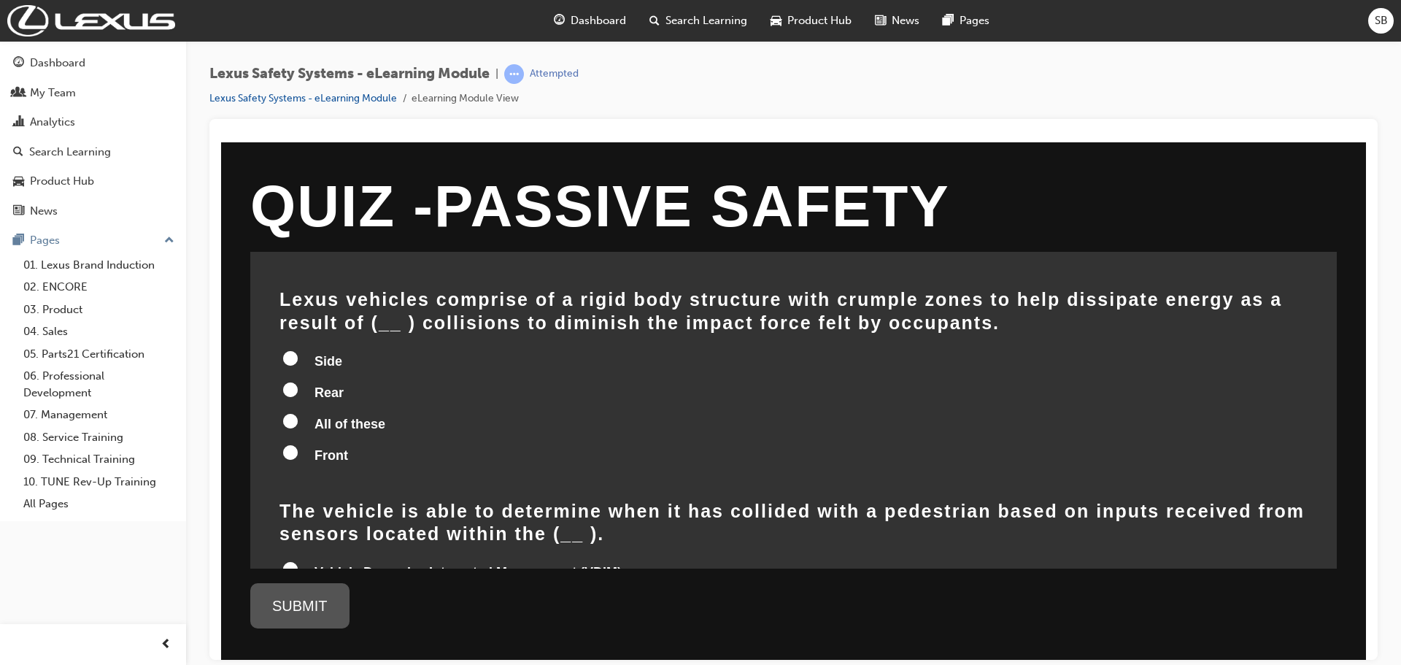
click at [289, 413] on input "All of these" at bounding box center [290, 420] width 15 height 15
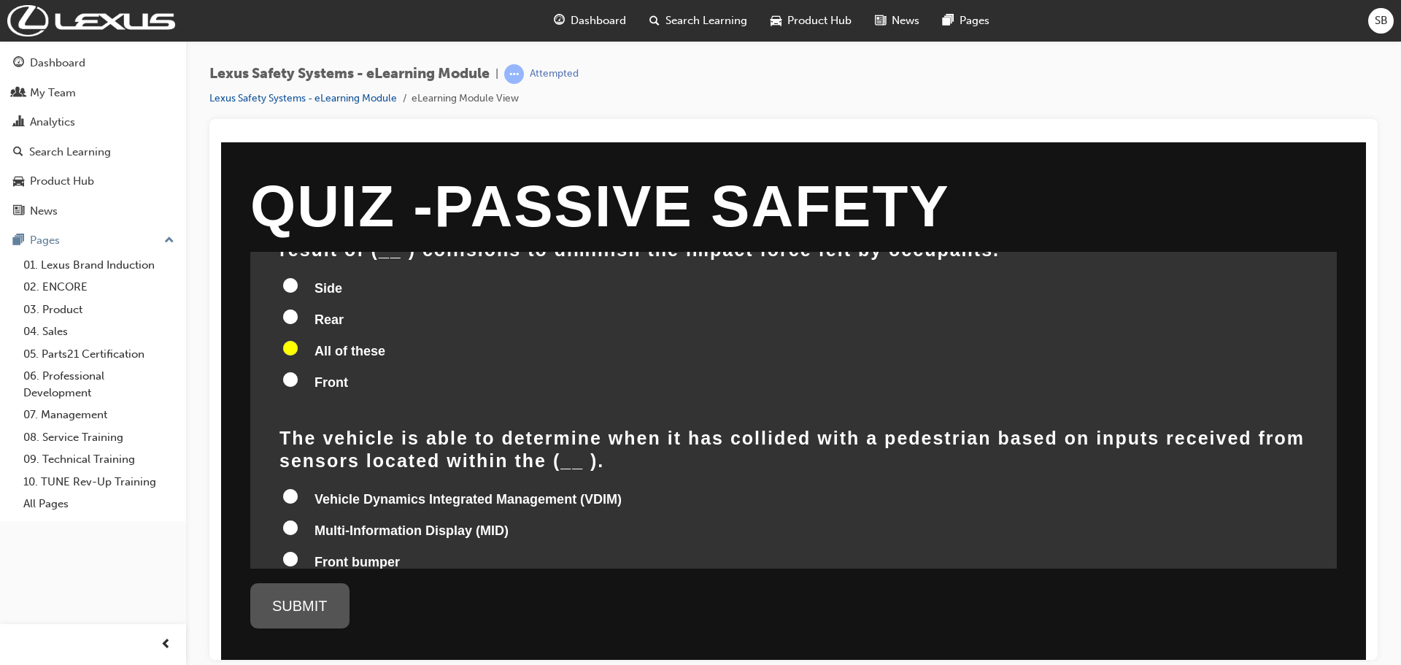
scroll to position [584, 0]
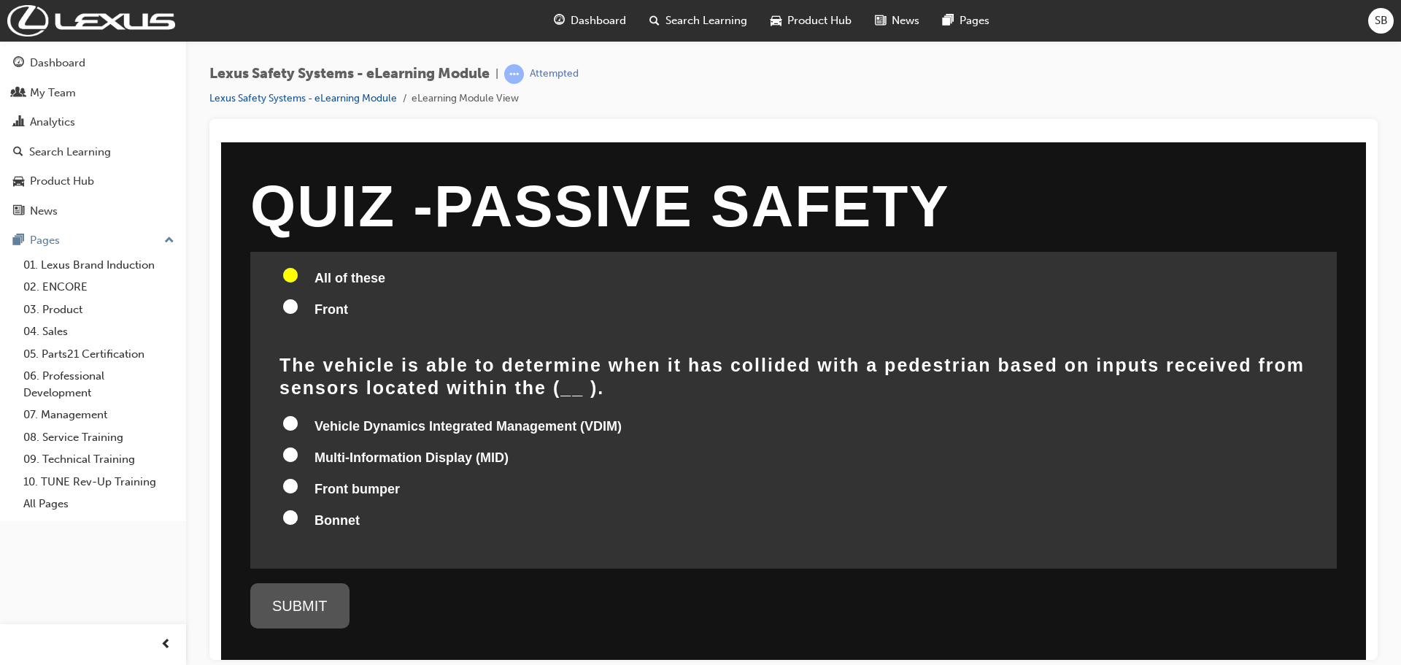
click at [293, 478] on input "Front bumper" at bounding box center [290, 485] width 15 height 15
click at [292, 509] on input "Bonnet" at bounding box center [290, 516] width 15 height 15
click at [311, 611] on div "SUBMIT" at bounding box center [299, 604] width 99 height 45
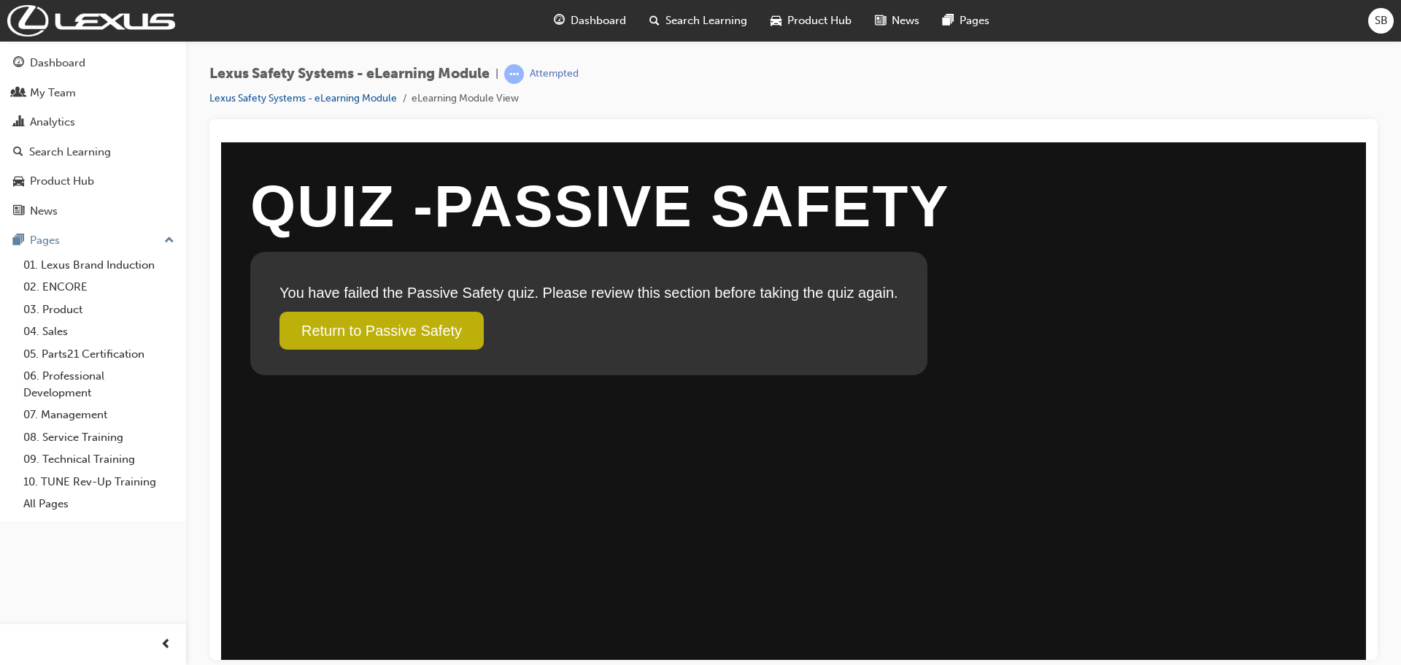
click at [401, 342] on link "Return to Passive Safety" at bounding box center [381, 330] width 204 height 38
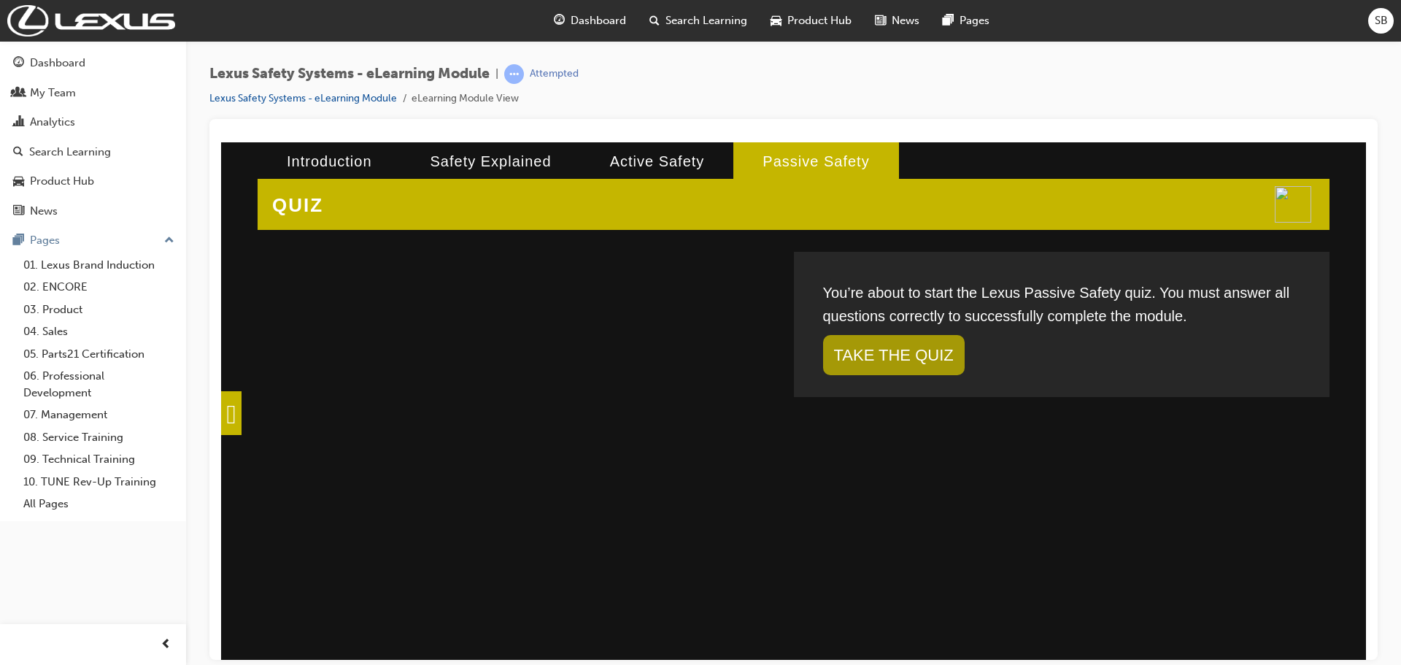
click at [241, 408] on span at bounding box center [231, 412] width 20 height 44
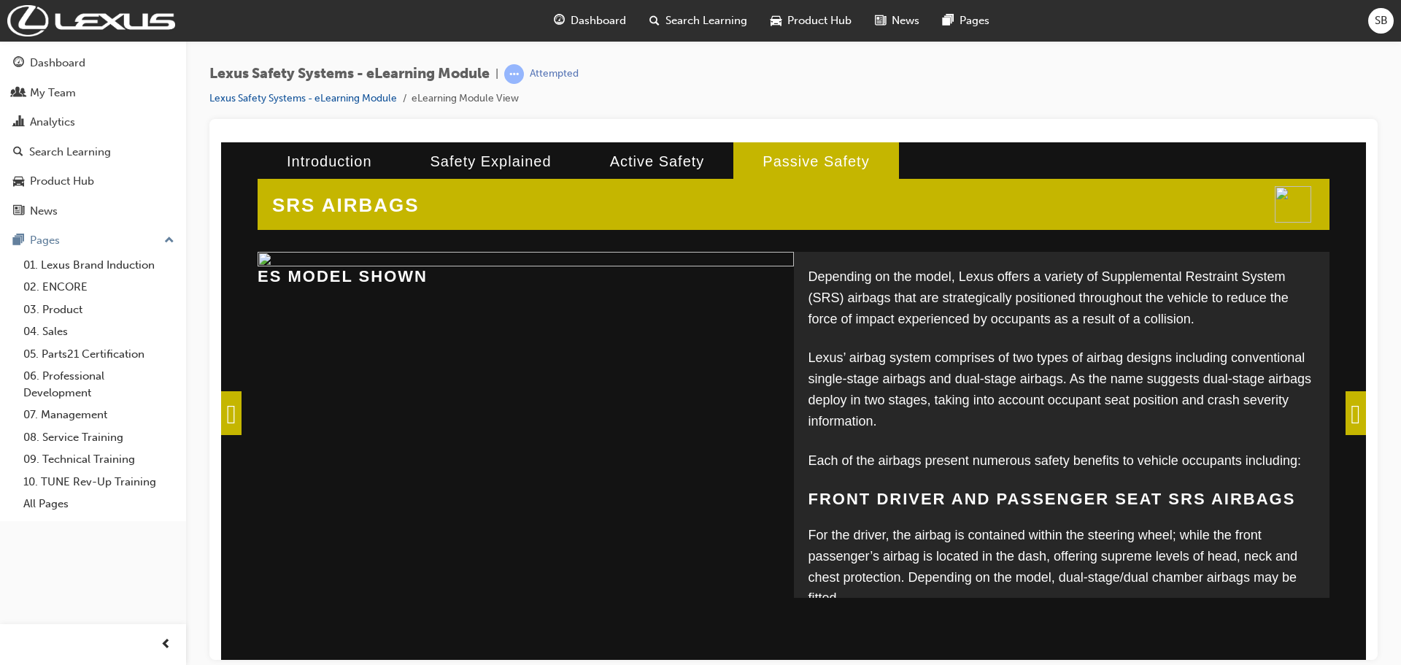
click at [241, 408] on span at bounding box center [231, 412] width 20 height 44
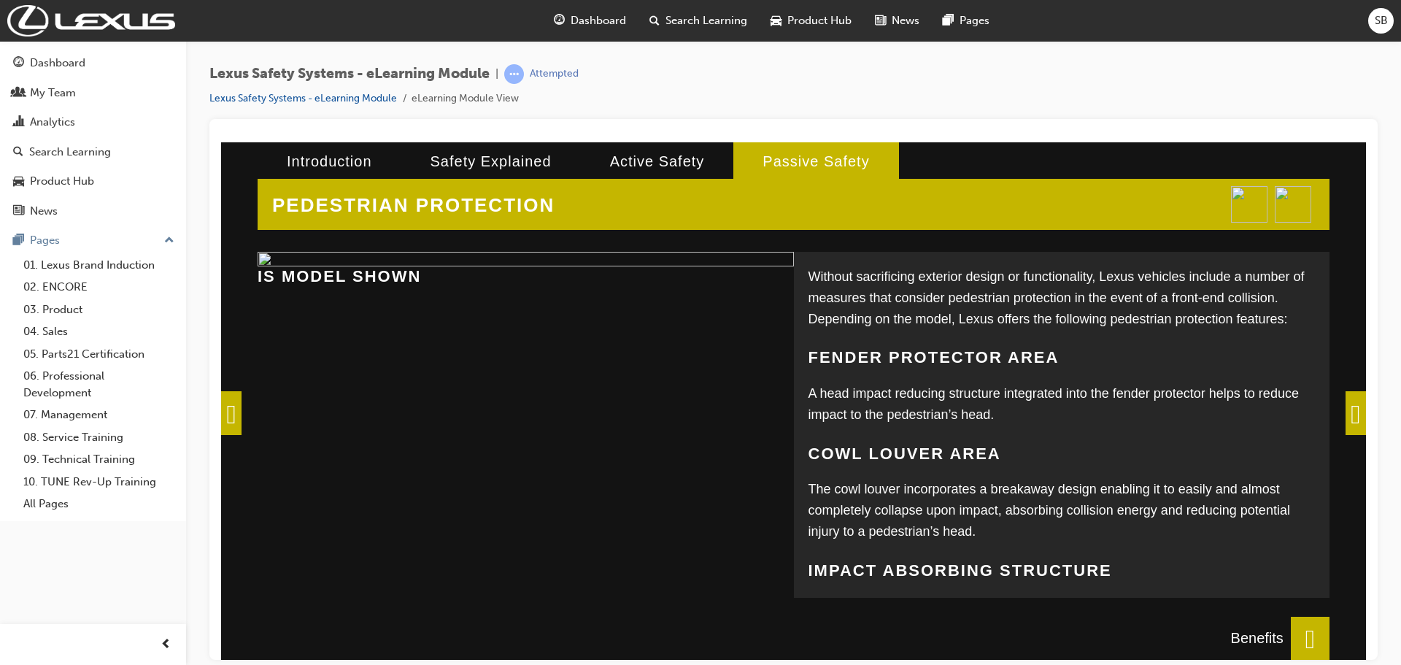
click at [241, 408] on span at bounding box center [231, 412] width 20 height 44
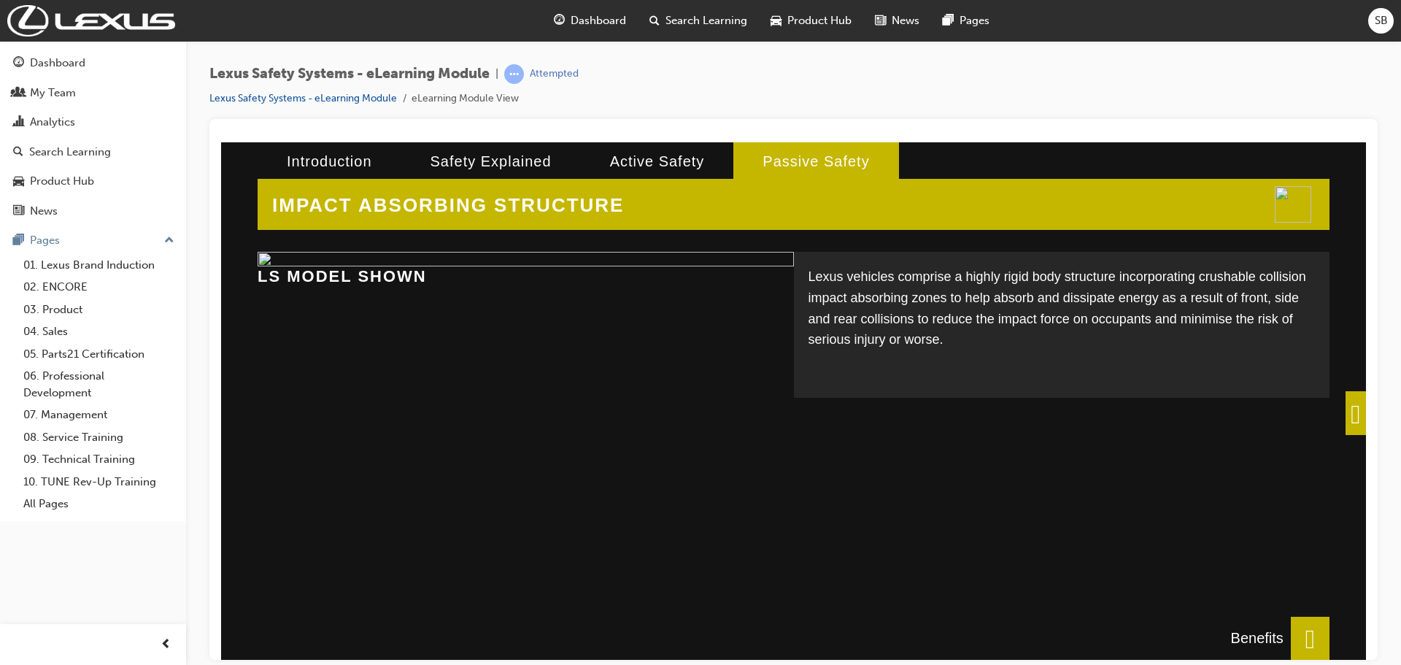
click at [1345, 414] on span at bounding box center [1355, 412] width 20 height 44
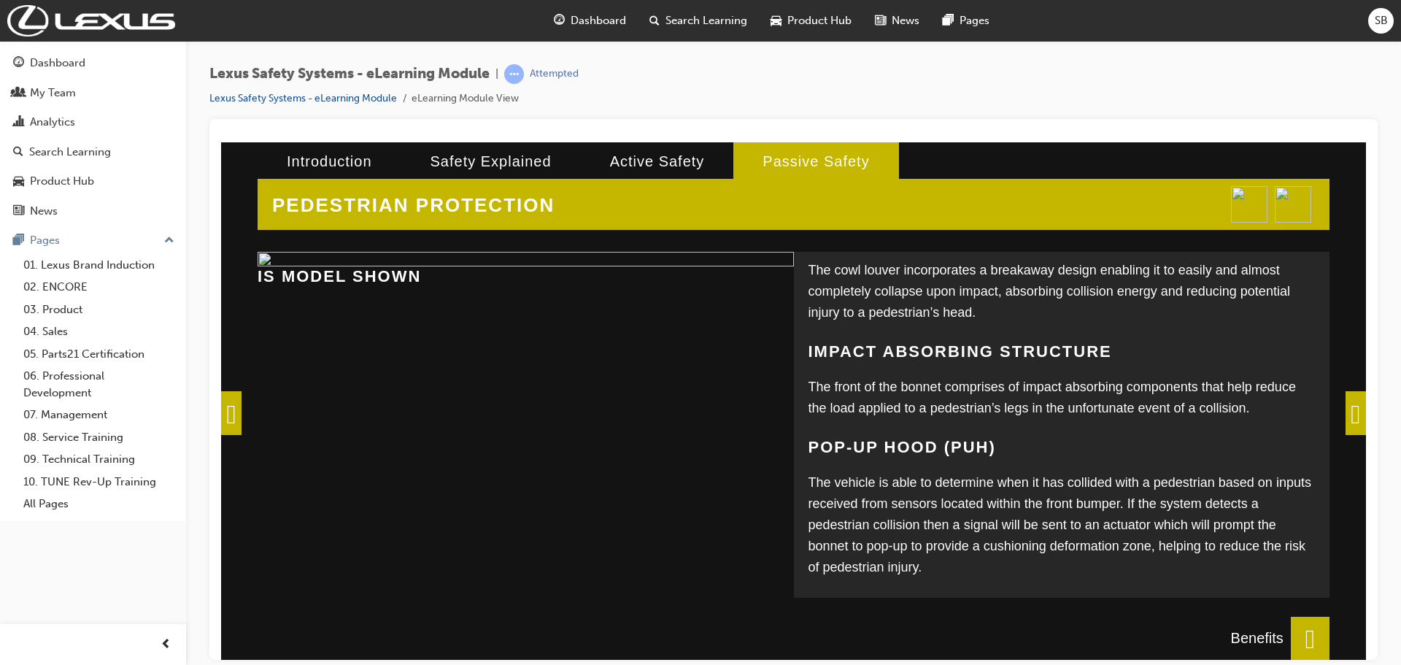
scroll to position [246, 0]
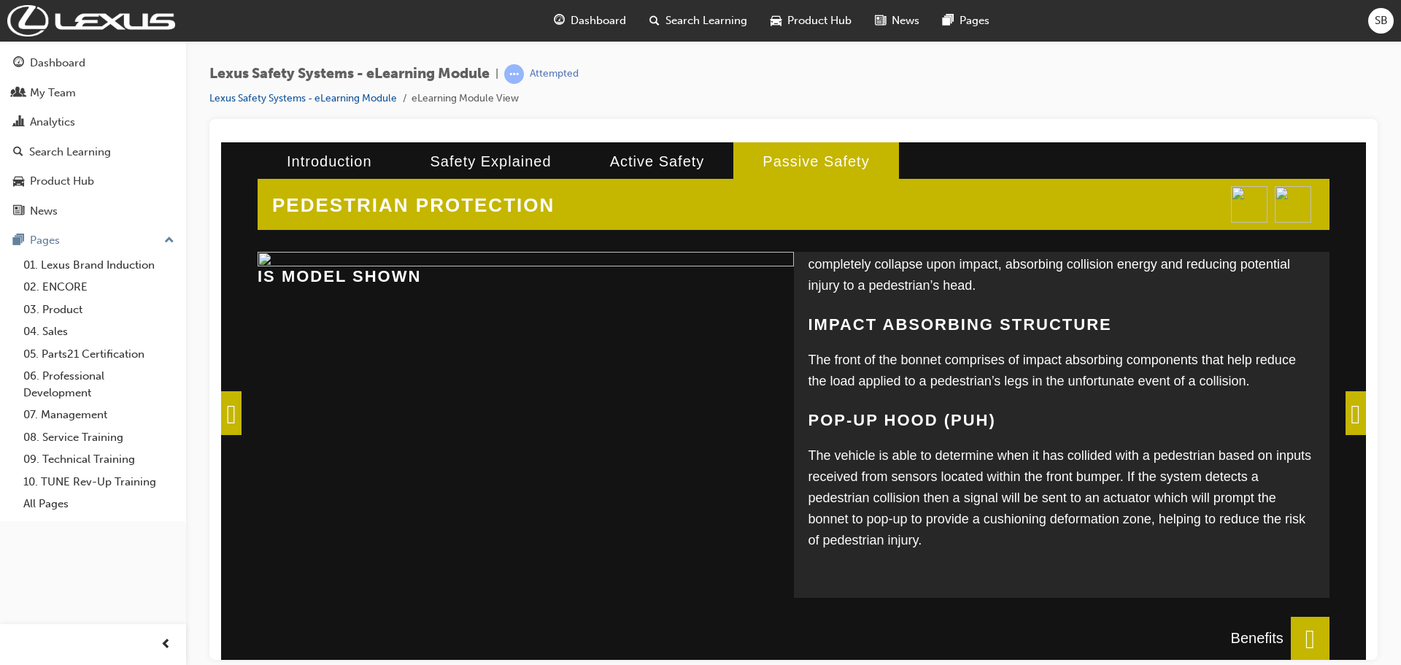
click at [1345, 408] on span at bounding box center [1355, 412] width 20 height 44
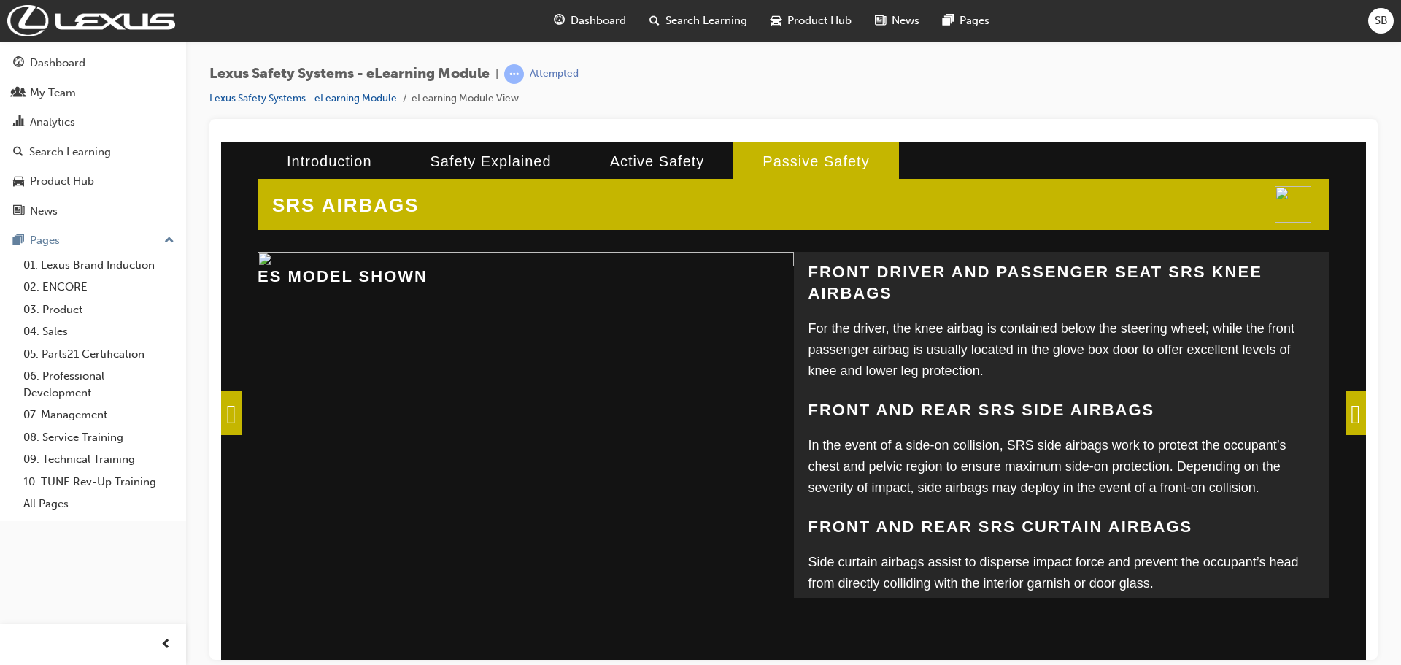
scroll to position [387, 0]
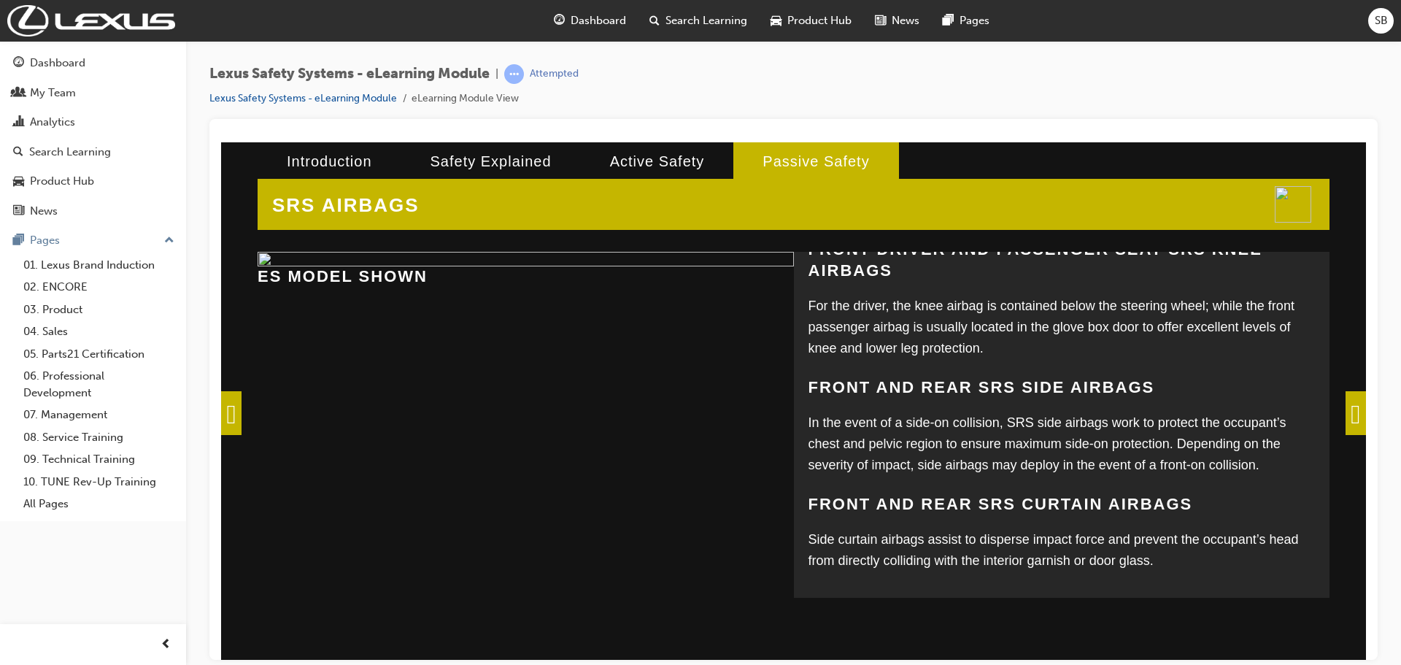
click at [1345, 395] on span at bounding box center [1355, 412] width 20 height 44
click at [1340, 398] on div "SRS AIRBAGS Depending on the model, Lexus offers a variety of Supplemental Rest…" at bounding box center [793, 400] width 1145 height 517
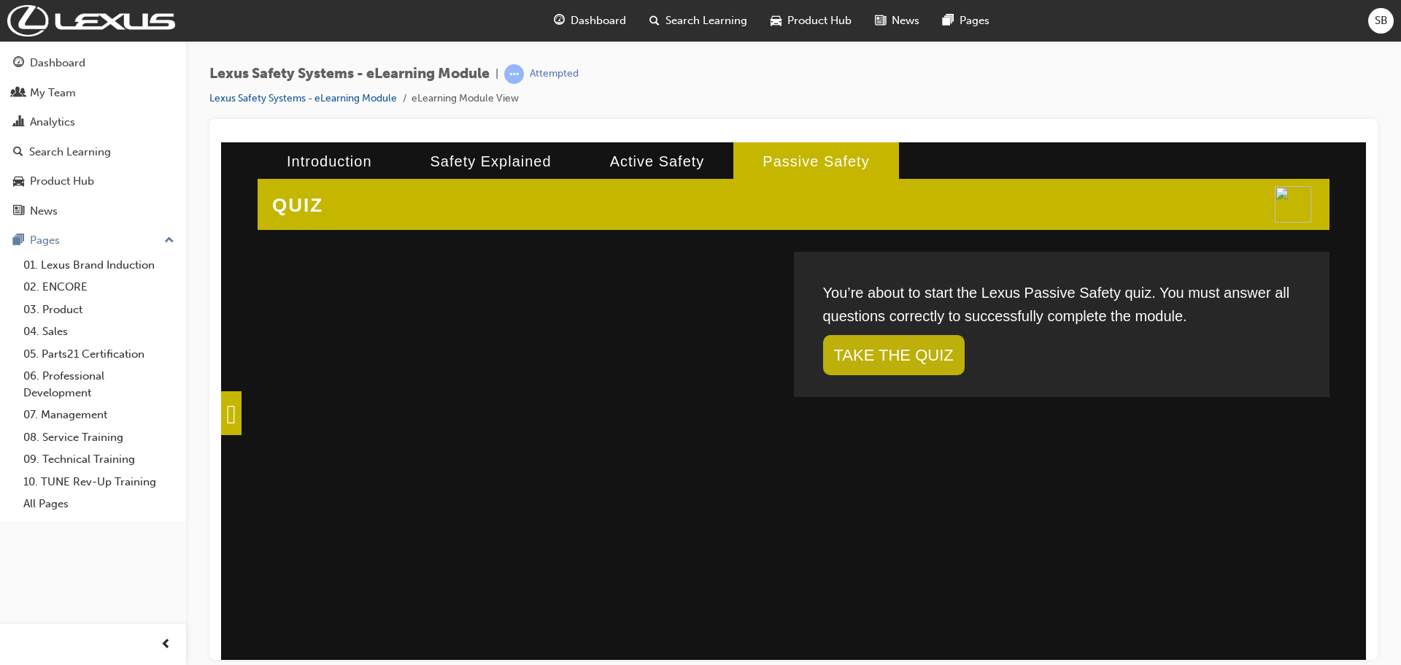
click at [863, 344] on link "TAKE THE QUIZ" at bounding box center [894, 354] width 142 height 40
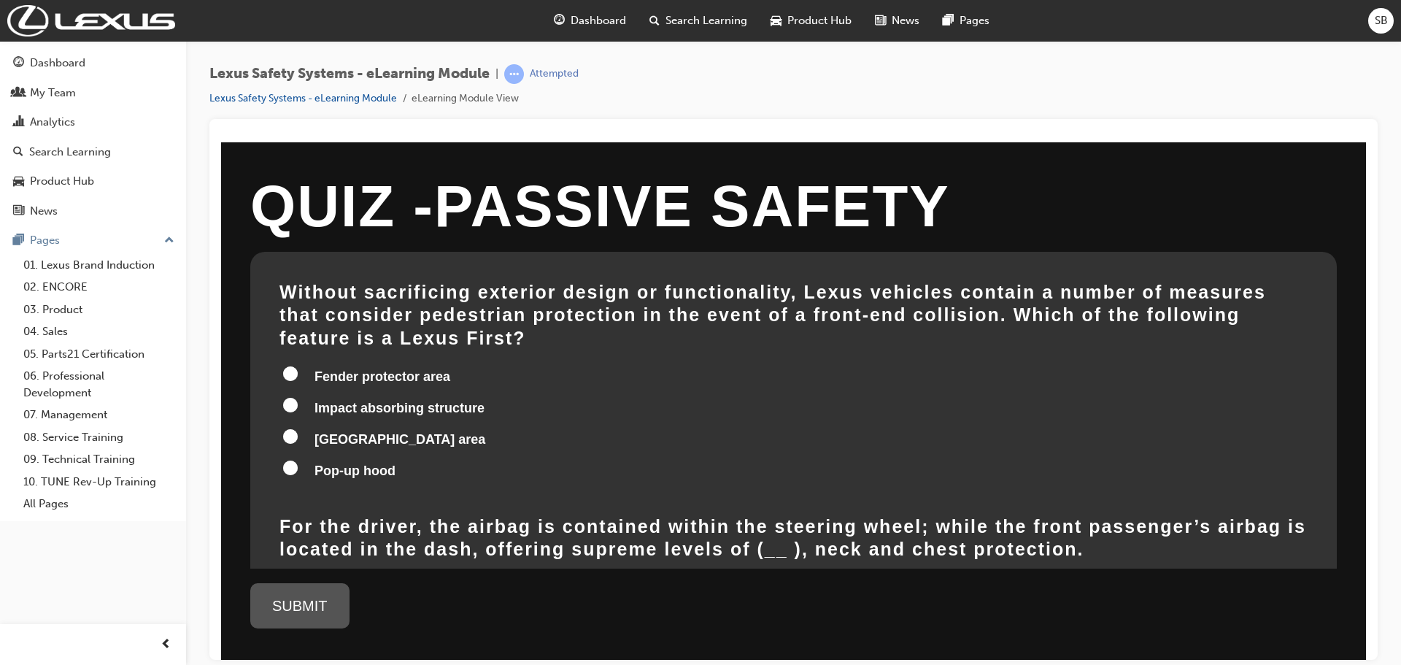
click at [292, 460] on input "Pop-up hood" at bounding box center [290, 467] width 15 height 15
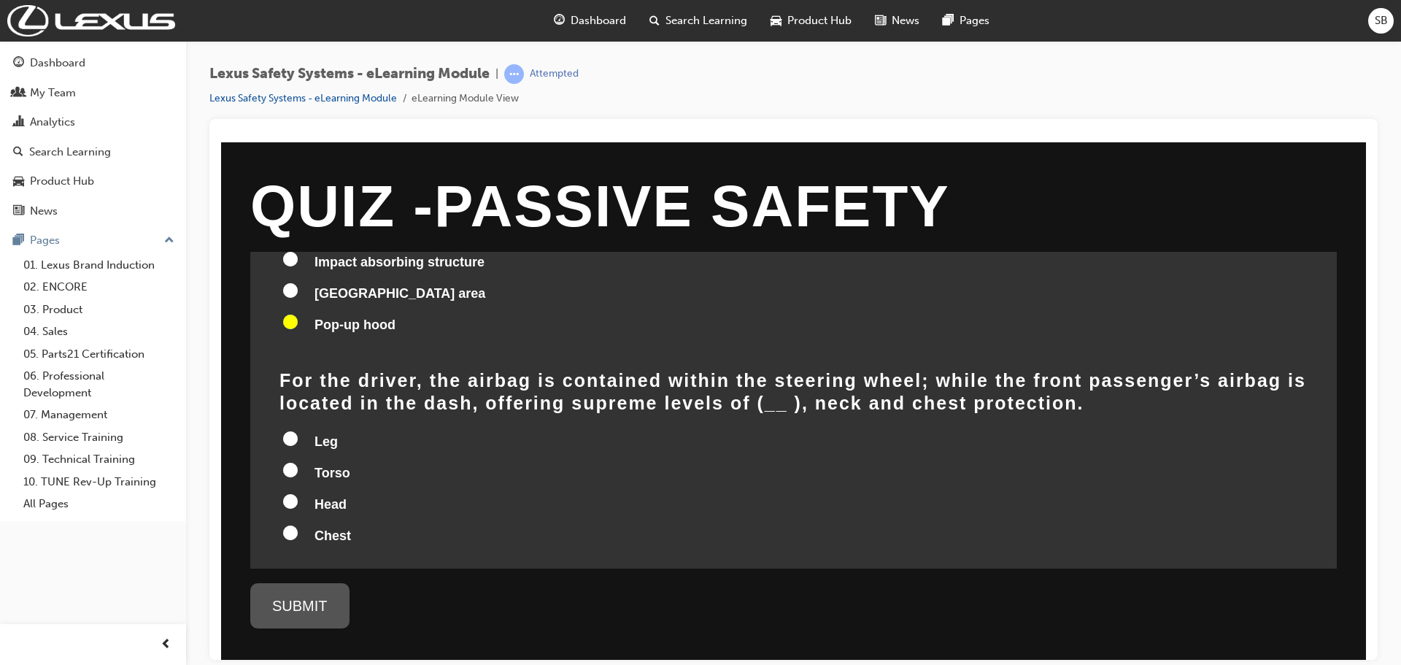
click at [289, 493] on input "Head" at bounding box center [290, 500] width 15 height 15
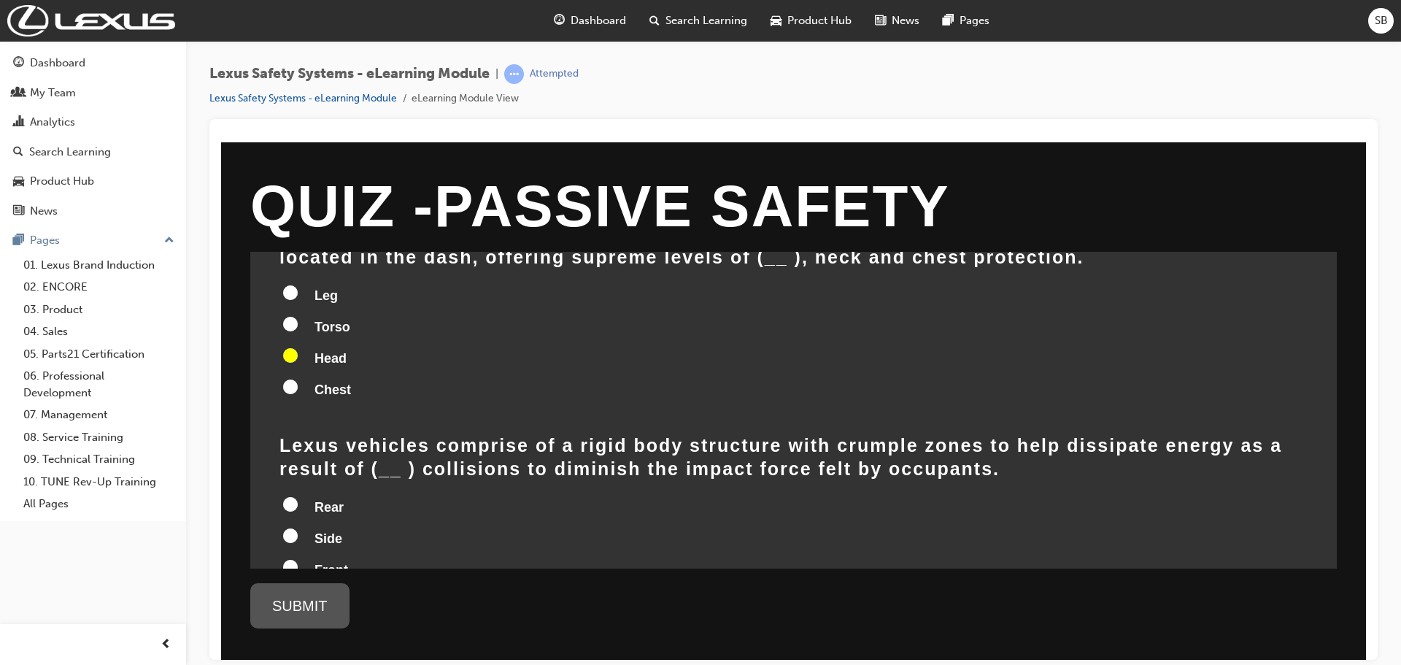
scroll to position [365, 0]
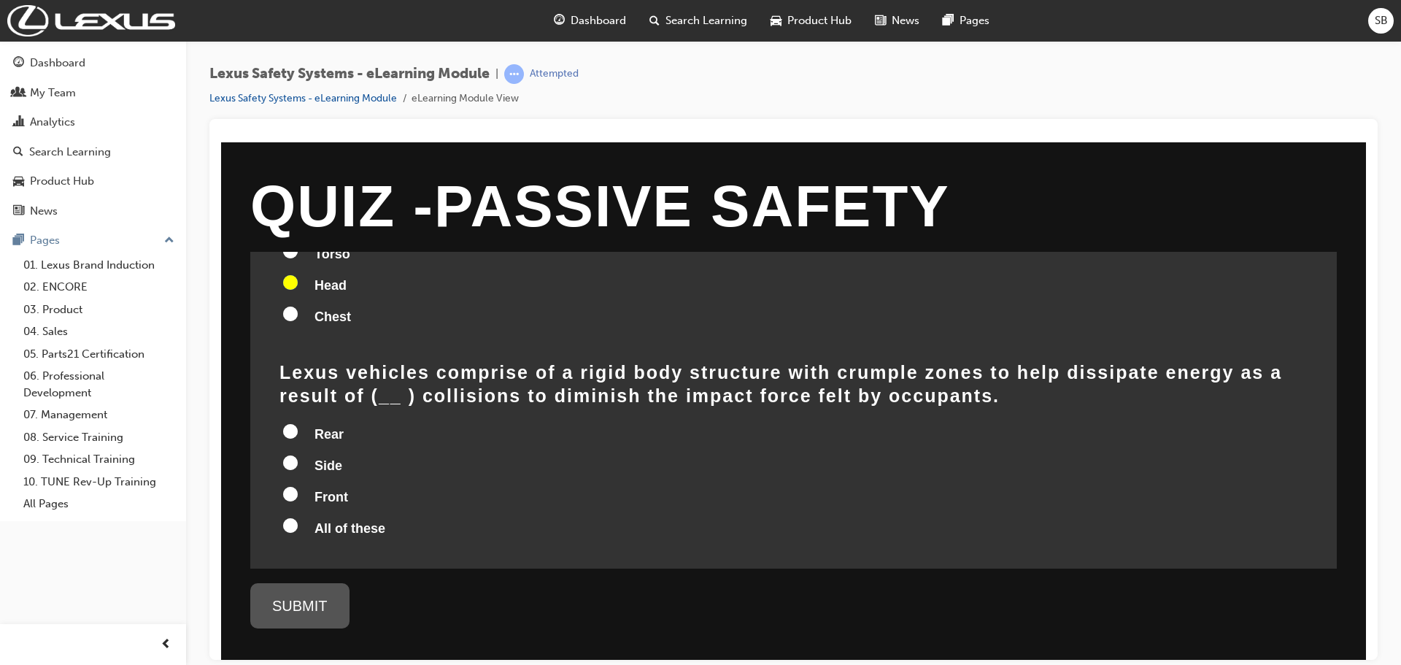
click at [293, 517] on input "All of these" at bounding box center [290, 524] width 15 height 15
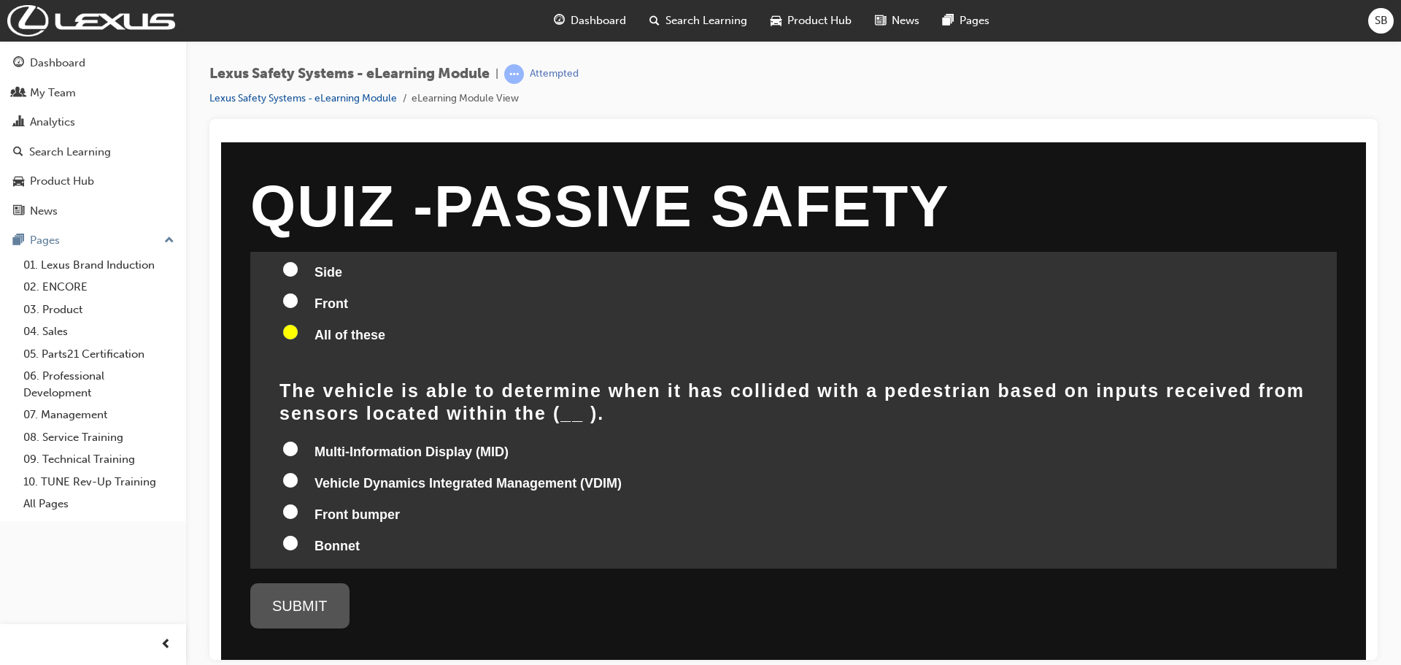
scroll to position [584, 0]
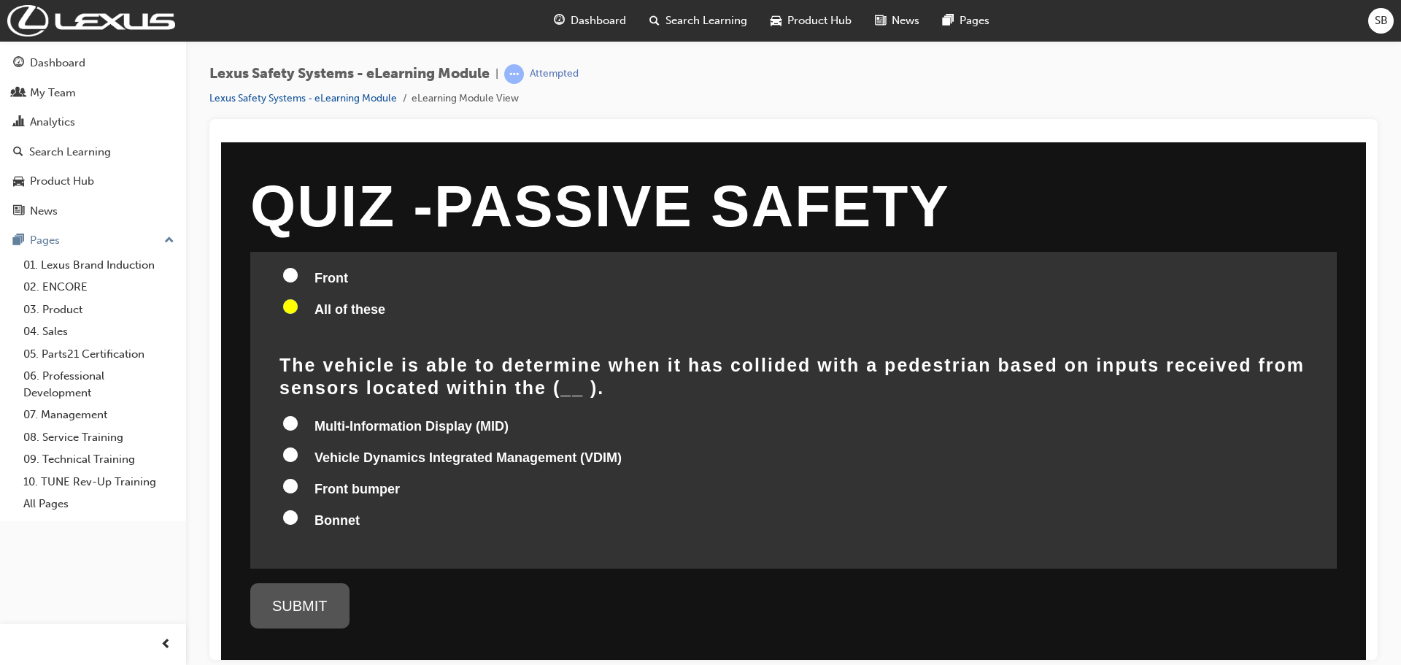
click at [292, 446] on input "Vehicle Dynamics Integrated Management (VDIM)" at bounding box center [290, 453] width 15 height 15
click at [307, 594] on div "SUBMIT" at bounding box center [299, 604] width 99 height 45
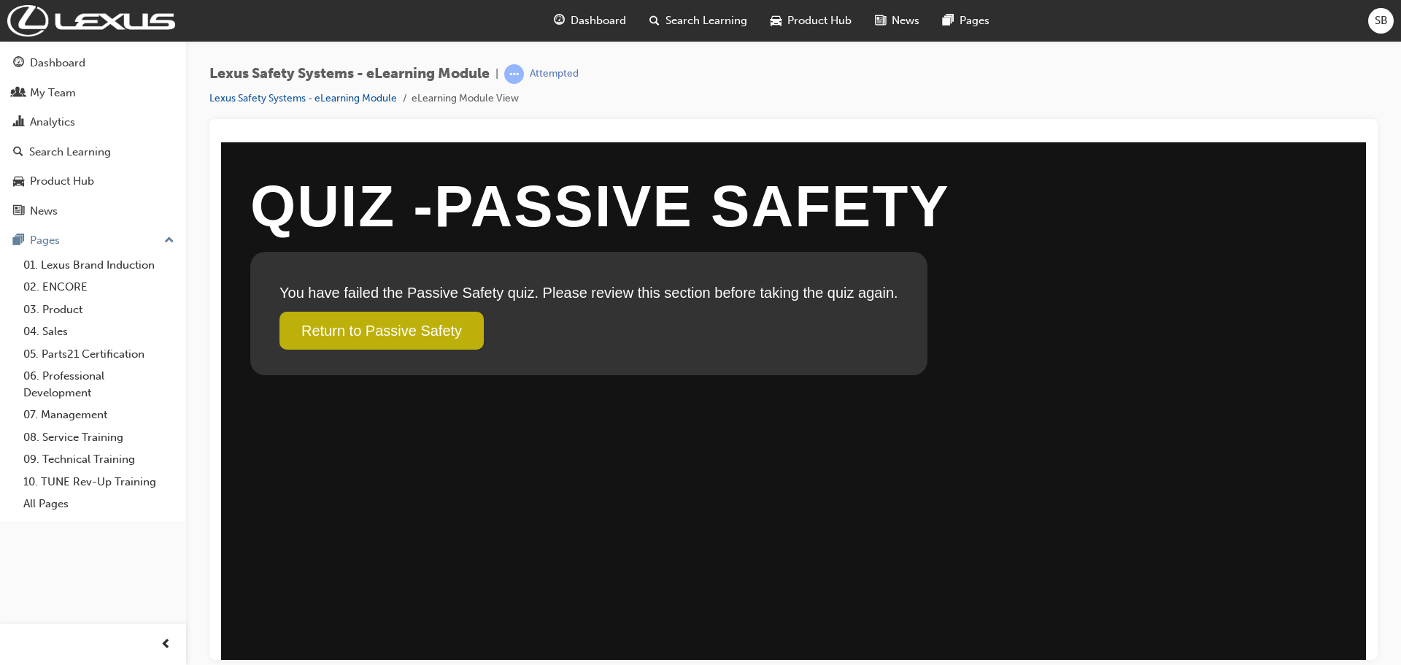
click at [441, 331] on link "Return to Passive Safety" at bounding box center [381, 330] width 204 height 38
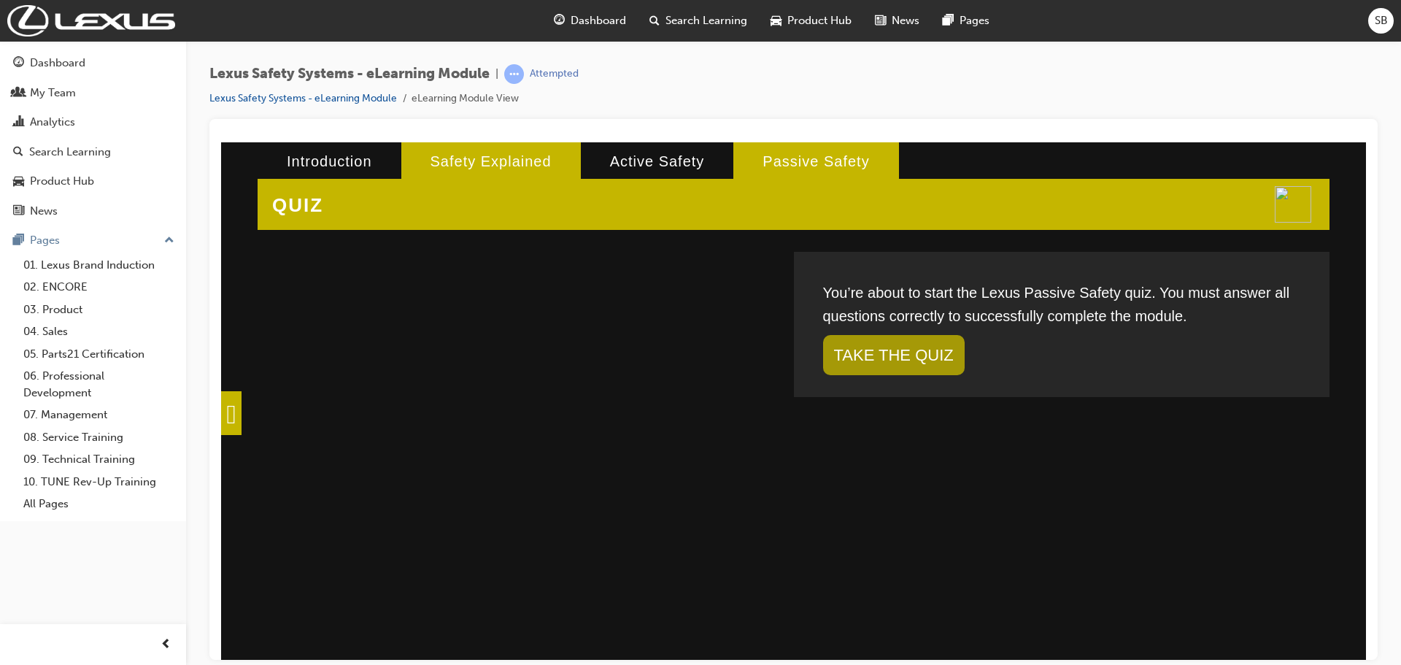
click at [495, 161] on li "Safety Explained" at bounding box center [490, 161] width 179 height 38
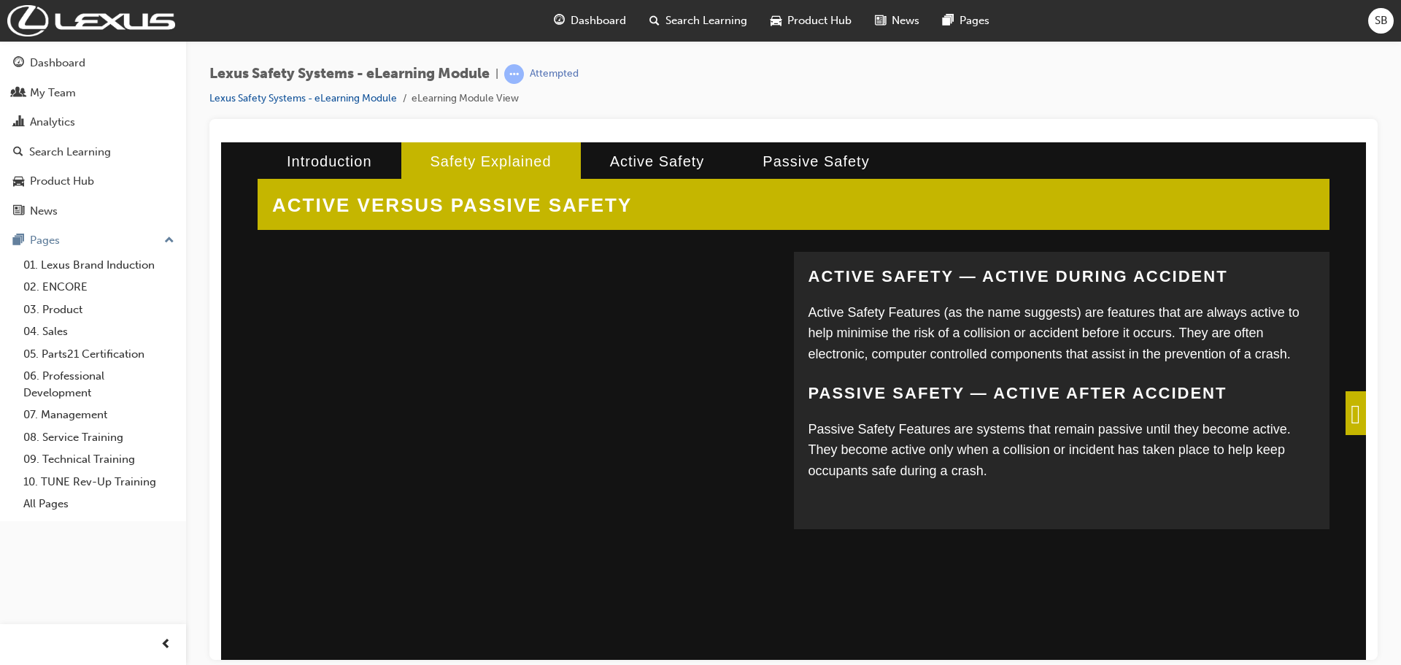
click at [1345, 414] on span at bounding box center [1355, 412] width 20 height 44
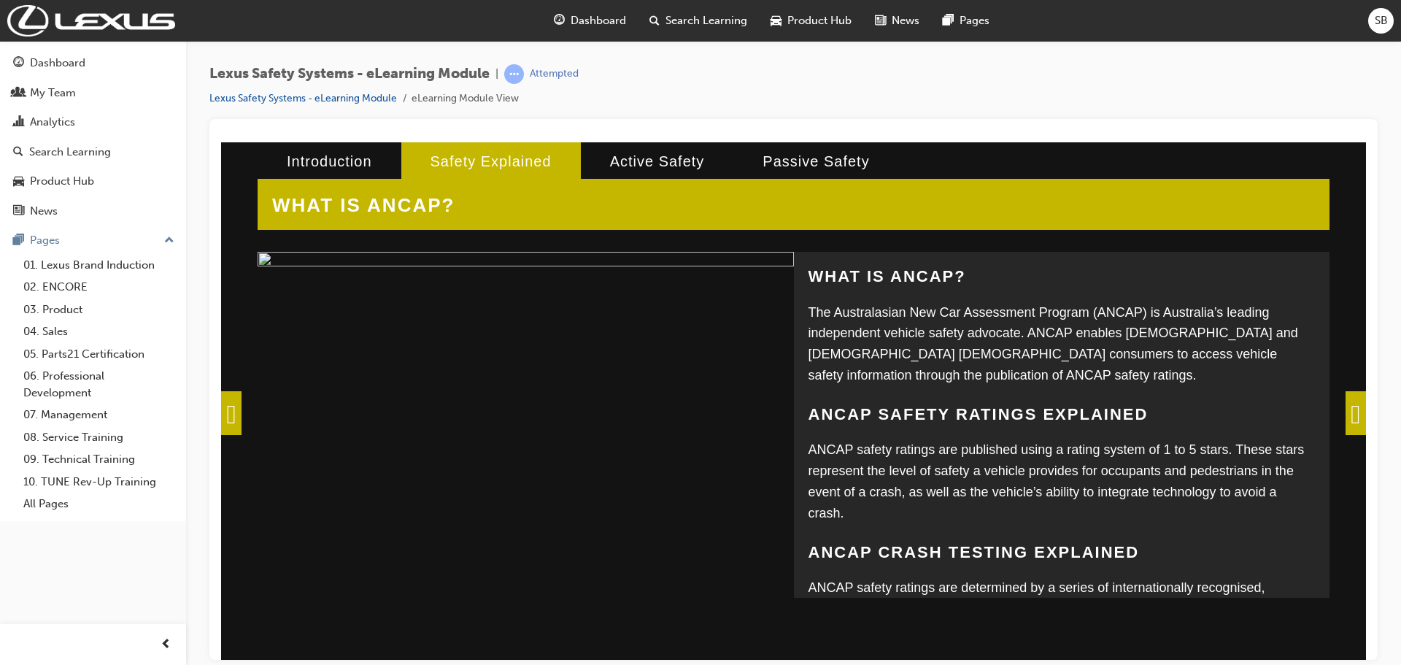
click at [1345, 414] on span at bounding box center [1355, 412] width 20 height 44
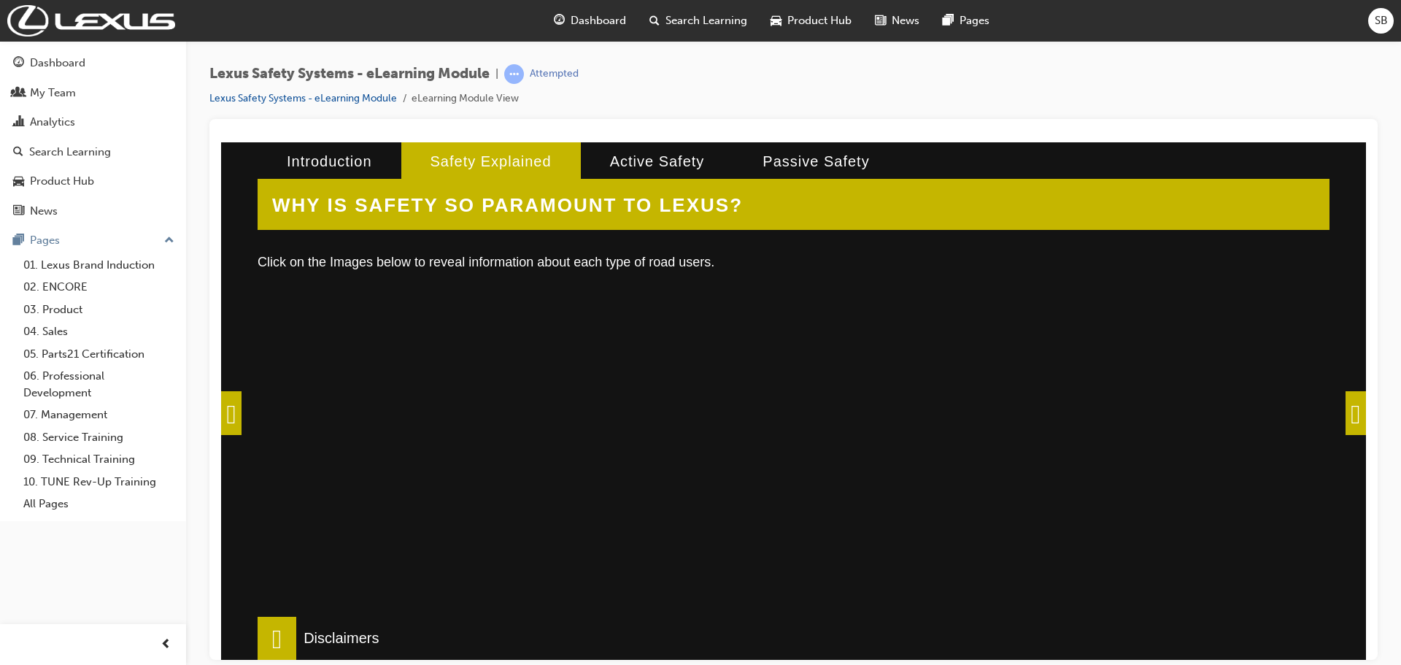
click at [1345, 414] on span at bounding box center [1355, 412] width 20 height 44
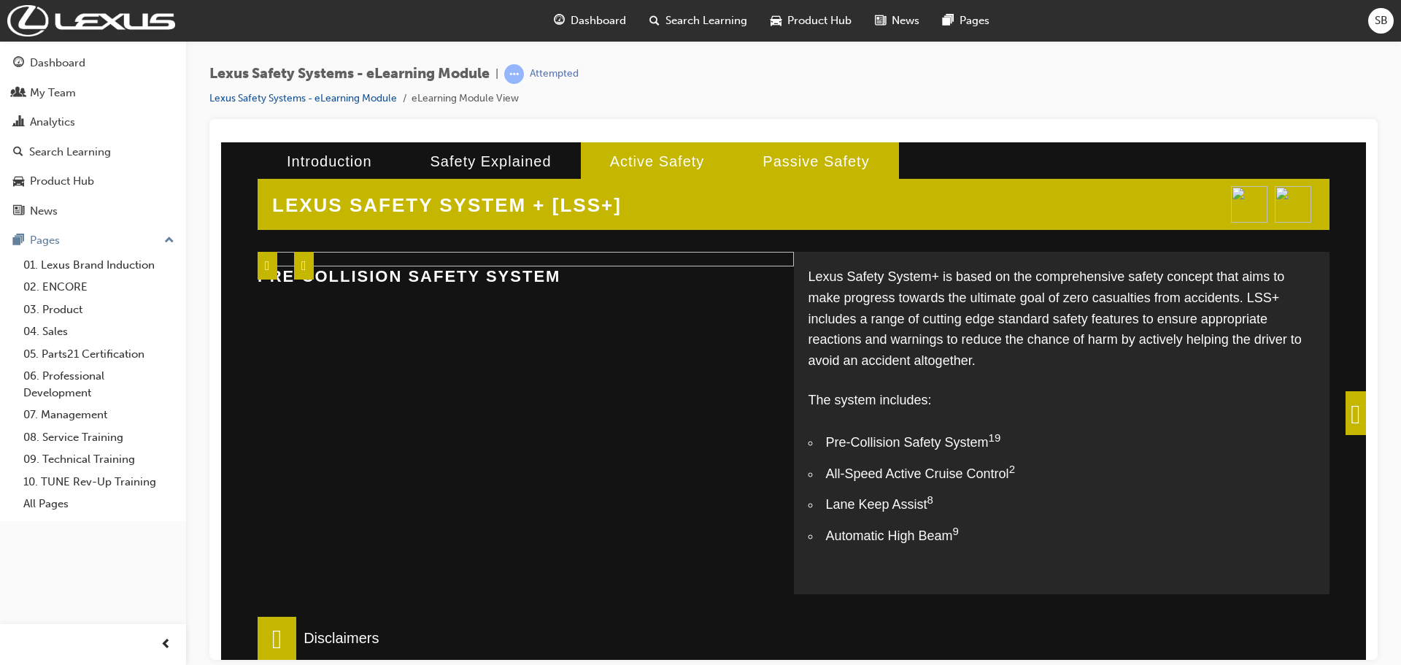
click at [733, 168] on li "Passive Safety" at bounding box center [815, 161] width 165 height 38
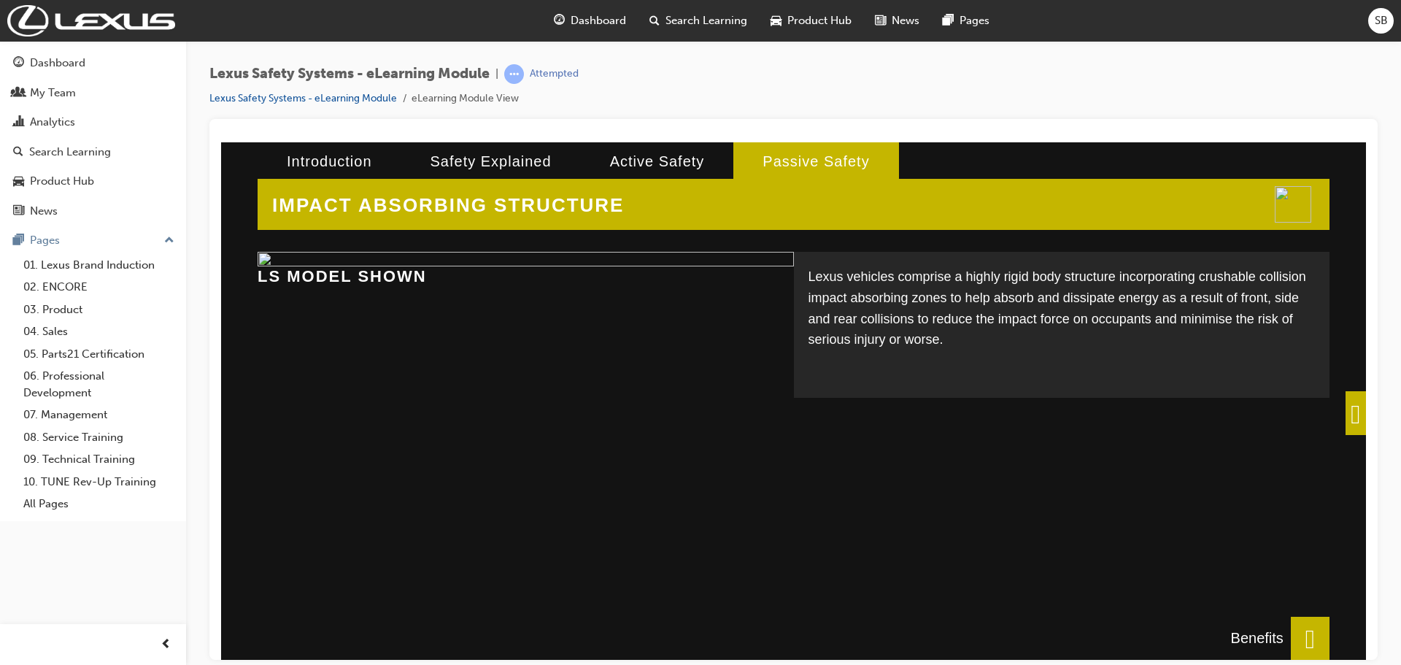
click at [1305, 638] on span at bounding box center [1309, 638] width 39 height 44
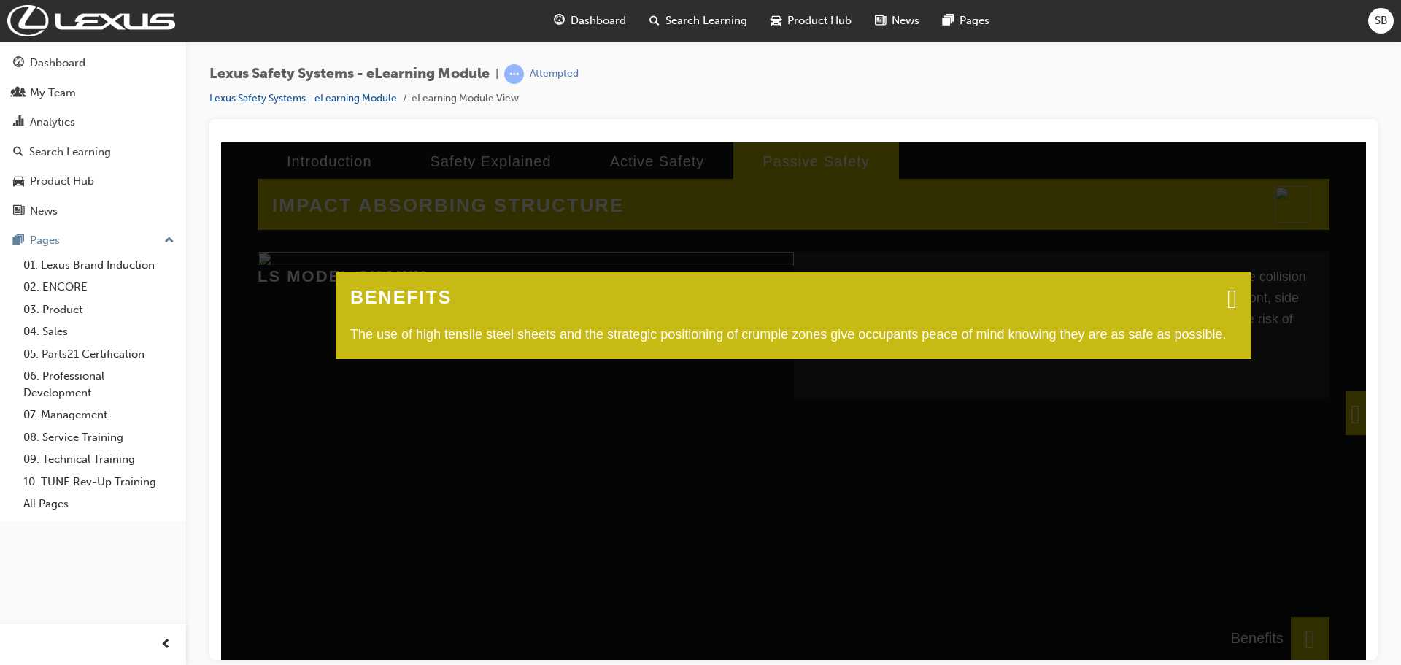
click at [1227, 290] on span at bounding box center [1231, 297] width 9 height 15
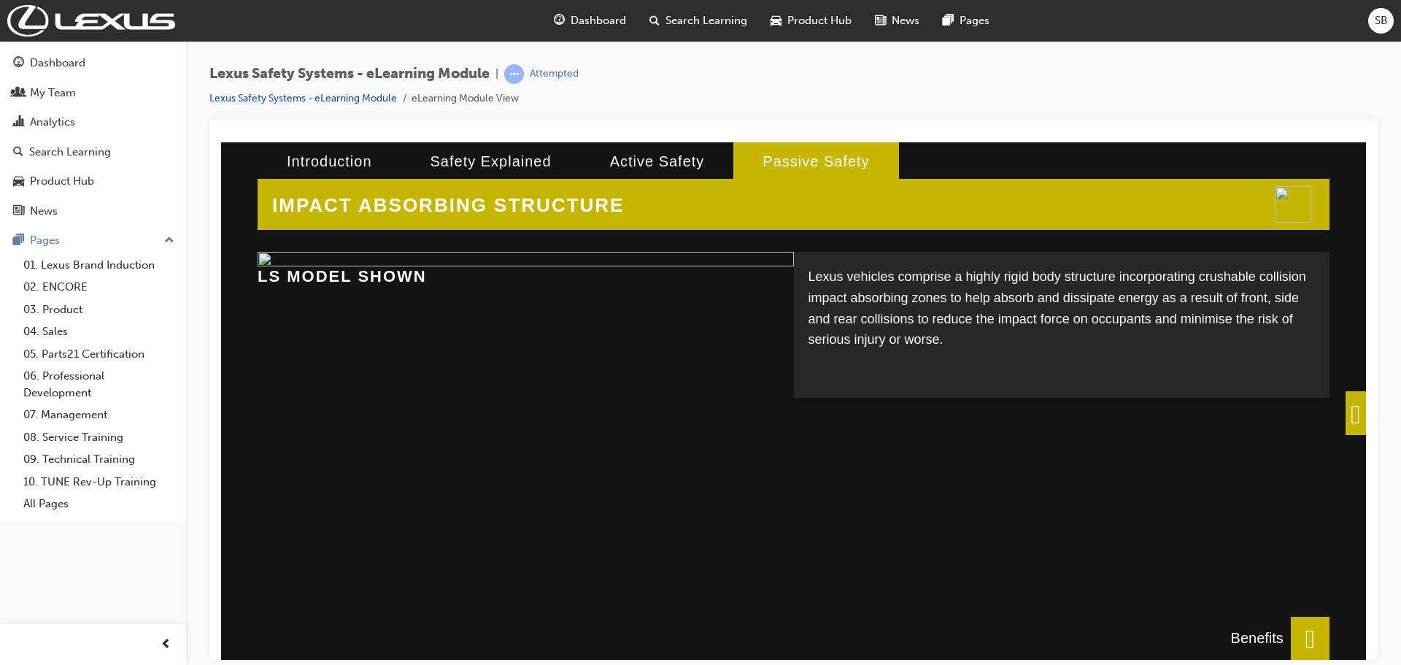
click at [1326, 403] on div "Lexus vehicles comprise a highly rigid body structure incorporating crushable c…" at bounding box center [1062, 409] width 536 height 317
click at [1345, 403] on span at bounding box center [1355, 412] width 20 height 44
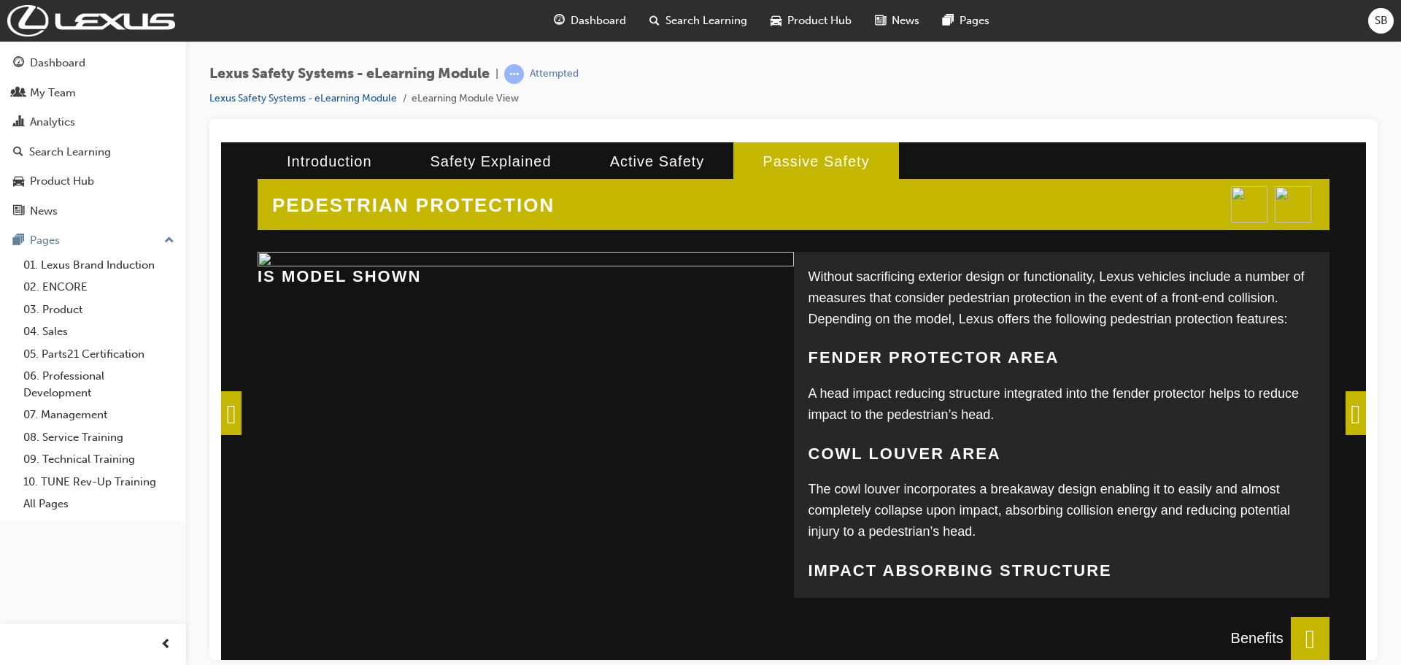
click at [1290, 635] on span at bounding box center [1309, 638] width 39 height 44
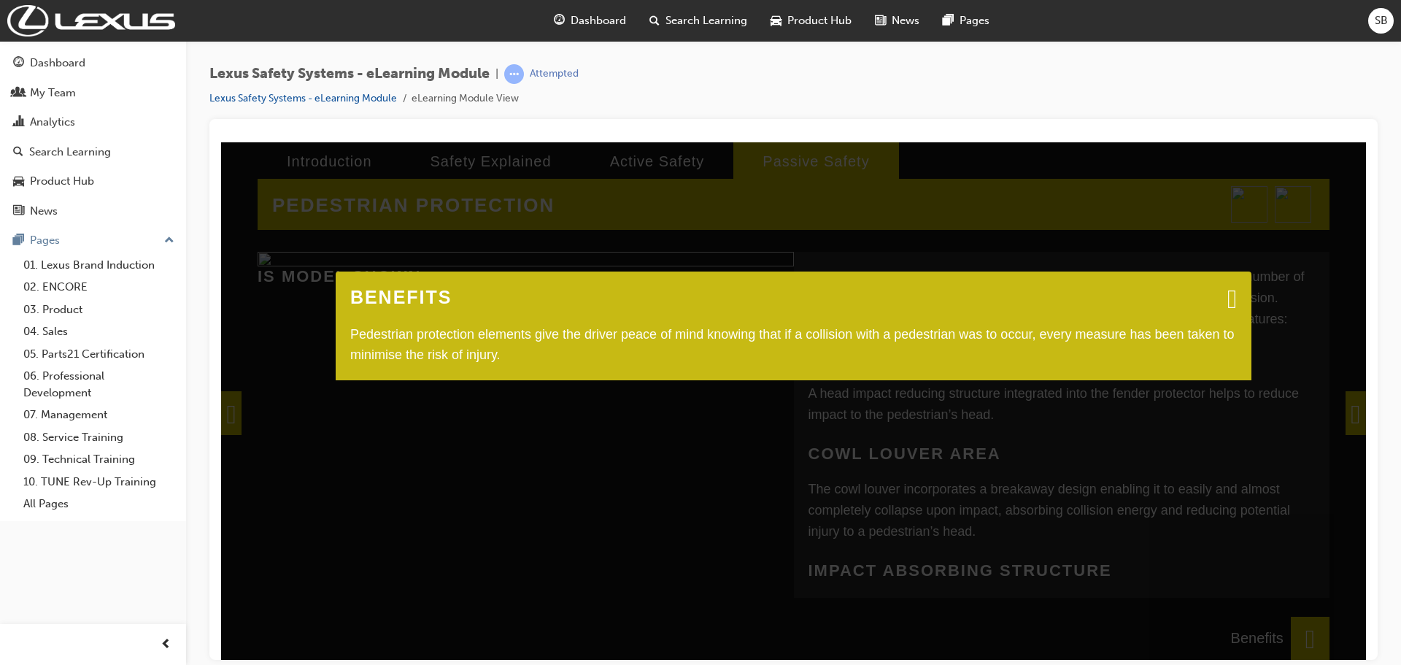
click at [1227, 290] on span at bounding box center [1231, 297] width 9 height 15
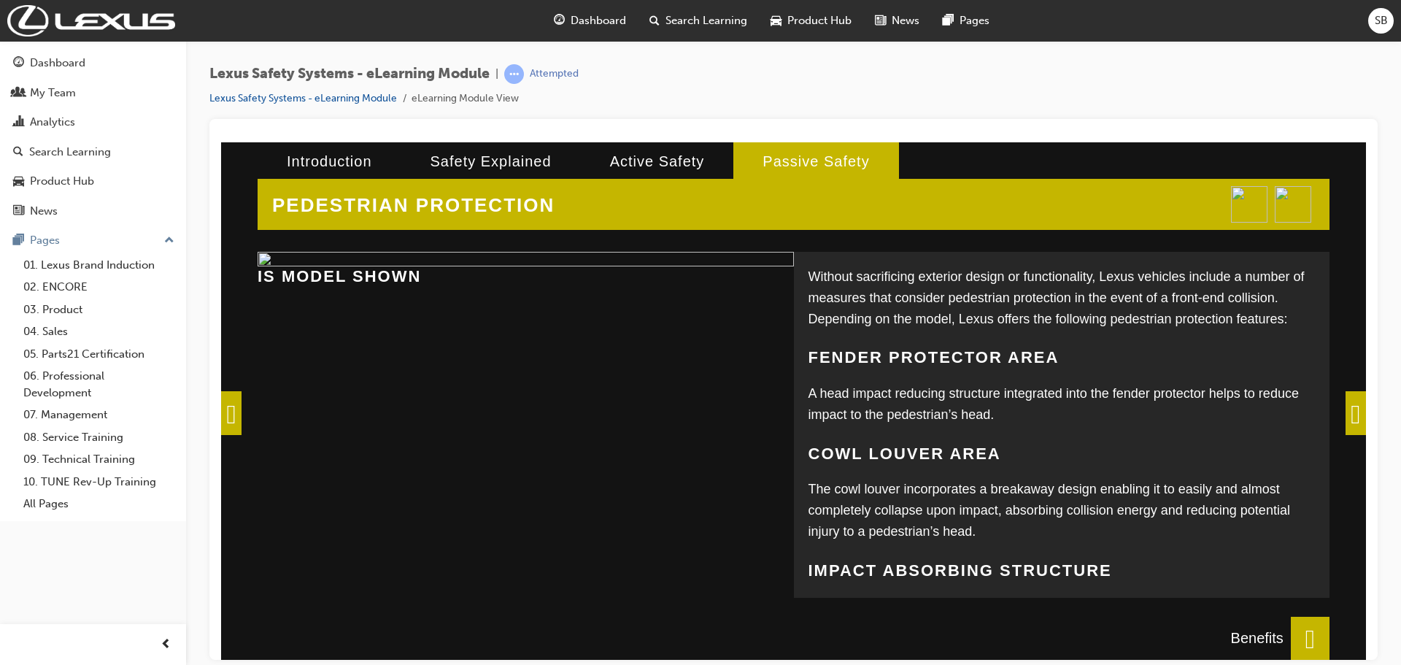
click at [1345, 416] on span at bounding box center [1355, 412] width 20 height 44
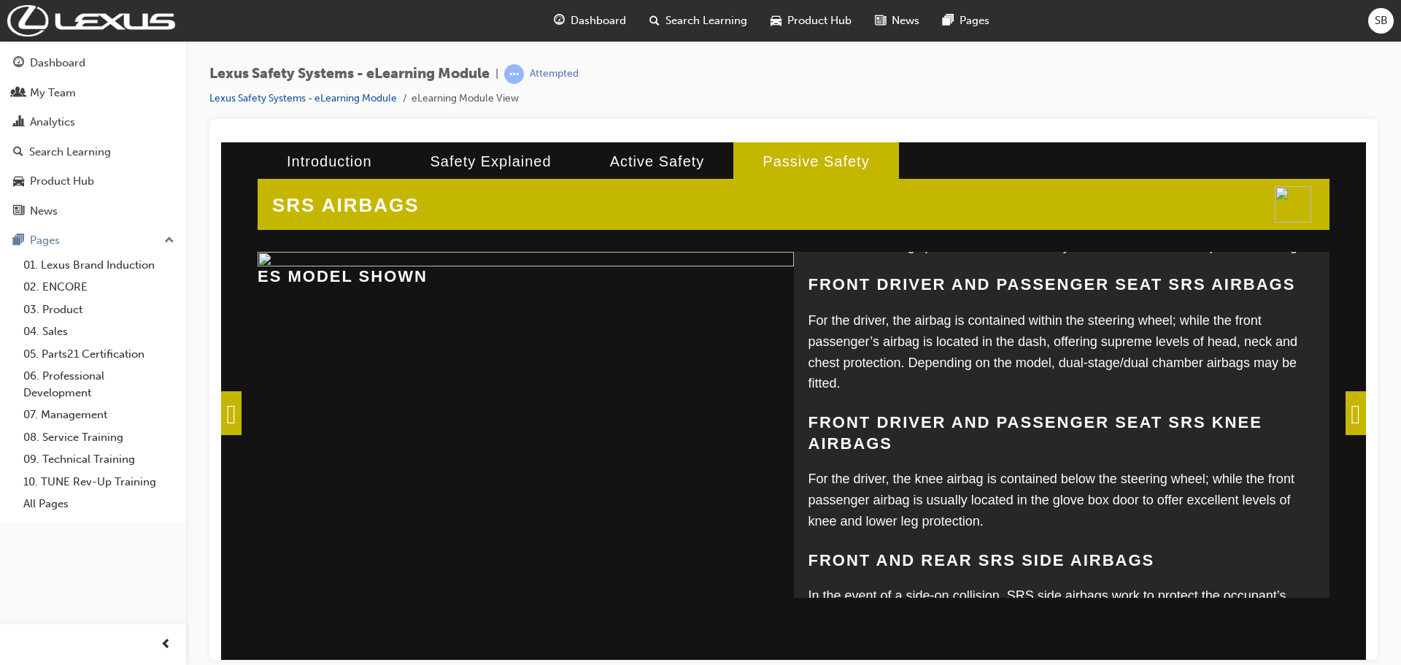
scroll to position [169, 0]
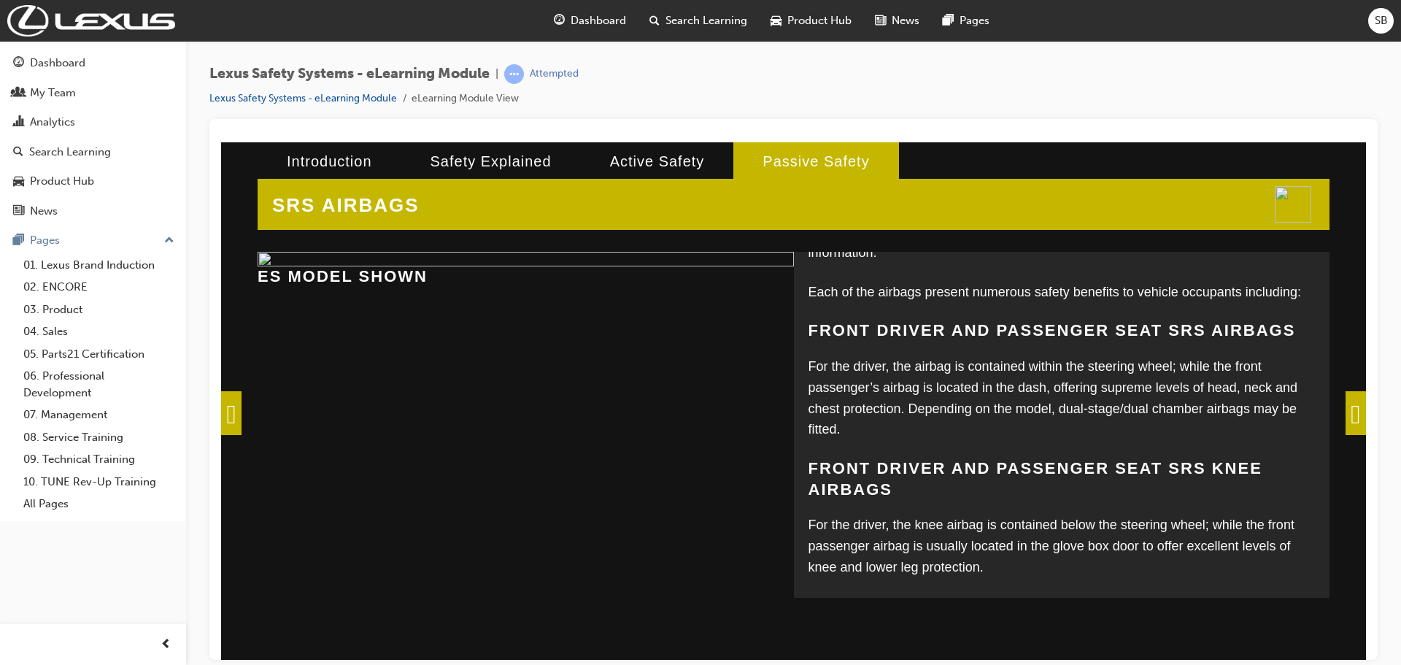
click at [1346, 413] on span at bounding box center [1355, 412] width 20 height 44
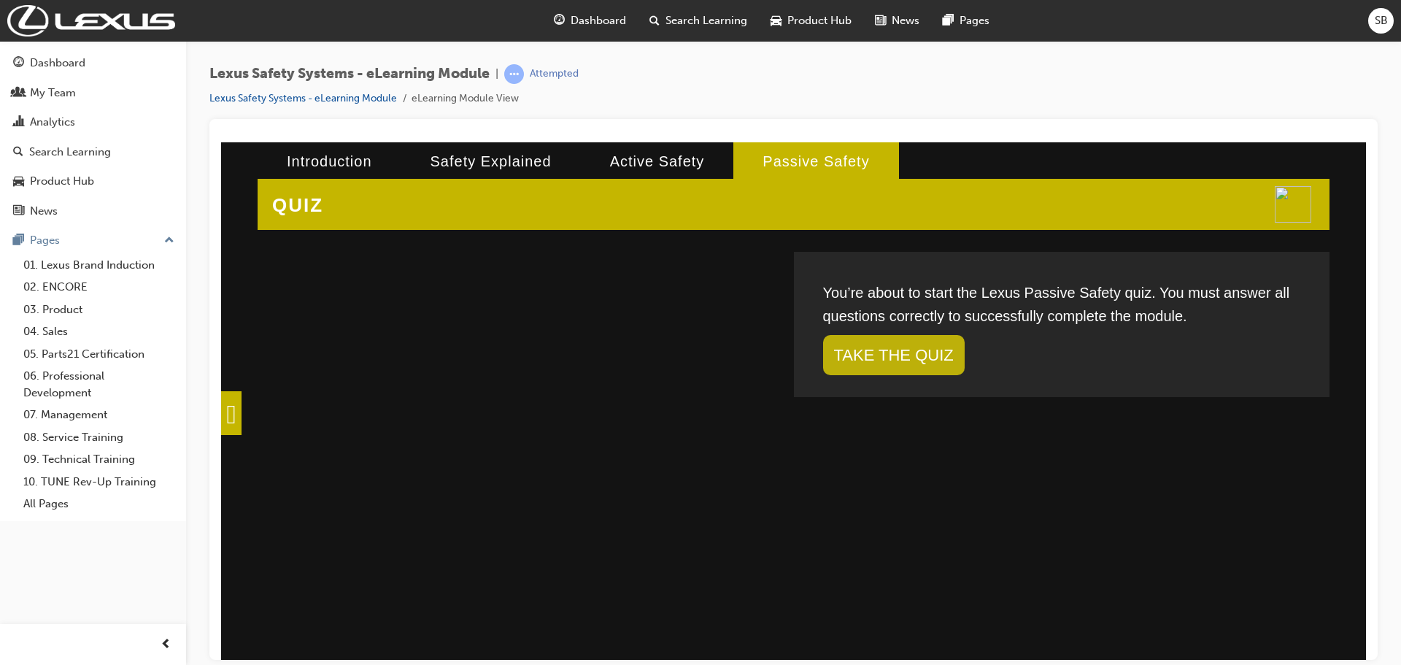
click at [900, 349] on link "TAKE THE QUIZ" at bounding box center [894, 354] width 142 height 40
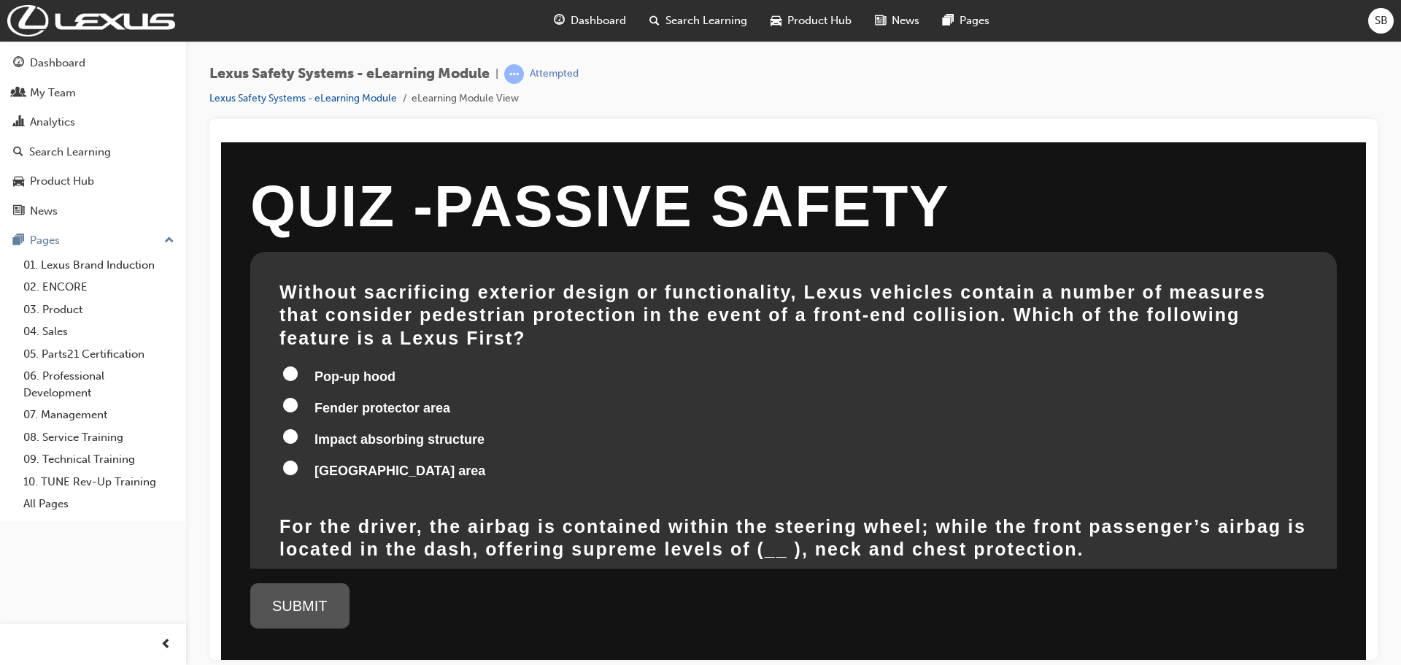
click at [287, 428] on input "Impact absorbing structure" at bounding box center [290, 435] width 15 height 15
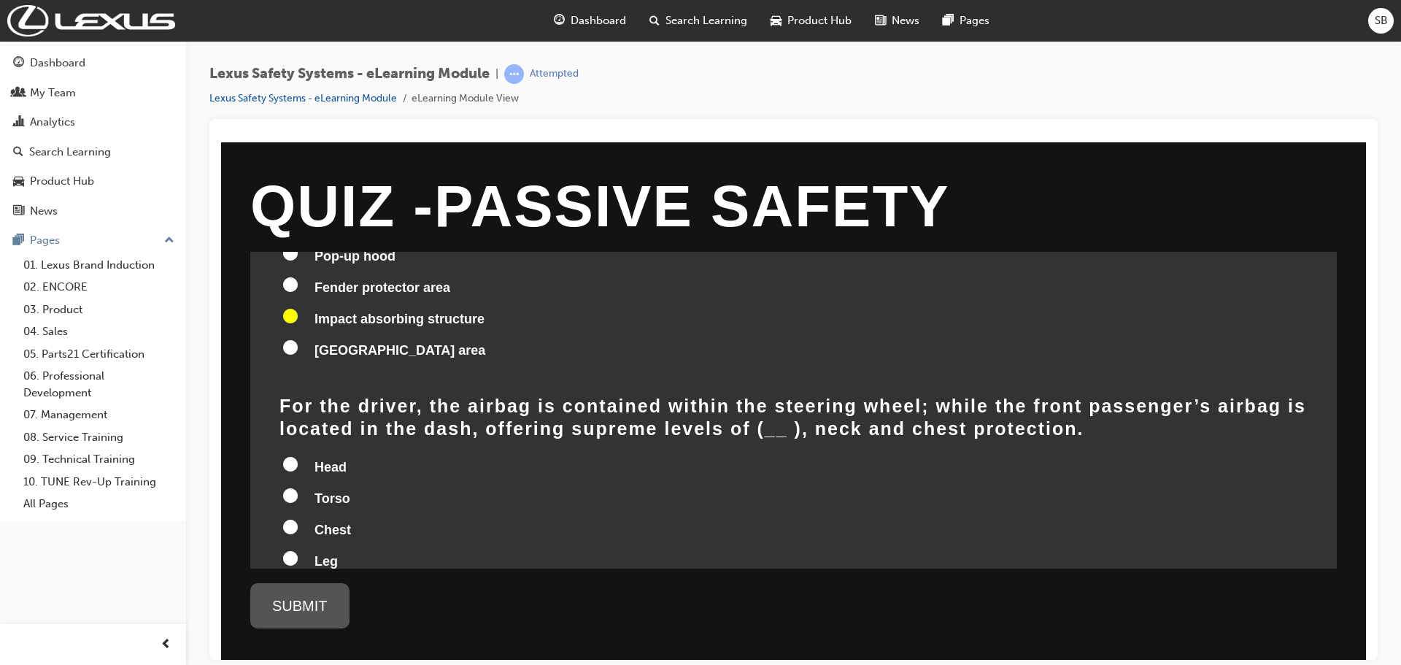
scroll to position [146, 0]
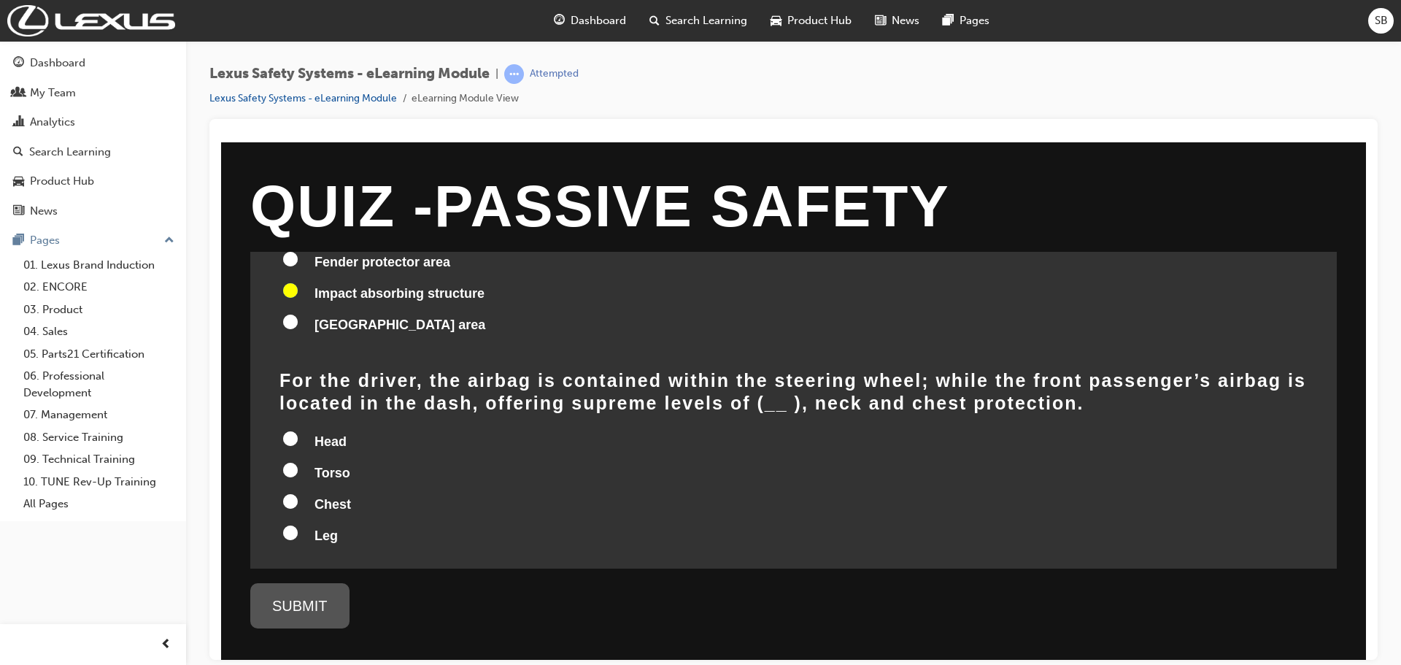
click at [290, 430] on input "Head" at bounding box center [290, 437] width 15 height 15
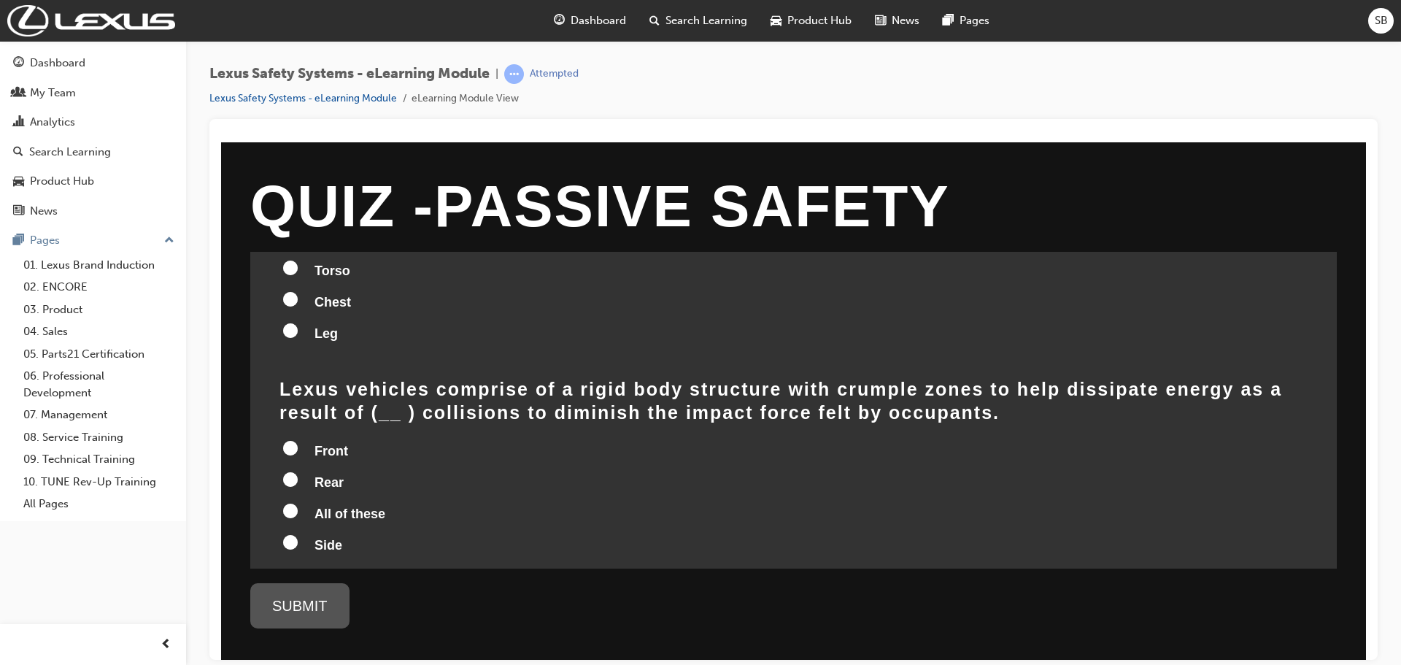
scroll to position [365, 0]
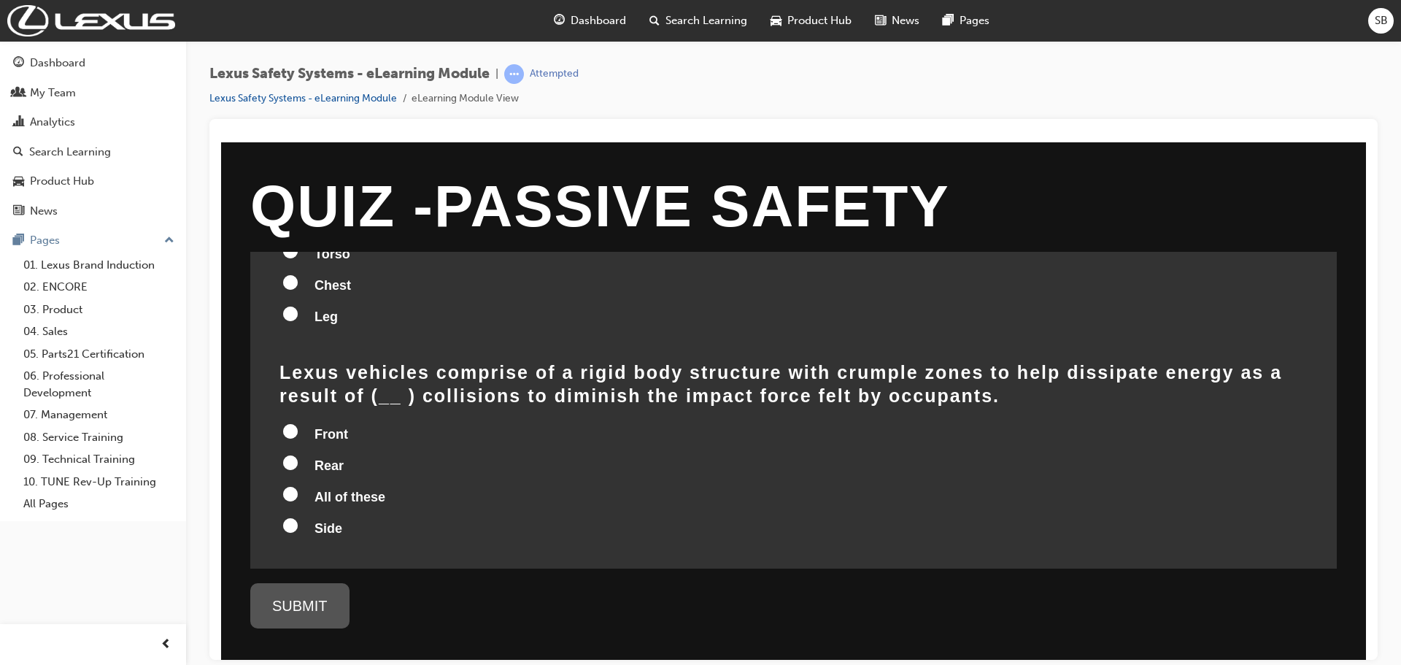
click at [290, 486] on input "All of these" at bounding box center [290, 493] width 15 height 15
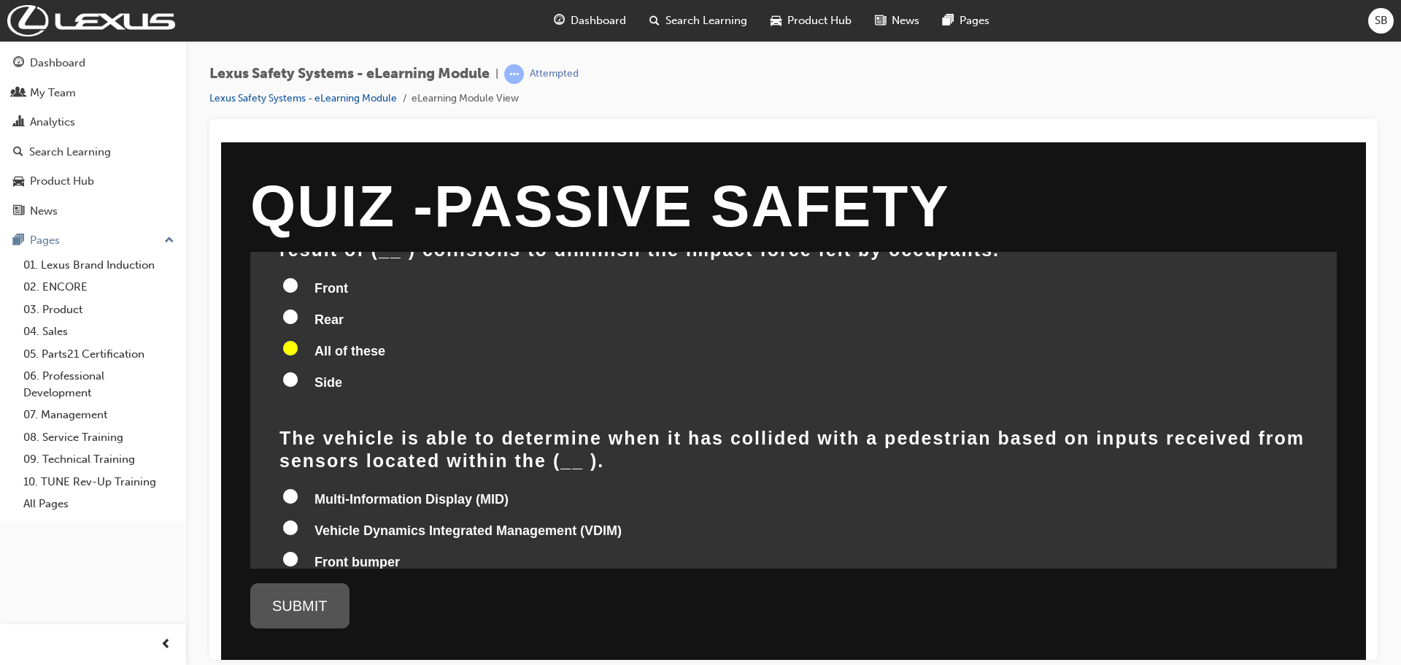
scroll to position [584, 0]
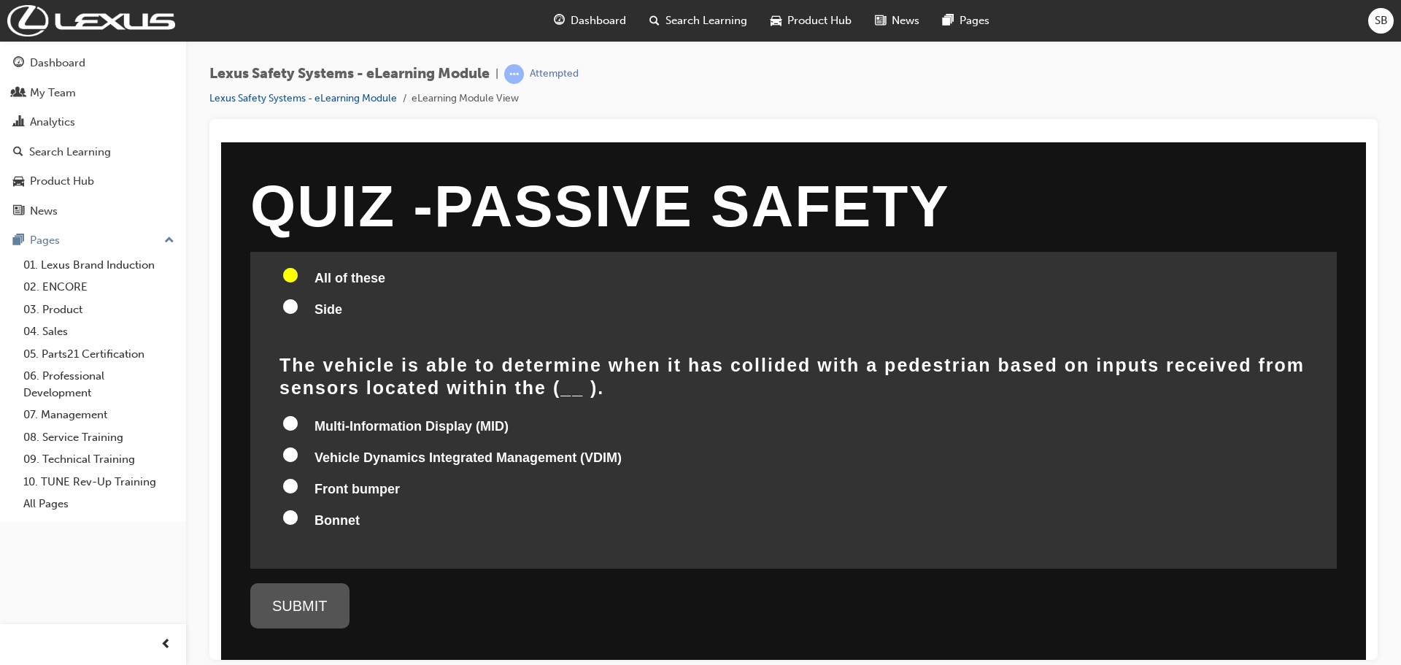
click at [292, 509] on input "Bonnet" at bounding box center [290, 516] width 15 height 15
click at [293, 585] on div "Quiz - Passive Safety Without sacrificing exterior design or functionality, Lex…" at bounding box center [793, 400] width 1145 height 517
click at [294, 593] on div "SUBMIT" at bounding box center [299, 604] width 99 height 45
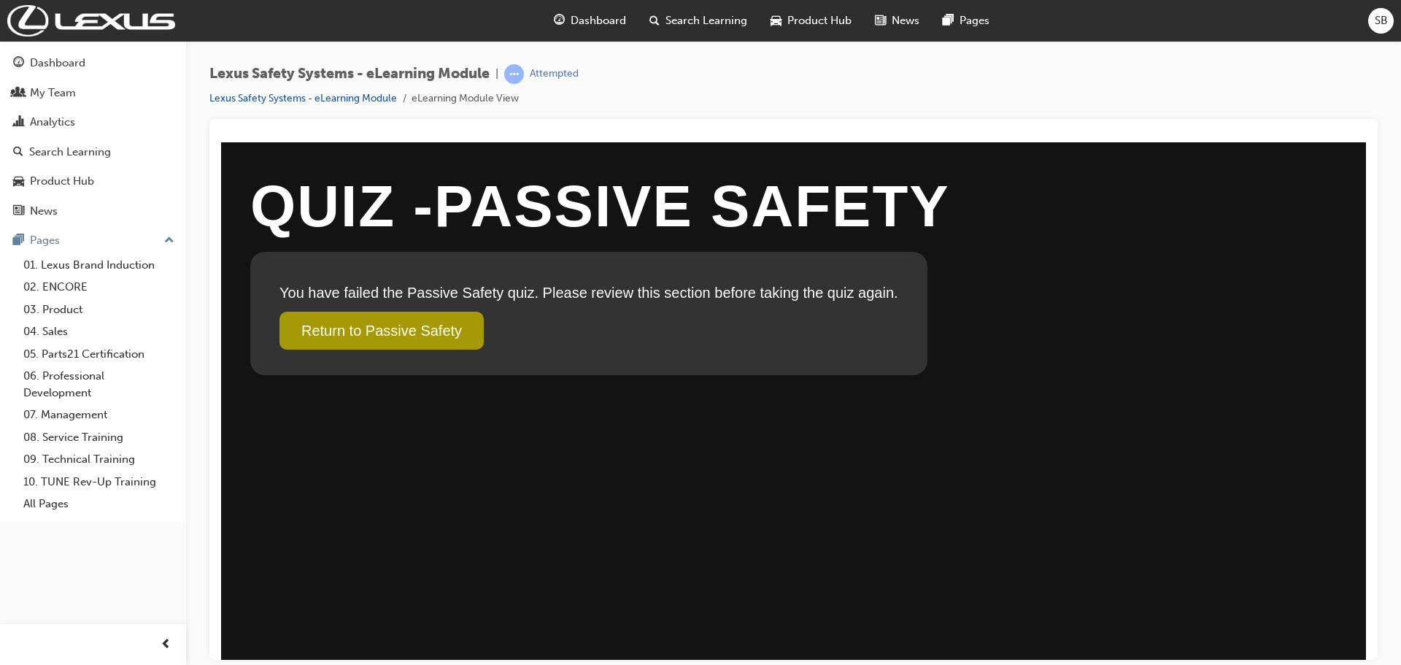
click at [386, 347] on link "Return to Passive Safety" at bounding box center [381, 330] width 204 height 38
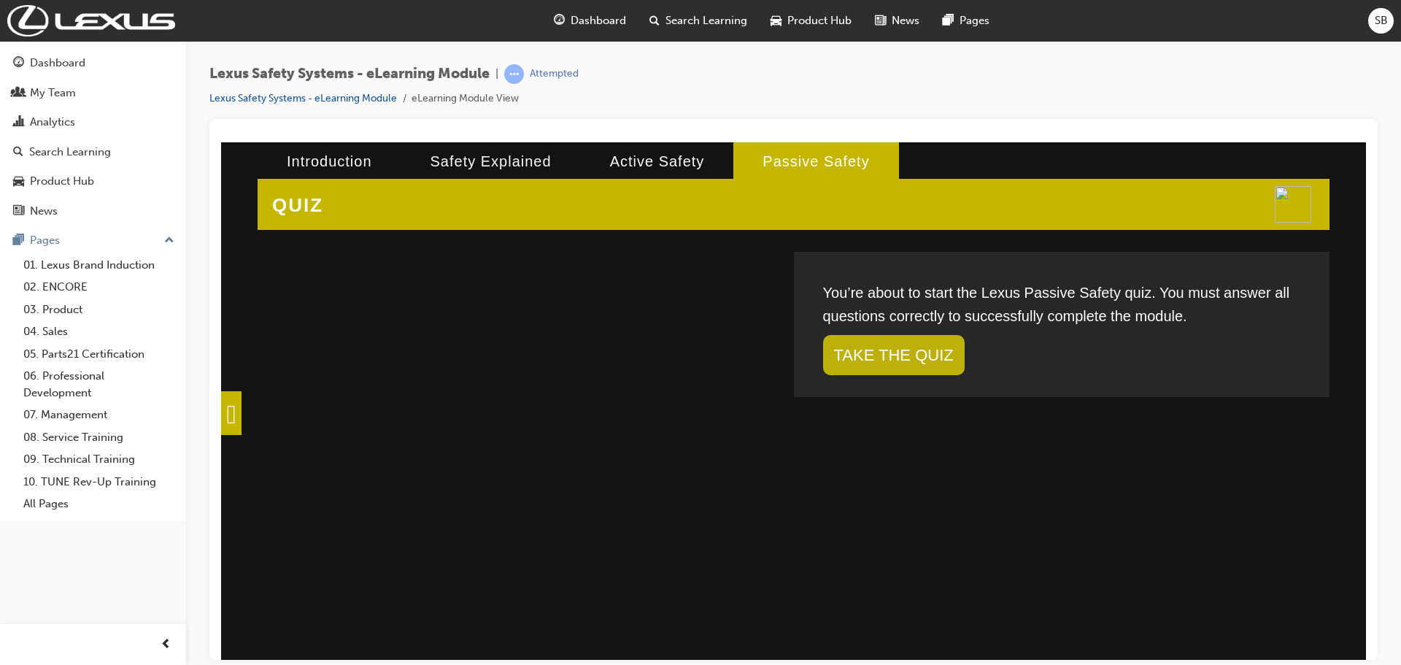
click at [862, 343] on link "TAKE THE QUIZ" at bounding box center [894, 354] width 142 height 40
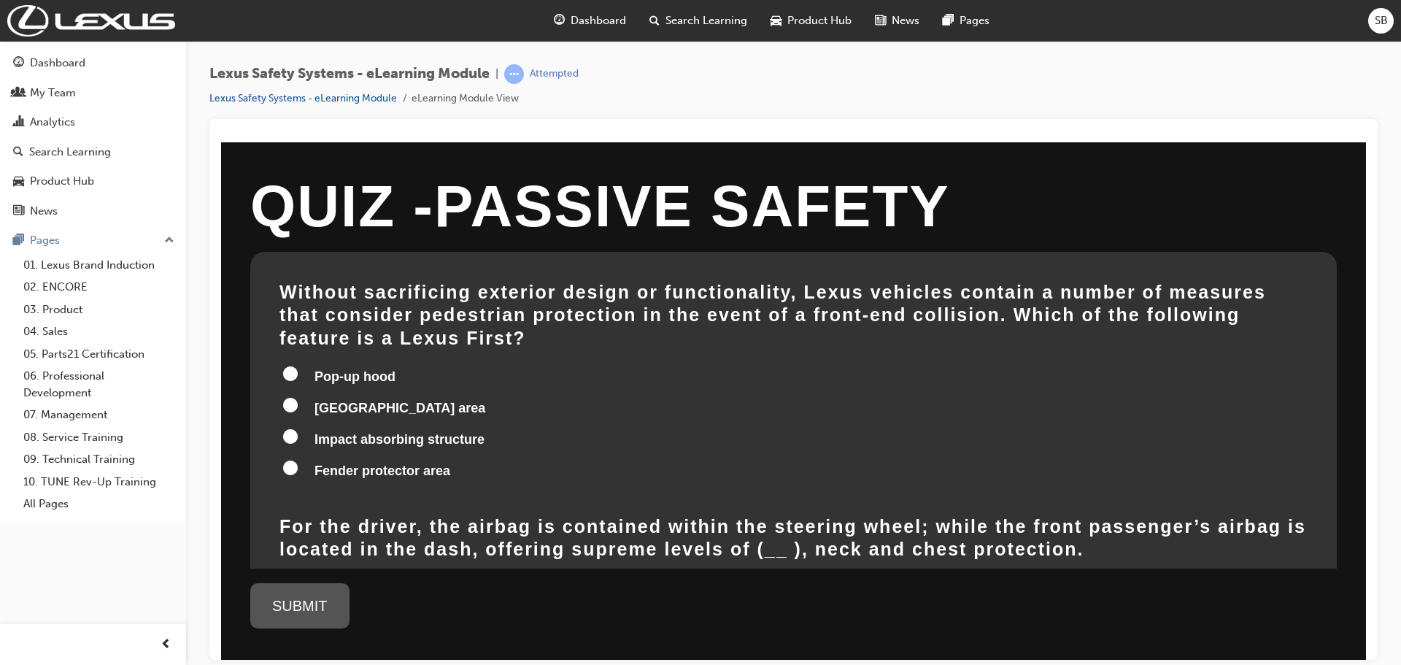
click at [292, 428] on input "Impact absorbing structure" at bounding box center [290, 435] width 15 height 15
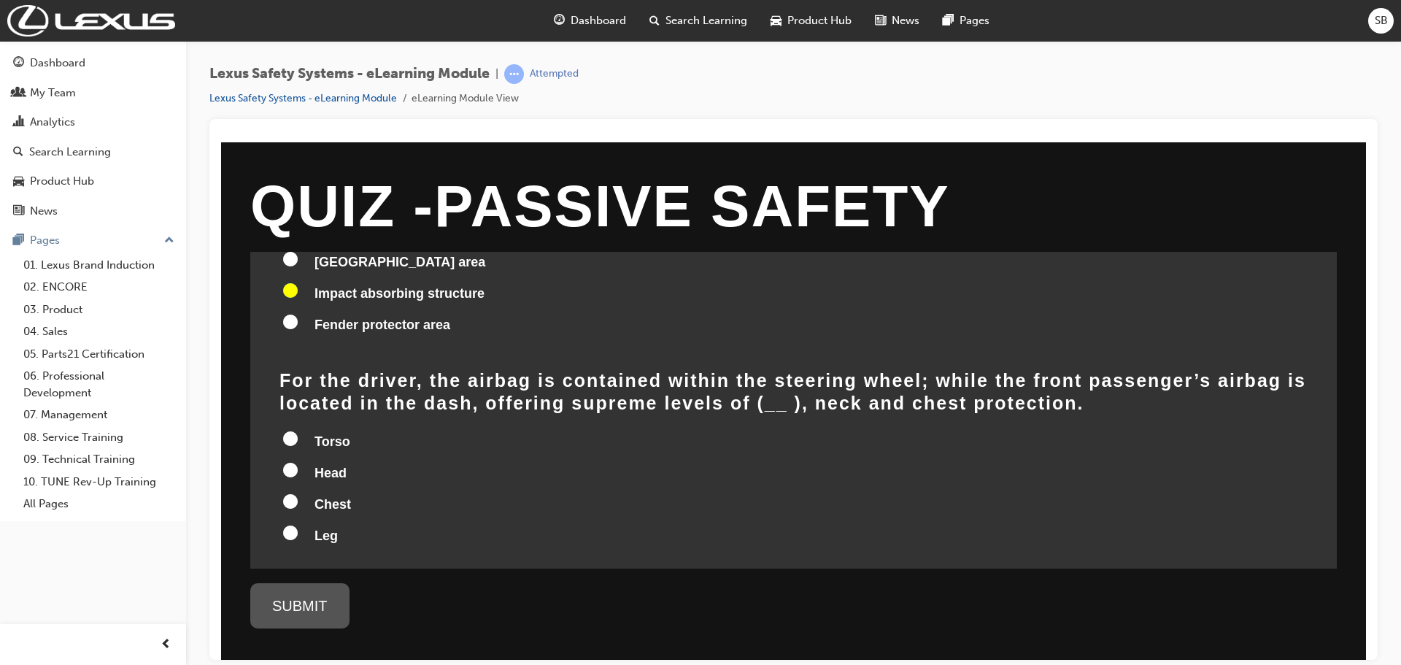
click at [293, 462] on input "Head" at bounding box center [290, 469] width 15 height 15
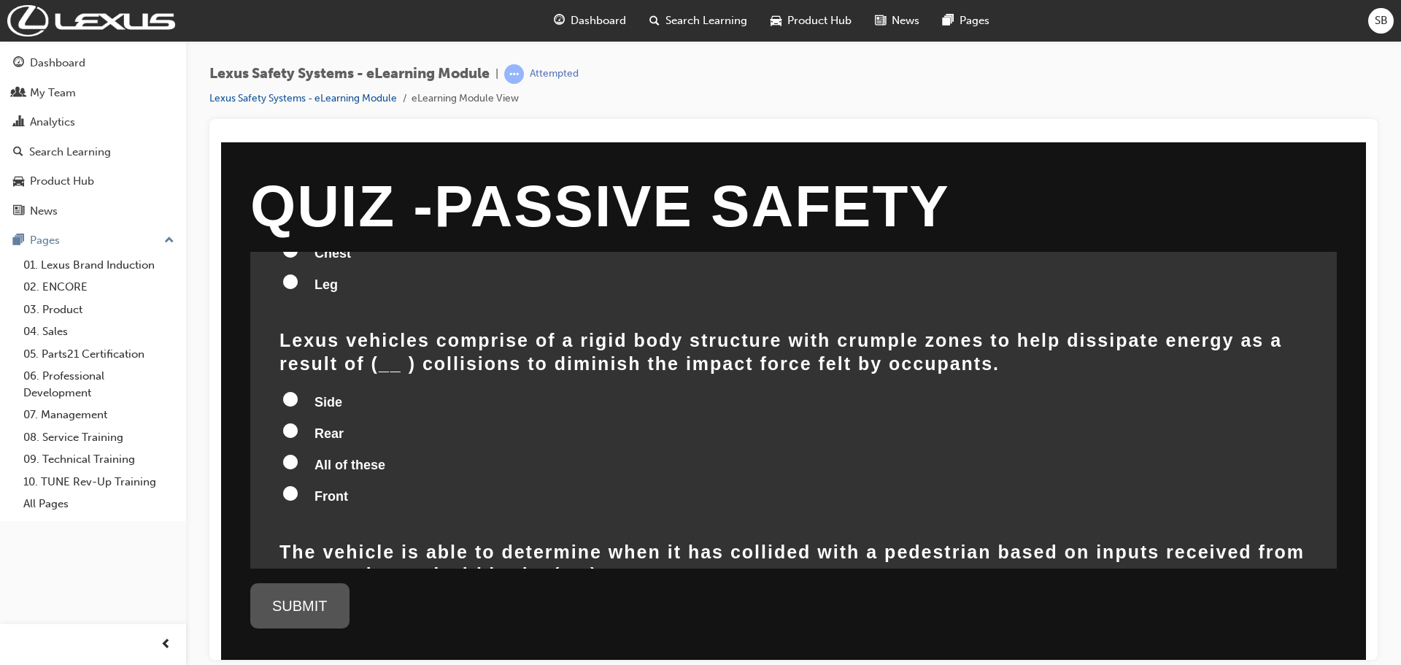
scroll to position [438, 0]
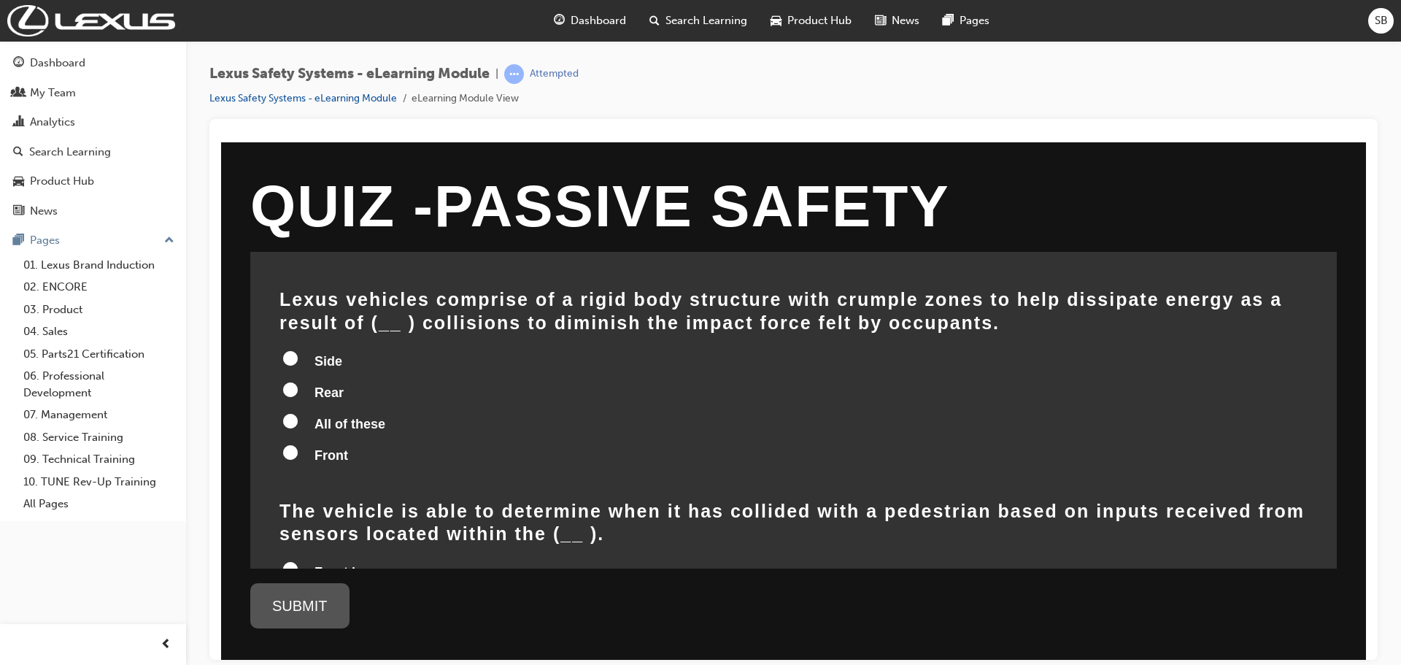
click at [292, 413] on input "All of these" at bounding box center [290, 420] width 15 height 15
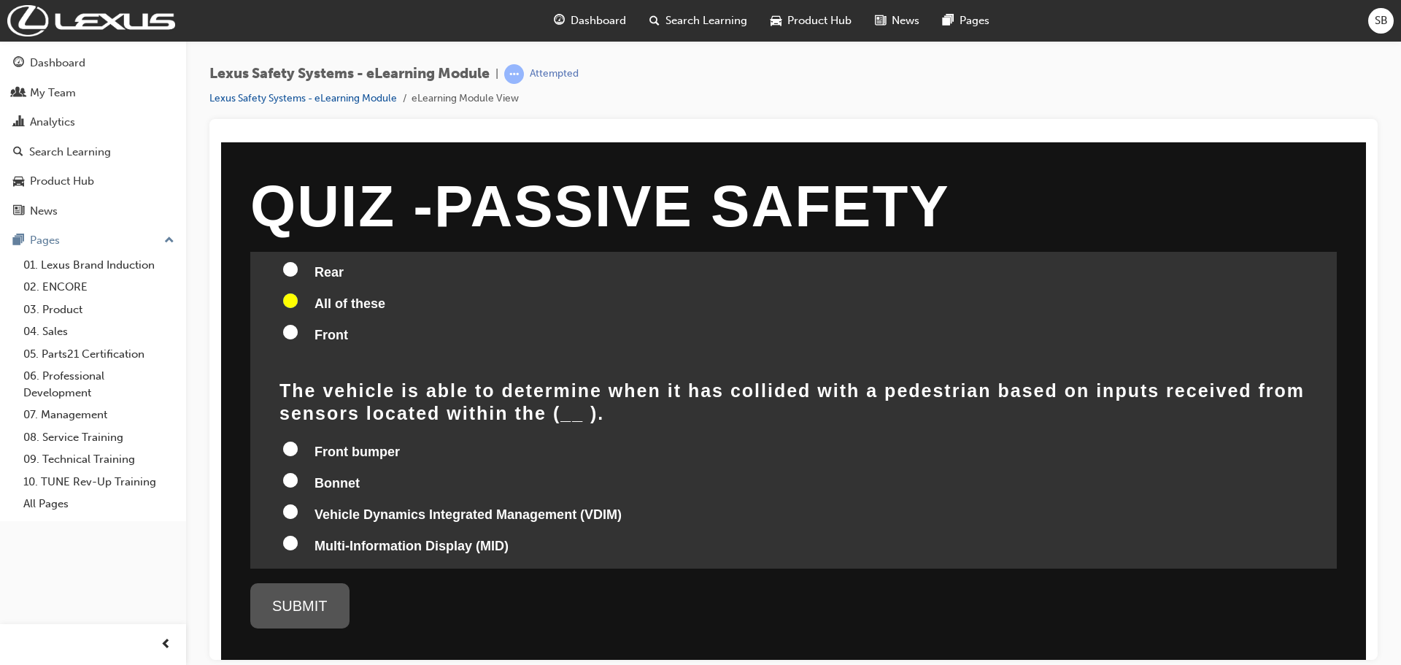
scroll to position [587, 0]
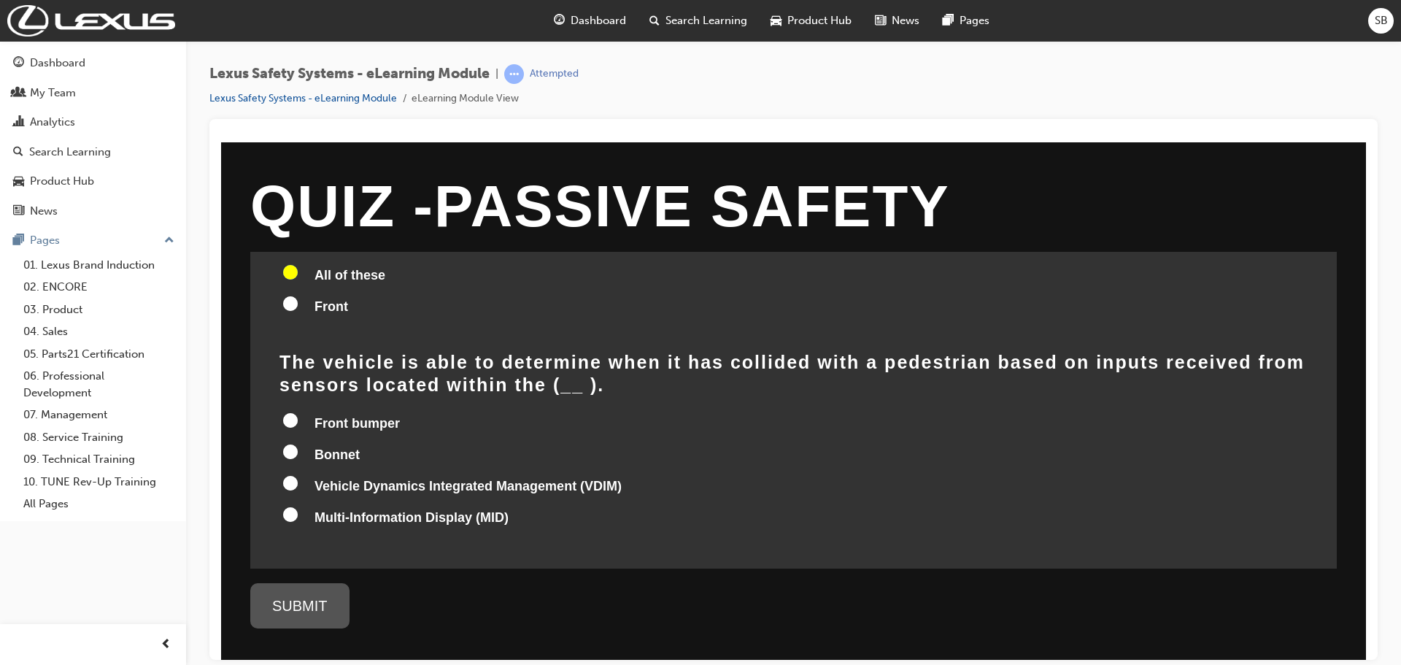
click at [289, 412] on input "Front bumper" at bounding box center [290, 419] width 15 height 15
click at [306, 595] on div "SUBMIT" at bounding box center [299, 604] width 99 height 45
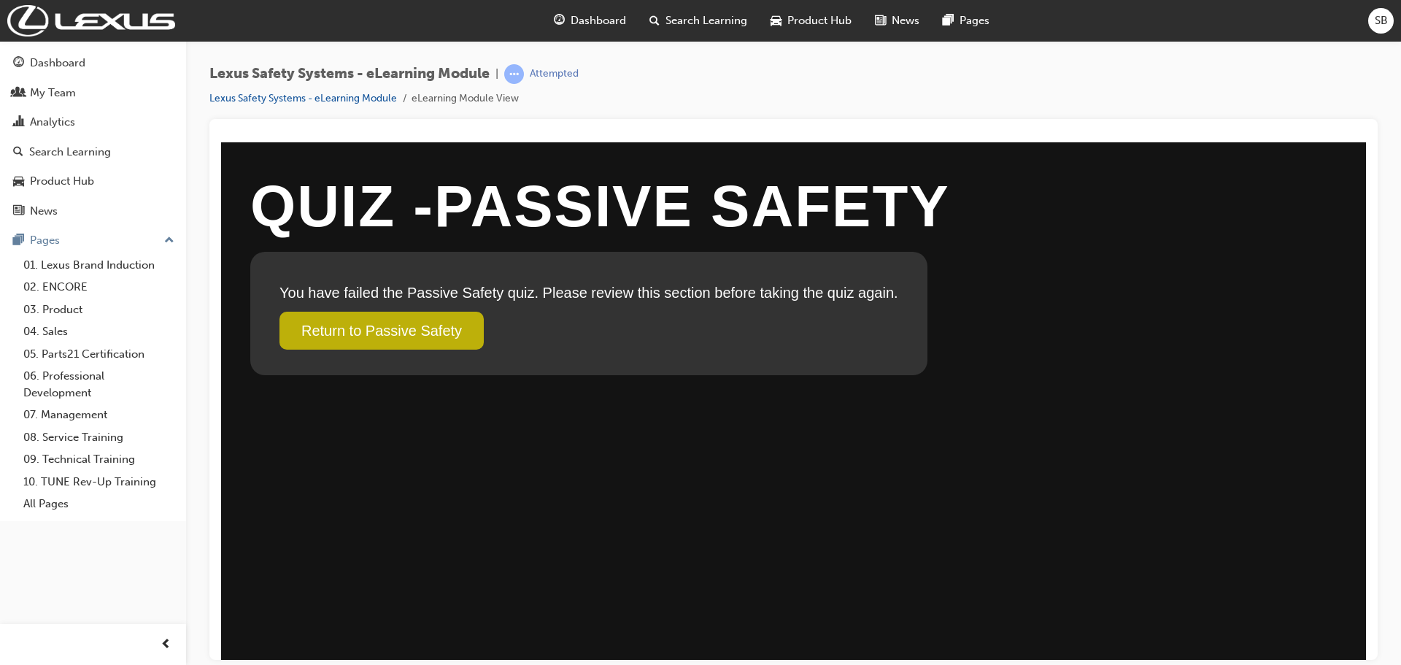
click at [394, 336] on link "Return to Passive Safety" at bounding box center [381, 330] width 204 height 38
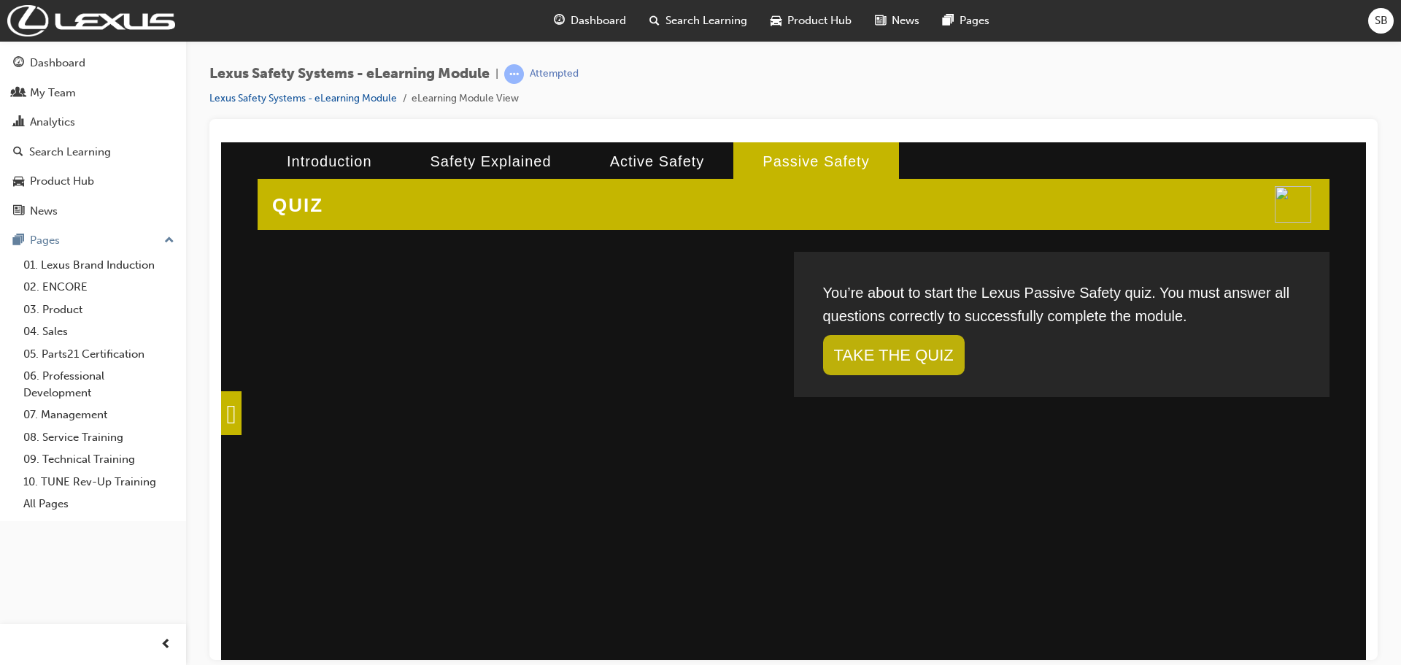
click at [858, 344] on link "TAKE THE QUIZ" at bounding box center [894, 354] width 142 height 40
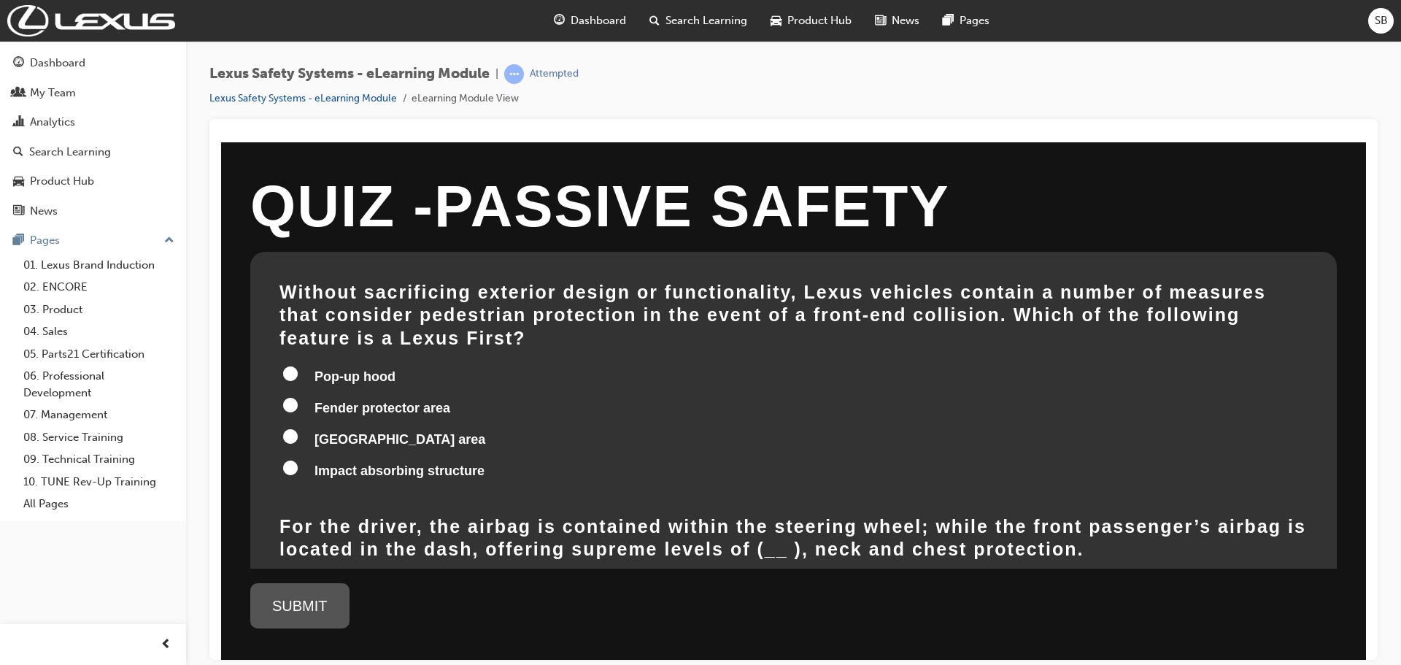
click at [290, 460] on input "Impact absorbing structure" at bounding box center [290, 467] width 15 height 15
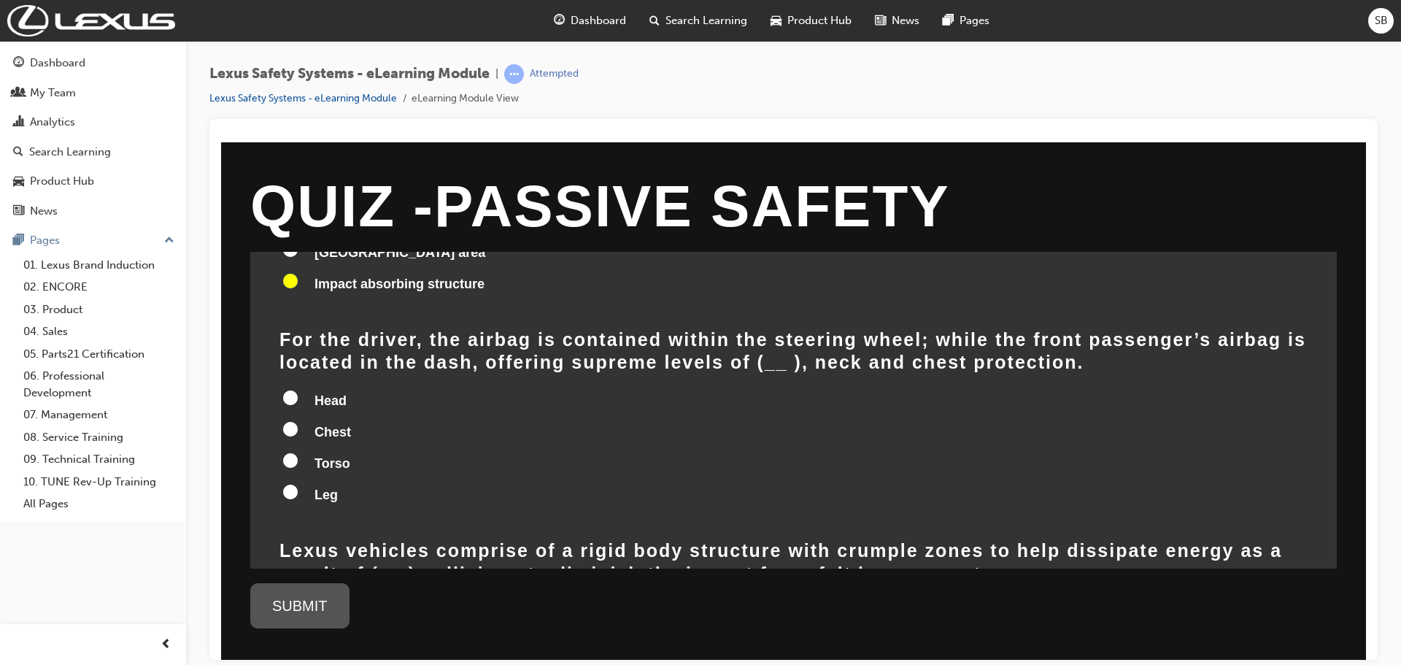
scroll to position [219, 0]
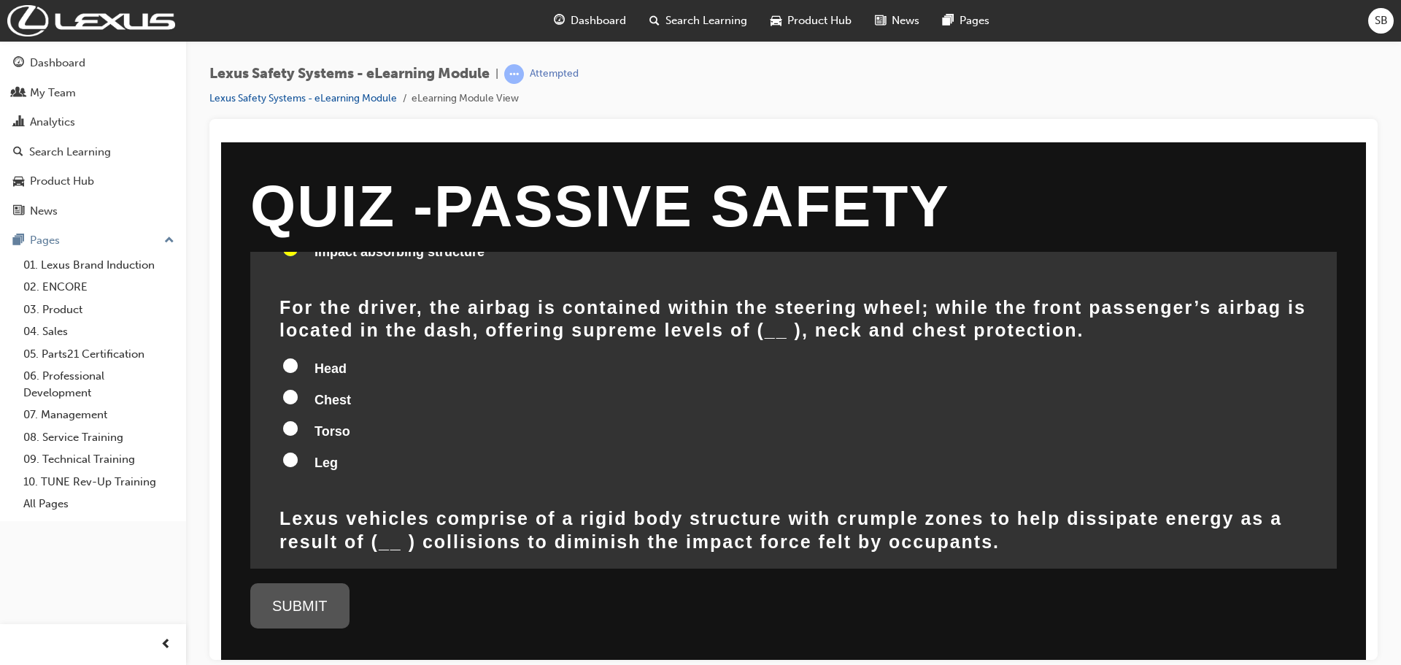
click at [292, 357] on input "Head" at bounding box center [290, 364] width 15 height 15
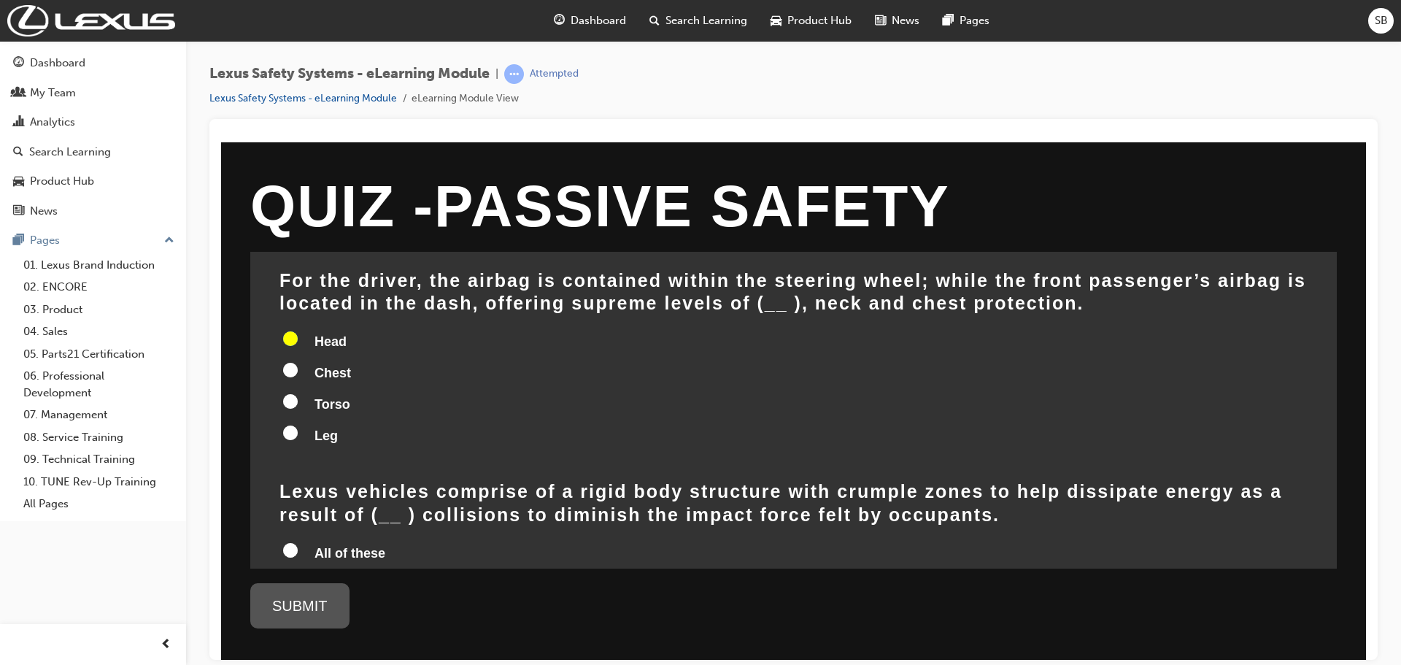
scroll to position [365, 0]
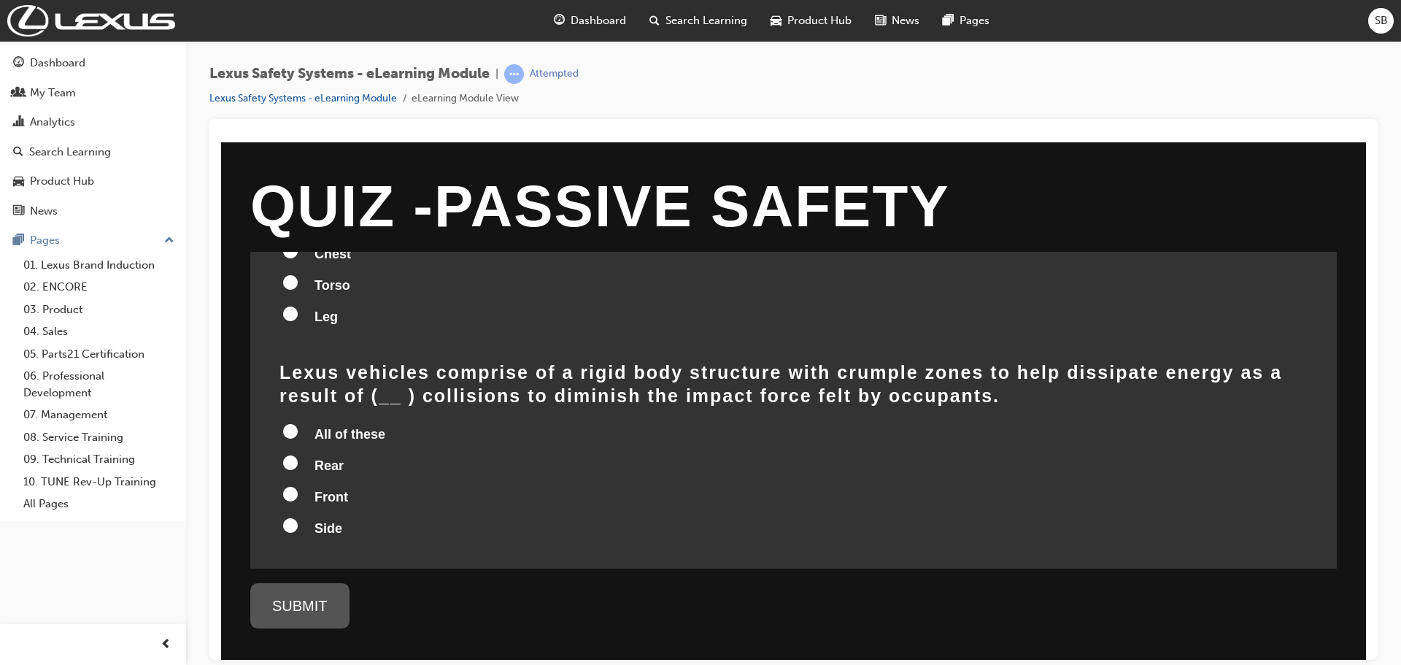
click at [288, 423] on input "All of these" at bounding box center [290, 430] width 15 height 15
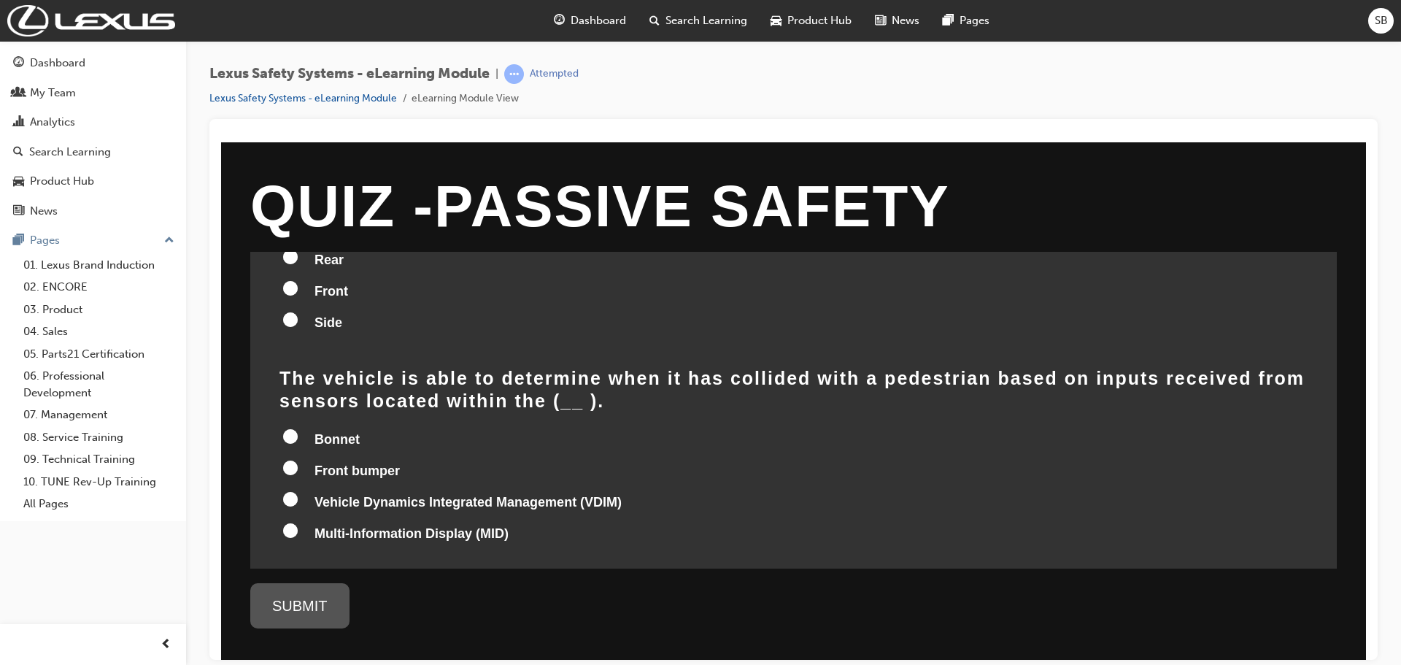
scroll to position [587, 0]
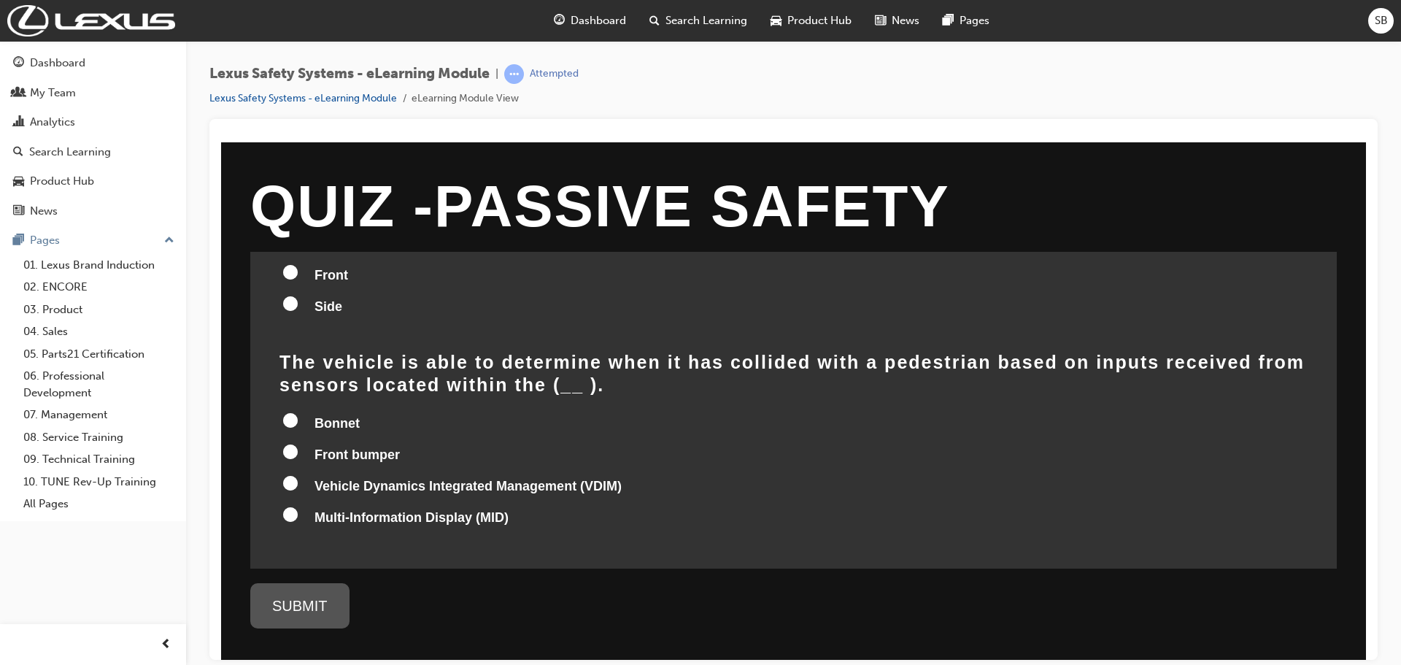
click at [287, 475] on input "Vehicle Dynamics Integrated Management (VDIM)" at bounding box center [290, 482] width 15 height 15
click at [321, 609] on div "SUBMIT" at bounding box center [299, 604] width 99 height 45
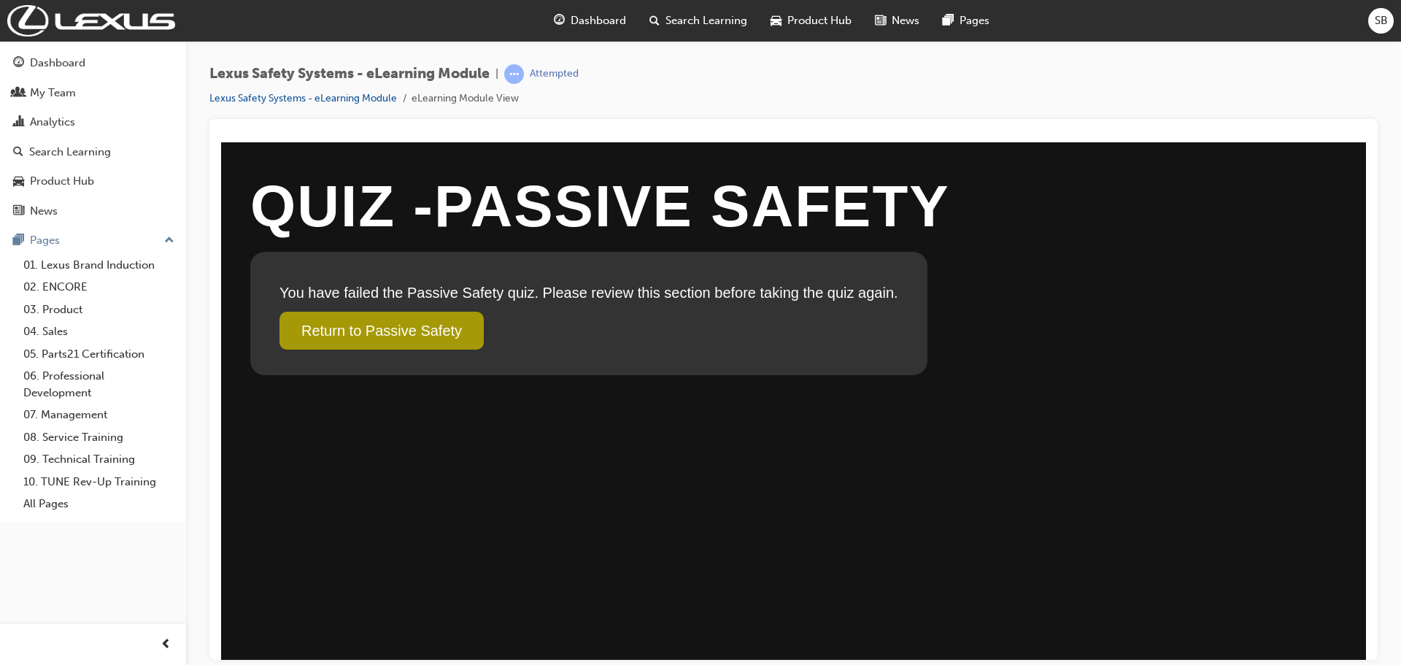
scroll to position [0, 0]
click at [419, 347] on link "Return to Passive Safety" at bounding box center [381, 330] width 204 height 38
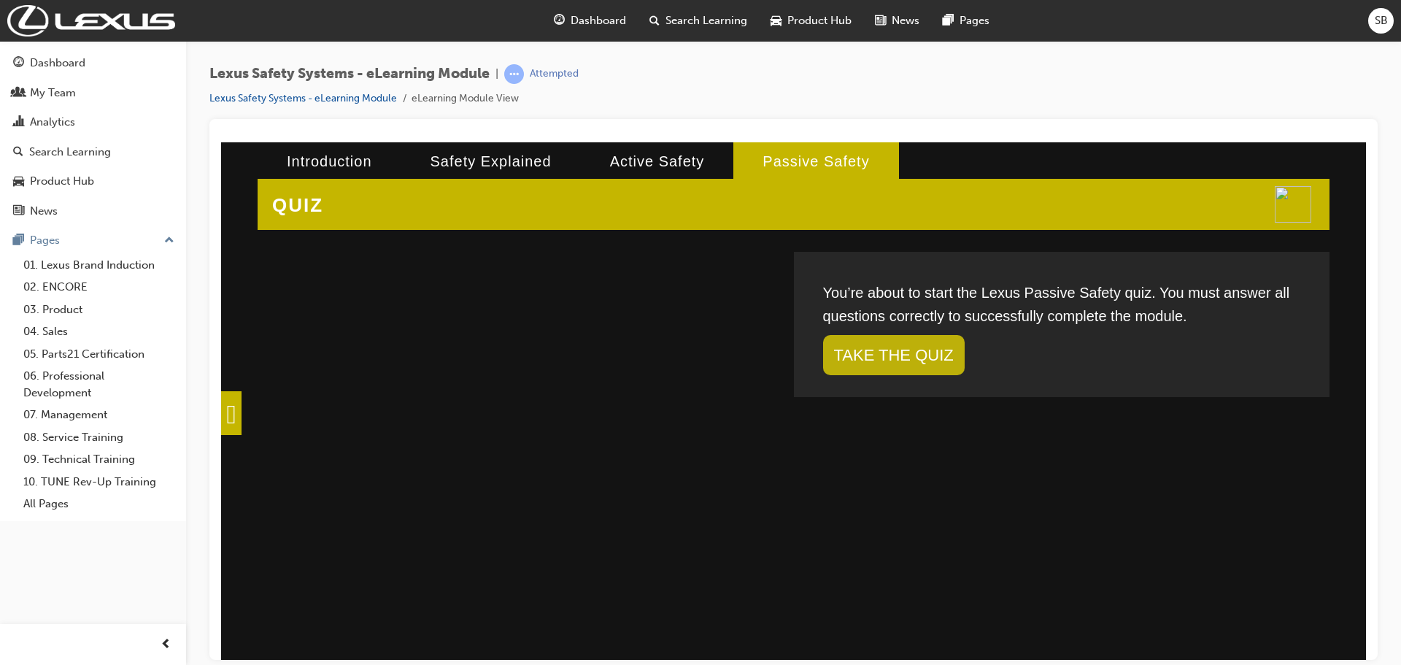
click at [883, 362] on link "TAKE THE QUIZ" at bounding box center [894, 354] width 142 height 40
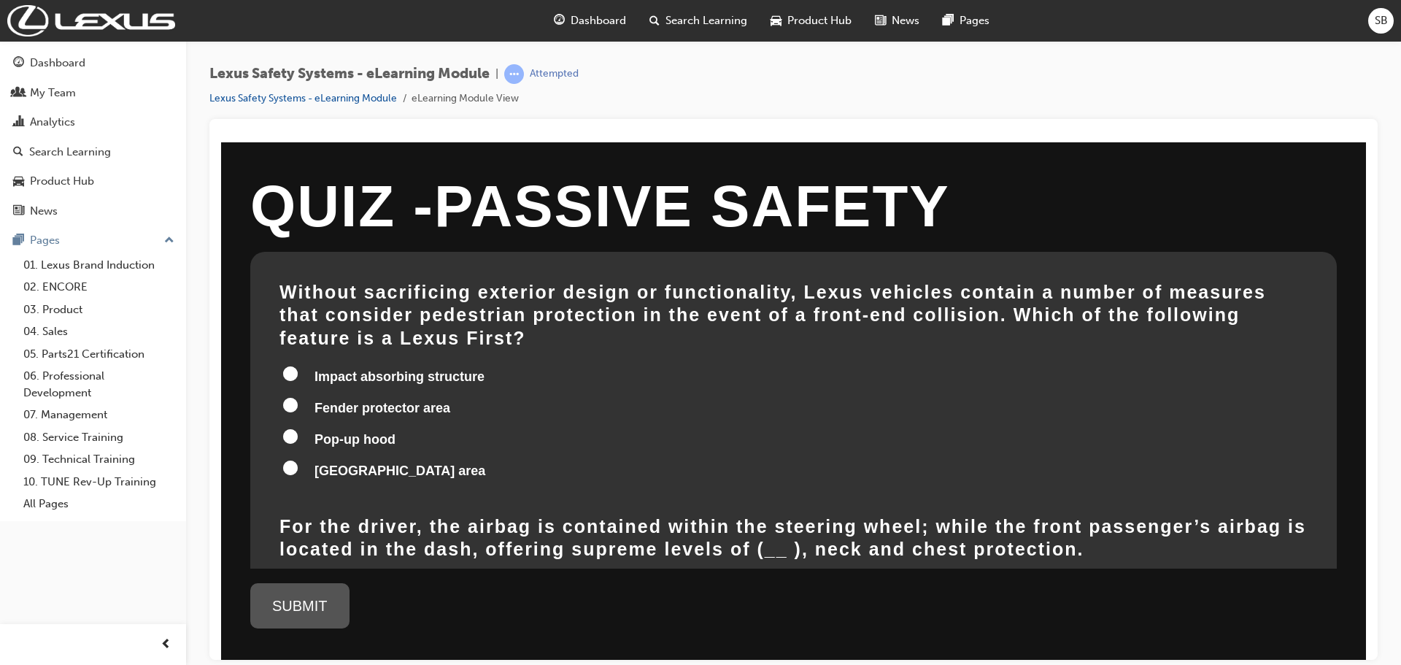
click at [293, 365] on input "Impact absorbing structure" at bounding box center [290, 372] width 15 height 15
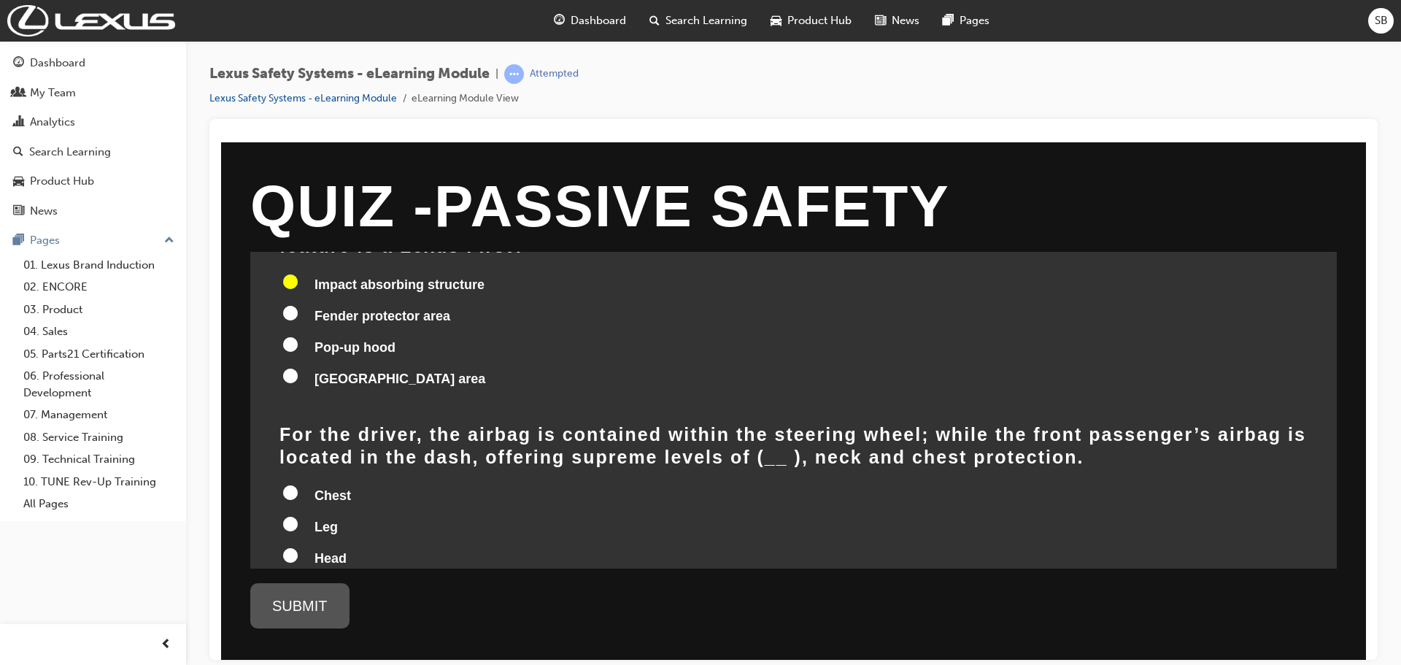
scroll to position [219, 0]
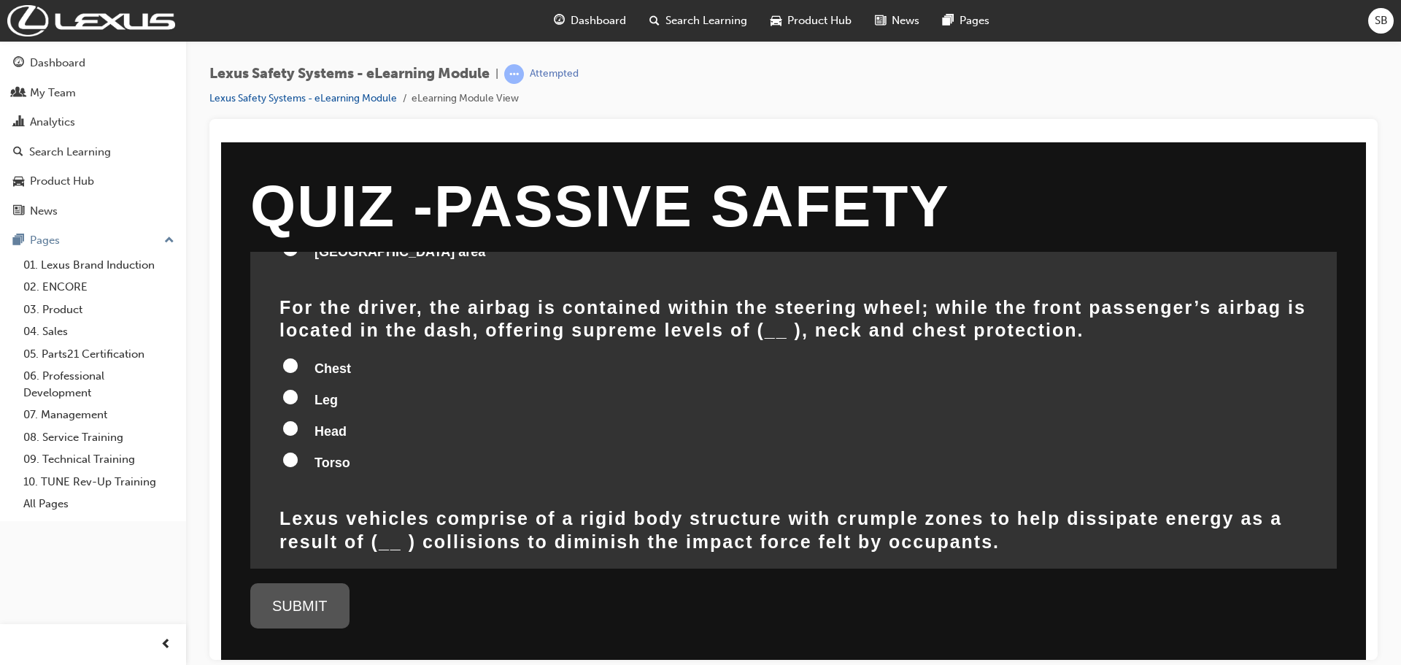
click at [289, 420] on input "Head" at bounding box center [290, 427] width 15 height 15
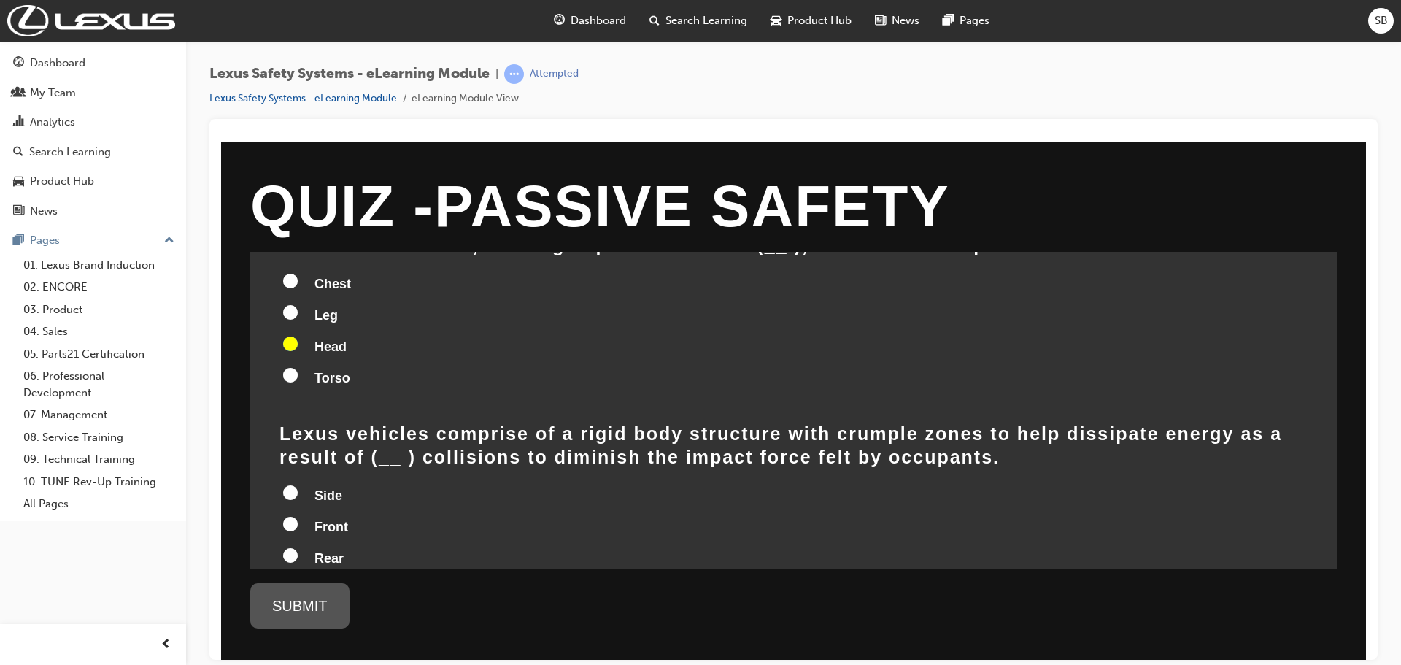
scroll to position [438, 0]
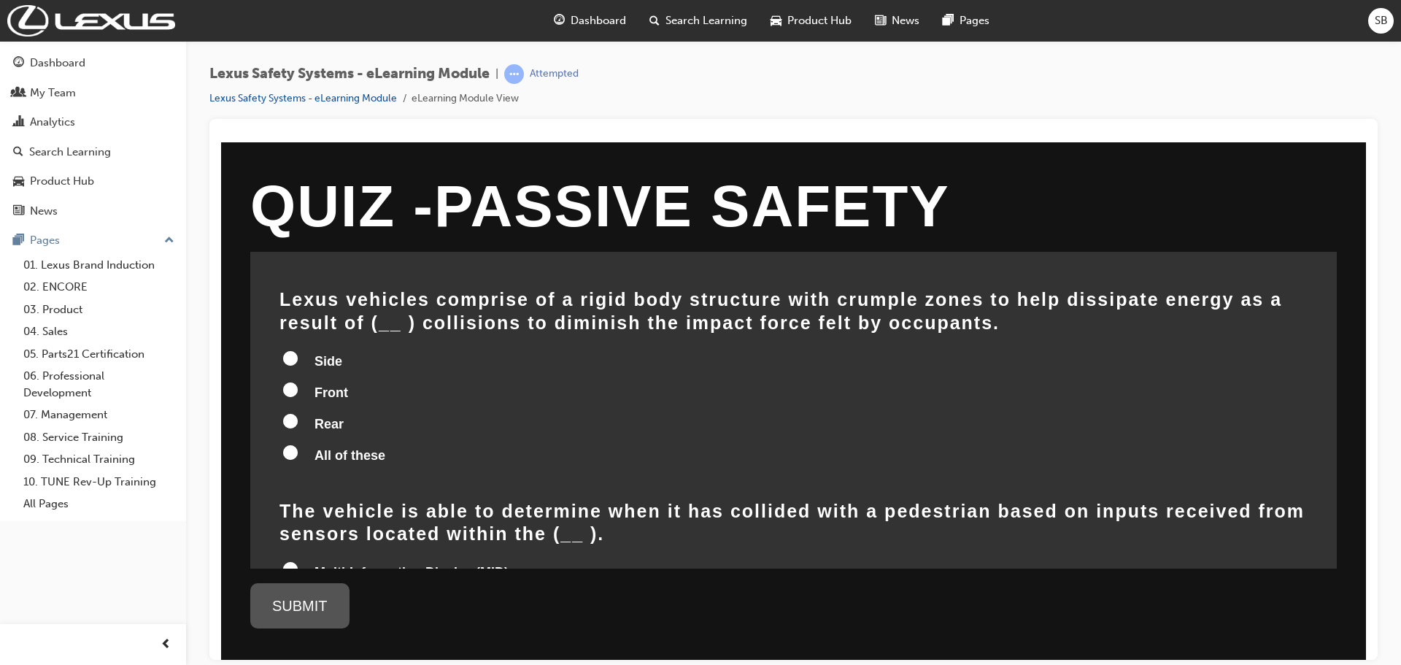
click at [290, 444] on input "All of these" at bounding box center [290, 451] width 15 height 15
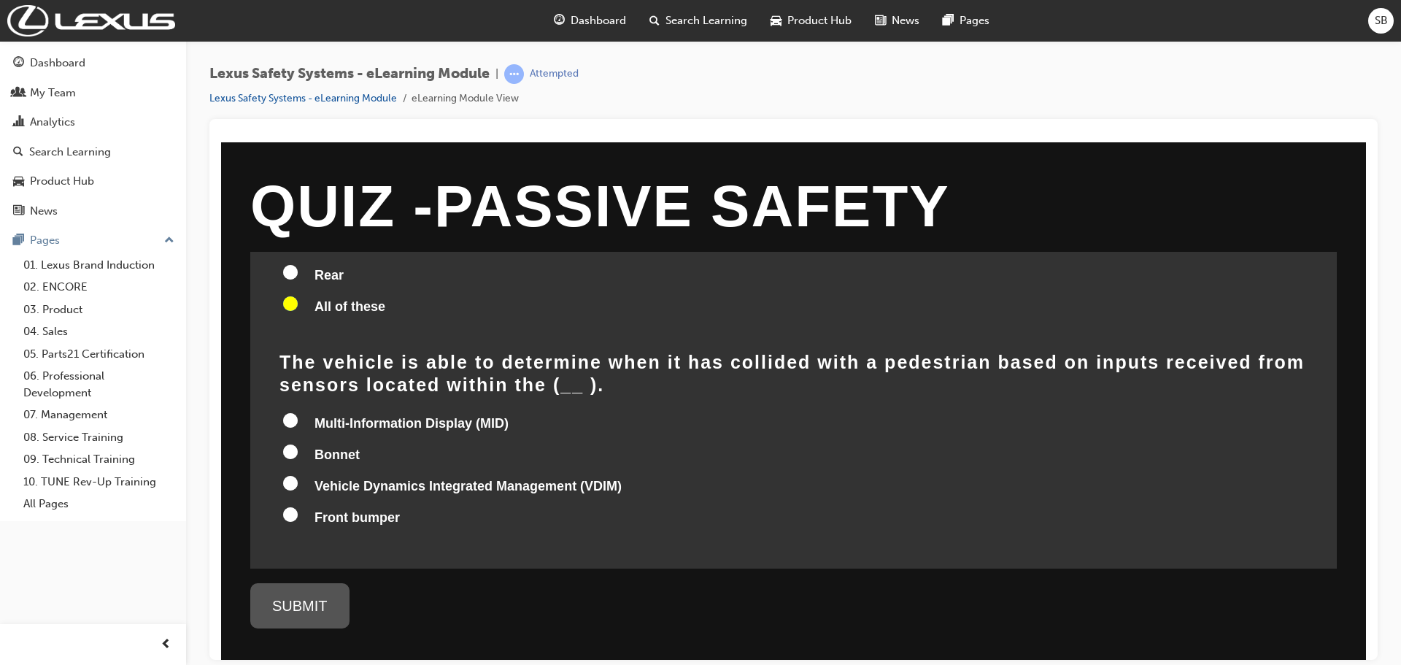
click at [295, 412] on input "Multi-Information Display (MID)" at bounding box center [290, 419] width 15 height 15
click at [310, 598] on div "SUBMIT" at bounding box center [299, 604] width 99 height 45
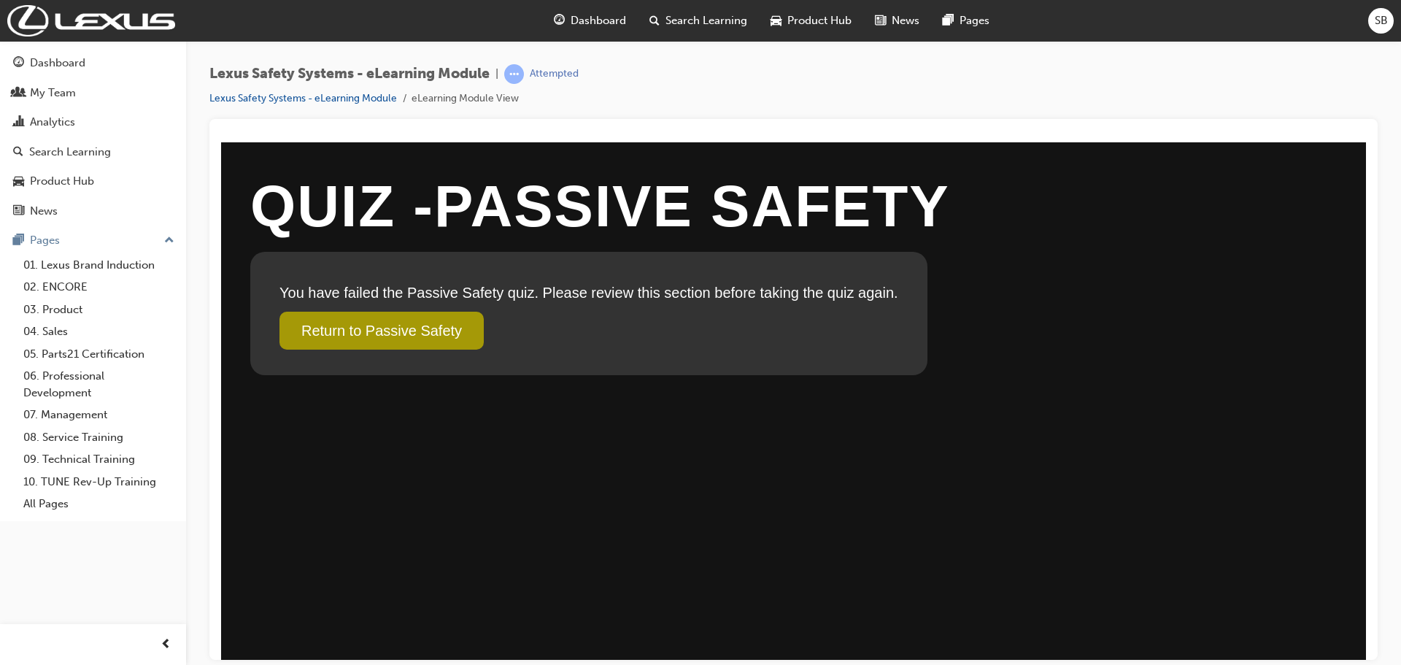
scroll to position [0, 0]
click at [425, 331] on link "Return to Passive Safety" at bounding box center [381, 330] width 204 height 38
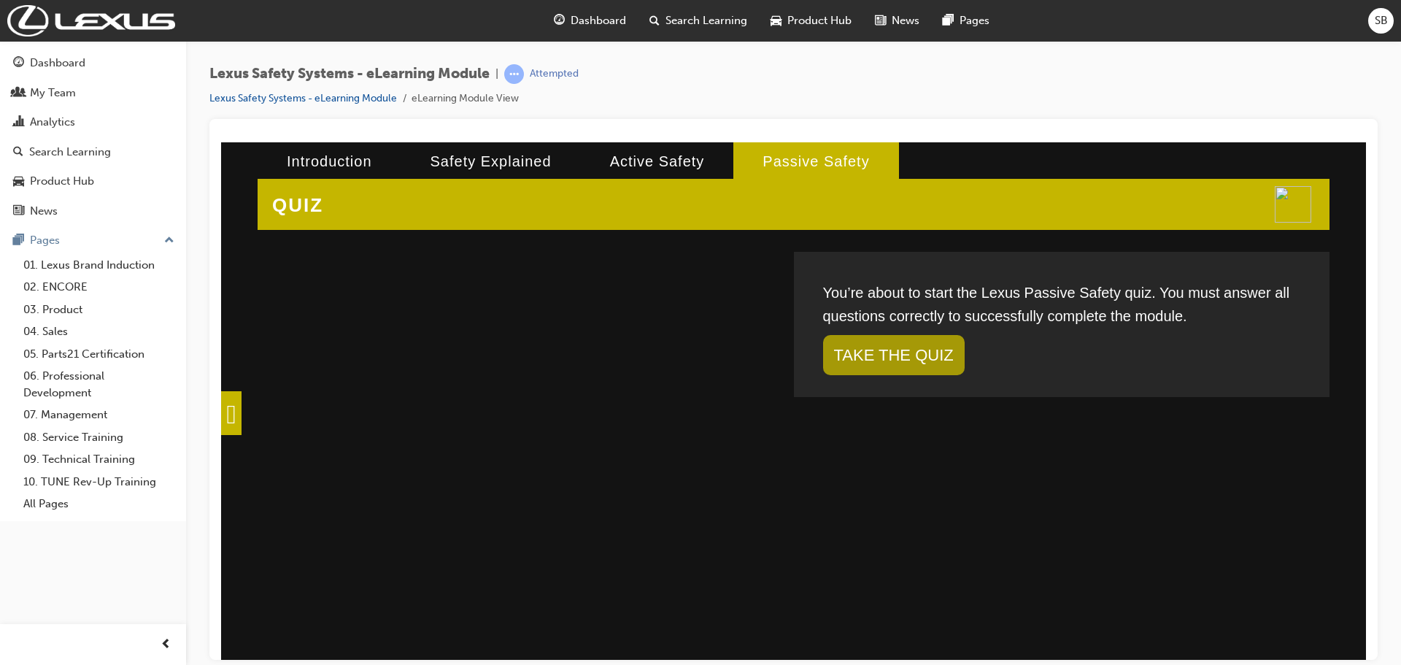
click at [913, 344] on link "TAKE THE QUIZ" at bounding box center [894, 354] width 142 height 40
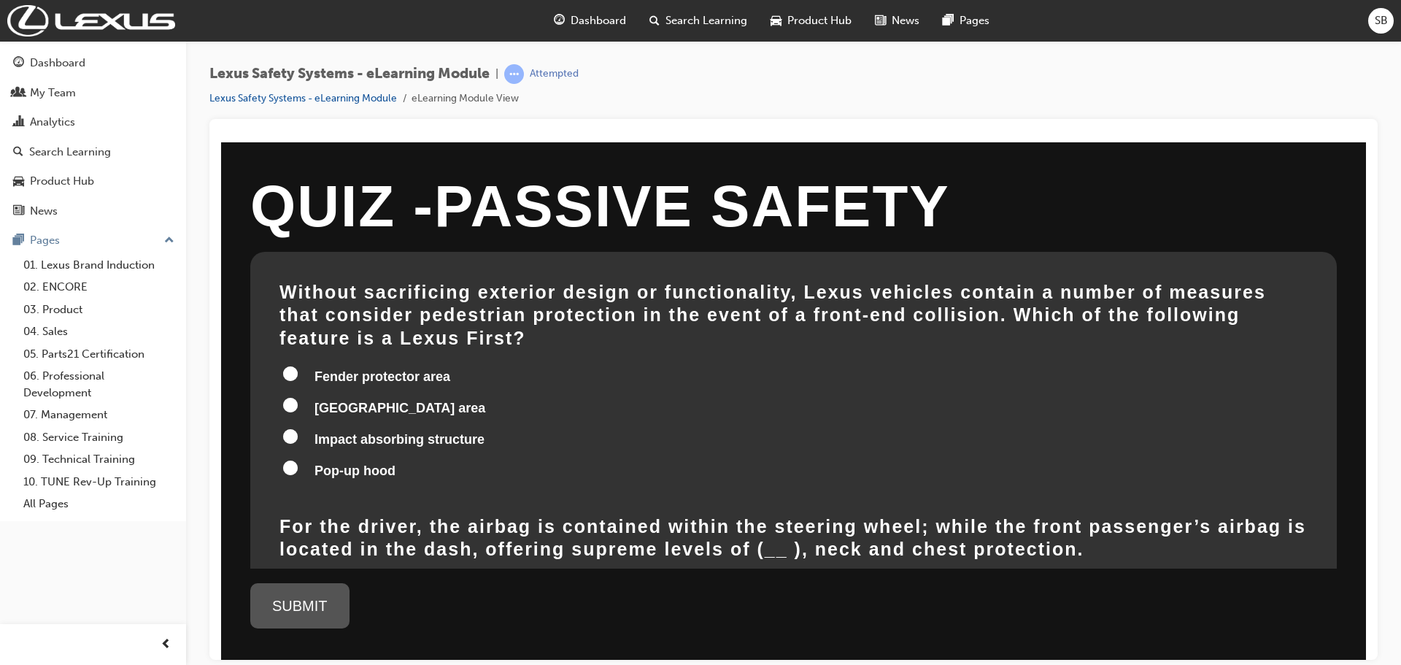
click at [288, 460] on input "Pop-up hood" at bounding box center [290, 467] width 15 height 15
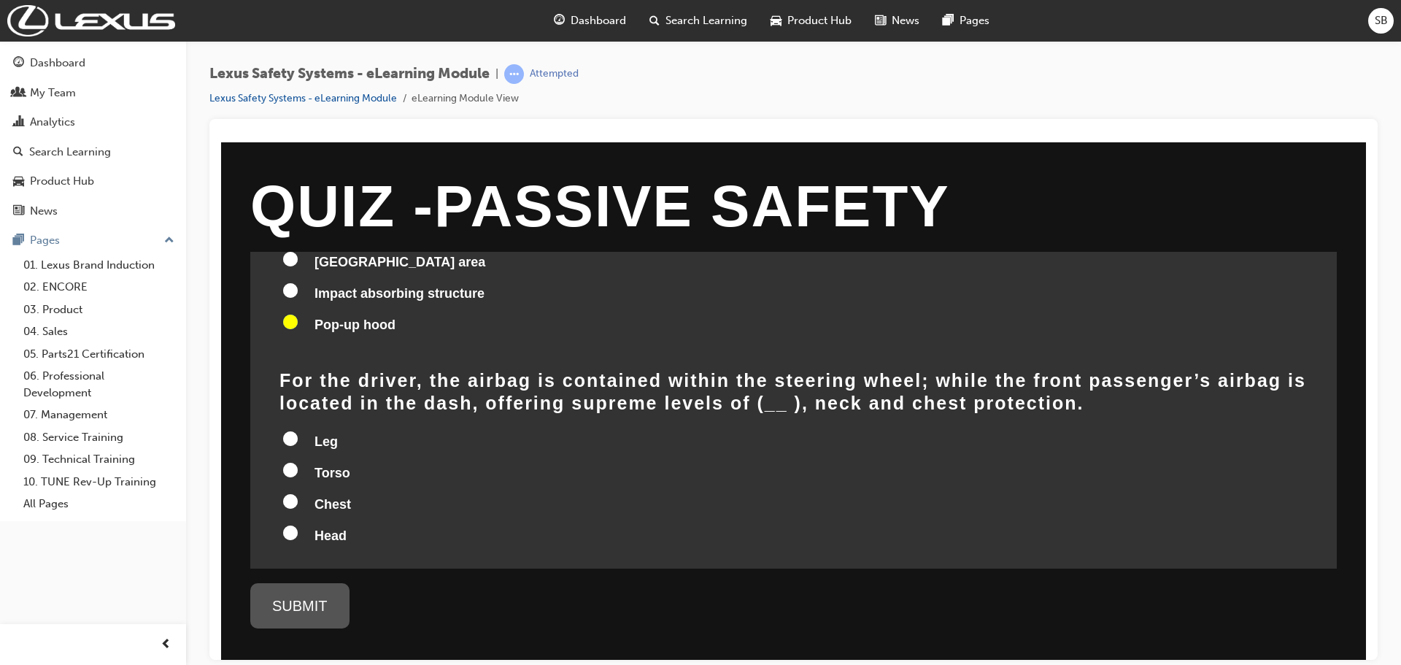
click at [286, 525] on input "Head" at bounding box center [290, 532] width 15 height 15
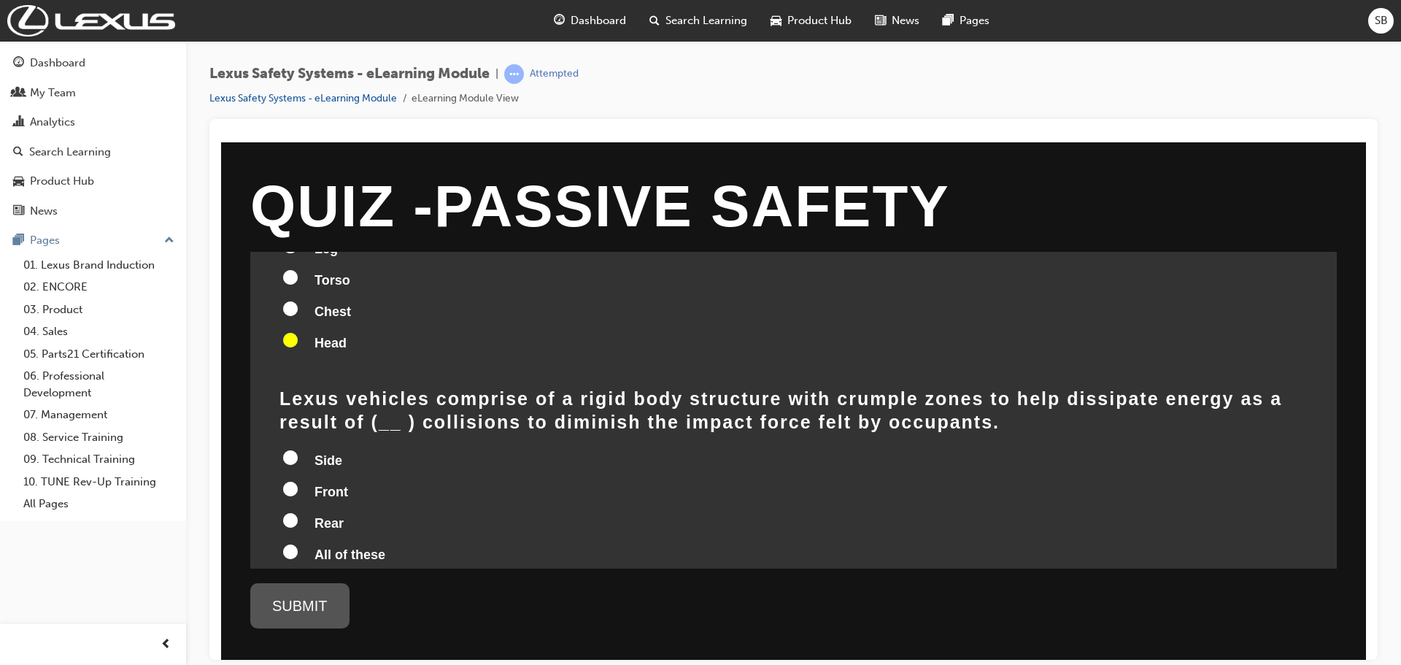
scroll to position [365, 0]
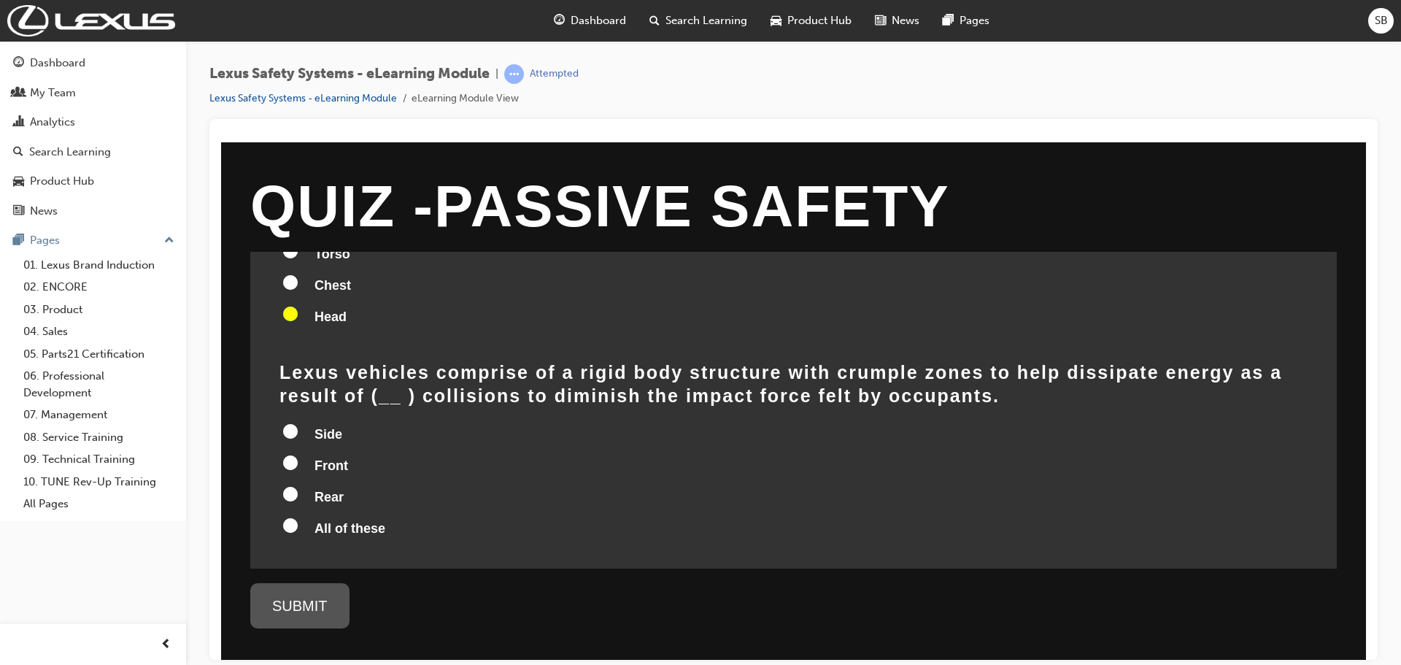
click at [290, 454] on input "Front" at bounding box center [290, 461] width 15 height 15
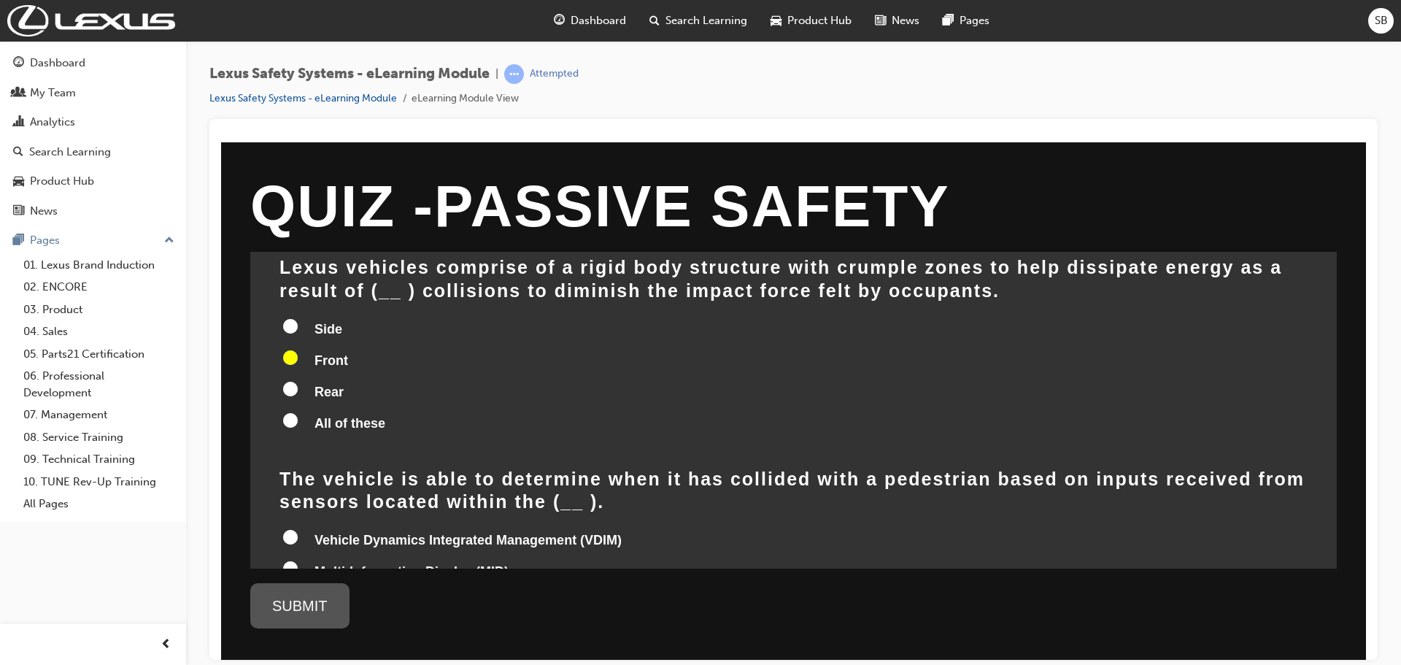
scroll to position [584, 0]
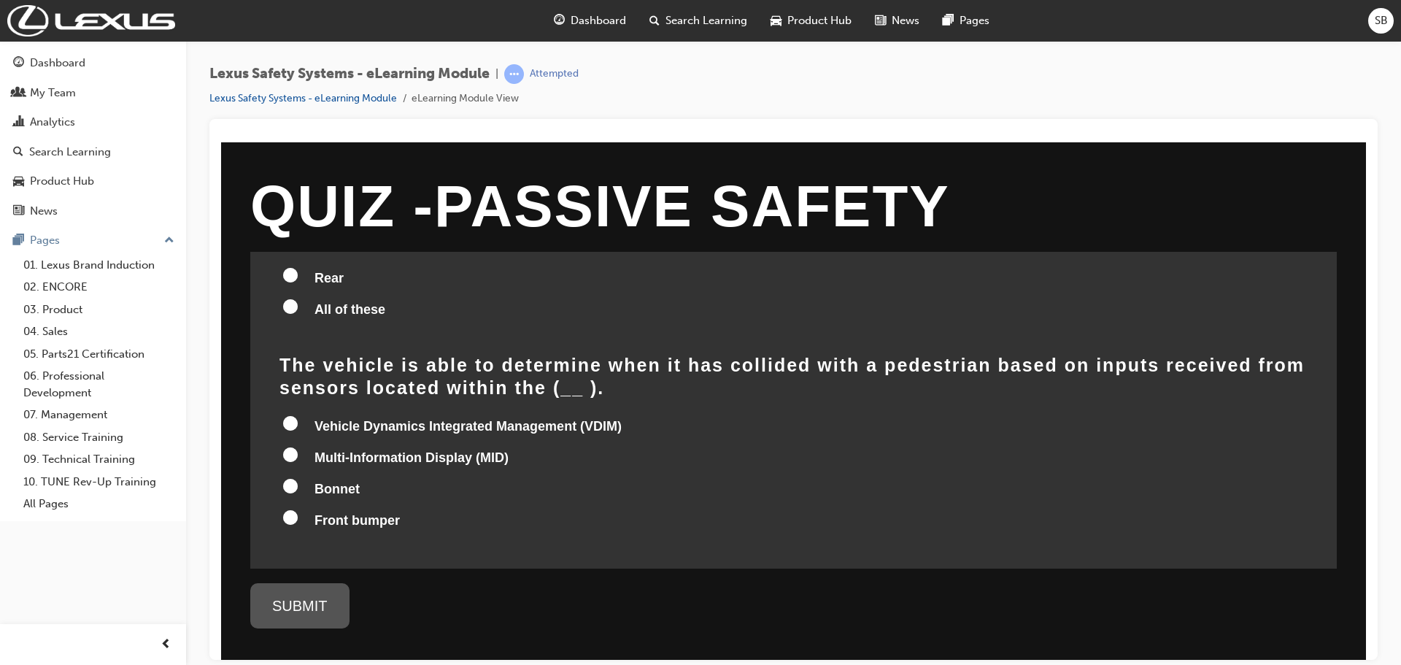
click at [294, 478] on input "Bonnet" at bounding box center [290, 485] width 15 height 15
click at [298, 600] on div "SUBMIT" at bounding box center [299, 604] width 99 height 45
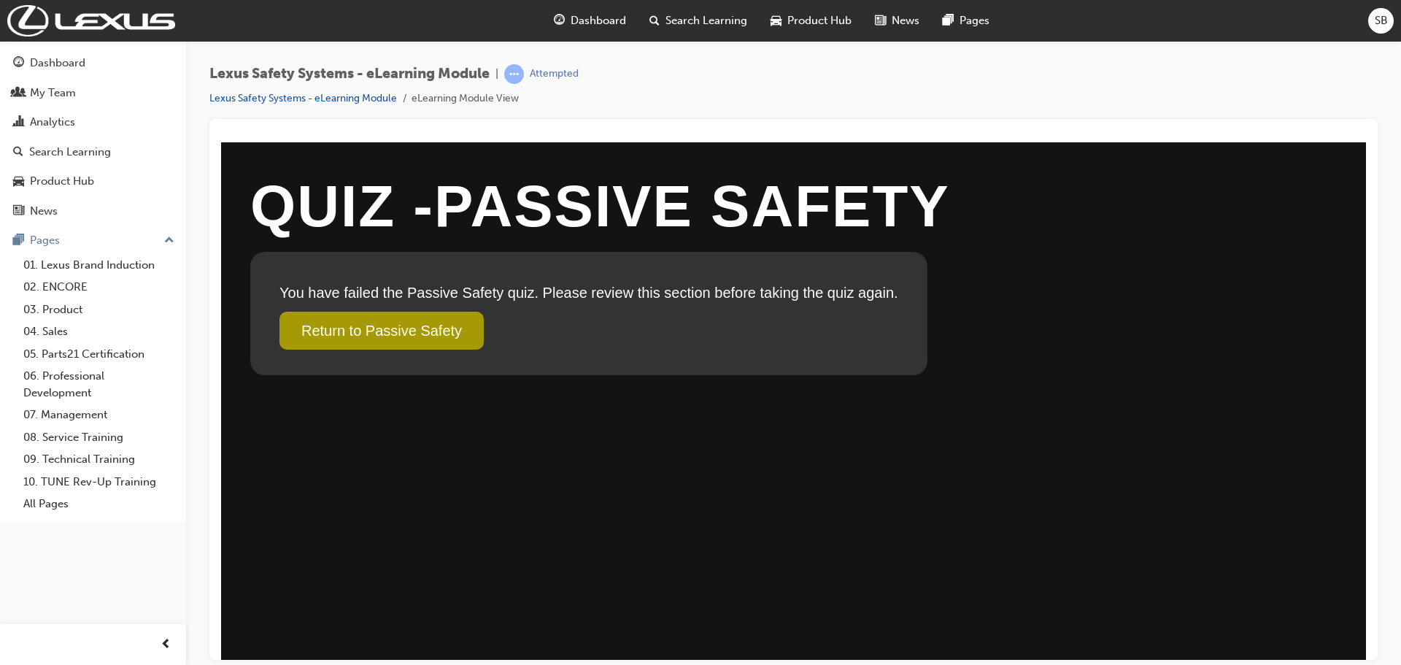
scroll to position [0, 0]
click at [409, 330] on link "Return to Passive Safety" at bounding box center [381, 330] width 204 height 38
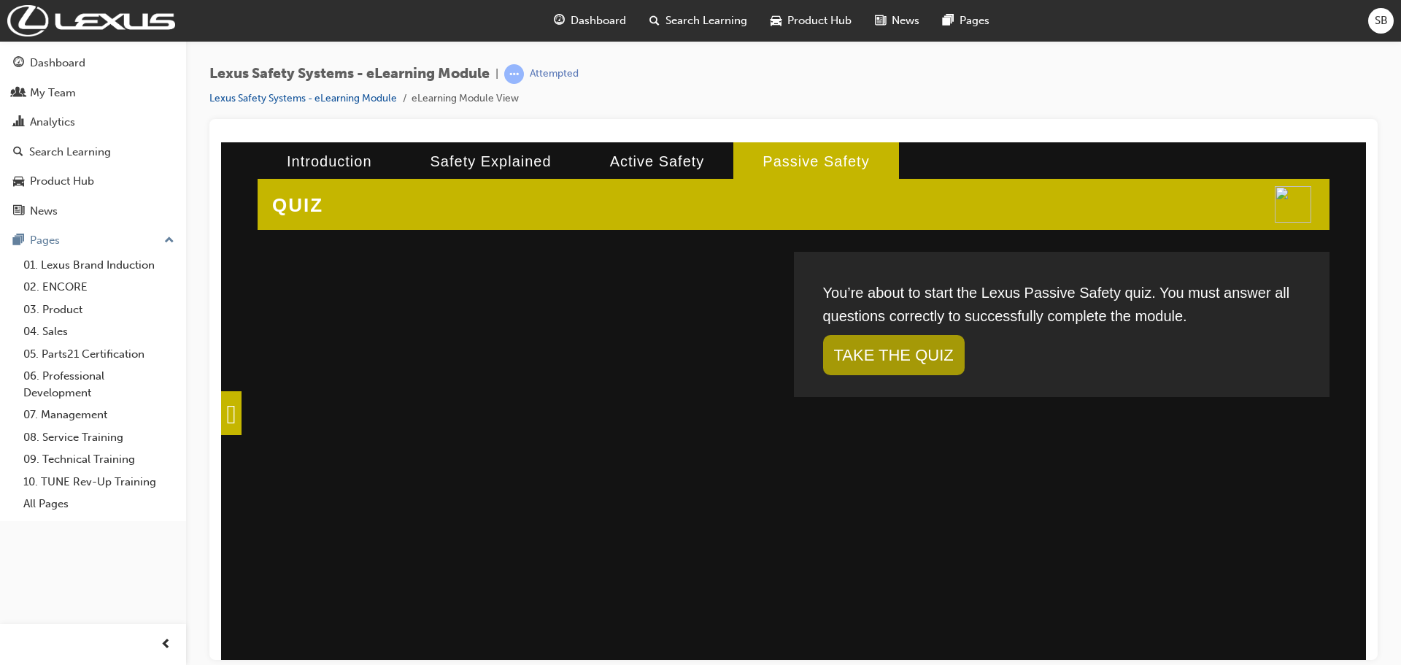
click at [759, 171] on li "Passive Safety" at bounding box center [815, 161] width 165 height 38
click at [241, 402] on span at bounding box center [231, 412] width 20 height 44
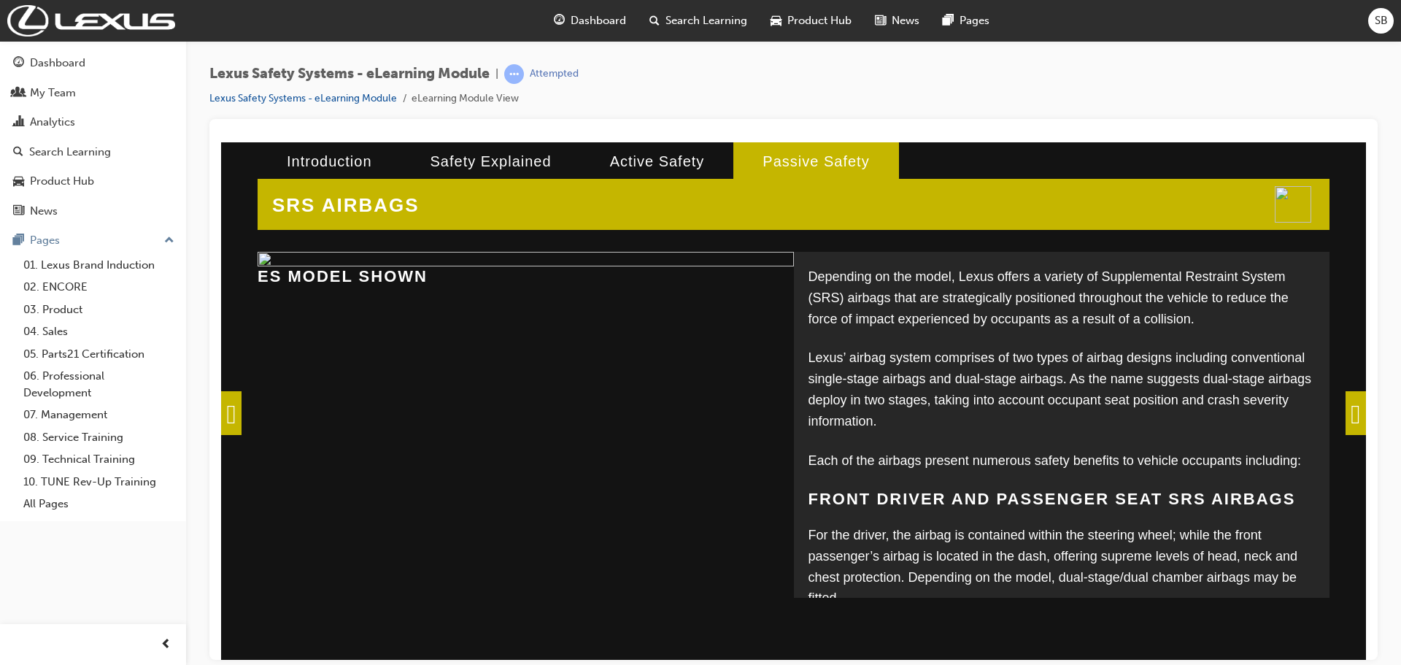
click at [241, 402] on span at bounding box center [231, 412] width 20 height 44
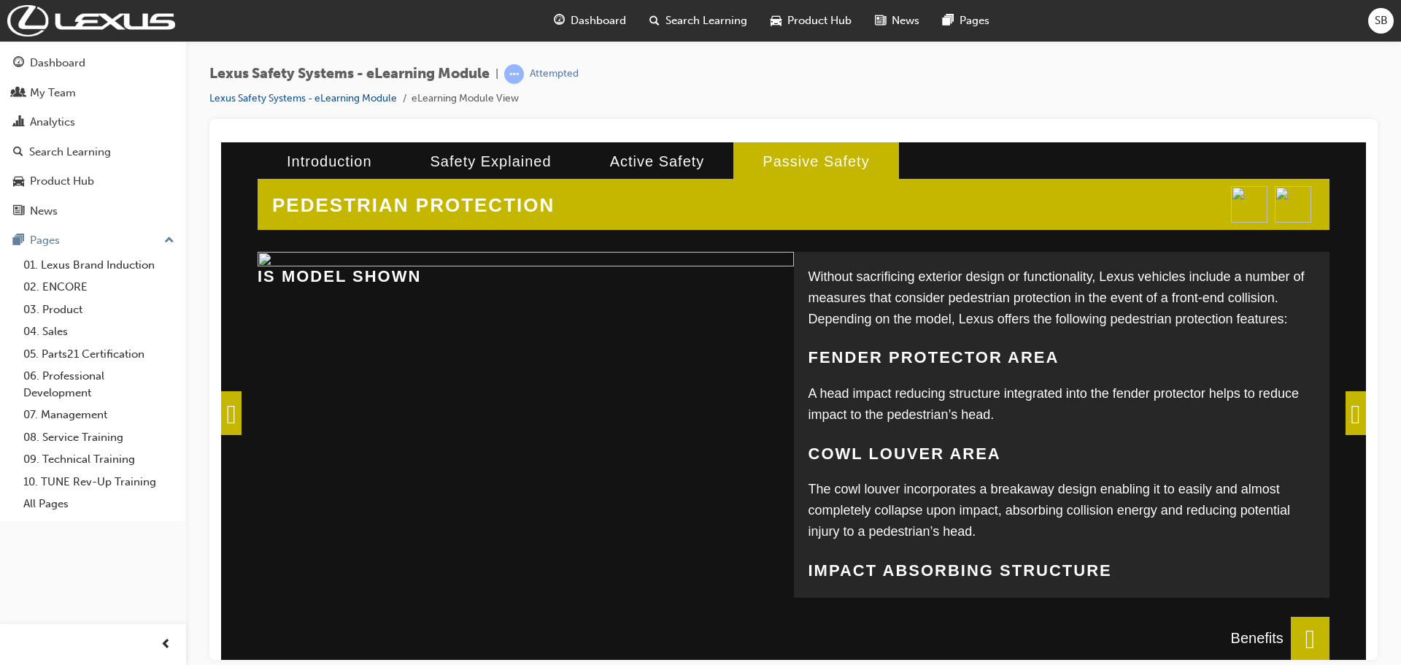
click at [241, 406] on span at bounding box center [231, 412] width 20 height 44
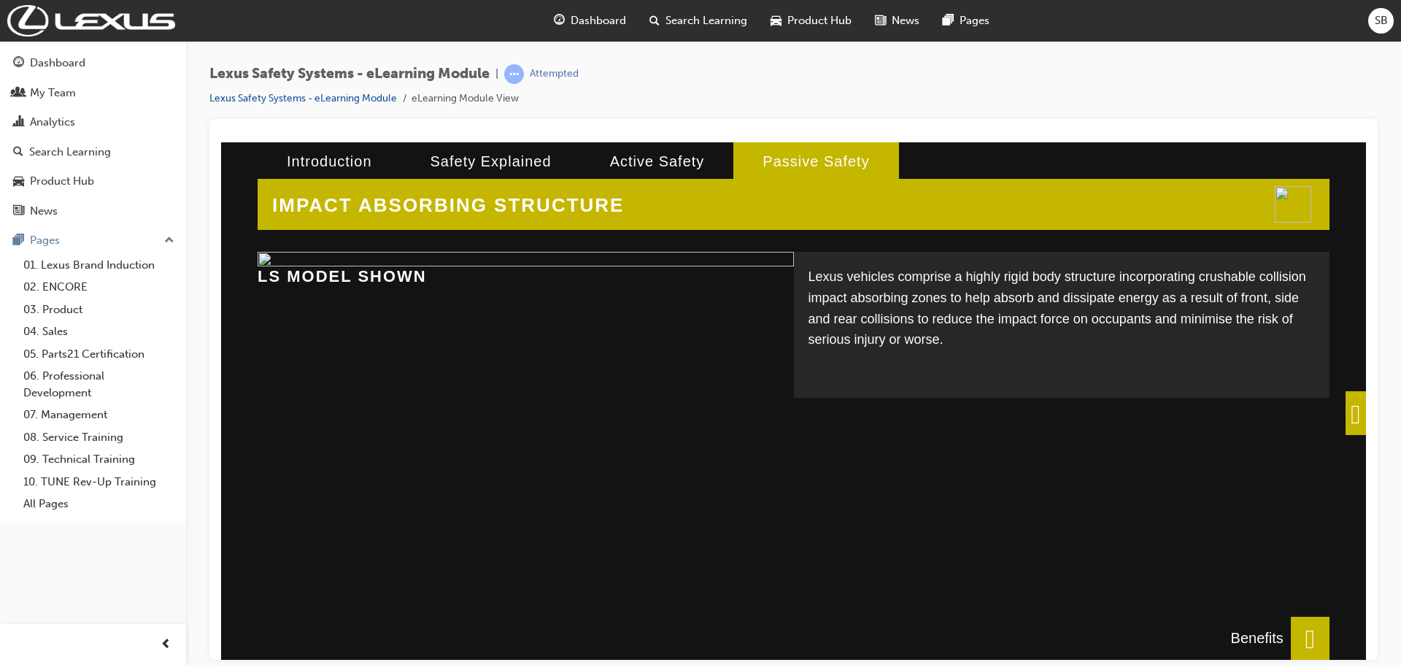
click at [1304, 652] on span at bounding box center [1309, 638] width 39 height 44
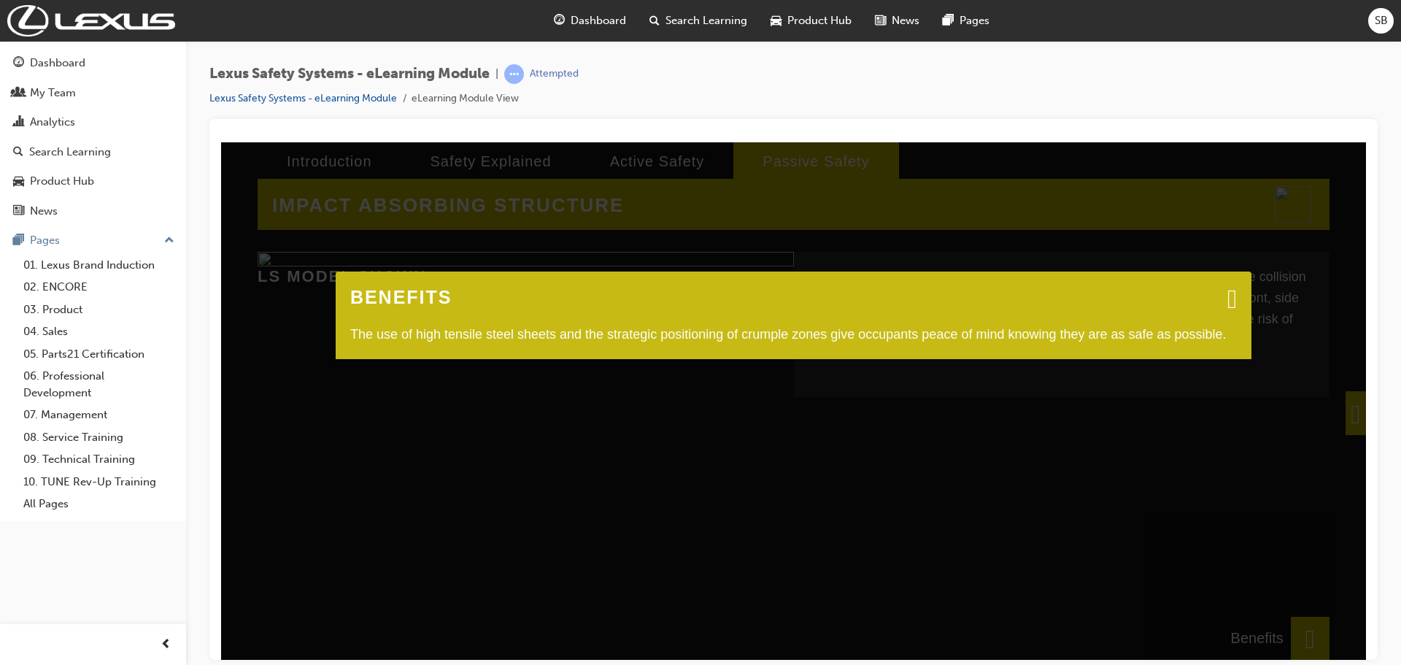
drag, startPoint x: 386, startPoint y: 334, endPoint x: 568, endPoint y: 343, distance: 182.6
click at [565, 343] on div "The use of high tensile steel sheets and the strategic positioning of crumple z…" at bounding box center [793, 333] width 886 height 21
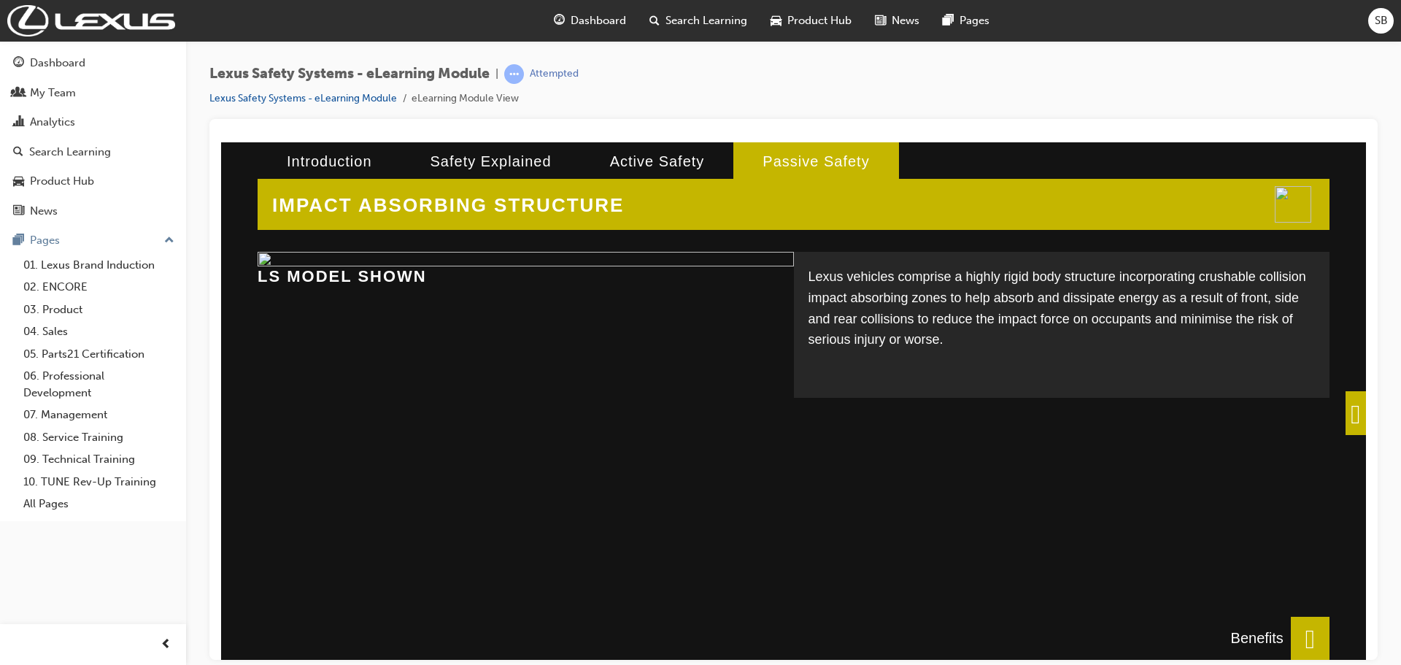
click at [1345, 407] on span at bounding box center [1355, 412] width 20 height 44
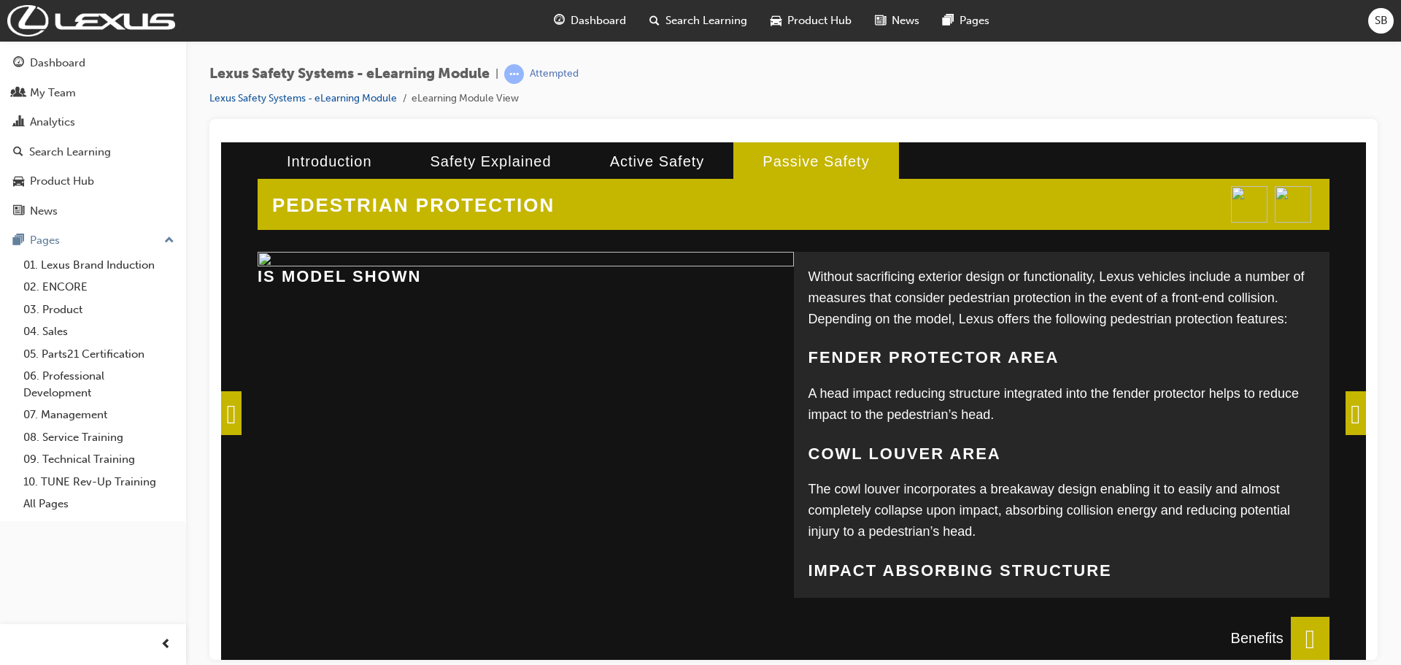
click at [1306, 207] on img at bounding box center [1292, 203] width 36 height 36
click at [1294, 207] on img at bounding box center [1292, 203] width 36 height 36
click at [1292, 207] on img at bounding box center [1292, 203] width 36 height 36
click at [1290, 208] on img at bounding box center [1292, 203] width 36 height 36
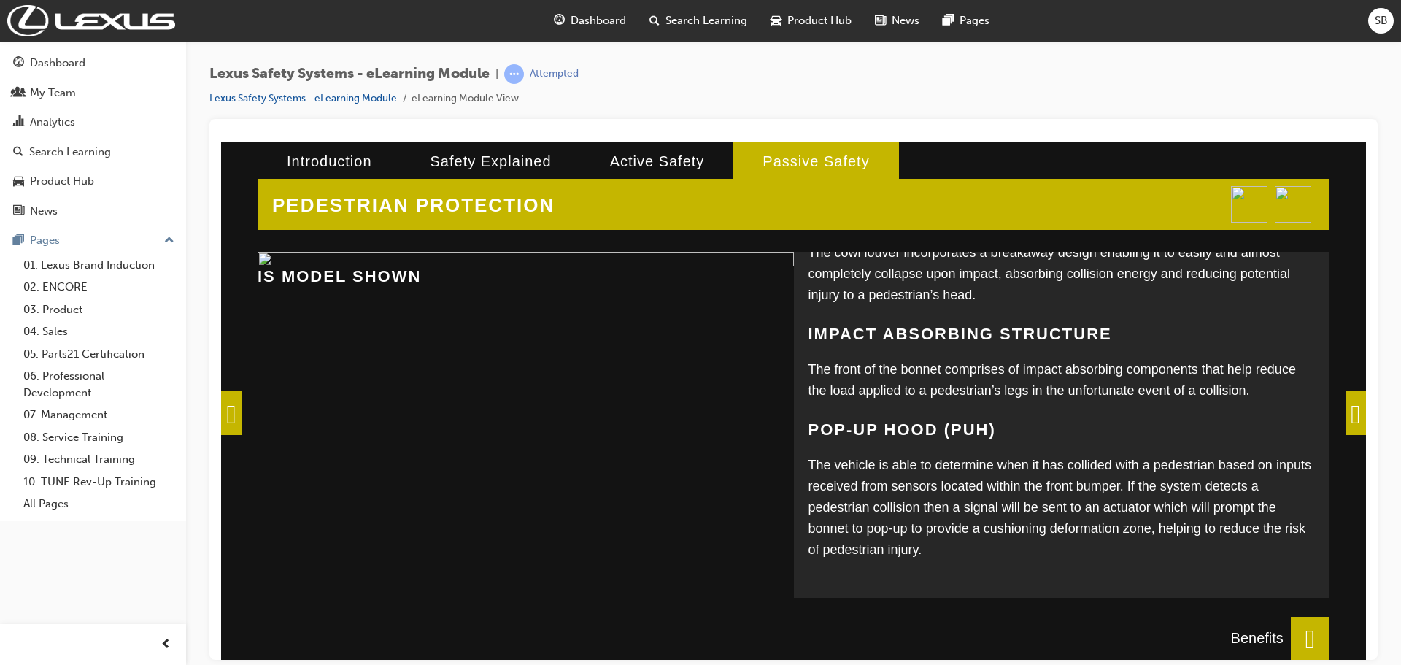
scroll to position [246, 0]
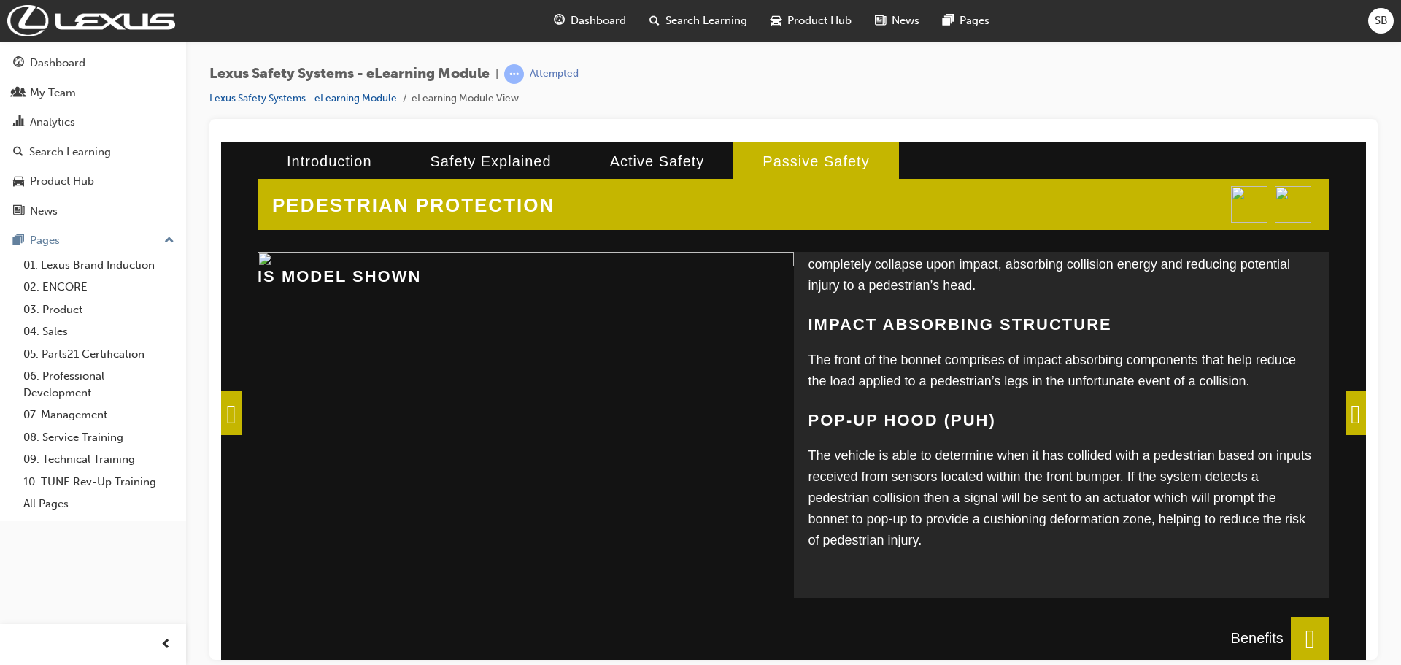
click at [1290, 627] on span at bounding box center [1309, 638] width 39 height 44
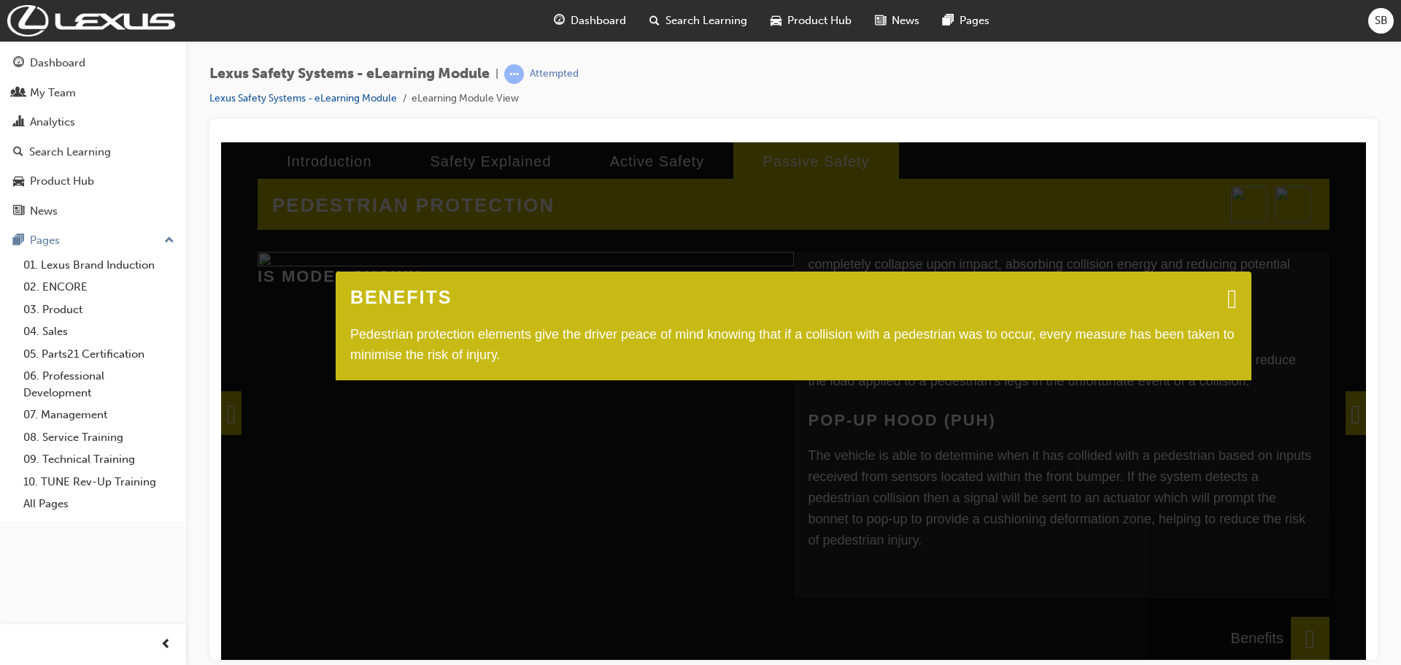
click at [1227, 295] on span at bounding box center [1231, 297] width 9 height 15
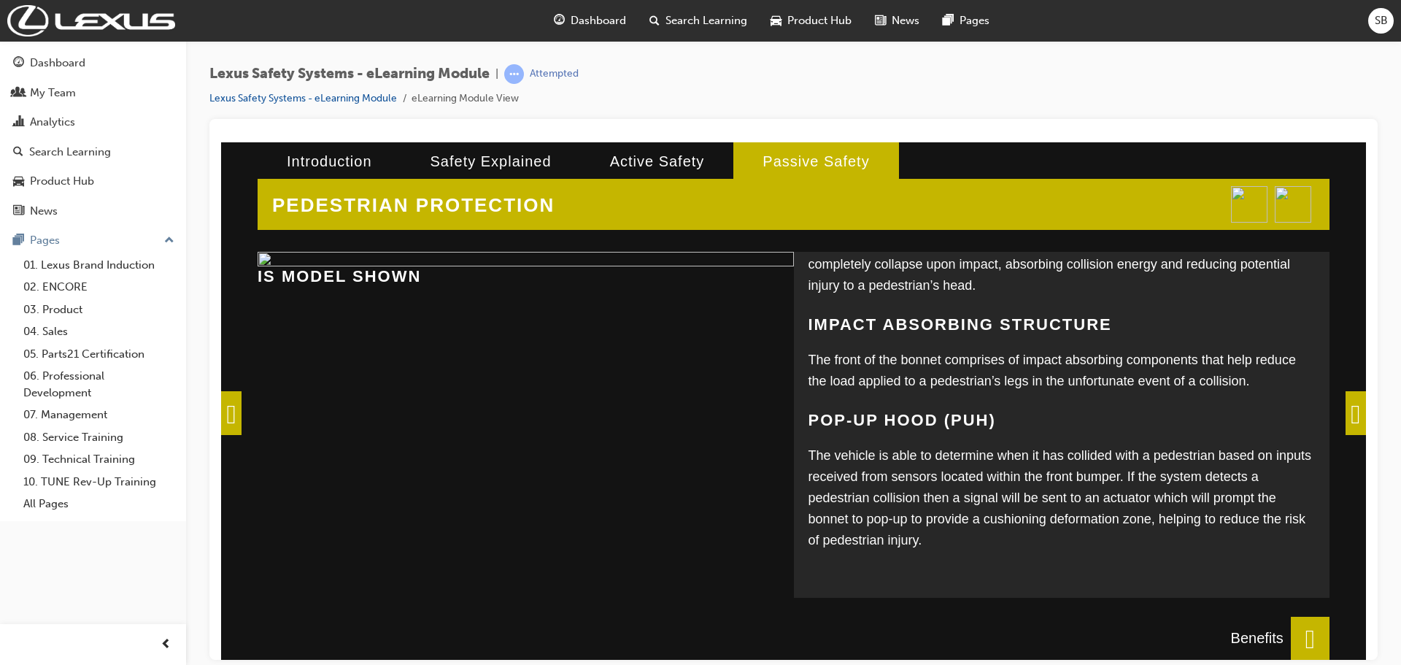
click at [1357, 411] on span at bounding box center [1355, 412] width 20 height 44
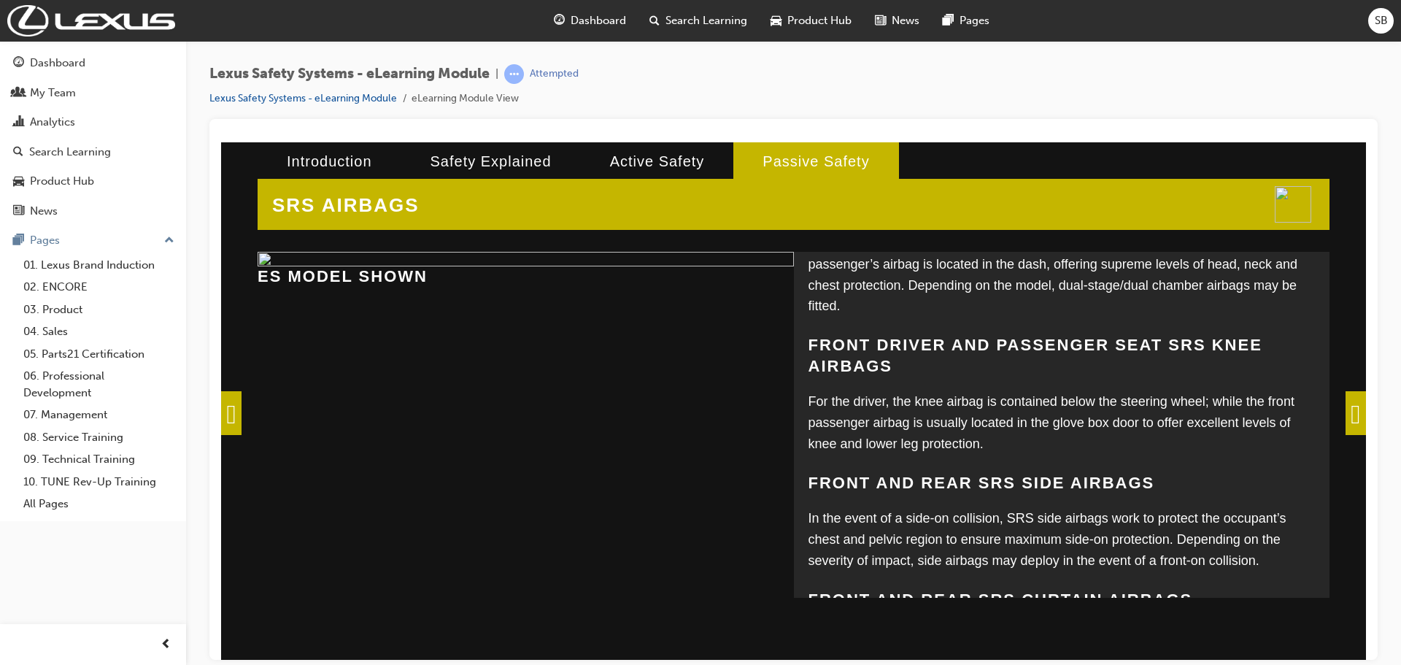
scroll to position [387, 0]
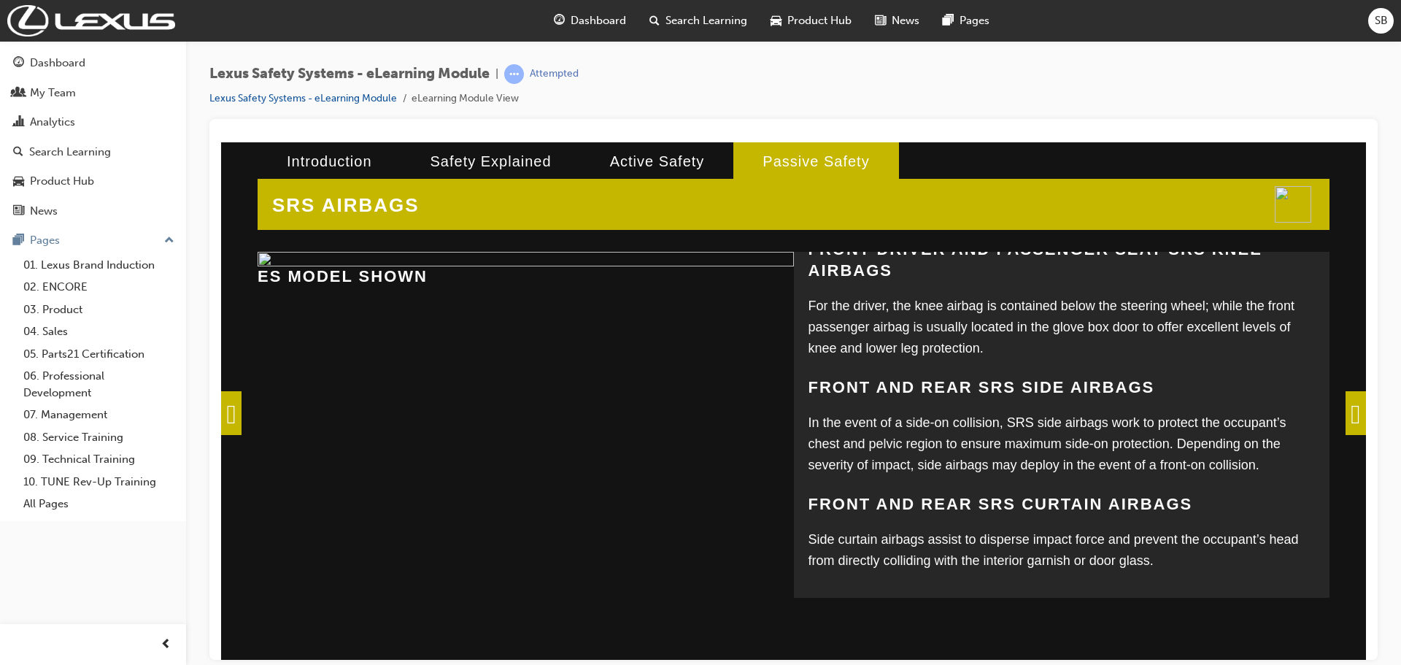
click at [1352, 403] on span at bounding box center [1355, 412] width 20 height 44
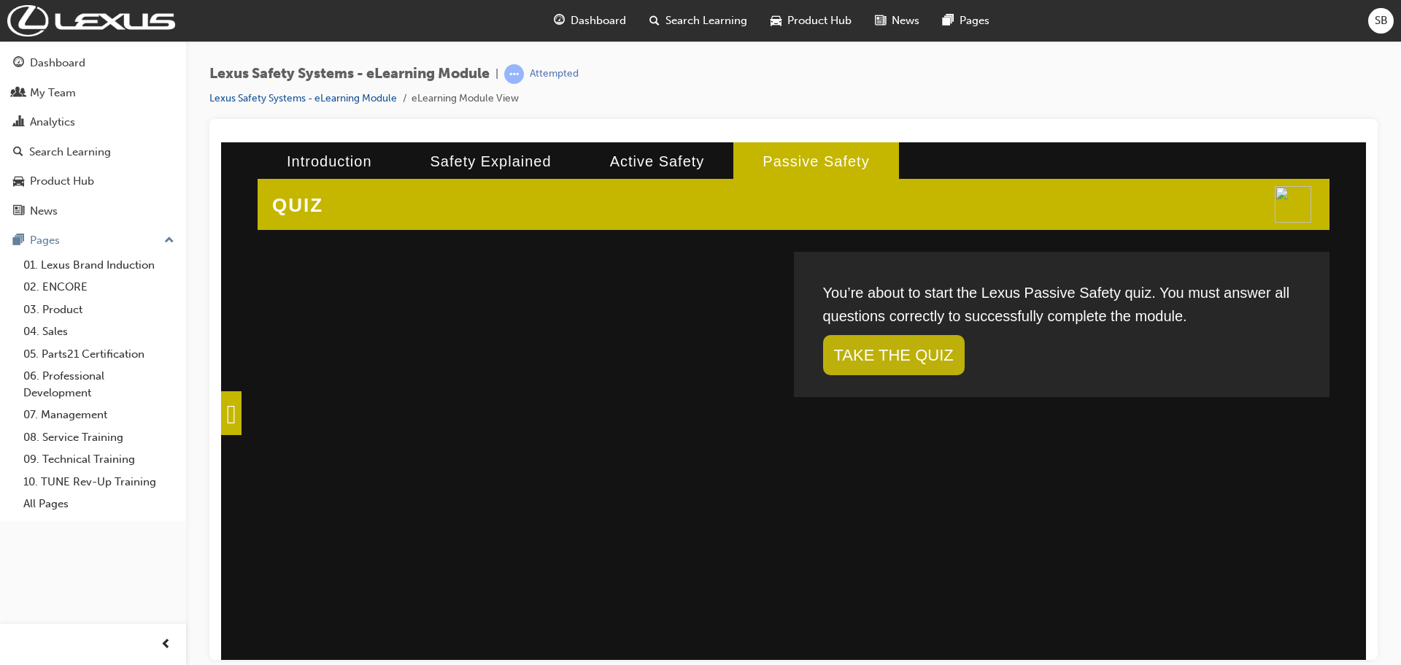
click at [918, 344] on link "TAKE THE QUIZ" at bounding box center [894, 354] width 142 height 40
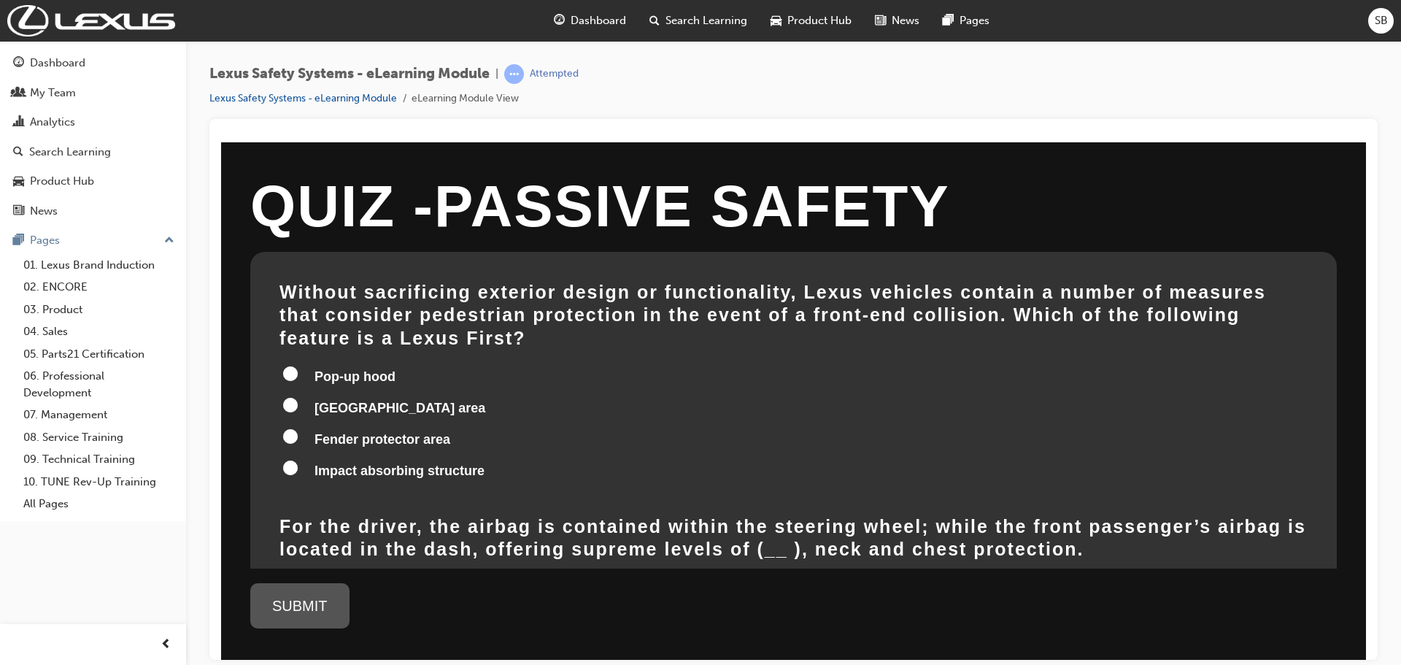
click at [293, 365] on input "Pop-up hood" at bounding box center [290, 372] width 15 height 15
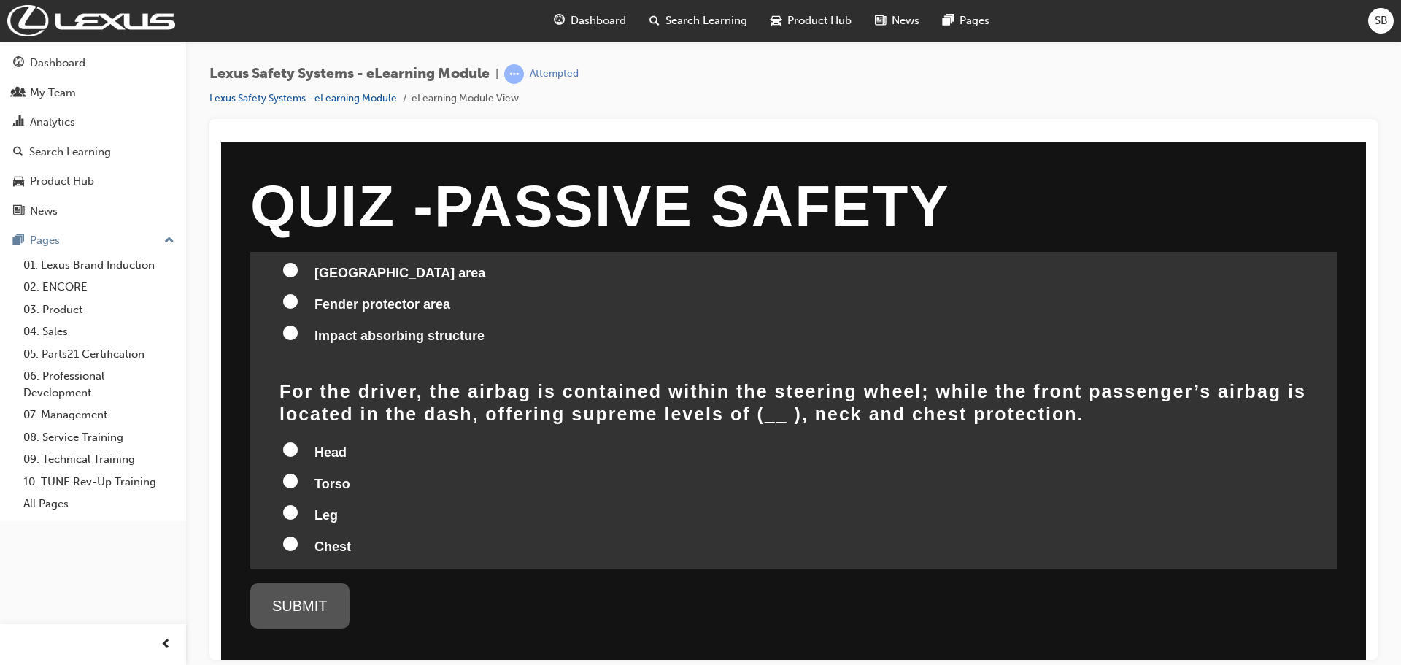
scroll to position [146, 0]
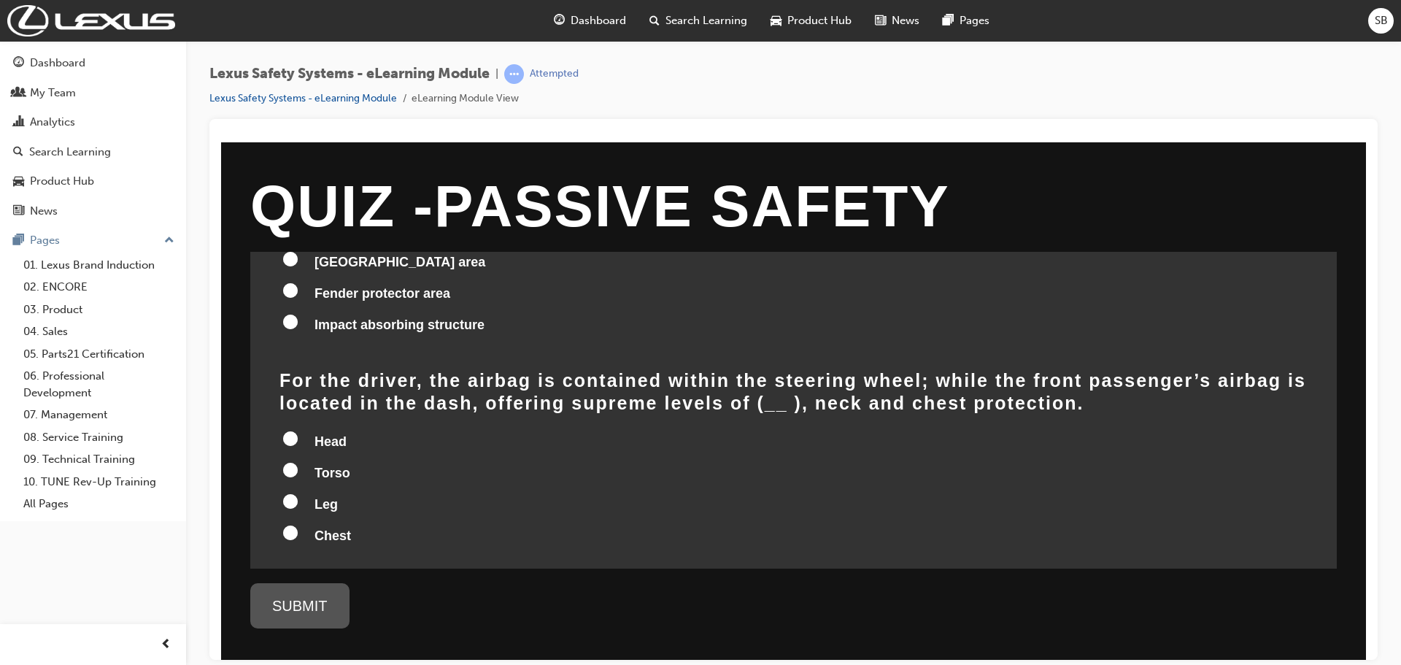
click at [294, 430] on input "Head" at bounding box center [290, 437] width 15 height 15
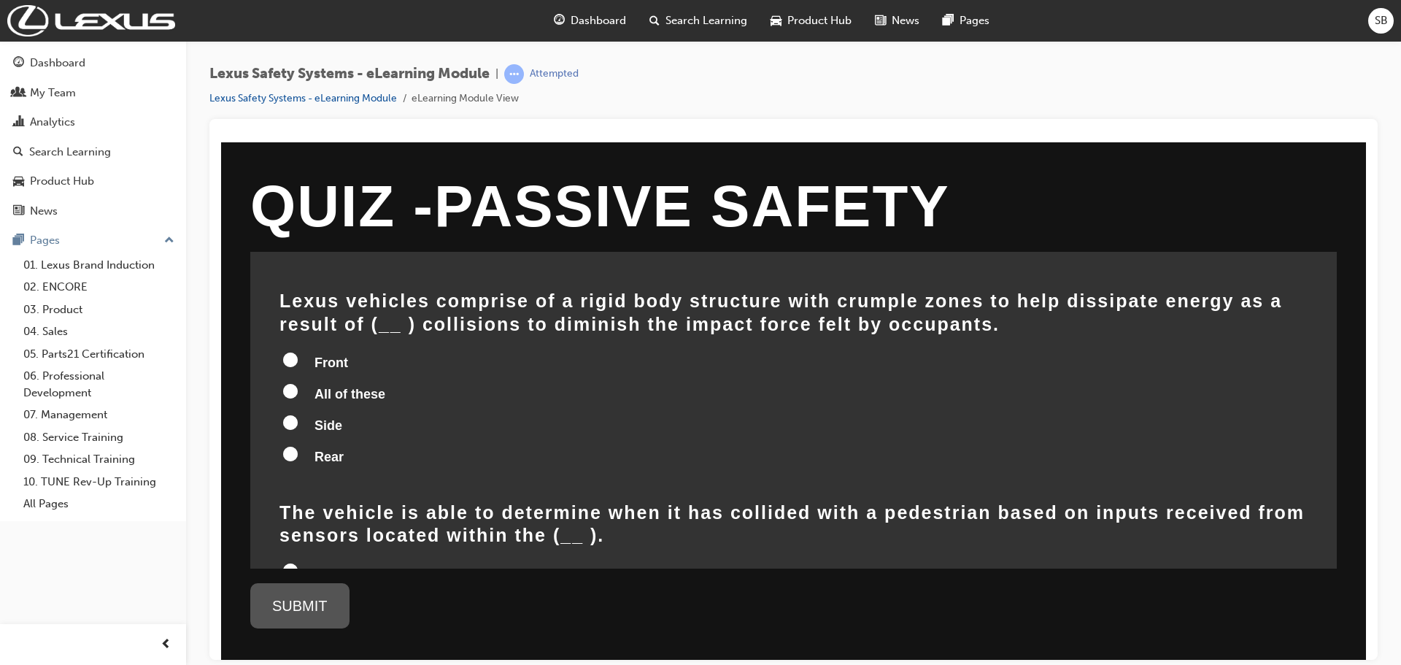
scroll to position [438, 0]
click at [293, 382] on input "All of these" at bounding box center [290, 389] width 15 height 15
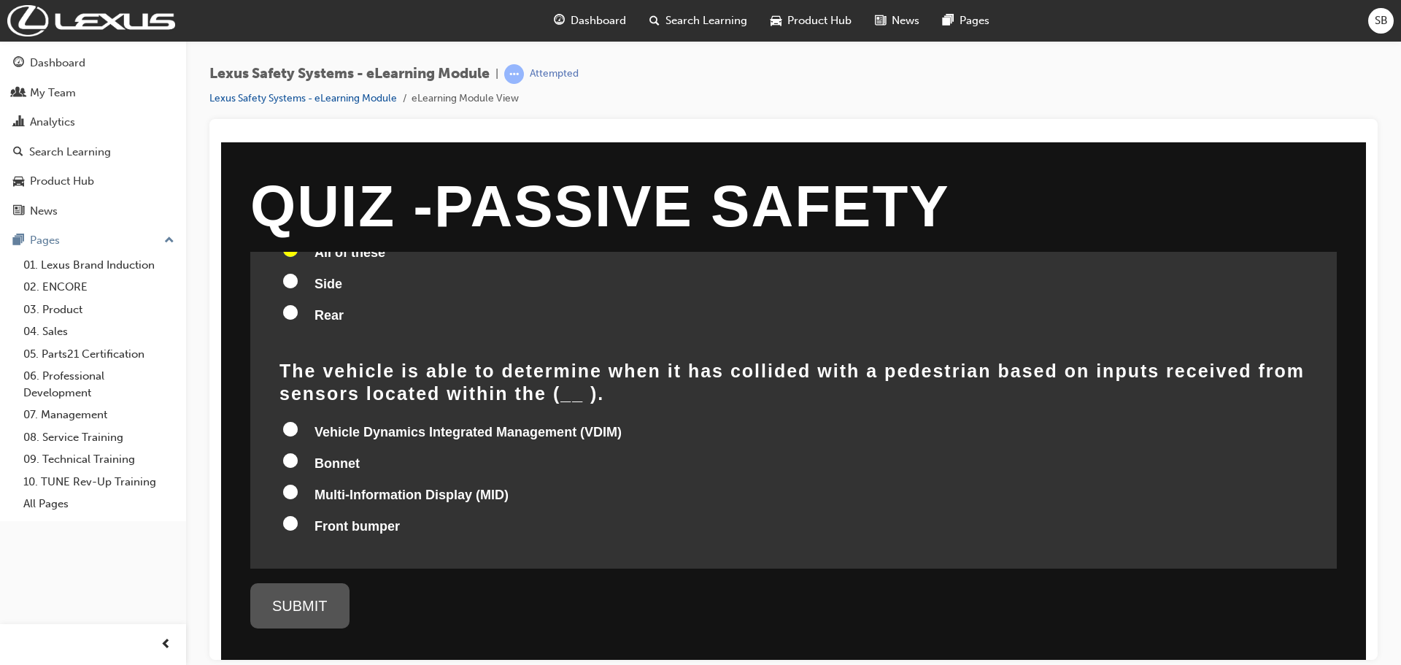
scroll to position [587, 0]
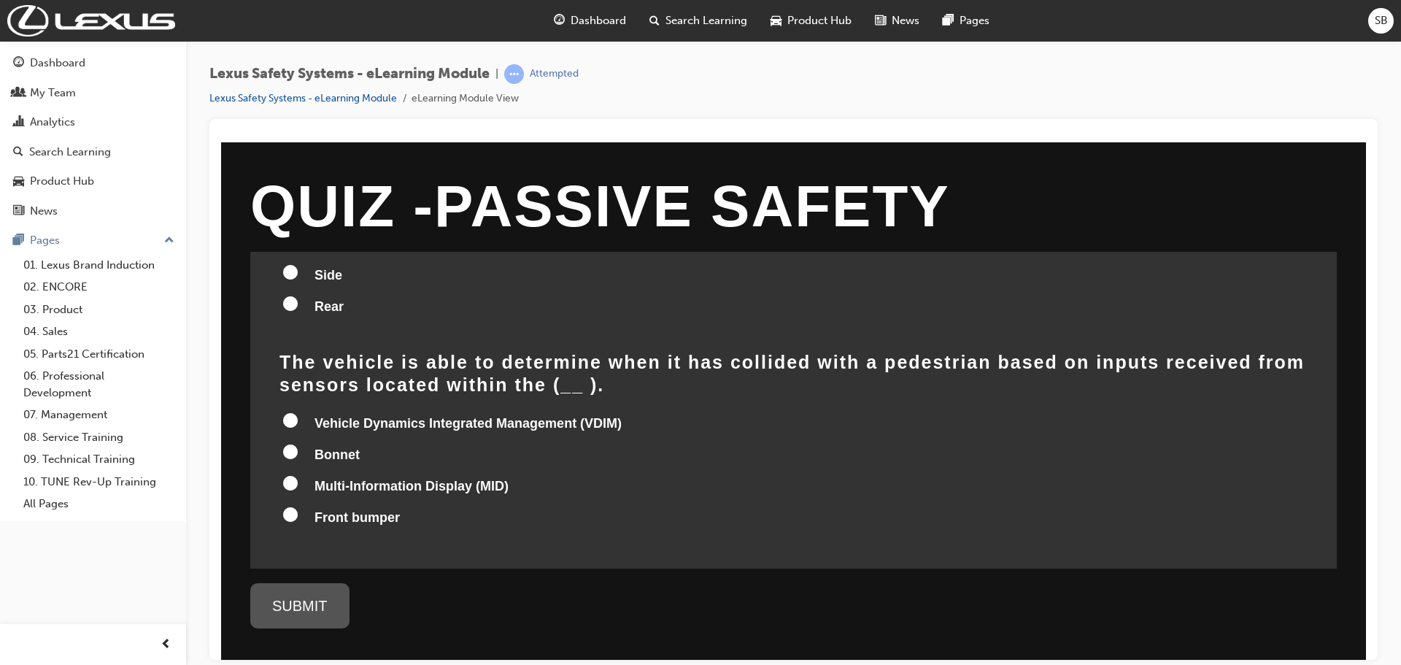
click at [288, 506] on input "Front bumper" at bounding box center [290, 513] width 15 height 15
click at [293, 603] on div "SUBMIT" at bounding box center [299, 604] width 99 height 45
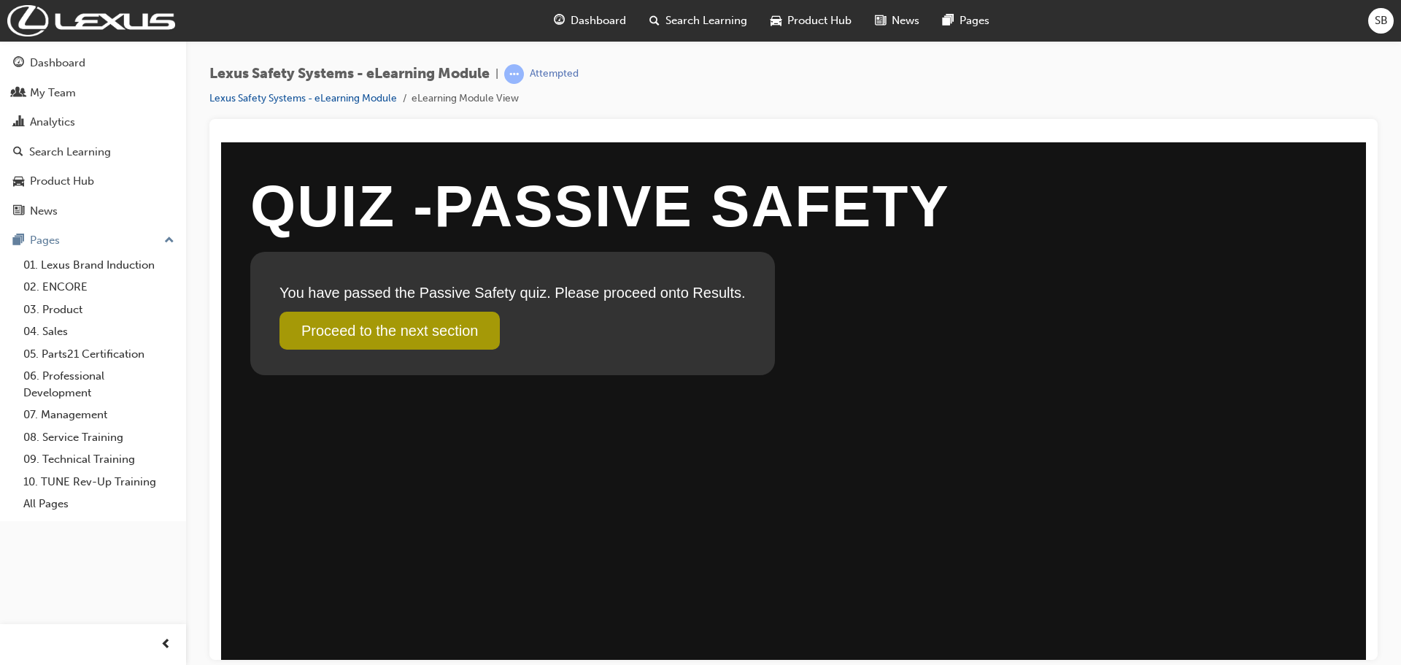
scroll to position [0, 0]
click at [411, 330] on link "Proceed to the next section" at bounding box center [389, 330] width 220 height 38
